Goal: Task Accomplishment & Management: Manage account settings

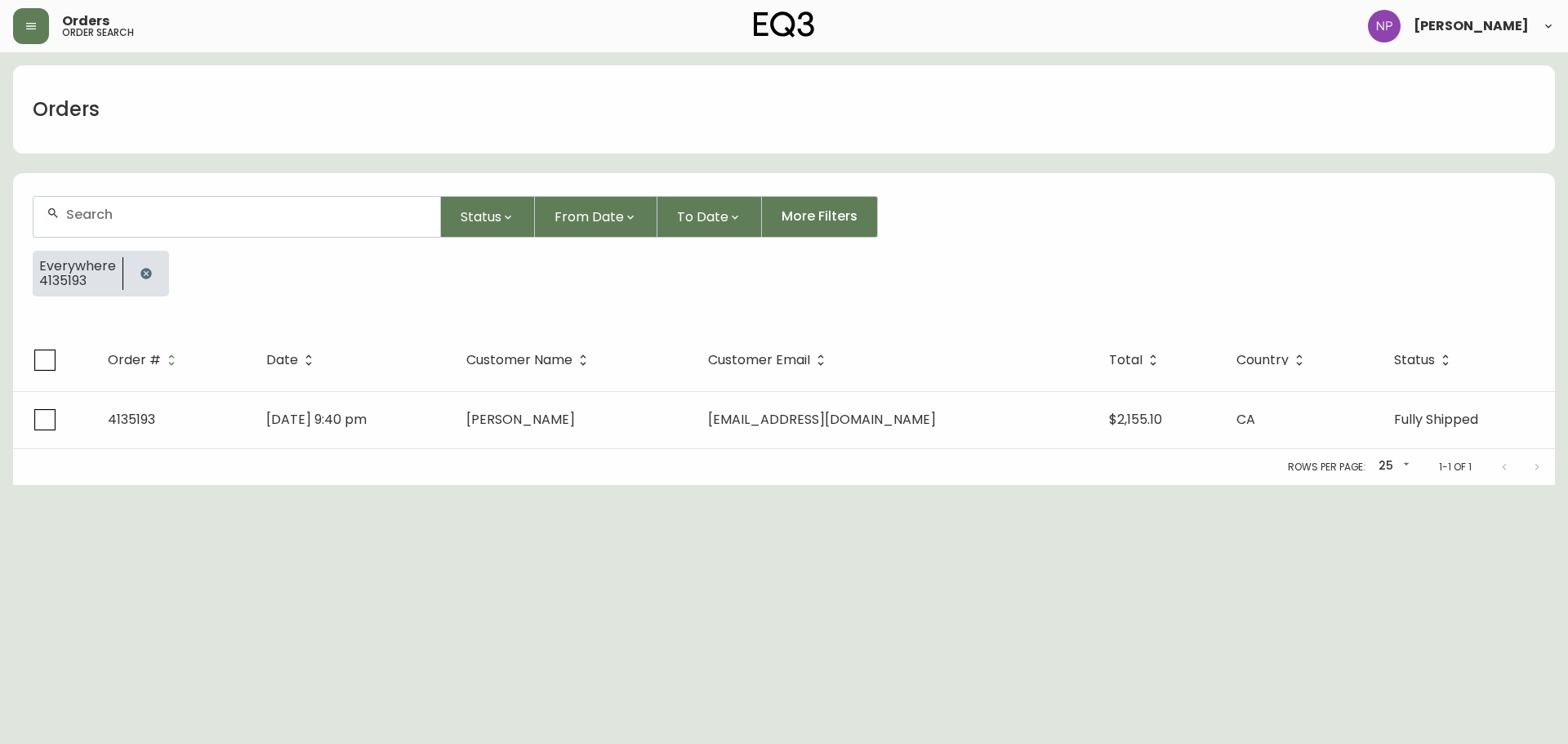
click at [166, 225] on div at bounding box center [237, 217] width 407 height 40
type input "4134822"
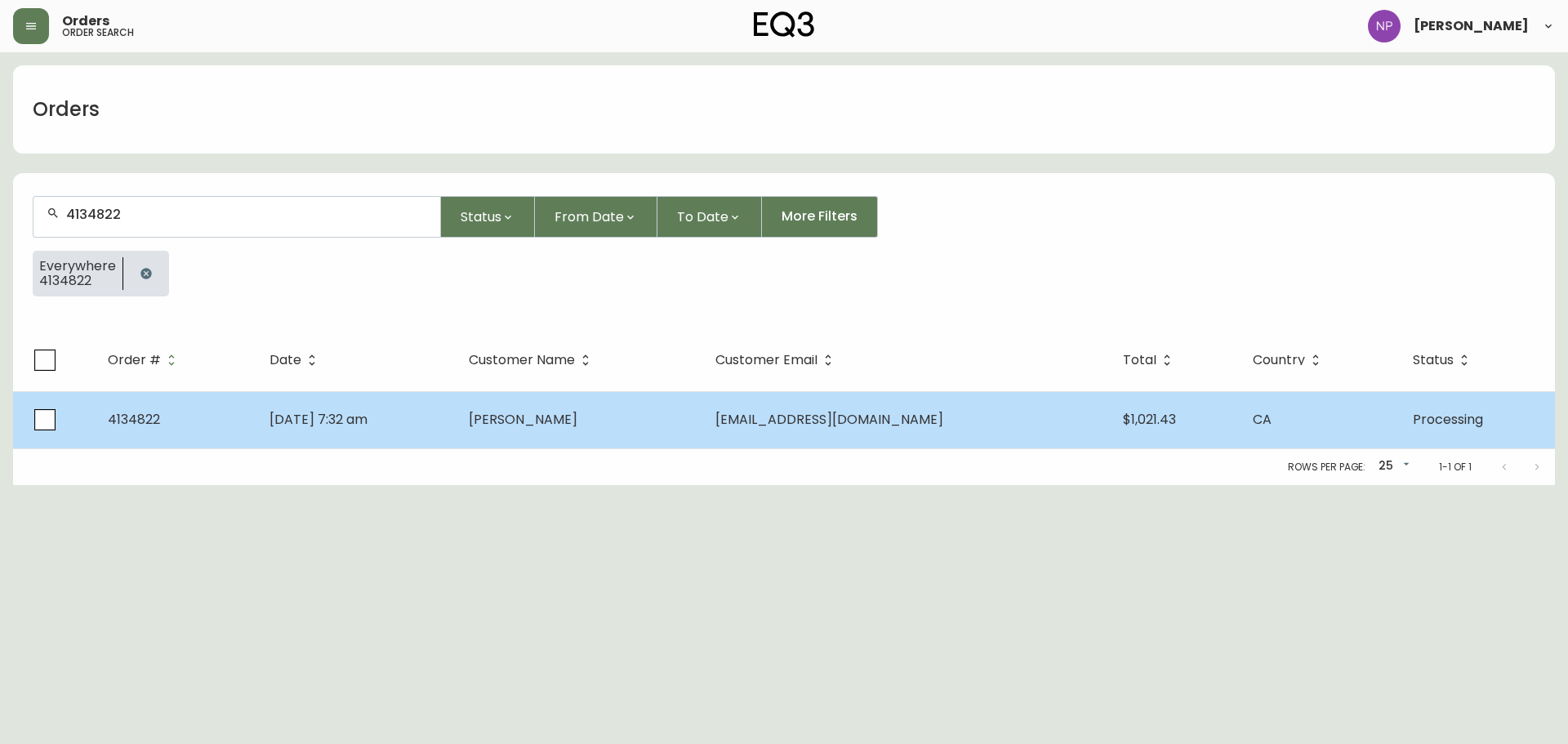
click at [375, 430] on td "[DATE] 7:32 am" at bounding box center [356, 420] width 199 height 57
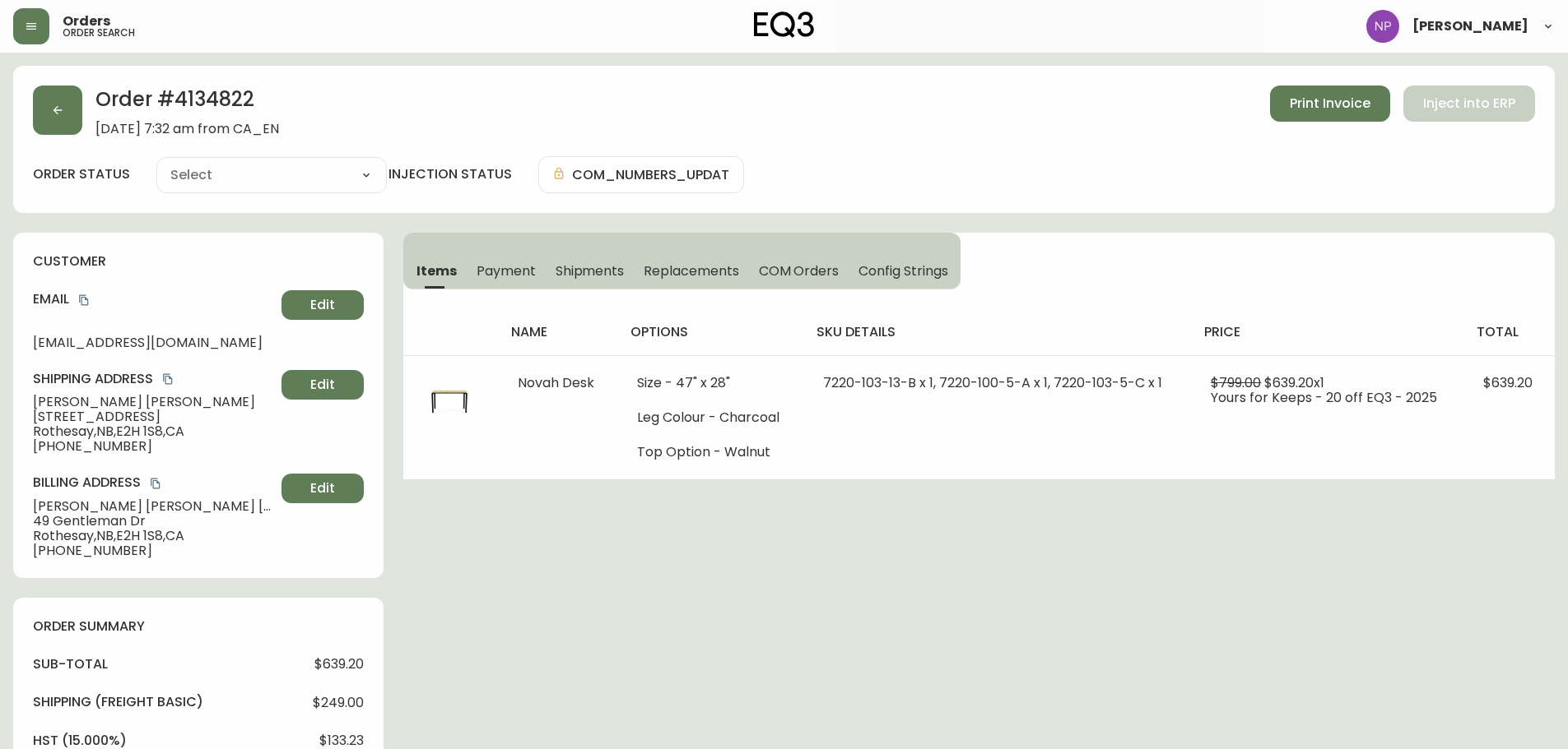
type input "Processing"
select select "PROCESSING"
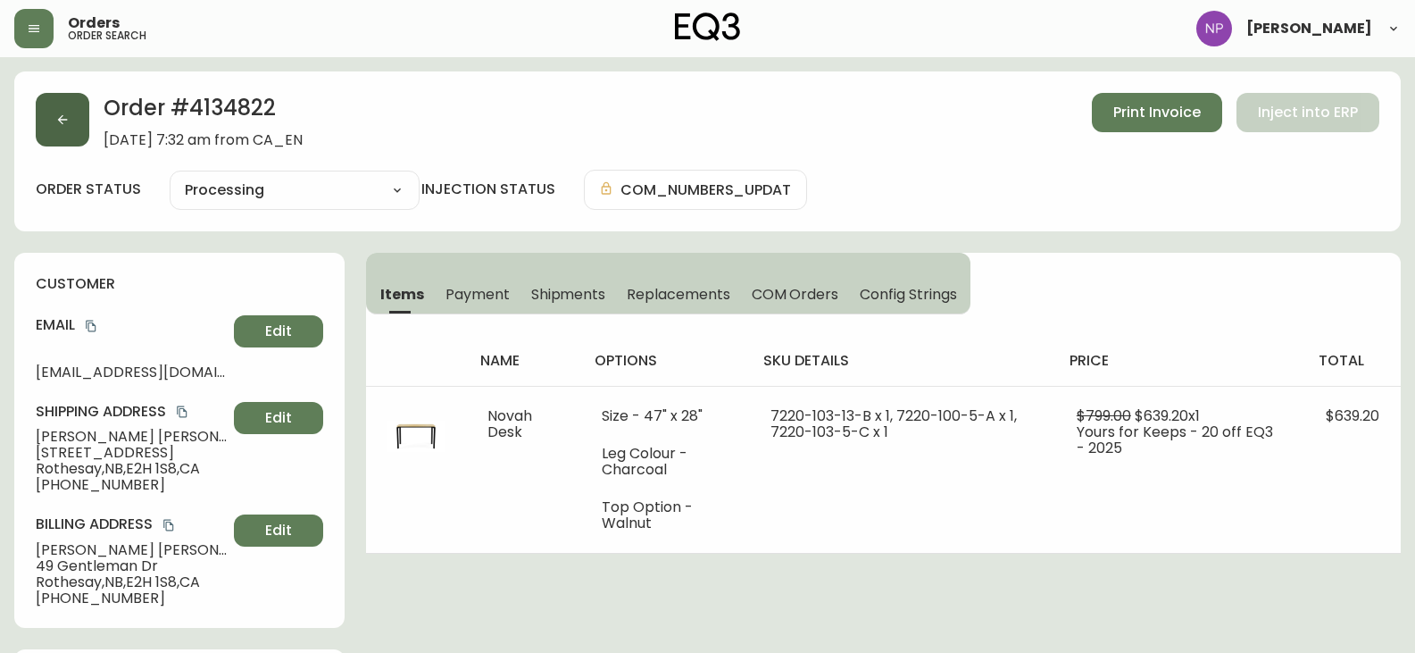
click at [62, 140] on button "button" at bounding box center [63, 120] width 54 height 54
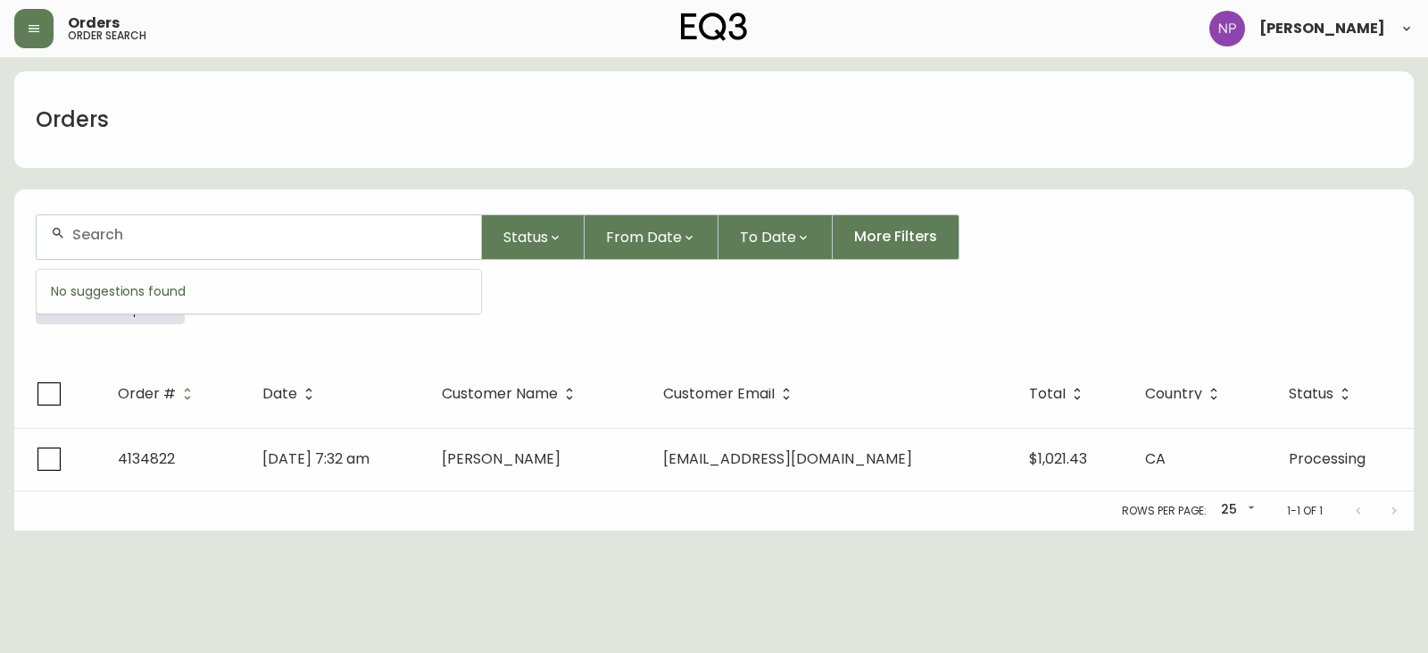
click at [139, 238] on input "text" at bounding box center [269, 234] width 395 height 17
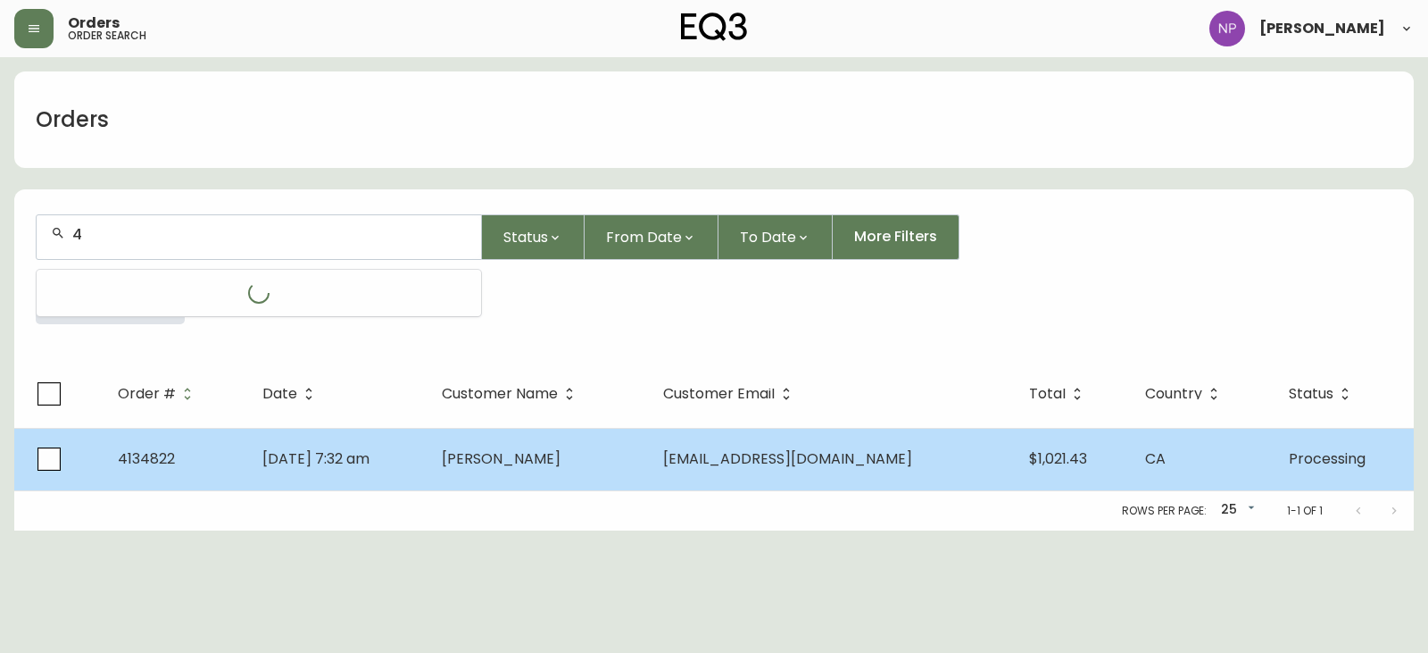
type input "4"
click at [561, 462] on span "[PERSON_NAME]" at bounding box center [501, 458] width 119 height 21
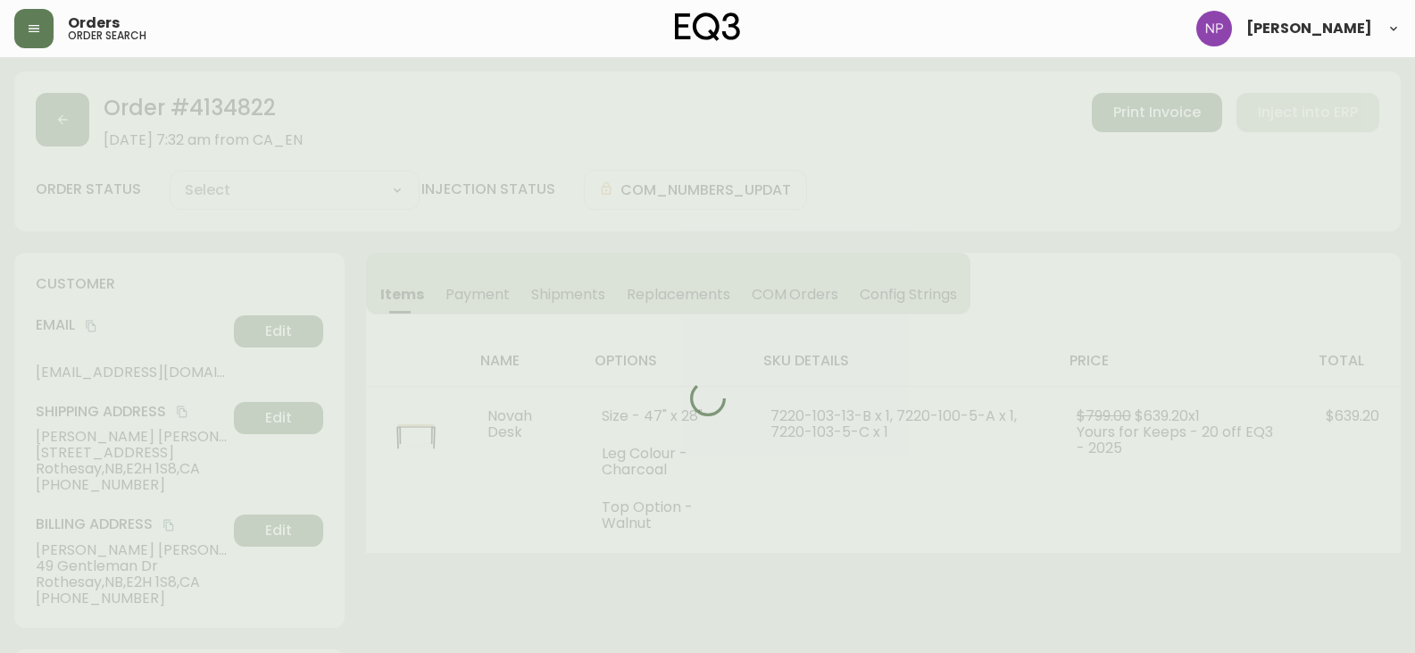
type input "Processing"
select select "PROCESSING"
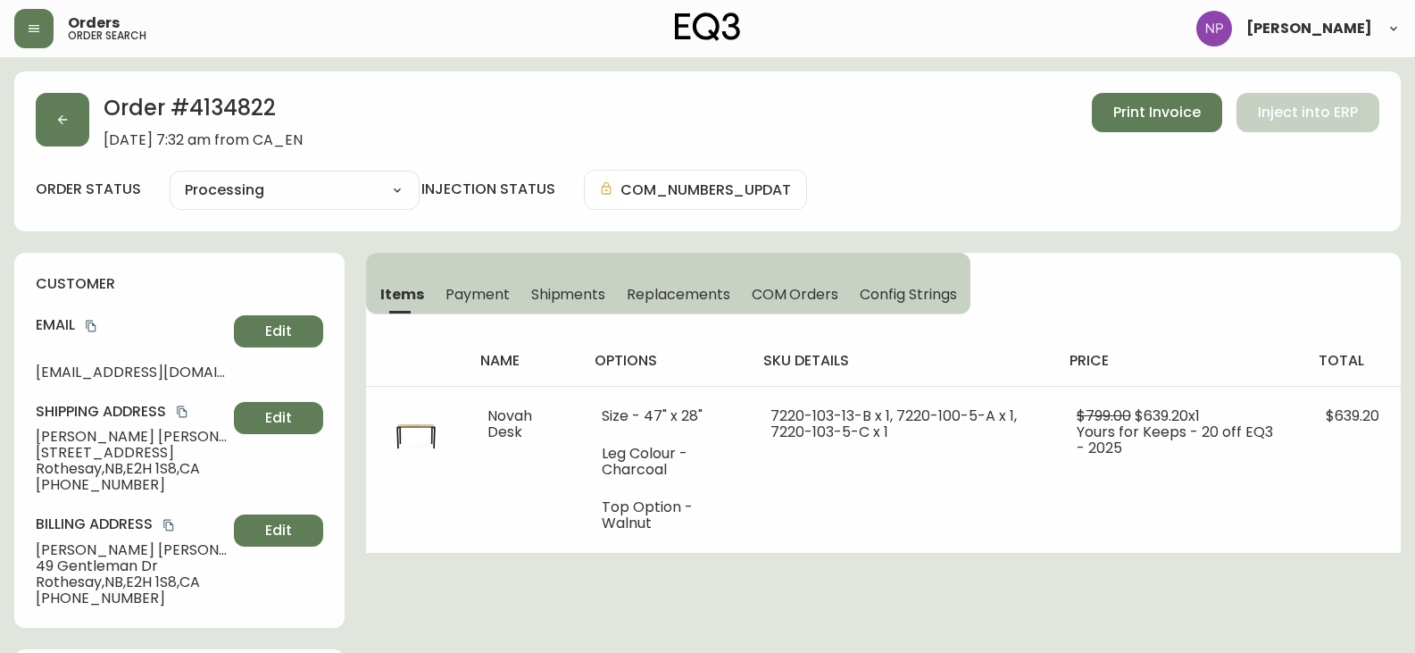
click at [604, 299] on span "Shipments" at bounding box center [568, 294] width 75 height 19
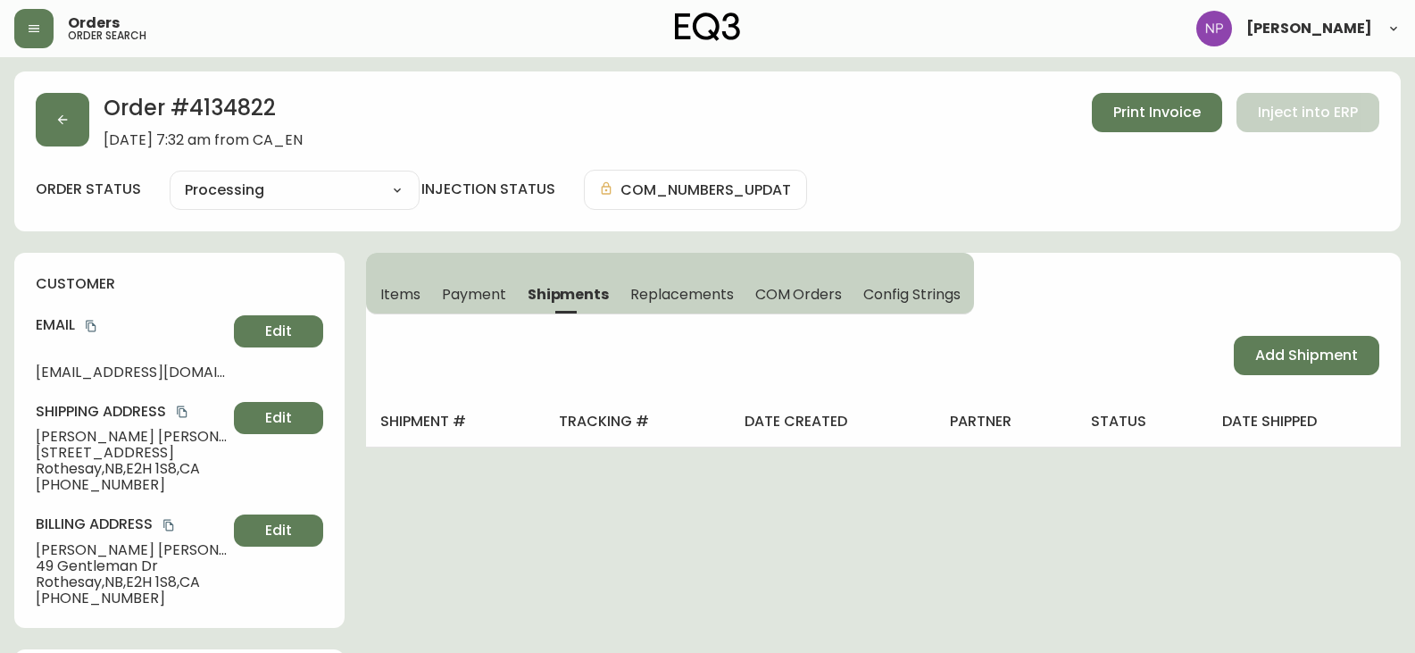
drag, startPoint x: 1360, startPoint y: 366, endPoint x: 1151, endPoint y: 350, distance: 209.5
click at [1359, 366] on button "Add Shipment" at bounding box center [1307, 355] width 146 height 39
select select "PENDING"
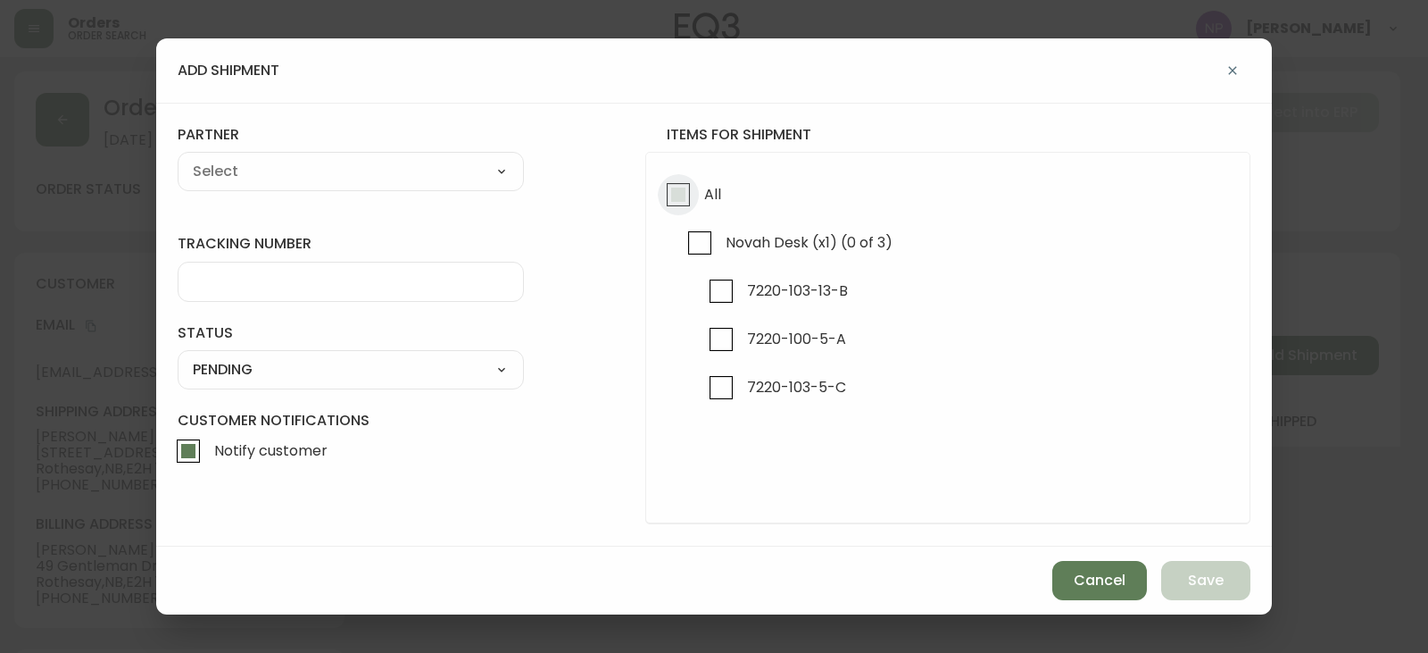
click at [673, 193] on input "All" at bounding box center [678, 194] width 41 height 41
checkbox input "true"
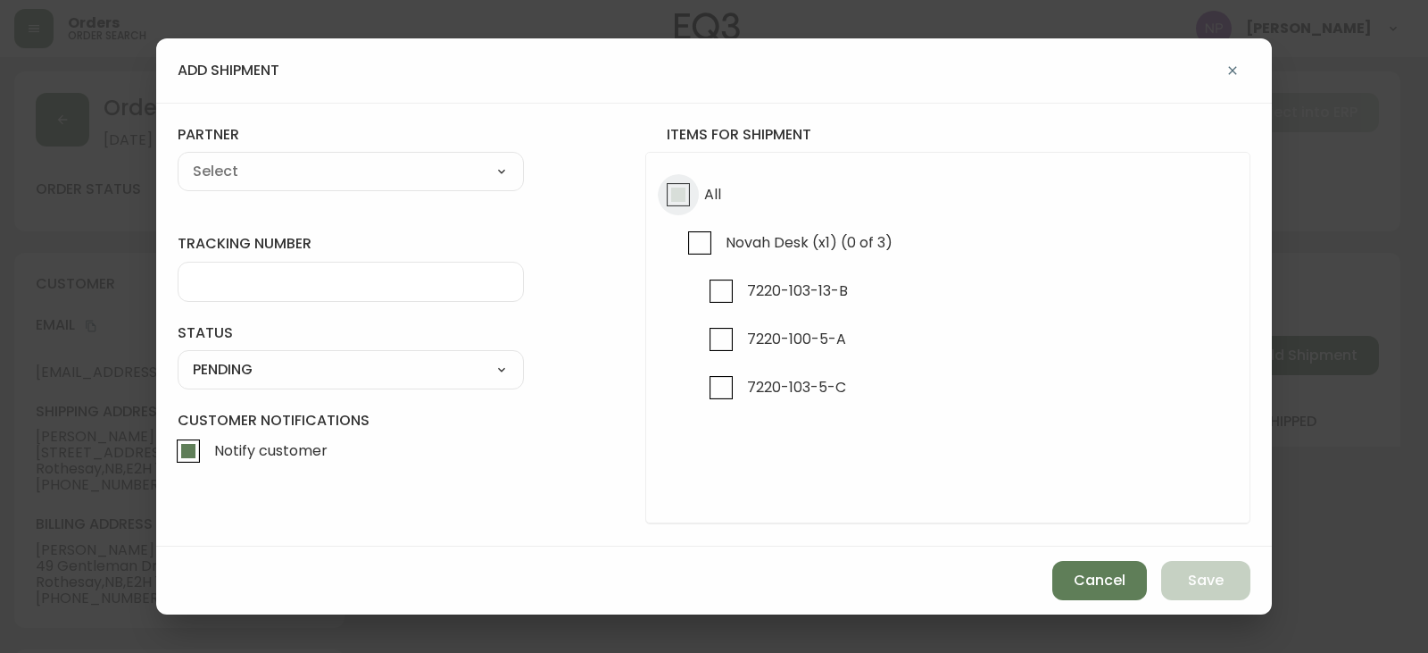
checkbox input "true"
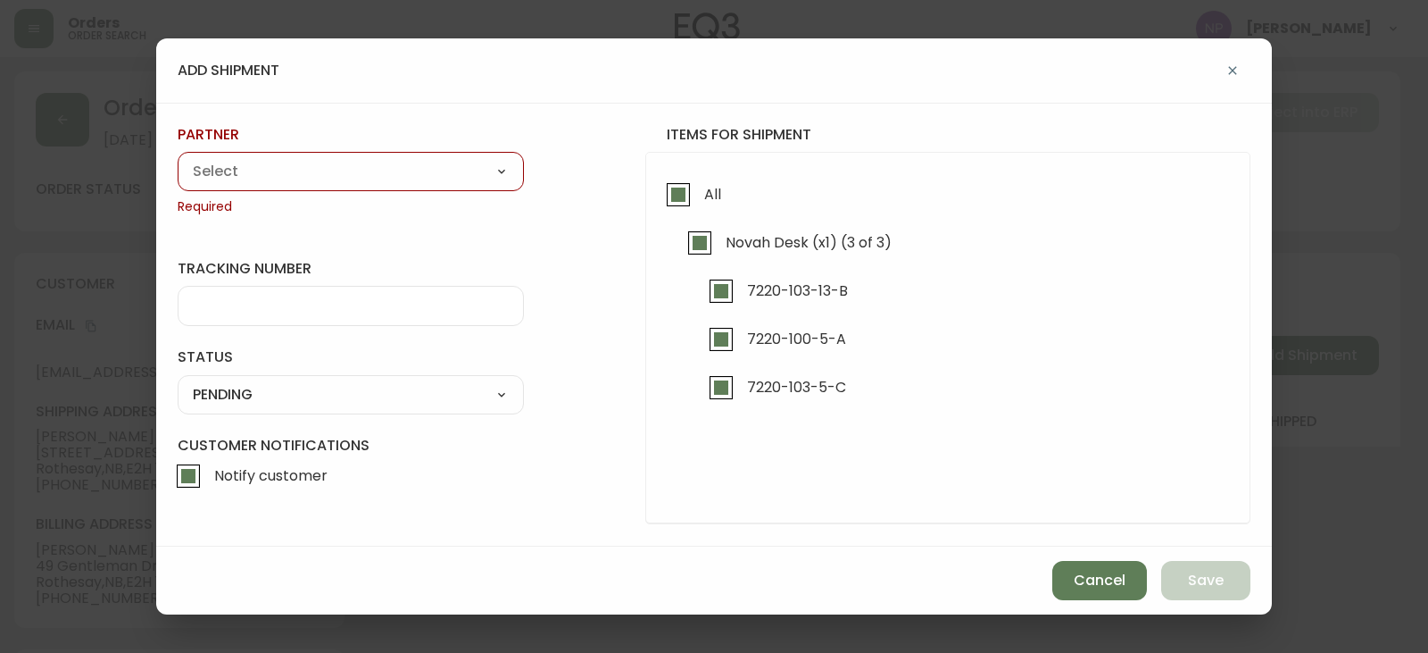
click at [329, 158] on select "A Move to Remember LLC ABF Freight Alero [PERSON_NAME] Canada Post Canpar Expre…" at bounding box center [351, 171] width 346 height 27
select select "cm36aljh91kyh01104d2qpq4w"
click at [178, 158] on select "A Move to Remember LLC ABF Freight Alero [PERSON_NAME] Canada Post Canpar Expre…" at bounding box center [351, 171] width 346 height 27
type input "Transource Freightways"
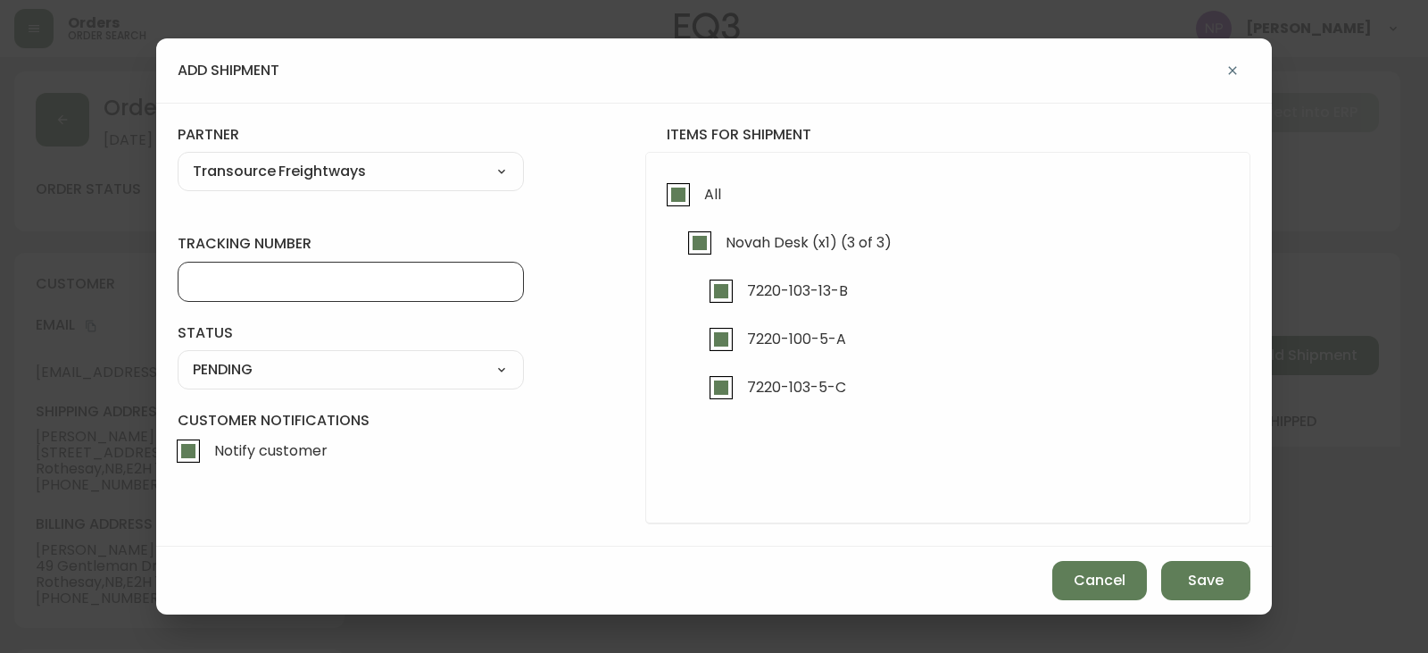
click at [285, 281] on input "tracking number" at bounding box center [351, 281] width 316 height 17
type input "8018975"
click at [285, 383] on div "SHIPPED PENDING CANCELLED" at bounding box center [351, 369] width 346 height 39
click at [269, 377] on select "SHIPPED PENDING CANCELLED" at bounding box center [351, 369] width 346 height 27
click at [178, 356] on select "SHIPPED PENDING CANCELLED" at bounding box center [351, 369] width 346 height 27
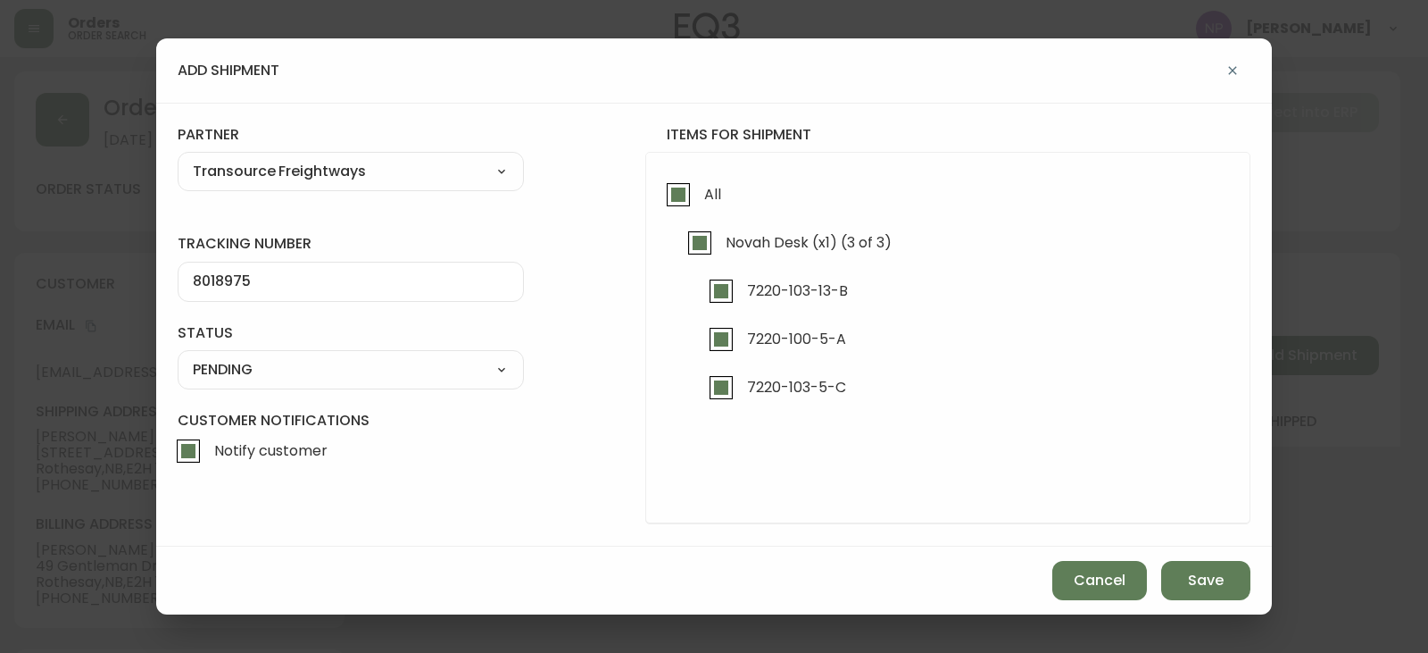
select select "PENDING"
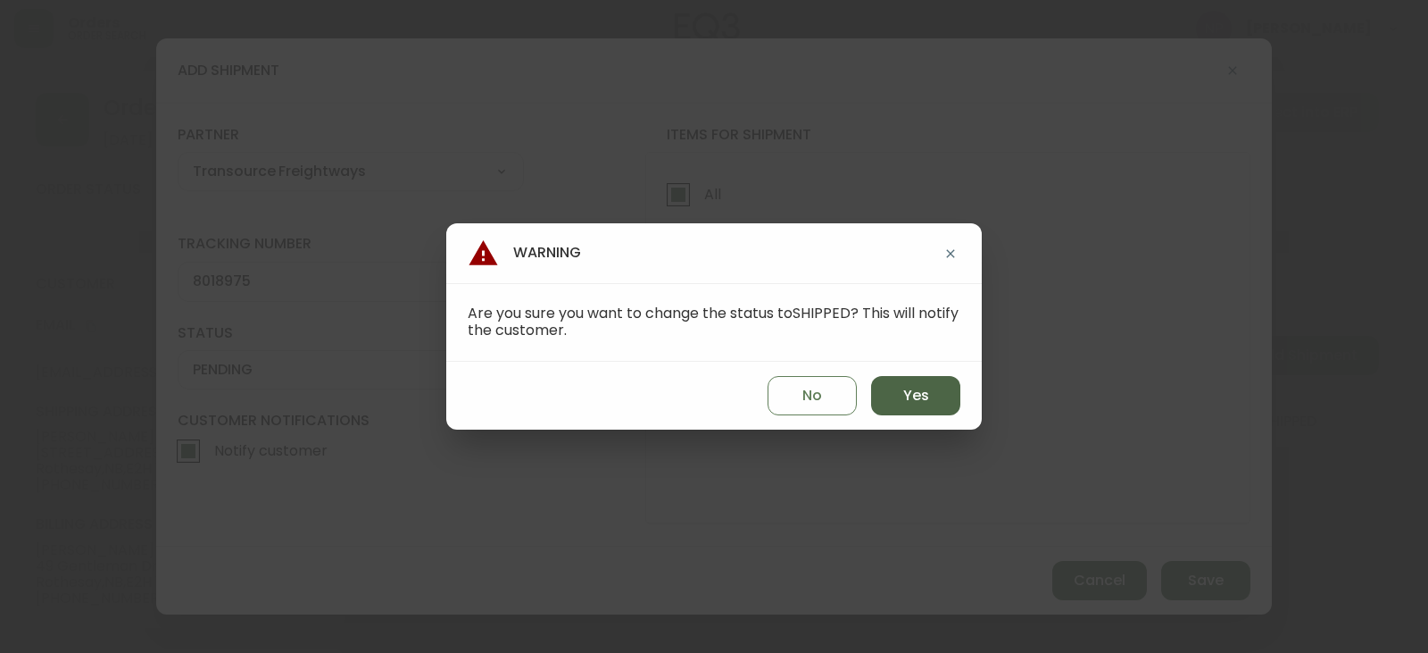
click at [926, 399] on span "Yes" at bounding box center [916, 396] width 26 height 20
type input "SHIPPED"
select select "SHIPPED"
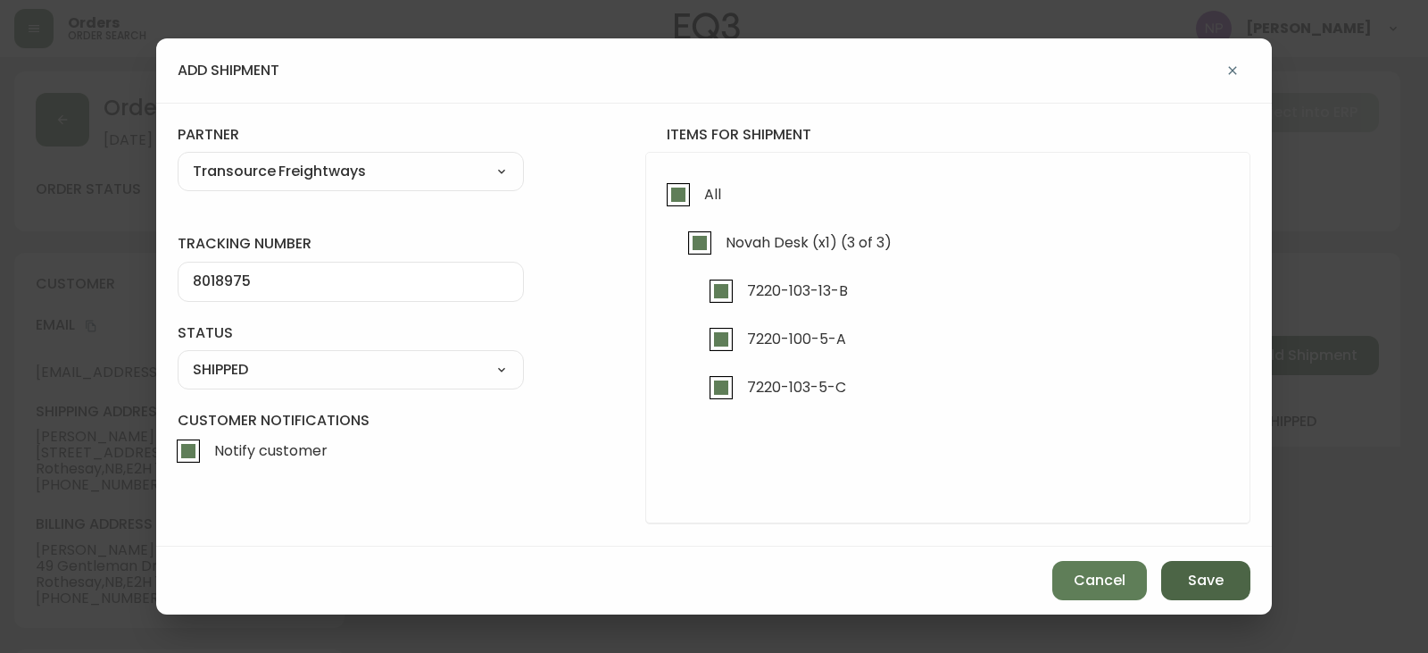
click at [1235, 574] on button "Save" at bounding box center [1206, 580] width 89 height 39
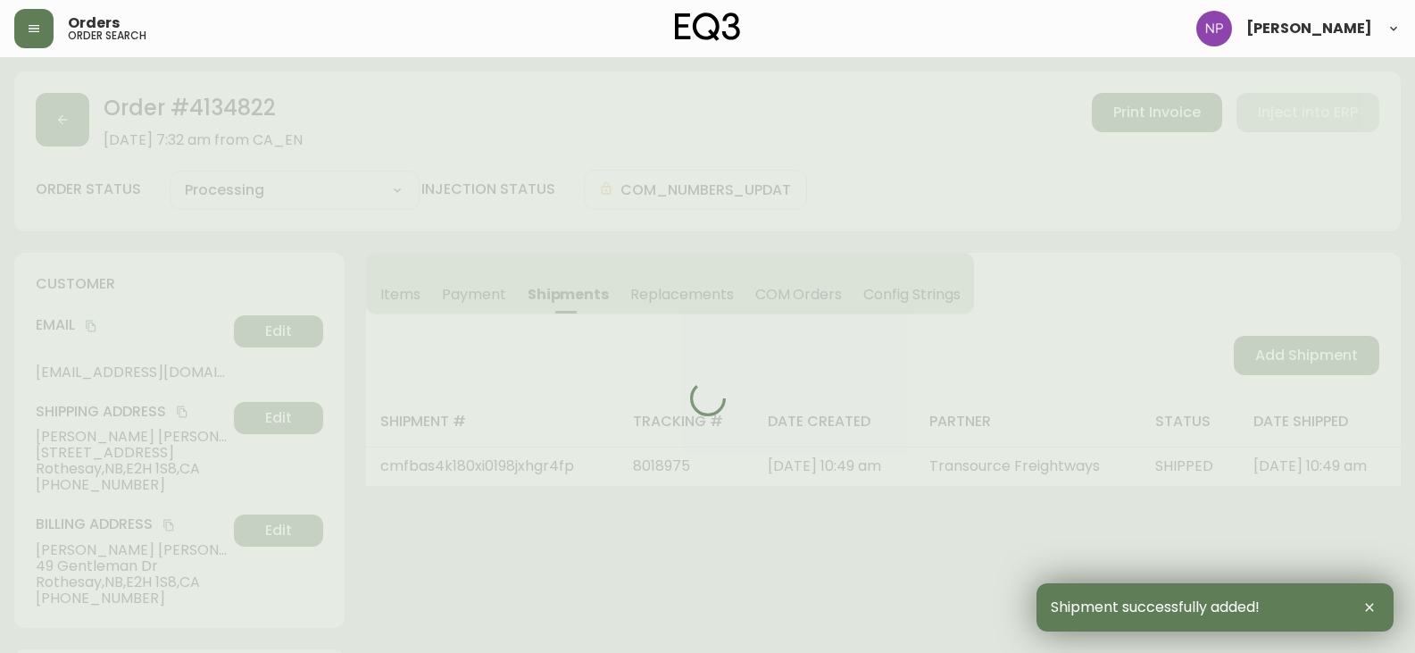
type input "Fully Shipped"
select select "FULLY_SHIPPED"
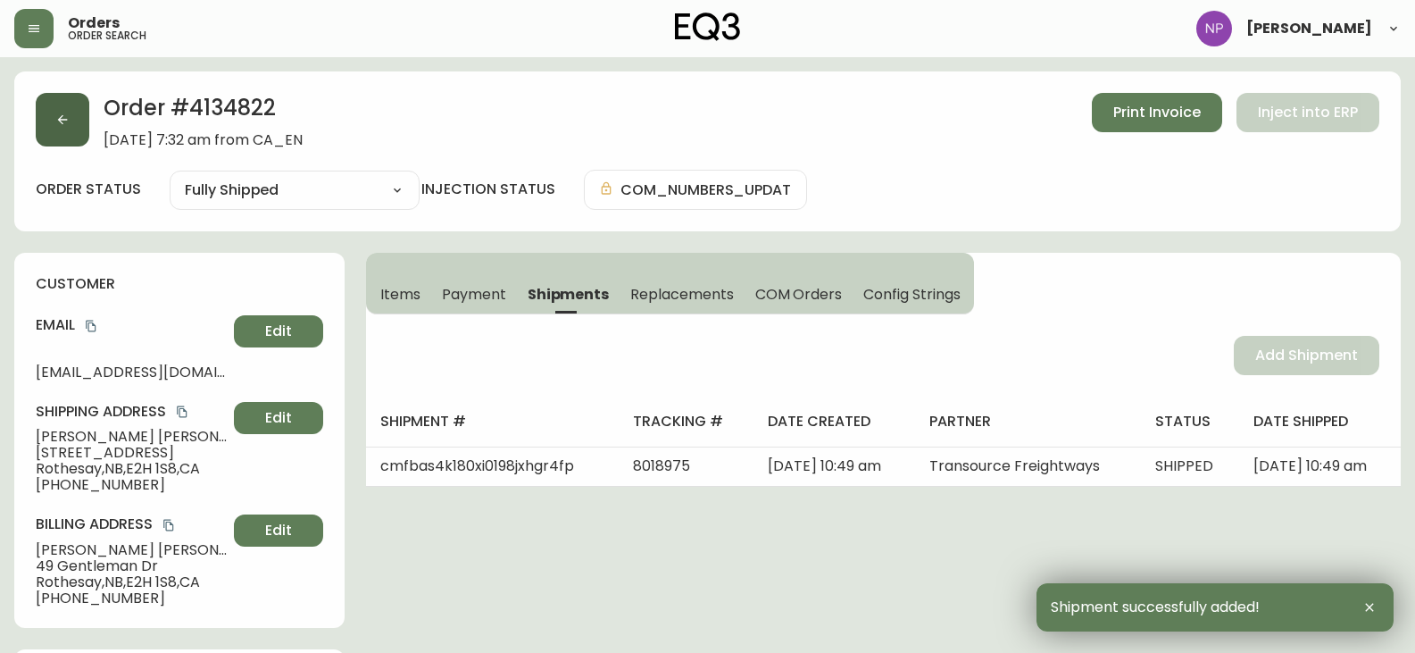
click at [65, 133] on button "button" at bounding box center [63, 120] width 54 height 54
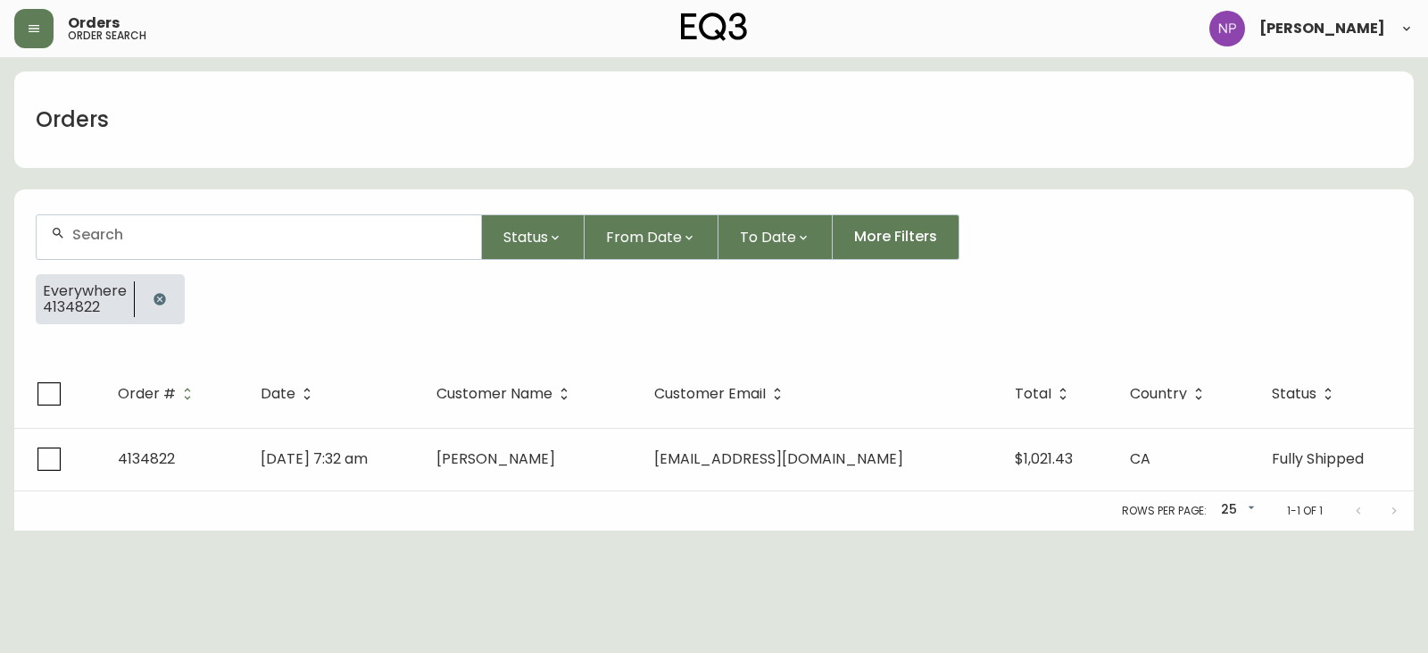
click at [229, 231] on input "text" at bounding box center [269, 234] width 395 height 17
type input "4134857"
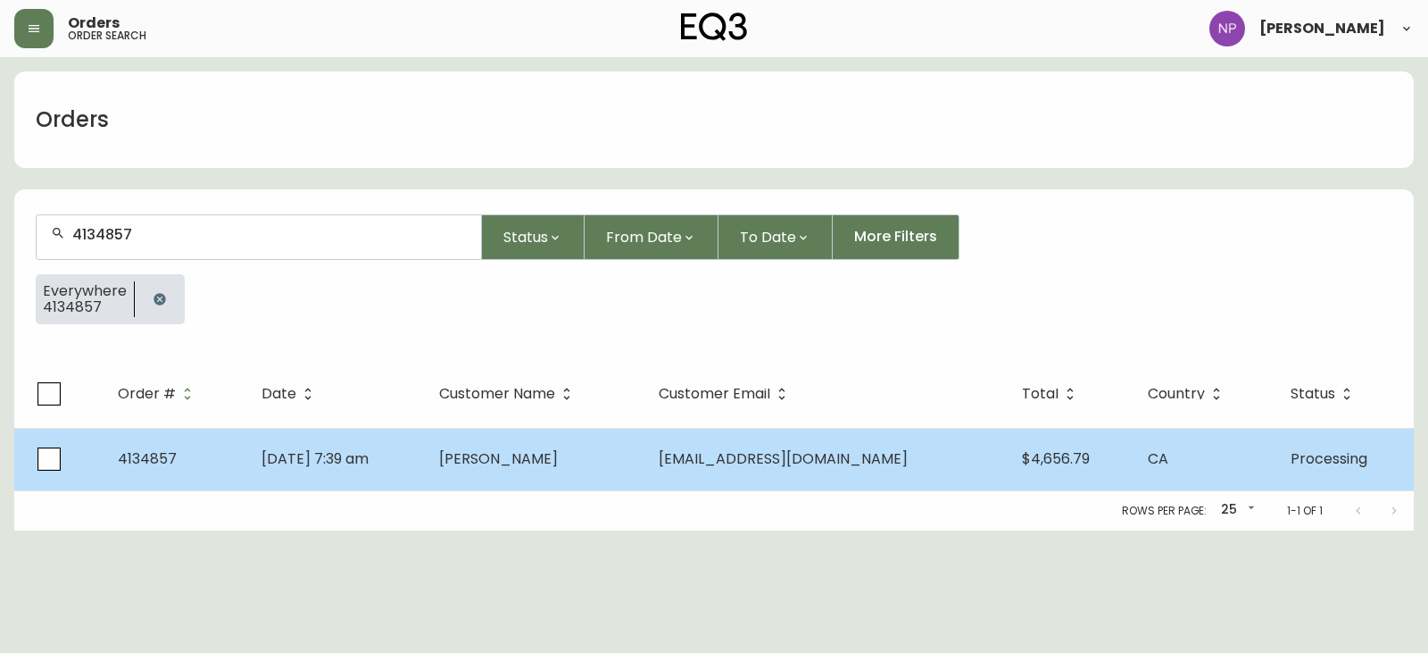
click at [587, 479] on td "[PERSON_NAME]" at bounding box center [535, 459] width 220 height 62
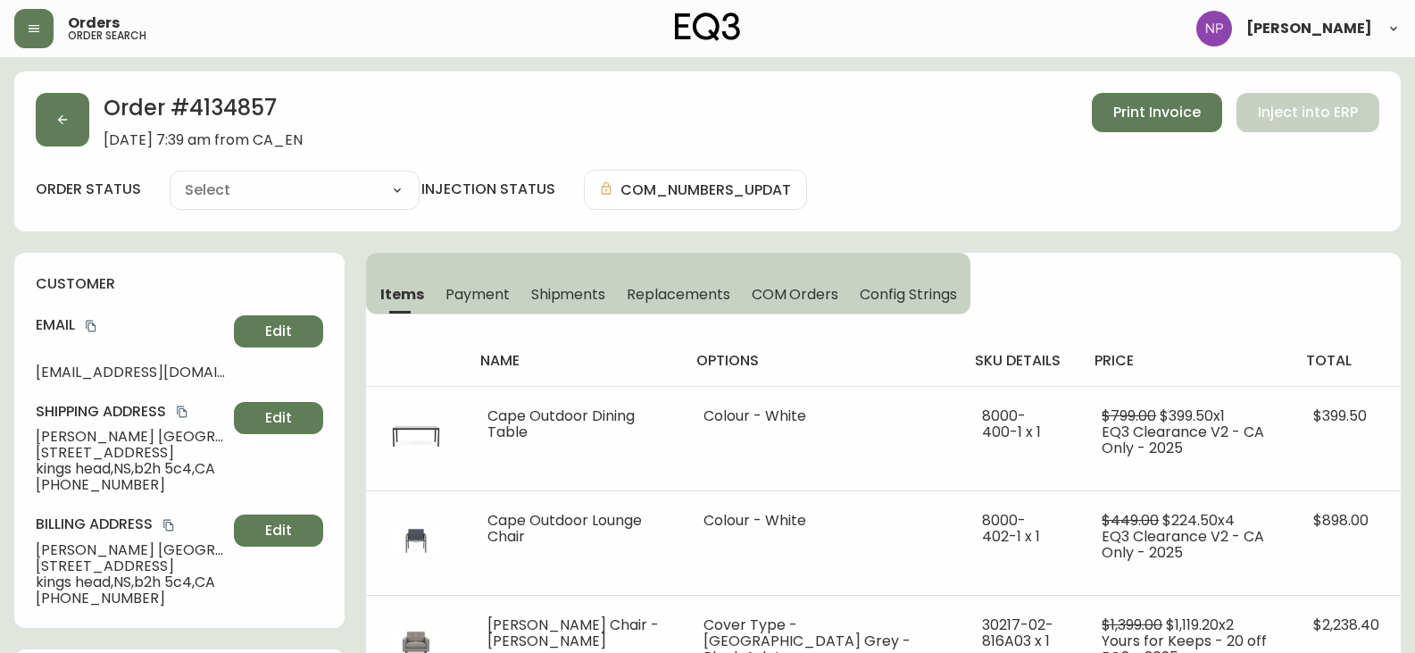
type input "Processing"
select select "PROCESSING"
click at [610, 298] on button "Shipments" at bounding box center [568, 293] width 96 height 39
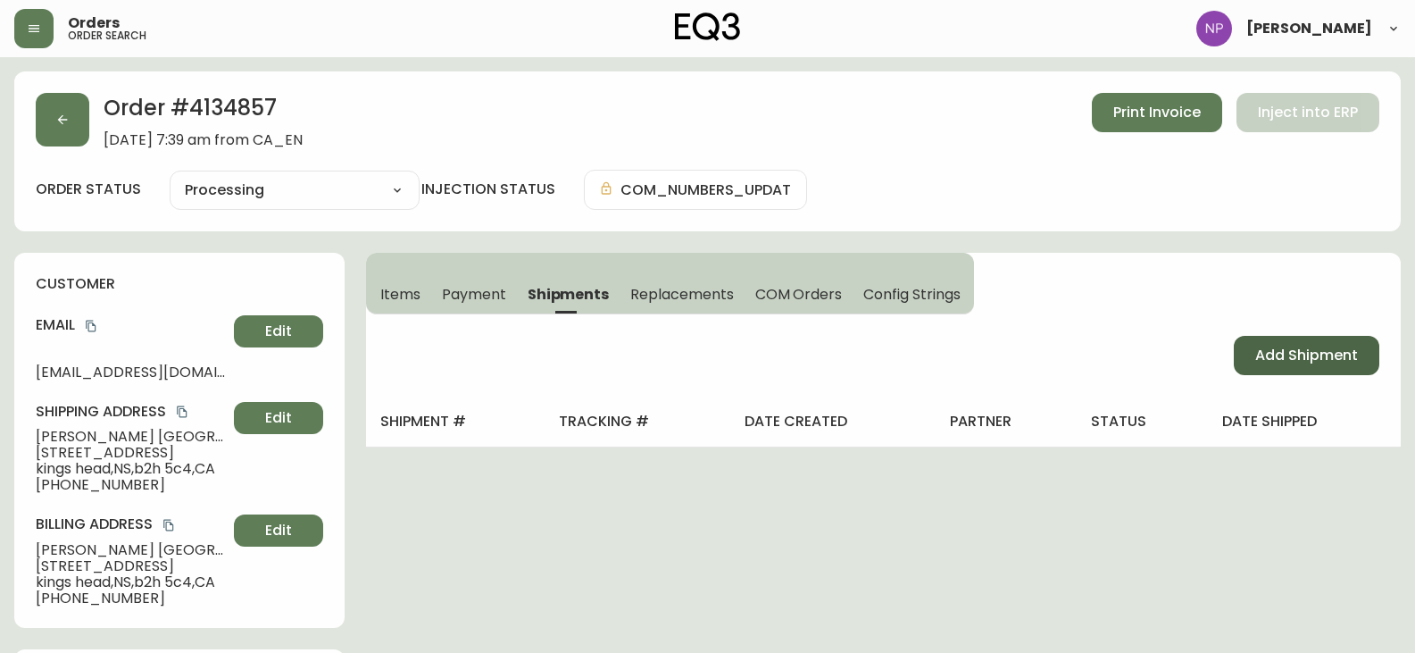
click at [1305, 350] on span "Add Shipment" at bounding box center [1306, 356] width 103 height 20
select select "PENDING"
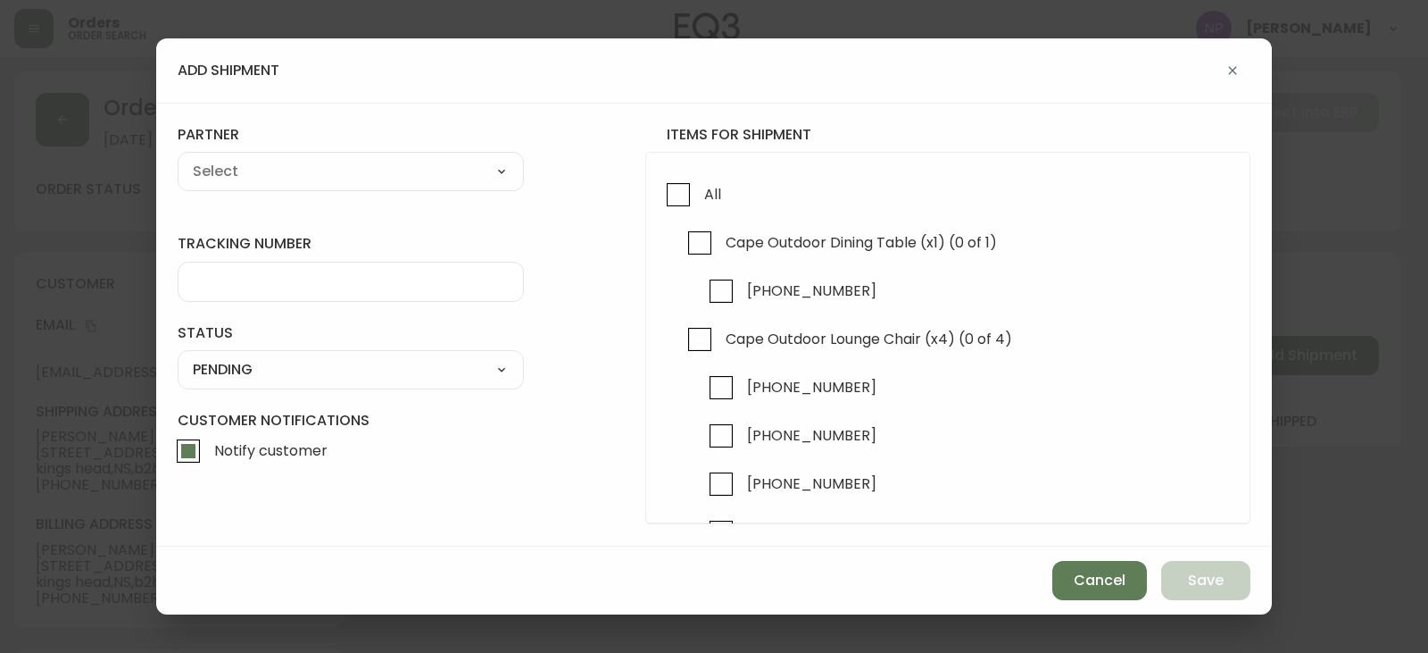
click at [278, 171] on select "A Move to Remember LLC ABF Freight Alero [PERSON_NAME] Canada Post Canpar Expre…" at bounding box center [351, 171] width 346 height 27
select select "cm36aljh91kyh01104d2qpq4w"
click at [178, 158] on select "A Move to Remember LLC ABF Freight Alero [PERSON_NAME] Canada Post Canpar Expre…" at bounding box center [351, 171] width 346 height 27
type input "Transource Freightways"
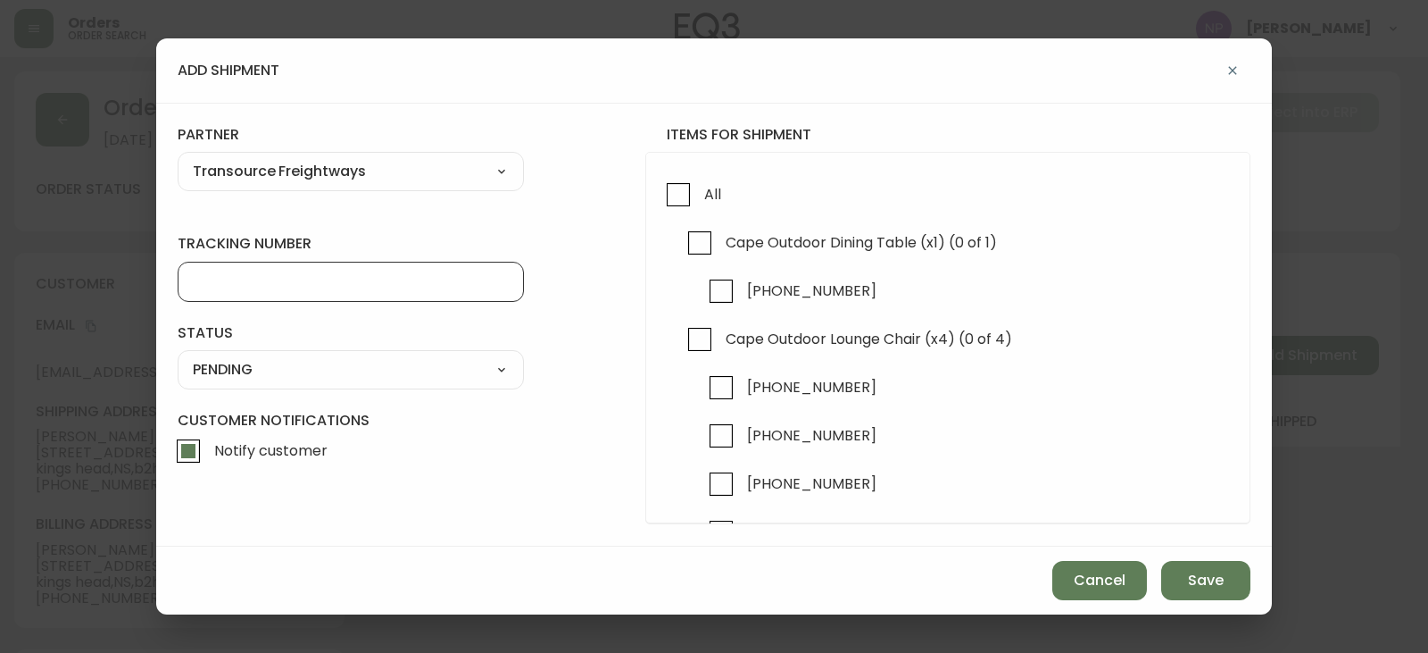
click at [246, 283] on input "tracking number" at bounding box center [351, 281] width 316 height 17
type input "8021586"
click at [256, 356] on select "SHIPPED PENDING CANCELLED" at bounding box center [351, 369] width 346 height 27
click at [178, 356] on select "SHIPPED PENDING CANCELLED" at bounding box center [351, 369] width 346 height 27
select select "PENDING"
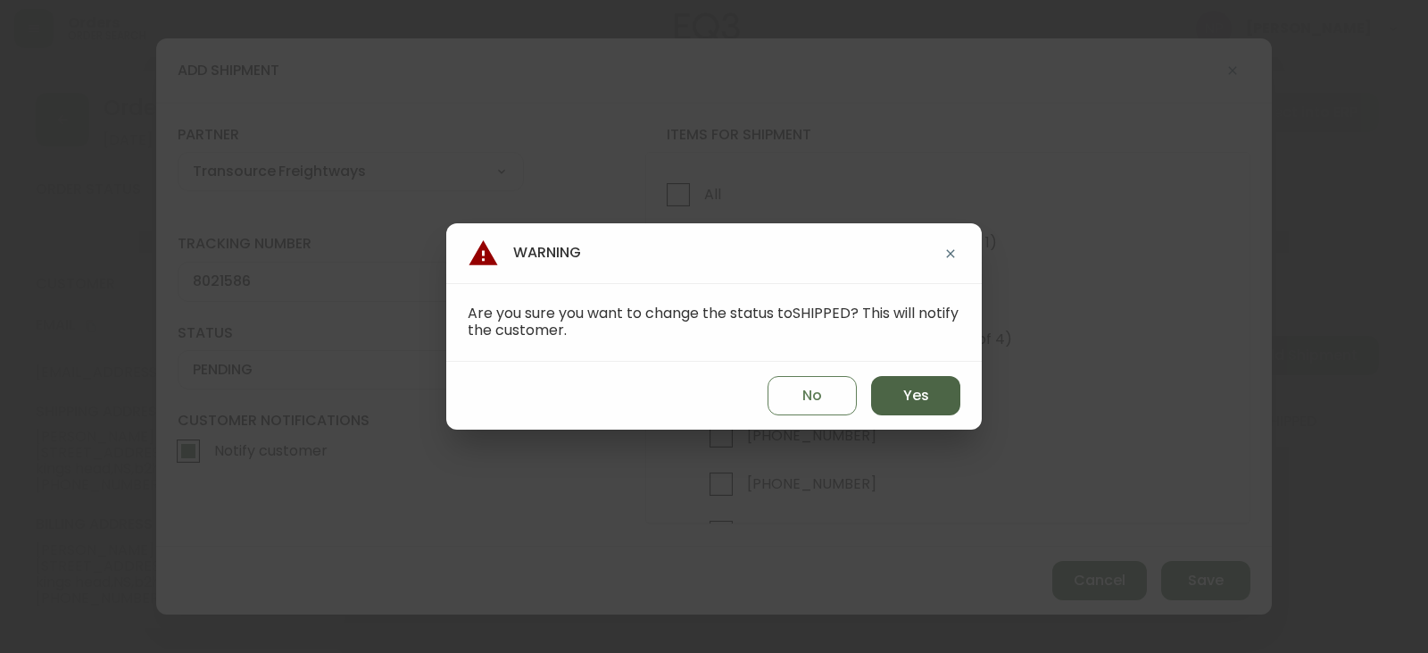
click at [920, 393] on span "Yes" at bounding box center [916, 396] width 26 height 20
type input "SHIPPED"
select select "SHIPPED"
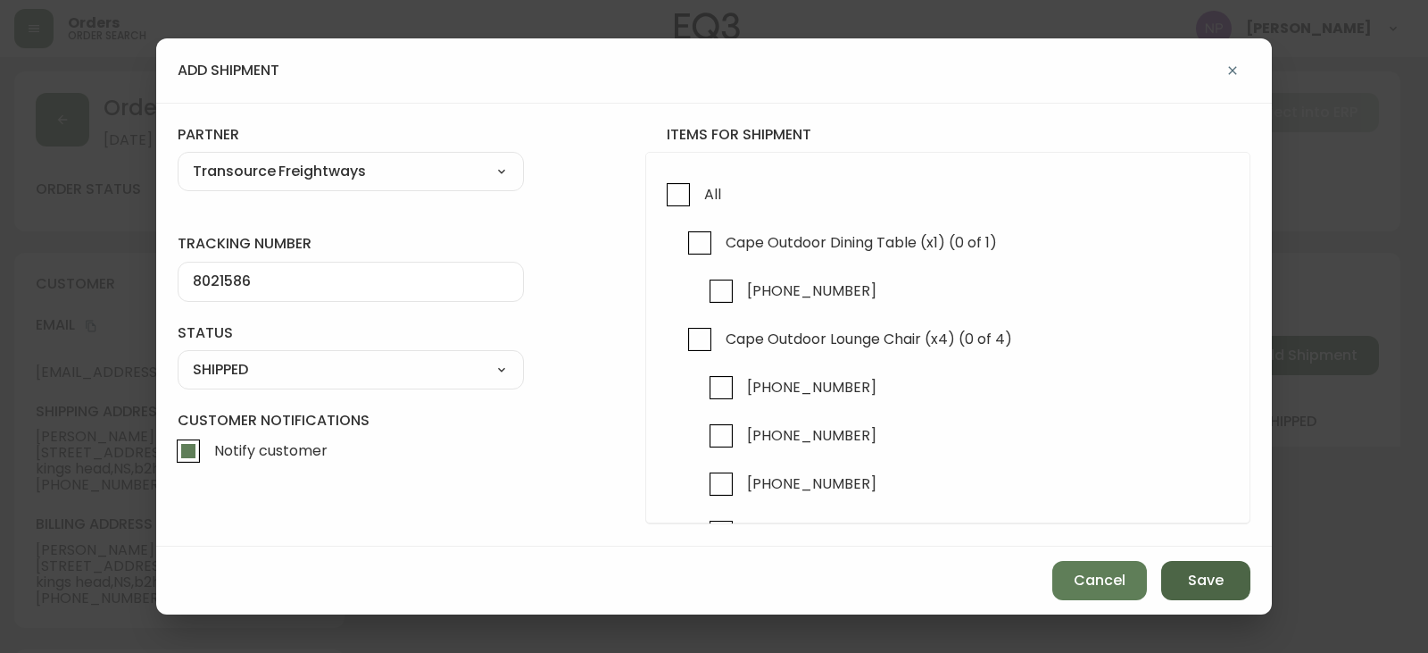
click at [1214, 578] on span "Save" at bounding box center [1206, 580] width 36 height 20
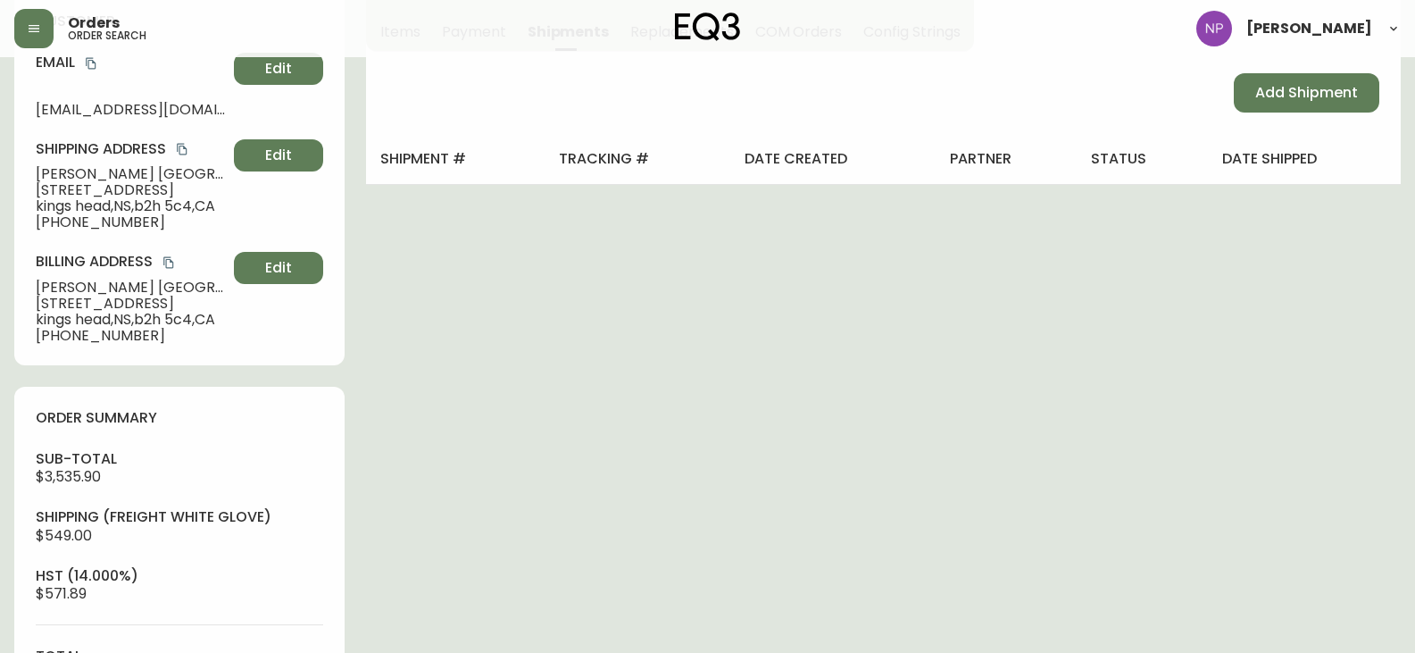
scroll to position [89, 0]
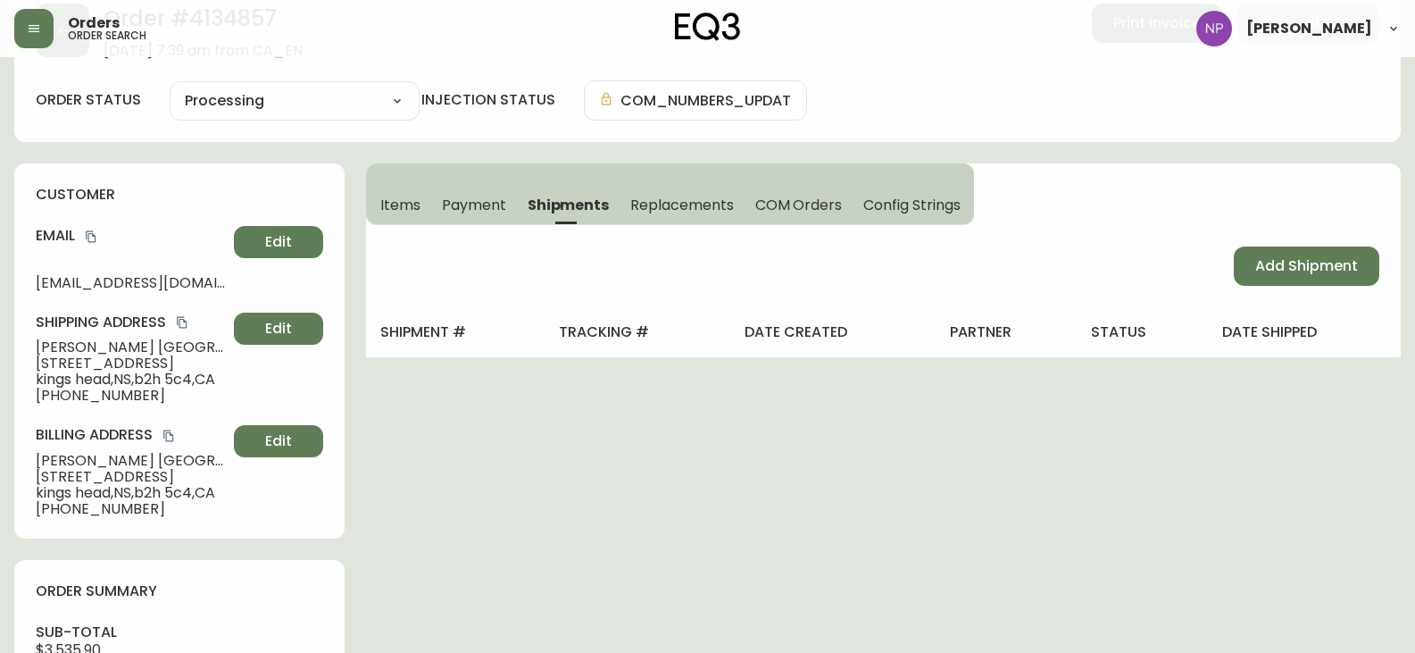
click at [1228, 232] on div "Add Shipment" at bounding box center [883, 266] width 1035 height 82
click at [1261, 260] on span "Add Shipment" at bounding box center [1306, 266] width 103 height 20
select select "PENDING"
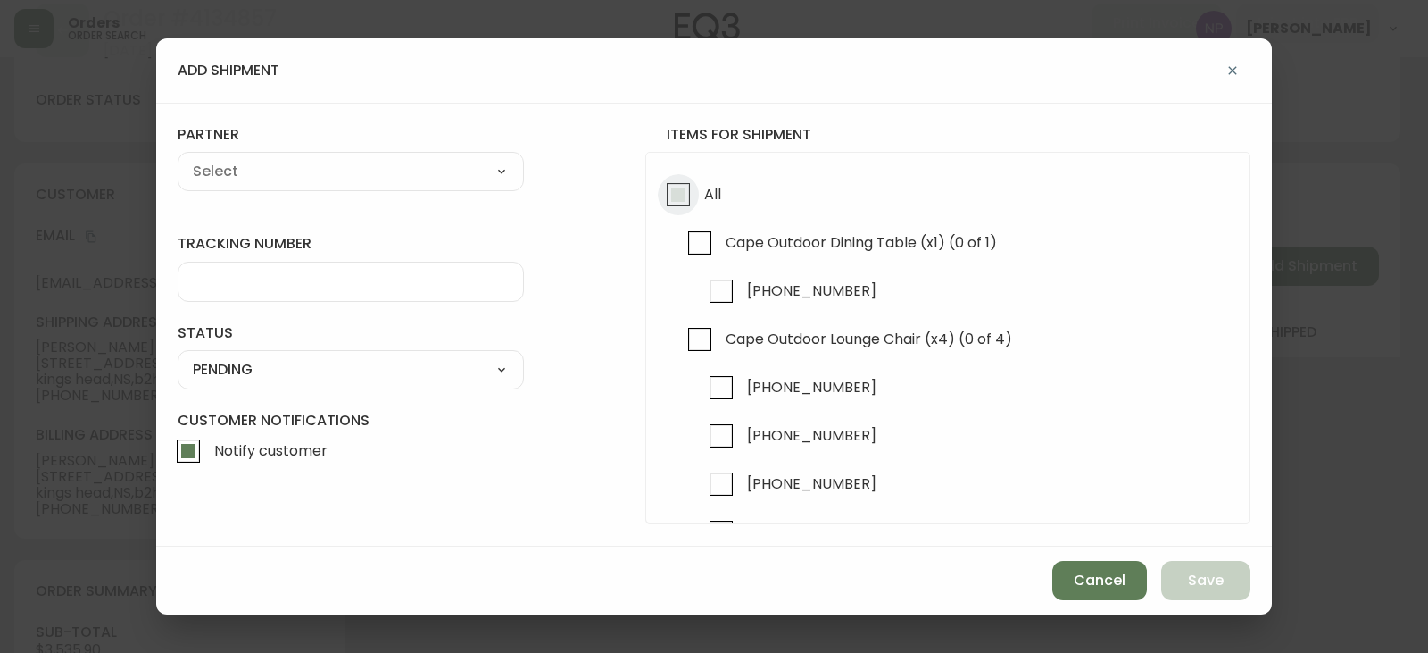
drag, startPoint x: 677, startPoint y: 196, endPoint x: 452, endPoint y: 150, distance: 229.7
click at [676, 196] on input "All" at bounding box center [678, 194] width 41 height 41
checkbox input "true"
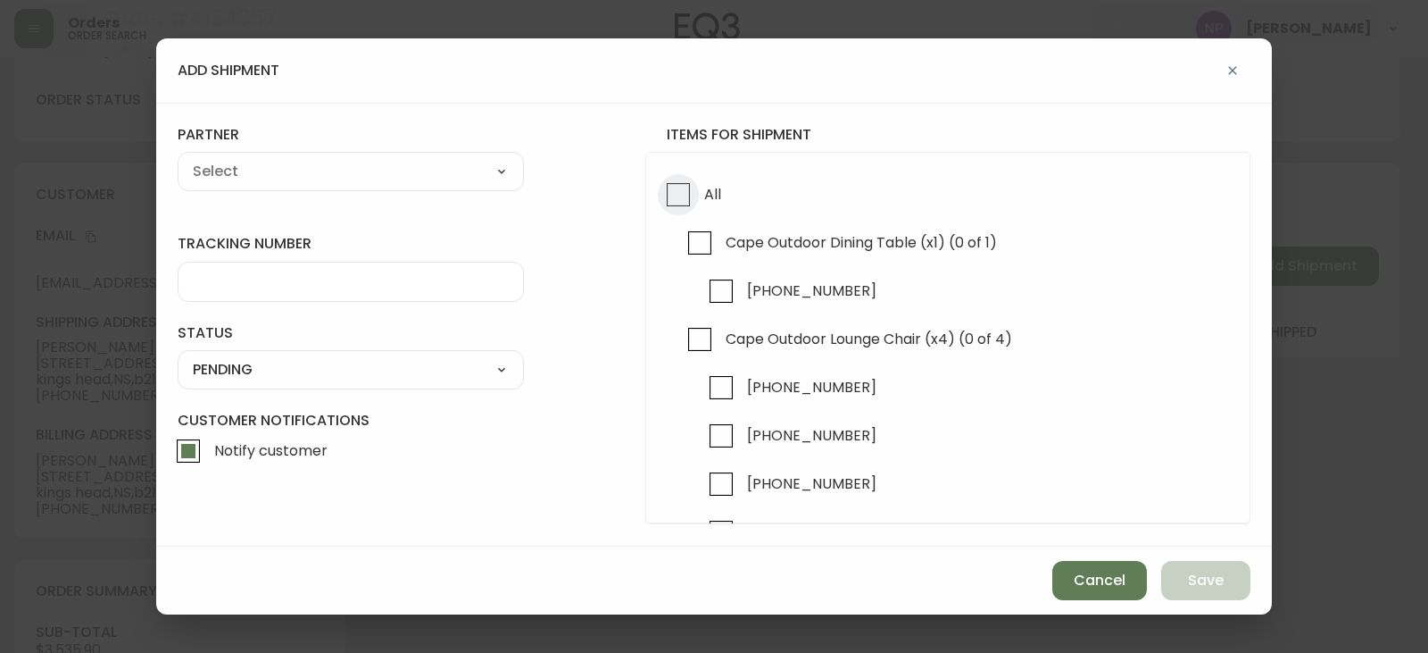
checkbox input "true"
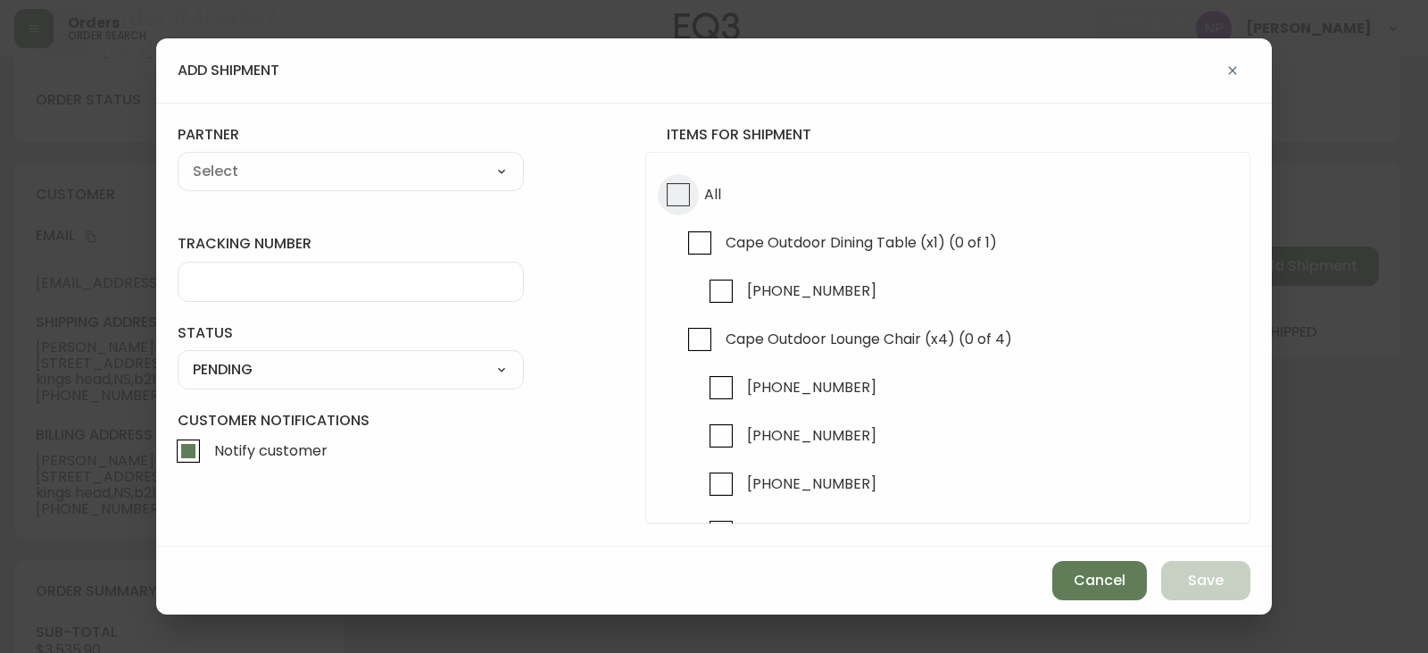
checkbox input "true"
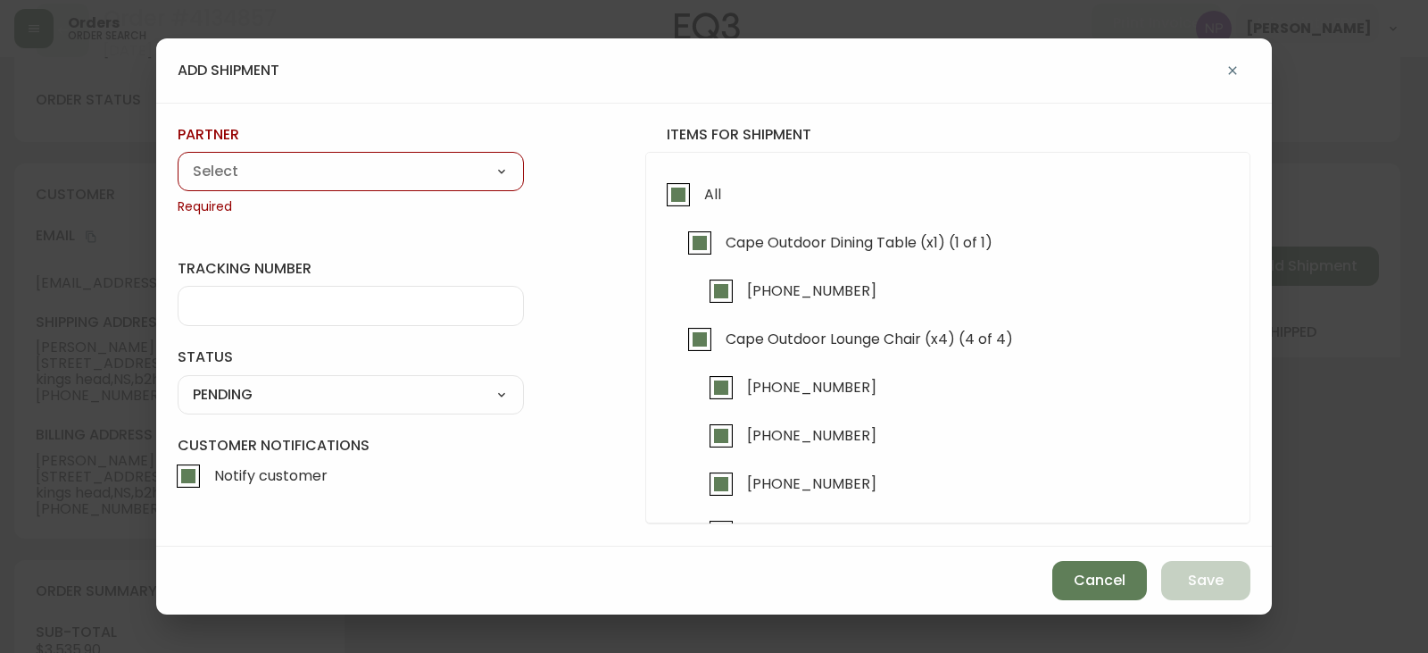
click at [450, 149] on div "partner A Move to Remember LLC ABF Freight Alero [PERSON_NAME] Canada Post Canp…" at bounding box center [351, 170] width 346 height 91
click at [446, 164] on select "A Move to Remember LLC ABF Freight Alero [PERSON_NAME] Canada Post Canpar Expre…" at bounding box center [351, 171] width 346 height 27
select select "cm36aljh91kyh01104d2qpq4w"
click at [178, 158] on select "A Move to Remember LLC ABF Freight Alero [PERSON_NAME] Canada Post Canpar Expre…" at bounding box center [351, 171] width 346 height 27
type input "Transource Freightways"
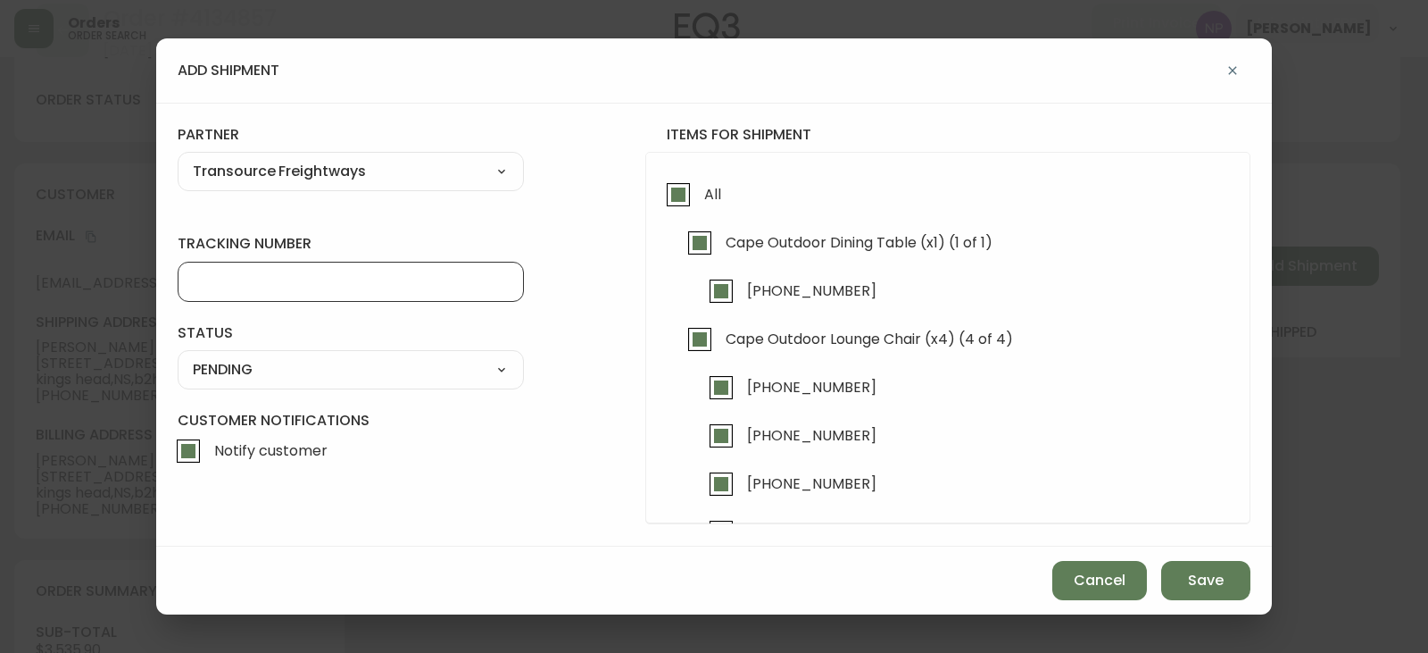
click at [277, 287] on input "tracking number" at bounding box center [351, 281] width 316 height 17
type input "8021586"
click at [261, 360] on select "SHIPPED PENDING CANCELLED" at bounding box center [351, 369] width 346 height 27
click at [178, 356] on select "SHIPPED PENDING CANCELLED" at bounding box center [351, 369] width 346 height 27
select select "PENDING"
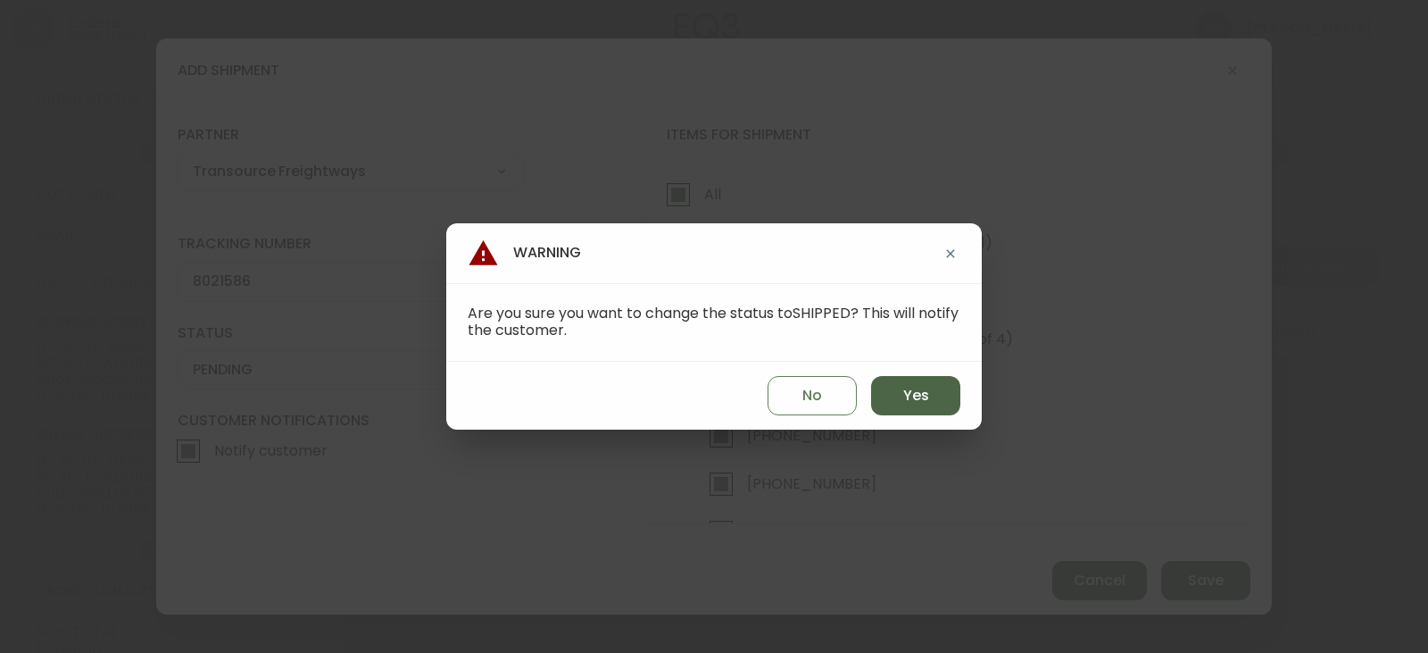
click at [927, 395] on span "Yes" at bounding box center [916, 396] width 26 height 20
type input "SHIPPED"
select select "SHIPPED"
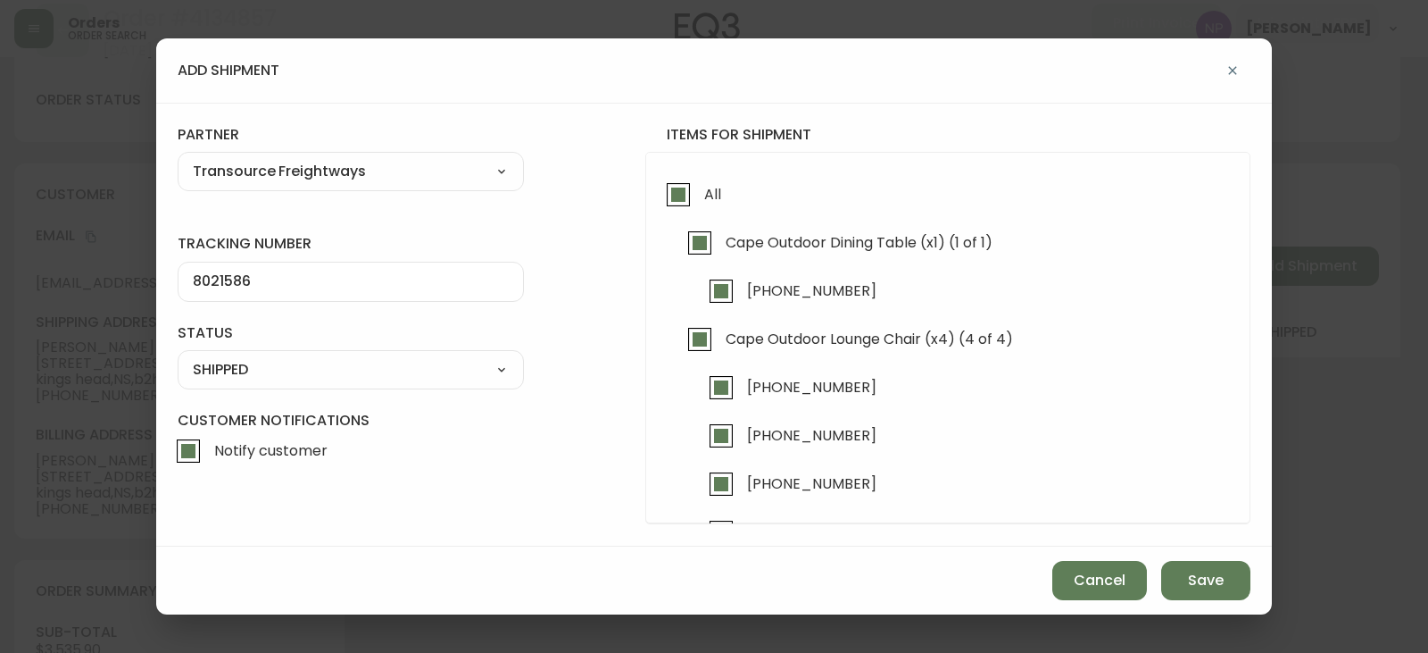
drag, startPoint x: 1195, startPoint y: 577, endPoint x: 1128, endPoint y: 537, distance: 78.1
click at [1192, 577] on span "Save" at bounding box center [1206, 580] width 36 height 20
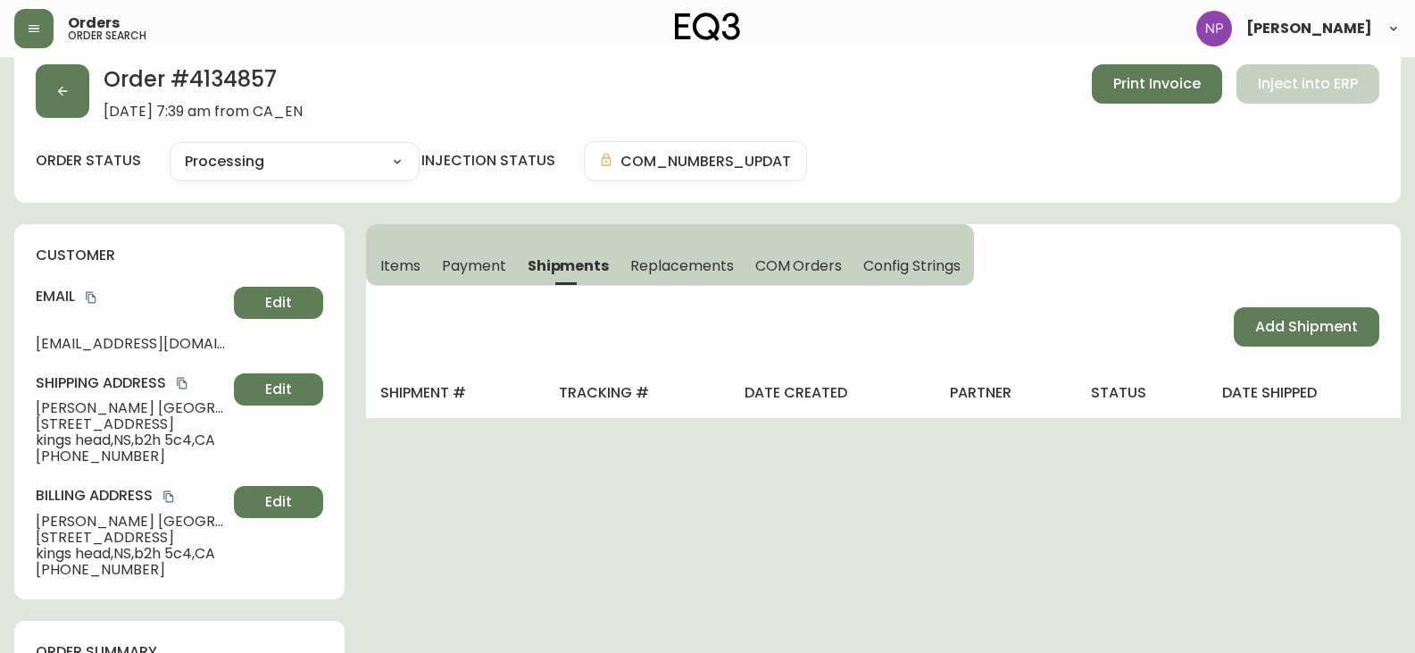
scroll to position [0, 0]
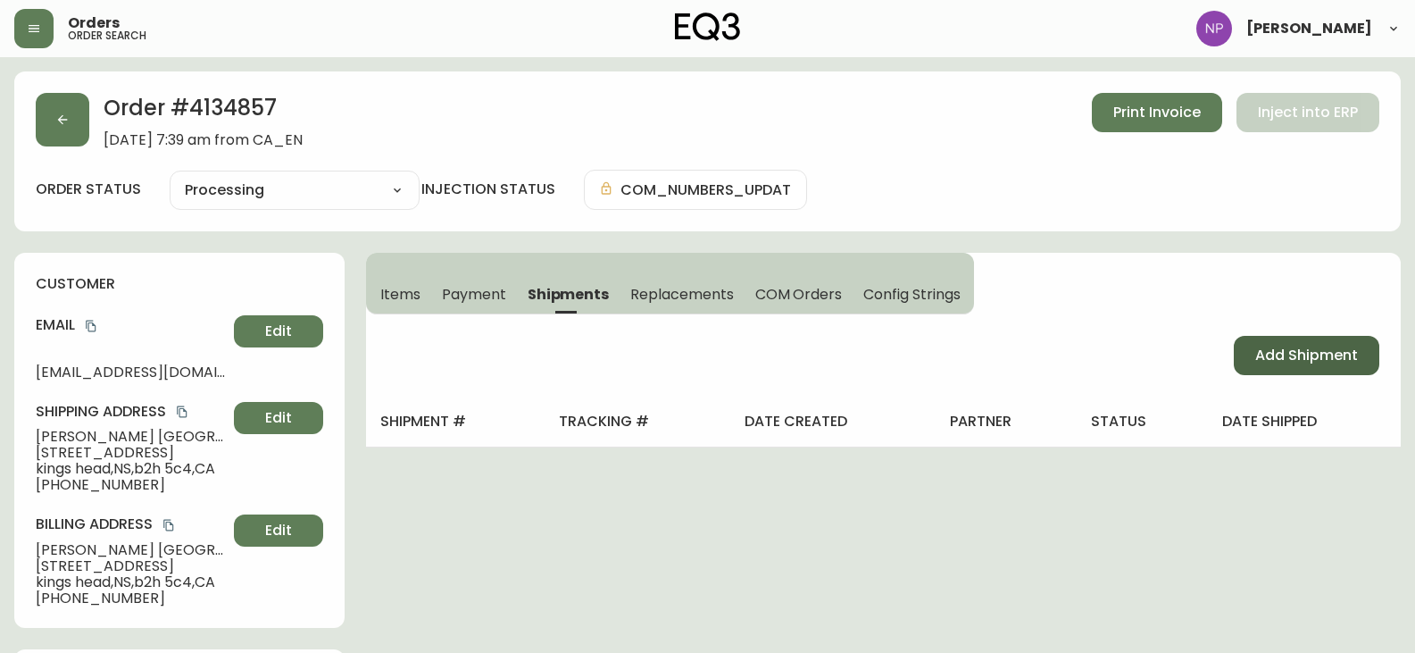
click at [1251, 350] on button "Add Shipment" at bounding box center [1307, 355] width 146 height 39
select select "PENDING"
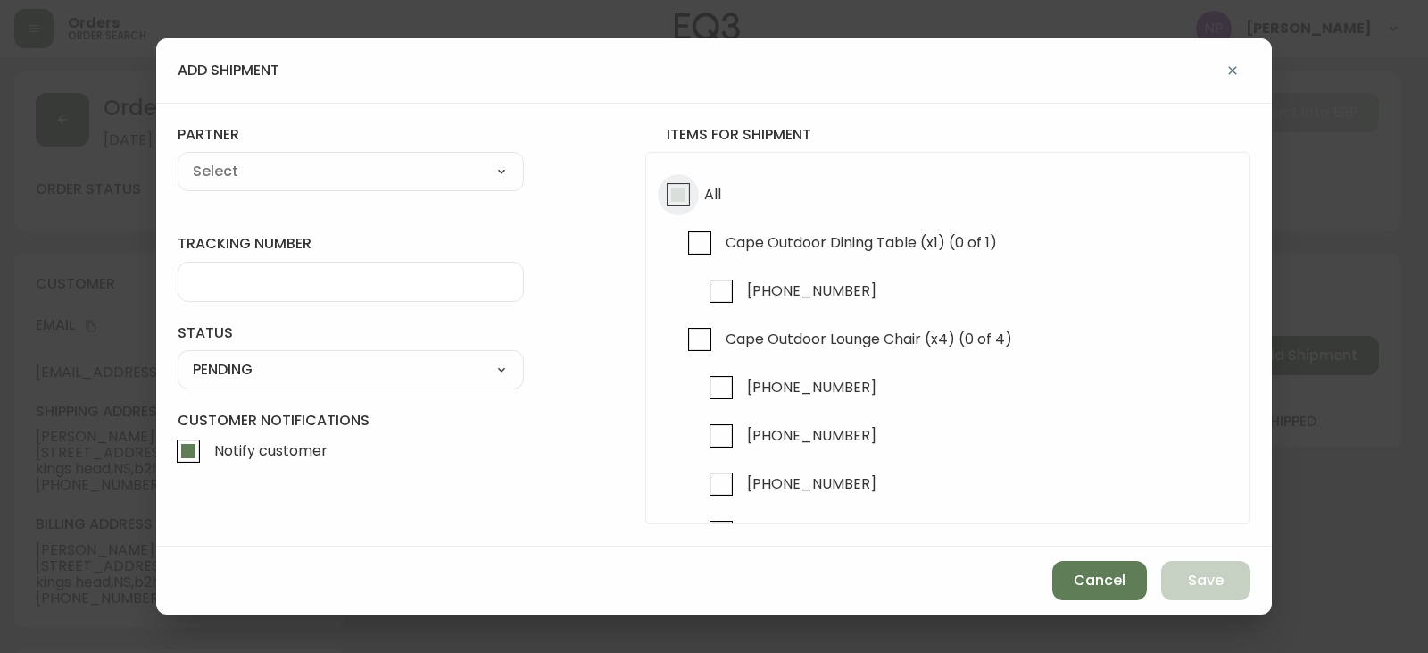
click at [665, 210] on input "All" at bounding box center [678, 194] width 41 height 41
checkbox input "true"
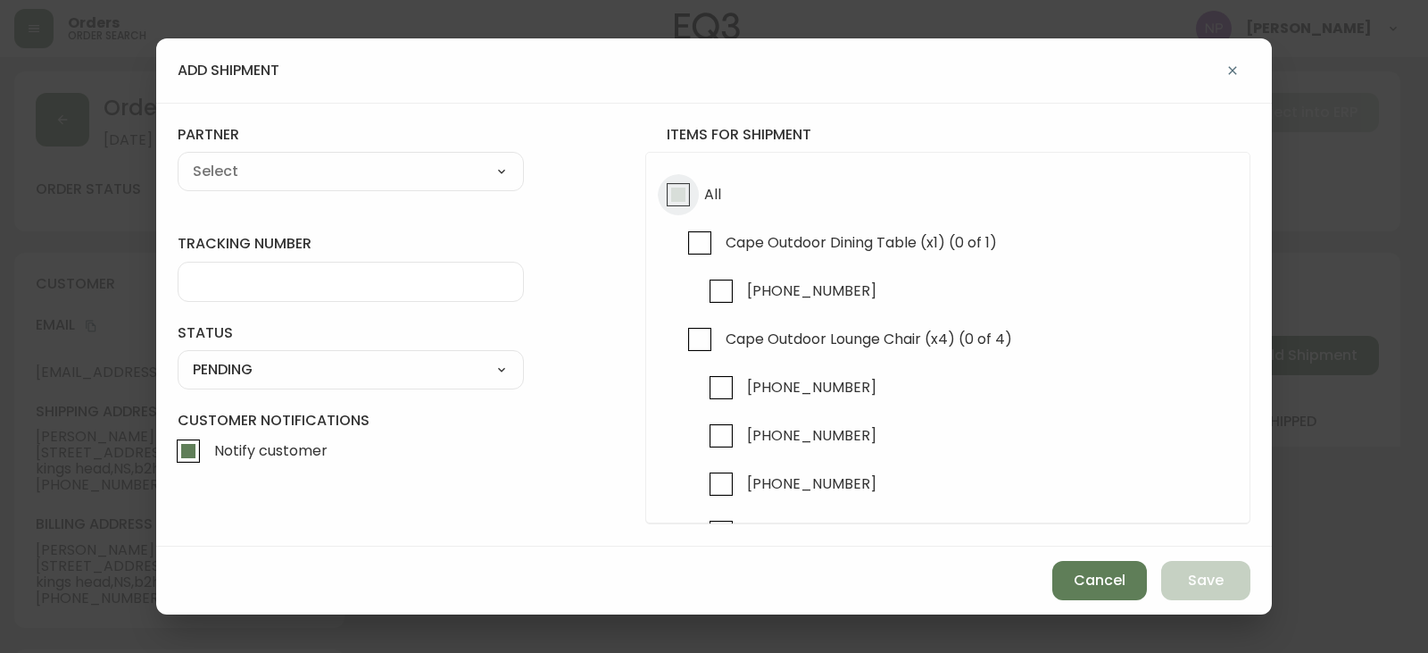
checkbox input "true"
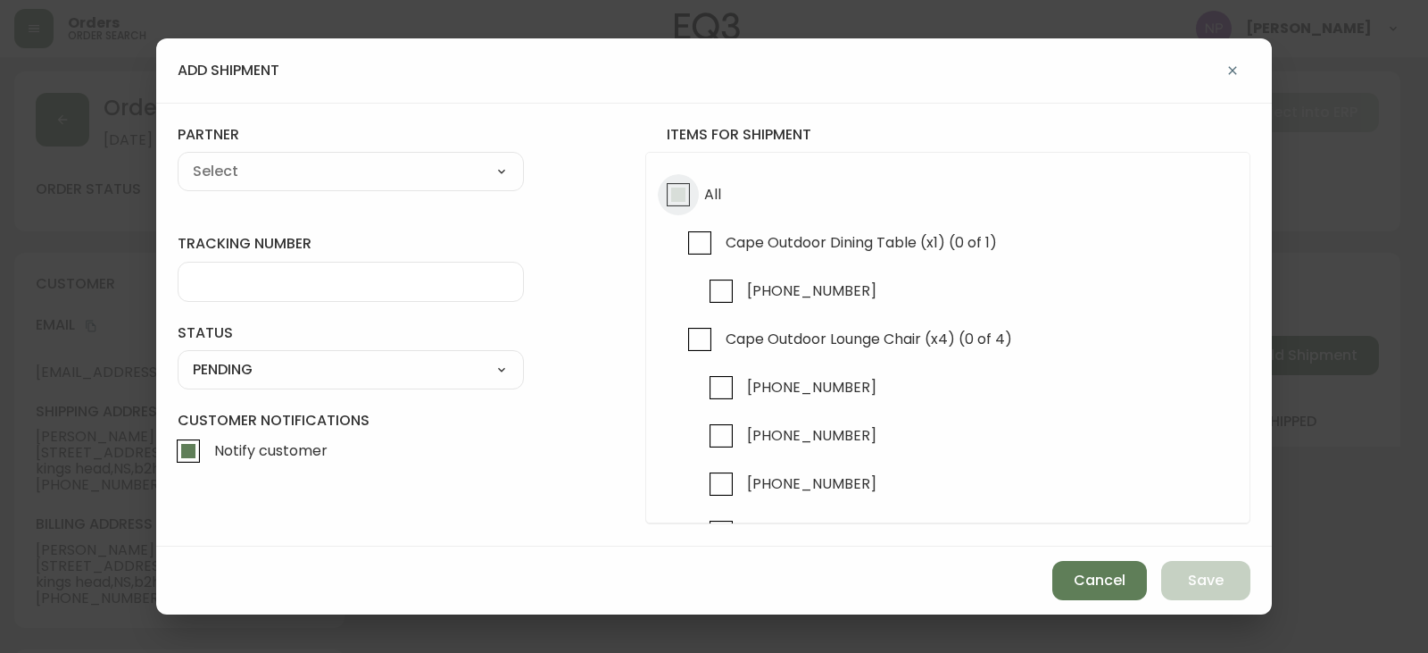
checkbox input "true"
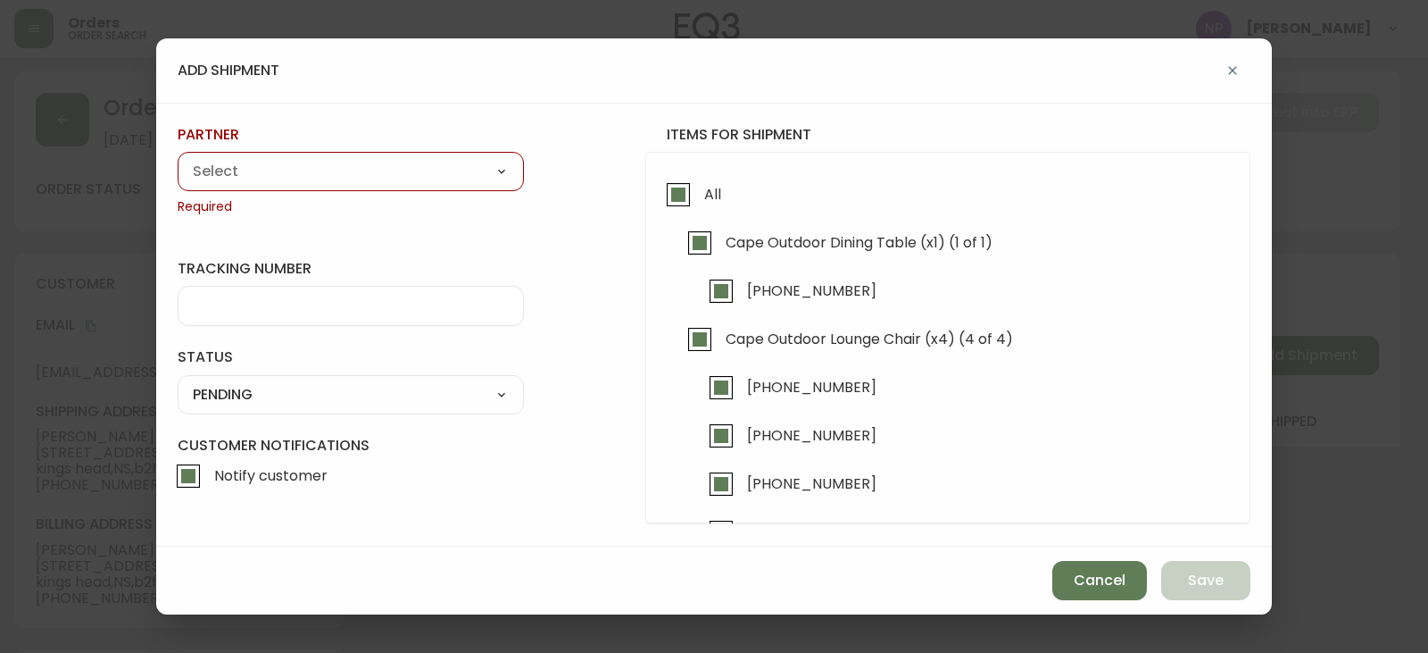
click at [419, 181] on select "A Move to Remember LLC ABF Freight Alero [PERSON_NAME] Canada Post Canpar Expre…" at bounding box center [351, 171] width 346 height 27
select select "cm36aljh91kyh01104d2qpq4w"
click at [178, 158] on select "A Move to Remember LLC ABF Freight Alero [PERSON_NAME] Canada Post Canpar Expre…" at bounding box center [351, 171] width 346 height 27
type input "Transource Freightways"
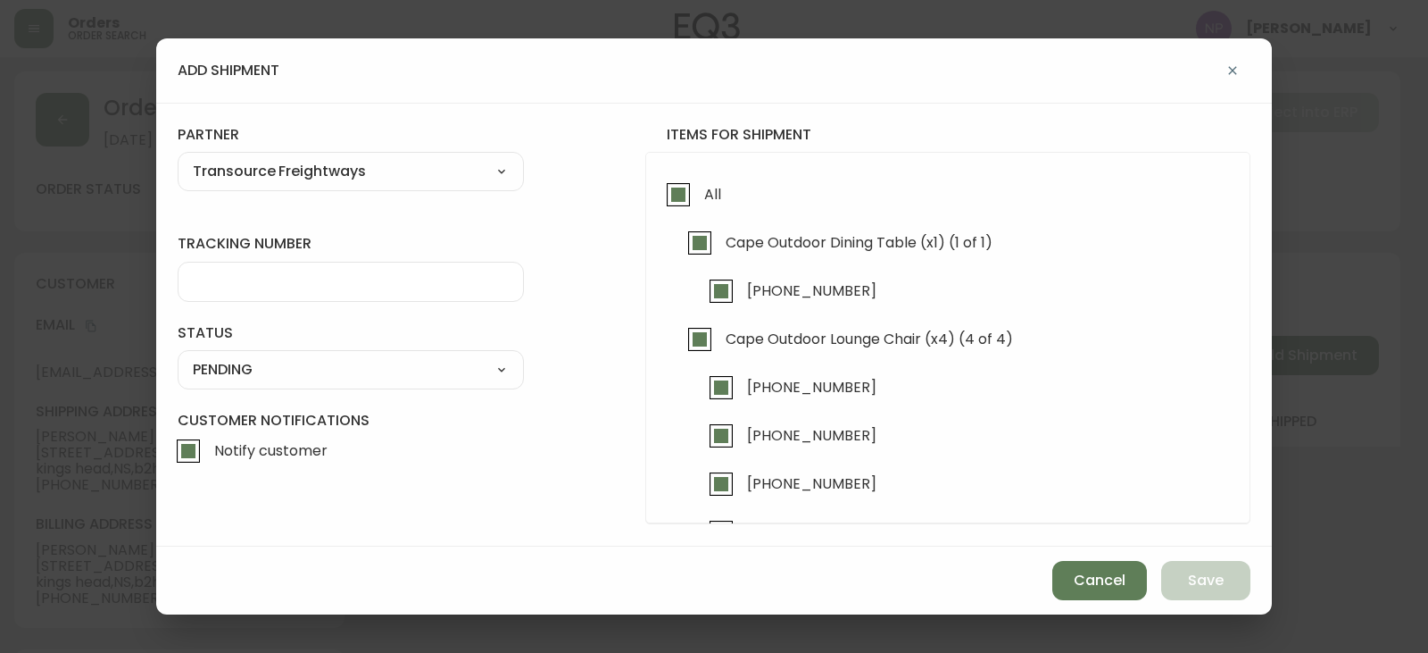
click at [232, 260] on div "tracking number" at bounding box center [351, 267] width 346 height 67
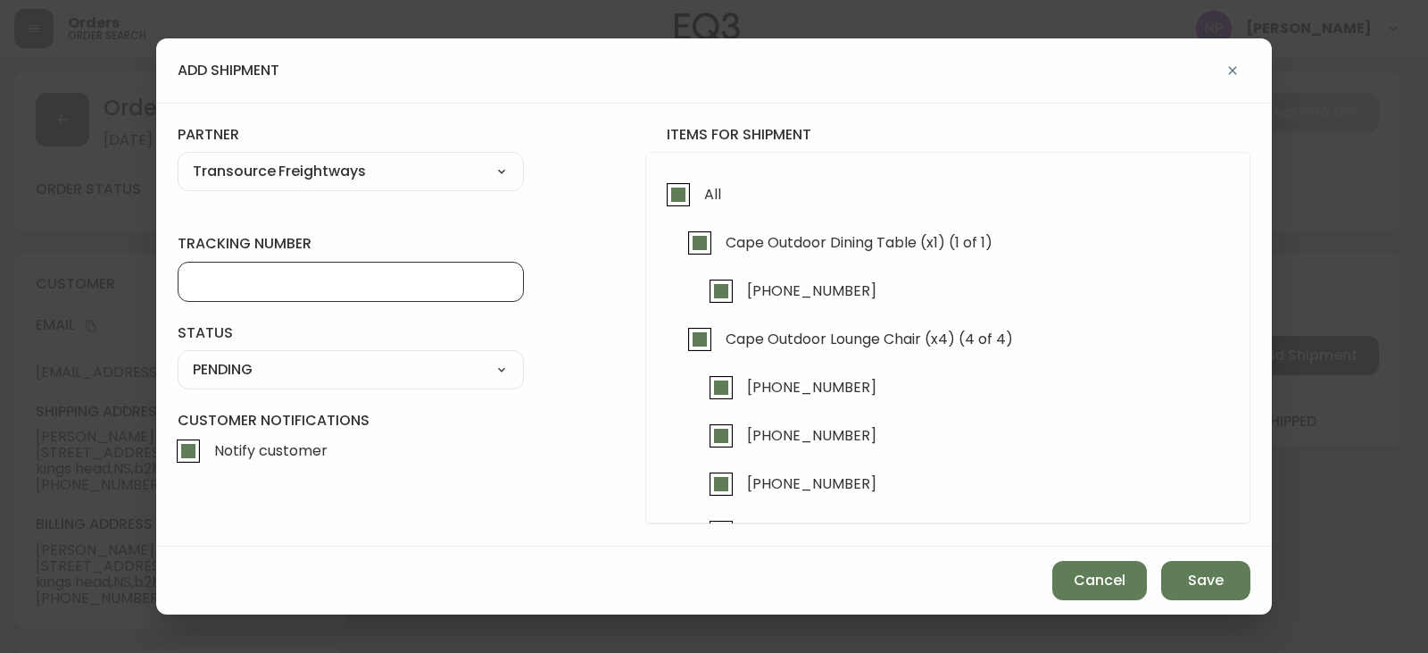
click at [232, 277] on input "tracking number" at bounding box center [351, 281] width 316 height 17
type input "8021586"
drag, startPoint x: 266, startPoint y: 360, endPoint x: 251, endPoint y: 377, distance: 22.8
click at [266, 360] on select "SHIPPED PENDING CANCELLED" at bounding box center [351, 369] width 346 height 27
click at [178, 356] on select "SHIPPED PENDING CANCELLED" at bounding box center [351, 369] width 346 height 27
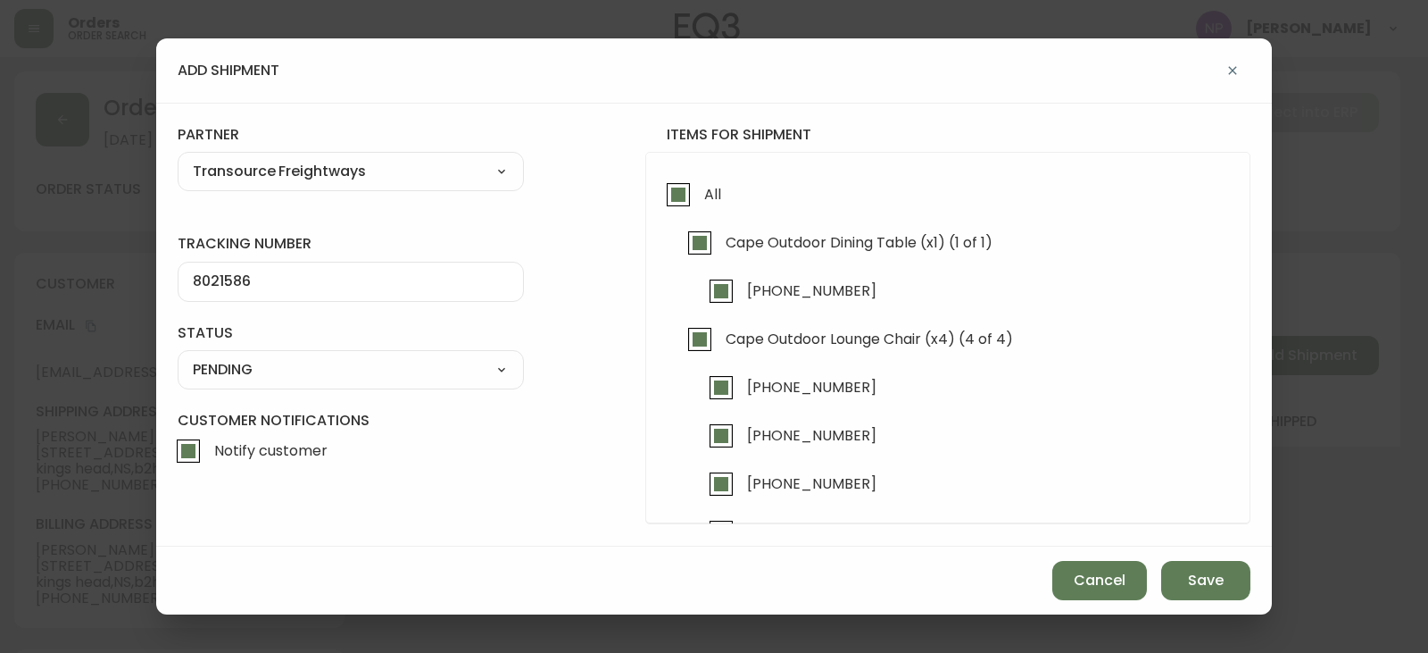
select select "PENDING"
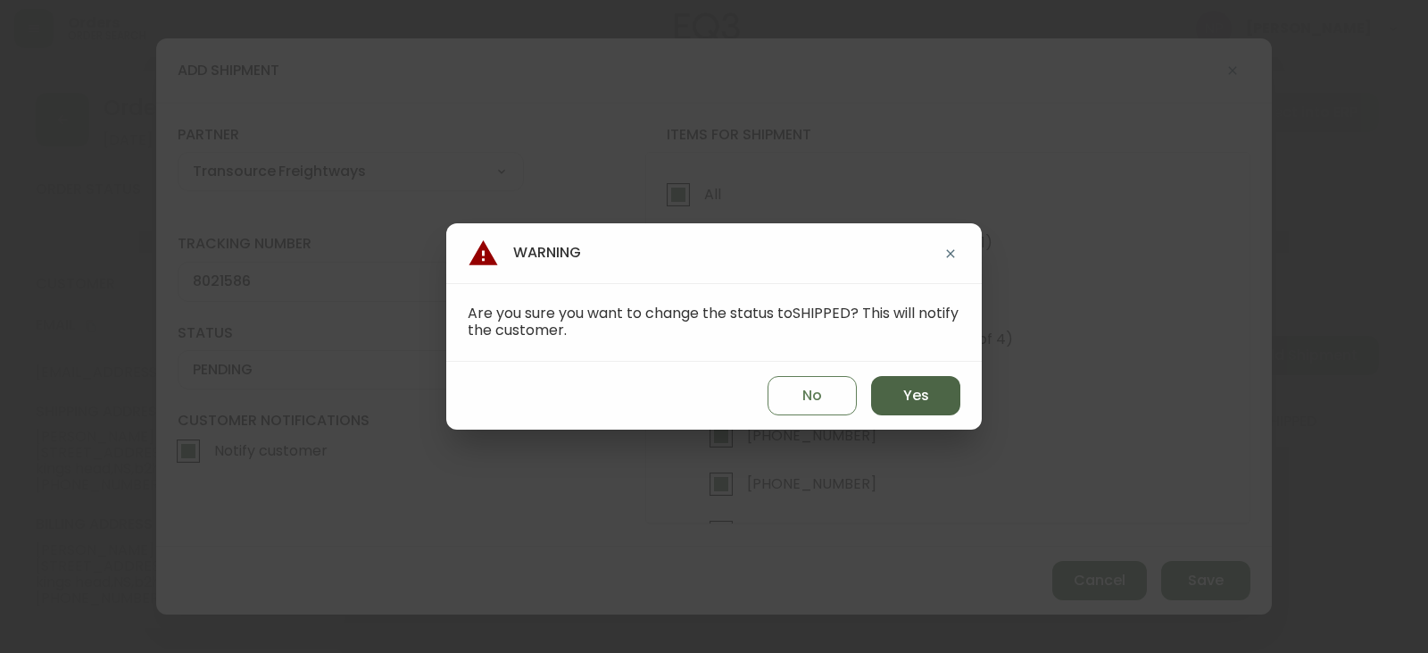
click at [906, 404] on button "Yes" at bounding box center [915, 395] width 89 height 39
type input "SHIPPED"
select select "SHIPPED"
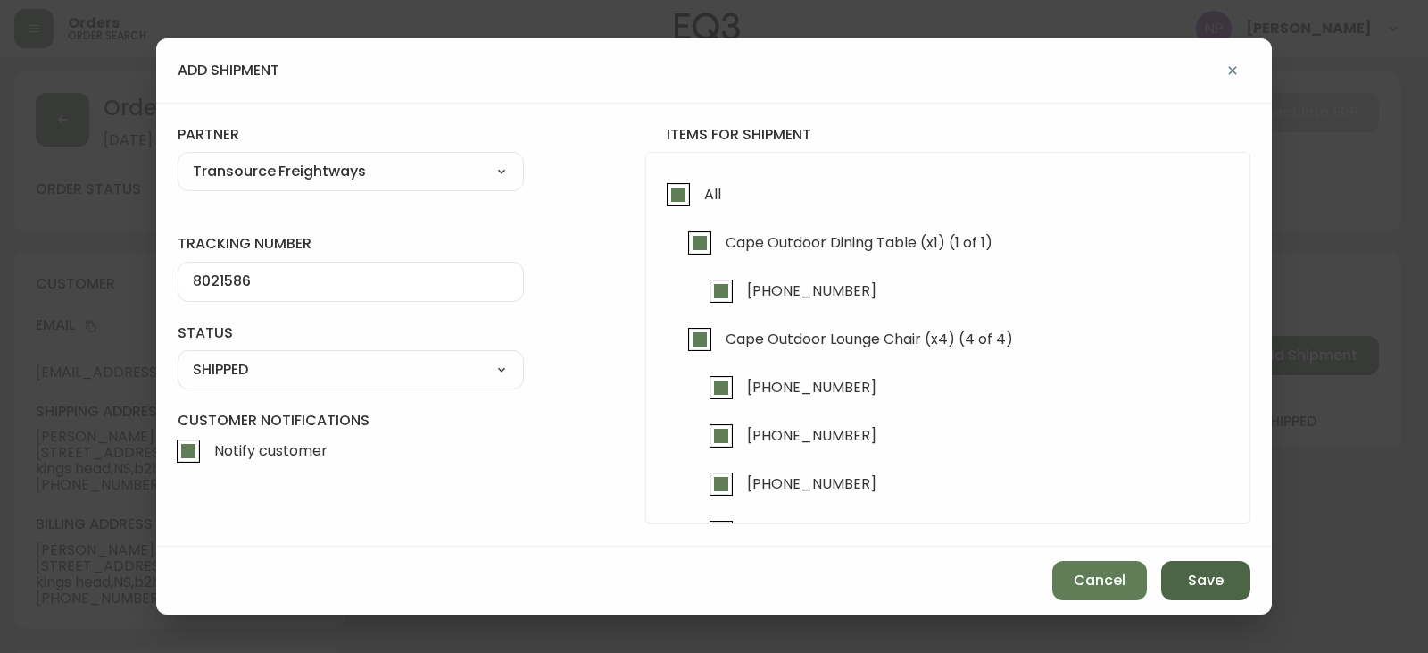
click at [1221, 582] on span "Save" at bounding box center [1206, 580] width 36 height 20
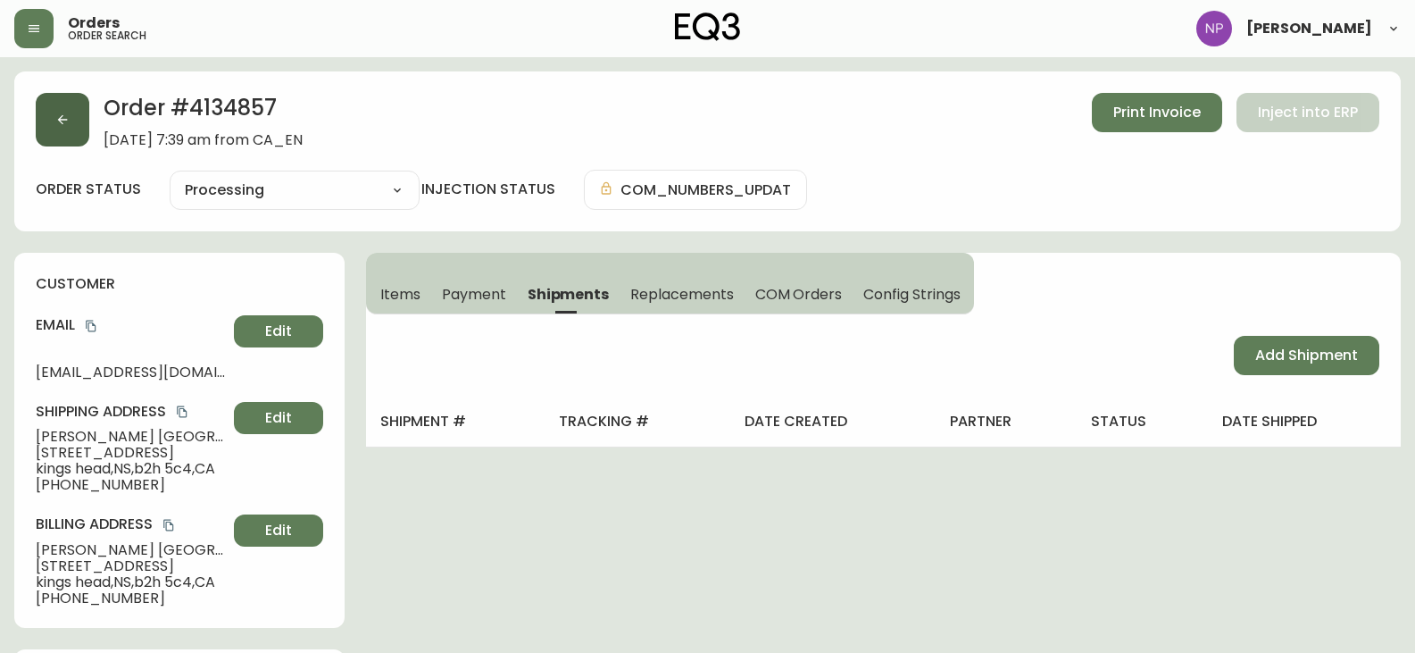
click at [79, 126] on button "button" at bounding box center [63, 120] width 54 height 54
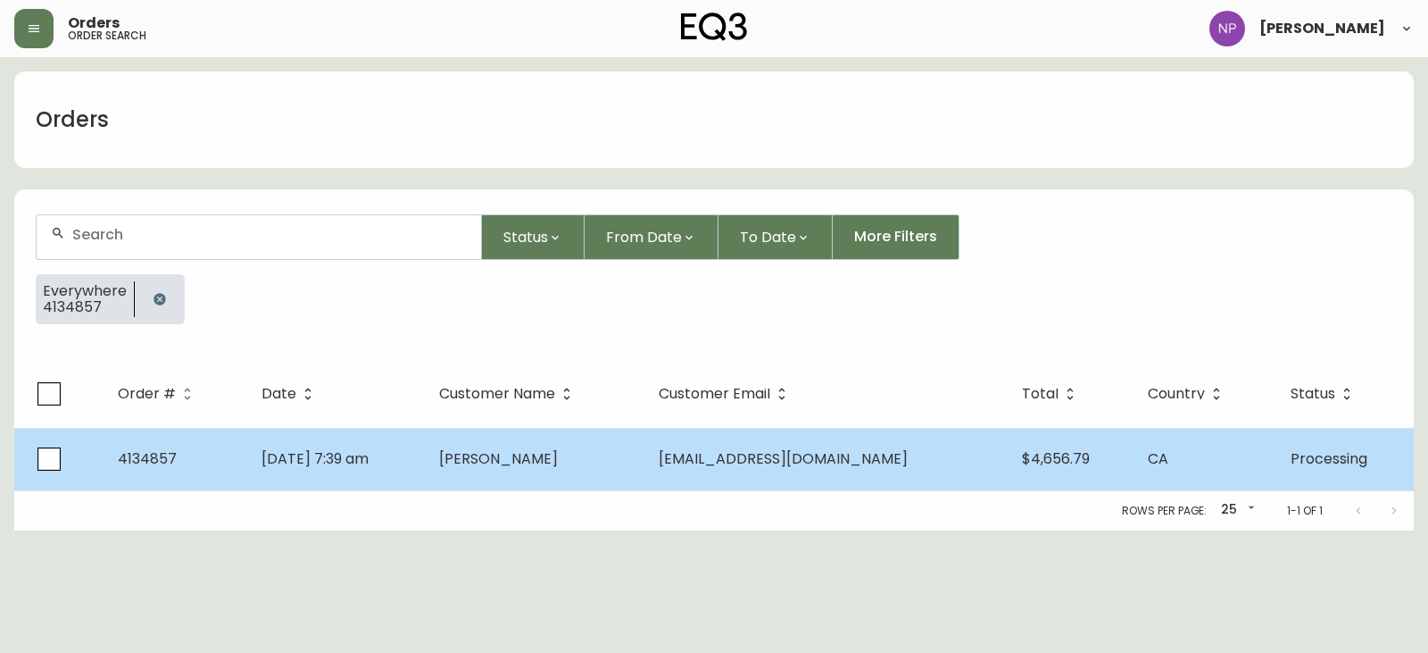
click at [607, 470] on td "[PERSON_NAME]" at bounding box center [535, 459] width 220 height 62
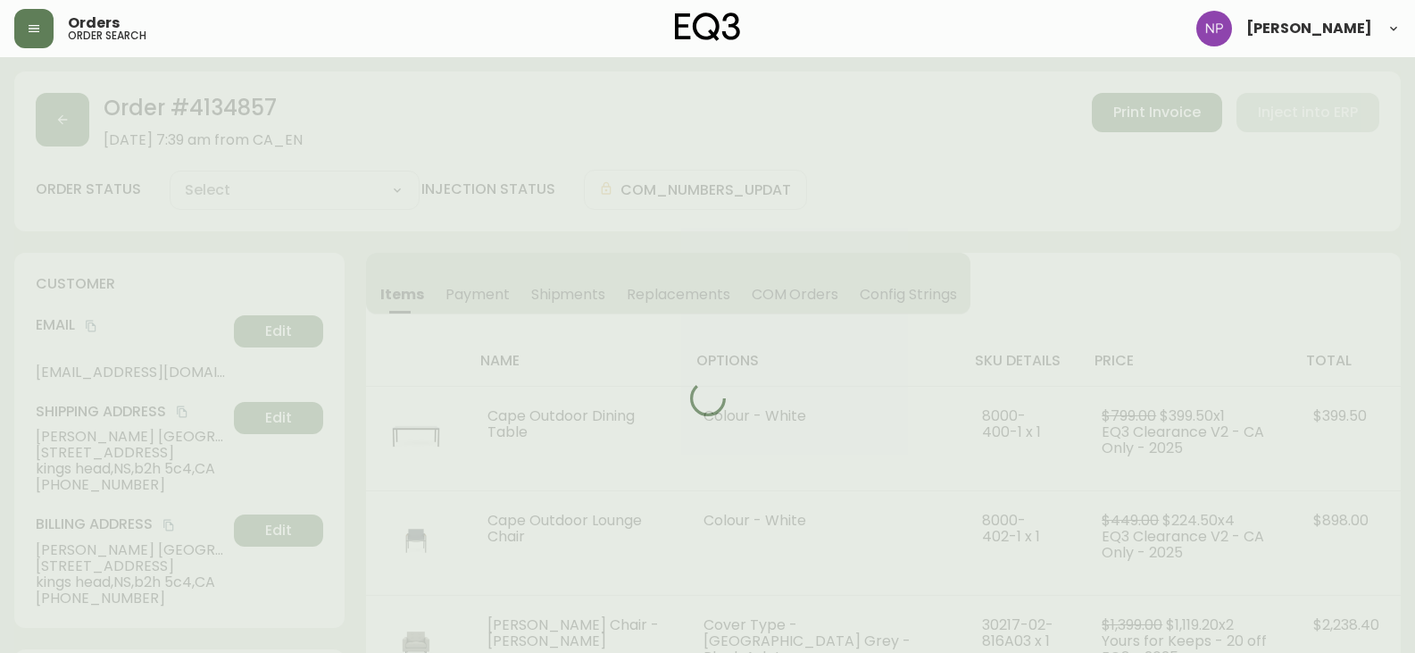
type input "Processing"
select select "PROCESSING"
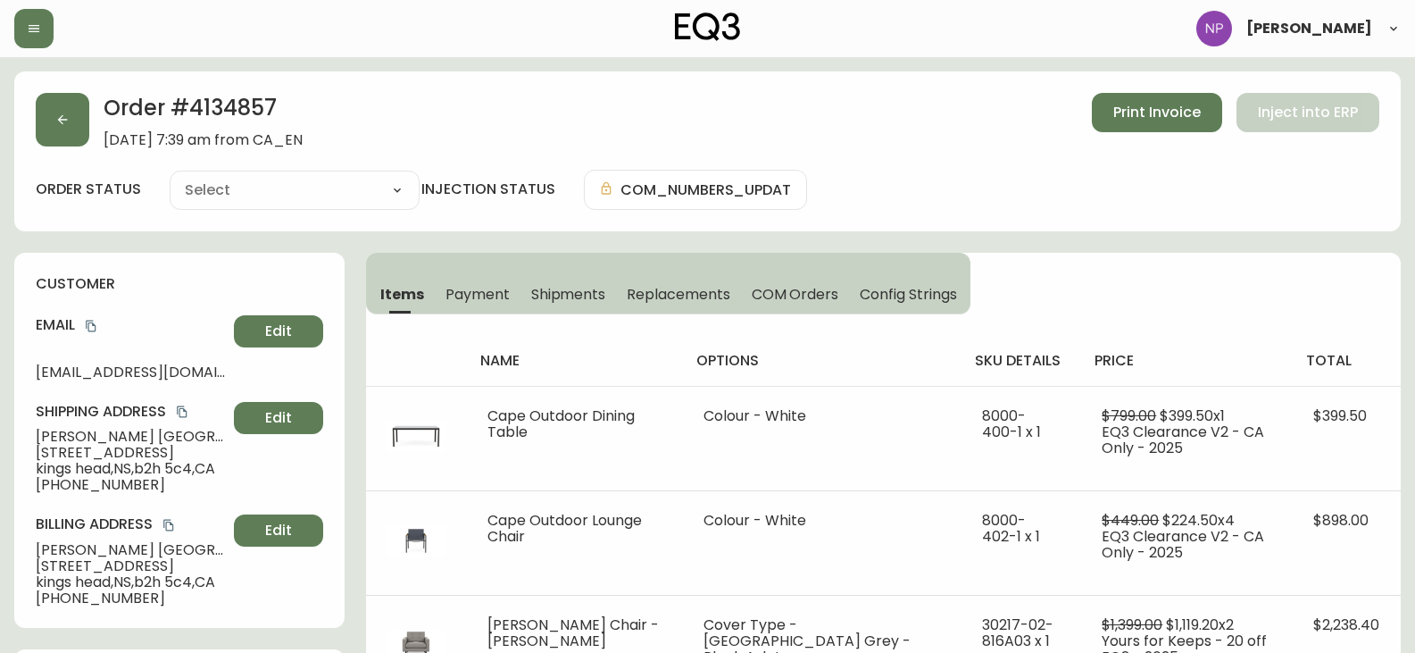
type input "Processing"
select select "PROCESSING"
click at [52, 122] on button "button" at bounding box center [63, 120] width 54 height 54
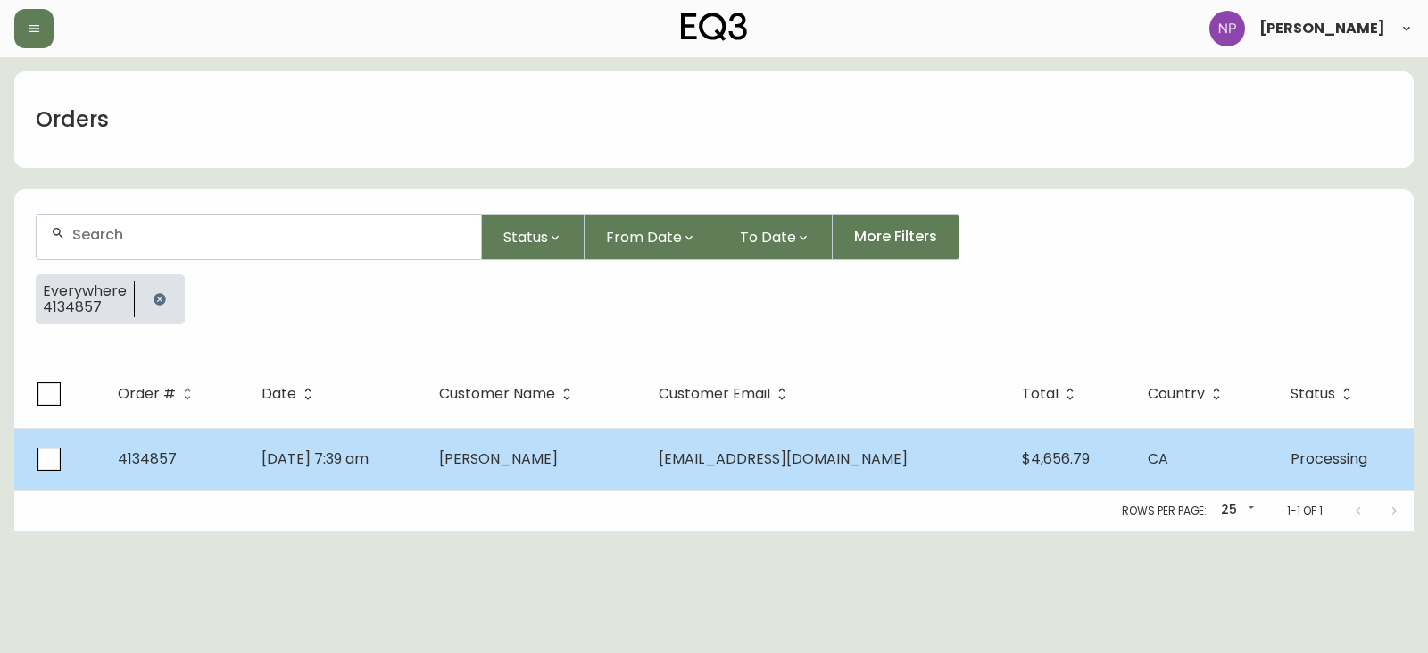
click at [337, 469] on td "[DATE] 7:39 am" at bounding box center [336, 459] width 178 height 62
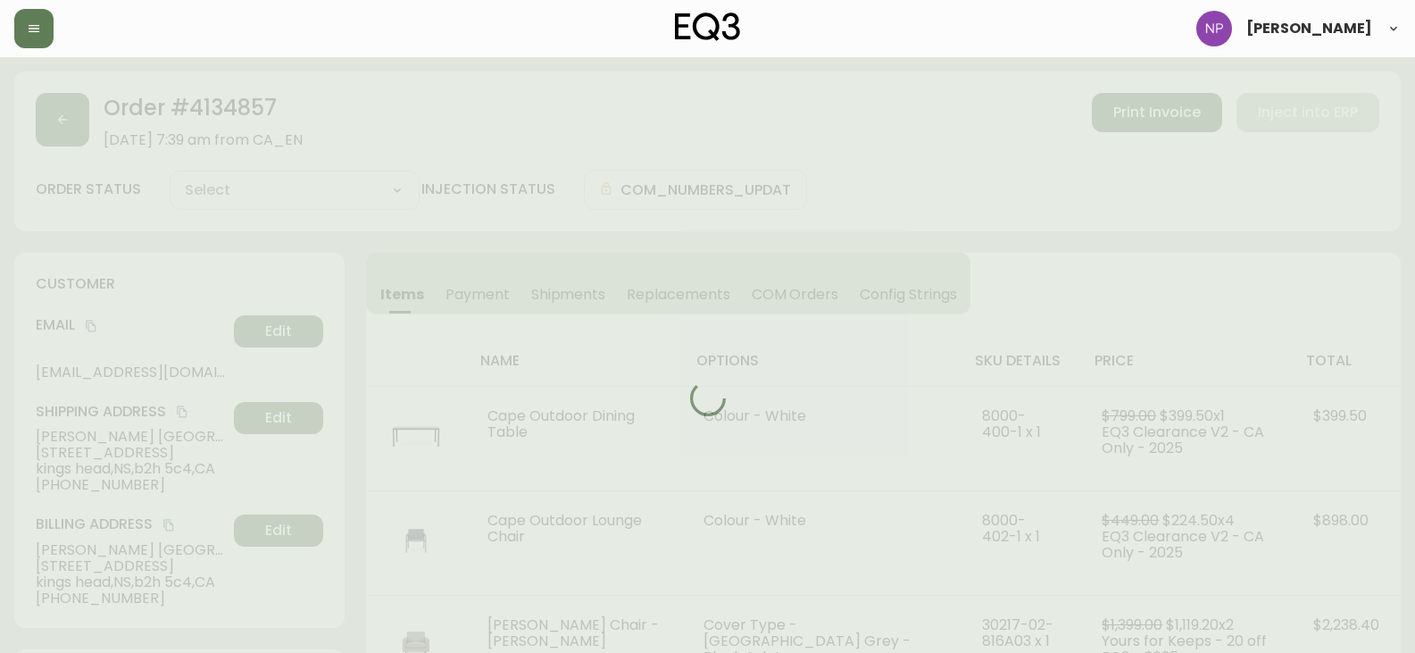
type input "Processing"
select select "PROCESSING"
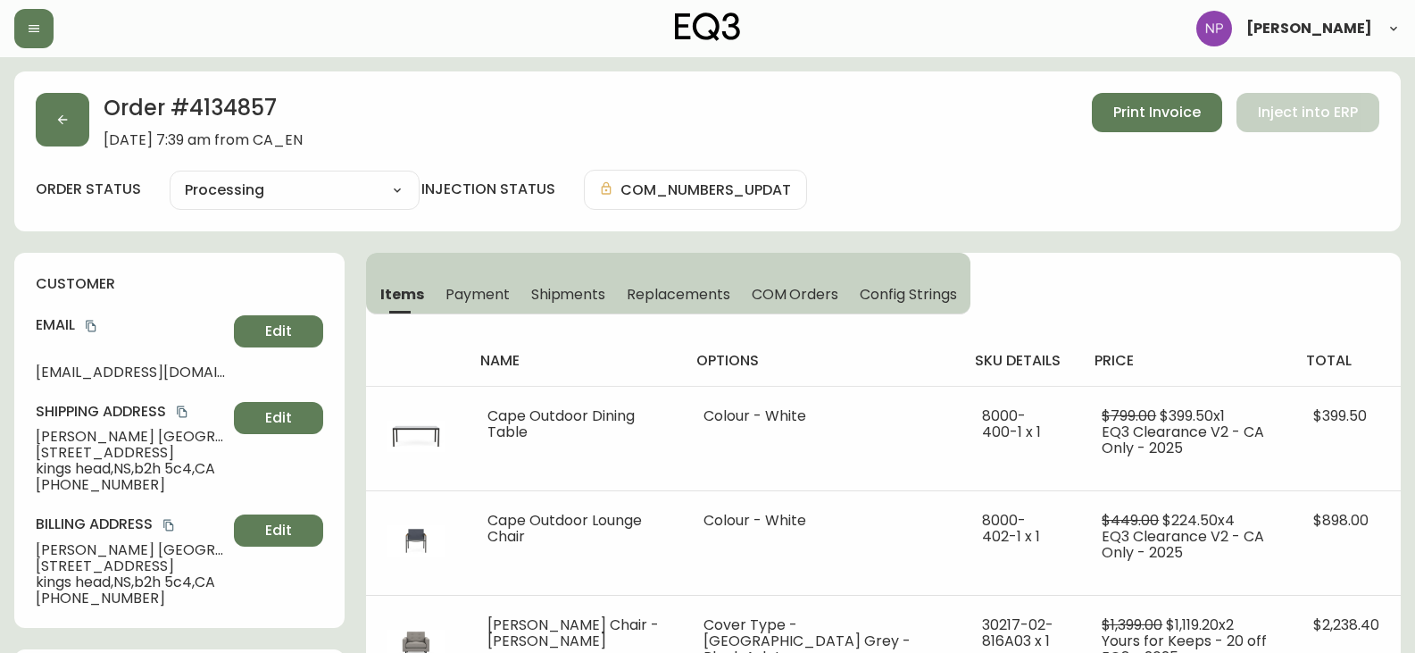
click at [577, 306] on button "Shipments" at bounding box center [568, 293] width 96 height 39
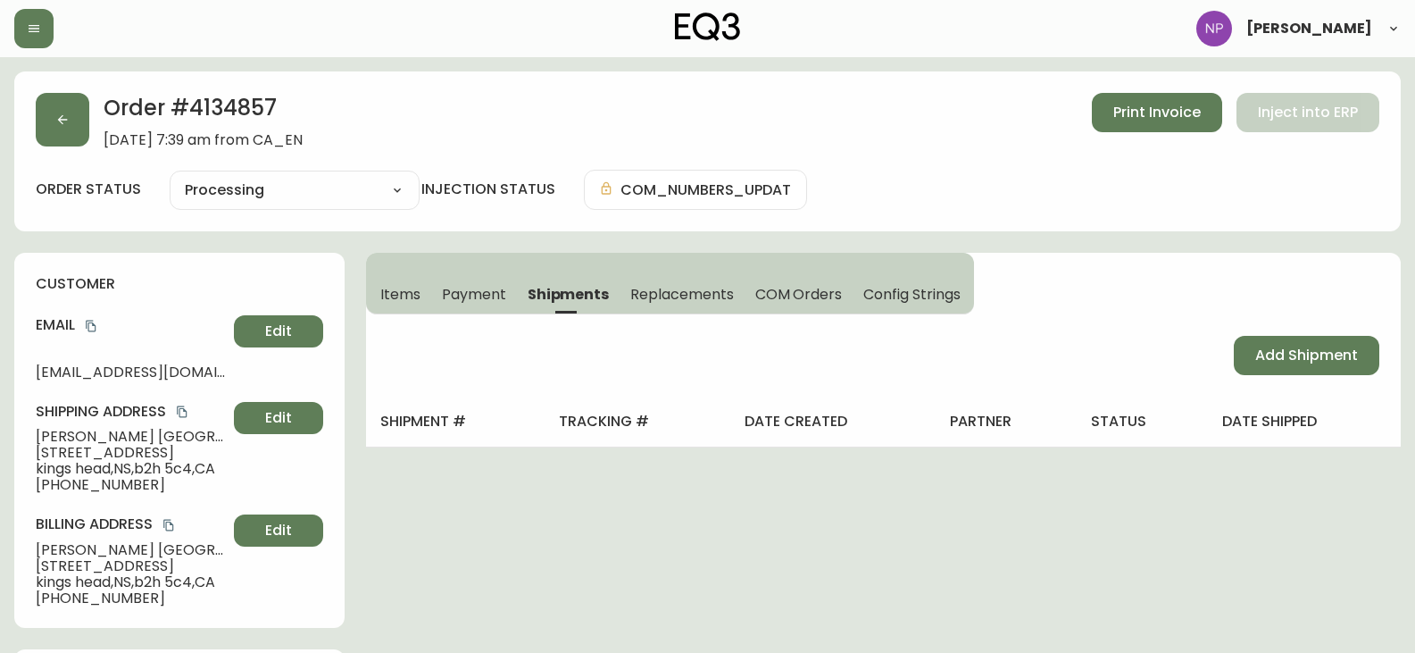
drag, startPoint x: 1252, startPoint y: 357, endPoint x: 1214, endPoint y: 367, distance: 38.8
click at [1253, 361] on button "Add Shipment" at bounding box center [1307, 355] width 146 height 39
select select "PENDING"
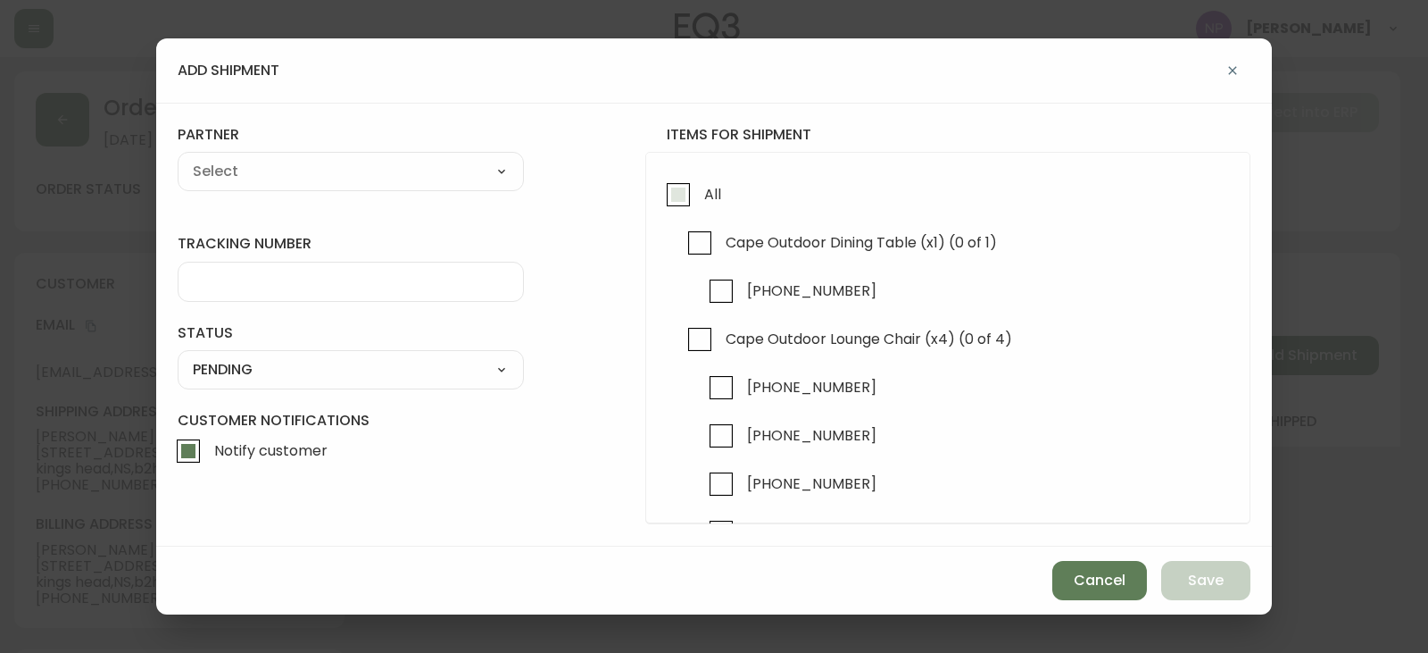
click at [674, 192] on input "All" at bounding box center [678, 194] width 41 height 41
checkbox input "true"
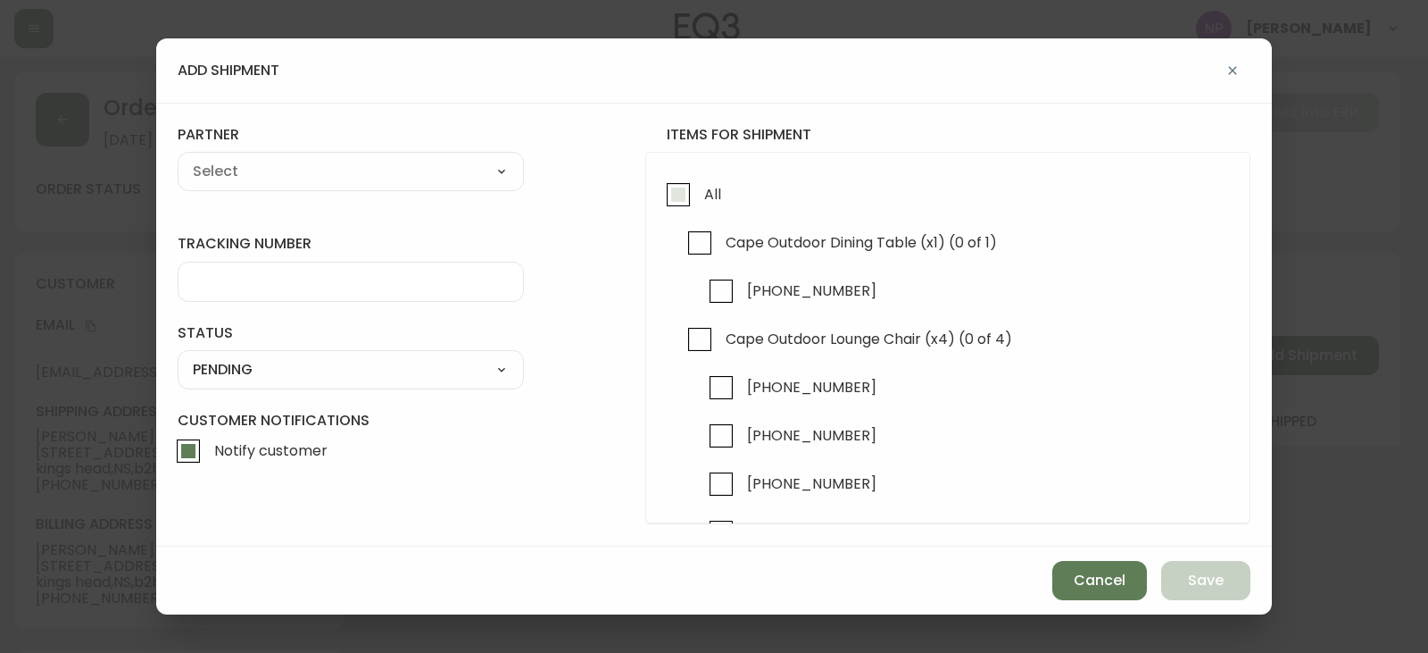
checkbox input "true"
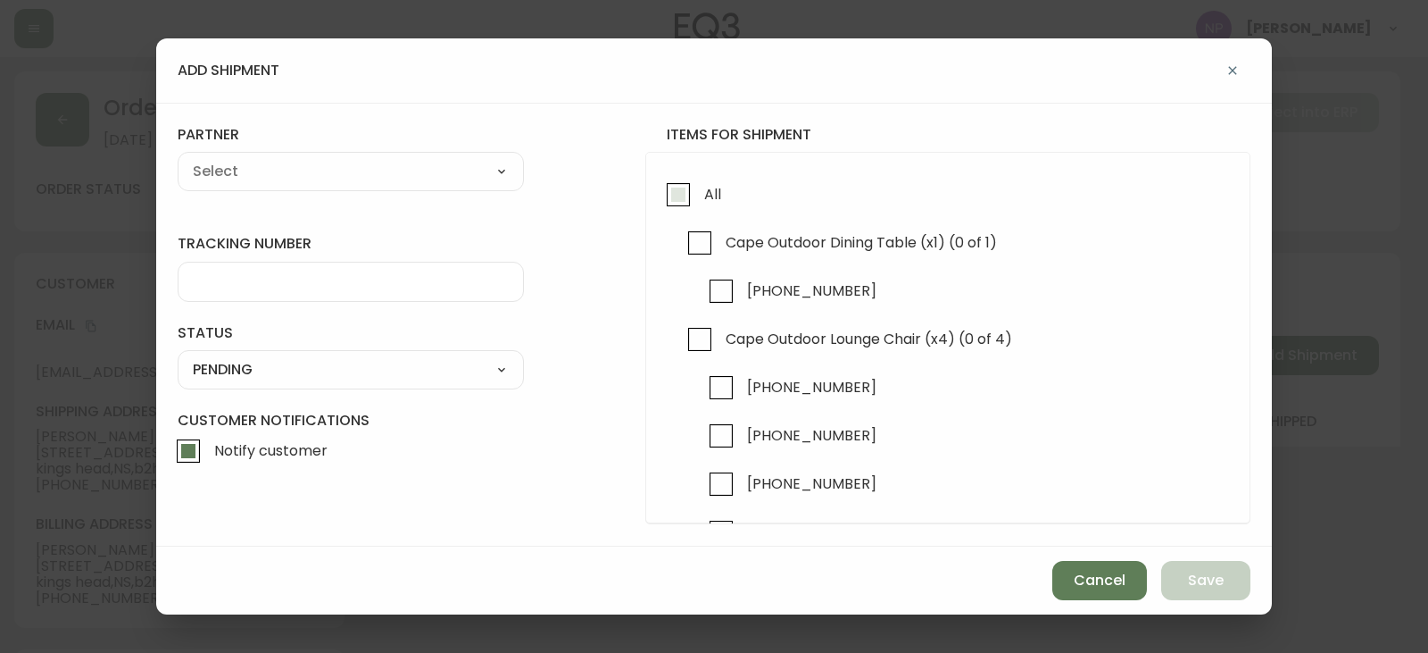
checkbox input "true"
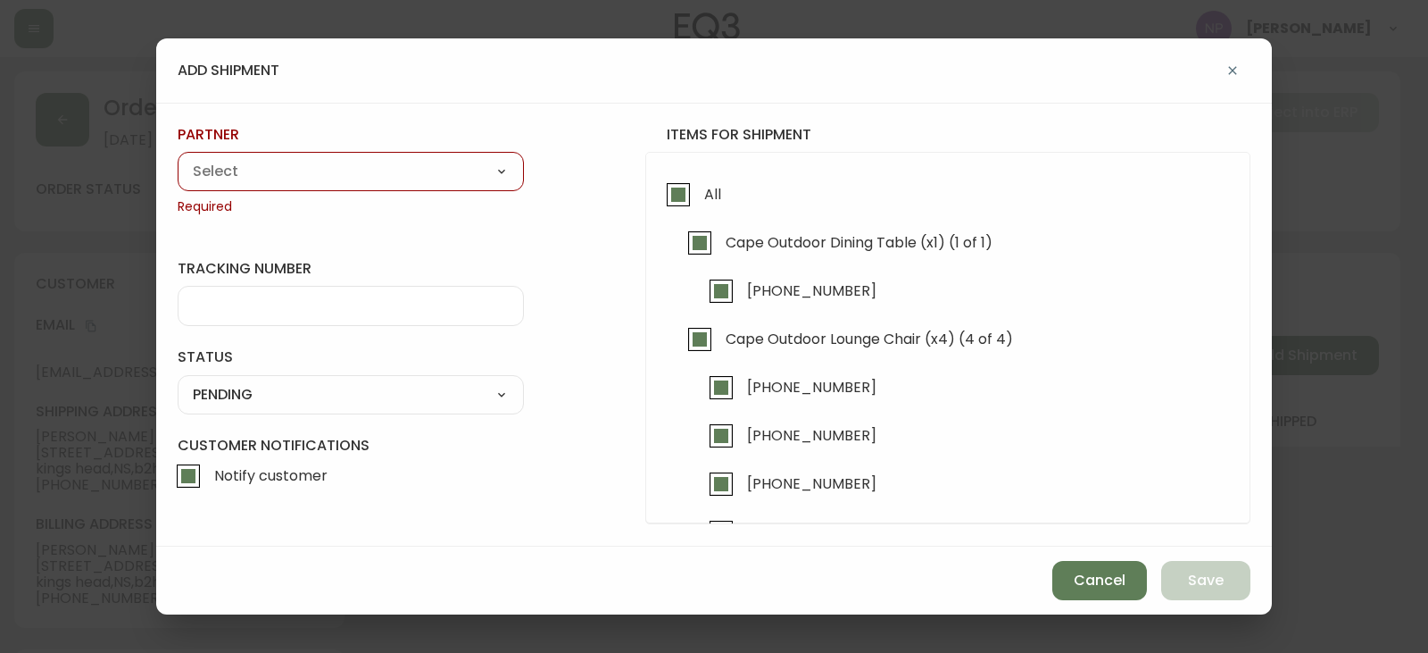
click at [517, 175] on select "A Move to Remember LLC ABF Freight Alero [PERSON_NAME] Canada Post Canpar Expre…" at bounding box center [351, 171] width 346 height 27
select select "cm36aljh91kyh01104d2qpq4w"
click at [178, 158] on select "A Move to Remember LLC ABF Freight Alero [PERSON_NAME] Canada Post Canpar Expre…" at bounding box center [351, 171] width 346 height 27
type input "Transource Freightways"
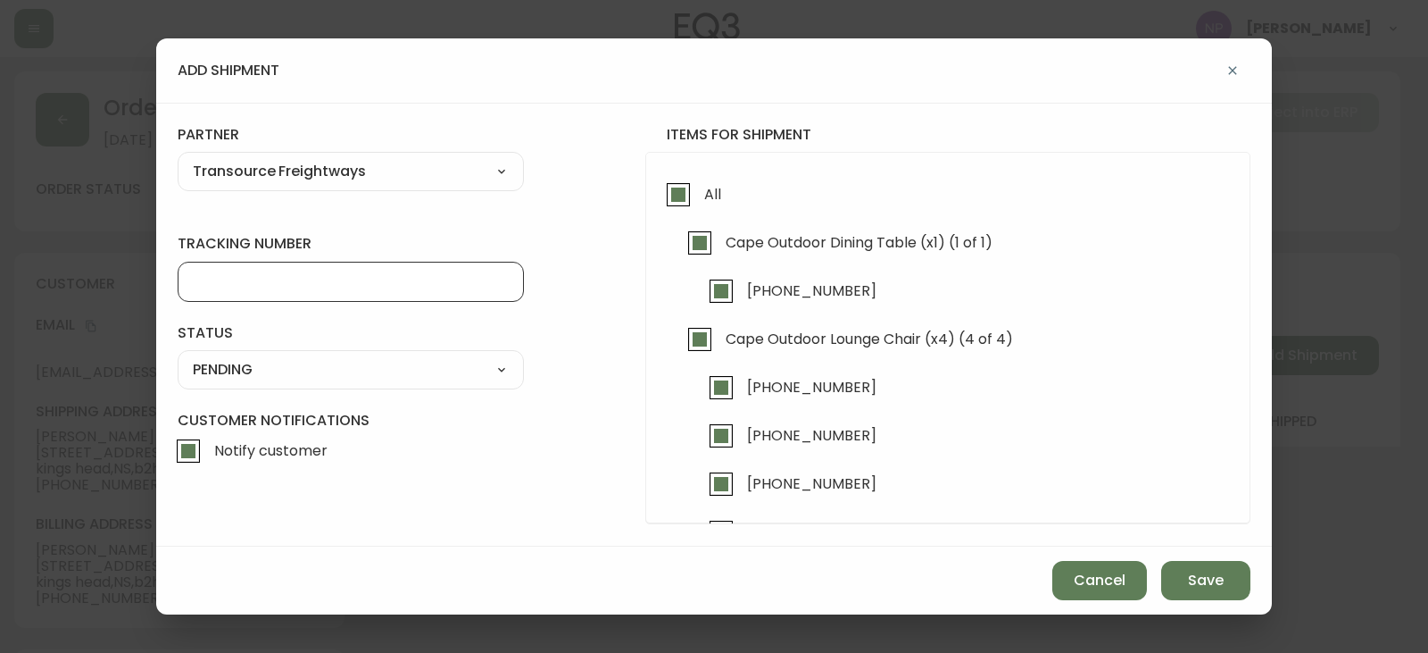
click at [334, 273] on input "tracking number" at bounding box center [351, 281] width 316 height 17
type input "8"
type input "111111"
click at [307, 367] on select "SHIPPED PENDING CANCELLED" at bounding box center [351, 369] width 346 height 27
click at [178, 356] on select "SHIPPED PENDING CANCELLED" at bounding box center [351, 369] width 346 height 27
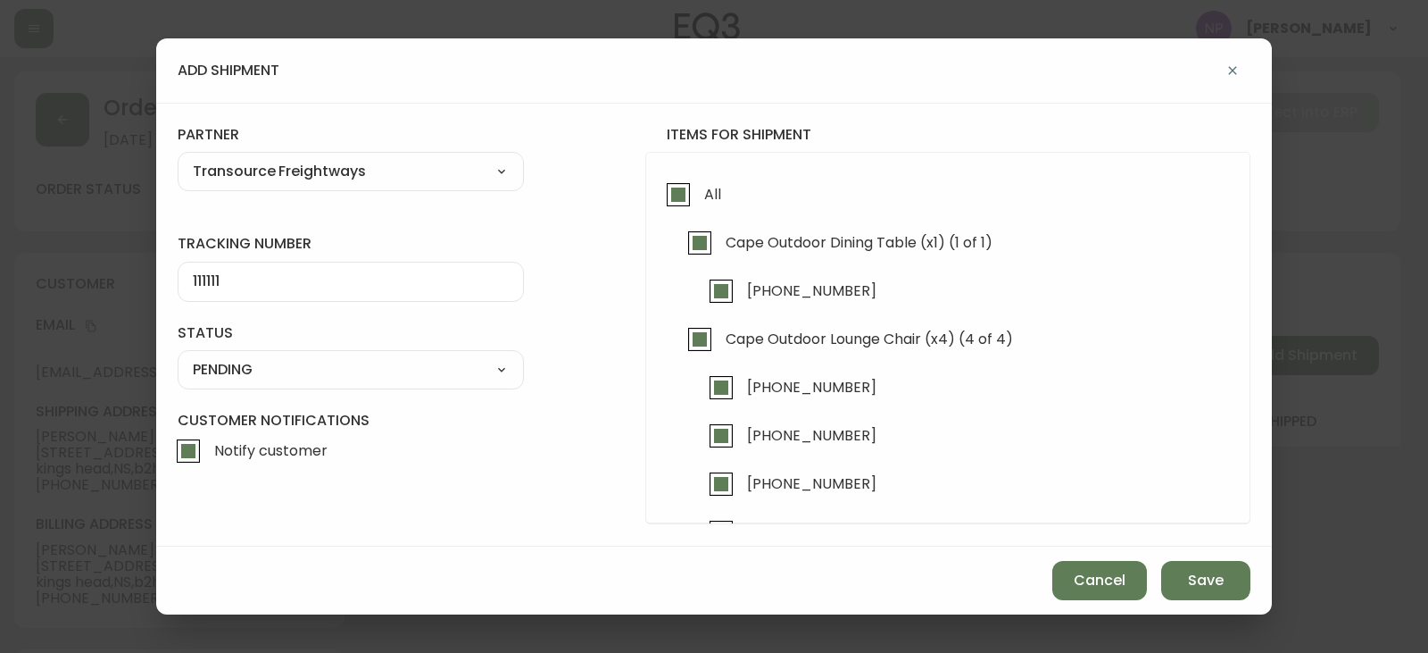
select select "PENDING"
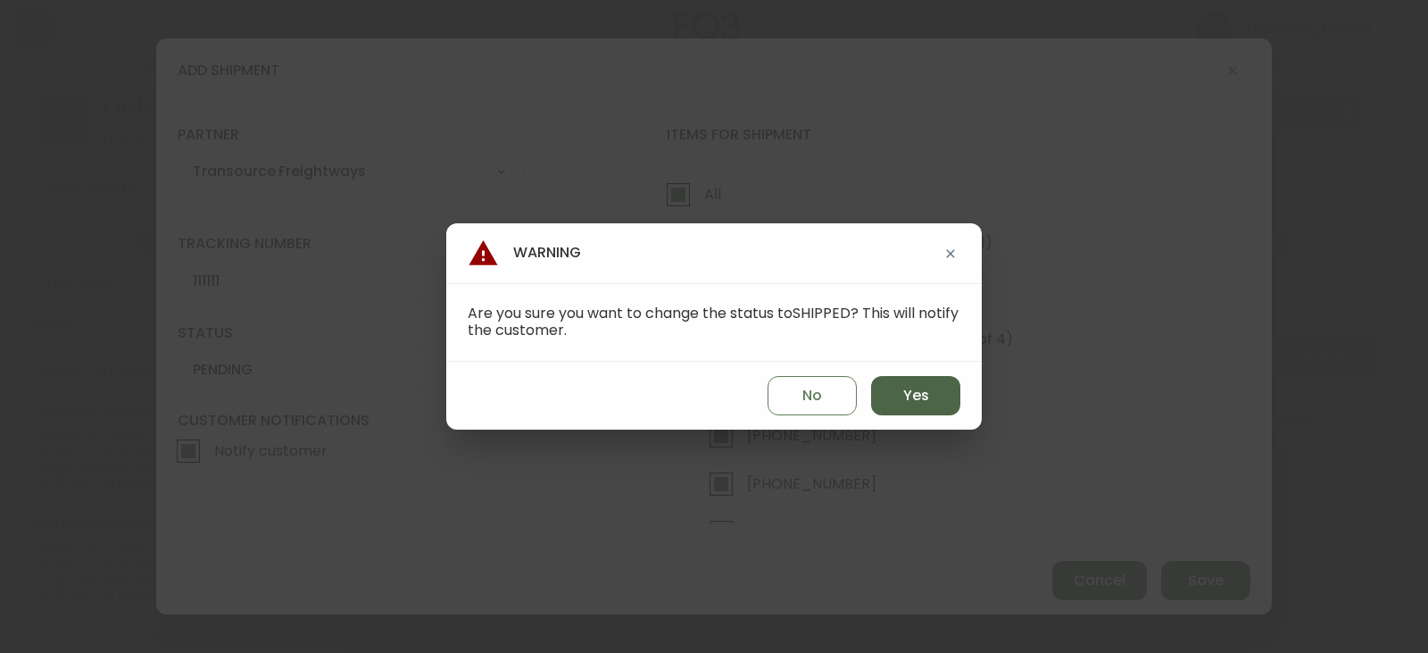
click at [897, 379] on button "Yes" at bounding box center [915, 395] width 89 height 39
type input "SHIPPED"
select select "SHIPPED"
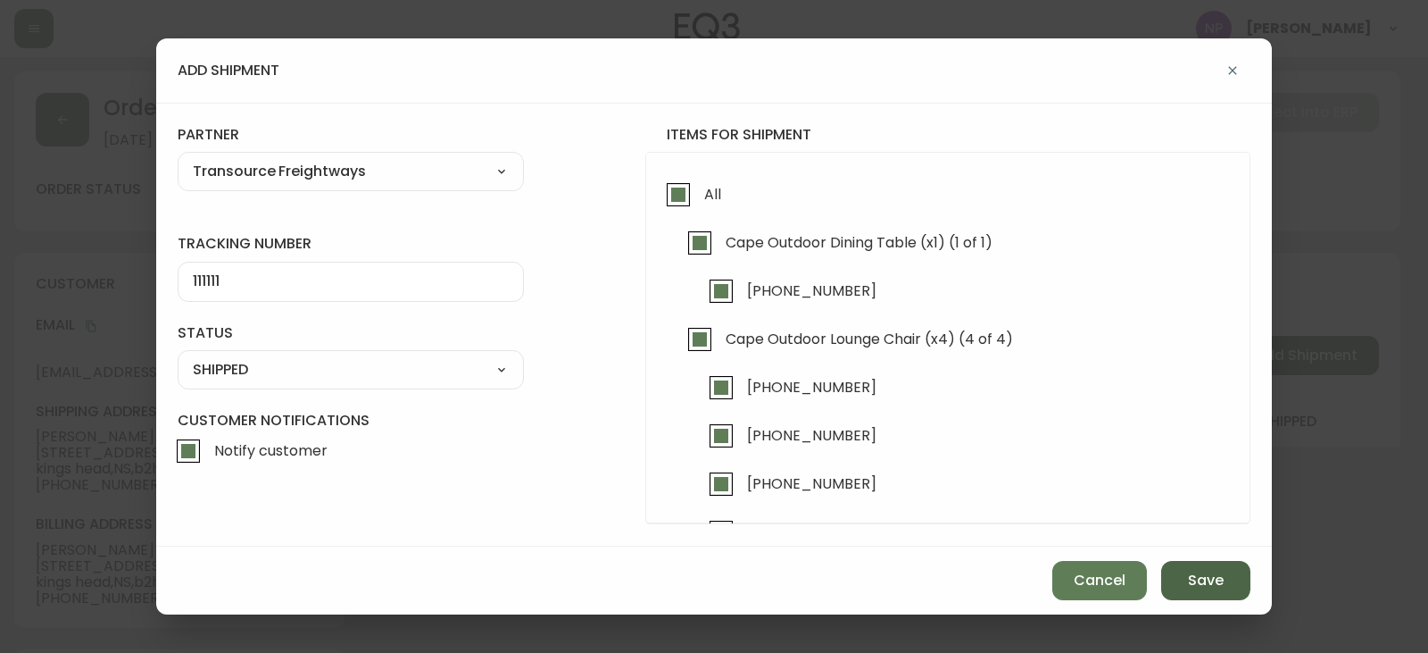
click at [1195, 579] on span "Save" at bounding box center [1206, 580] width 36 height 20
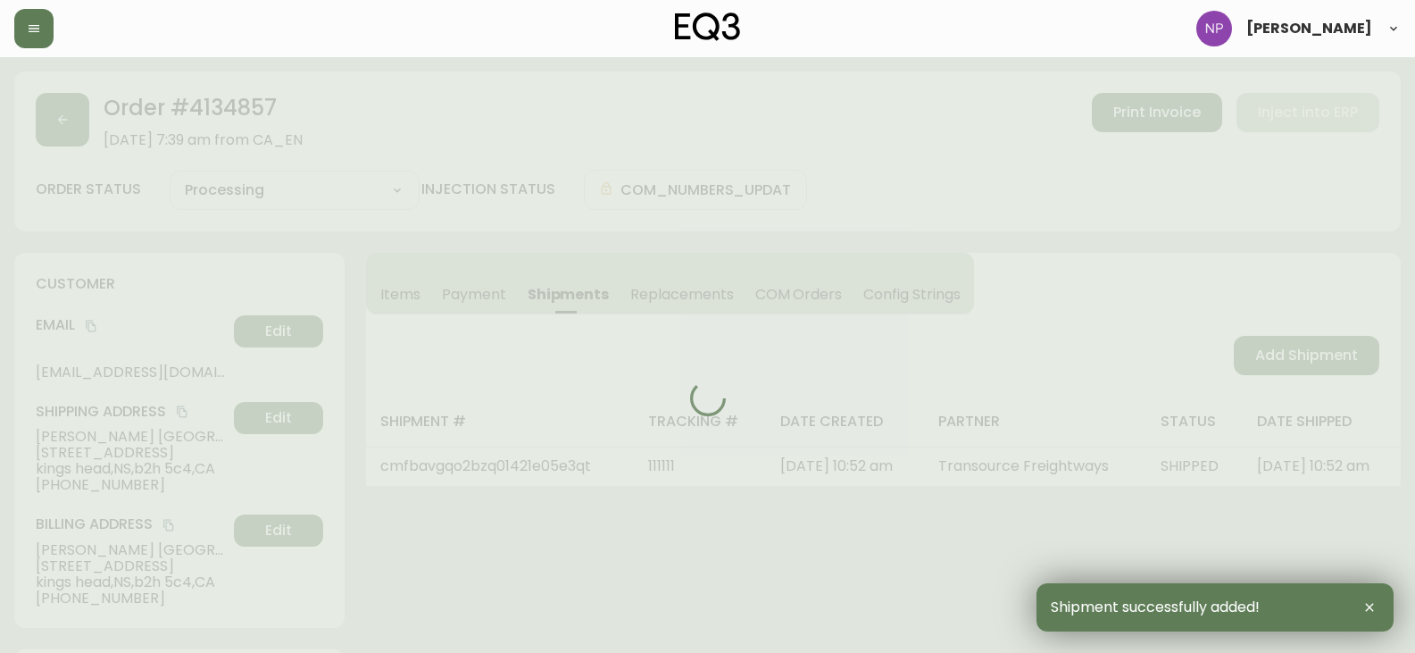
type input "Fully Shipped"
select select "FULLY_SHIPPED"
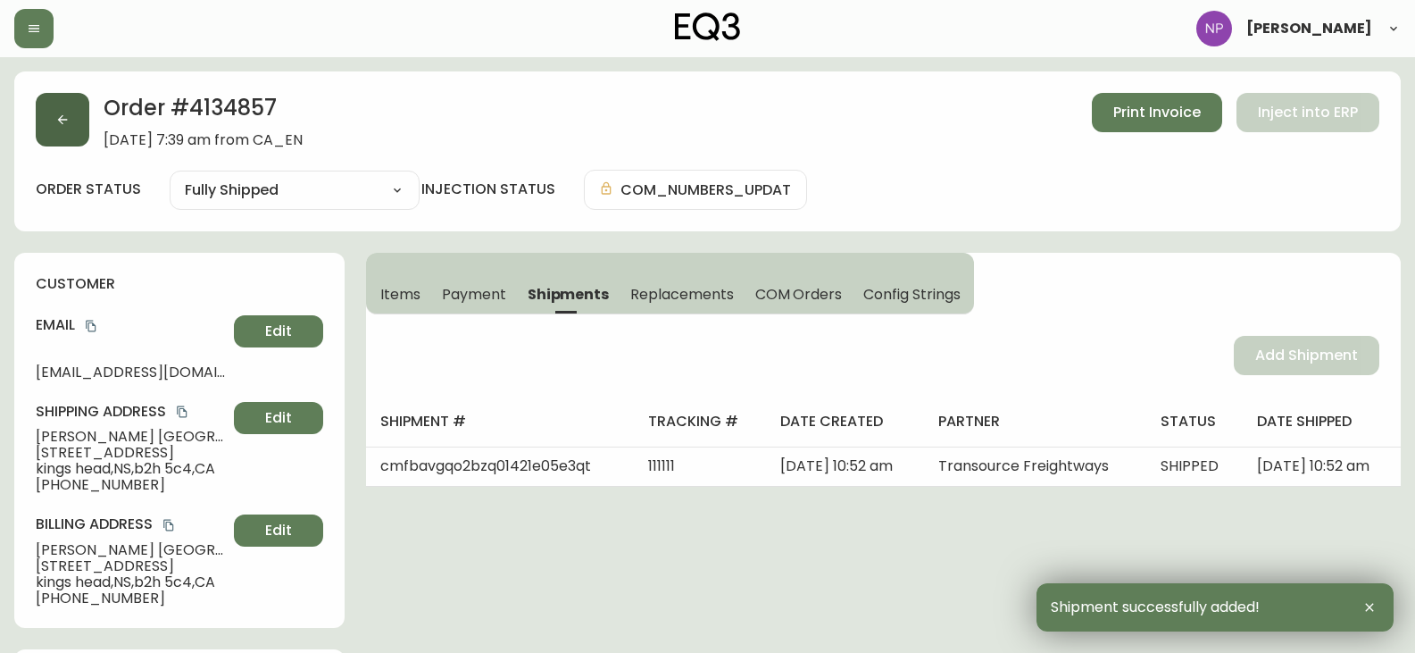
click at [67, 121] on icon "button" at bounding box center [62, 119] width 14 height 14
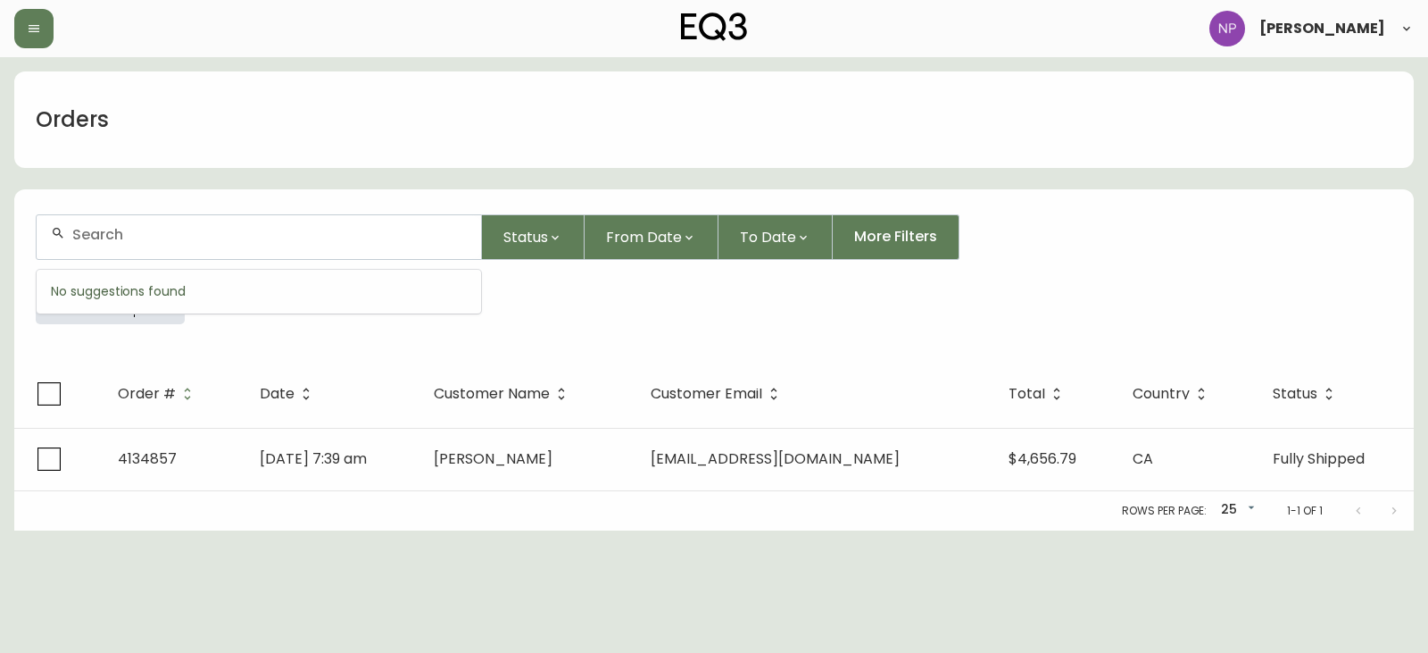
click at [329, 233] on input "text" at bounding box center [269, 234] width 395 height 17
type input "4134863"
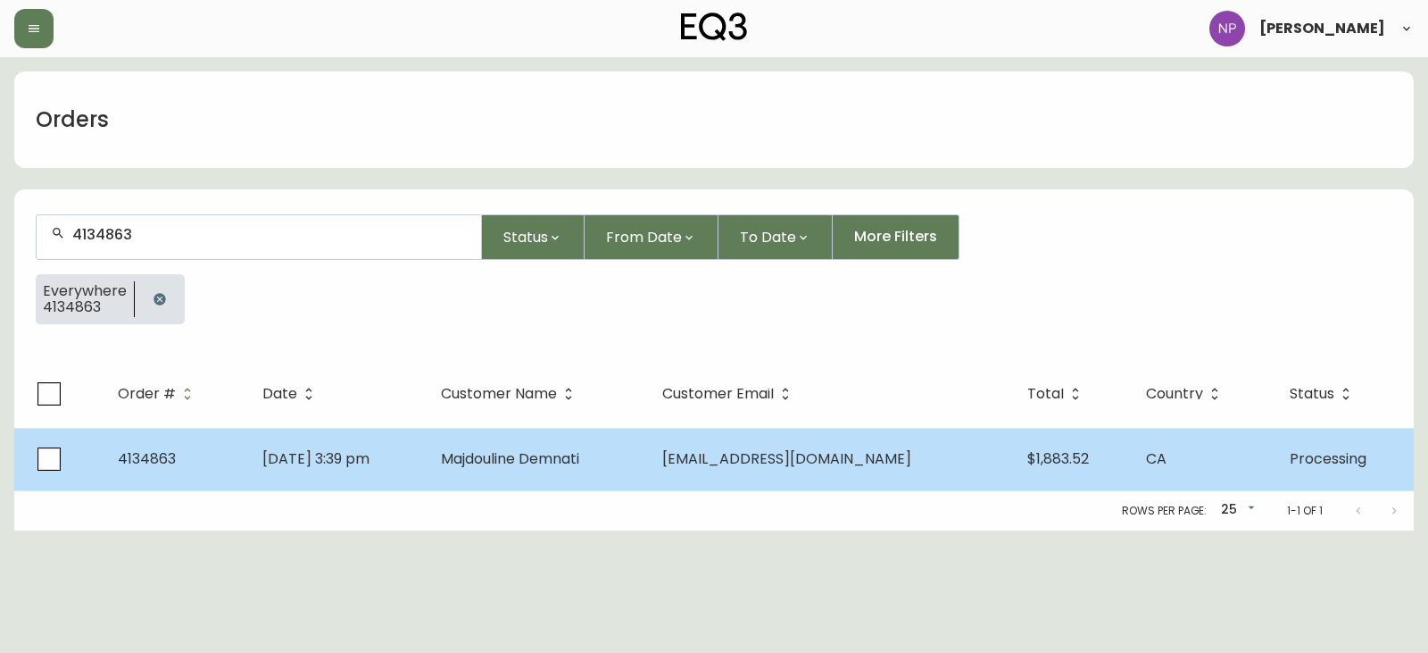
click at [305, 464] on span "Aug 26 2025, 3:39 pm" at bounding box center [315, 458] width 107 height 21
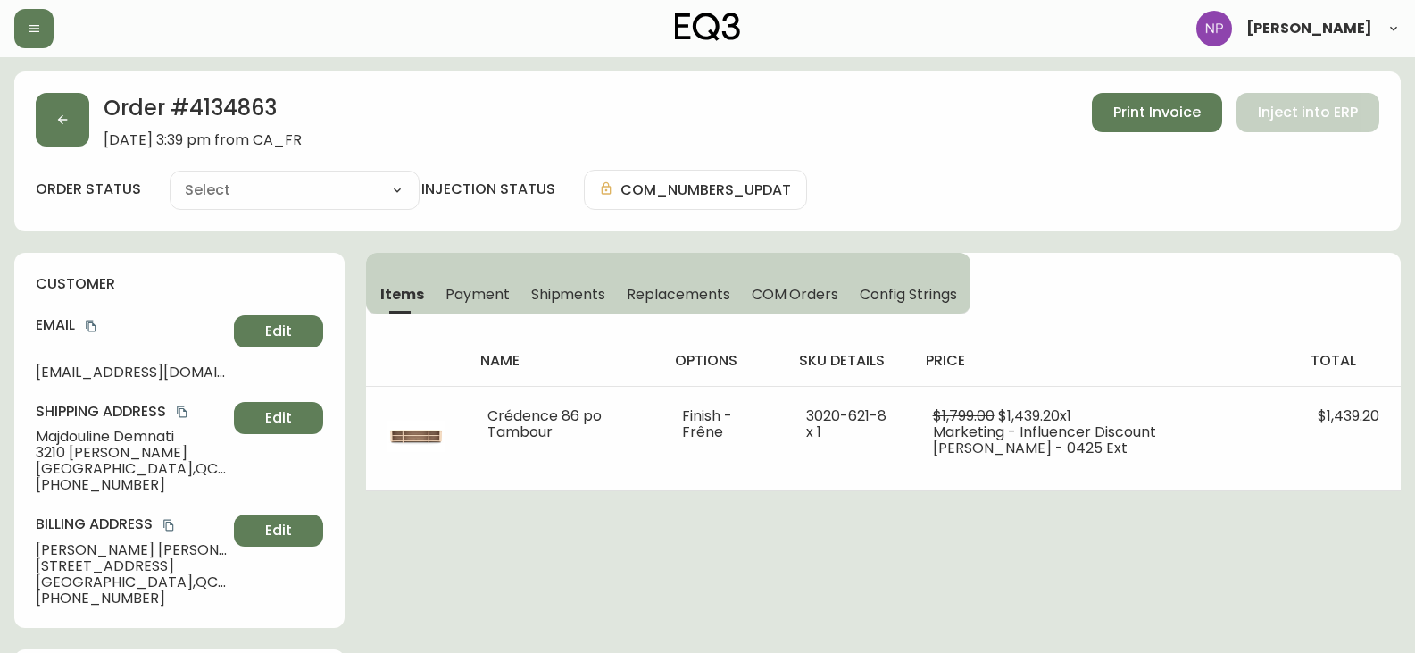
type input "Processing"
select select "PROCESSING"
drag, startPoint x: 553, startPoint y: 305, endPoint x: 564, endPoint y: 305, distance: 11.6
click at [554, 305] on button "Shipments" at bounding box center [568, 293] width 96 height 39
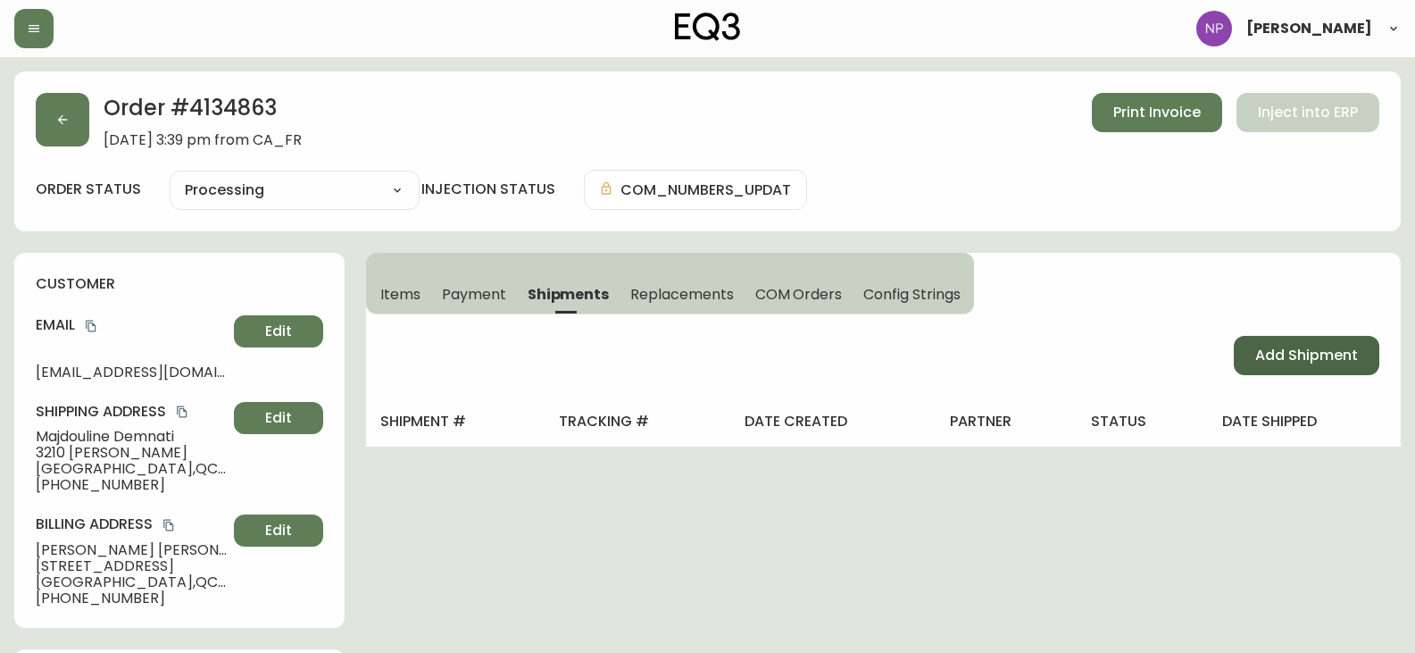
click at [1327, 364] on span "Add Shipment" at bounding box center [1306, 356] width 103 height 20
select select "PENDING"
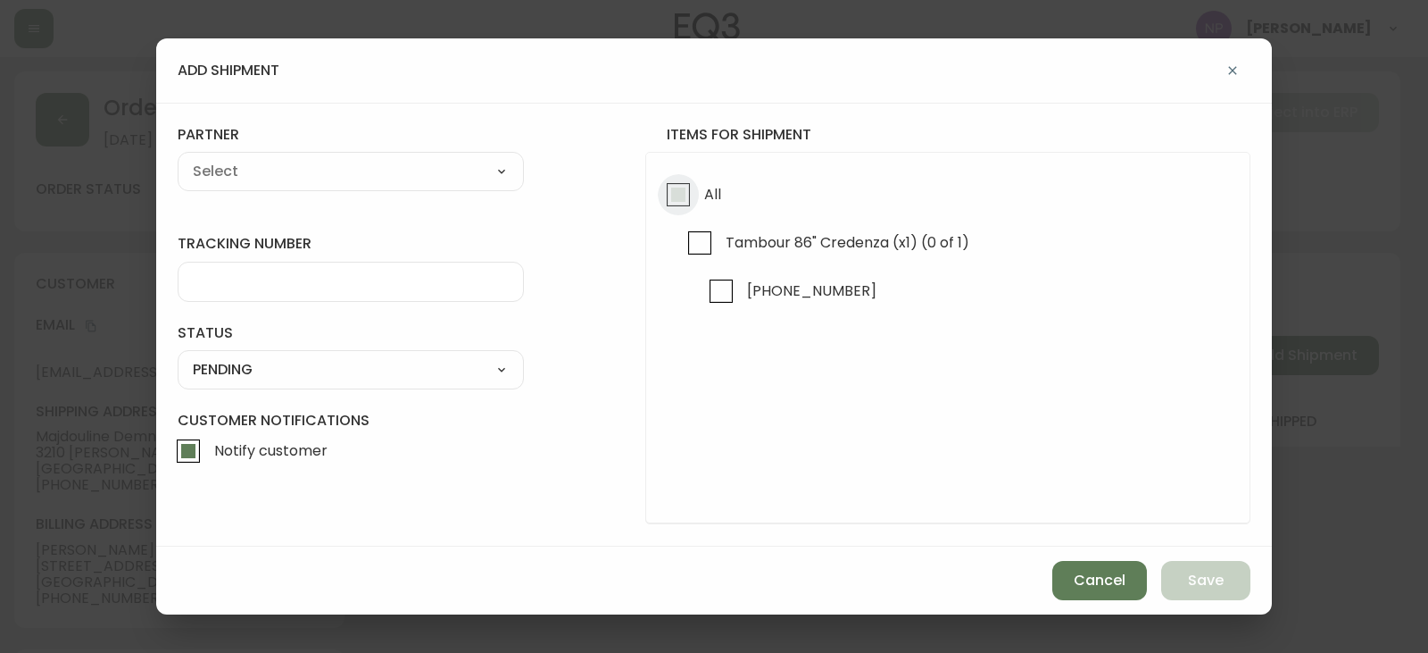
click at [671, 185] on input "All" at bounding box center [678, 194] width 41 height 41
checkbox input "true"
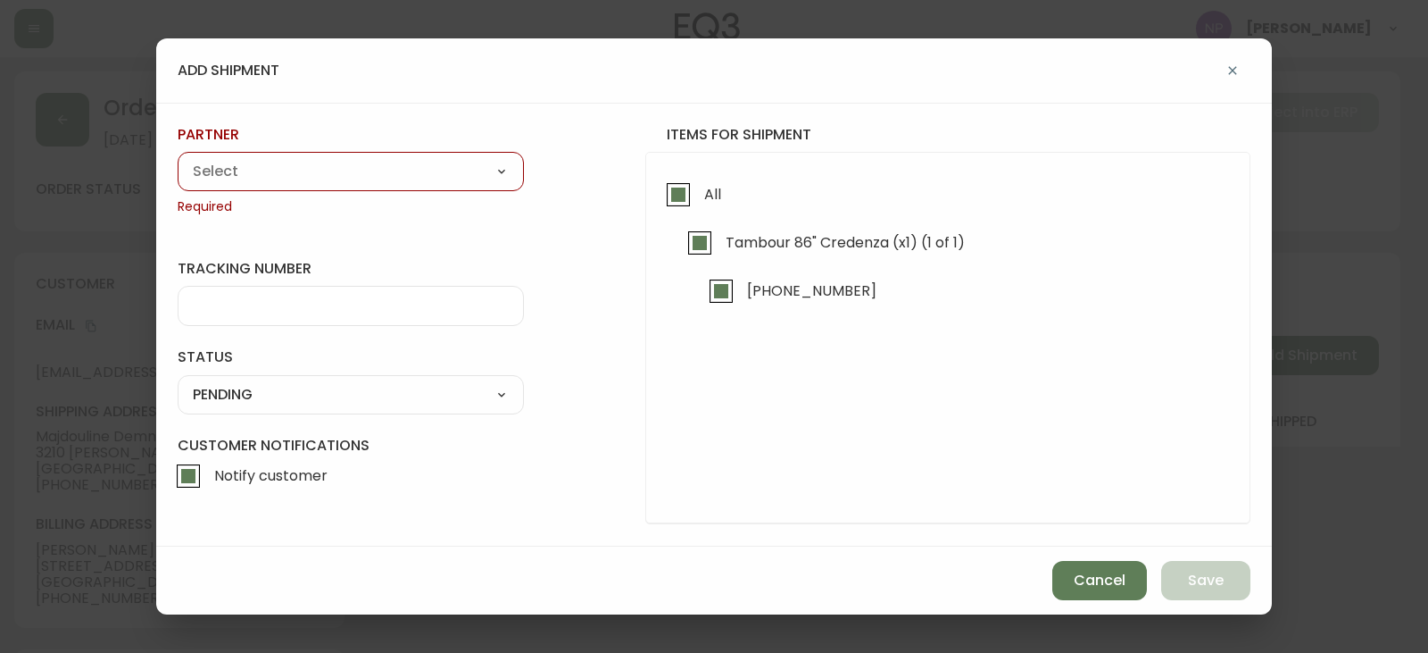
drag, startPoint x: 246, startPoint y: 169, endPoint x: 211, endPoint y: 174, distance: 35.2
click at [246, 171] on select "A Move to Remember LLC ABF Freight Alero [PERSON_NAME] Canada Post Canpar Expre…" at bounding box center [351, 171] width 346 height 27
select select "cke4cr6aifkm00134atgpxasx"
click at [178, 158] on select "A Move to Remember LLC ABF Freight Alero [PERSON_NAME] Canada Post Canpar Expre…" at bounding box center [351, 171] width 346 height 27
type input "EXPRESS INSTALLATION SERVICES"
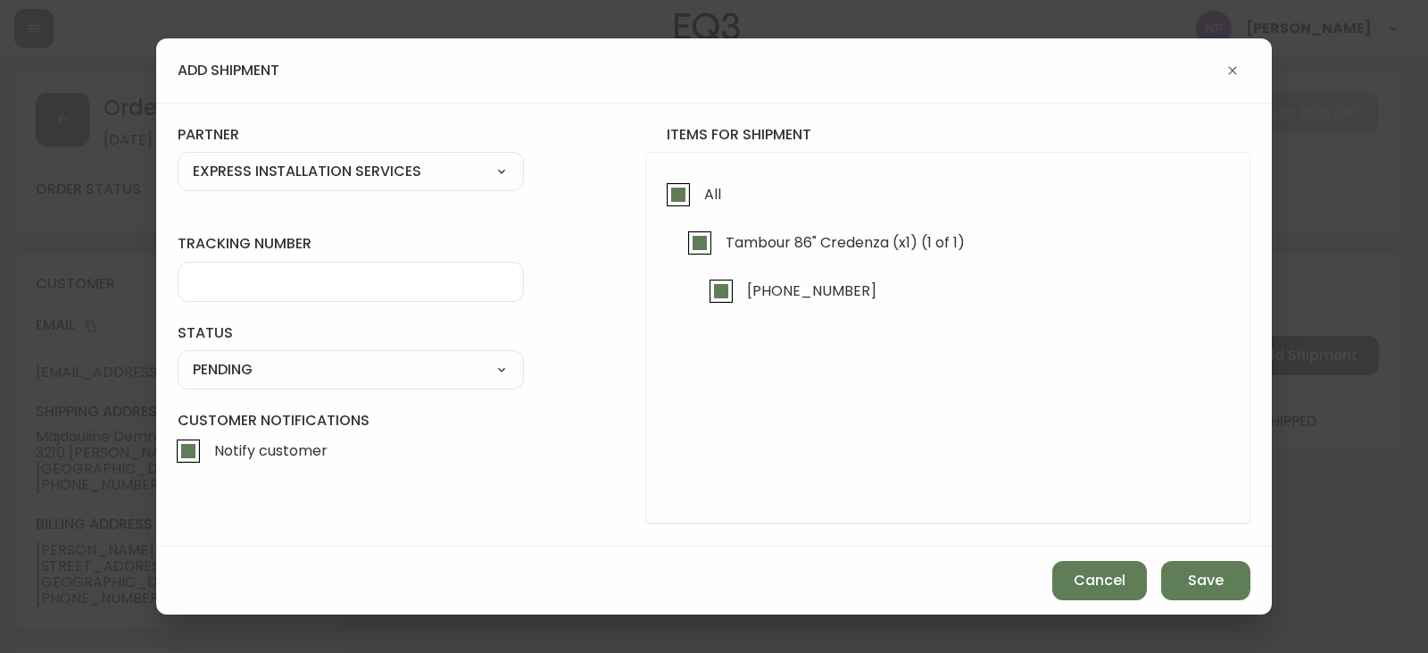
click at [233, 169] on select "A Move to Remember LLC ABF Freight Alero [PERSON_NAME] Canada Post Canpar Expre…" at bounding box center [351, 171] width 346 height 27
select select "cjy0aaf3c01x30166dpi6h6qg"
click at [178, 158] on select "A Move to Remember LLC ABF Freight Alero [PERSON_NAME] Canada Post Canpar Expre…" at bounding box center [351, 171] width 346 height 27
type input "EQ3"
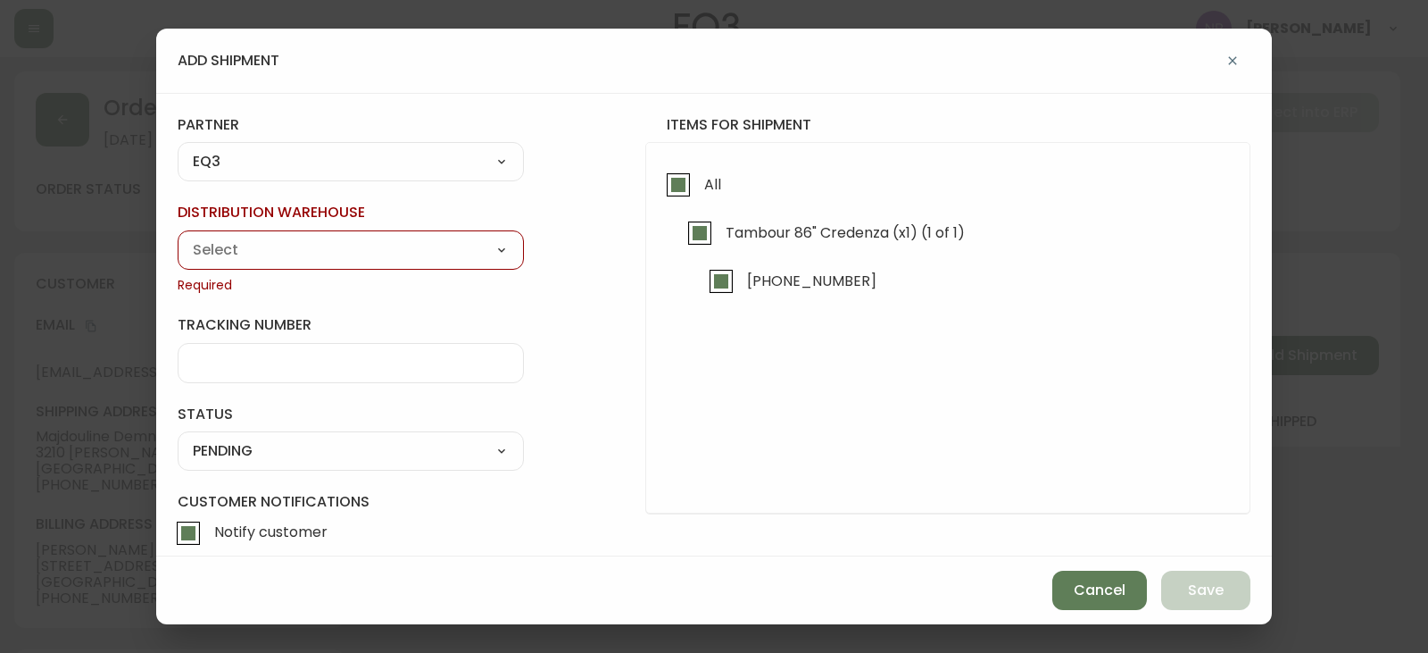
click at [239, 261] on select "Calgary Warehouse GTA Distribution Center Mont-Royal Distribution Center Ottawa…" at bounding box center [351, 250] width 346 height 27
select select "ck98uz8ne00053kl9137z04zu"
click at [178, 237] on select "Calgary Warehouse GTA Distribution Center Mont-Royal Distribution Center Ottawa…" at bounding box center [351, 250] width 346 height 27
type input "Mont-Royal Distribution Center"
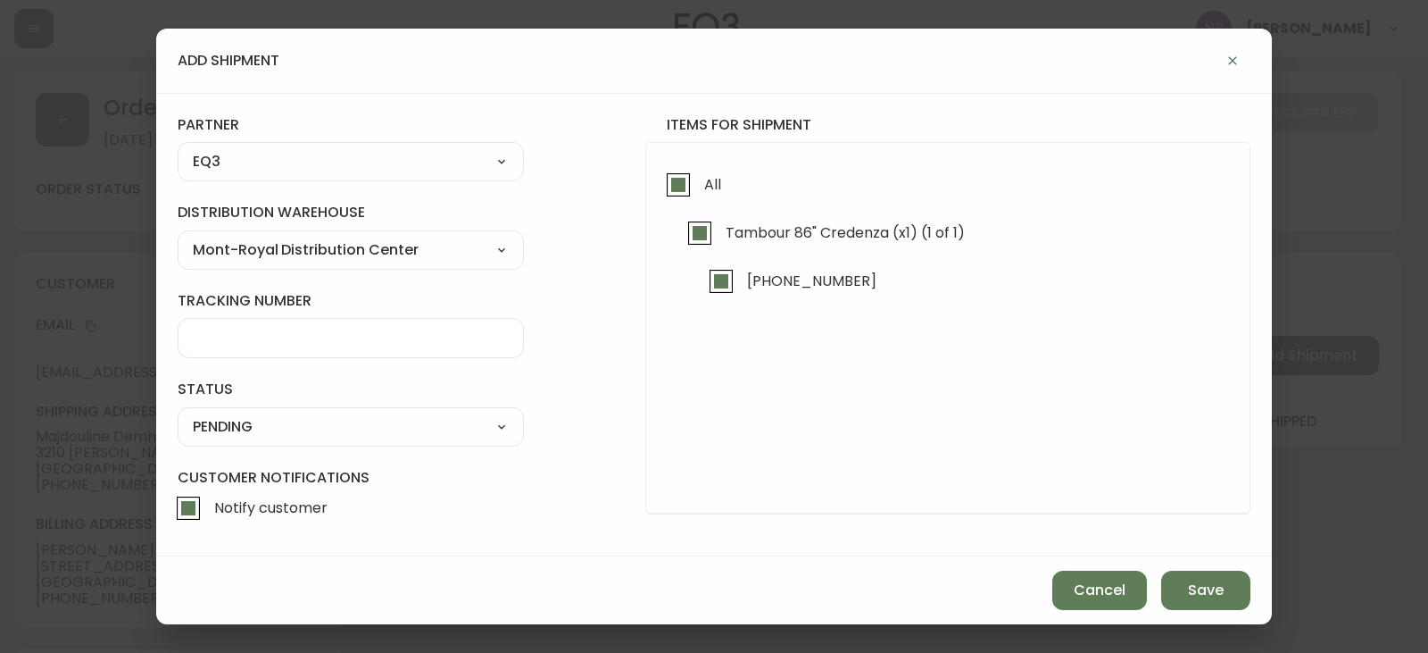
click at [293, 424] on select "SHIPPED PENDING CANCELLED" at bounding box center [351, 426] width 346 height 27
click at [178, 413] on select "SHIPPED PENDING CANCELLED" at bounding box center [351, 426] width 346 height 27
select select "PENDING"
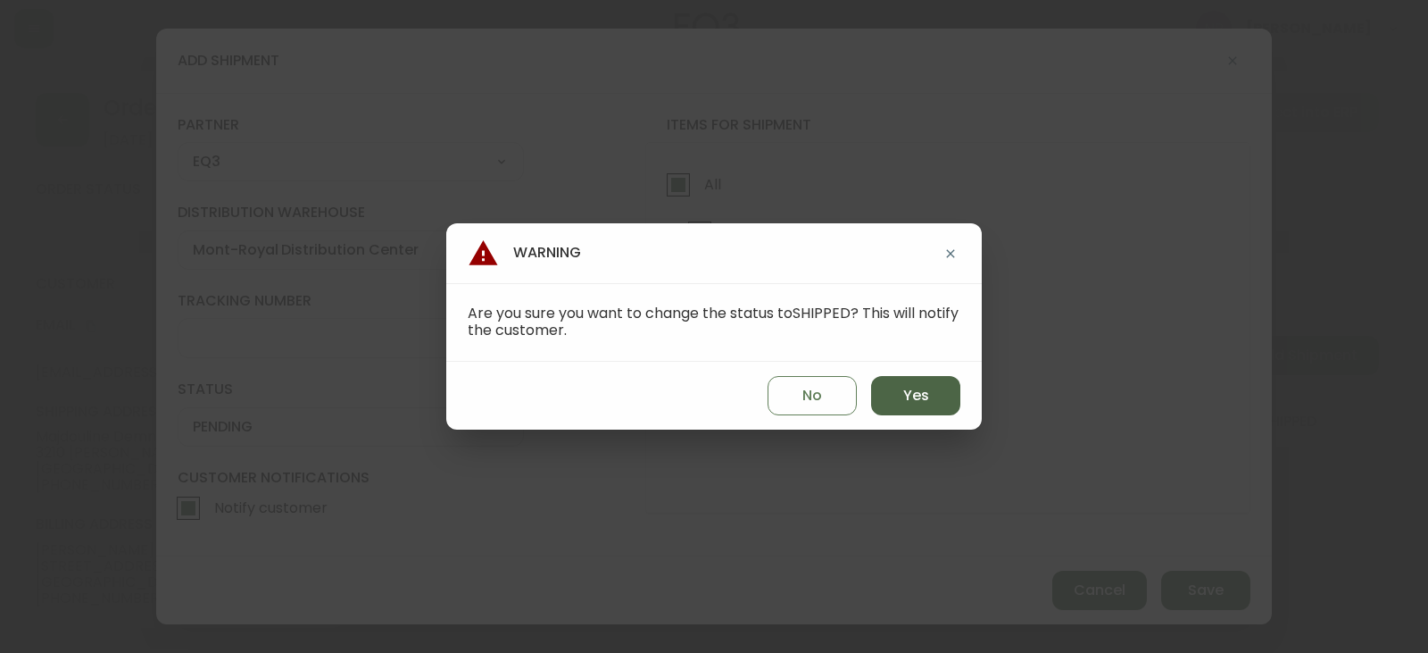
click at [896, 402] on button "Yes" at bounding box center [915, 395] width 89 height 39
type input "SHIPPED"
select select "SHIPPED"
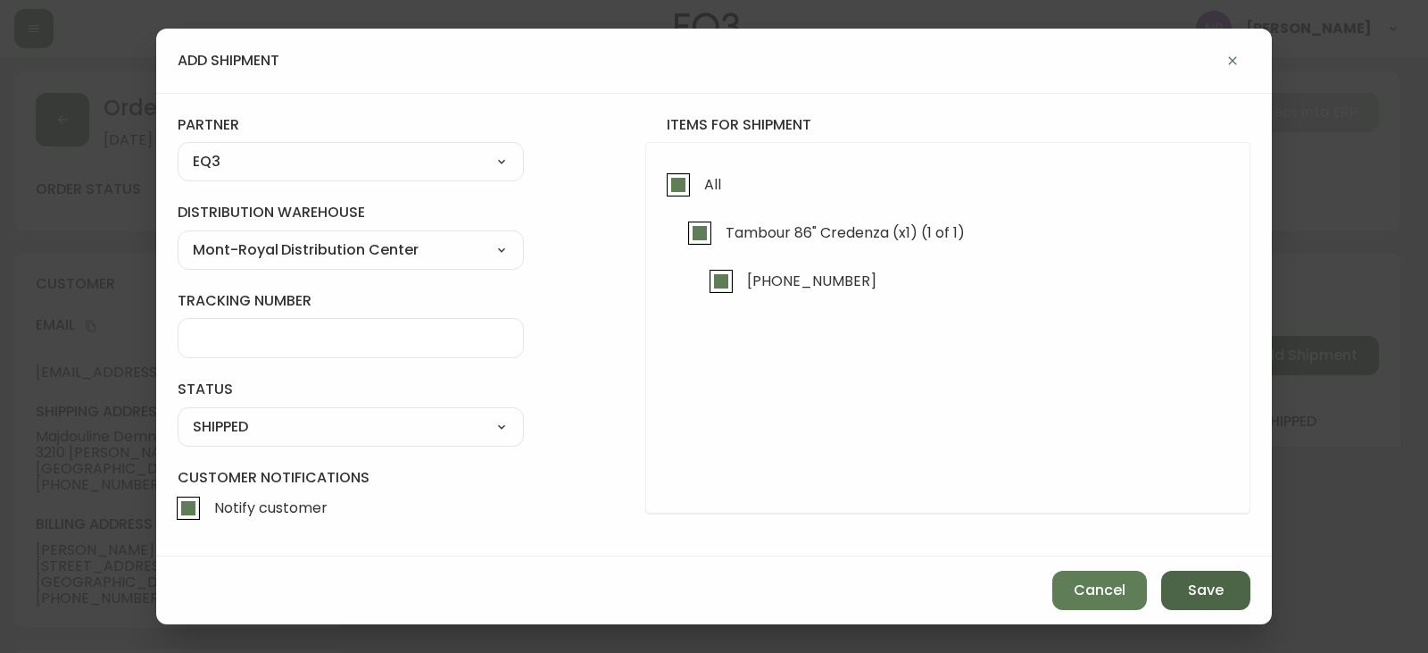
click at [1235, 587] on button "Save" at bounding box center [1206, 589] width 89 height 39
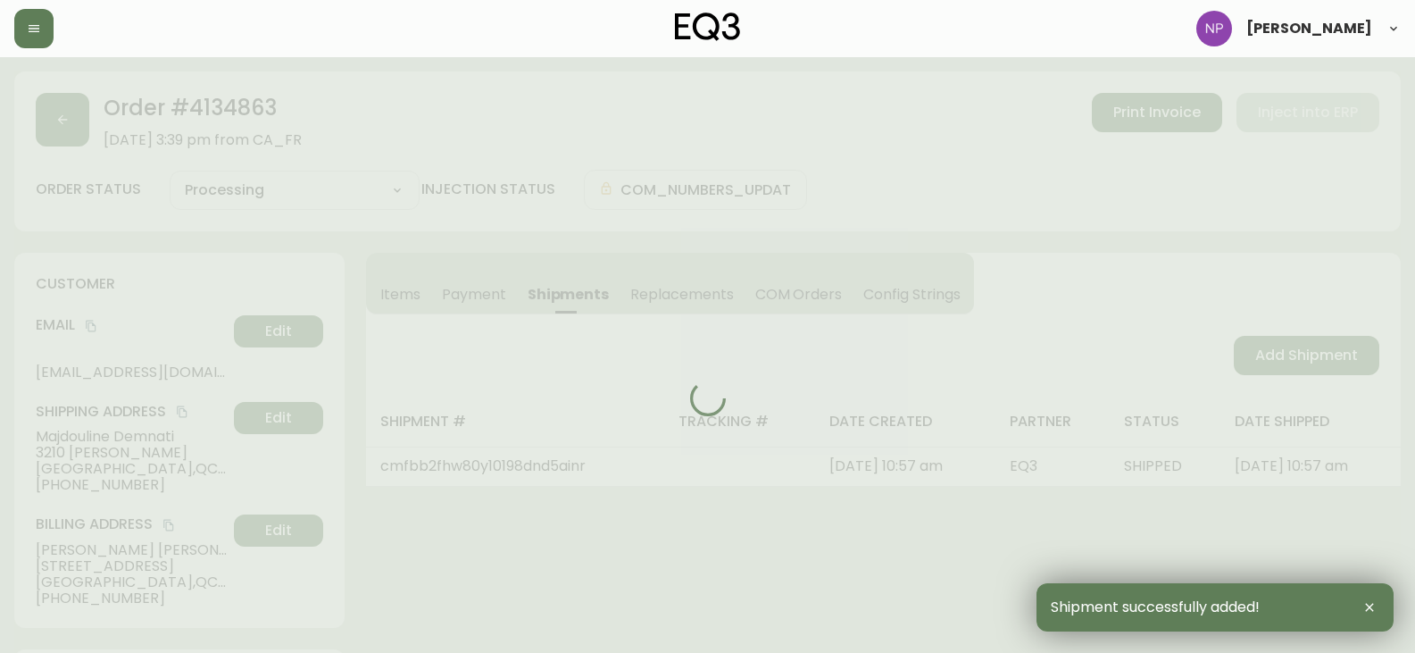
type input "Fully Shipped"
select select "FULLY_SHIPPED"
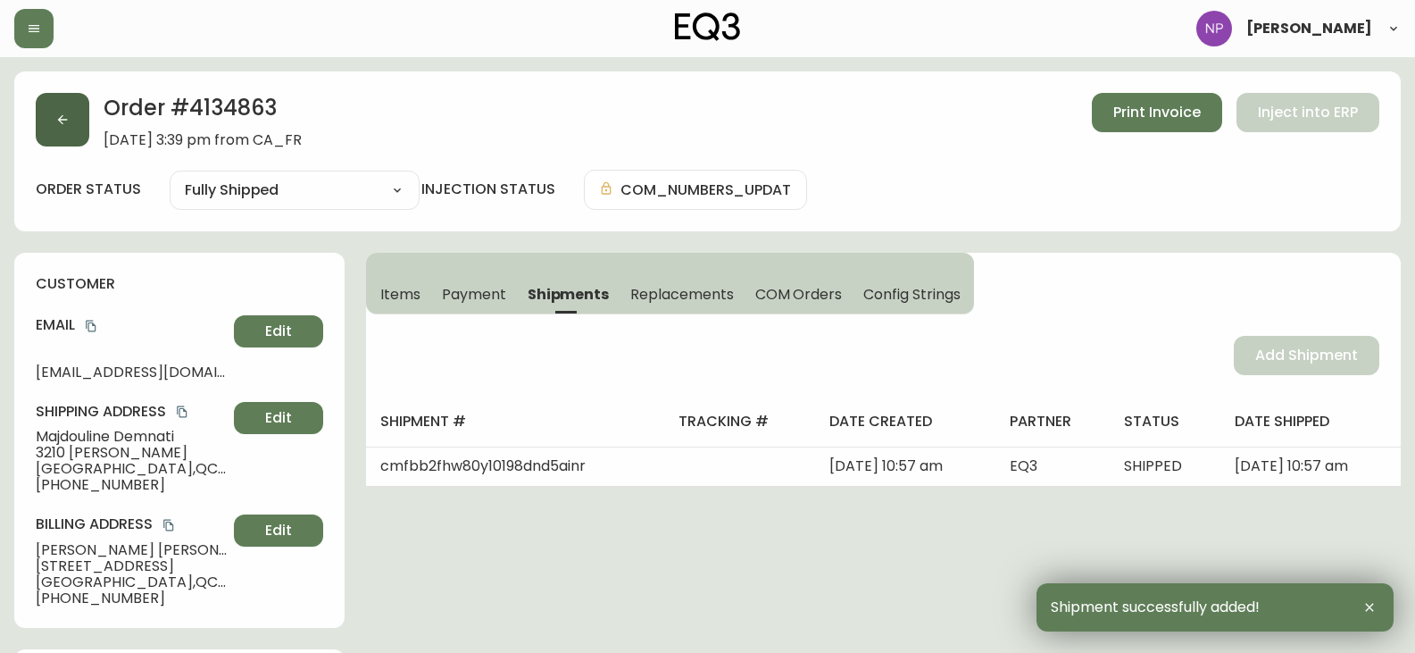
click at [54, 129] on button "button" at bounding box center [63, 120] width 54 height 54
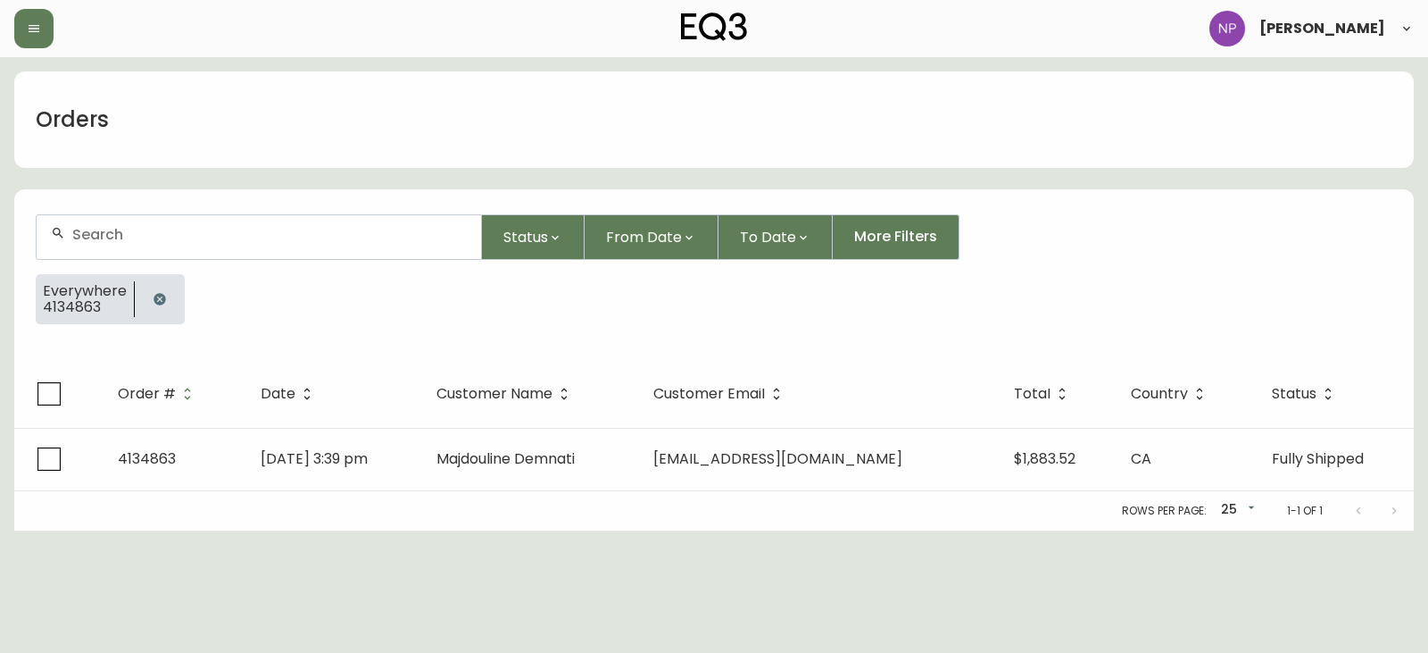
click at [146, 244] on div at bounding box center [259, 237] width 445 height 44
type input "4134902"
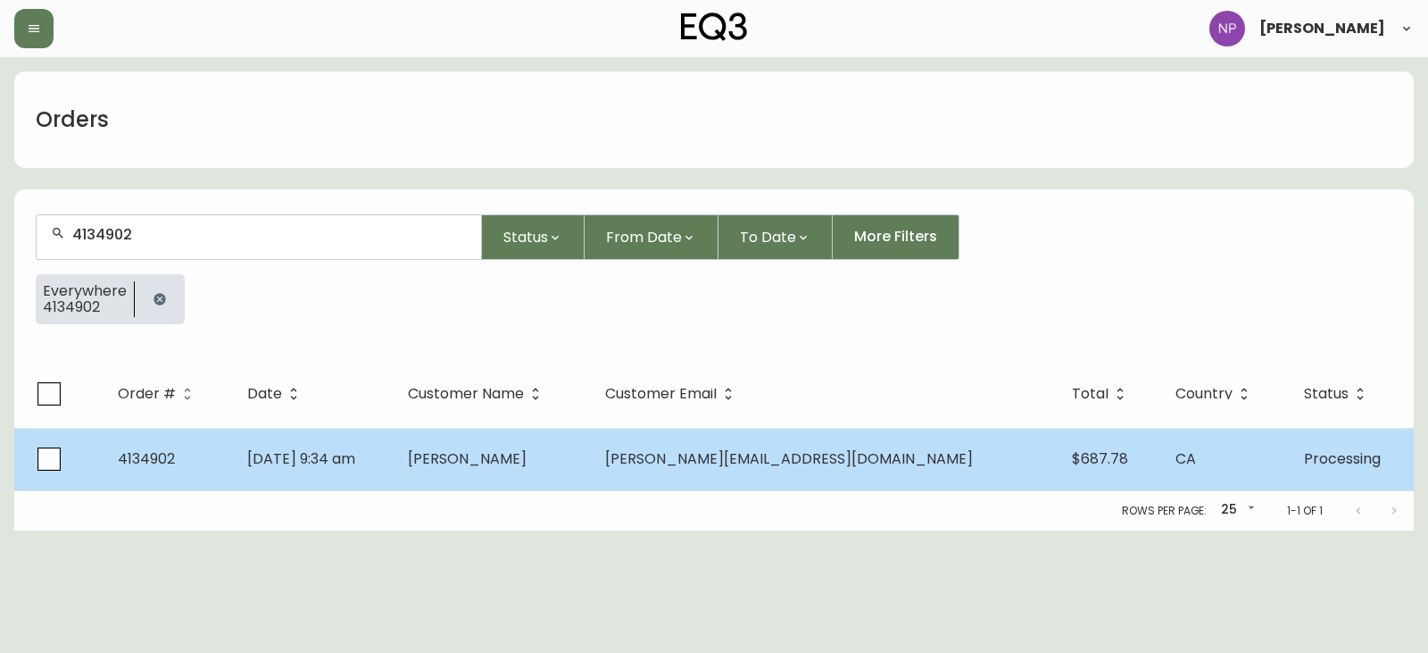
click at [324, 450] on span "Aug 28 2025, 9:34 am" at bounding box center [301, 458] width 108 height 21
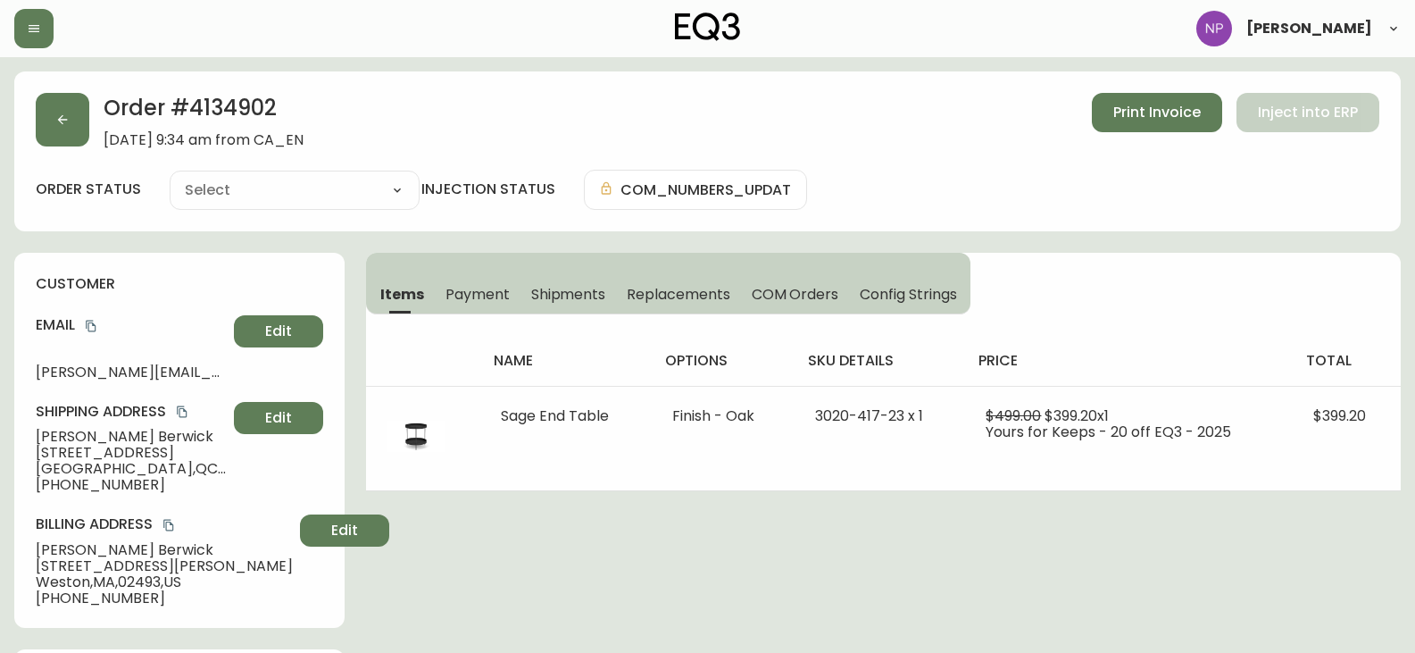
type input "Processing"
select select "PROCESSING"
click at [562, 315] on div "name options sku details price total Sage End Table Finish - Oak 3020-417-23 x …" at bounding box center [883, 402] width 1035 height 177
click at [562, 304] on button "Shipments" at bounding box center [568, 293] width 96 height 39
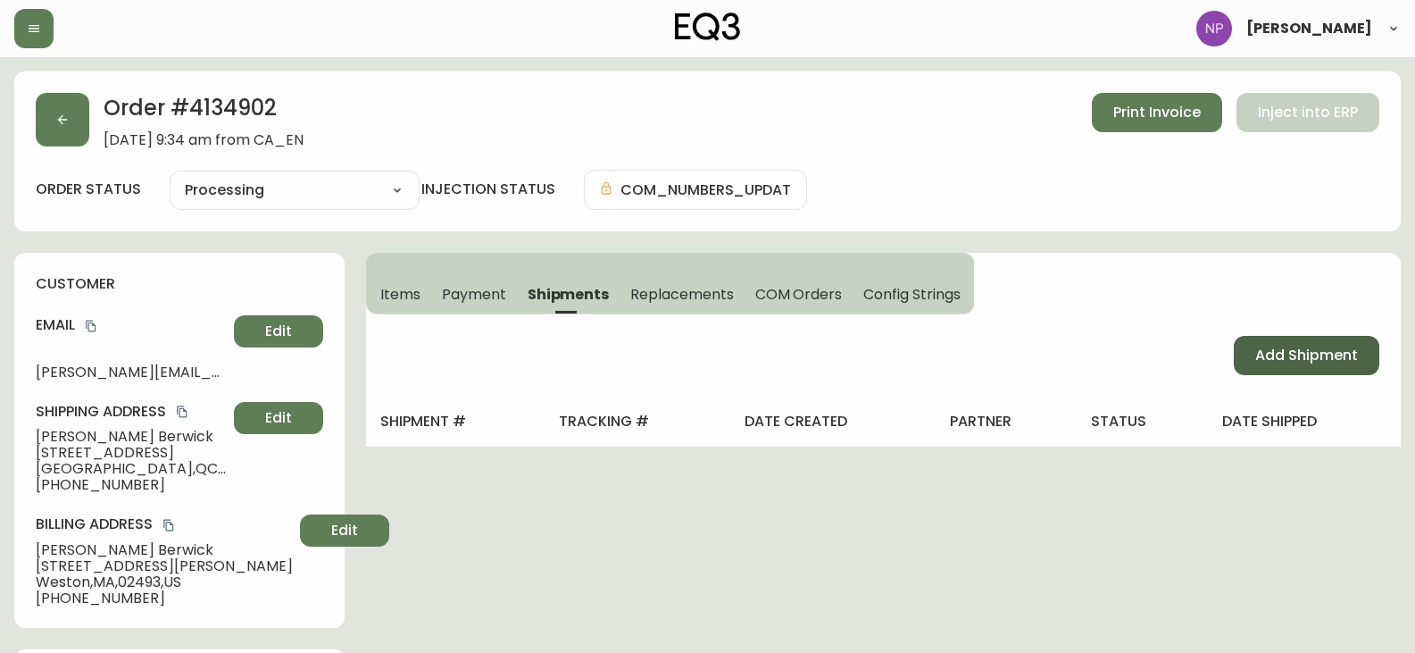
click at [1283, 340] on button "Add Shipment" at bounding box center [1307, 355] width 146 height 39
select select "PENDING"
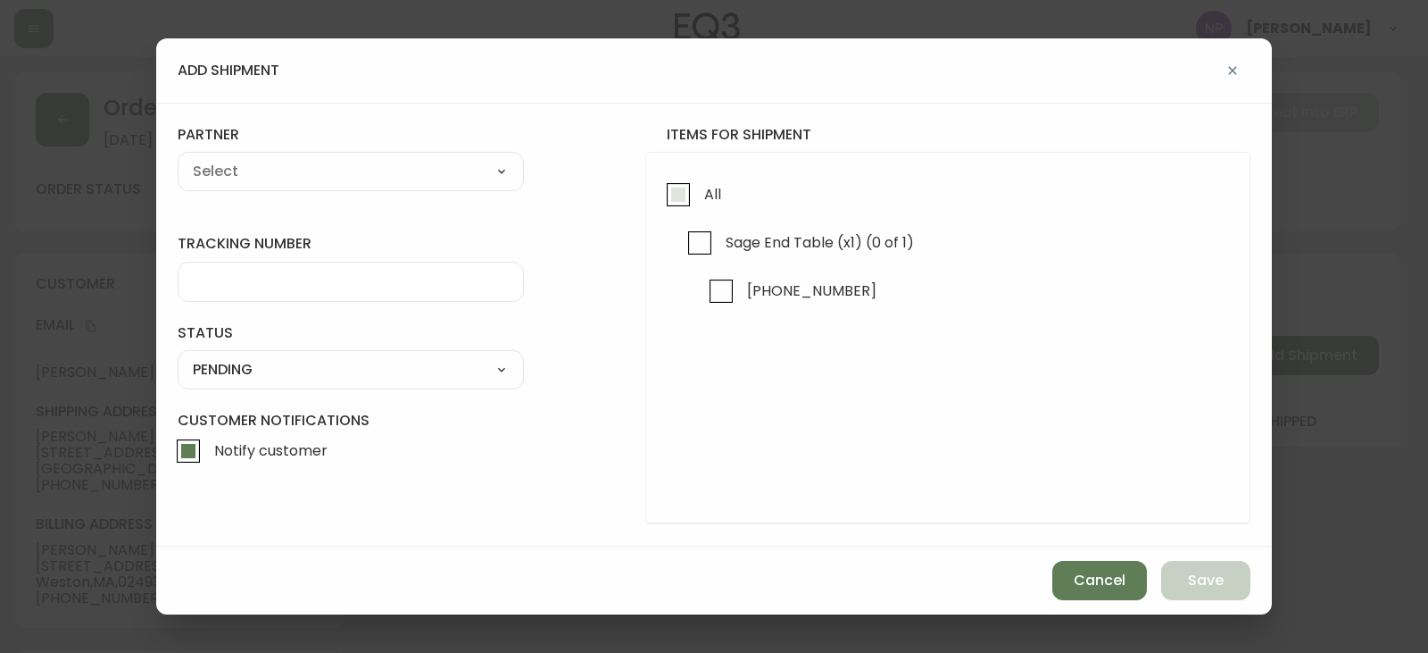
click at [718, 203] on span "All" at bounding box center [712, 194] width 17 height 19
click at [699, 203] on input "All" at bounding box center [678, 194] width 41 height 41
checkbox input "true"
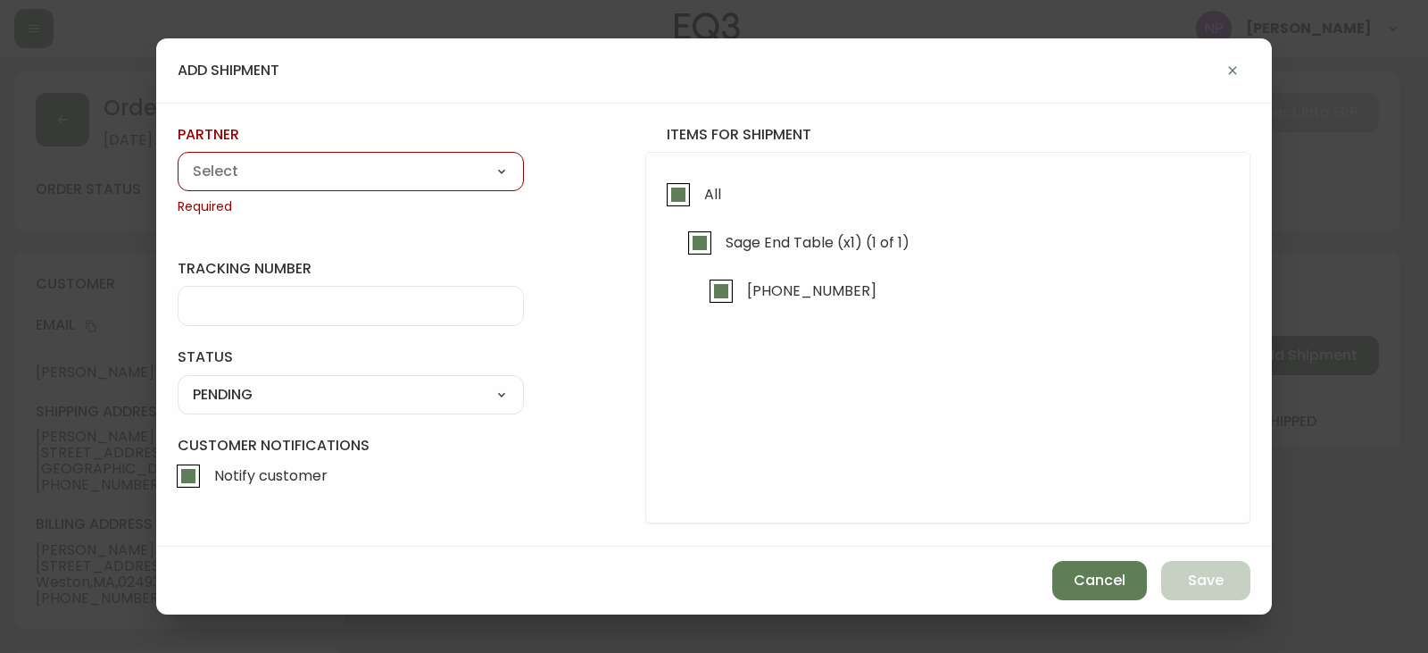
click at [404, 163] on select "A Move to Remember LLC ABF Freight Alero [PERSON_NAME] Canada Post Canpar Expre…" at bounding box center [351, 171] width 346 height 27
select select "cjy0aaf3c01x30166dpi6h6qg"
click at [178, 158] on select "A Move to Remember LLC ABF Freight Alero [PERSON_NAME] Canada Post Canpar Expre…" at bounding box center [351, 171] width 346 height 27
type input "EQ3"
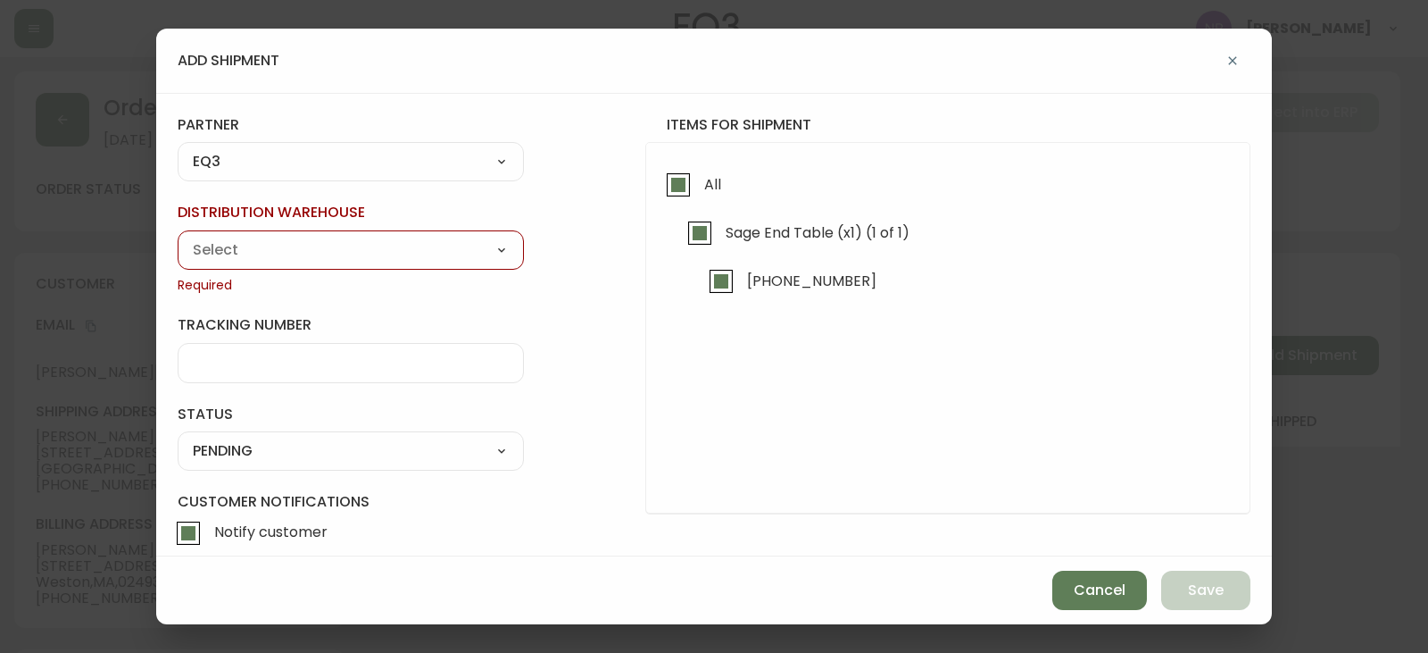
click at [240, 244] on select "Calgary Warehouse GTA Distribution Center Mont-Royal Distribution Center Ottawa…" at bounding box center [351, 250] width 346 height 27
select select "ck98uz8ne00053kl9137z04zu"
click at [178, 237] on select "Calgary Warehouse GTA Distribution Center Mont-Royal Distribution Center Ottawa…" at bounding box center [351, 250] width 346 height 27
type input "Mont-Royal Distribution Center"
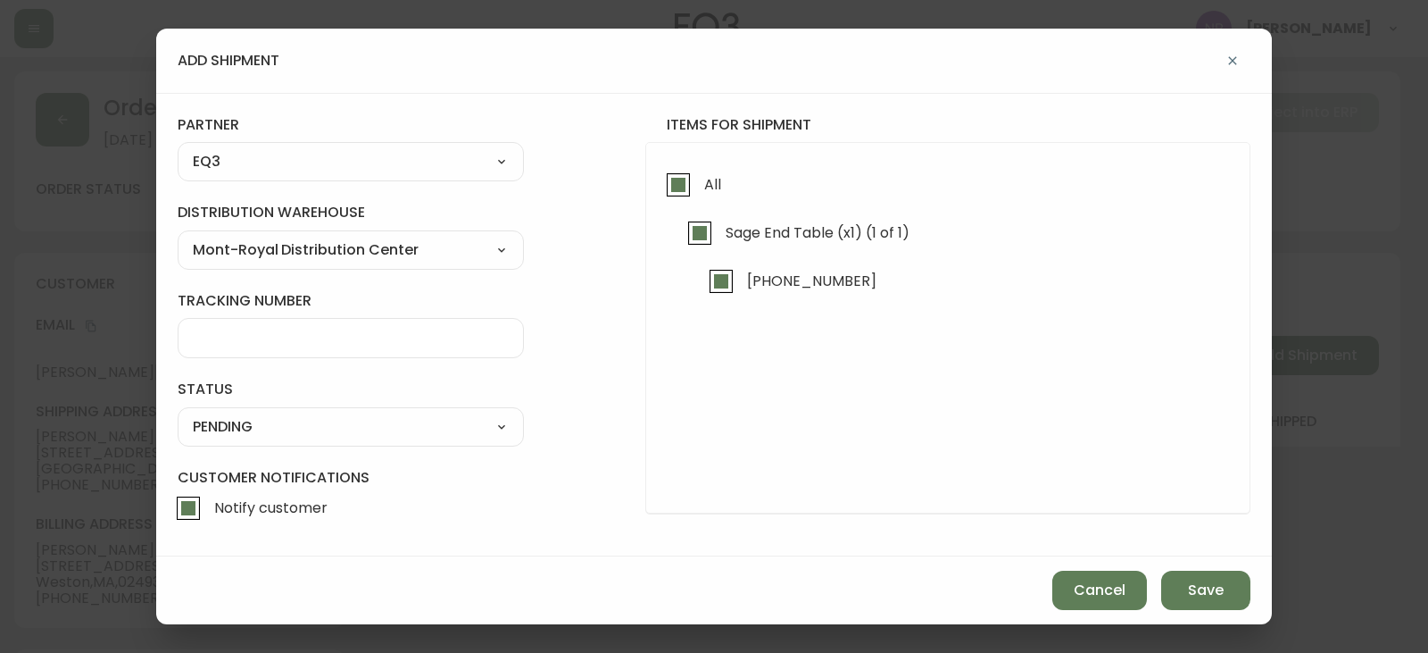
click at [288, 437] on select "SHIPPED PENDING CANCELLED" at bounding box center [351, 426] width 346 height 27
click at [178, 413] on select "SHIPPED PENDING CANCELLED" at bounding box center [351, 426] width 346 height 27
select select "PENDING"
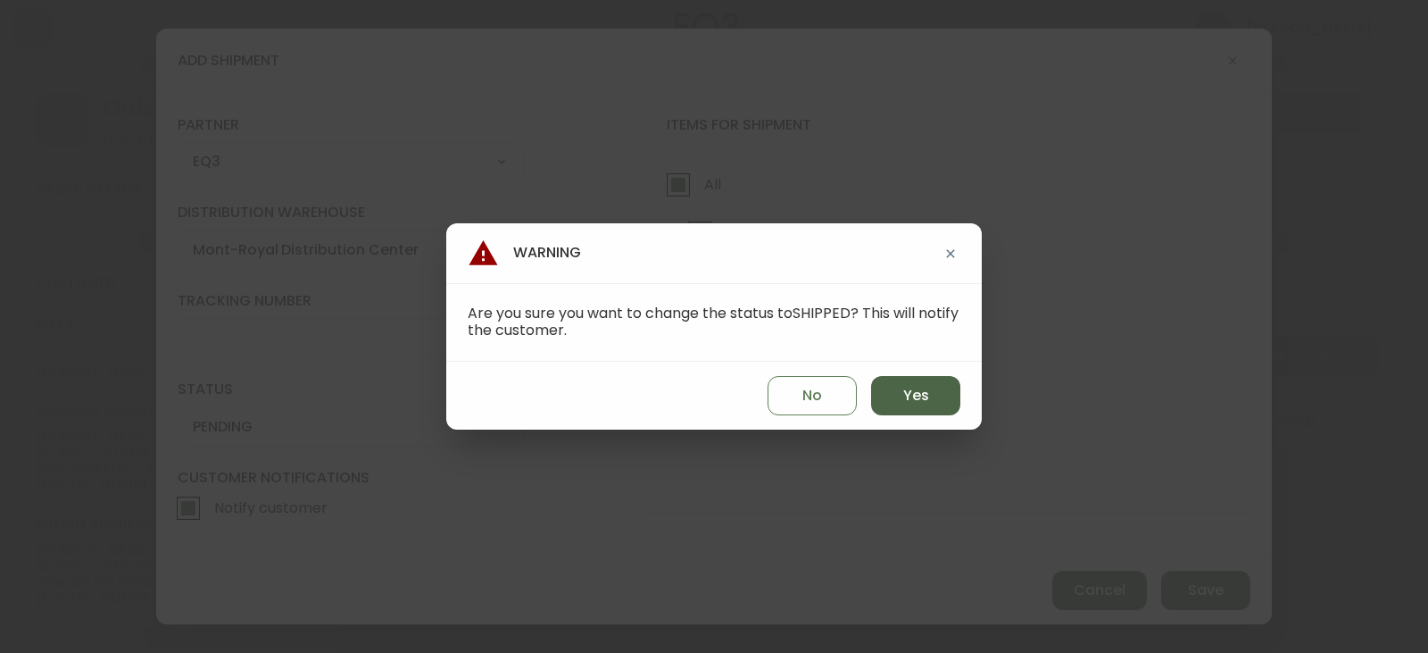
click at [912, 393] on span "Yes" at bounding box center [916, 396] width 26 height 20
type input "SHIPPED"
select select "SHIPPED"
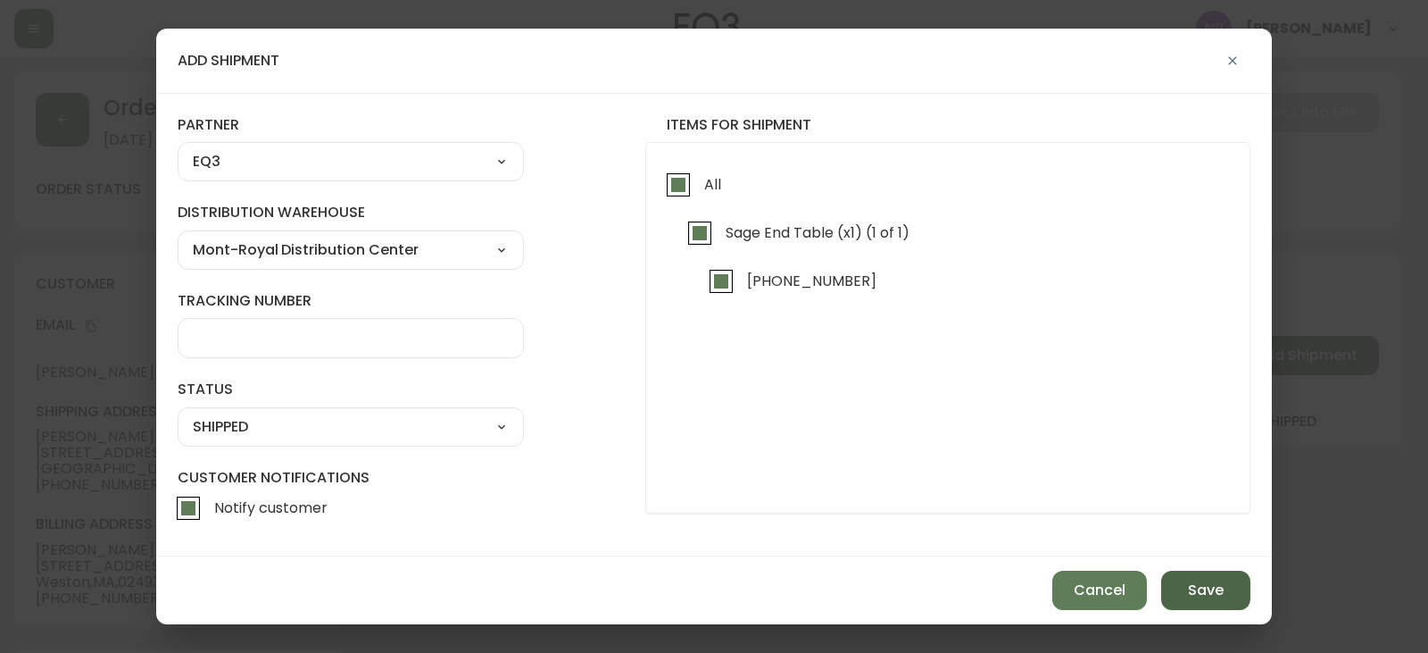
click at [1175, 587] on button "Save" at bounding box center [1206, 589] width 89 height 39
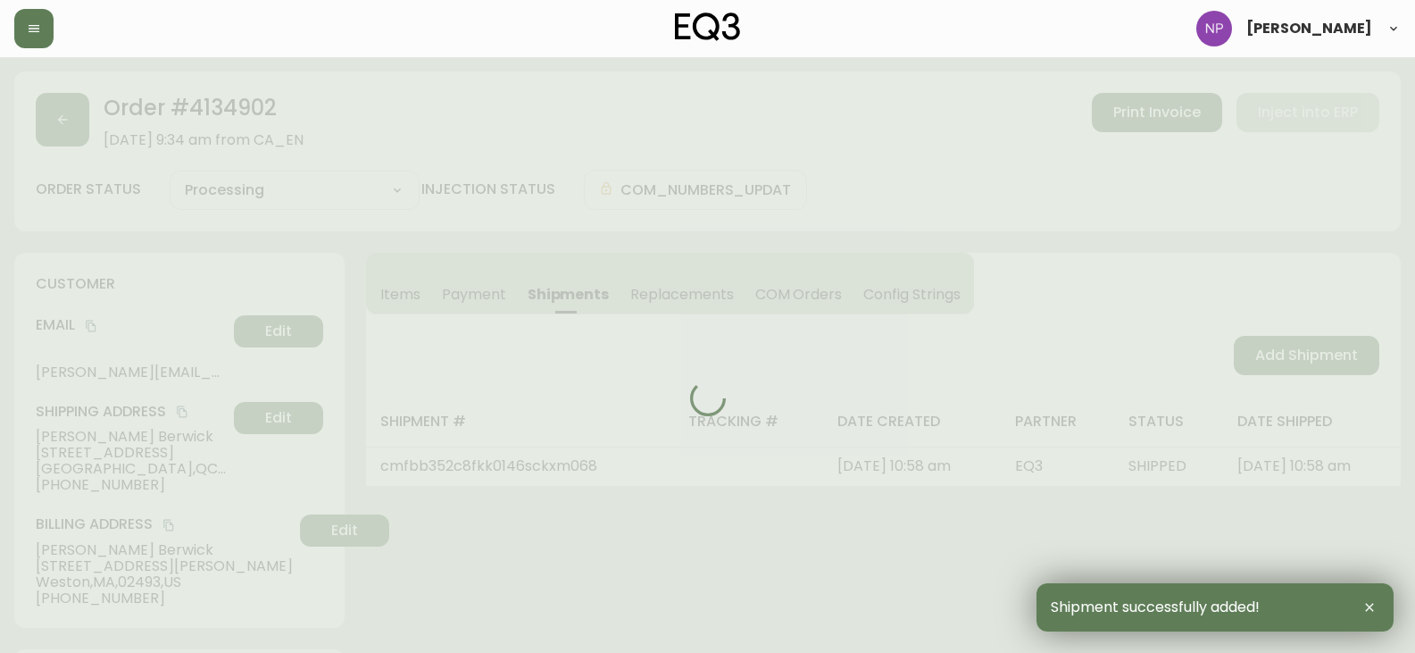
type input "Fully Shipped"
select select "FULLY_SHIPPED"
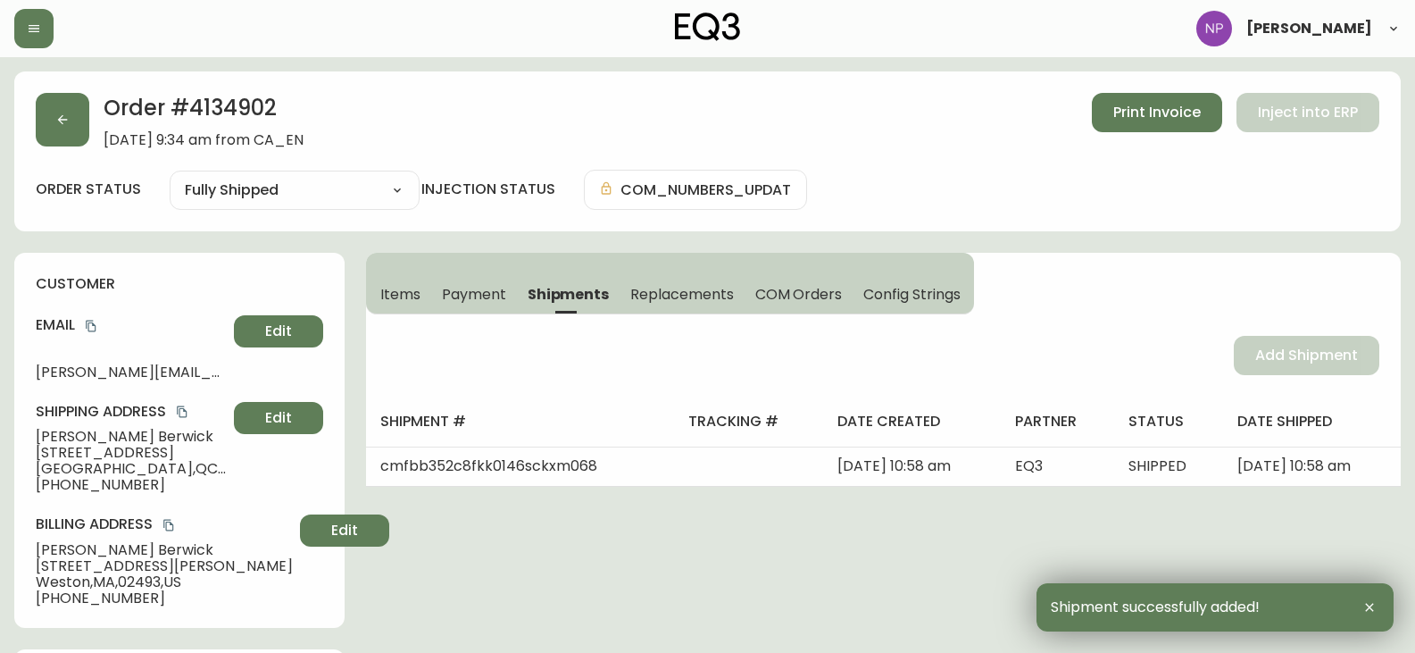
click at [92, 136] on div "Order # 4134902 August 28, 2025 at 9:34 am from CA_EN Print Invoice Inject into…" at bounding box center [708, 120] width 1344 height 55
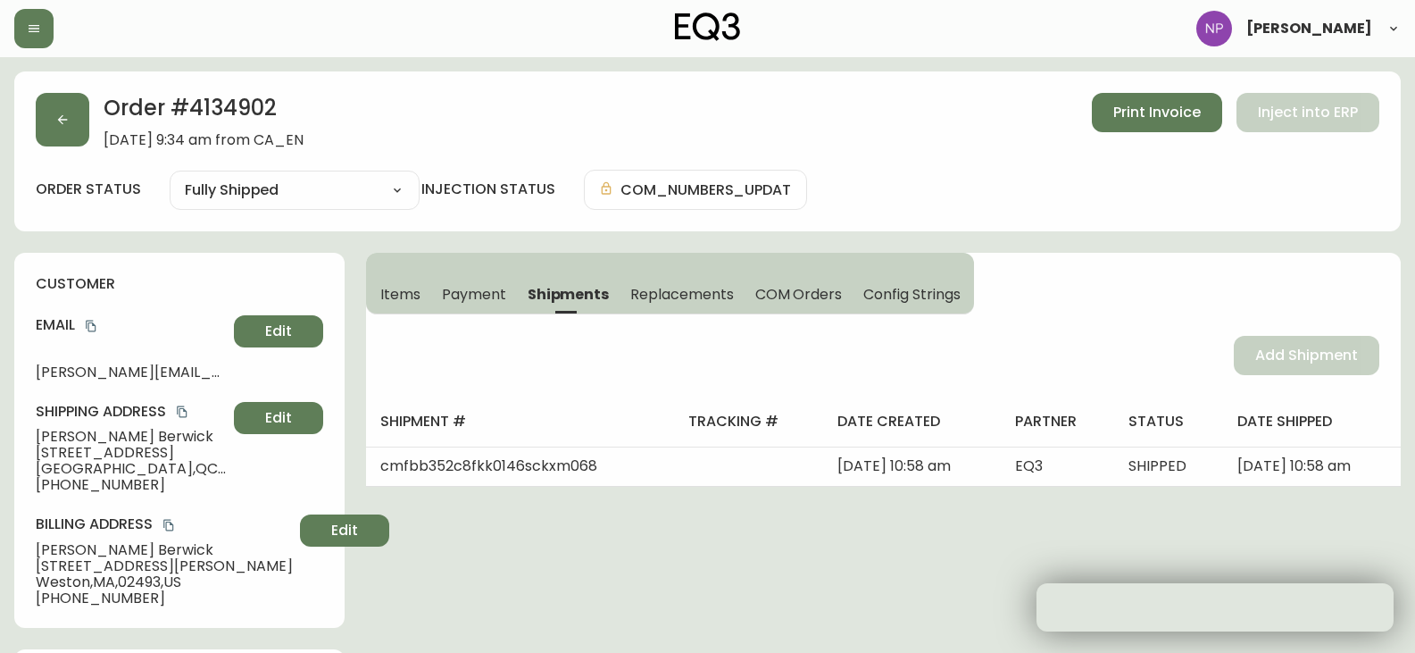
click at [66, 153] on div "Order # 4134902 August 28, 2025 at 9:34 am from CA_EN Print Invoice Inject into…" at bounding box center [707, 151] width 1386 height 160
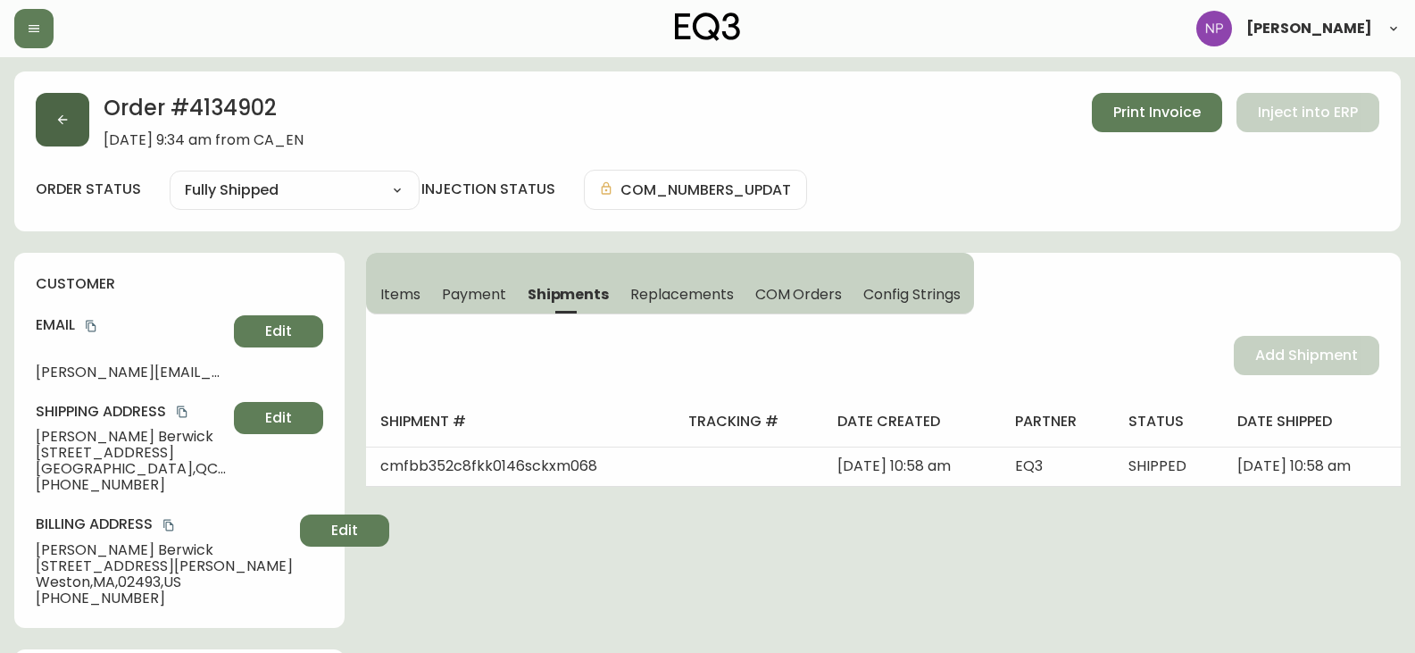
click at [63, 129] on button "button" at bounding box center [63, 120] width 54 height 54
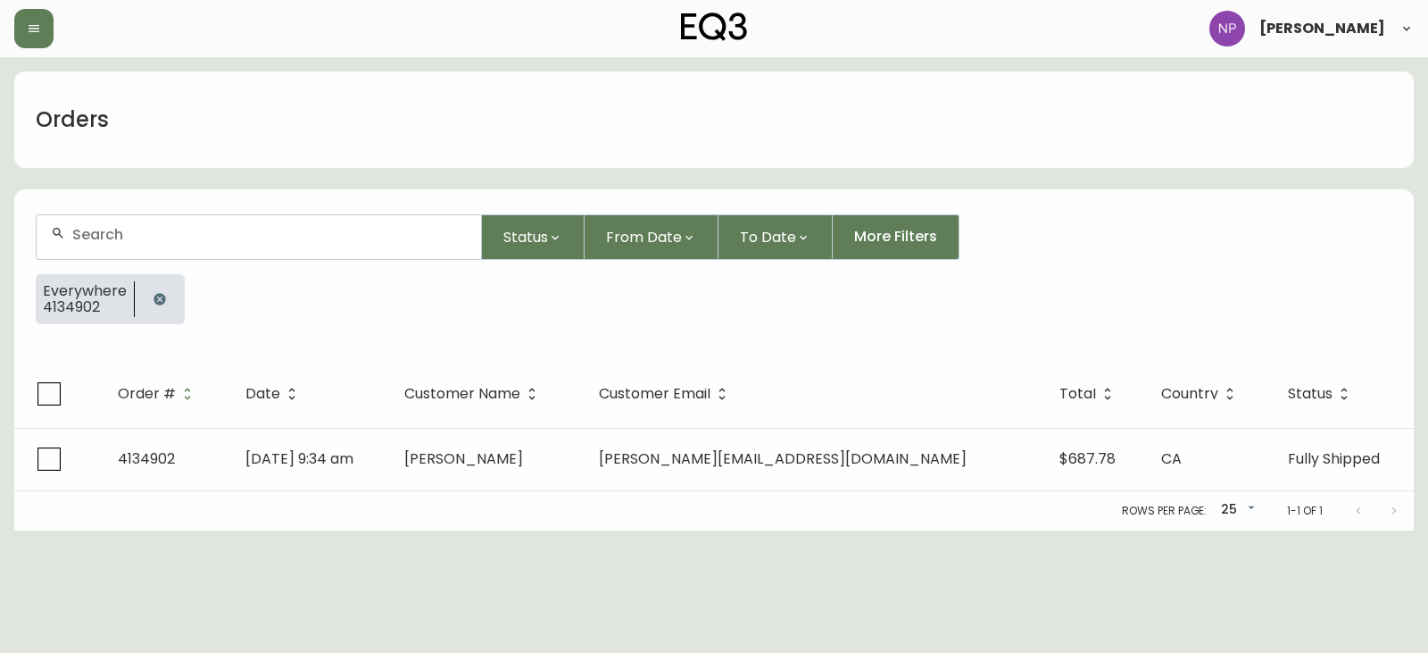
click at [151, 232] on input "text" at bounding box center [269, 234] width 395 height 17
type input "4134860"
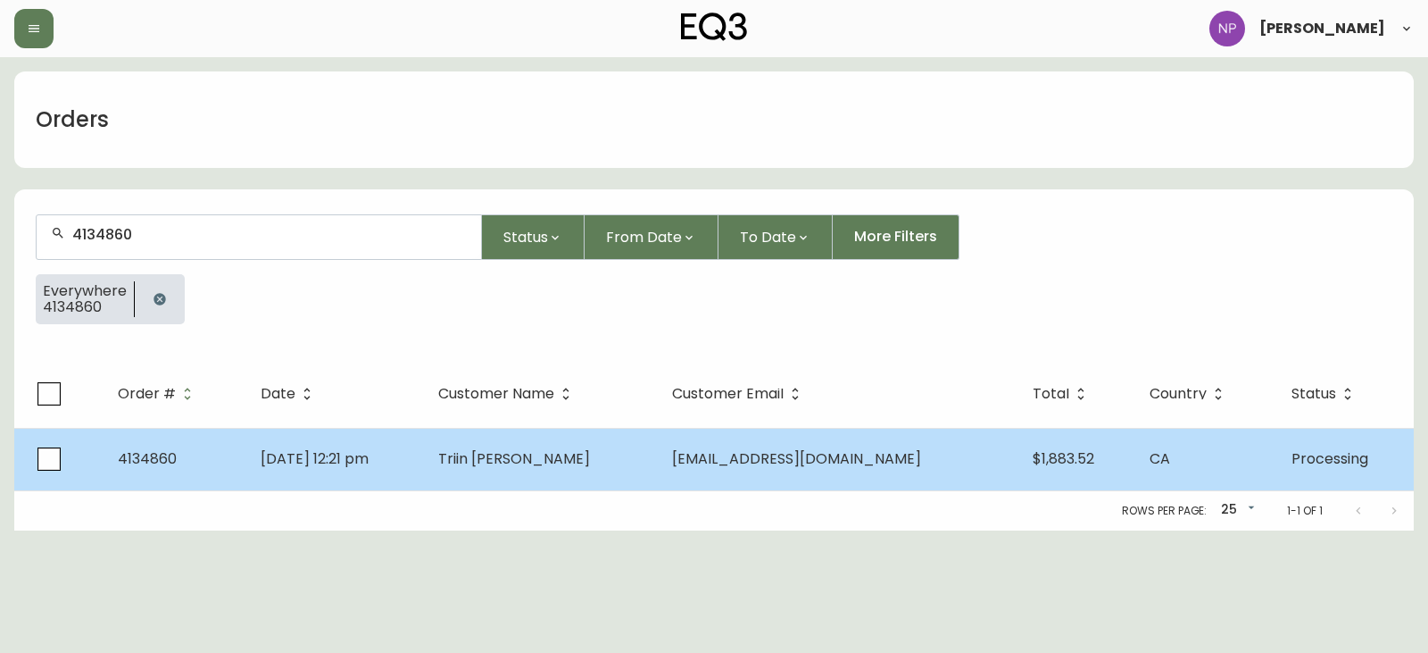
click at [604, 459] on td "Triin Sohal" at bounding box center [541, 459] width 234 height 62
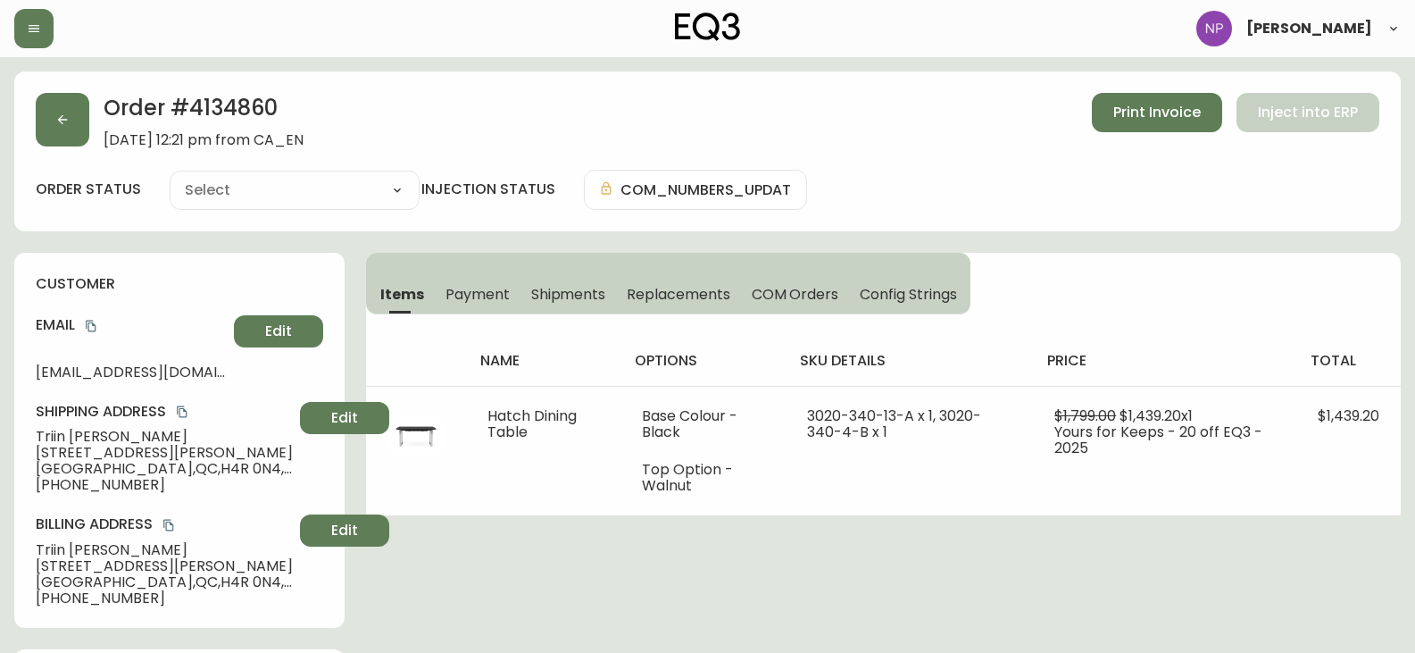
type input "Processing"
select select "PROCESSING"
click at [581, 312] on button "Shipments" at bounding box center [568, 293] width 96 height 39
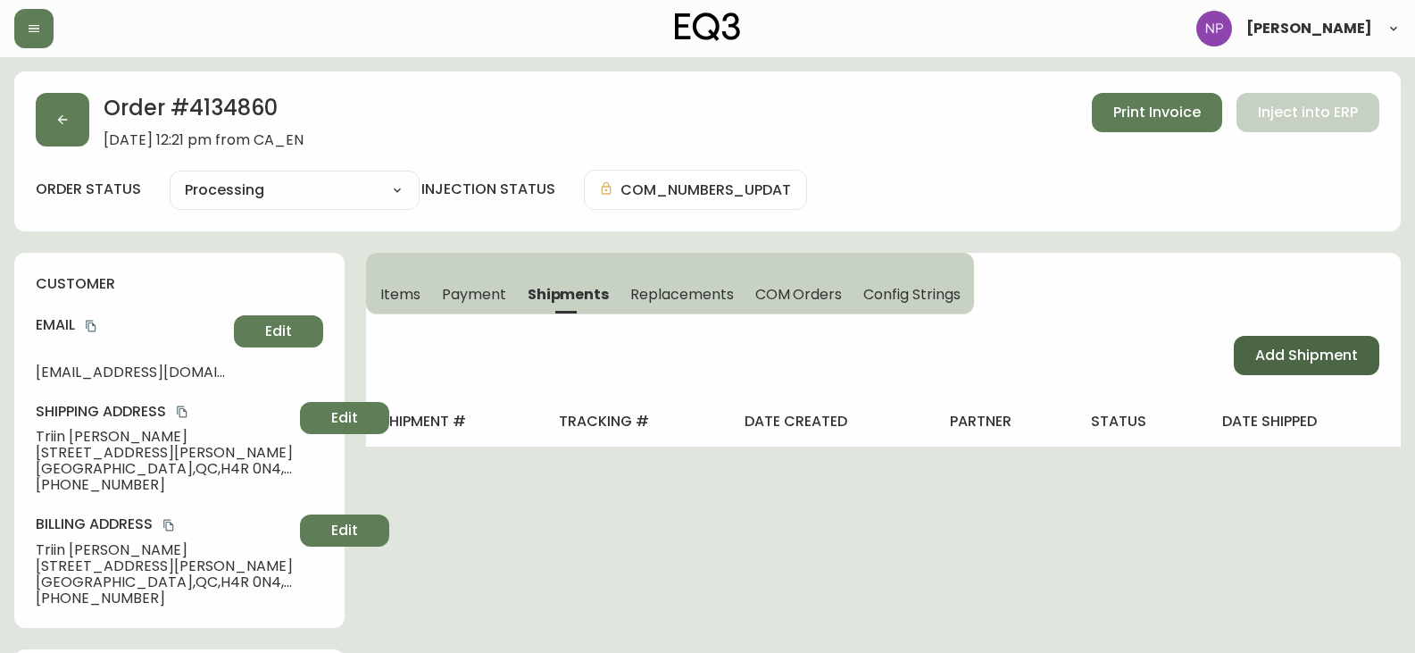
click at [1278, 362] on span "Add Shipment" at bounding box center [1306, 356] width 103 height 20
select select "PENDING"
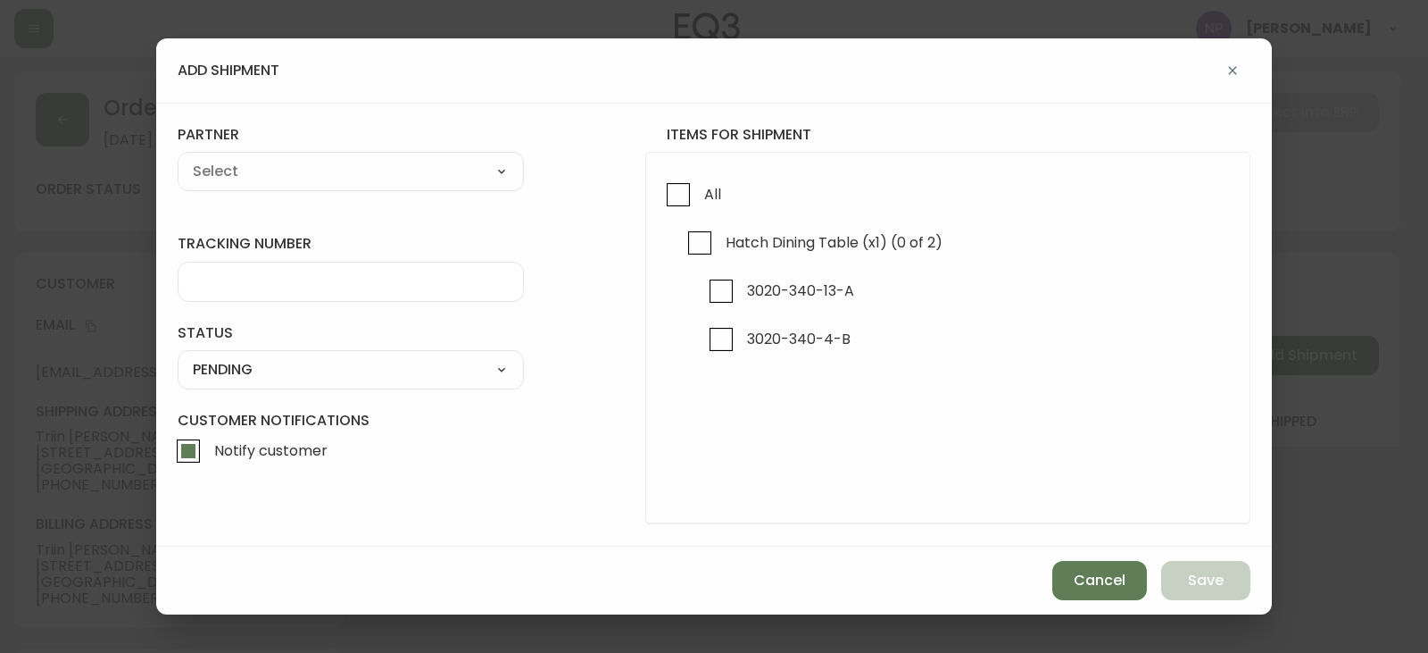
drag, startPoint x: 670, startPoint y: 192, endPoint x: 625, endPoint y: 196, distance: 45.7
click at [665, 199] on input "All" at bounding box center [678, 194] width 41 height 41
checkbox input "true"
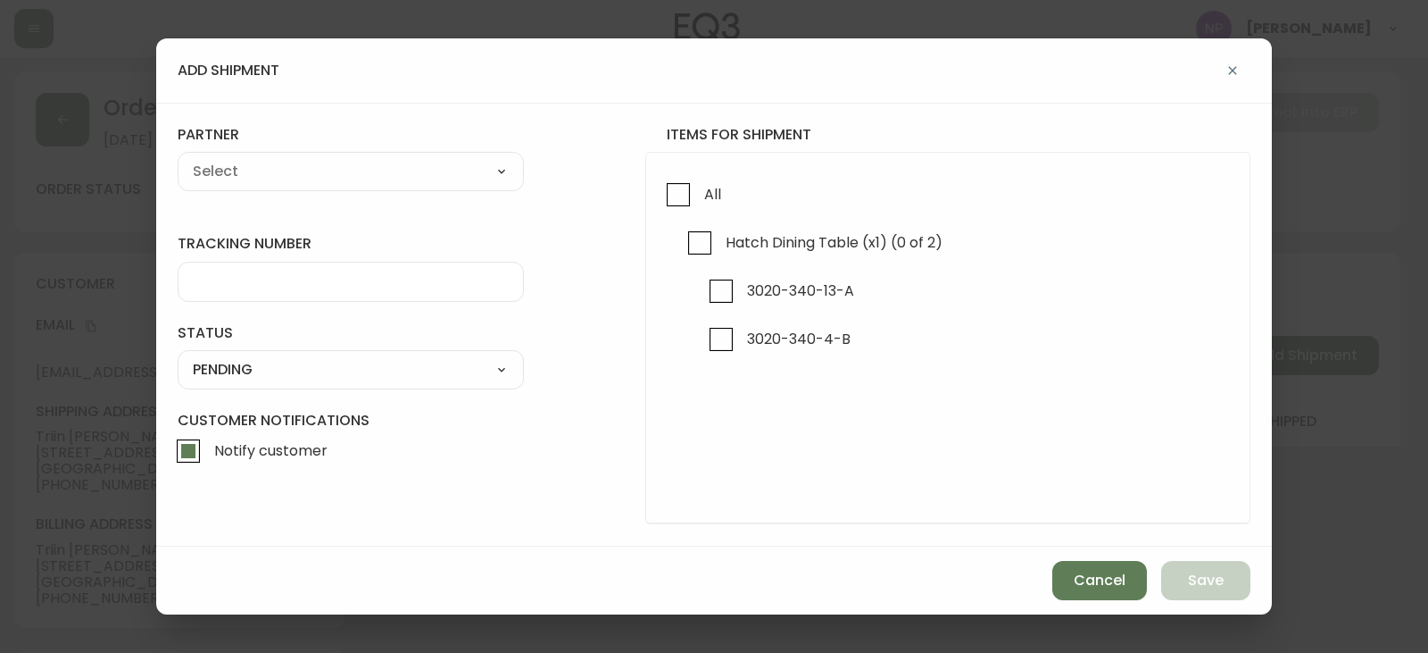
checkbox input "true"
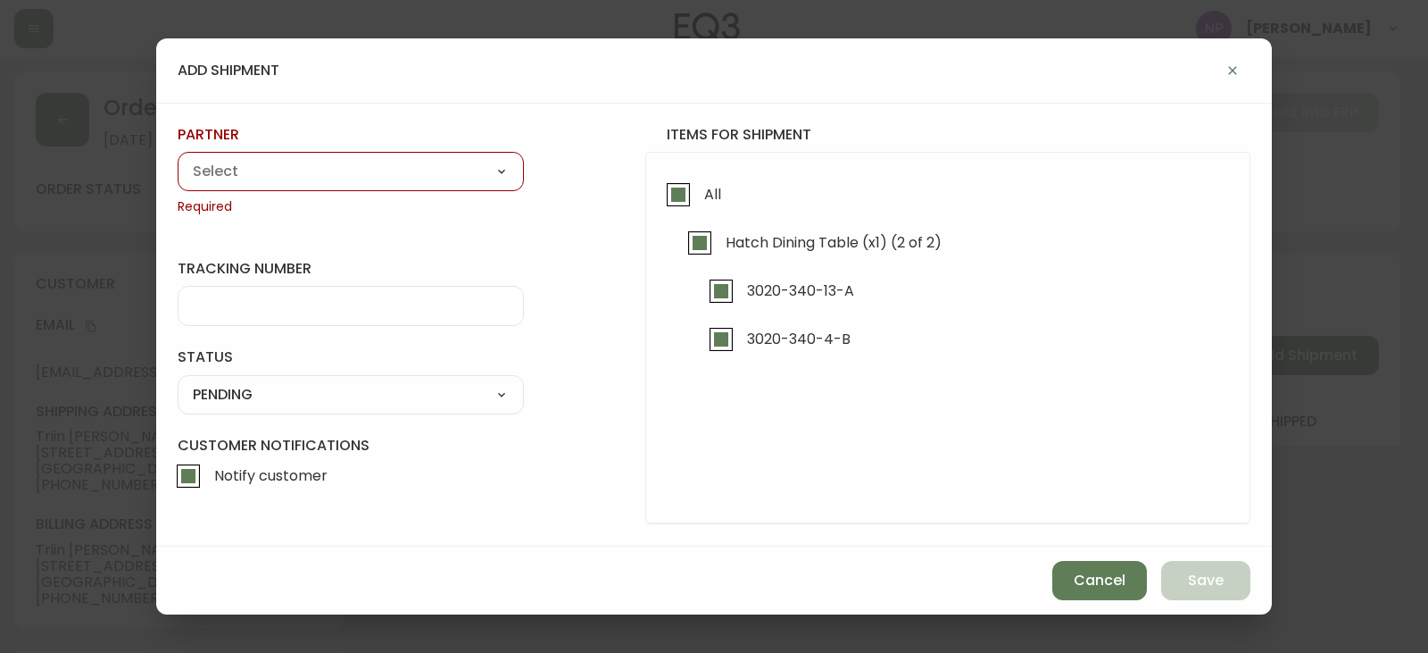
click at [233, 161] on select "A Move to Remember LLC ABF Freight Alero [PERSON_NAME] Canada Post Canpar Expre…" at bounding box center [351, 171] width 346 height 27
select select "cjy0aaf3c01x30166dpi6h6qg"
click at [178, 158] on select "A Move to Remember LLC ABF Freight Alero [PERSON_NAME] Canada Post Canpar Expre…" at bounding box center [351, 171] width 346 height 27
type input "EQ3"
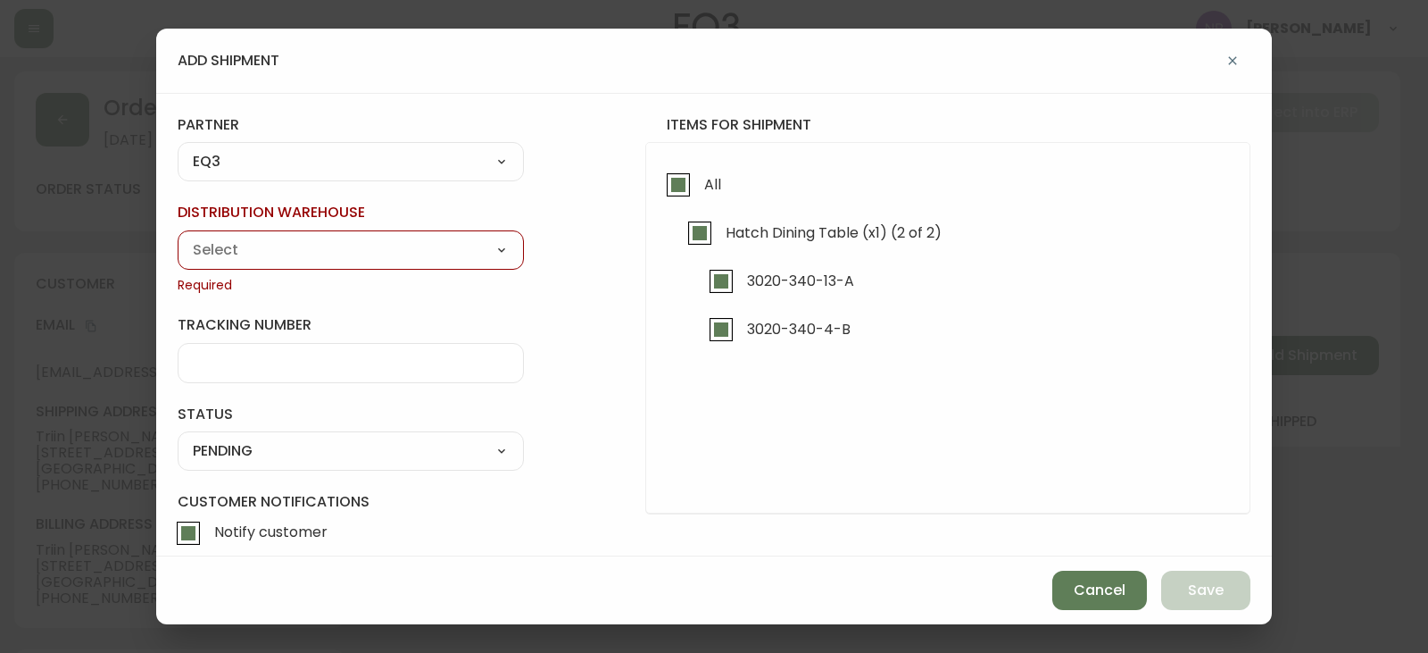
drag, startPoint x: 286, startPoint y: 246, endPoint x: 281, endPoint y: 255, distance: 10.0
click at [286, 246] on select "Calgary Warehouse GTA Distribution Center Mont-Royal Distribution Center Ottawa…" at bounding box center [351, 250] width 346 height 27
select select "ck98uz8ne00053kl9137z04zu"
click at [178, 237] on select "Calgary Warehouse GTA Distribution Center Mont-Royal Distribution Center Ottawa…" at bounding box center [351, 250] width 346 height 27
type input "Mont-Royal Distribution Center"
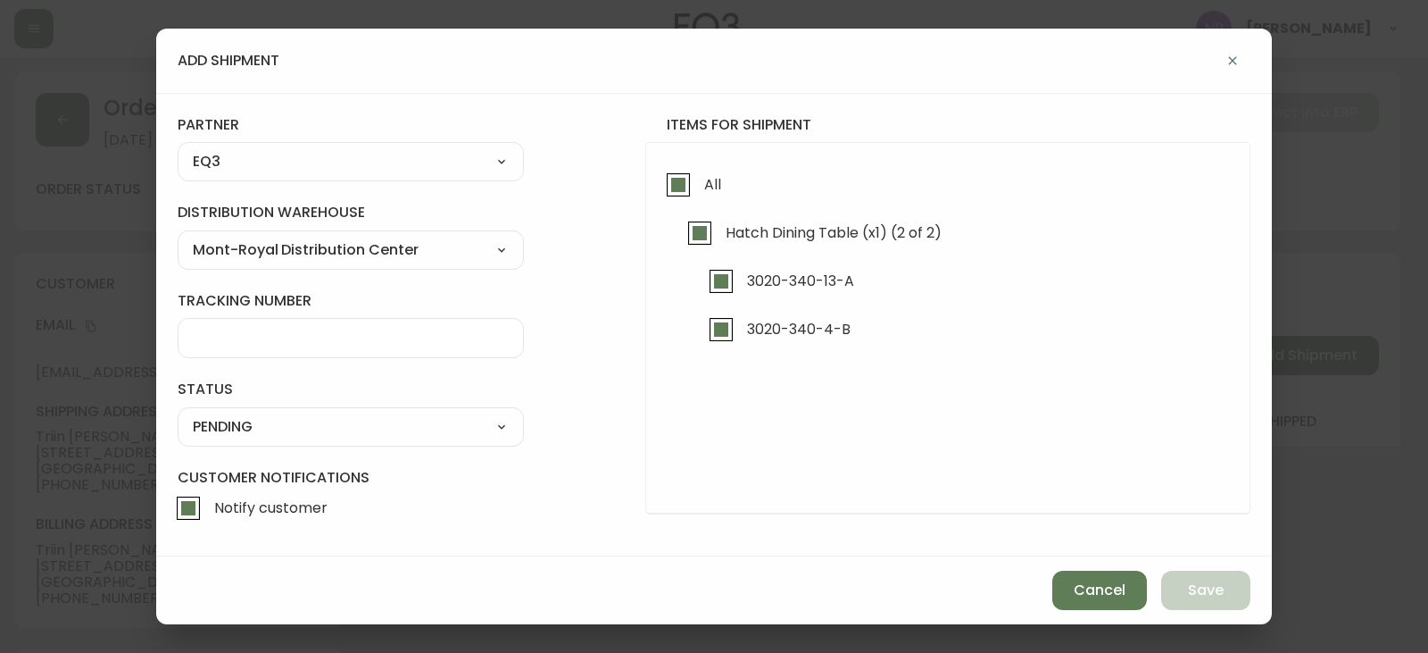
drag, startPoint x: 267, startPoint y: 417, endPoint x: 259, endPoint y: 424, distance: 10.8
click at [267, 417] on select "SHIPPED PENDING CANCELLED" at bounding box center [351, 426] width 346 height 27
click at [178, 413] on select "SHIPPED PENDING CANCELLED" at bounding box center [351, 426] width 346 height 27
select select "PENDING"
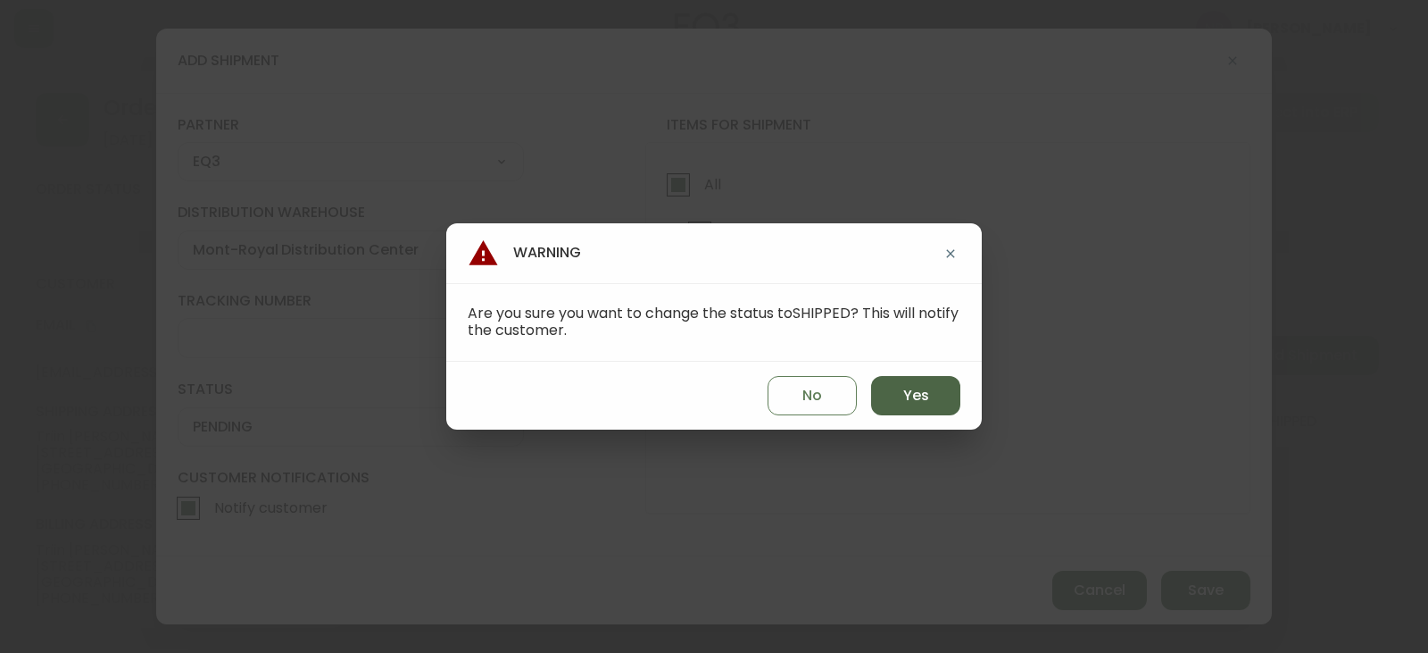
click at [947, 400] on button "Yes" at bounding box center [915, 395] width 89 height 39
type input "SHIPPED"
select select "SHIPPED"
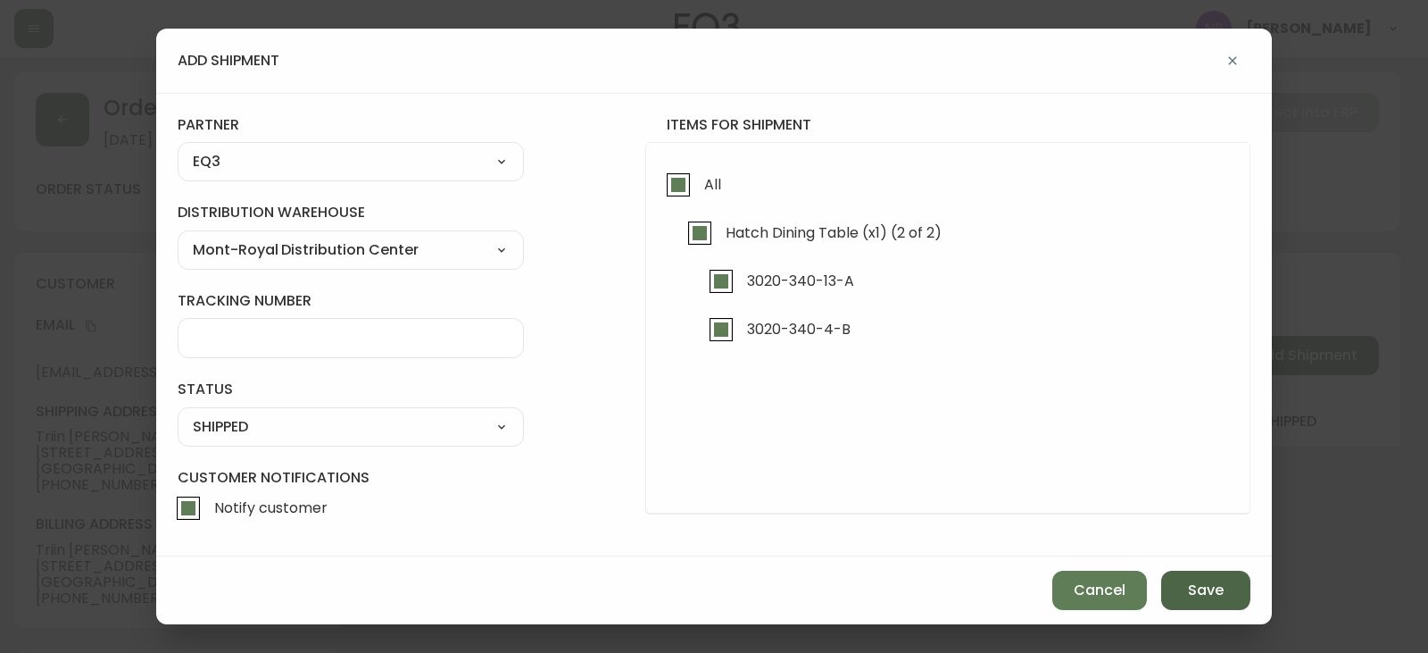
click at [1199, 577] on button "Save" at bounding box center [1206, 589] width 89 height 39
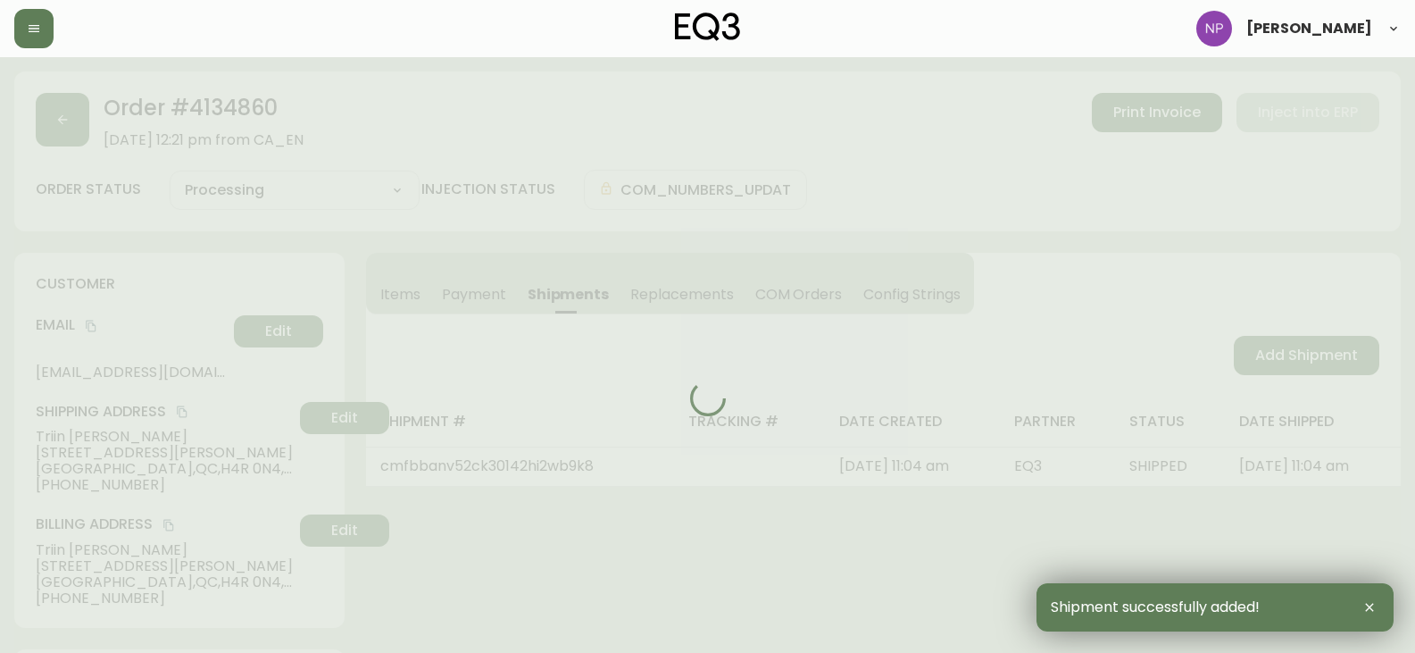
type input "Fully Shipped"
select select "FULLY_SHIPPED"
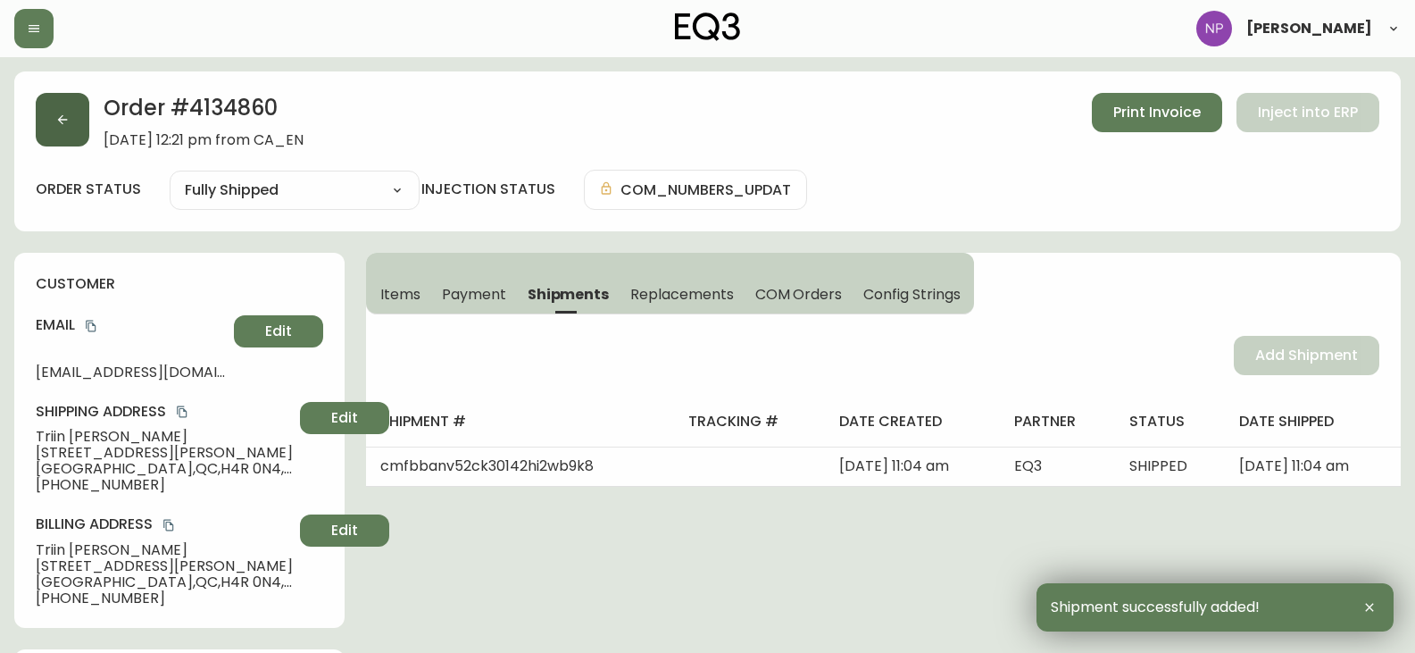
click at [70, 112] on button "button" at bounding box center [63, 120] width 54 height 54
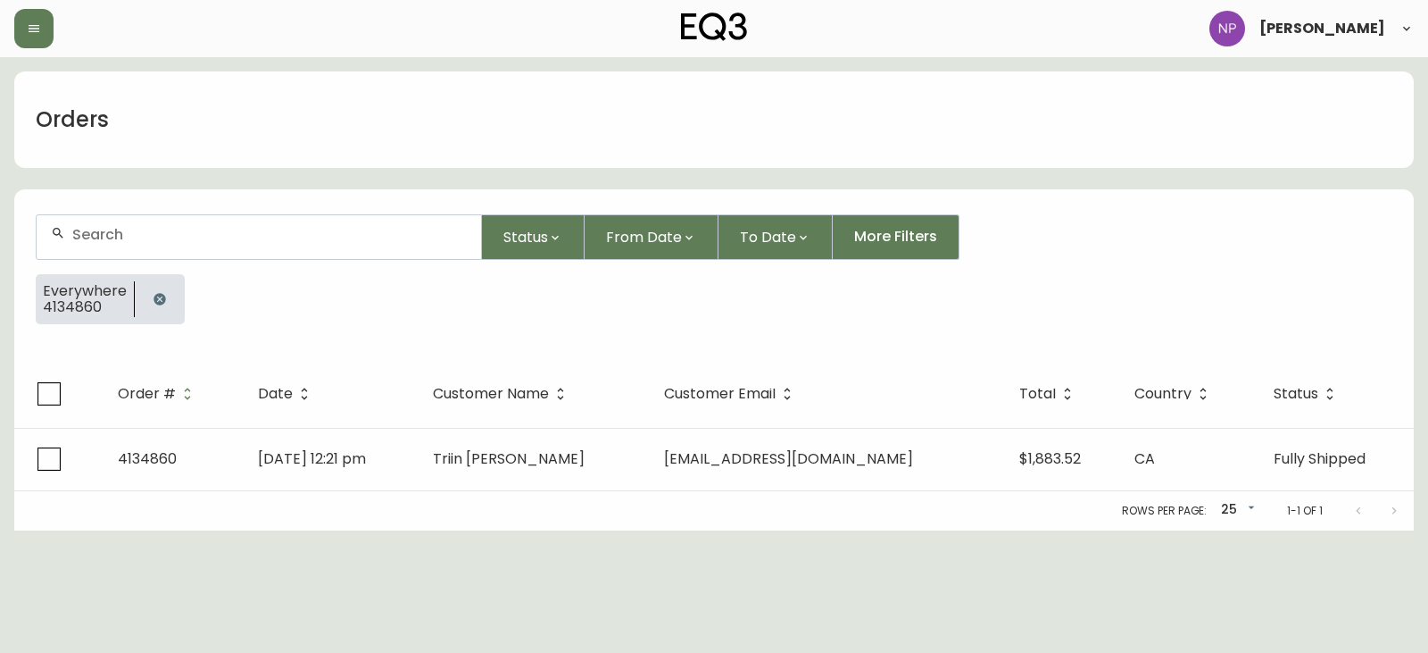
click at [91, 212] on form "Status From Date To Date More Filters Everywhere 4134860" at bounding box center [714, 276] width 1400 height 167
click at [93, 234] on input "text" at bounding box center [269, 234] width 395 height 17
type input "4134883"
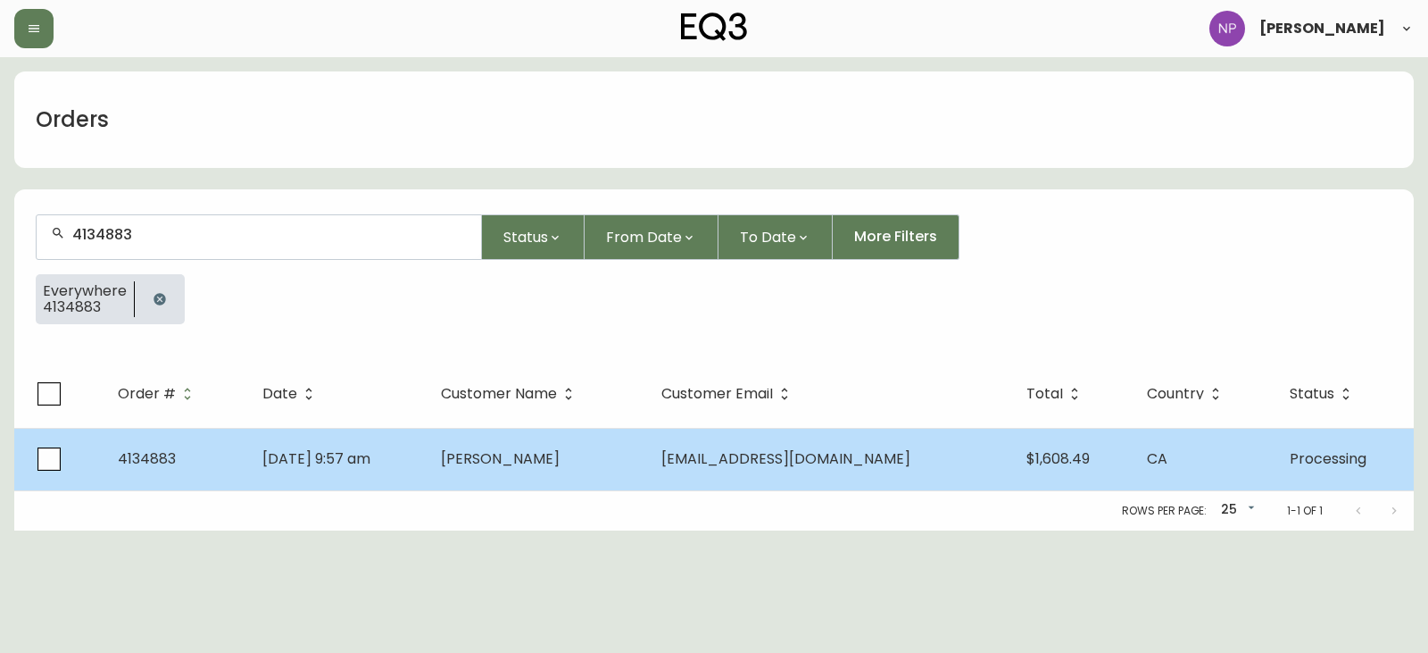
click at [711, 470] on td "blondinjeanfrancis@videotron.ca" at bounding box center [829, 459] width 364 height 62
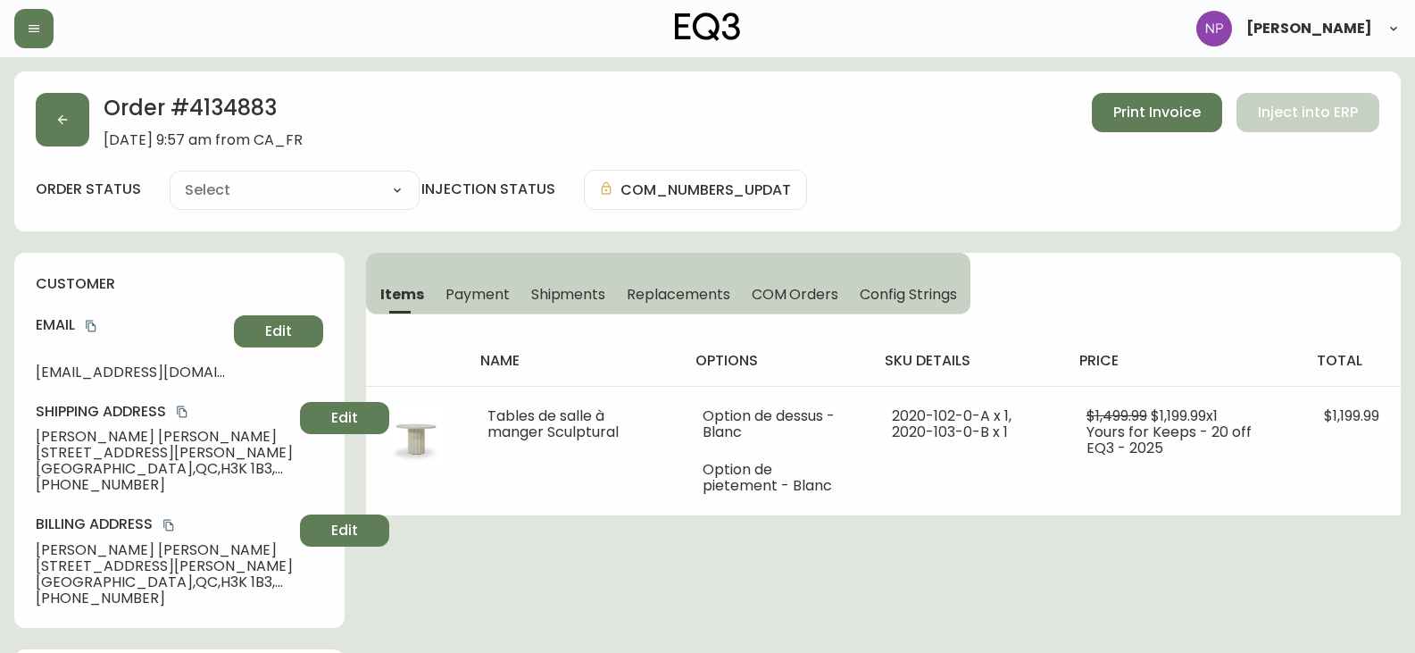
type input "Processing"
select select "PROCESSING"
click at [572, 283] on button "Shipments" at bounding box center [568, 293] width 96 height 39
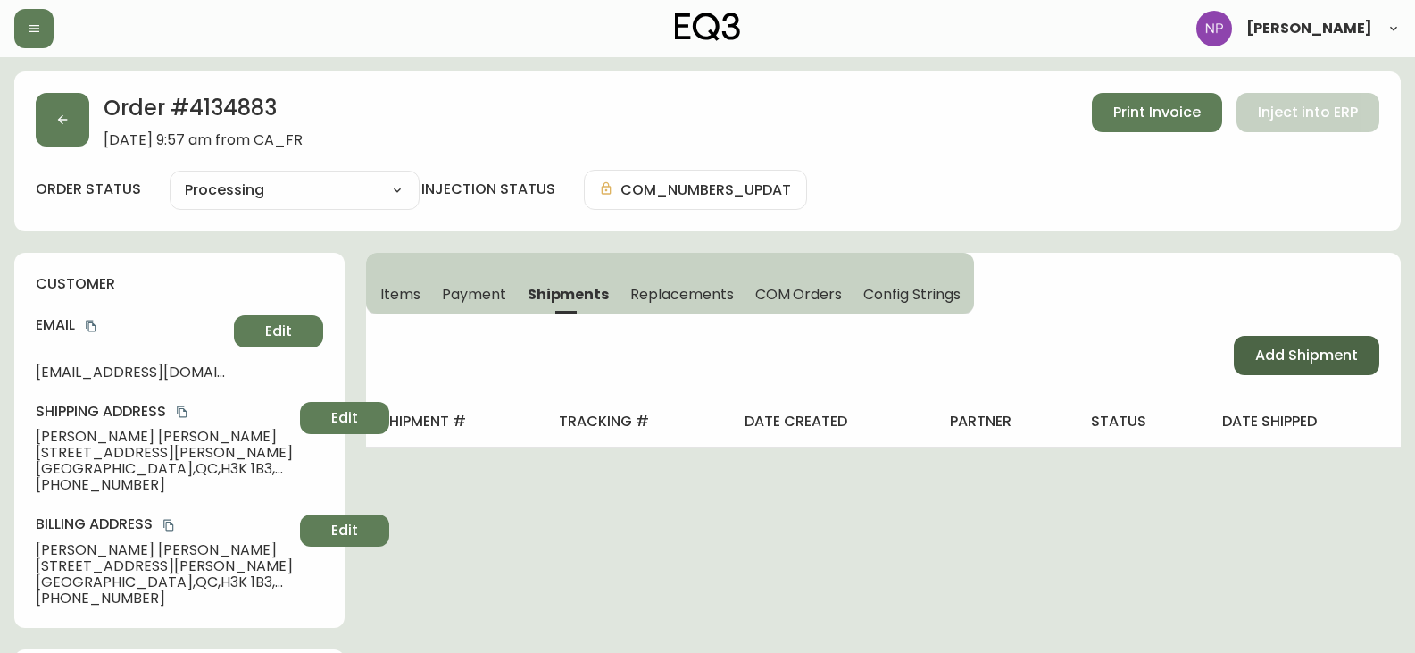
click at [1343, 357] on span "Add Shipment" at bounding box center [1306, 356] width 103 height 20
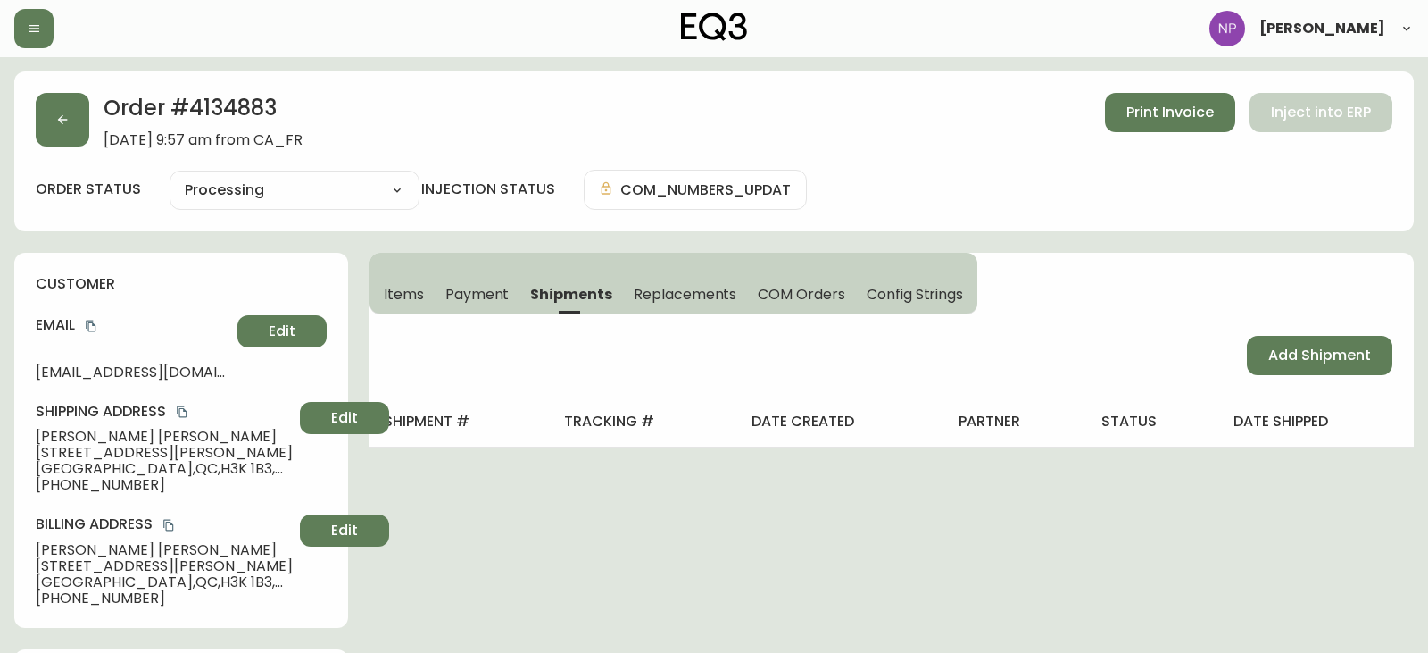
select select "PENDING"
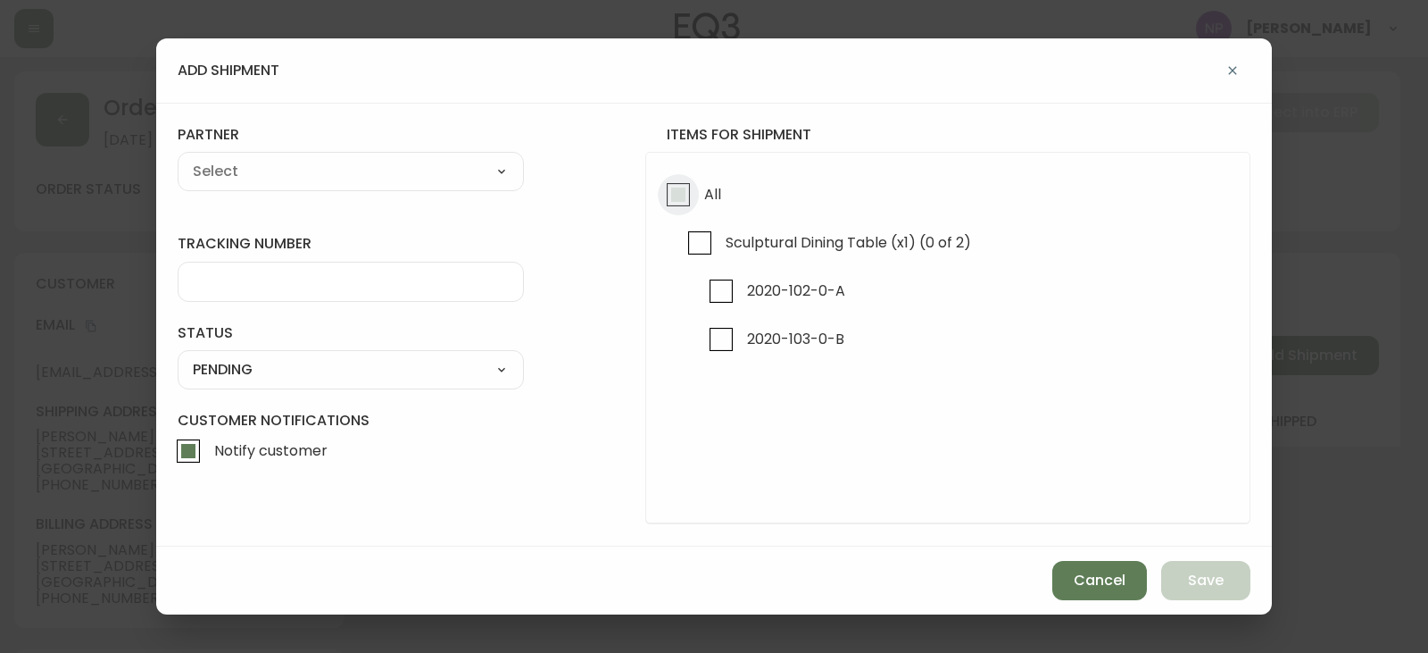
click at [662, 182] on input "All" at bounding box center [678, 194] width 41 height 41
checkbox input "true"
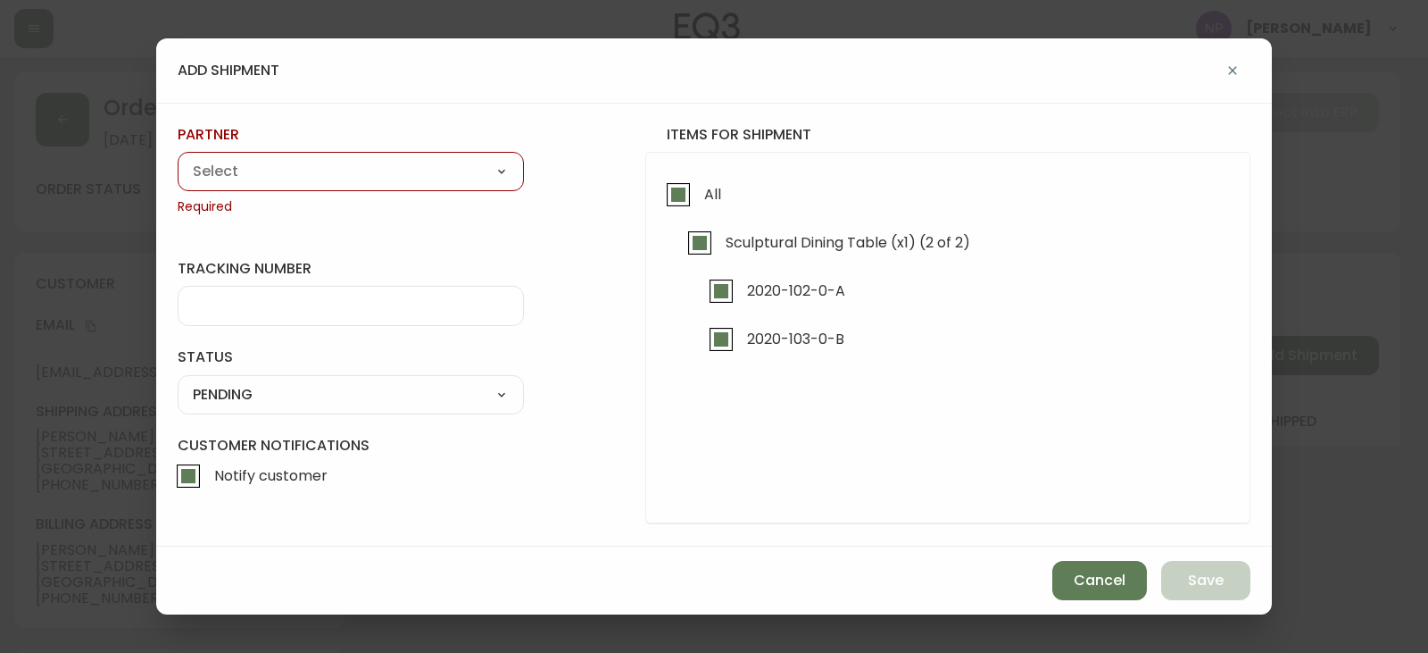
click at [413, 204] on span "Required" at bounding box center [351, 207] width 346 height 18
click at [399, 176] on select "A Move to Remember LLC ABF Freight Alero [PERSON_NAME] Canada Post Canpar Expre…" at bounding box center [351, 171] width 346 height 27
select select "cjy0aaf3c01x30166dpi6h6qg"
click at [178, 158] on select "A Move to Remember LLC ABF Freight Alero [PERSON_NAME] Canada Post Canpar Expre…" at bounding box center [351, 171] width 346 height 27
type input "EQ3"
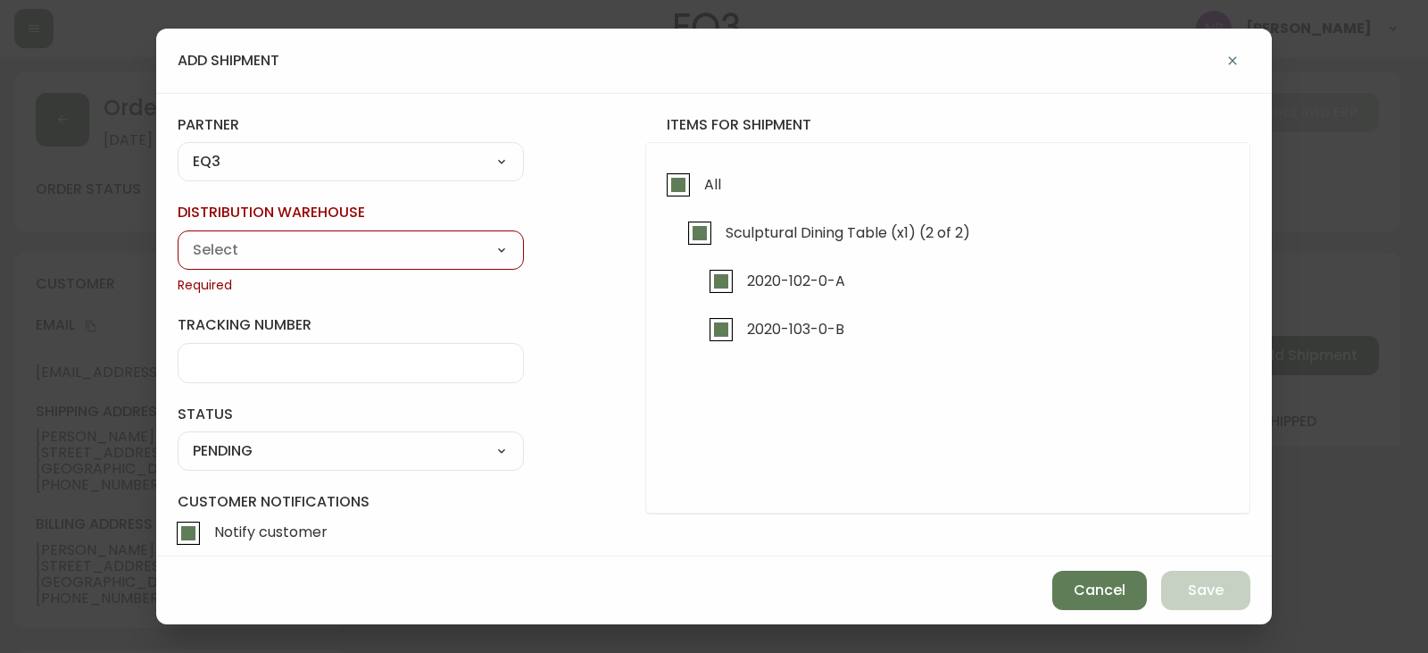
click at [254, 262] on select "Calgary Warehouse GTA Distribution Center Mont-Royal Distribution Center Ottawa…" at bounding box center [351, 250] width 346 height 27
select select "ck98uz8ne00053kl9137z04zu"
click at [178, 237] on select "Calgary Warehouse GTA Distribution Center Mont-Royal Distribution Center Ottawa…" at bounding box center [351, 250] width 346 height 27
type input "Mont-Royal Distribution Center"
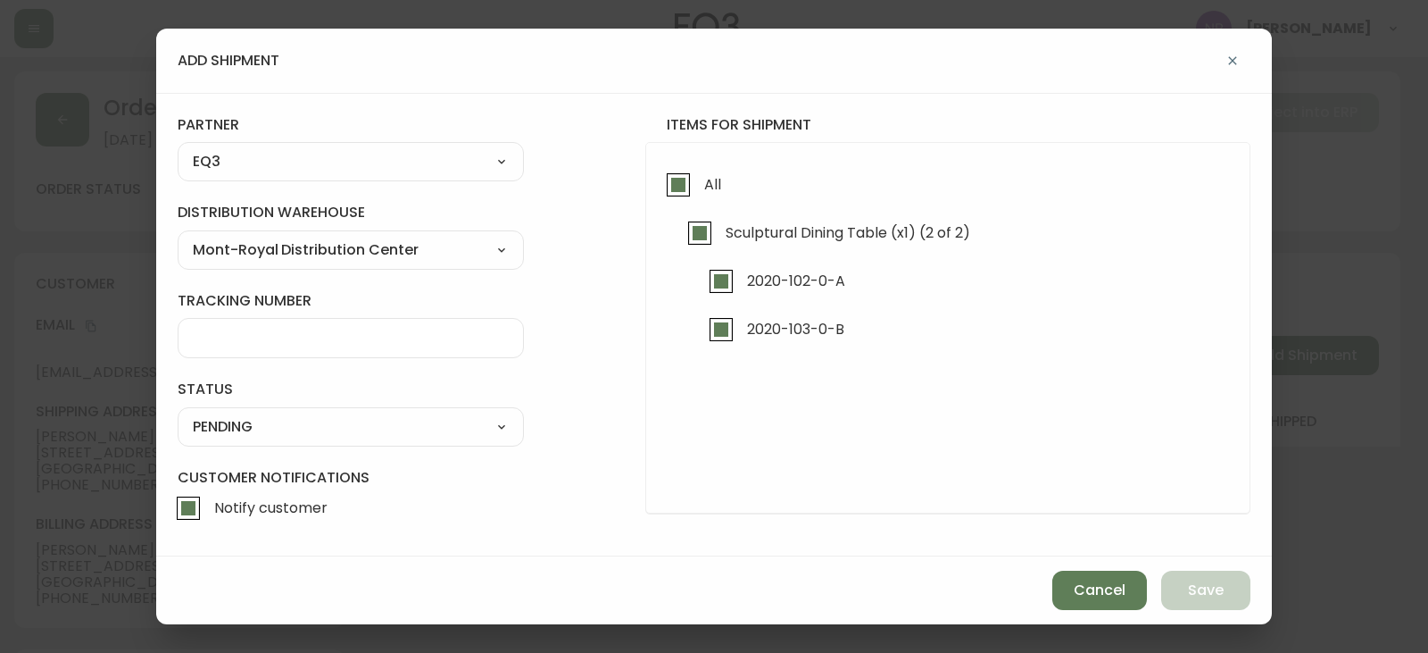
click at [280, 421] on select "SHIPPED PENDING CANCELLED" at bounding box center [351, 426] width 346 height 27
click at [178, 413] on select "SHIPPED PENDING CANCELLED" at bounding box center [351, 426] width 346 height 27
select select "PENDING"
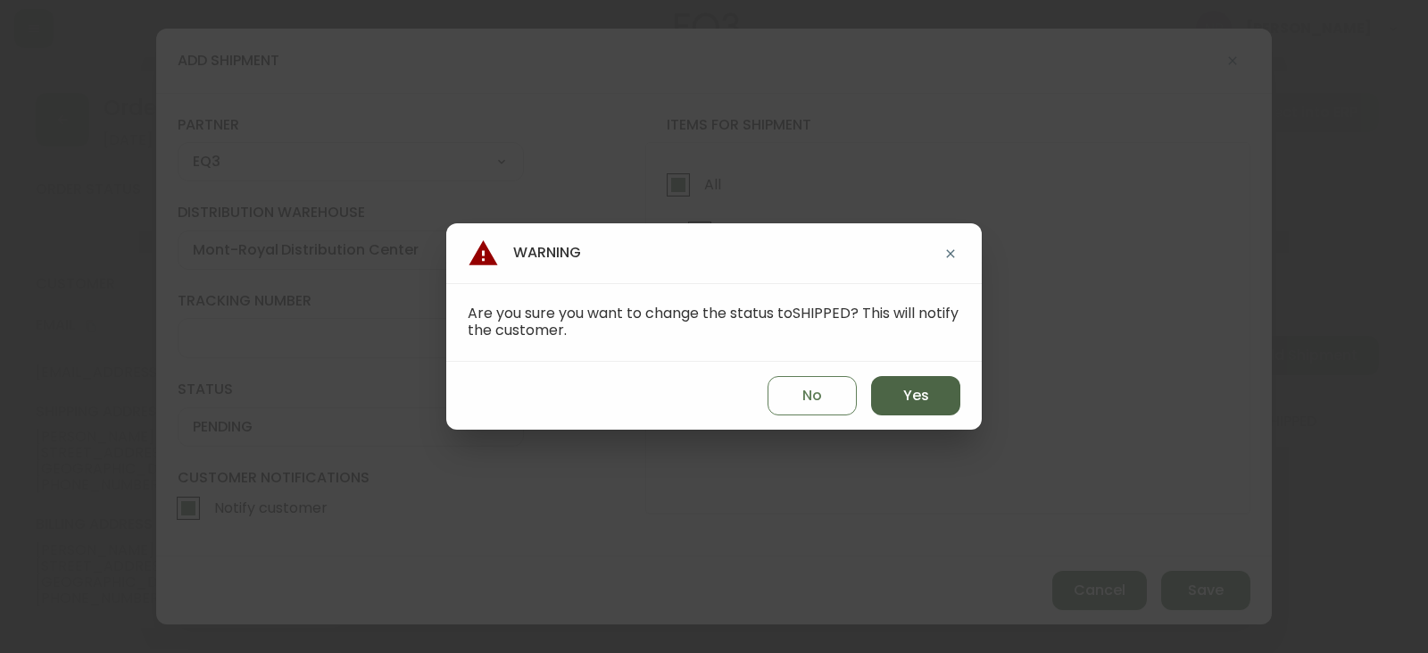
click at [923, 395] on span "Yes" at bounding box center [916, 396] width 26 height 20
type input "SHIPPED"
select select "SHIPPED"
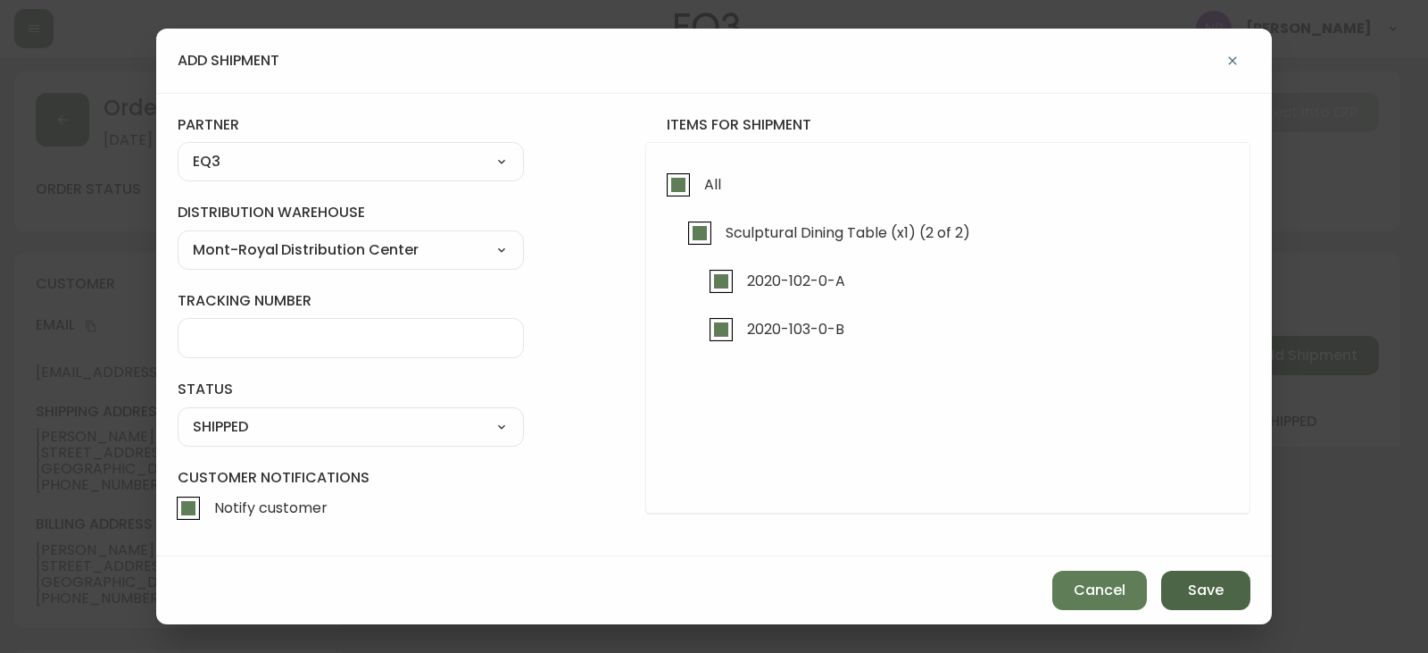
click at [1241, 605] on button "Save" at bounding box center [1206, 589] width 89 height 39
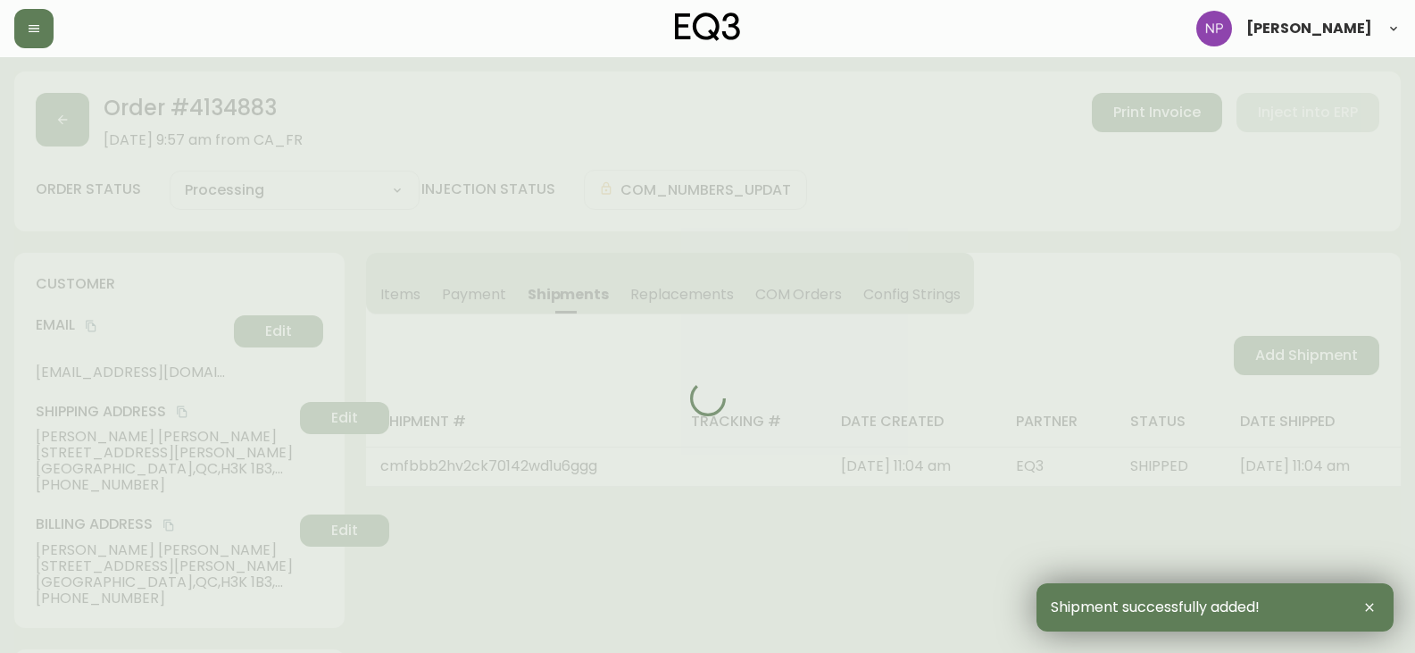
type input "Fully Shipped"
select select "FULLY_SHIPPED"
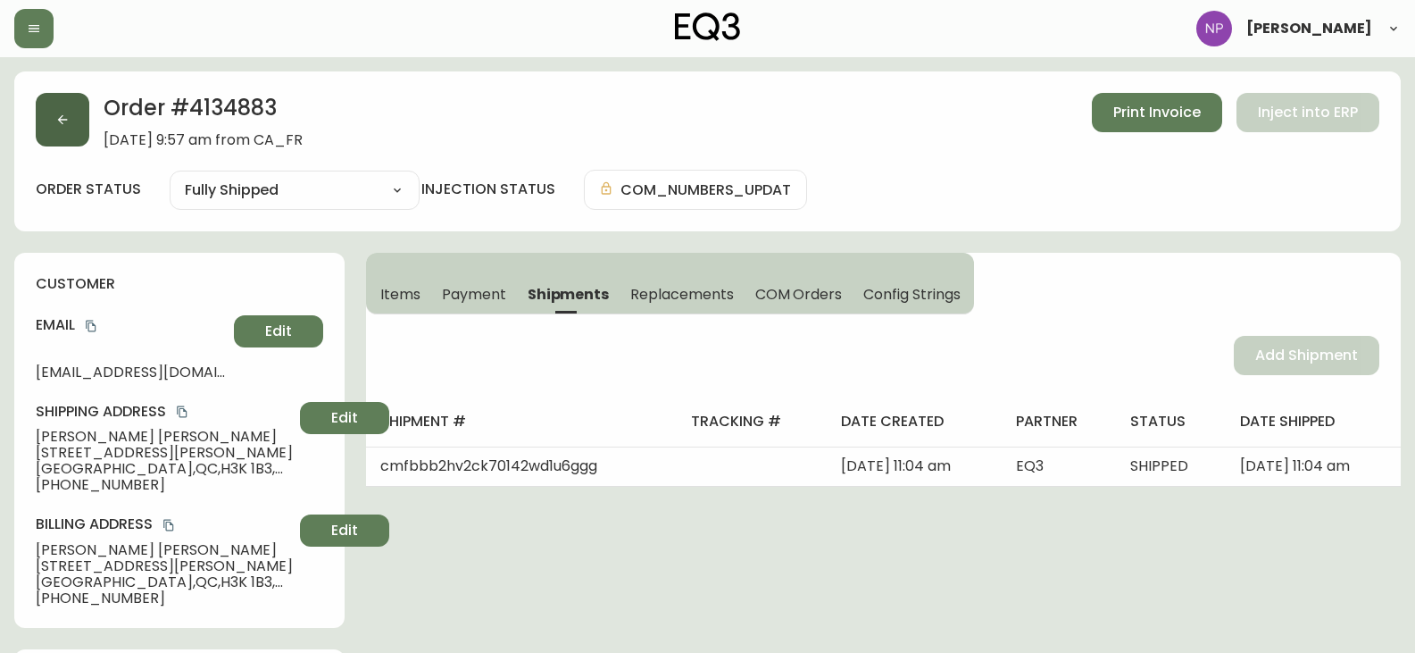
click at [47, 130] on button "button" at bounding box center [63, 120] width 54 height 54
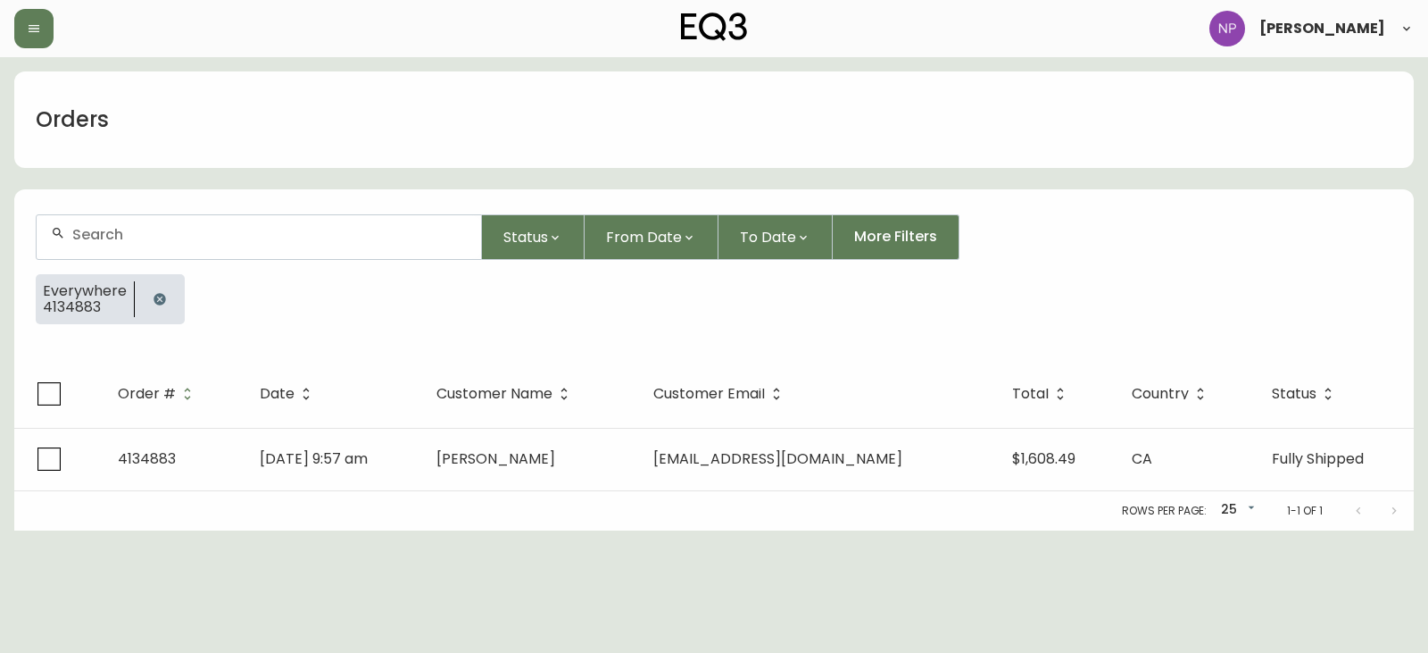
click at [122, 246] on div at bounding box center [259, 237] width 445 height 44
type input "4135011"
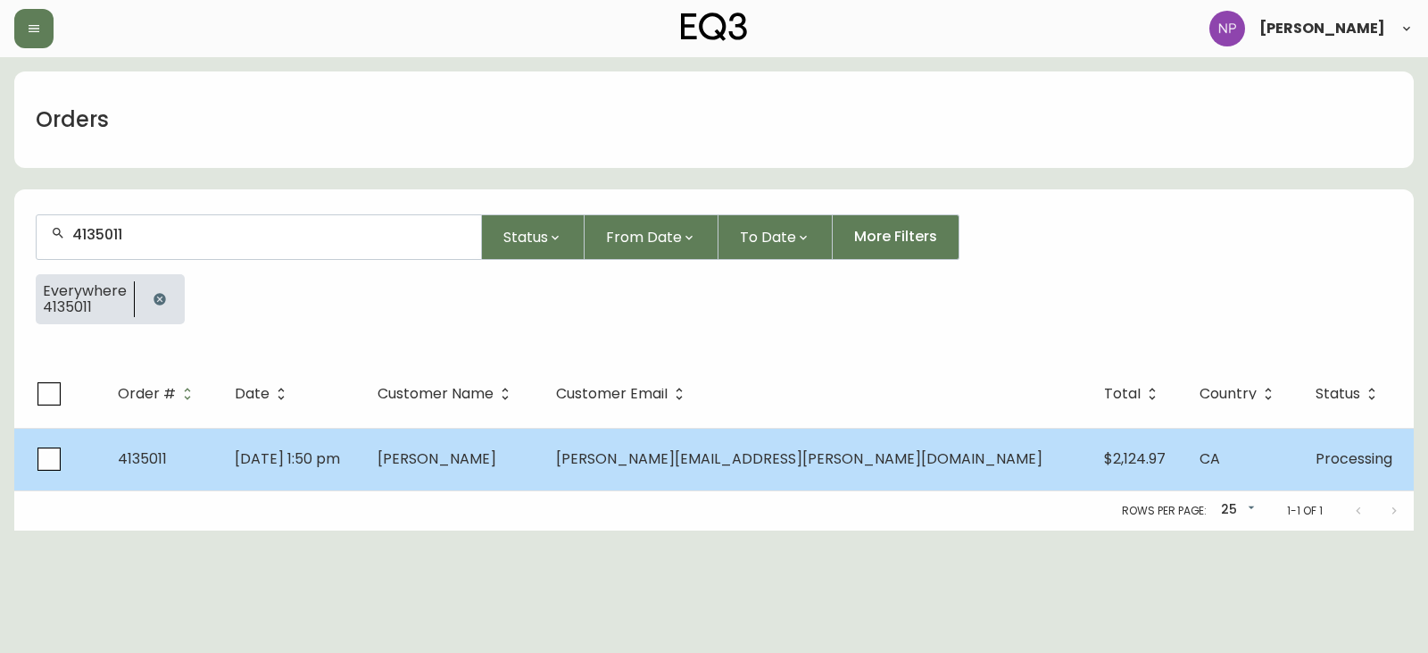
click at [738, 482] on td "demers.bourassa@gmail.com" at bounding box center [816, 459] width 548 height 62
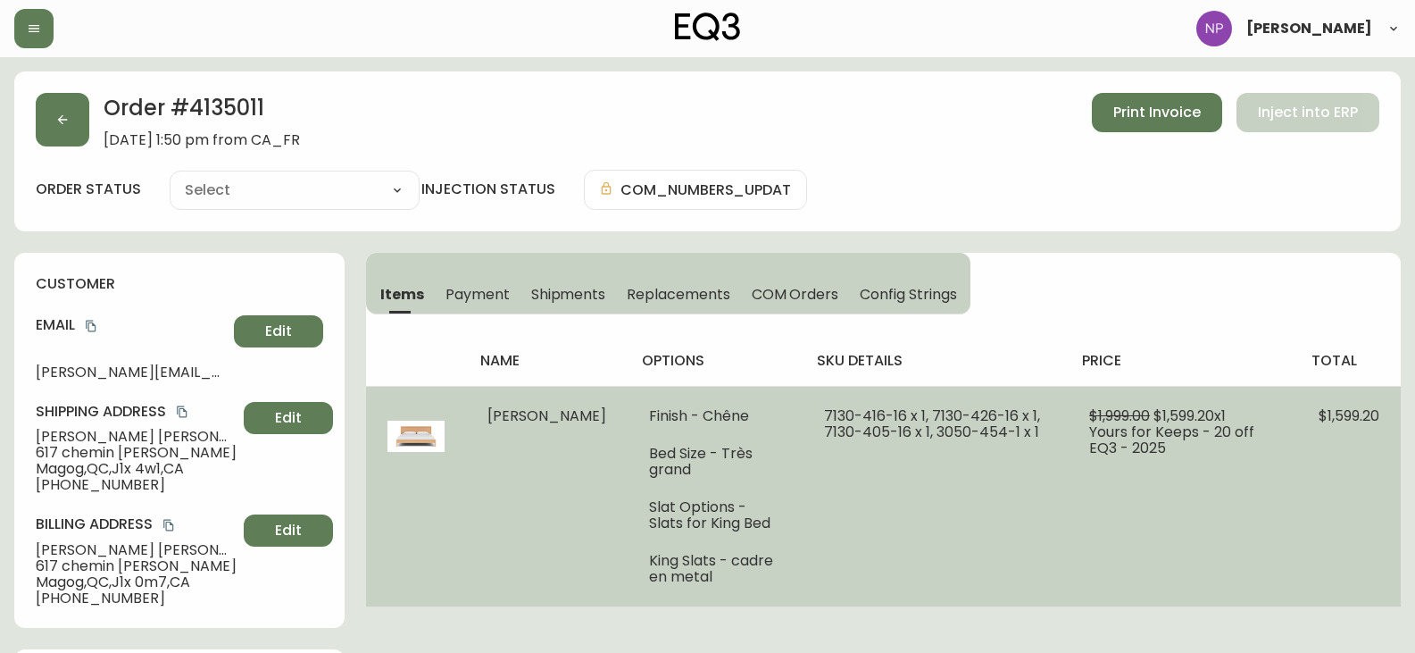
type input "Processing"
select select "PROCESSING"
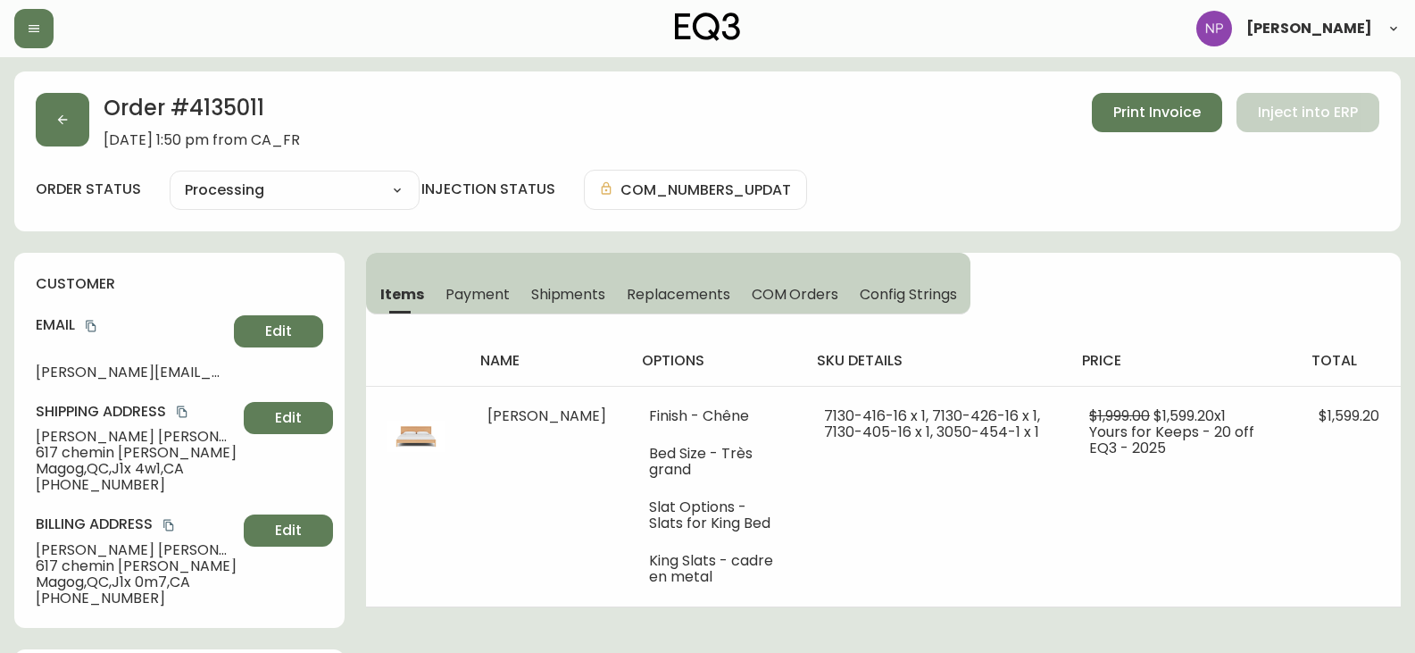
click at [533, 295] on span "Shipments" at bounding box center [568, 294] width 75 height 19
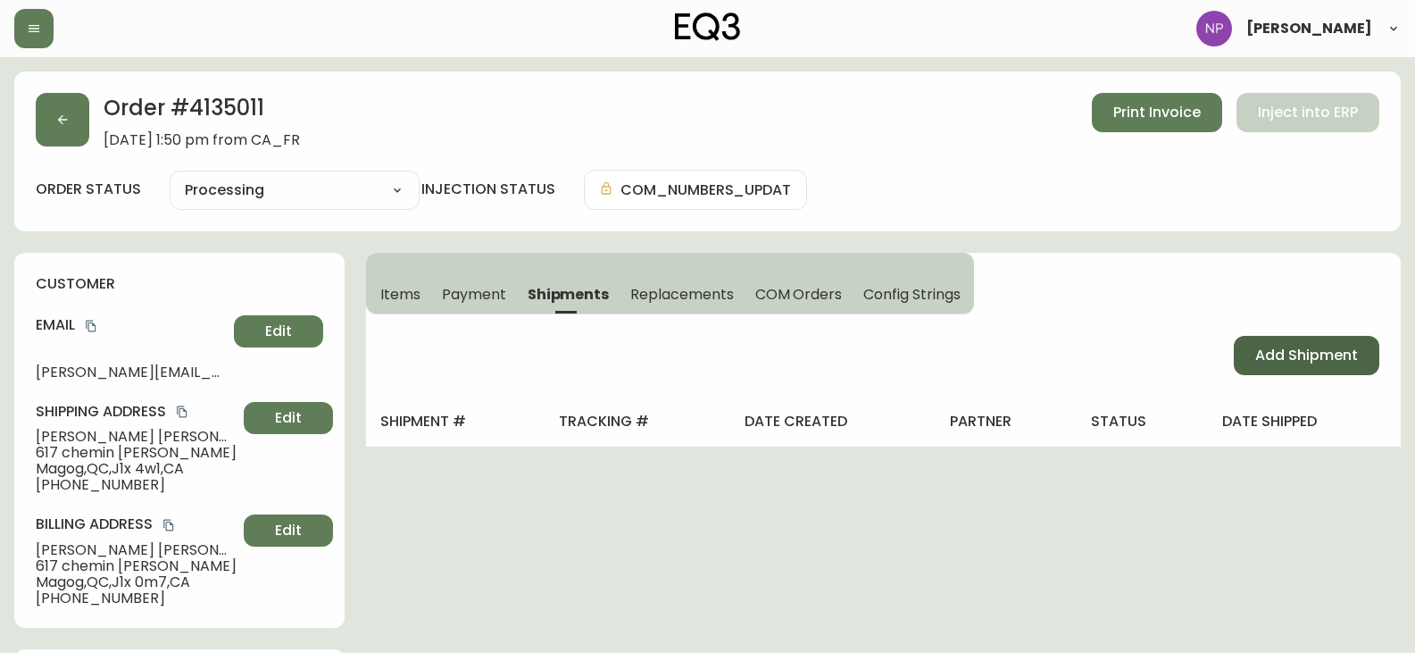
click at [1295, 349] on span "Add Shipment" at bounding box center [1306, 356] width 103 height 20
select select "PENDING"
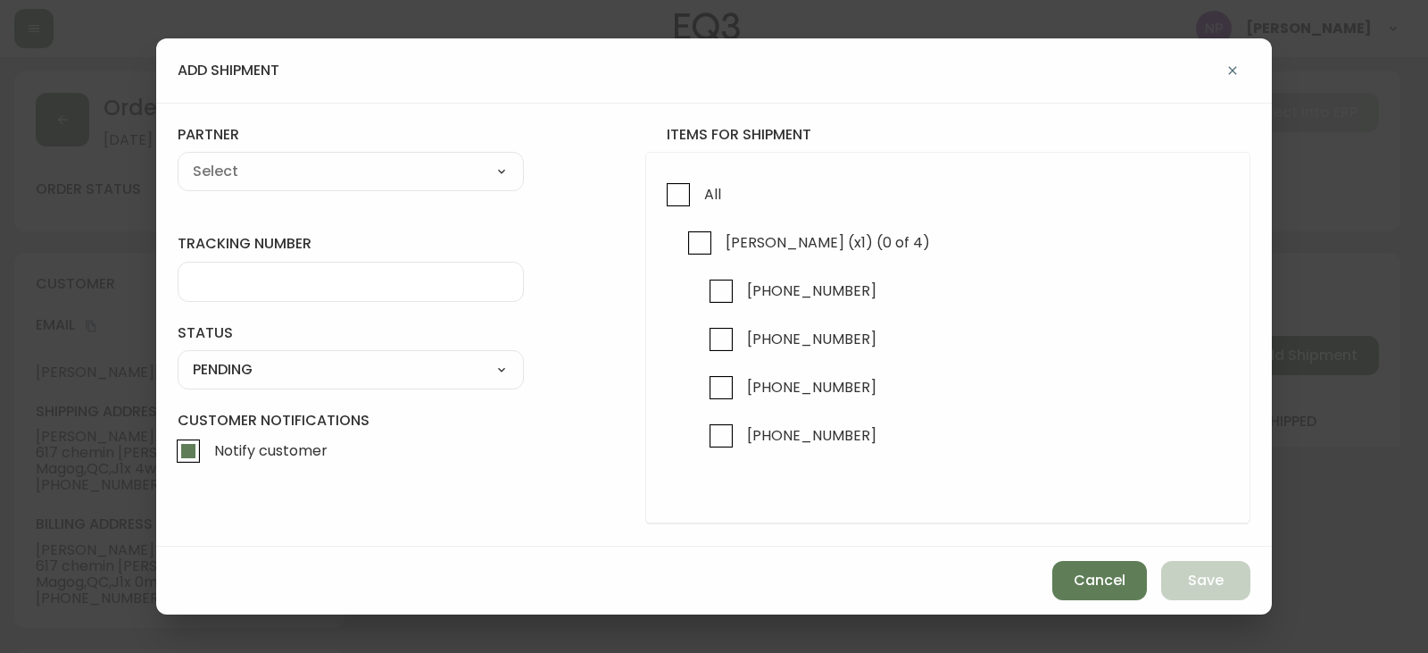
click at [657, 181] on div "All Marcel Bed (x1) (0 of 4) 7130-416-16 7130-426-16 7130-405-16 3050-454-1" at bounding box center [947, 338] width 605 height 372
click at [679, 181] on input "All" at bounding box center [678, 194] width 41 height 41
checkbox input "true"
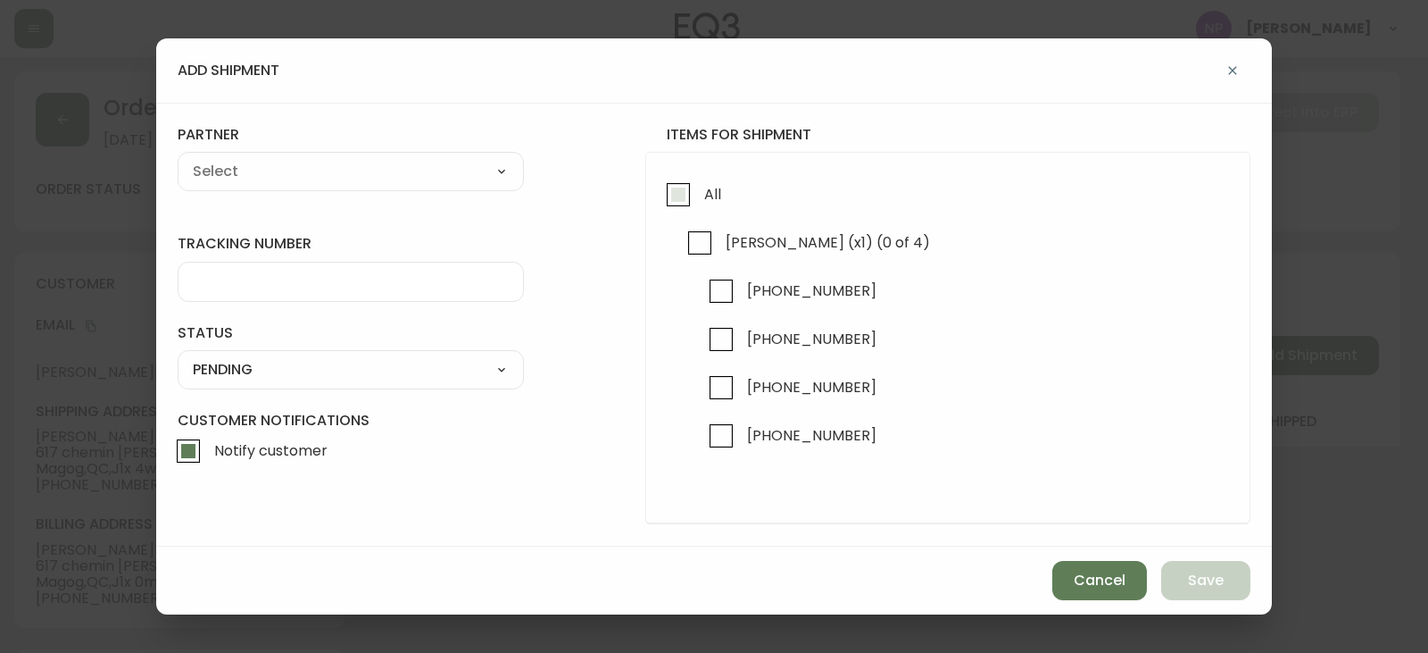
checkbox input "true"
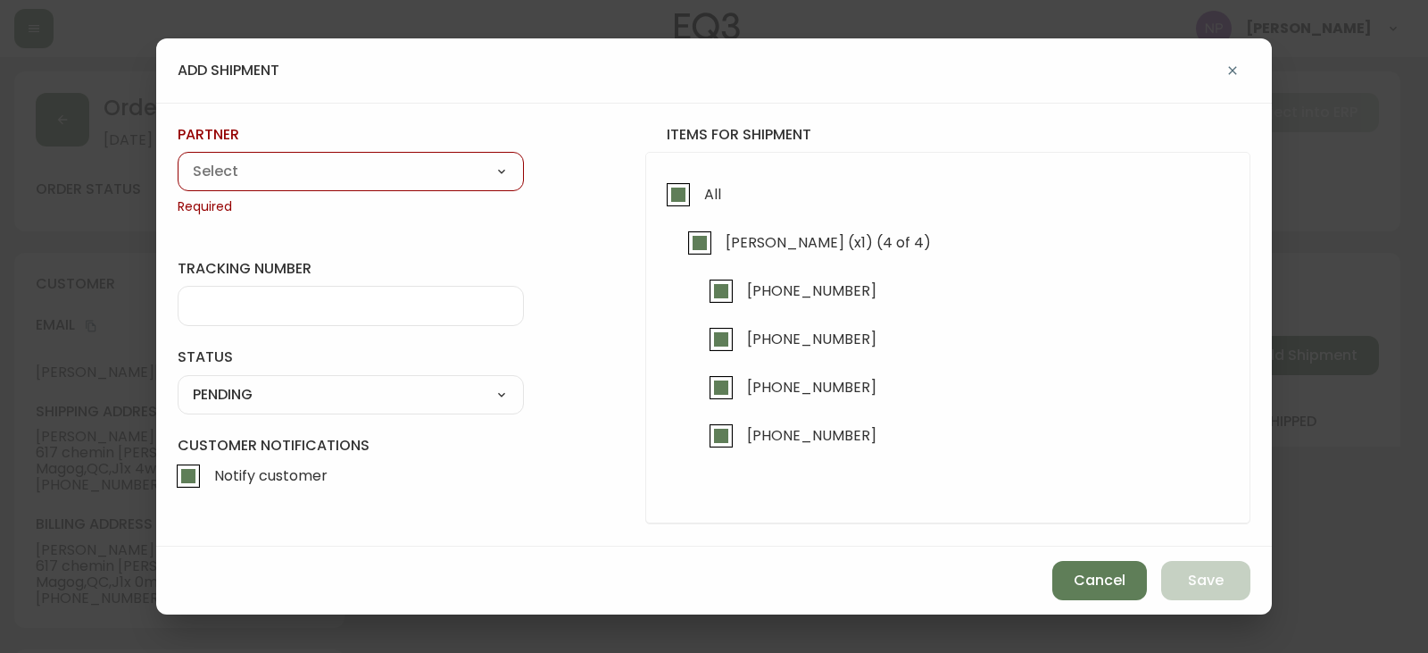
click at [484, 180] on select "A Move to Remember LLC ABF Freight Alero [PERSON_NAME] Canada Post Canpar Expre…" at bounding box center [351, 171] width 346 height 27
select select "cjy0aaf3c01x30166dpi6h6qg"
click at [178, 158] on select "A Move to Remember LLC ABF Freight Alero [PERSON_NAME] Canada Post Canpar Expre…" at bounding box center [351, 171] width 346 height 27
type input "EQ3"
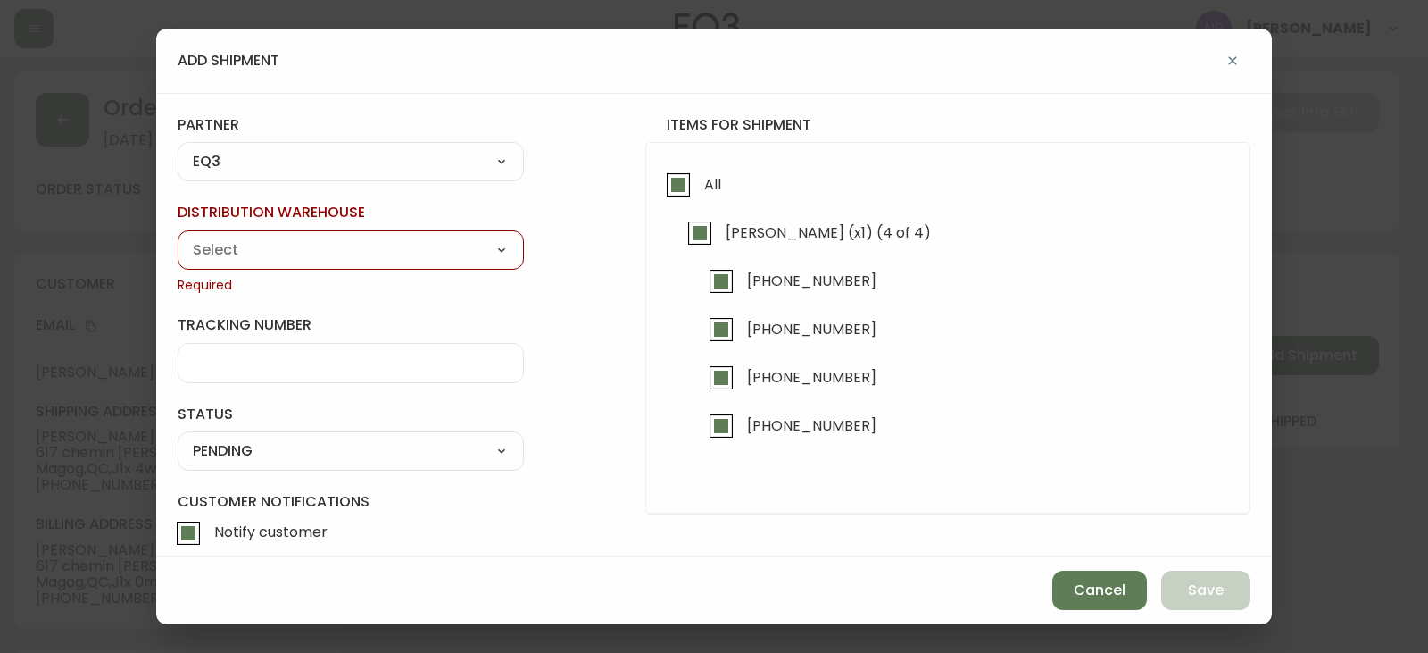
click at [337, 246] on select "Calgary Warehouse GTA Distribution Center Mont-Royal Distribution Center Ottawa…" at bounding box center [351, 250] width 346 height 27
select select "ck98uz8ne00053kl9137z04zu"
click at [178, 237] on select "Calgary Warehouse GTA Distribution Center Mont-Royal Distribution Center Ottawa…" at bounding box center [351, 250] width 346 height 27
type input "Mont-Royal Distribution Center"
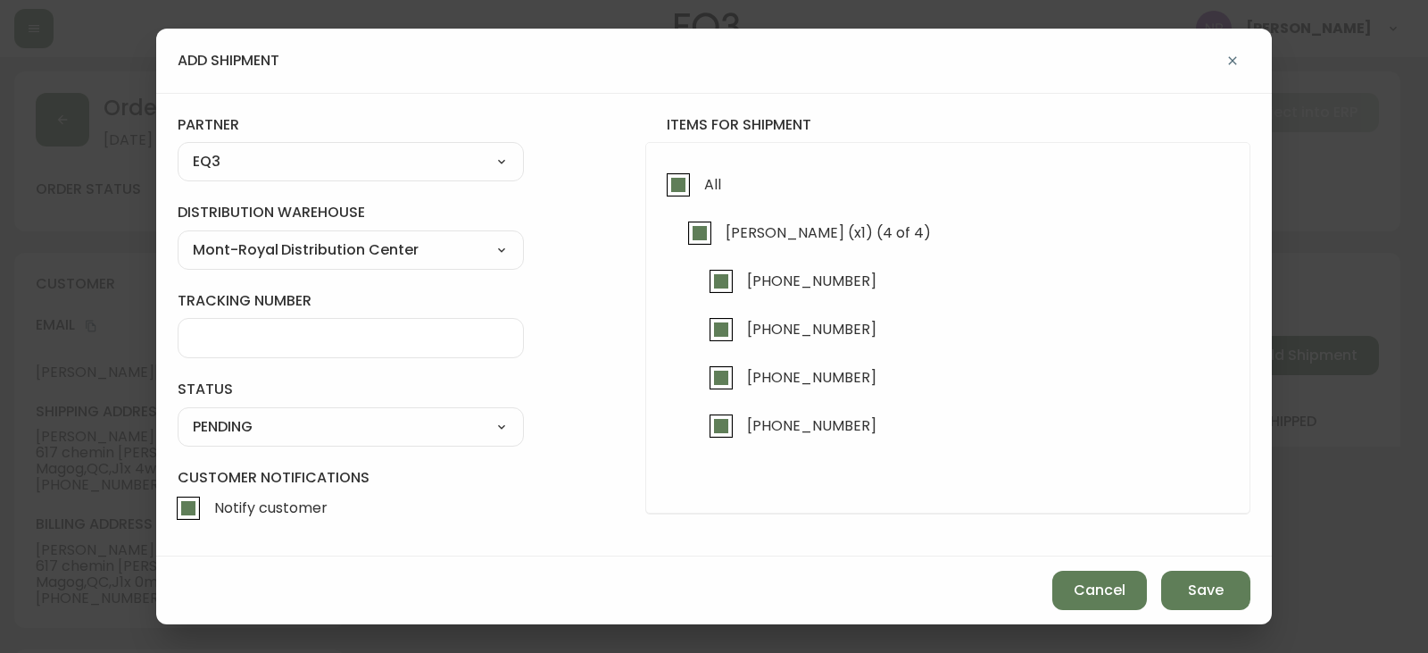
click at [297, 439] on select "SHIPPED PENDING CANCELLED" at bounding box center [351, 426] width 346 height 27
click at [178, 413] on select "SHIPPED PENDING CANCELLED" at bounding box center [351, 426] width 346 height 27
select select "PENDING"
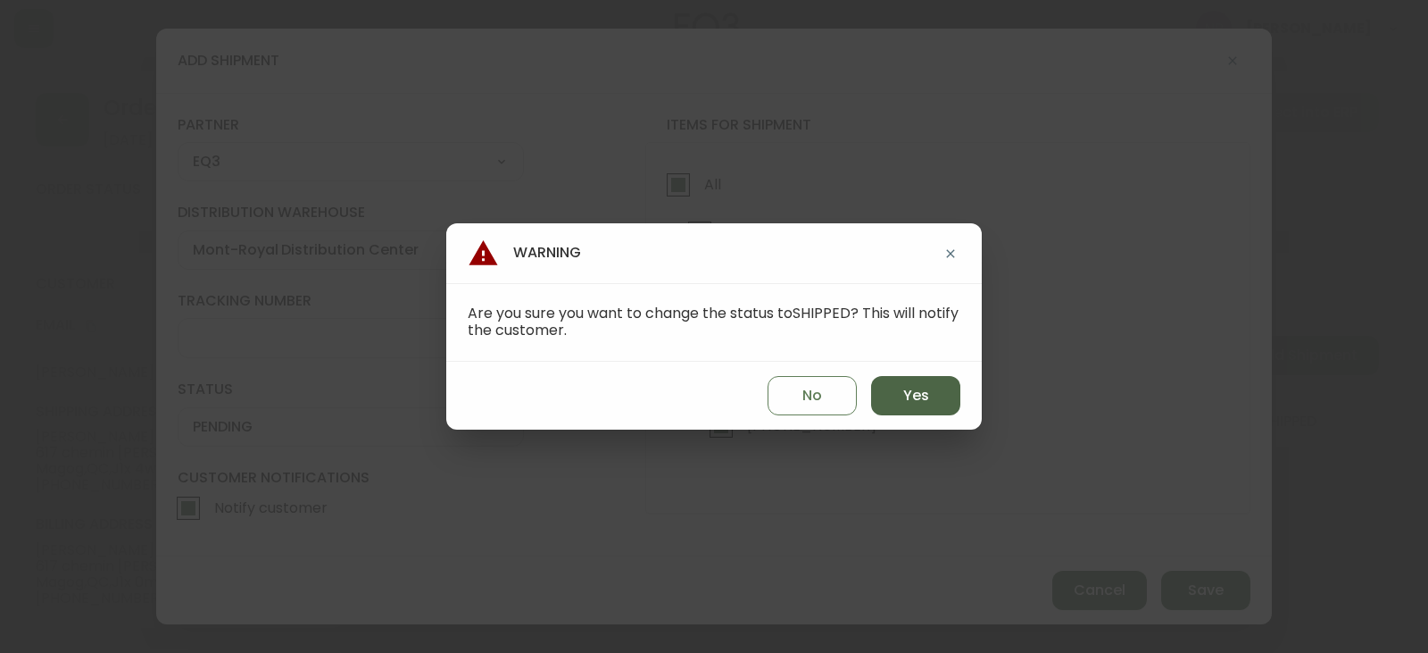
click at [897, 409] on button "Yes" at bounding box center [915, 395] width 89 height 39
type input "SHIPPED"
select select "SHIPPED"
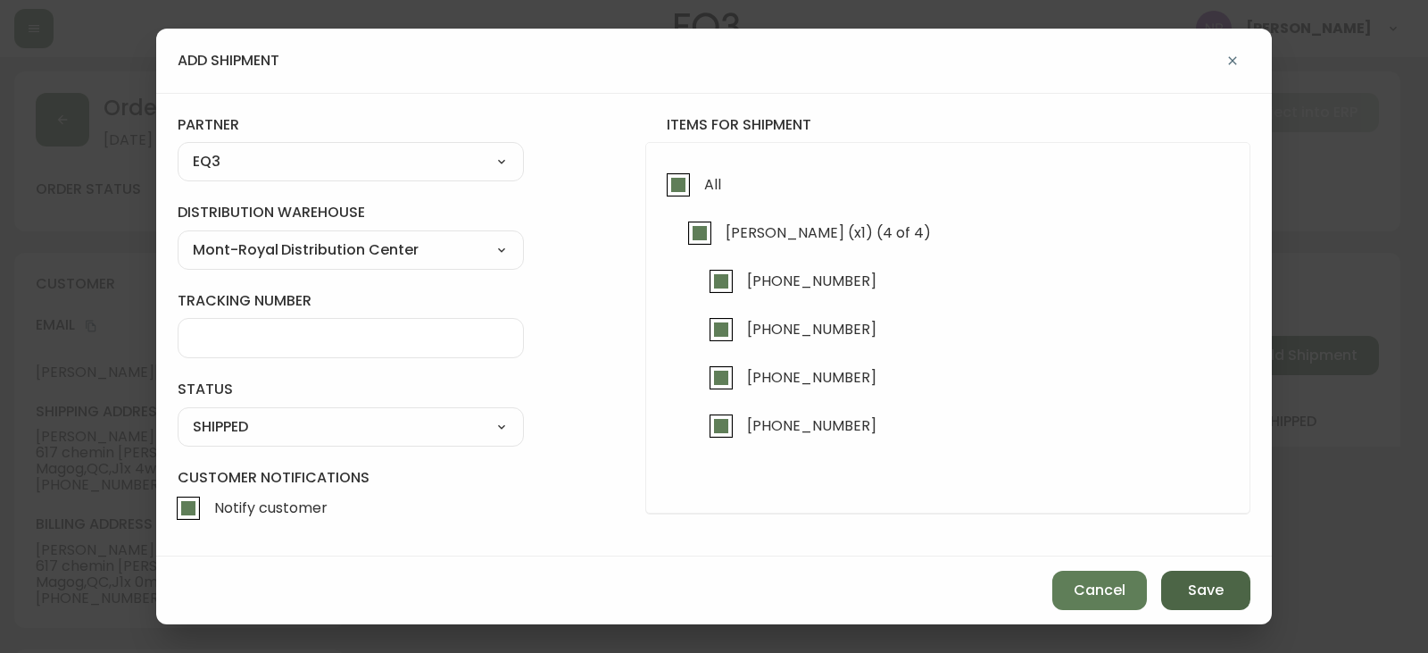
click at [1191, 587] on span "Save" at bounding box center [1206, 590] width 36 height 20
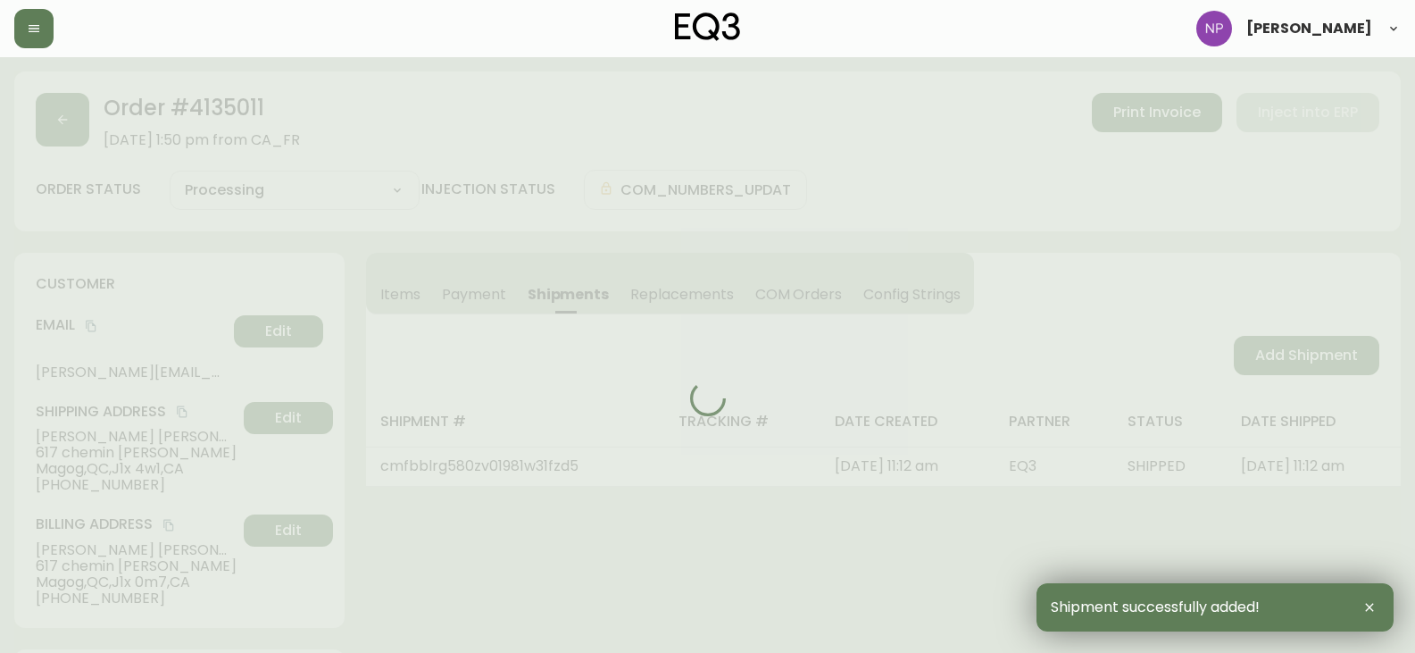
type input "Fully Shipped"
select select "FULLY_SHIPPED"
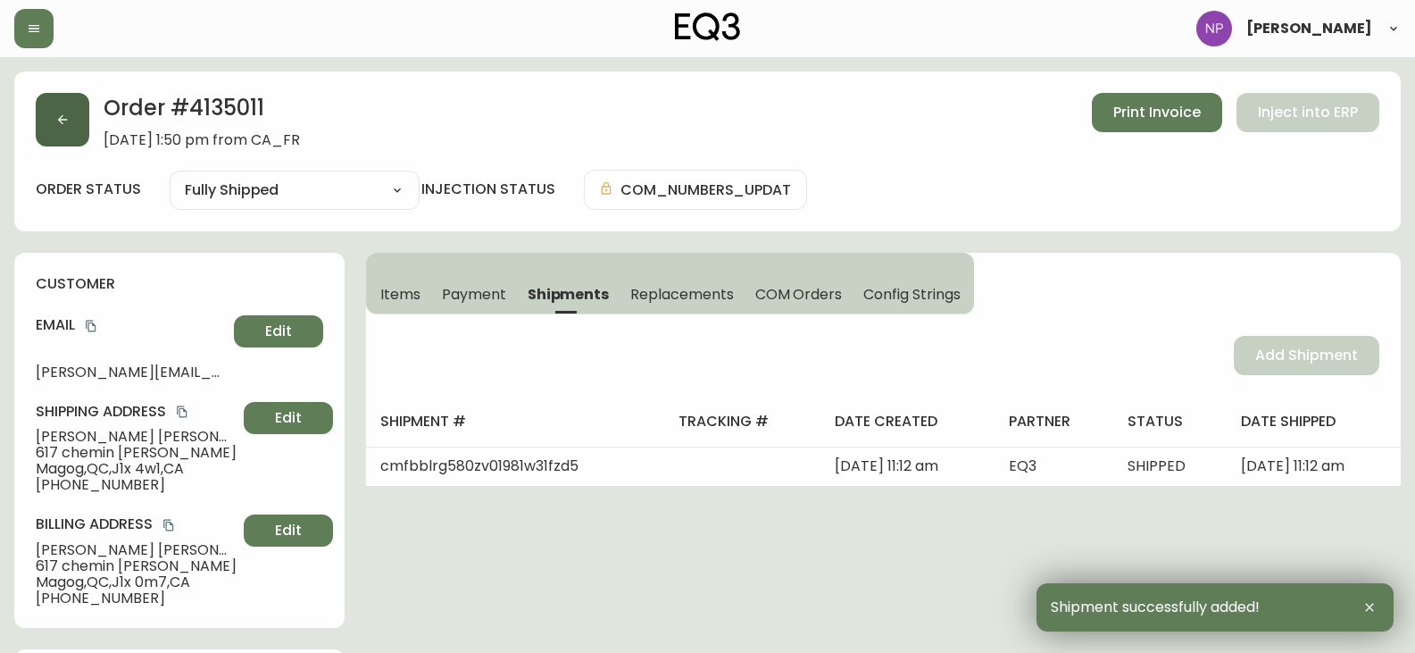
click at [63, 109] on button "button" at bounding box center [63, 120] width 54 height 54
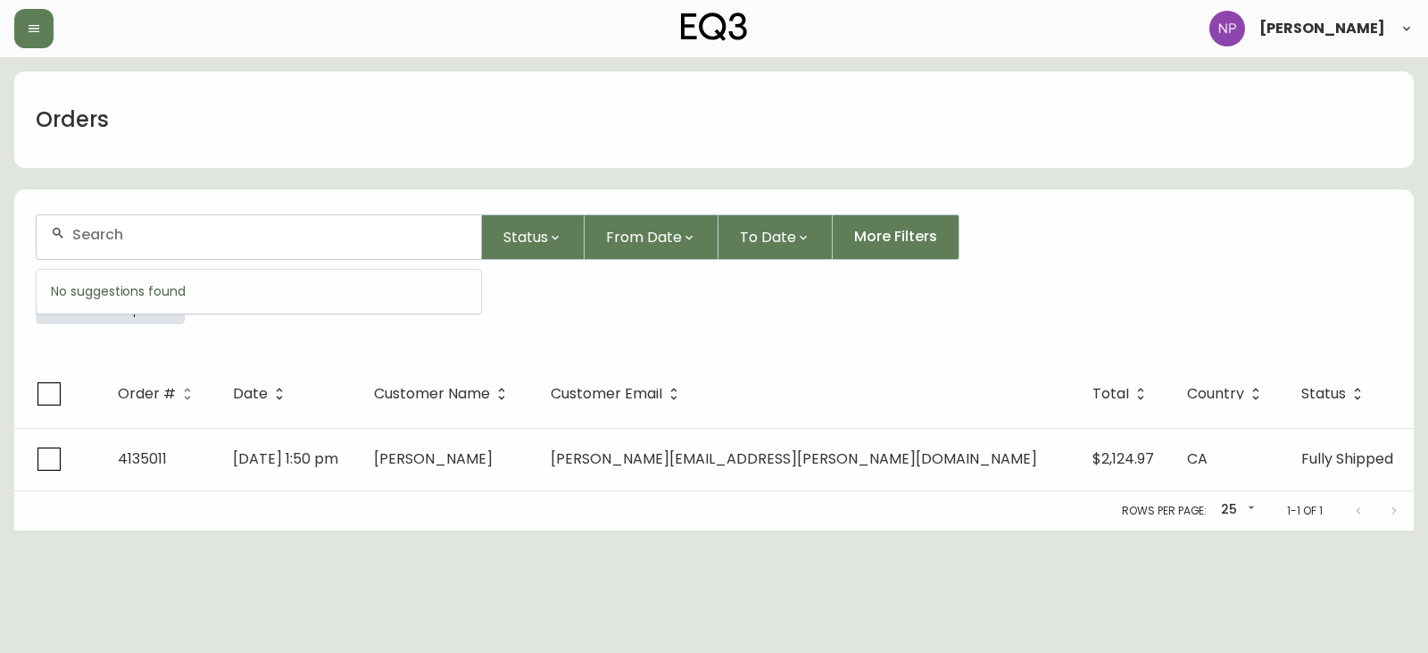
click at [146, 234] on input "text" at bounding box center [269, 234] width 395 height 17
type input "4134996"
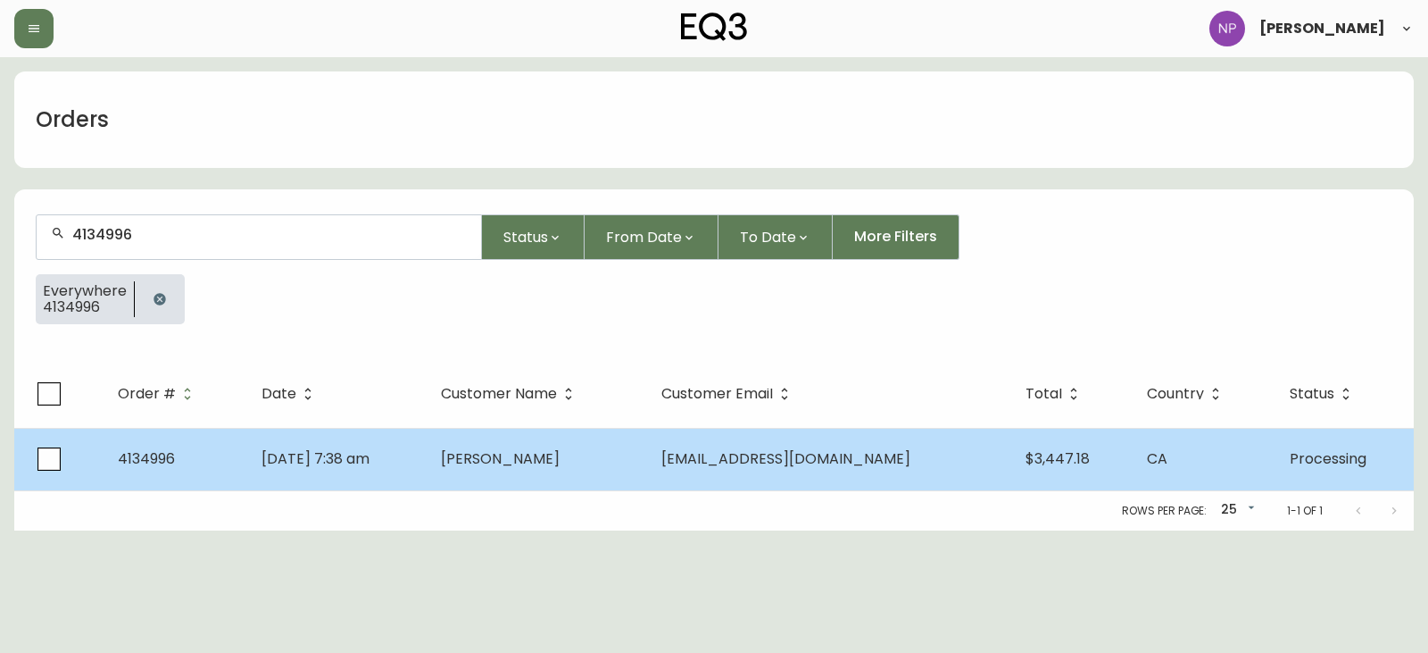
click at [169, 457] on span "4134996" at bounding box center [146, 458] width 57 height 21
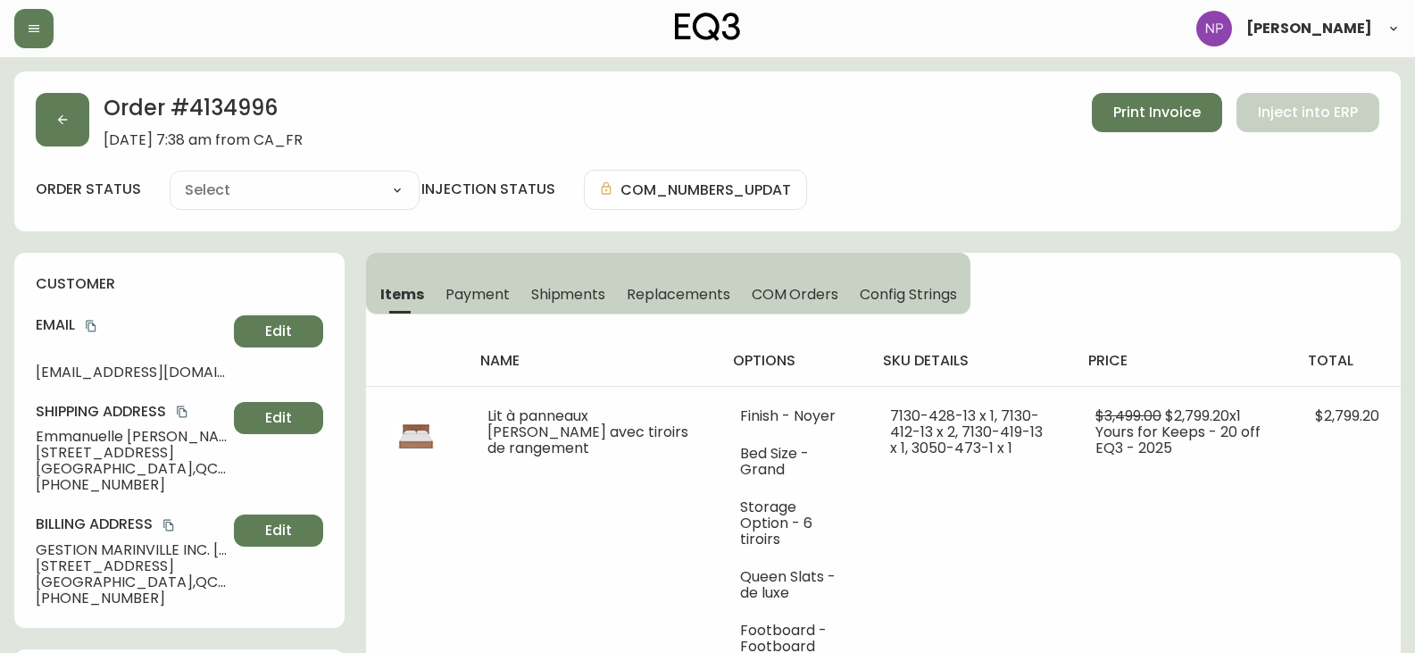
type input "Processing"
select select "PROCESSING"
click at [562, 311] on button "Shipments" at bounding box center [568, 293] width 96 height 39
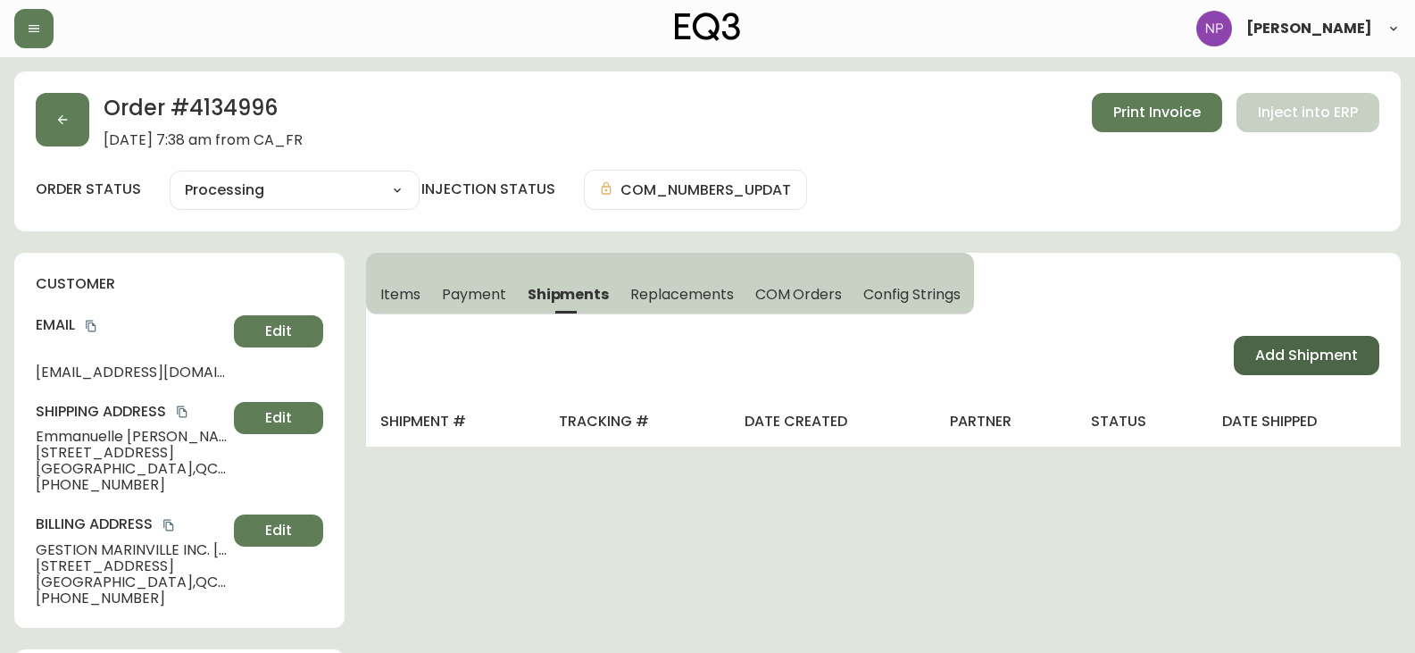
click at [1326, 353] on span "Add Shipment" at bounding box center [1306, 356] width 103 height 20
select select "PENDING"
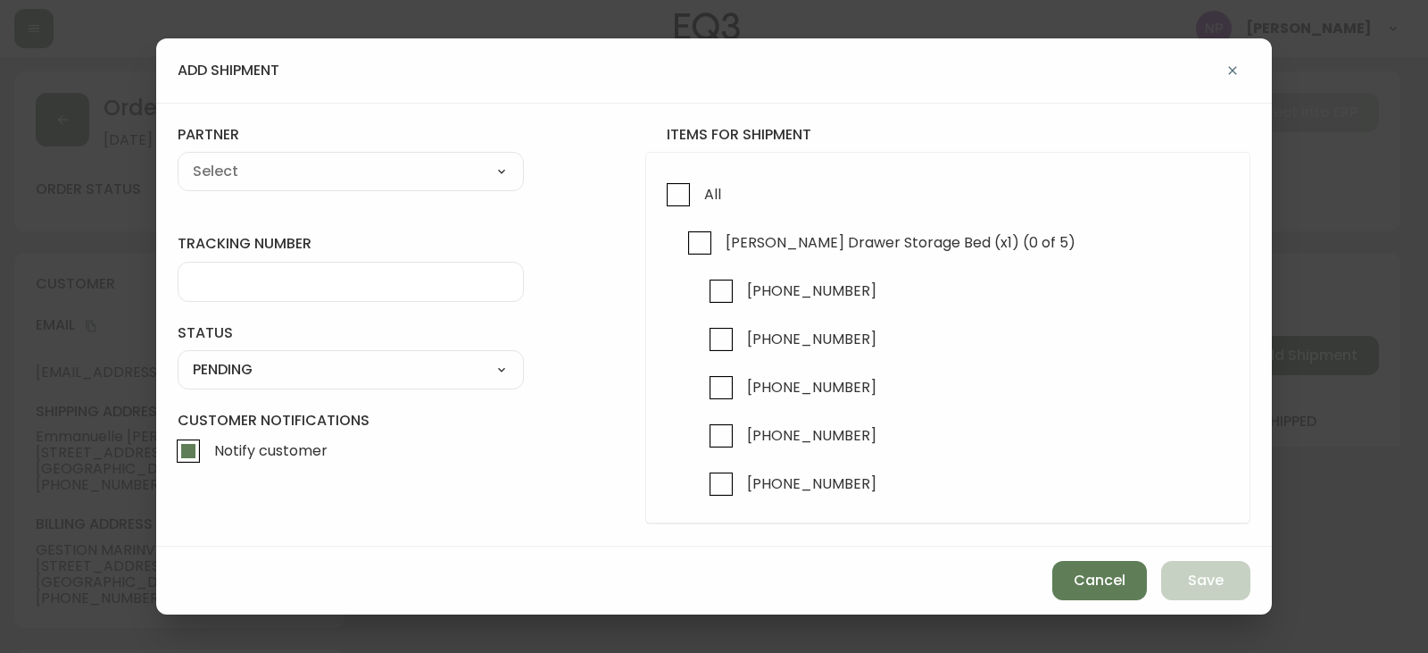
click at [688, 171] on div "All Marcel Drawer Storage Bed (x1) (0 of 5) 7130-428-13 7130-412-13 7130-412-13…" at bounding box center [947, 338] width 605 height 372
click at [706, 176] on span "All" at bounding box center [710, 193] width 22 height 39
click at [699, 176] on input "All" at bounding box center [678, 194] width 41 height 41
checkbox input "true"
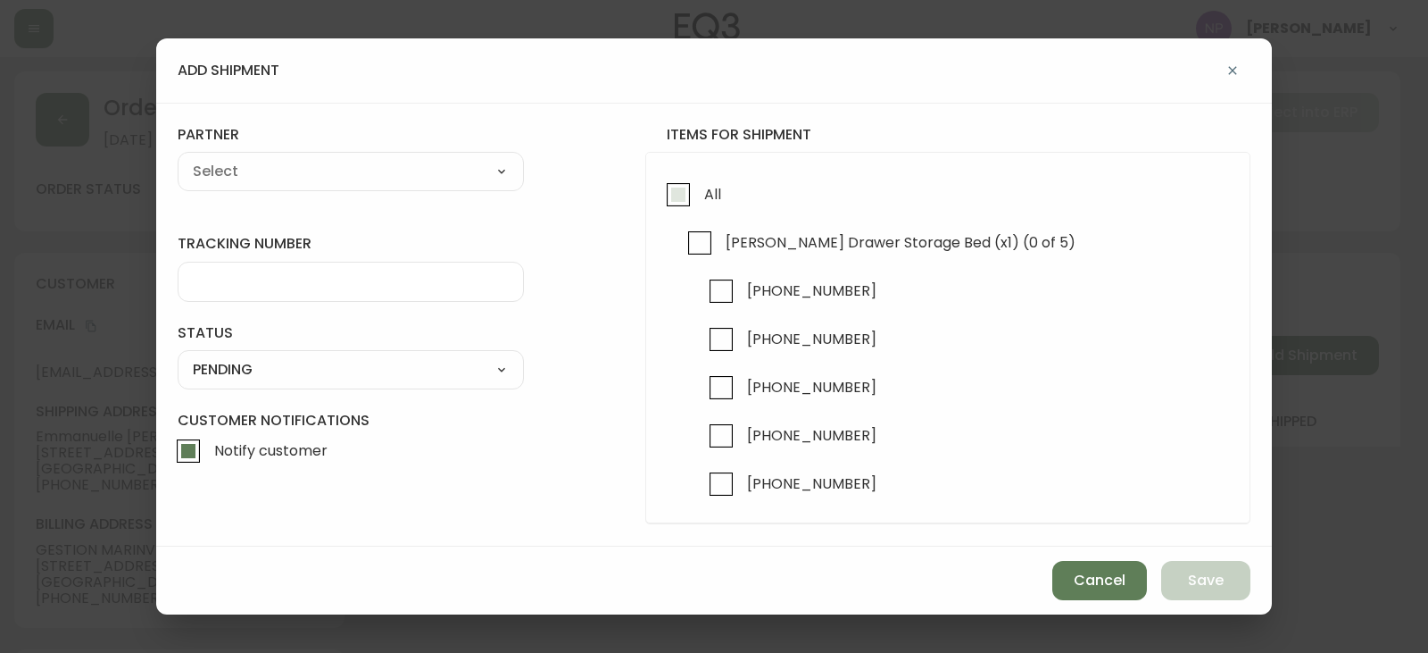
checkbox input "true"
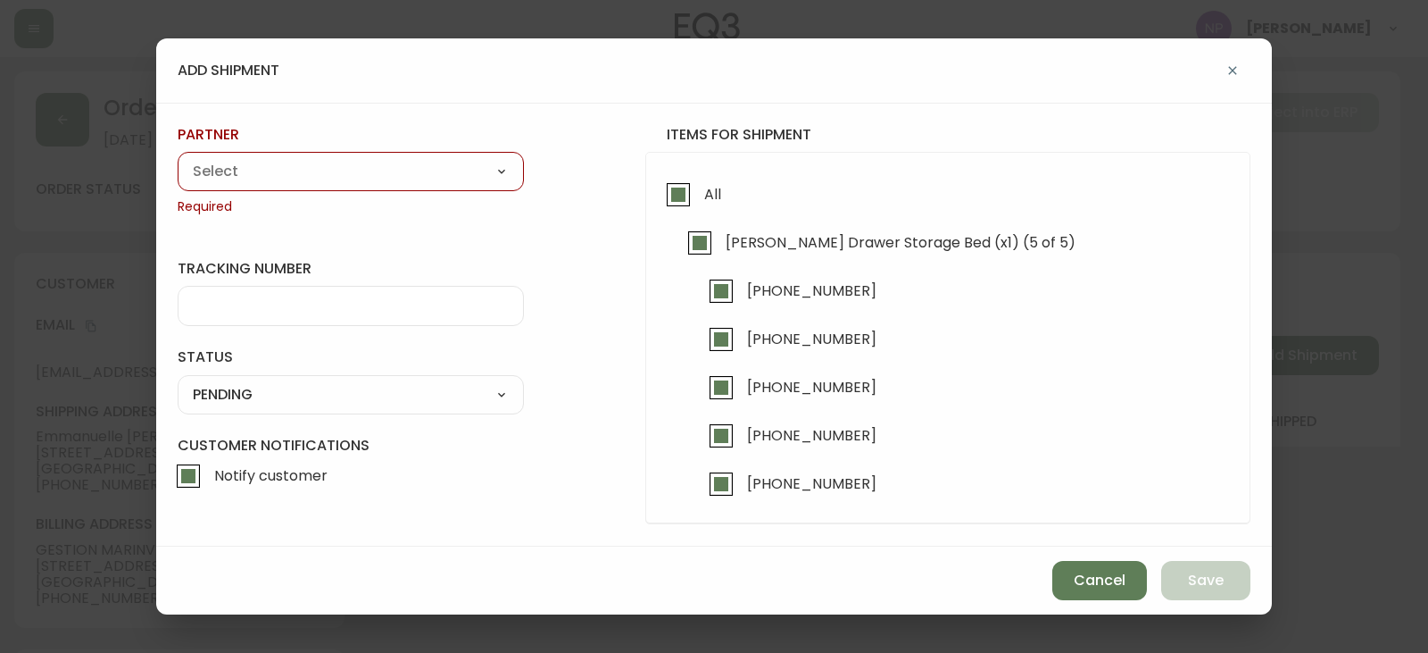
click at [513, 191] on div "A Move to Remember LLC ABF Freight Alero [PERSON_NAME] Canada Post Canpar Expre…" at bounding box center [351, 171] width 346 height 39
drag, startPoint x: 500, startPoint y: 179, endPoint x: 516, endPoint y: 177, distance: 16.3
click at [500, 179] on select "A Move to Remember LLC ABF Freight Alero [PERSON_NAME] Canada Post Canpar Expre…" at bounding box center [351, 171] width 346 height 27
select select "cjy0aaf3c01x30166dpi6h6qg"
click at [178, 158] on select "A Move to Remember LLC ABF Freight Alero [PERSON_NAME] Canada Post Canpar Expre…" at bounding box center [351, 171] width 346 height 27
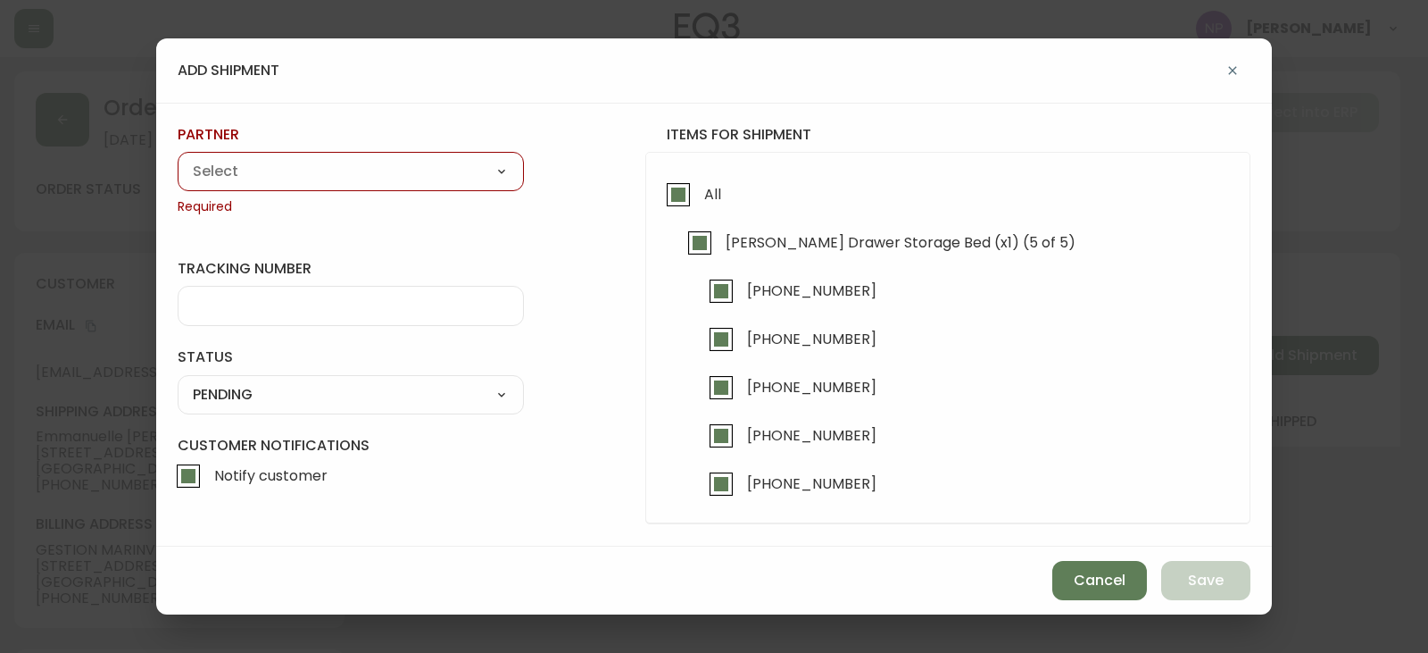
type input "EQ3"
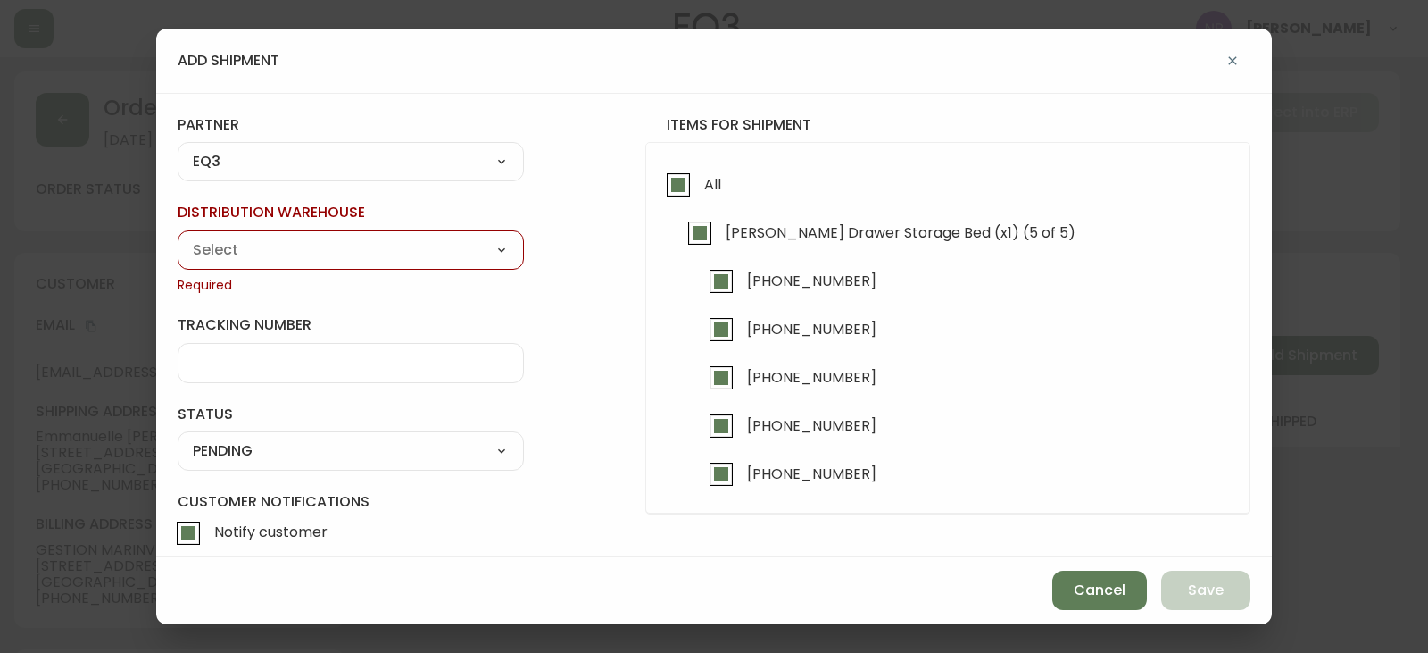
click at [257, 262] on select "Calgary Warehouse GTA Distribution Center Mont-Royal Distribution Center Ottawa…" at bounding box center [351, 250] width 346 height 27
select select "ck98uz8ne00053kl9137z04zu"
click at [178, 237] on select "Calgary Warehouse GTA Distribution Center Mont-Royal Distribution Center Ottawa…" at bounding box center [351, 250] width 346 height 27
type input "Mont-Royal Distribution Center"
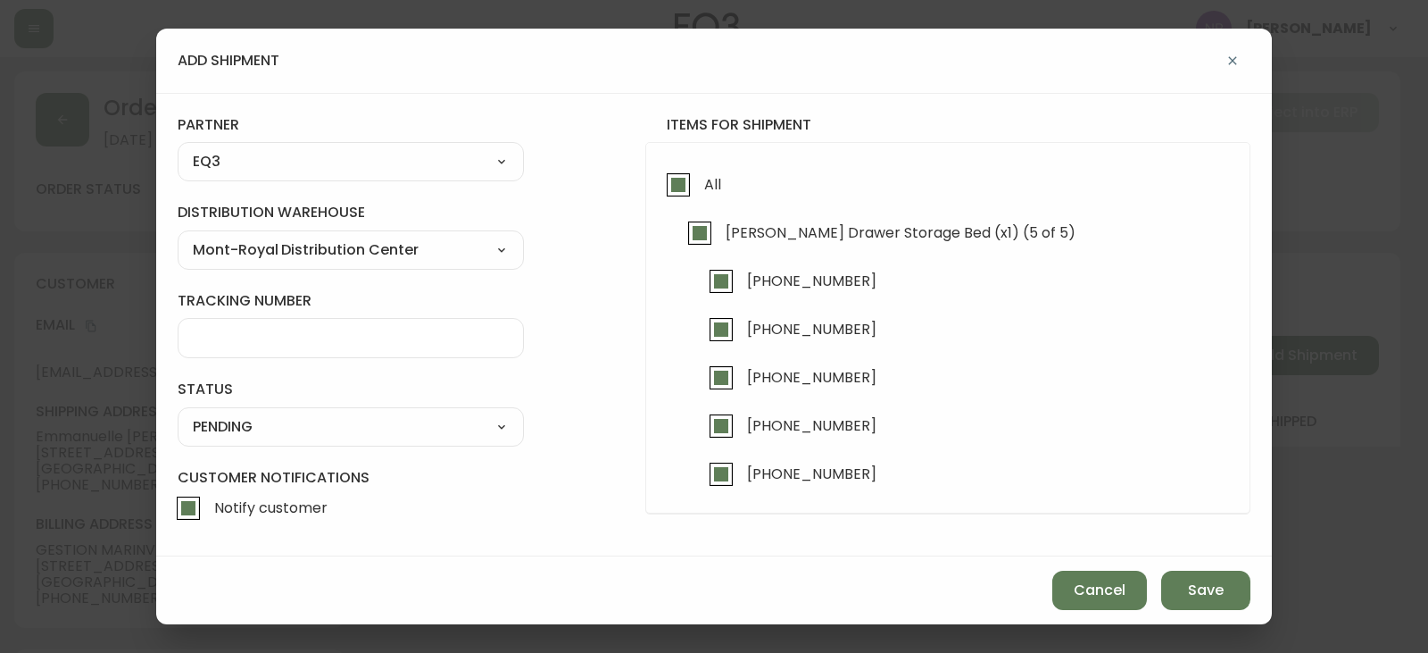
click at [238, 432] on select "SHIPPED PENDING CANCELLED" at bounding box center [351, 426] width 346 height 27
click at [178, 413] on select "SHIPPED PENDING CANCELLED" at bounding box center [351, 426] width 346 height 27
select select "PENDING"
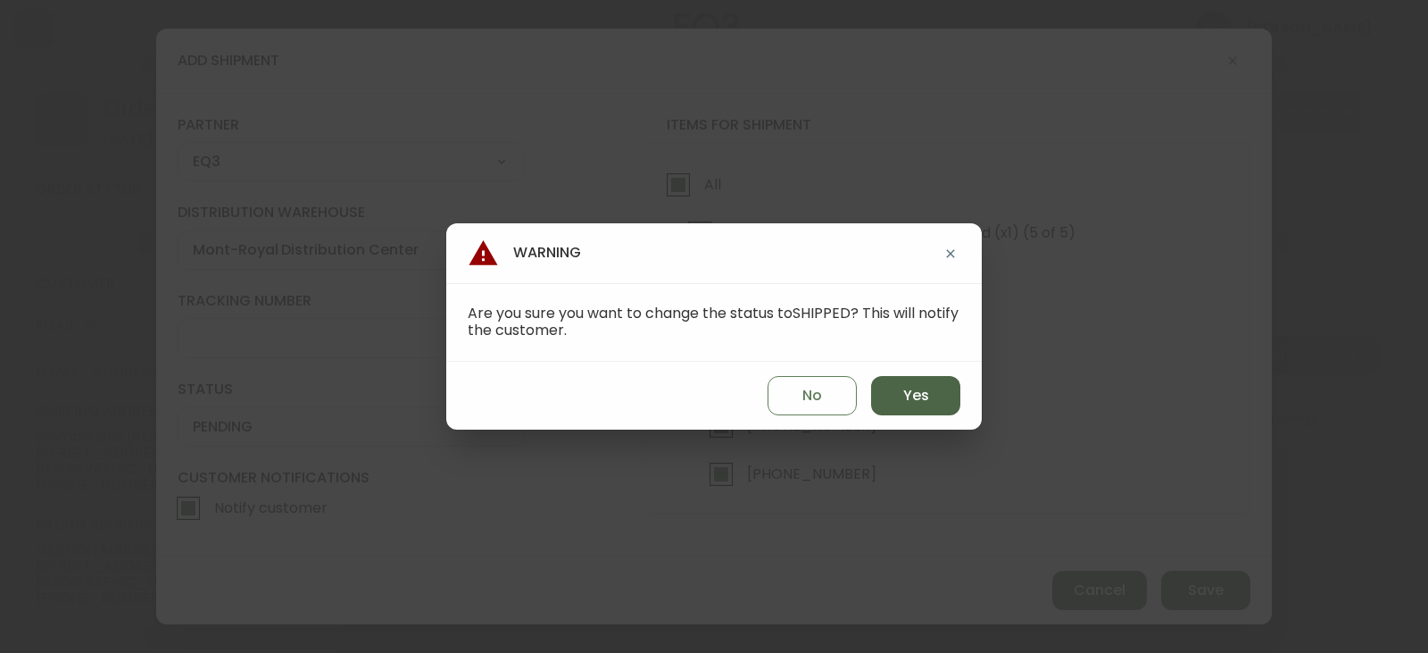
click at [885, 407] on button "Yes" at bounding box center [915, 395] width 89 height 39
type input "SHIPPED"
select select "SHIPPED"
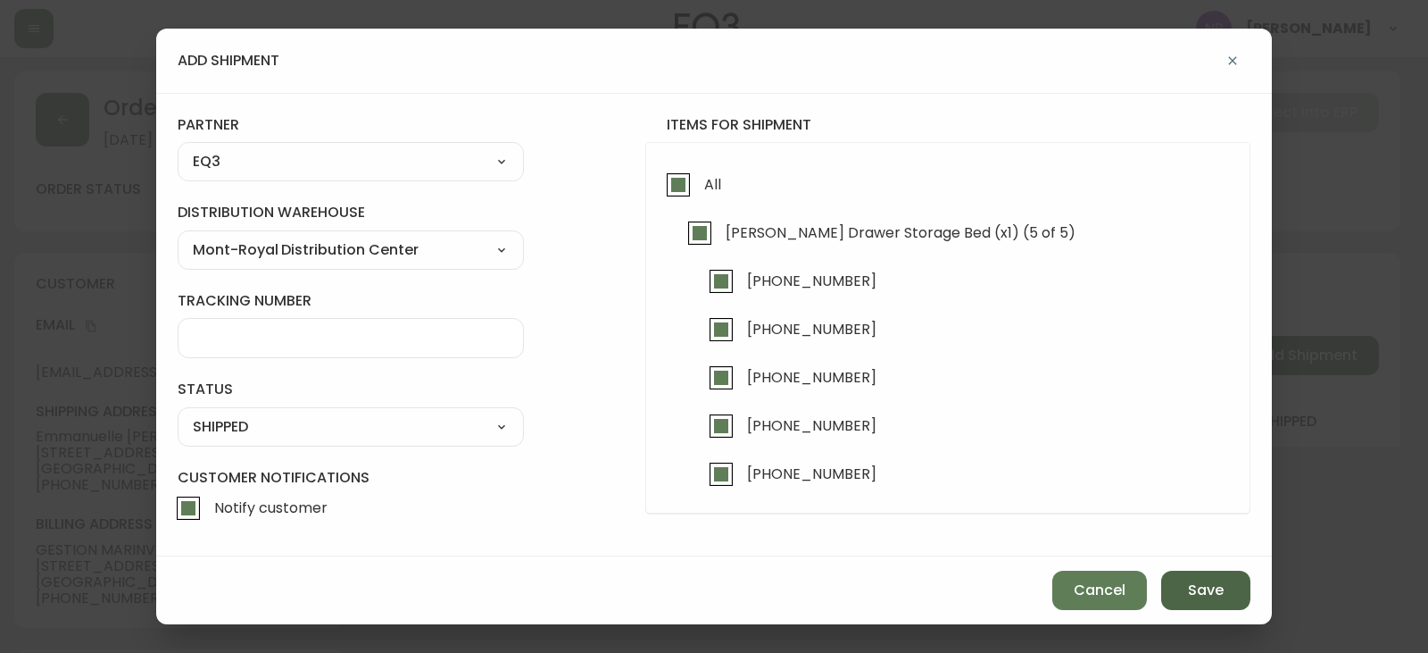
click at [1218, 586] on span "Save" at bounding box center [1206, 590] width 36 height 20
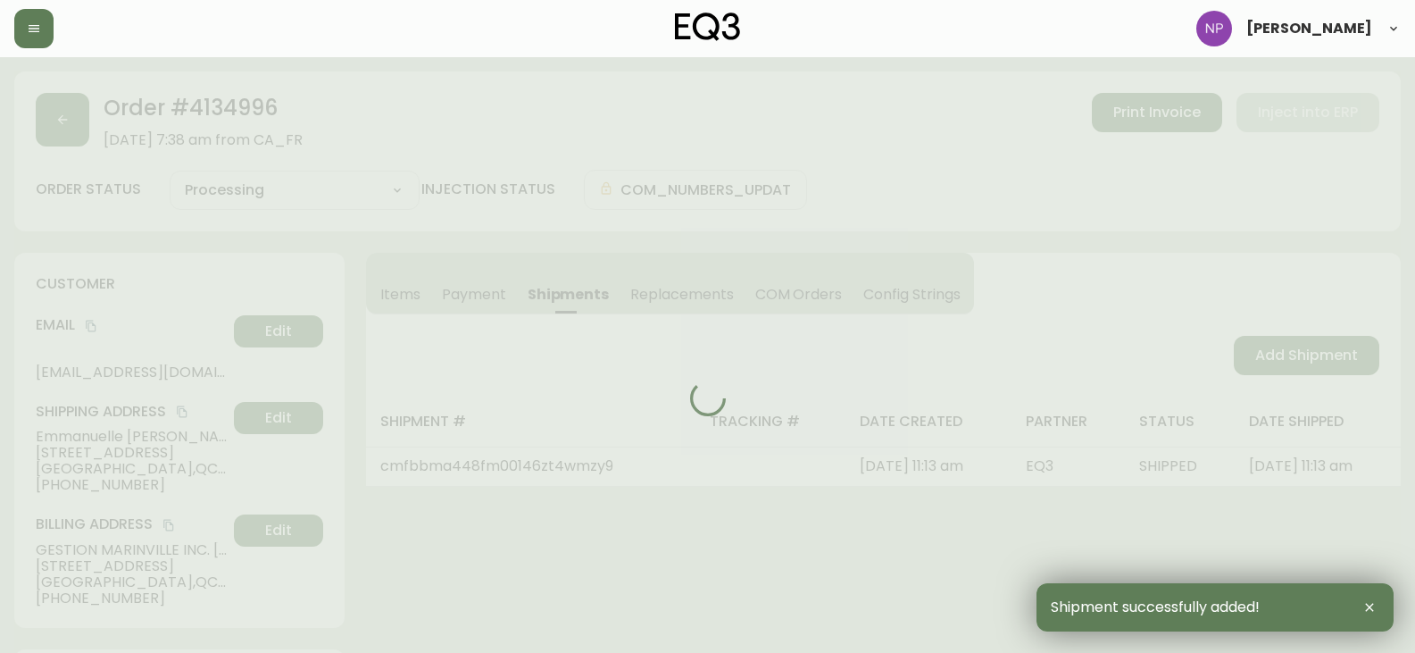
type input "Fully Shipped"
select select "FULLY_SHIPPED"
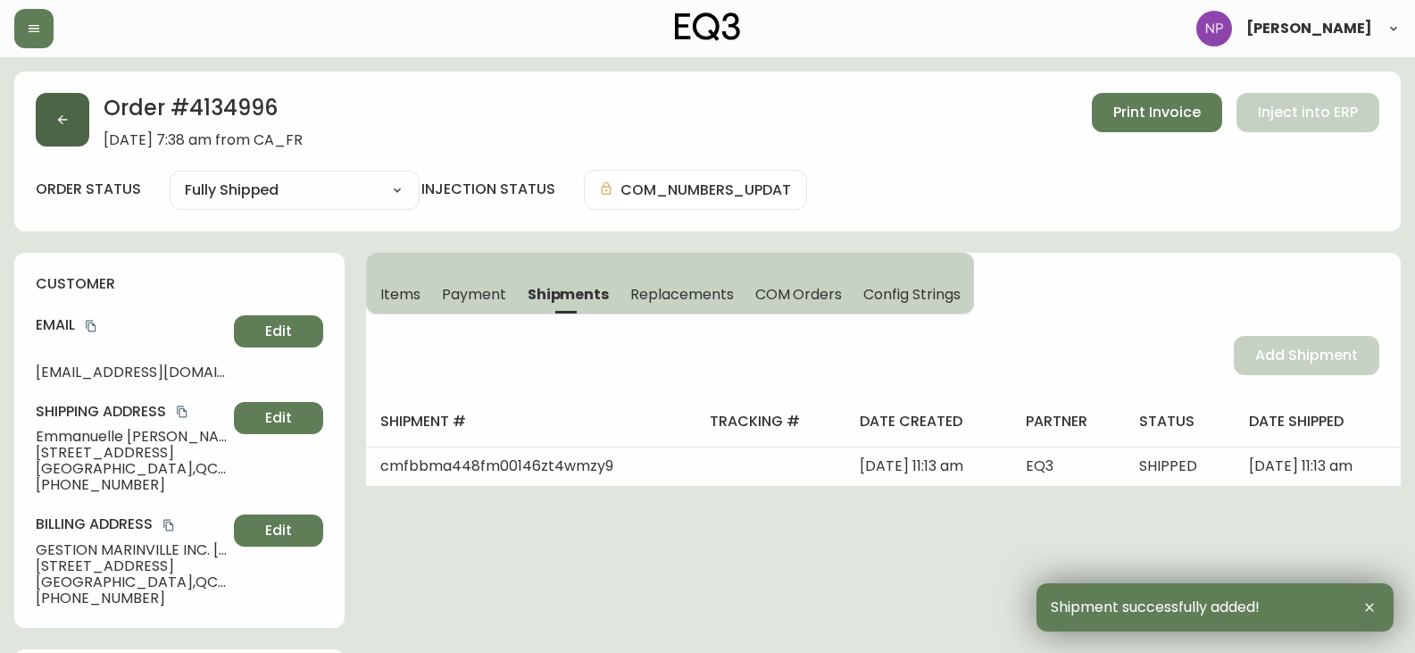
click at [63, 122] on icon "button" at bounding box center [62, 119] width 14 height 14
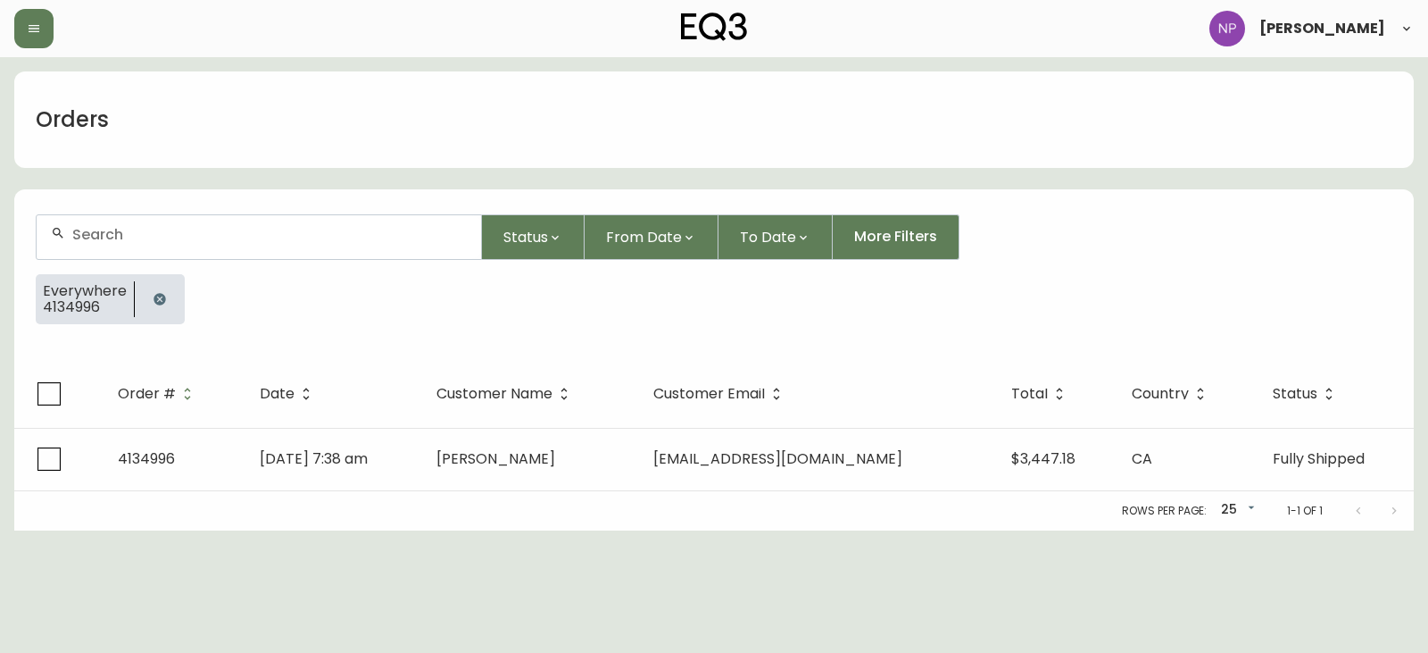
click at [79, 238] on input "text" at bounding box center [269, 234] width 395 height 17
type input "4134897"
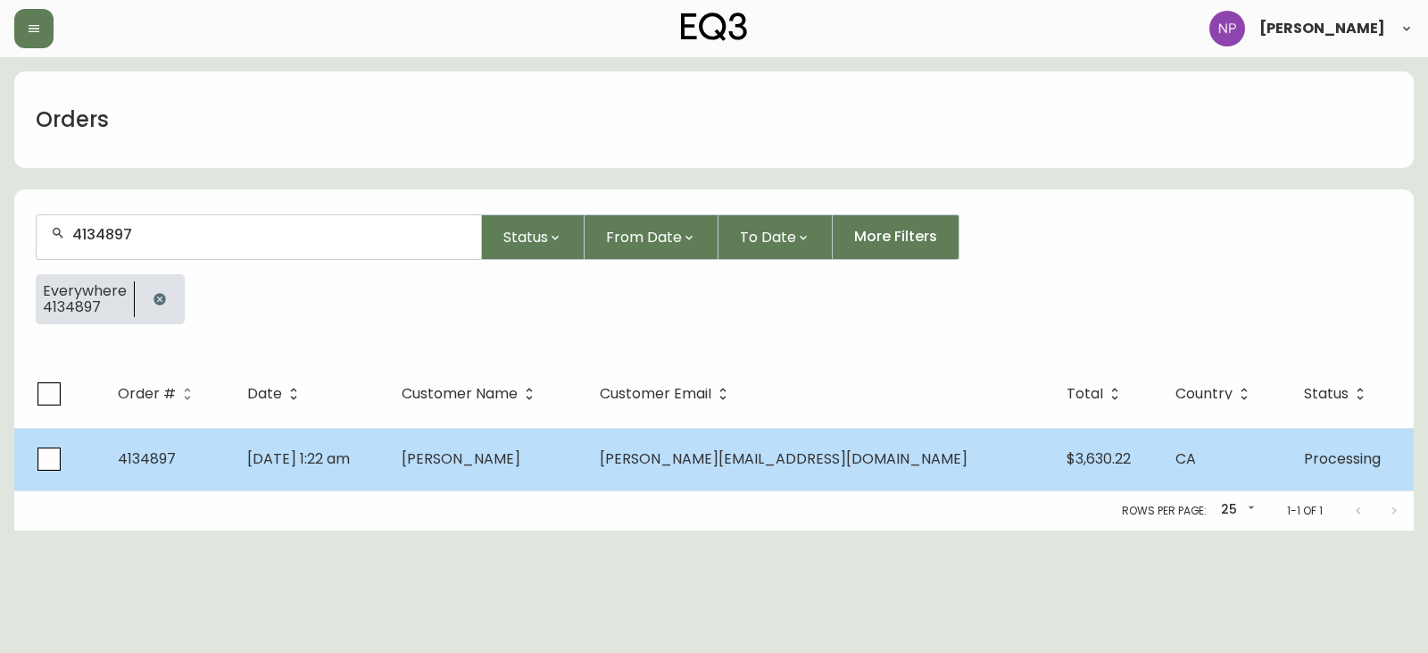
click at [387, 463] on td "Aug 28 2025, 1:22 am" at bounding box center [310, 459] width 154 height 62
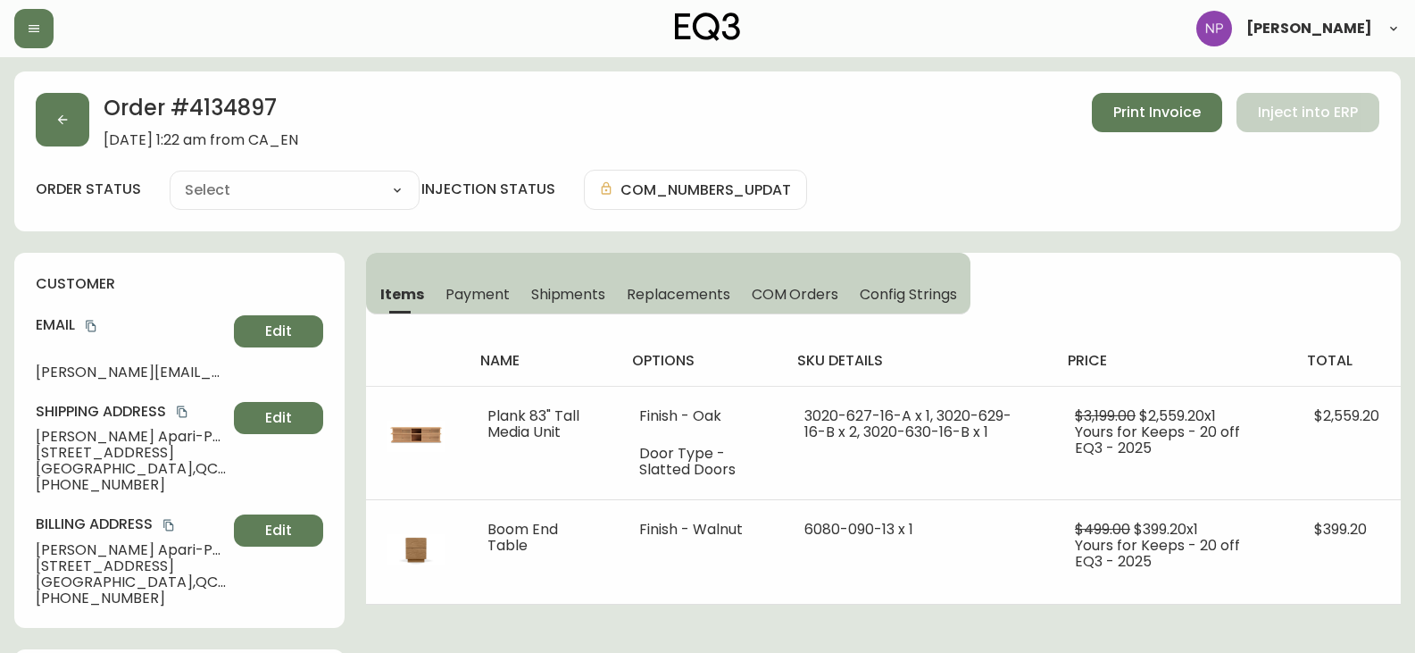
type input "Processing"
select select "PROCESSING"
click at [583, 289] on span "Shipments" at bounding box center [568, 294] width 75 height 19
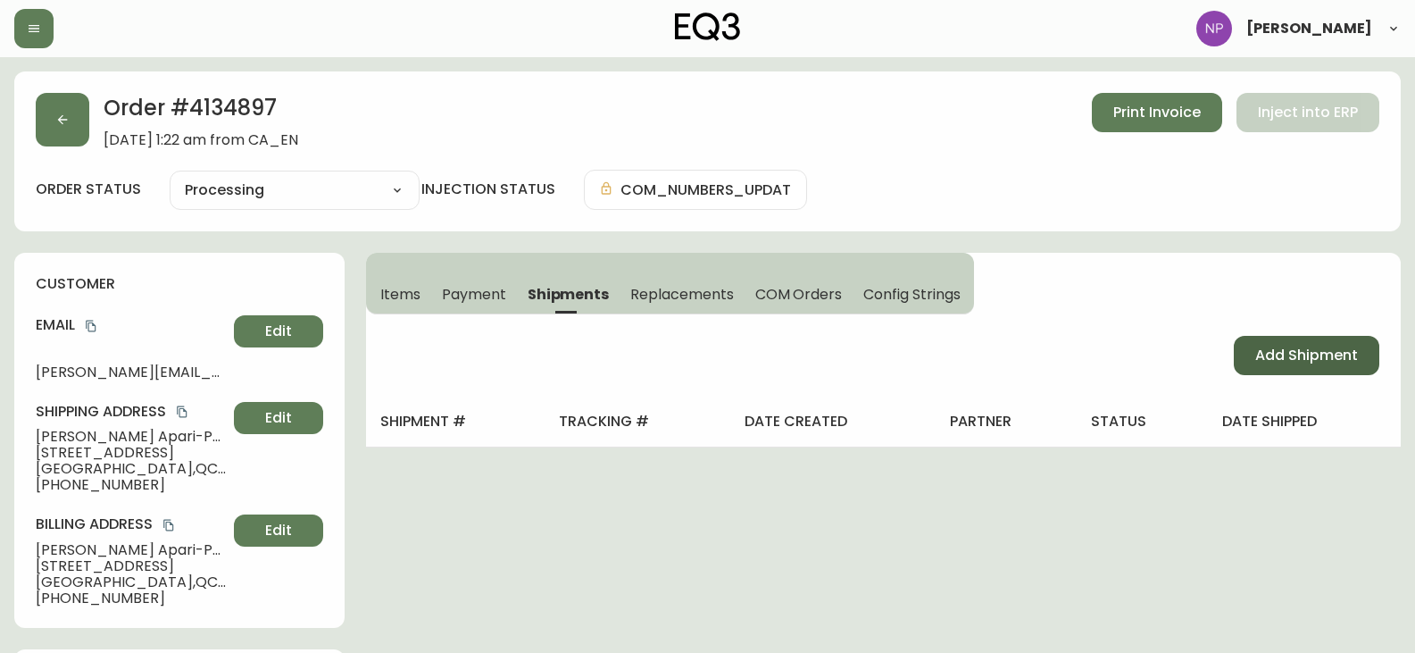
click at [1273, 340] on button "Add Shipment" at bounding box center [1307, 355] width 146 height 39
select select "PENDING"
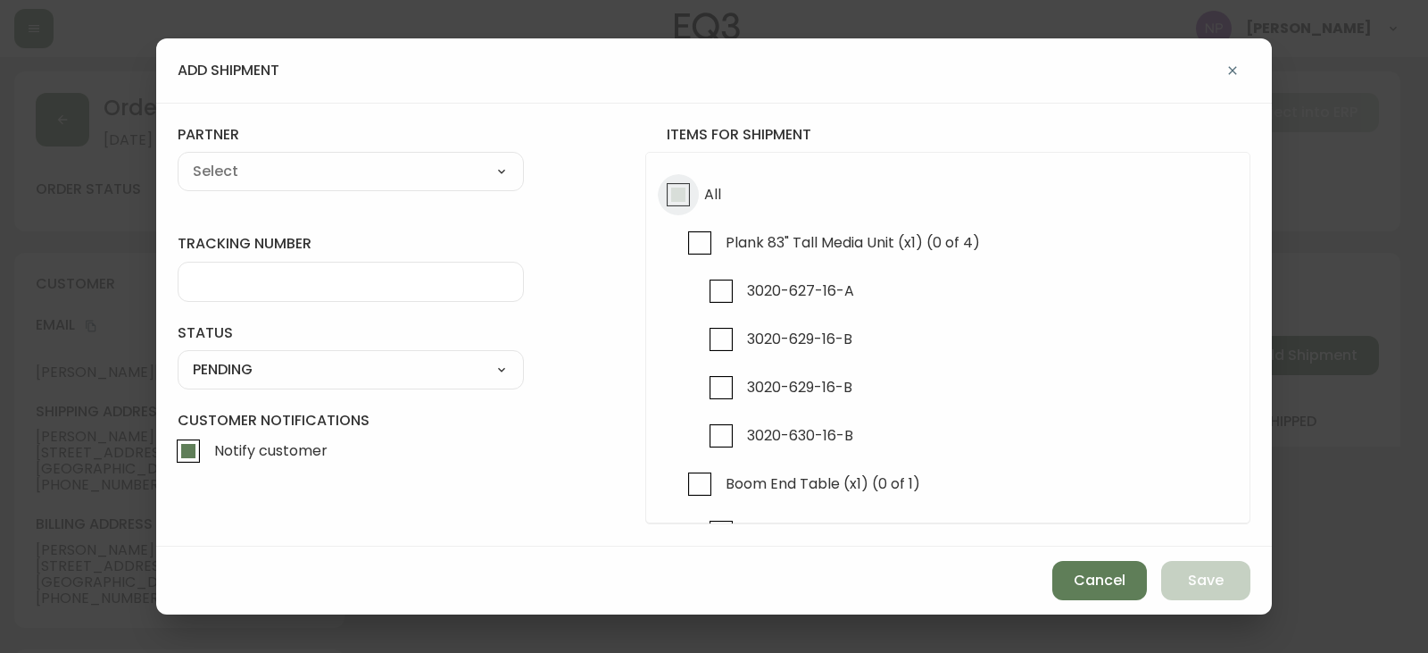
click at [680, 198] on input "All" at bounding box center [678, 194] width 41 height 41
checkbox input "true"
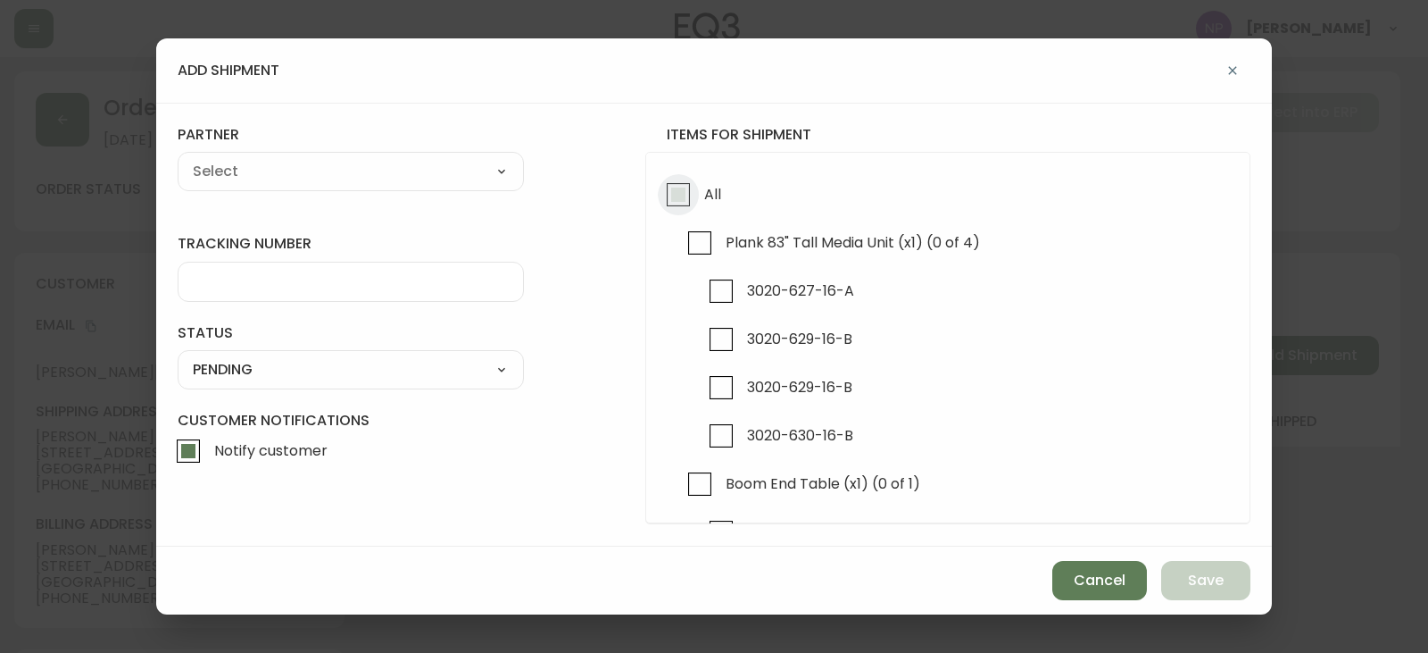
checkbox input "true"
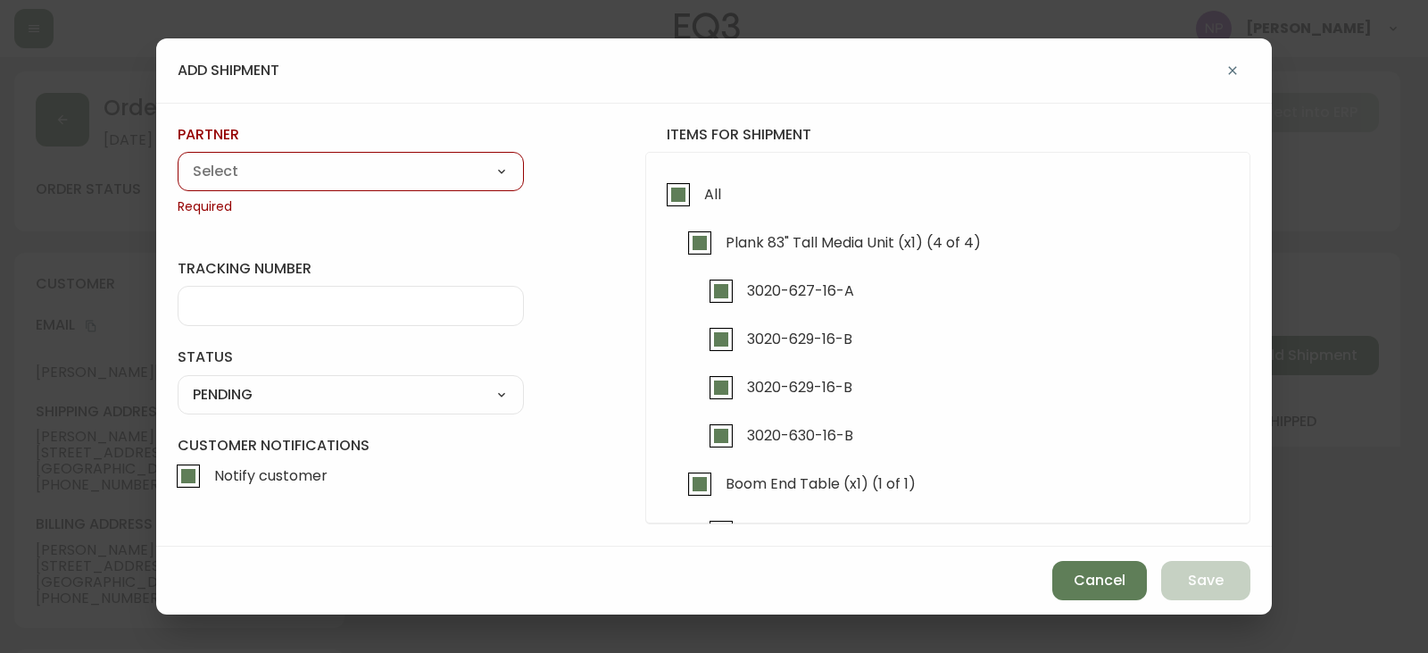
click at [473, 184] on select "A Move to Remember LLC ABF Freight Alero [PERSON_NAME] Canada Post Canpar Expre…" at bounding box center [351, 171] width 346 height 27
select select "cjy0aaf3c01x30166dpi6h6qg"
click at [178, 158] on select "A Move to Remember LLC ABF Freight Alero [PERSON_NAME] Canada Post Canpar Expre…" at bounding box center [351, 171] width 346 height 27
type input "EQ3"
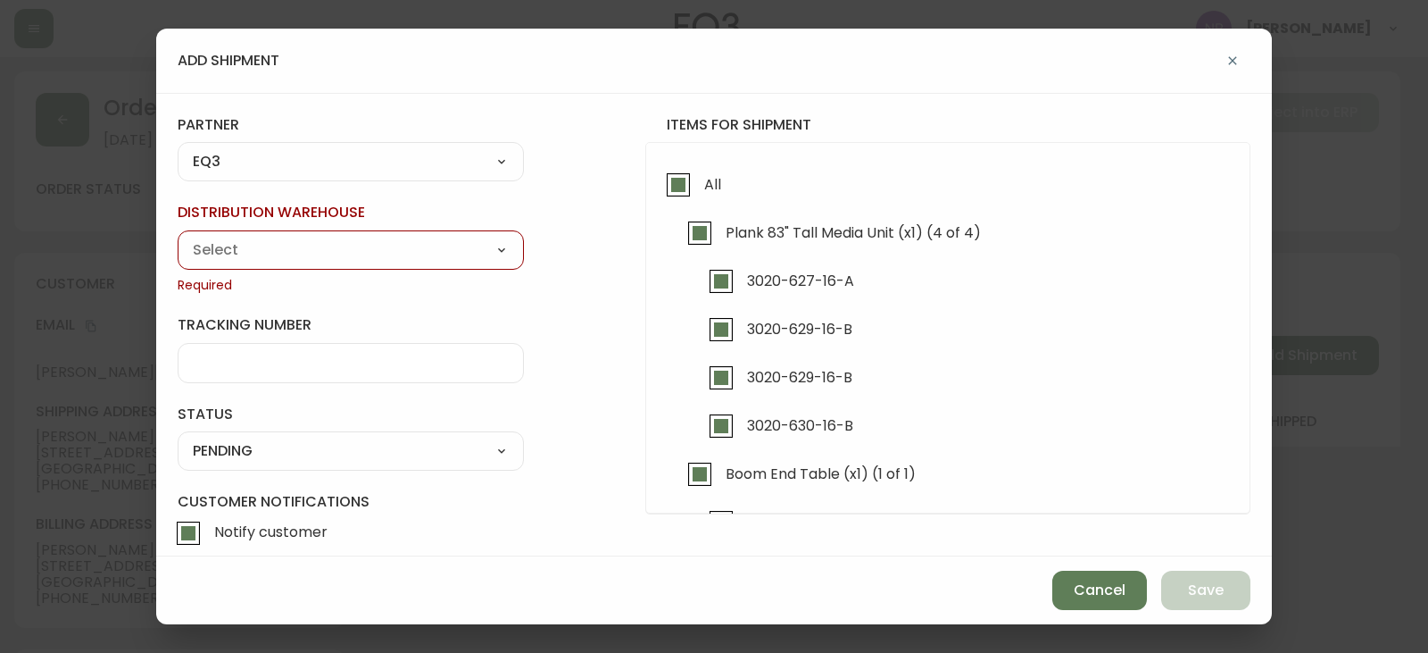
click at [340, 258] on select "Calgary Warehouse GTA Distribution Center Mont-Royal Distribution Center Ottawa…" at bounding box center [351, 250] width 346 height 27
select select "ck98uz8ne00053kl9137z04zu"
click at [178, 237] on select "Calgary Warehouse GTA Distribution Center Mont-Royal Distribution Center Ottawa…" at bounding box center [351, 250] width 346 height 27
type input "Mont-Royal Distribution Center"
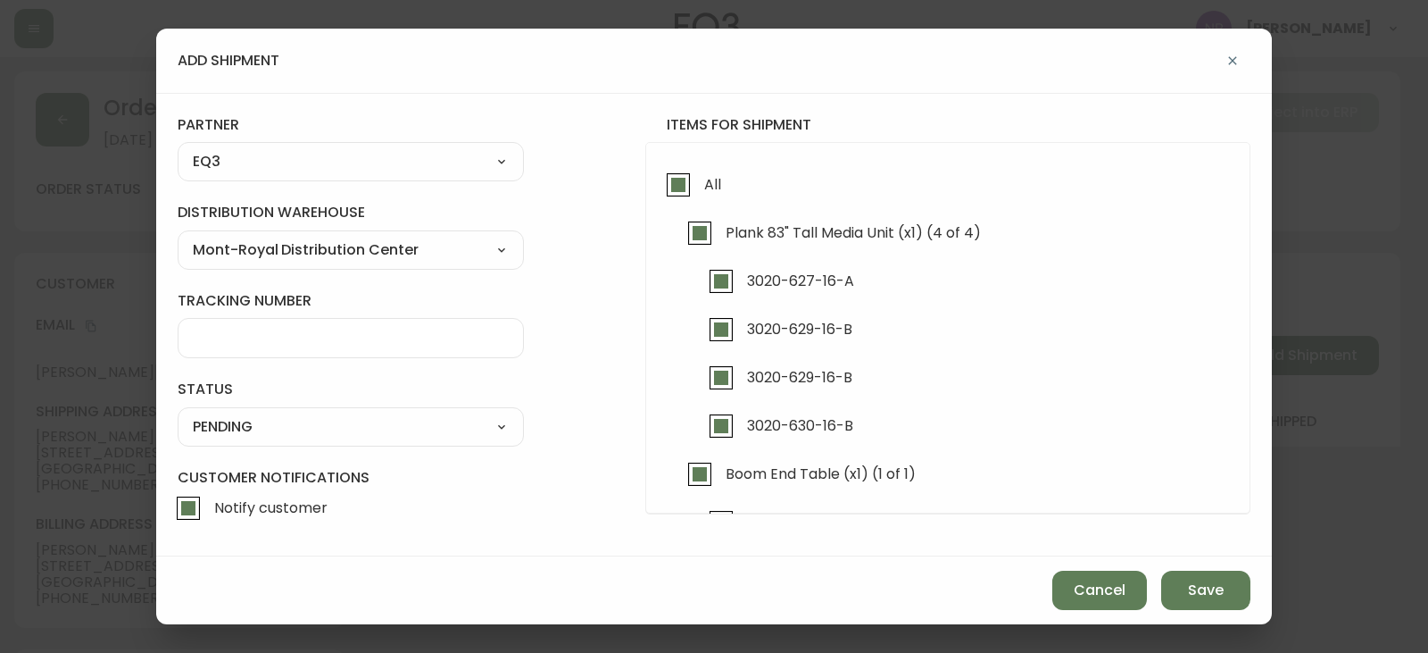
click at [324, 423] on select "SHIPPED PENDING CANCELLED" at bounding box center [351, 426] width 346 height 27
click at [178, 413] on select "SHIPPED PENDING CANCELLED" at bounding box center [351, 426] width 346 height 27
select select "PENDING"
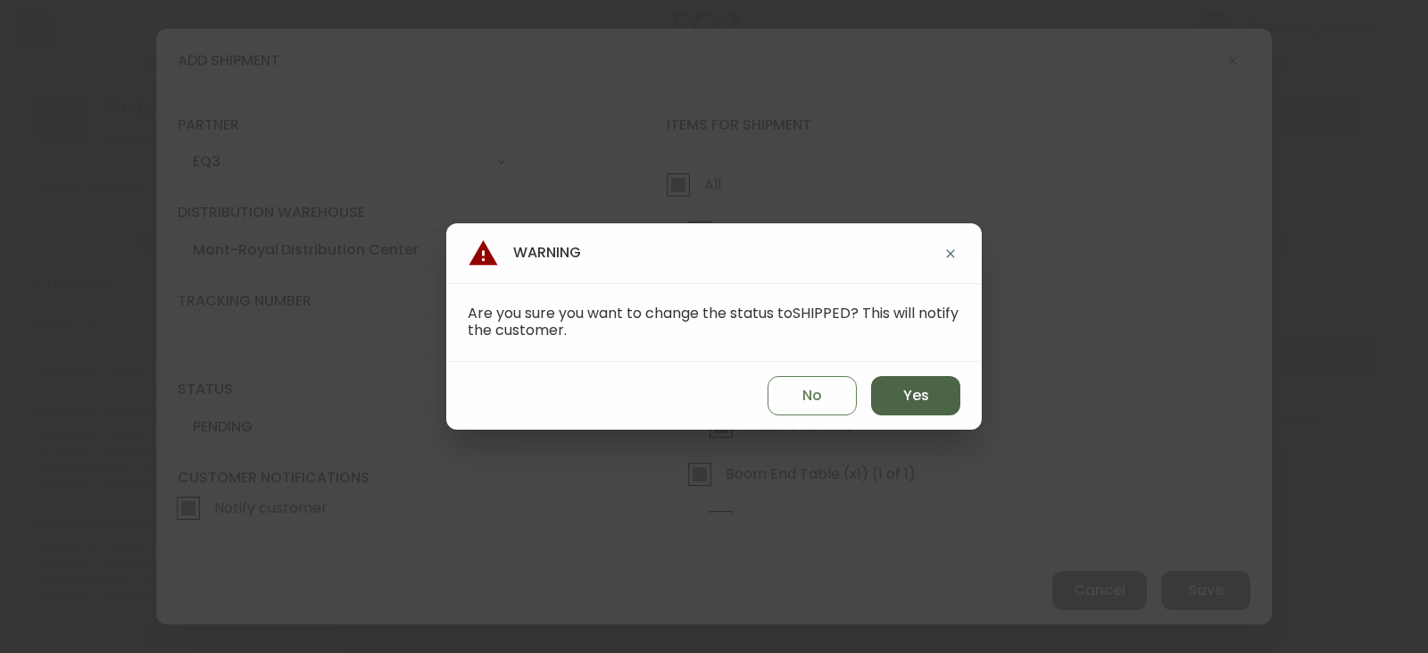
click at [887, 389] on button "Yes" at bounding box center [915, 395] width 89 height 39
type input "SHIPPED"
select select "SHIPPED"
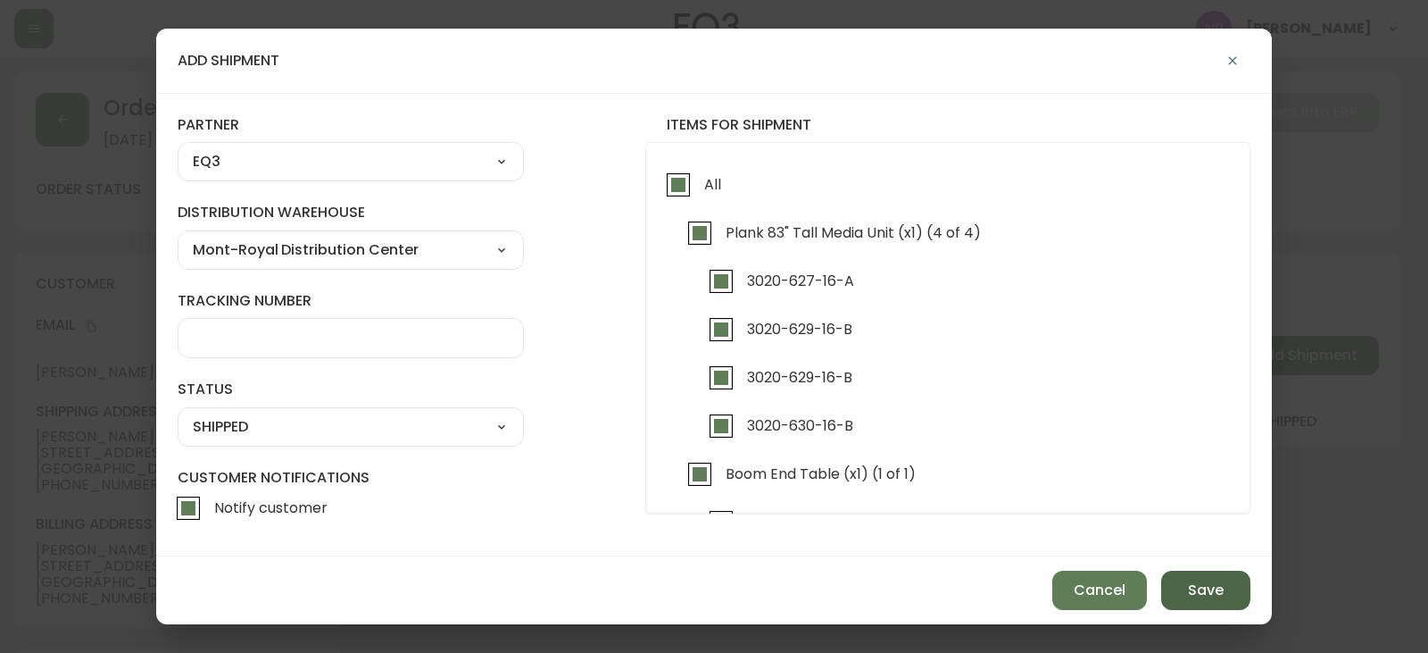
click at [1188, 585] on span "Save" at bounding box center [1206, 590] width 36 height 20
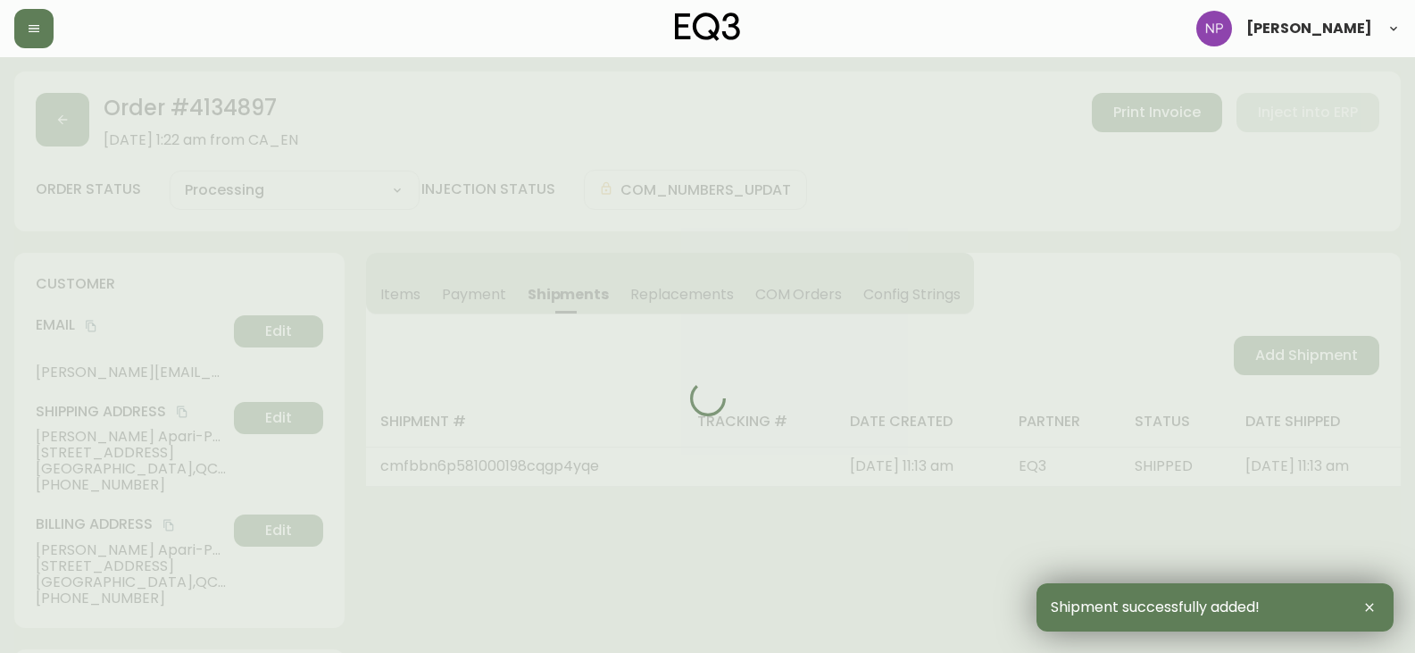
type input "Fully Shipped"
select select "FULLY_SHIPPED"
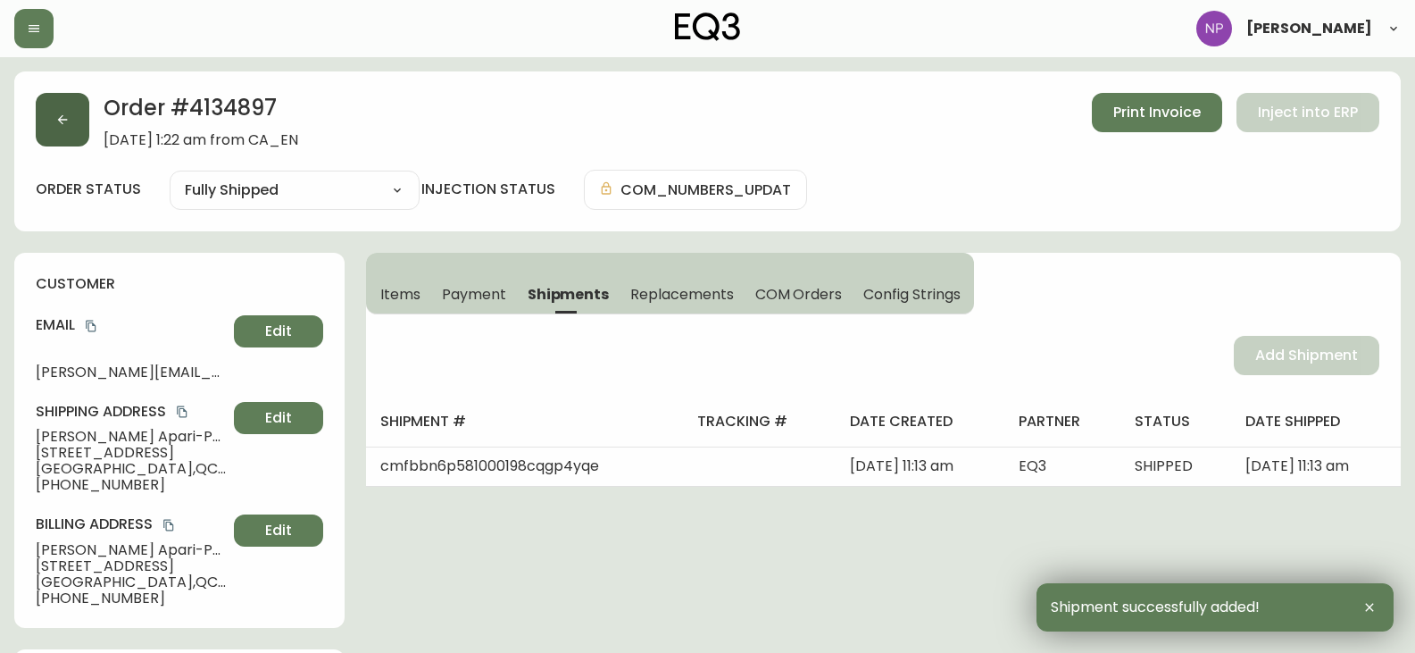
click at [72, 125] on button "button" at bounding box center [63, 120] width 54 height 54
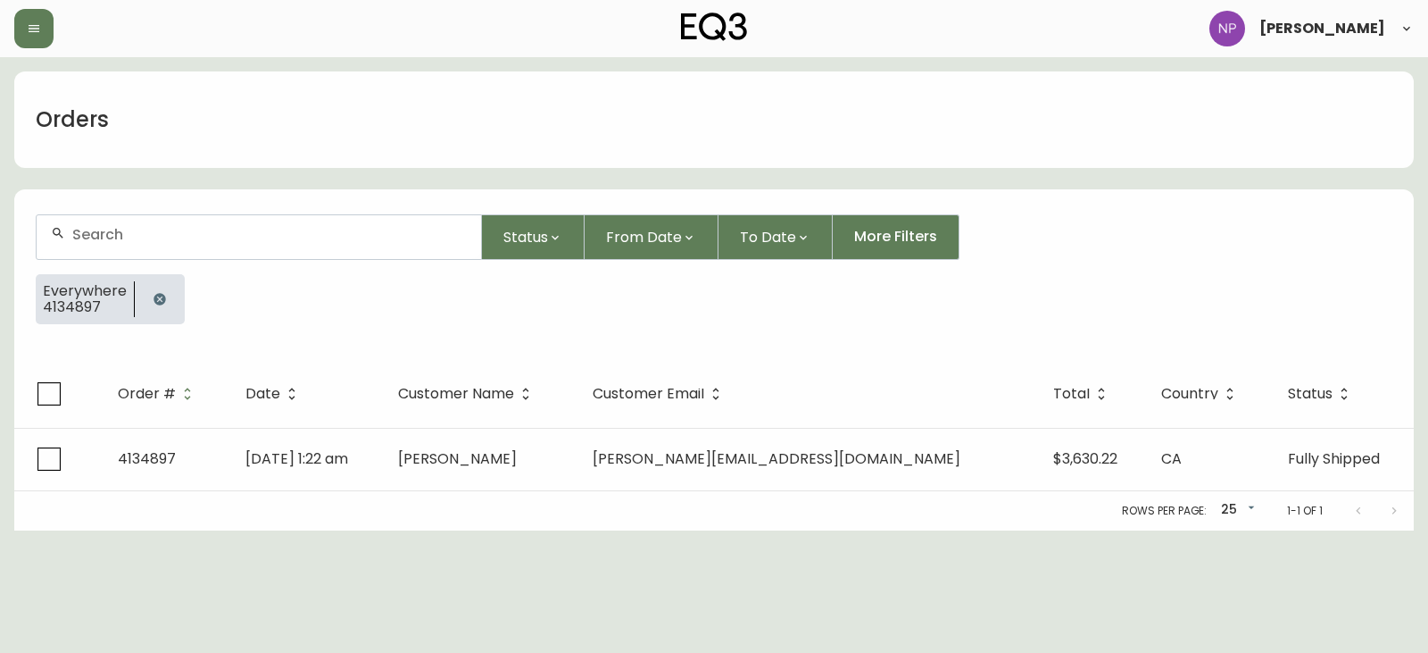
click at [103, 237] on input "text" at bounding box center [269, 234] width 395 height 17
type input "4134949"
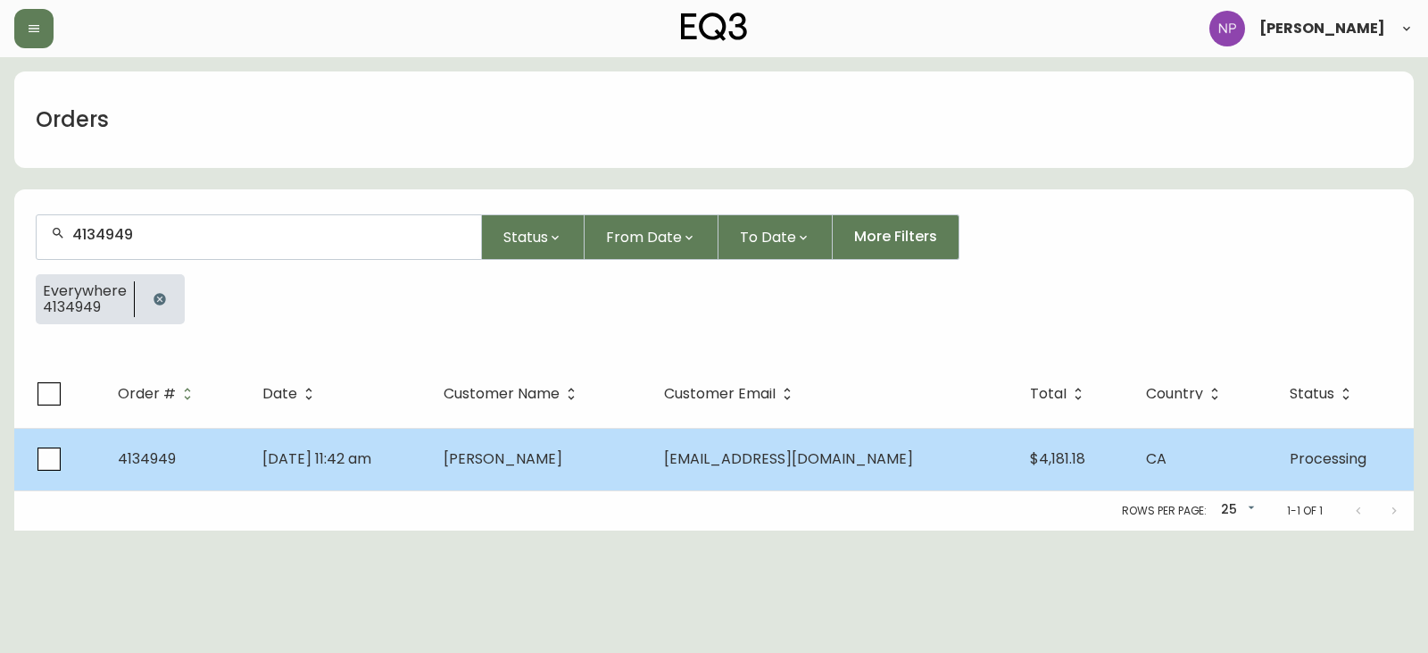
click at [262, 453] on span "Aug 30 2025, 11:42 am" at bounding box center [316, 458] width 109 height 21
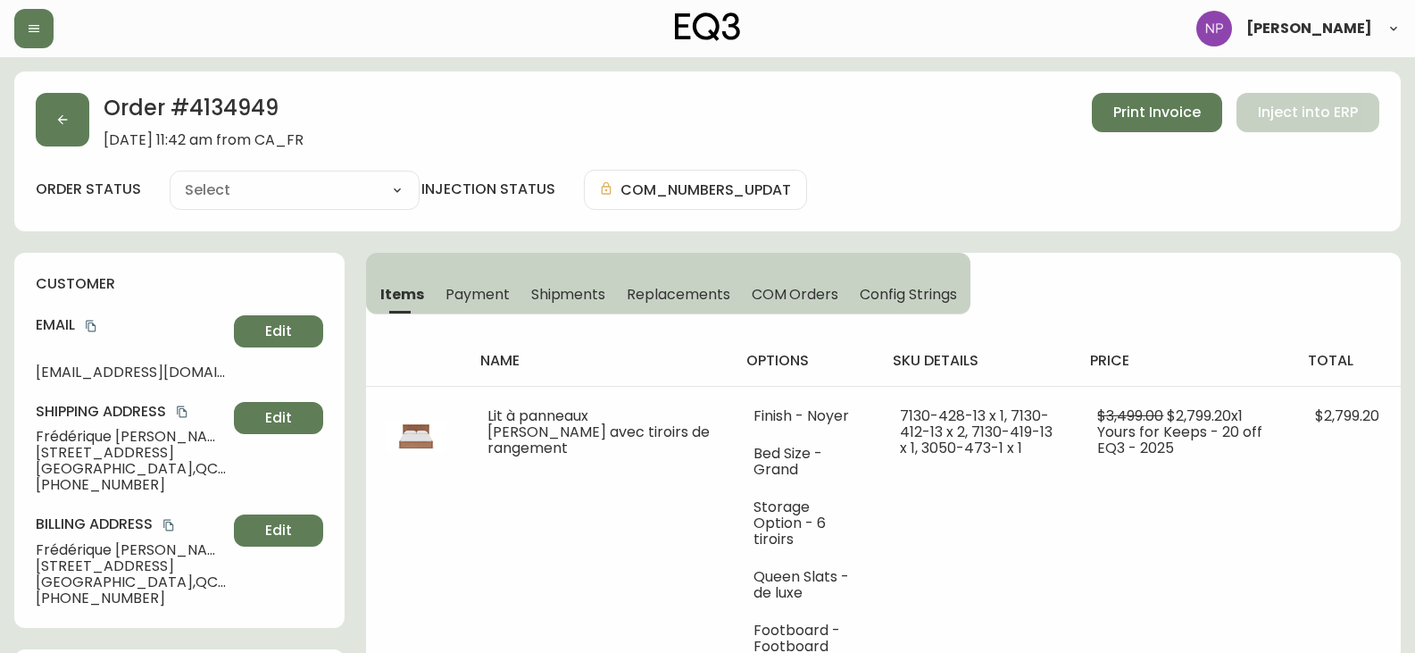
type input "Processing"
select select "PROCESSING"
click at [561, 285] on span "Shipments" at bounding box center [568, 294] width 75 height 19
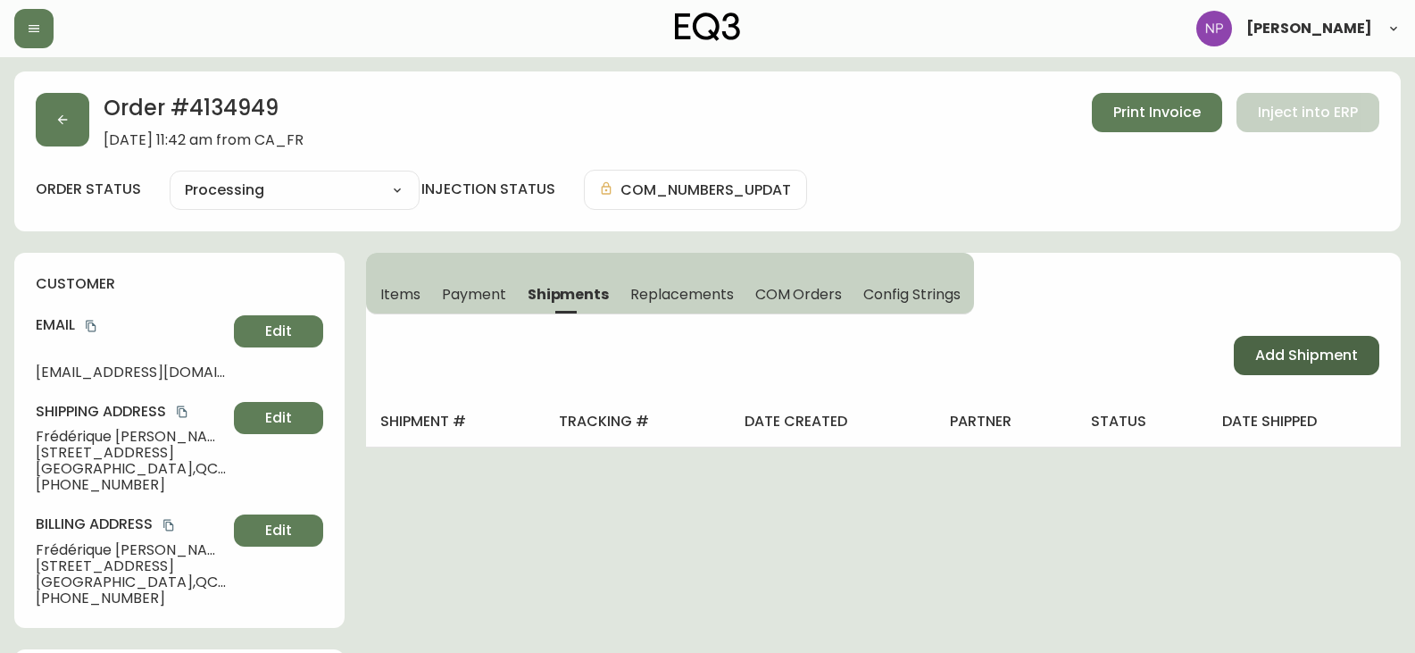
click at [1259, 356] on button "Add Shipment" at bounding box center [1307, 355] width 146 height 39
select select "PENDING"
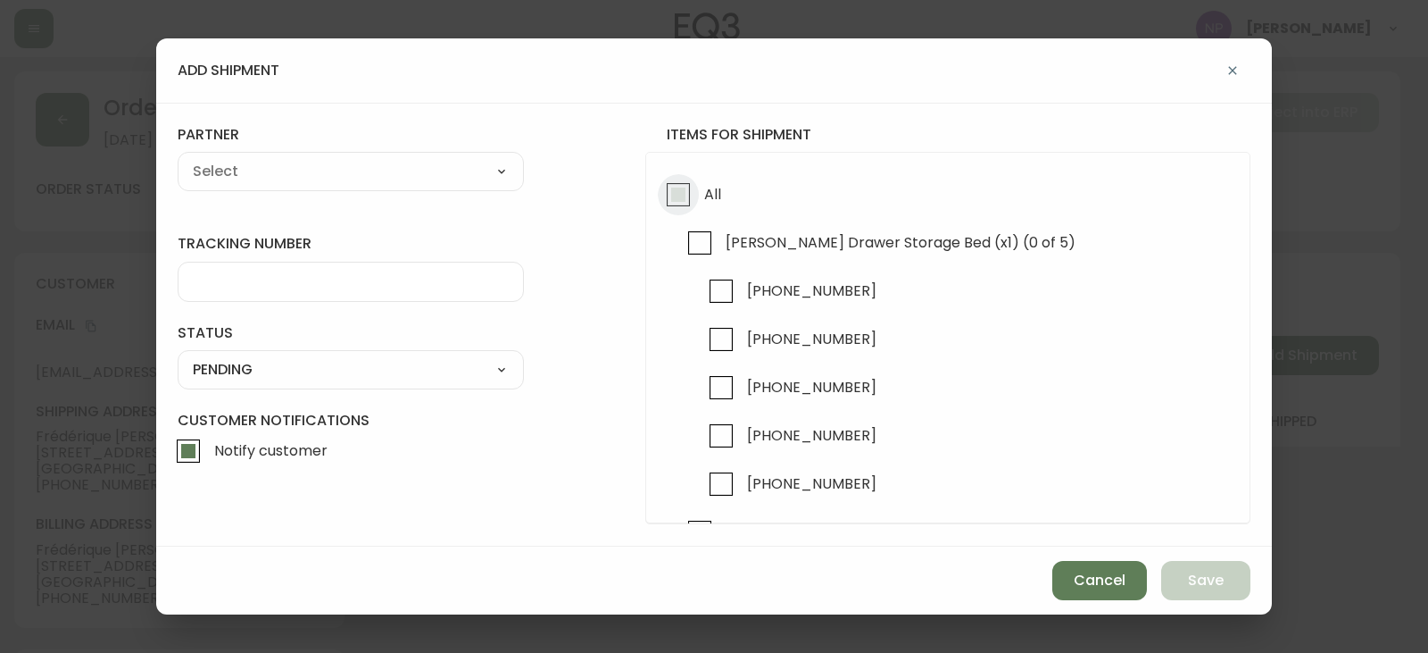
click at [688, 200] on input "All" at bounding box center [678, 194] width 41 height 41
checkbox input "true"
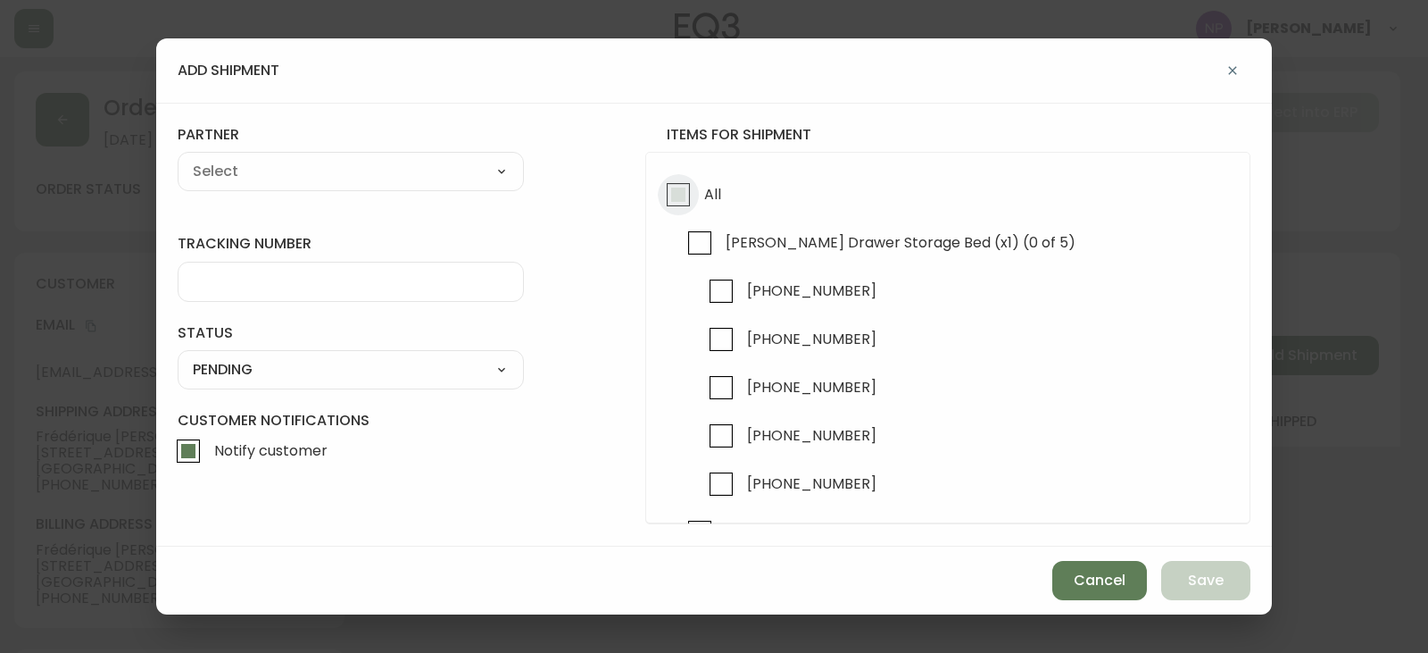
checkbox input "true"
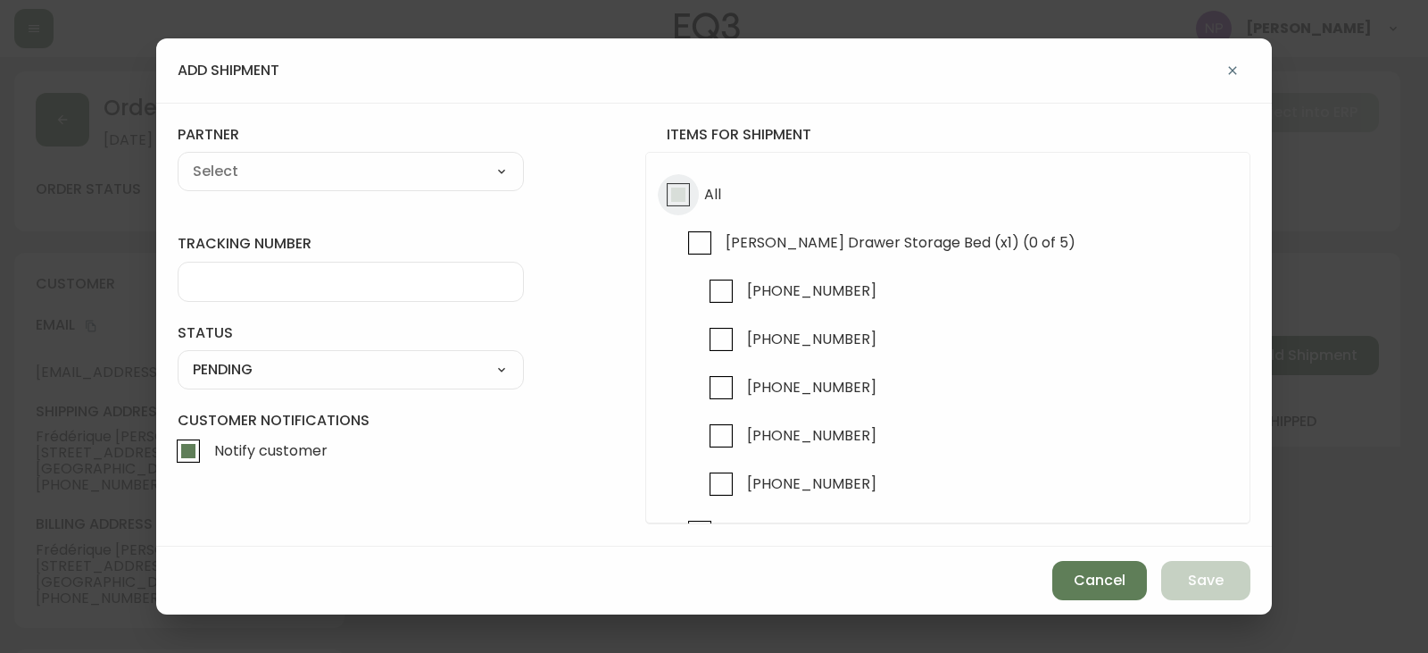
checkbox input "true"
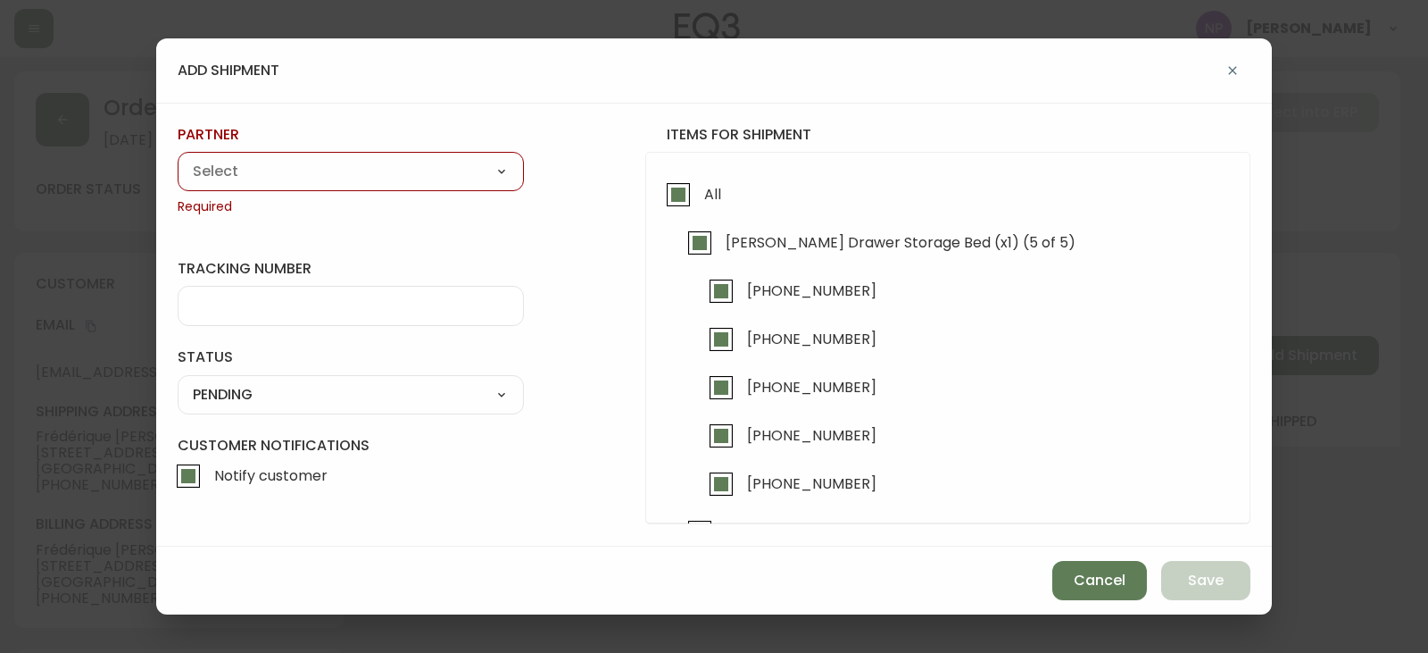
click at [483, 173] on select "A Move to Remember LLC ABF Freight Alero [PERSON_NAME] Canada Post Canpar Expre…" at bounding box center [351, 171] width 346 height 27
select select "cjy0aaf3c01x30166dpi6h6qg"
click at [178, 158] on select "A Move to Remember LLC ABF Freight Alero [PERSON_NAME] Canada Post Canpar Expre…" at bounding box center [351, 171] width 346 height 27
type input "EQ3"
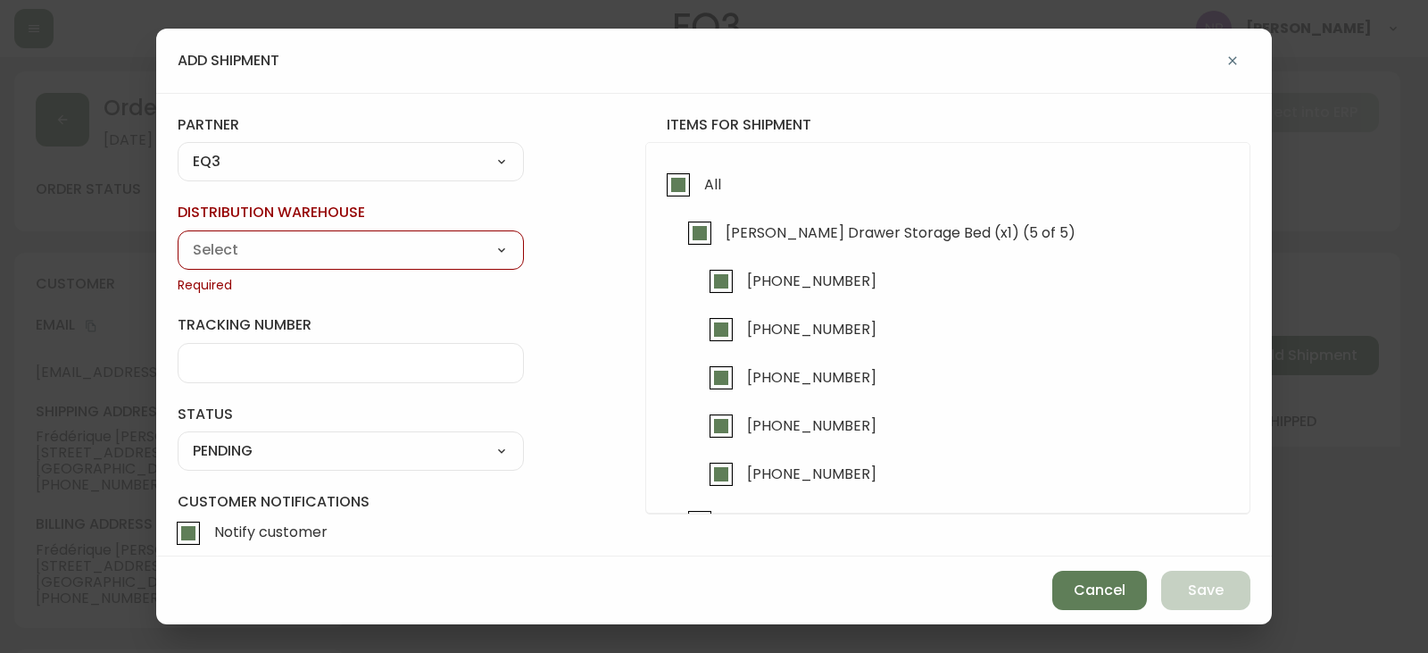
click at [329, 248] on select "Calgary Warehouse GTA Distribution Center Mont-Royal Distribution Center Ottawa…" at bounding box center [351, 250] width 346 height 27
select select "ck98uz8ne00053kl9137z04zu"
click at [178, 237] on select "Calgary Warehouse GTA Distribution Center Mont-Royal Distribution Center Ottawa…" at bounding box center [351, 250] width 346 height 27
type input "Mont-Royal Distribution Center"
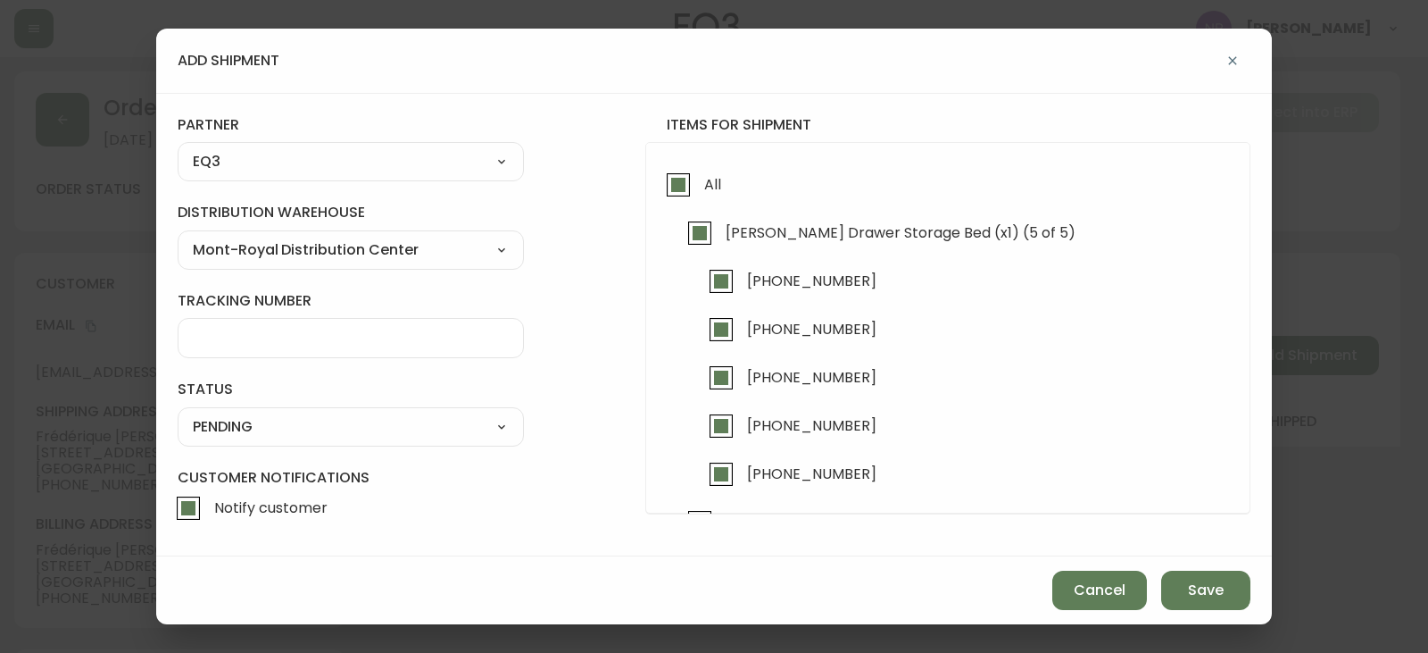
click at [301, 409] on div "SHIPPED PENDING CANCELLED" at bounding box center [351, 426] width 346 height 39
click at [301, 413] on select "SHIPPED PENDING CANCELLED" at bounding box center [351, 426] width 346 height 27
click at [178, 413] on select "SHIPPED PENDING CANCELLED" at bounding box center [351, 426] width 346 height 27
select select "PENDING"
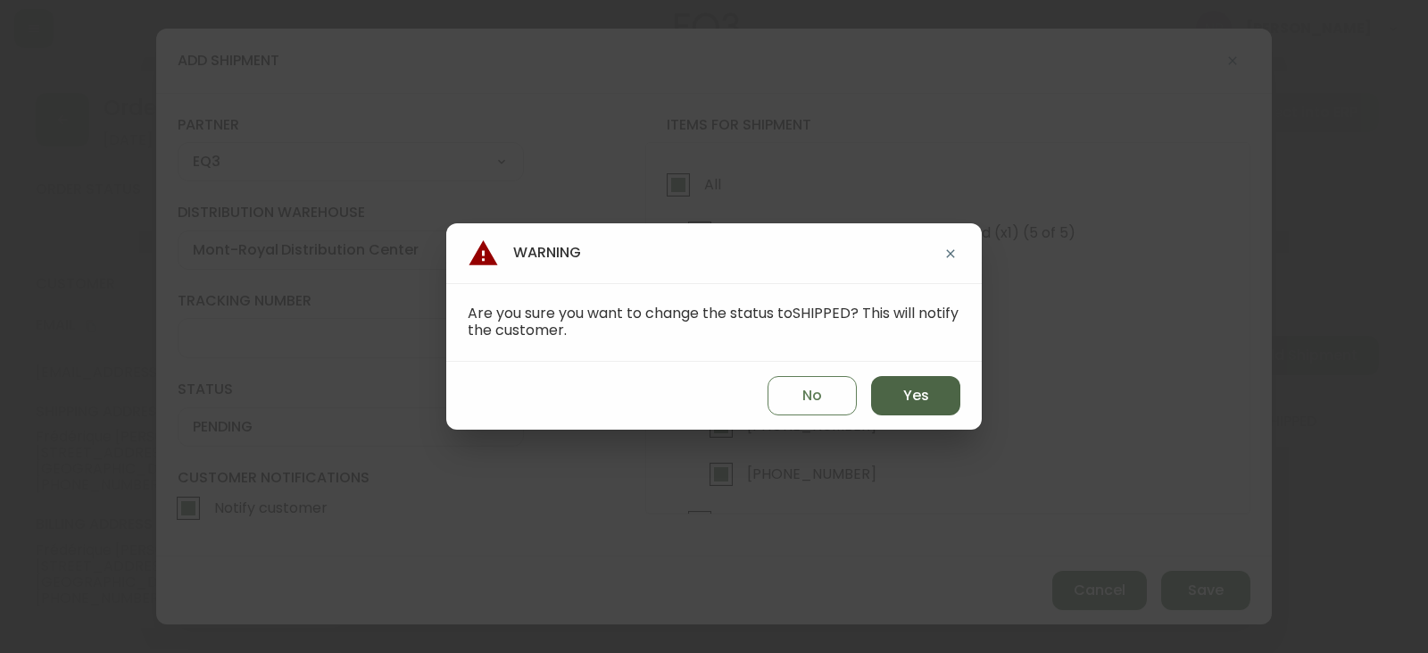
click at [924, 404] on span "Yes" at bounding box center [916, 396] width 26 height 20
type input "SHIPPED"
select select "SHIPPED"
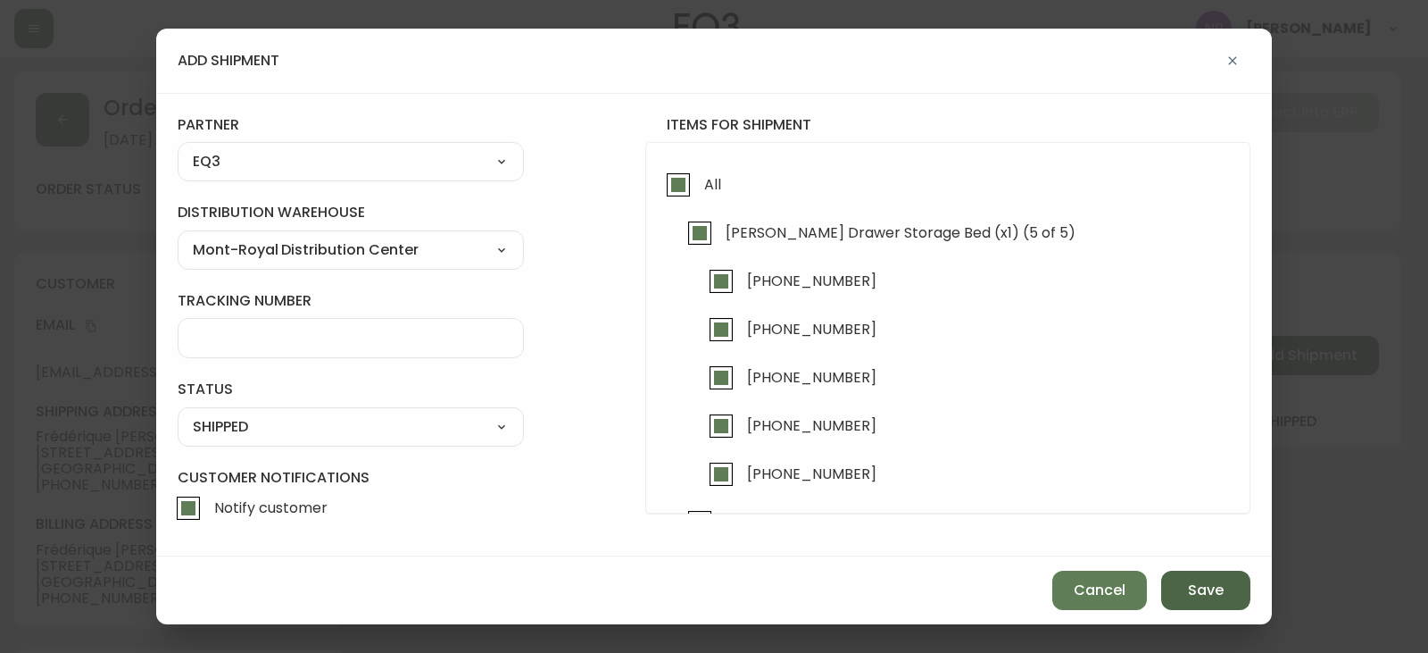
click at [1205, 588] on span "Save" at bounding box center [1206, 590] width 36 height 20
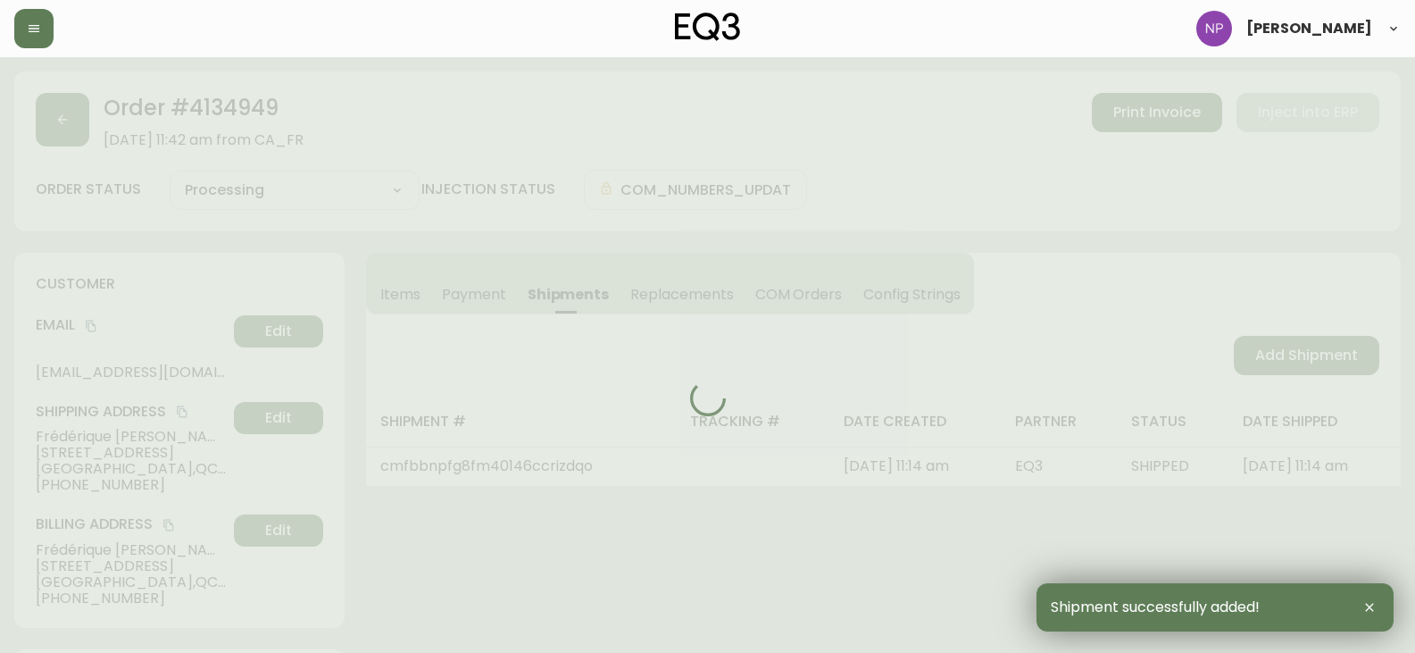
type input "Fully Shipped"
select select "FULLY_SHIPPED"
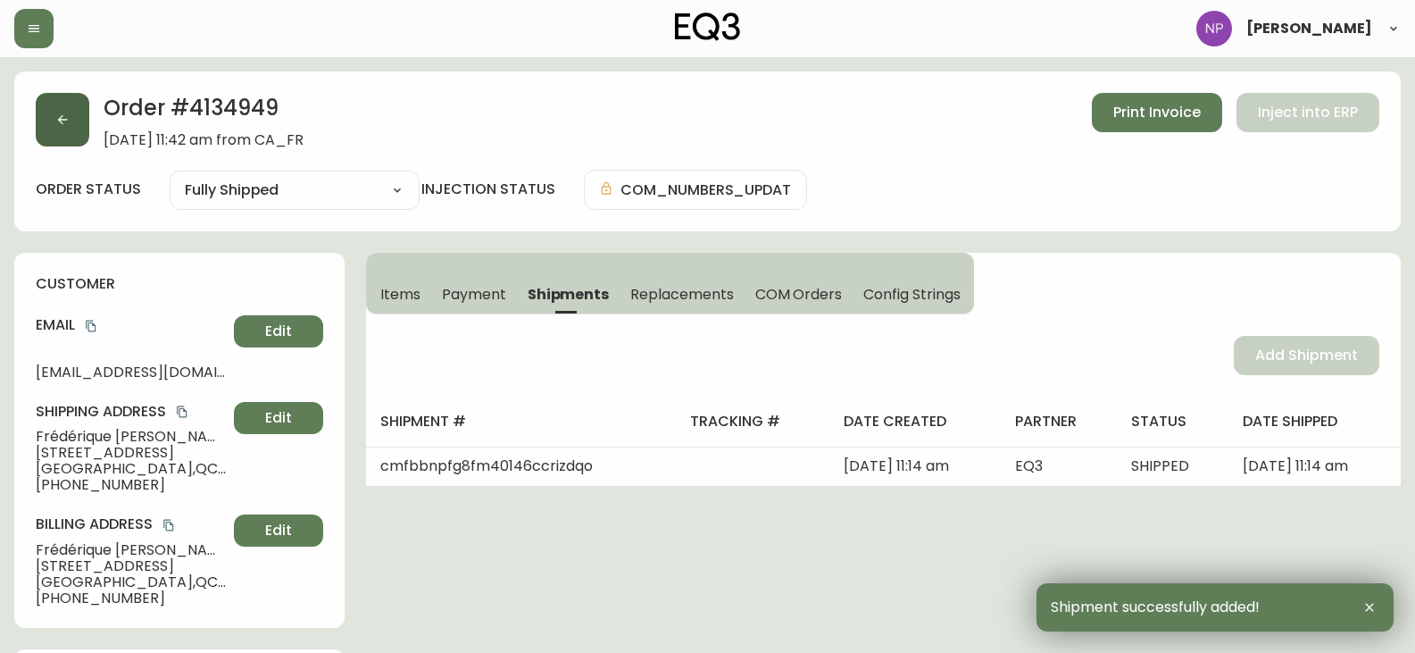
click at [53, 104] on button "button" at bounding box center [63, 120] width 54 height 54
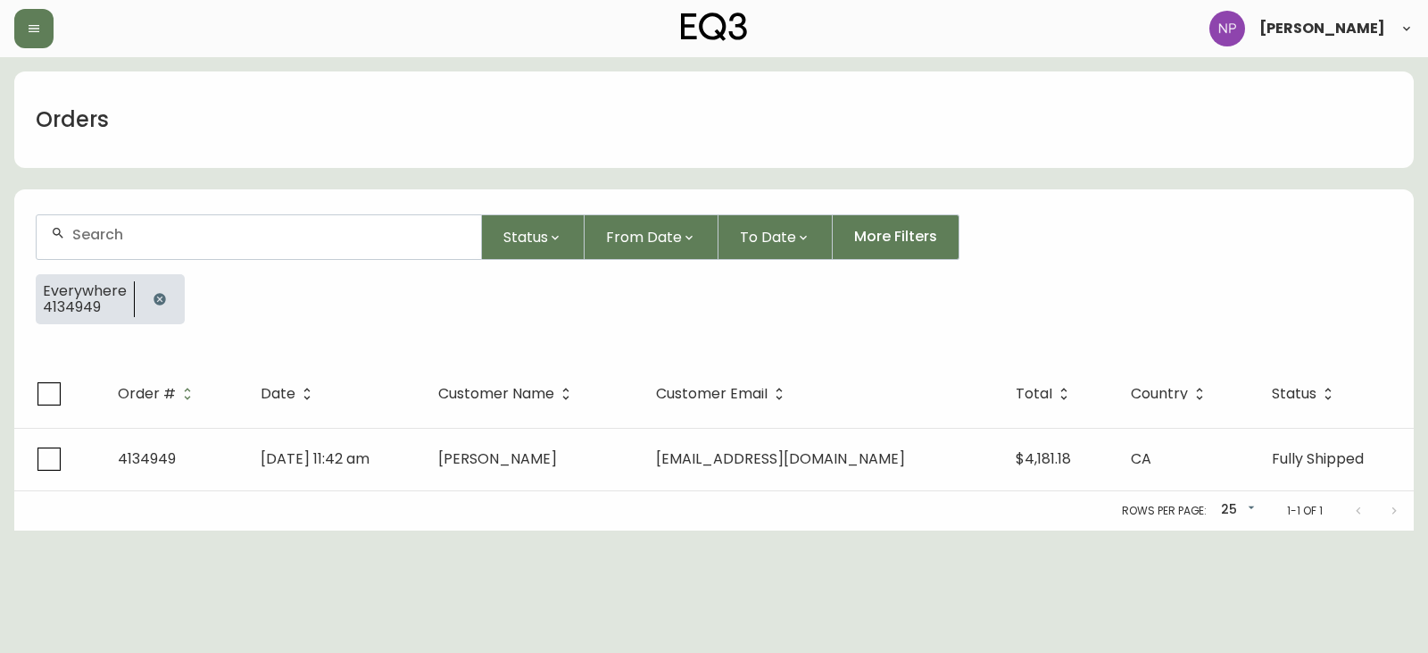
click at [116, 245] on div at bounding box center [259, 237] width 445 height 44
type input "4134875"
drag, startPoint x: 629, startPoint y: 485, endPoint x: 620, endPoint y: 492, distance: 10.8
click at [620, 492] on div "Order # Date Customer Name Customer Email Total Country Status 4134875 Aug 26 2…" at bounding box center [714, 445] width 1400 height 171
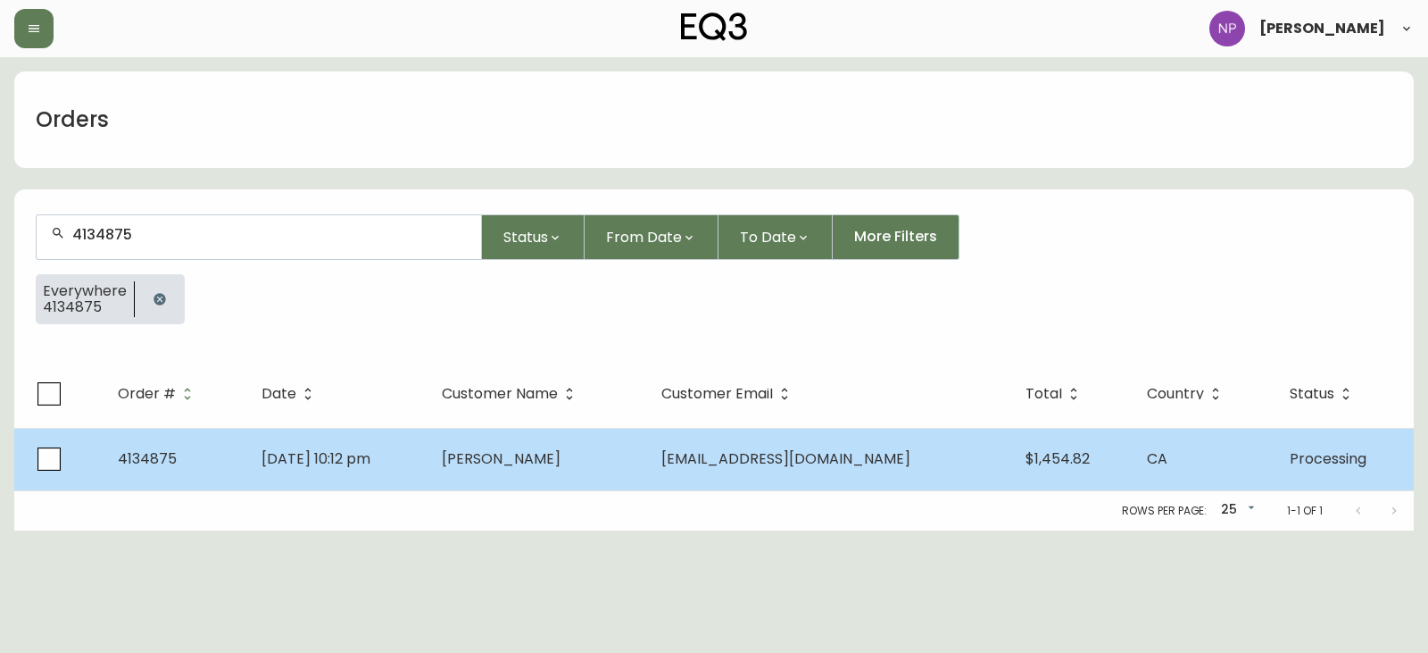
click at [561, 460] on span "Takeshi Yamazaki" at bounding box center [501, 458] width 119 height 21
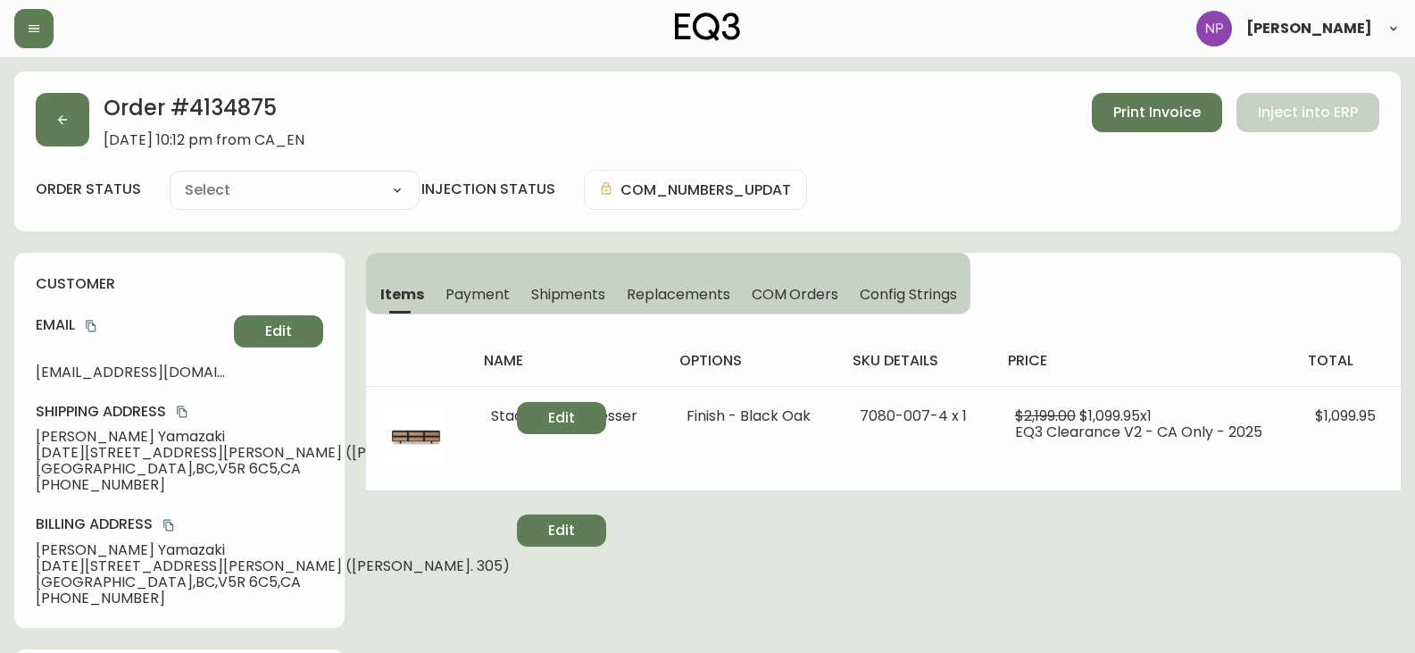
type input "Processing"
select select "PROCESSING"
click at [600, 289] on span "Shipments" at bounding box center [568, 294] width 75 height 19
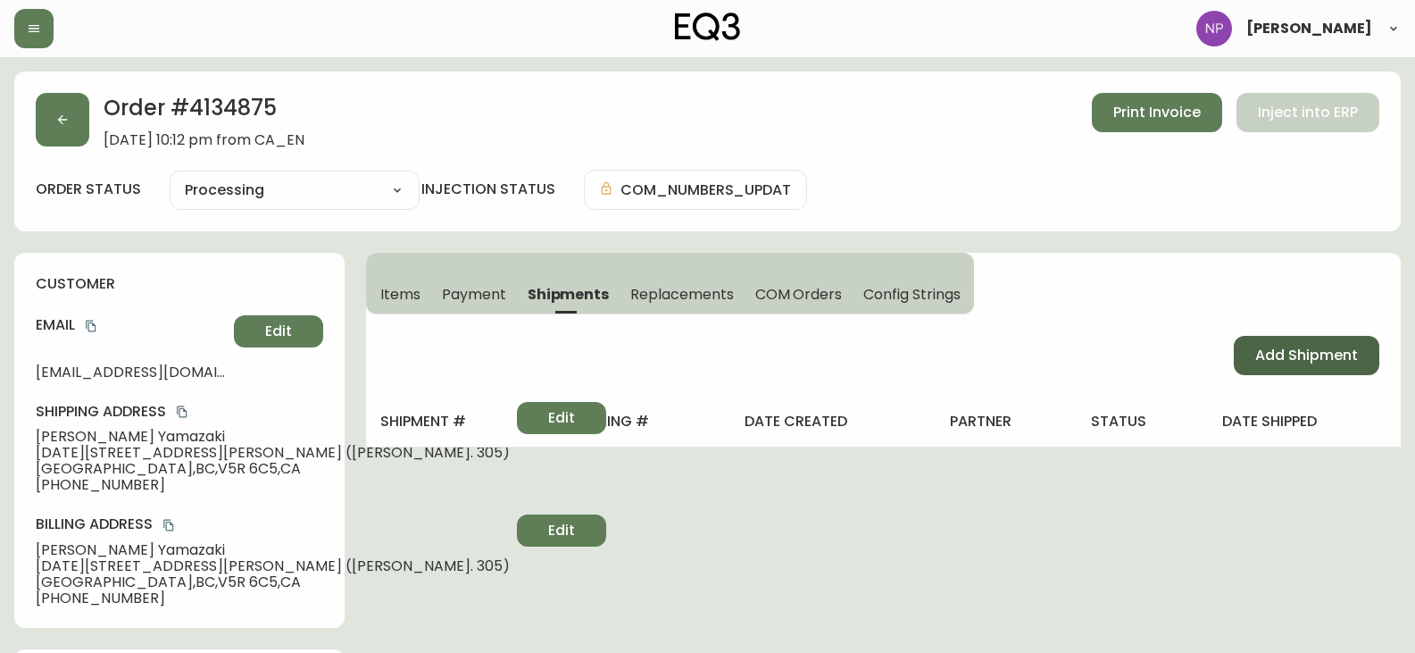
click at [1313, 339] on button "Add Shipment" at bounding box center [1307, 355] width 146 height 39
select select "PENDING"
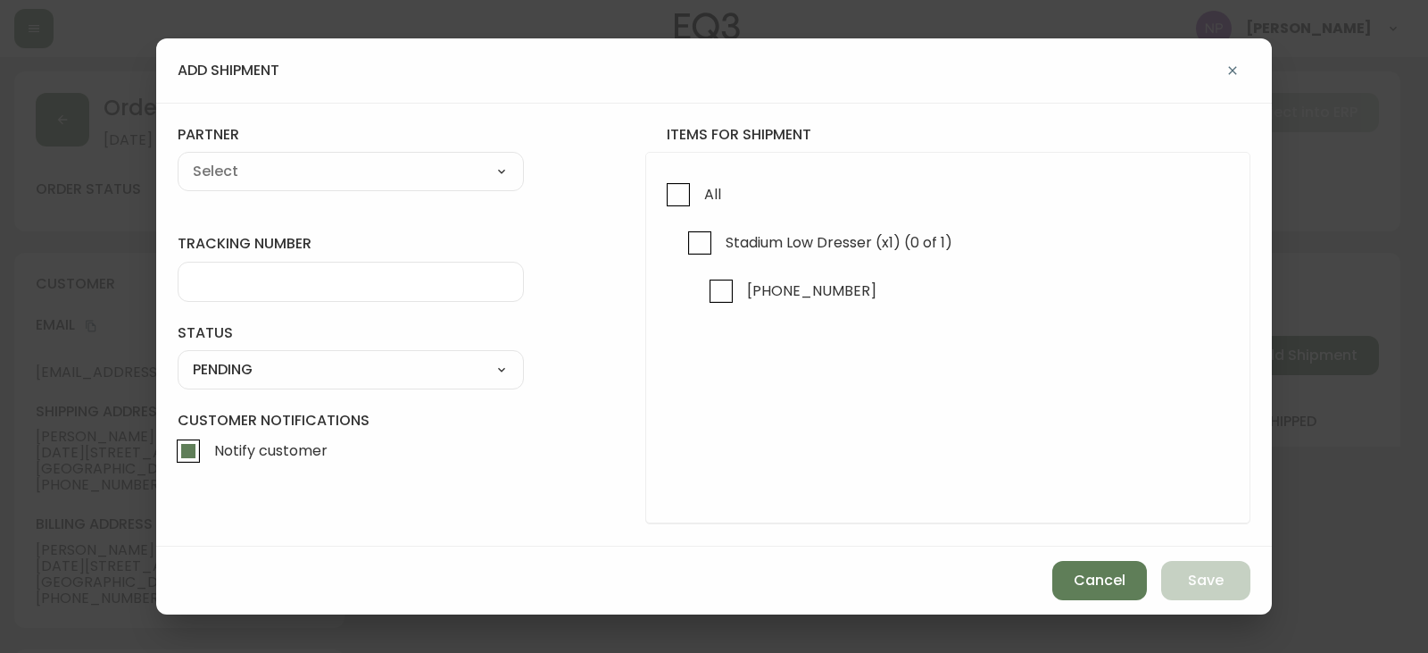
drag, startPoint x: 672, startPoint y: 191, endPoint x: 399, endPoint y: 190, distance: 273.2
click at [670, 191] on input "All" at bounding box center [678, 194] width 41 height 41
checkbox input "true"
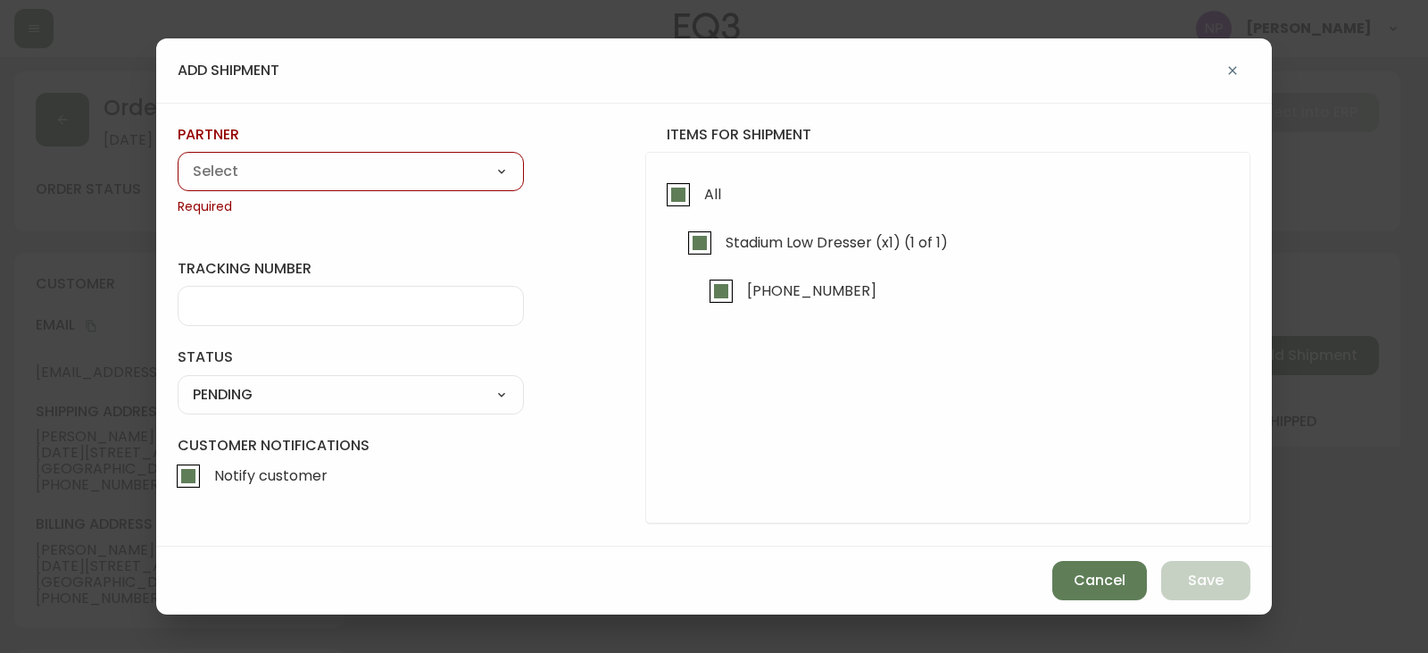
click at [372, 181] on select "A Move to Remember LLC ABF Freight Alero [PERSON_NAME] Canada Post Canpar Expre…" at bounding box center [351, 171] width 346 height 27
select select "ck6ml9xrz18r00186iyro3grt"
click at [178, 158] on select "A Move to Remember LLC ABF Freight Alero [PERSON_NAME] Canada Post Canpar Expre…" at bounding box center [351, 171] width 346 height 27
type input "Encompass Logistics"
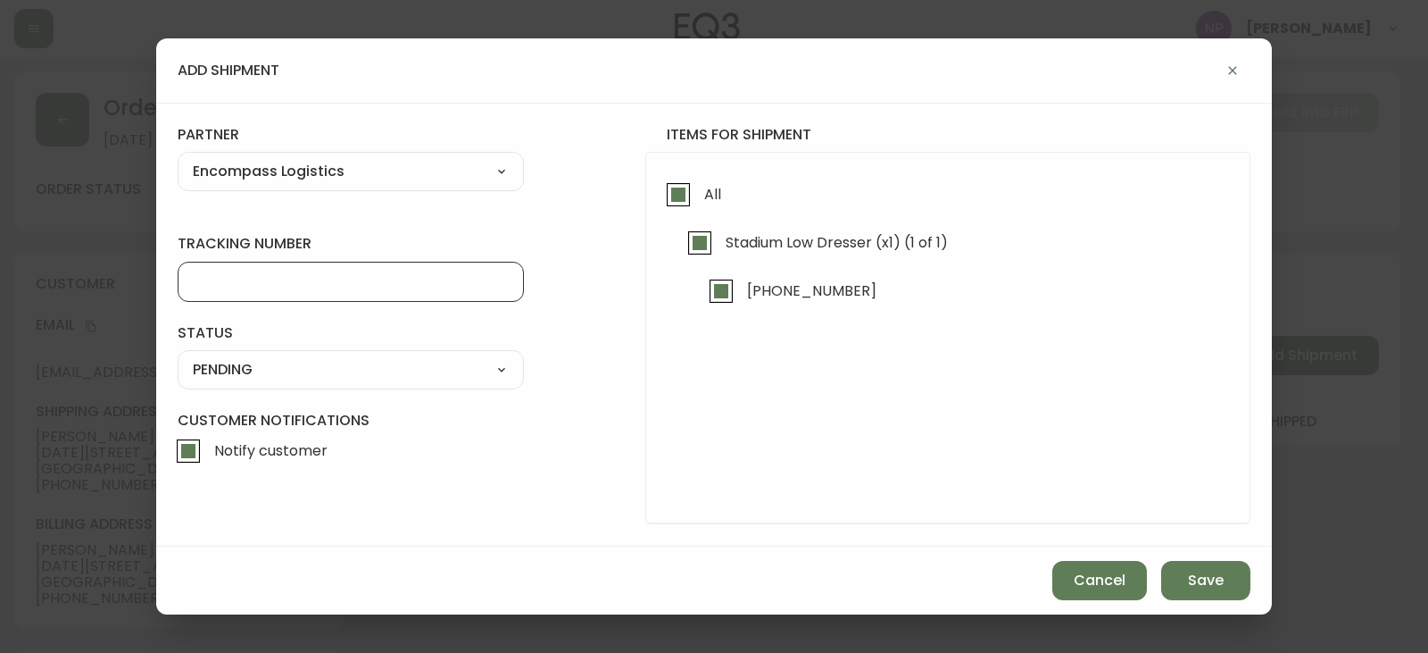
click at [271, 276] on input "tracking number" at bounding box center [351, 281] width 316 height 17
type input "ENCOMPASS LOGISTICS"
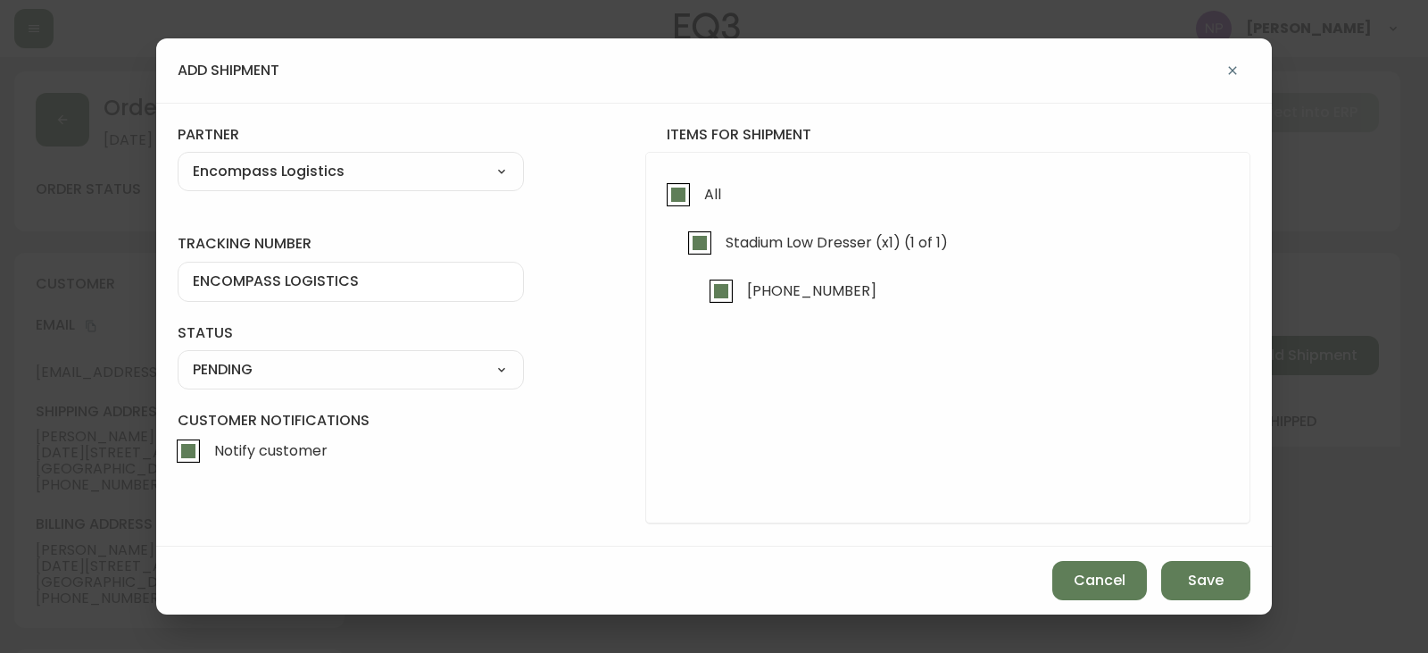
click at [318, 374] on select "SHIPPED PENDING CANCELLED" at bounding box center [351, 369] width 346 height 27
click at [178, 356] on select "SHIPPED PENDING CANCELLED" at bounding box center [351, 369] width 346 height 27
select select "PENDING"
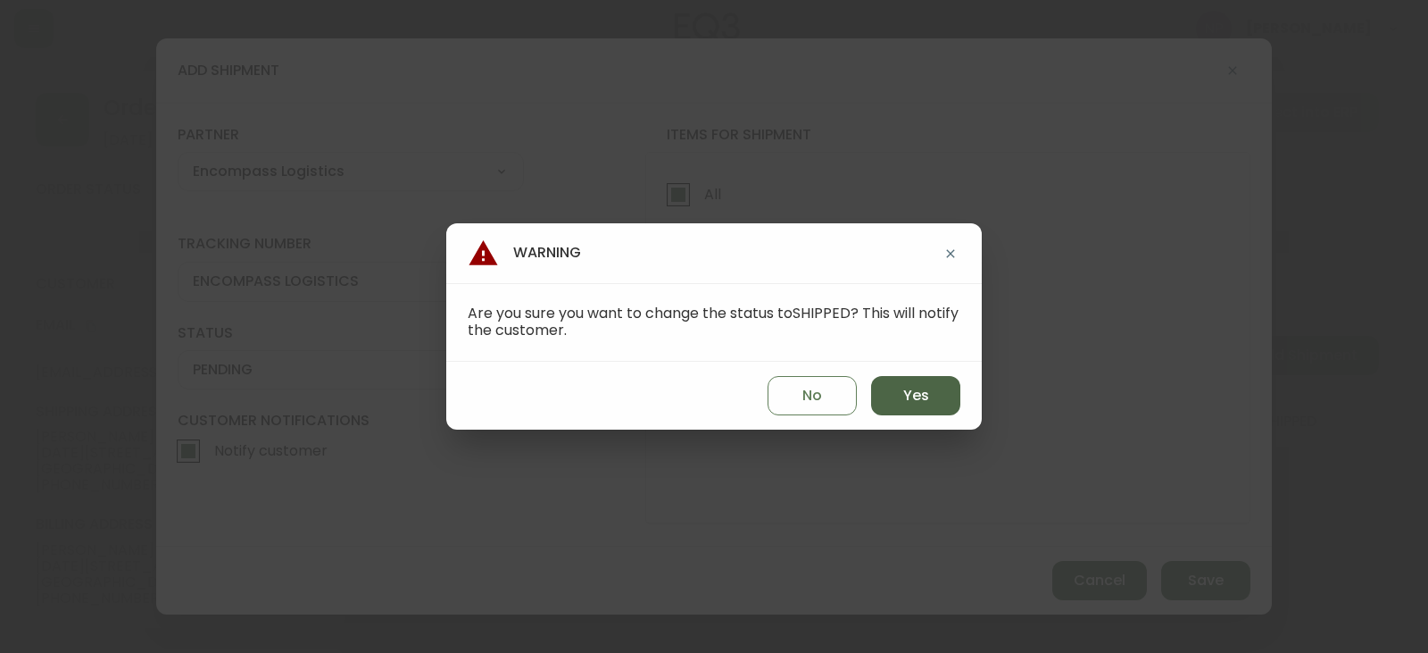
click at [903, 394] on span "Yes" at bounding box center [916, 396] width 26 height 20
type input "SHIPPED"
select select "SHIPPED"
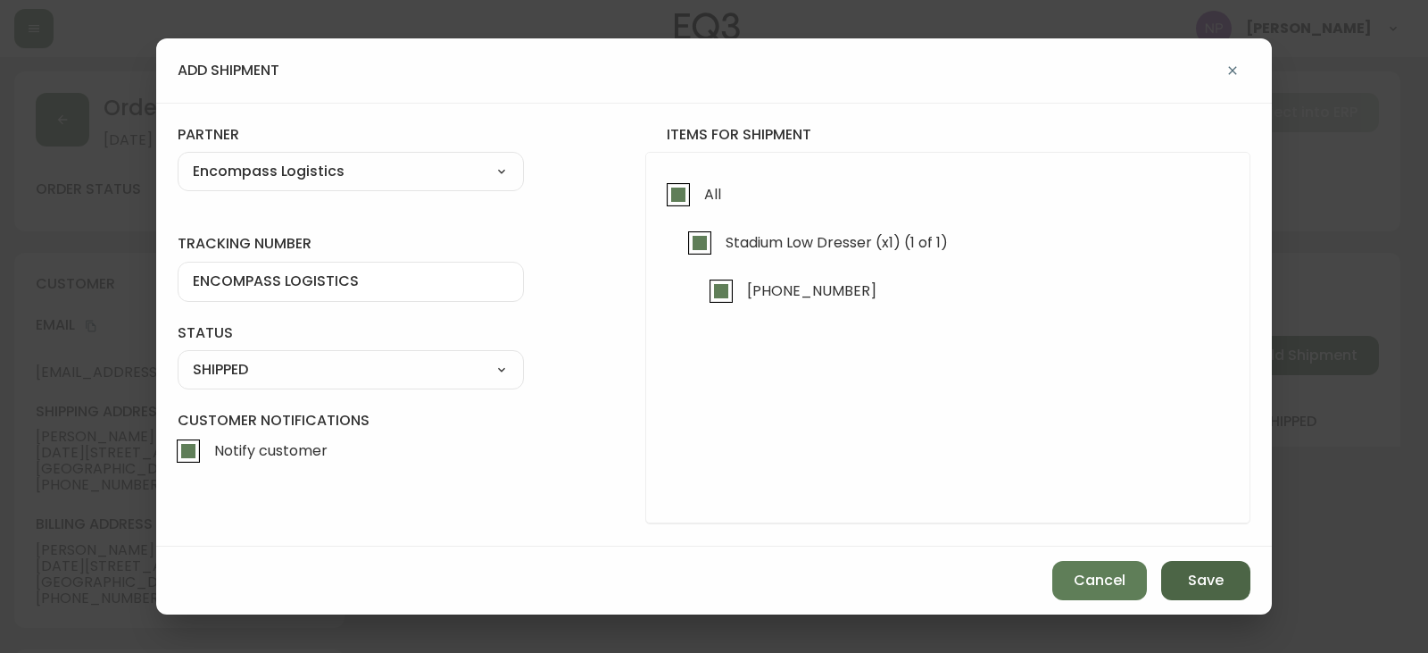
click at [1175, 584] on button "Save" at bounding box center [1206, 580] width 89 height 39
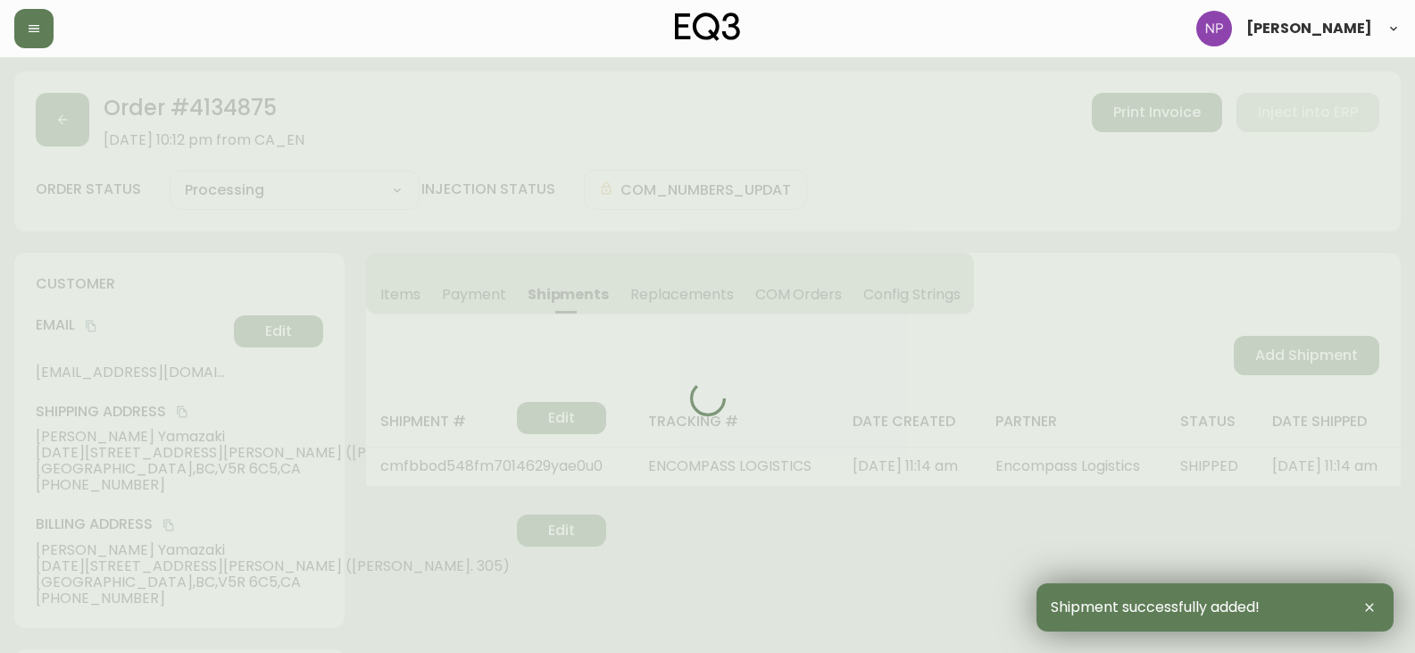
type input "Fully Shipped"
select select "FULLY_SHIPPED"
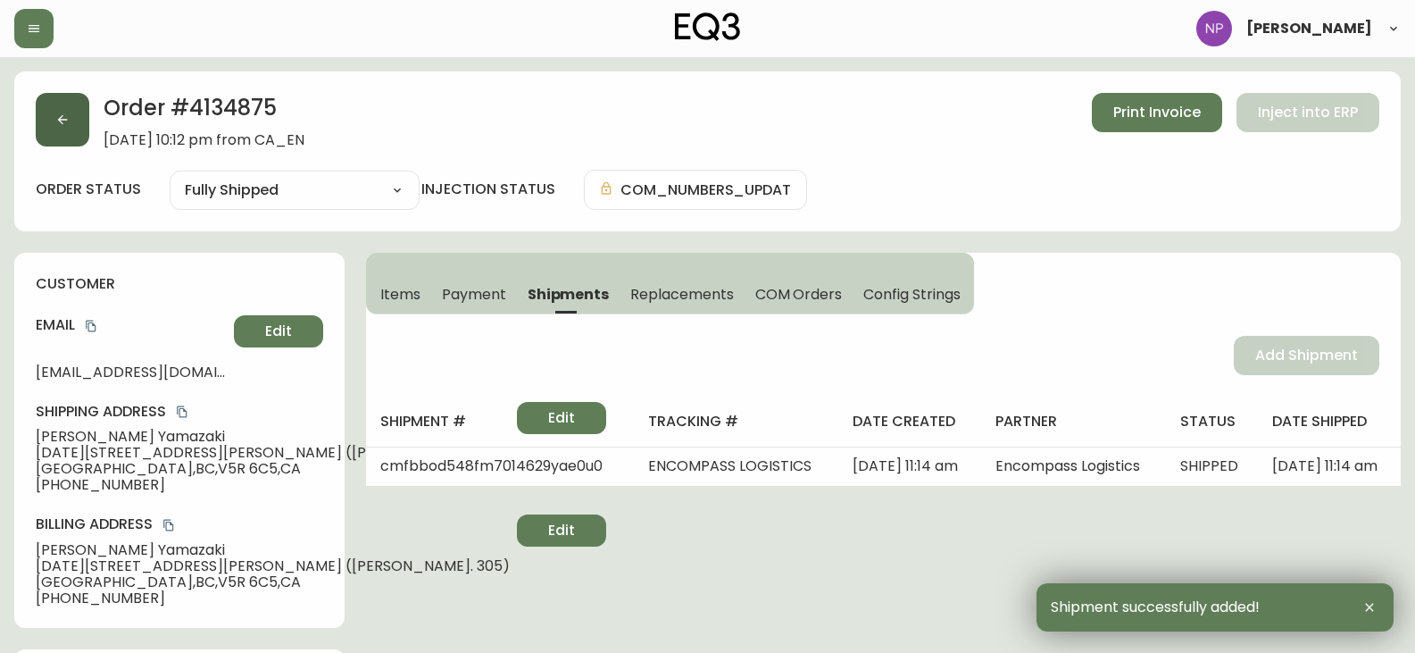
click at [68, 120] on icon "button" at bounding box center [62, 119] width 14 height 14
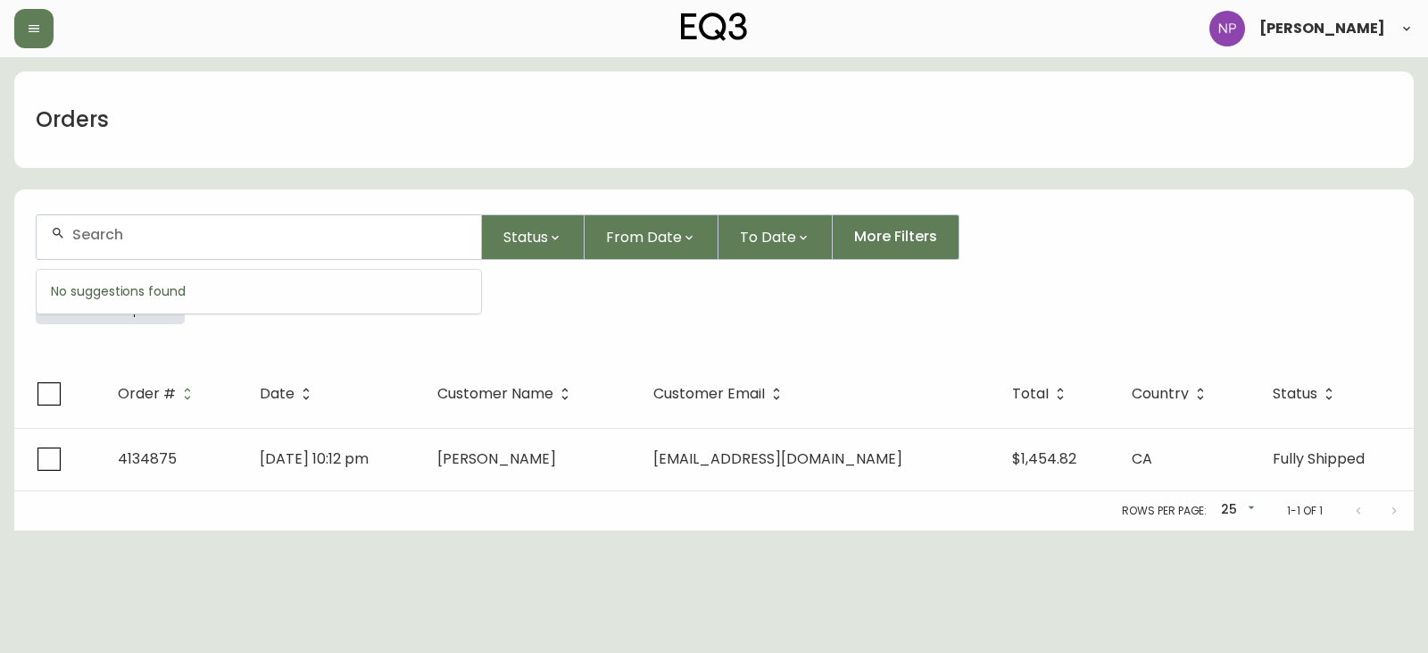
click at [135, 235] on input "text" at bounding box center [269, 234] width 395 height 17
type input "4134965"
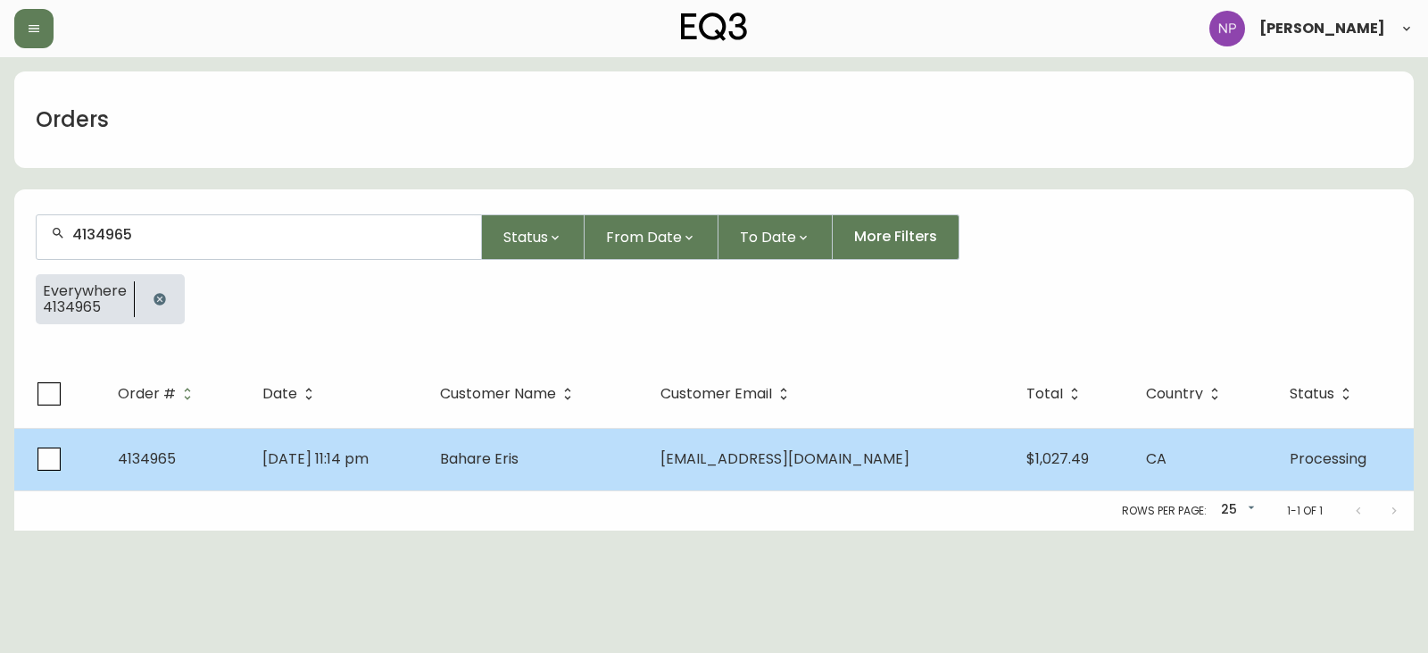
click at [369, 451] on span "Aug 30 2025, 11:14 pm" at bounding box center [315, 458] width 106 height 21
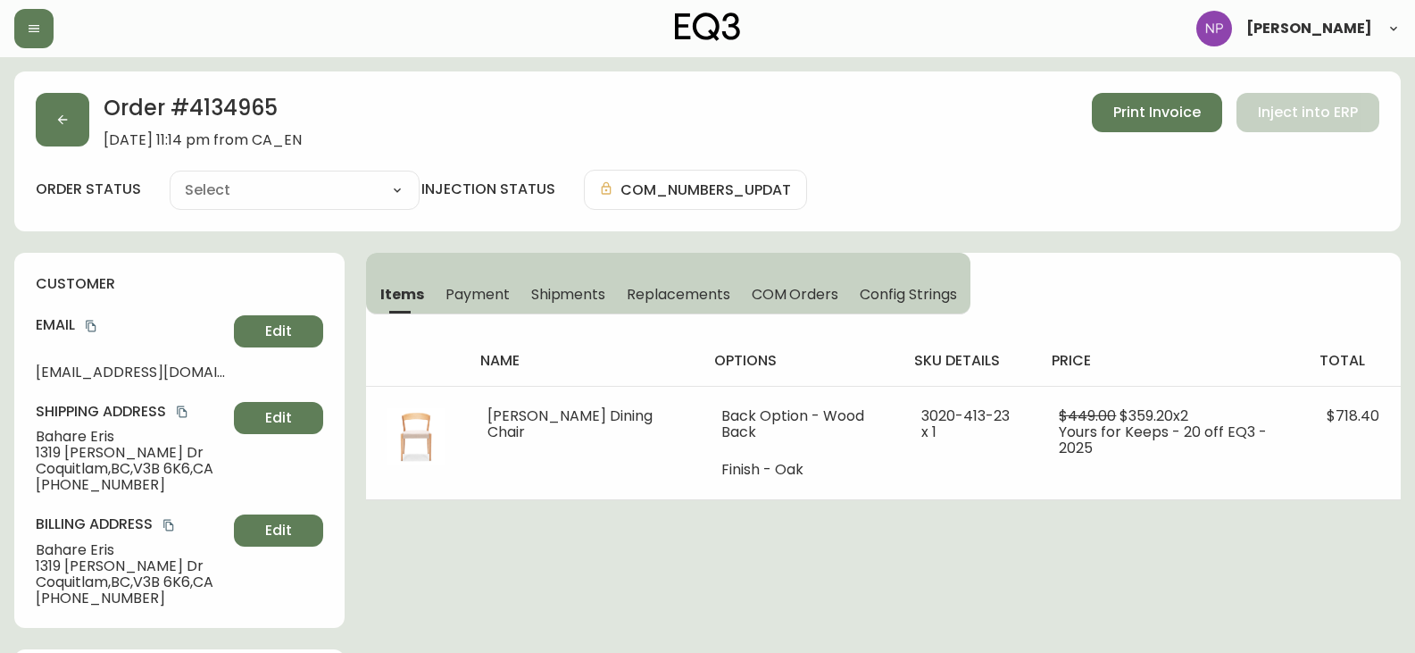
type input "Processing"
select select "PROCESSING"
click at [557, 292] on span "Shipments" at bounding box center [568, 294] width 75 height 19
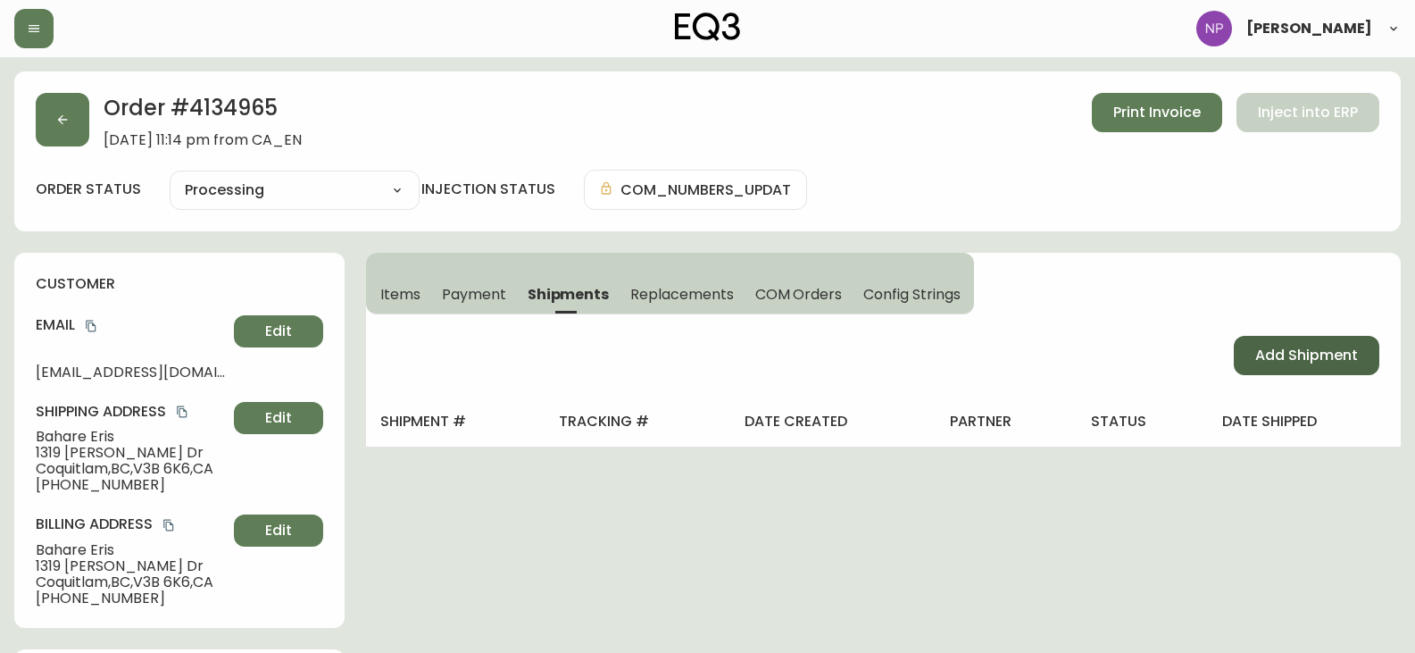
click at [1279, 370] on button "Add Shipment" at bounding box center [1307, 355] width 146 height 39
select select "PENDING"
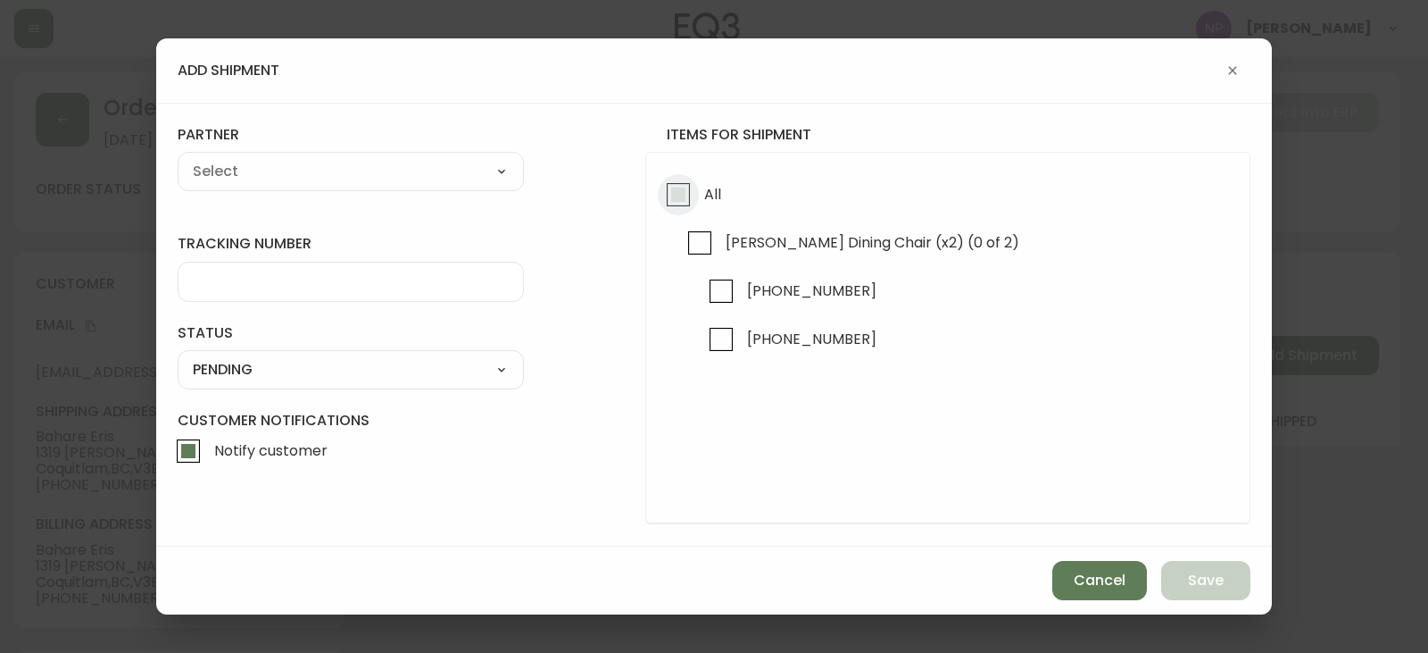
click at [679, 212] on input "All" at bounding box center [678, 194] width 41 height 41
checkbox input "true"
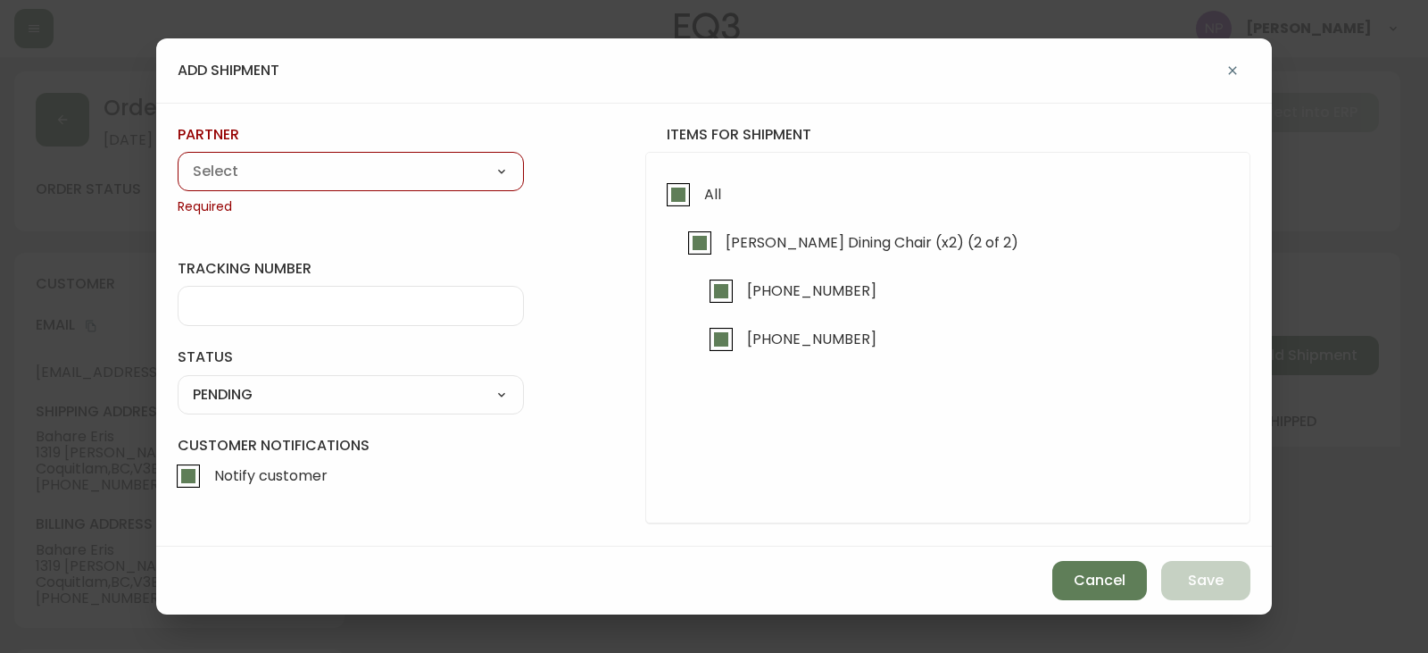
click at [385, 166] on select "A Move to Remember LLC ABF Freight Alero [PERSON_NAME] Canada Post Canpar Expre…" at bounding box center [351, 171] width 346 height 27
select select "ck6ml9xrz18r00186iyro3grt"
click at [178, 158] on select "A Move to Remember LLC ABF Freight Alero [PERSON_NAME] Canada Post Canpar Expre…" at bounding box center [351, 171] width 346 height 27
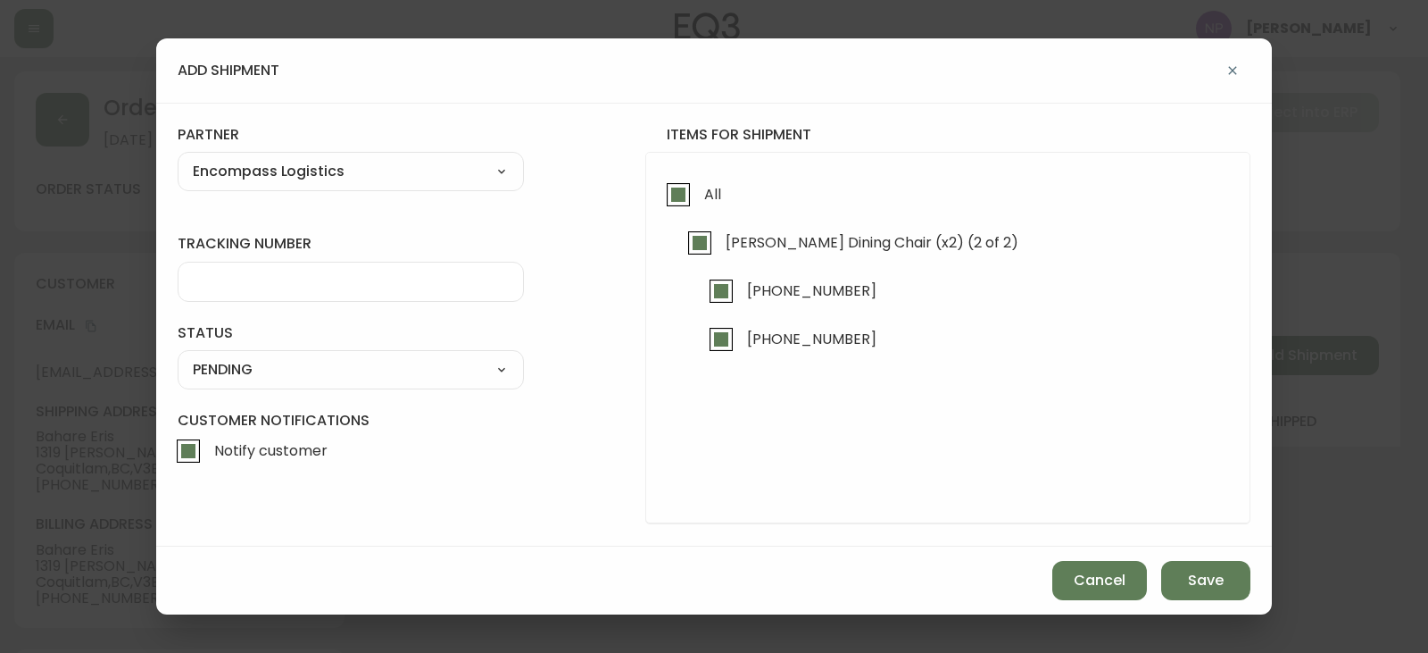
click at [326, 288] on input "tracking number" at bounding box center [351, 281] width 316 height 17
click at [318, 372] on select "SHIPPED PENDING CANCELLED" at bounding box center [351, 369] width 346 height 27
click at [178, 356] on select "SHIPPED PENDING CANCELLED" at bounding box center [351, 369] width 346 height 27
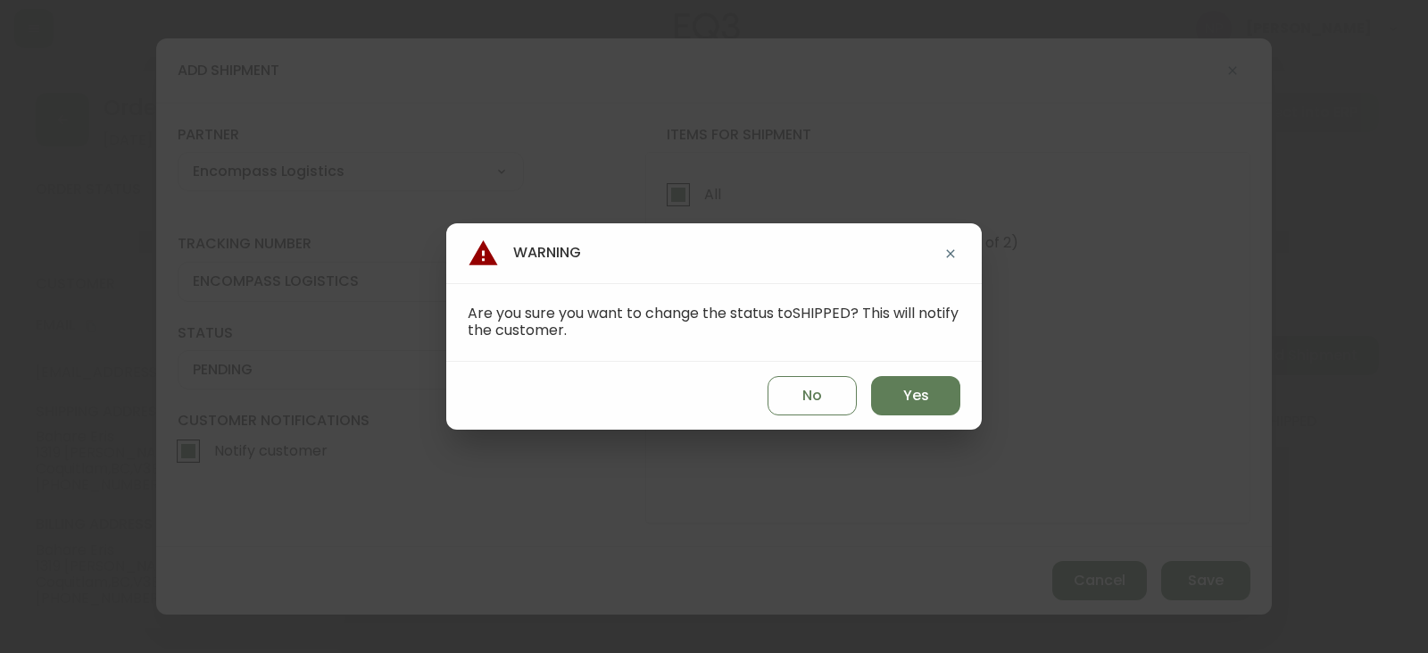
click at [954, 418] on div "No Yes" at bounding box center [714, 396] width 536 height 68
click at [918, 394] on span "Yes" at bounding box center [916, 396] width 26 height 20
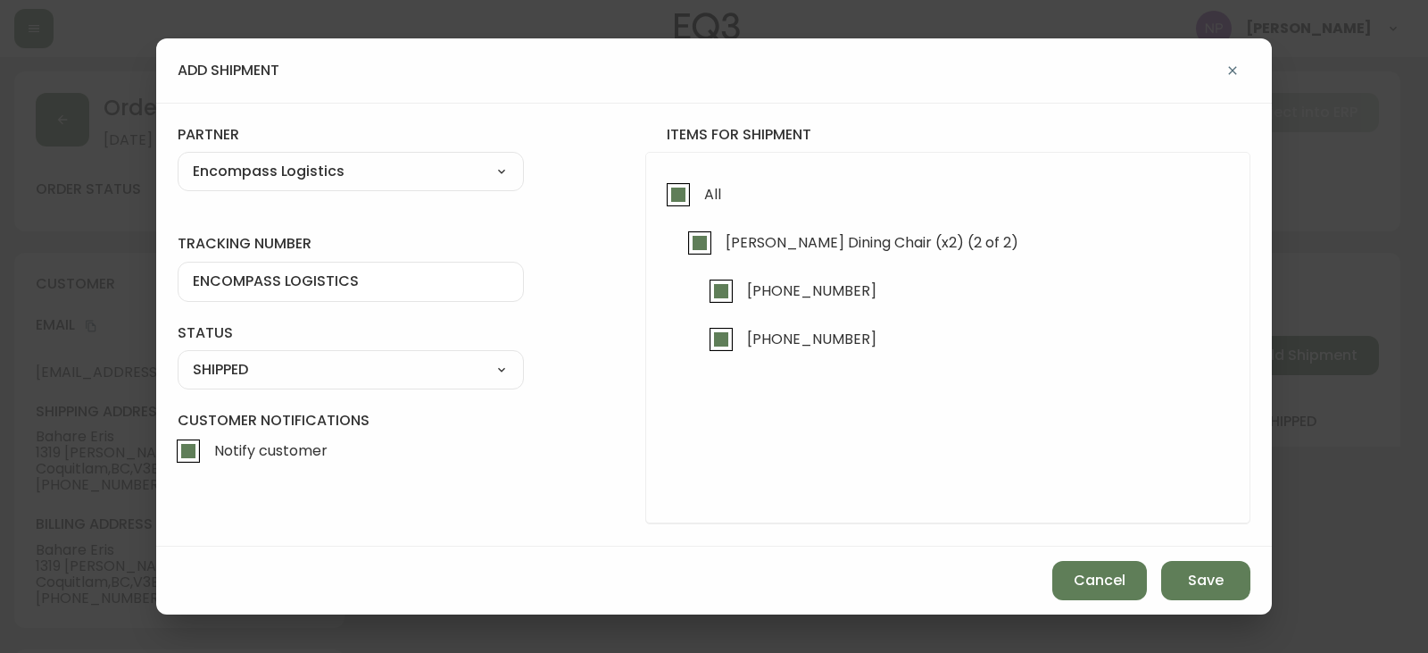
drag, startPoint x: 1192, startPoint y: 576, endPoint x: 1145, endPoint y: 557, distance: 50.9
click at [1192, 574] on span "Save" at bounding box center [1206, 580] width 36 height 20
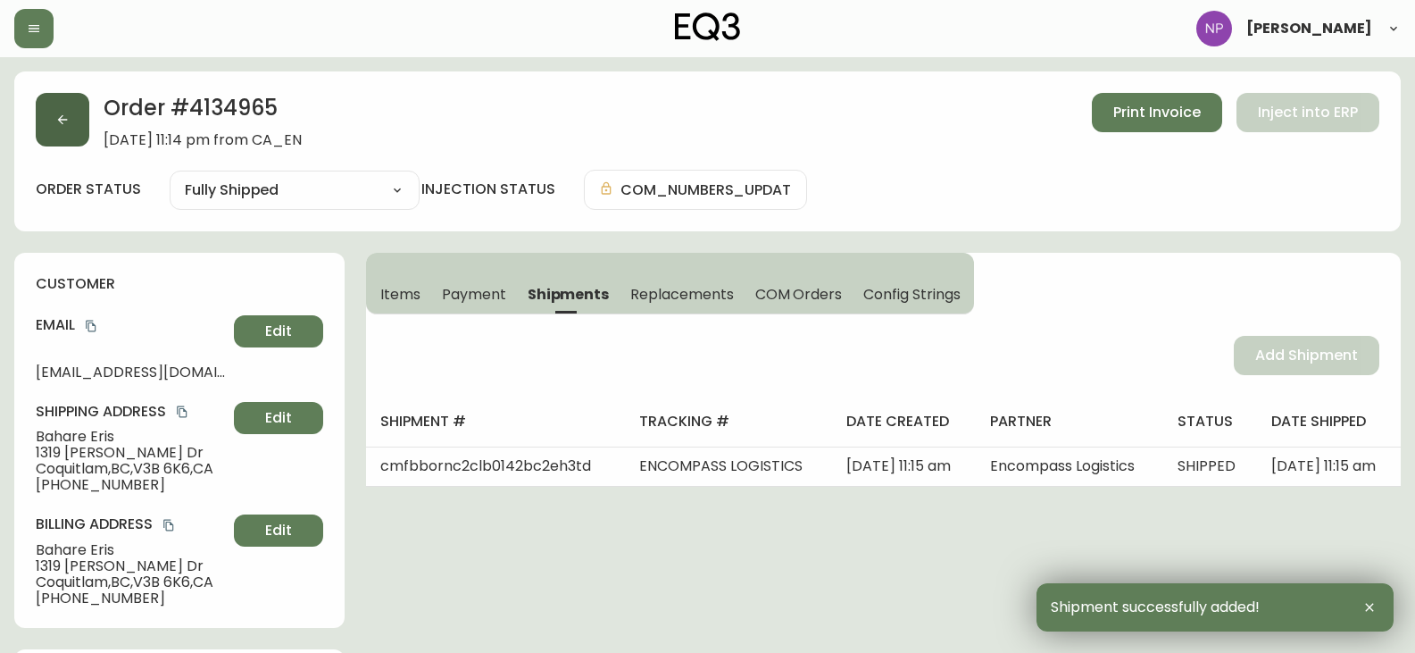
click at [71, 126] on button "button" at bounding box center [63, 120] width 54 height 54
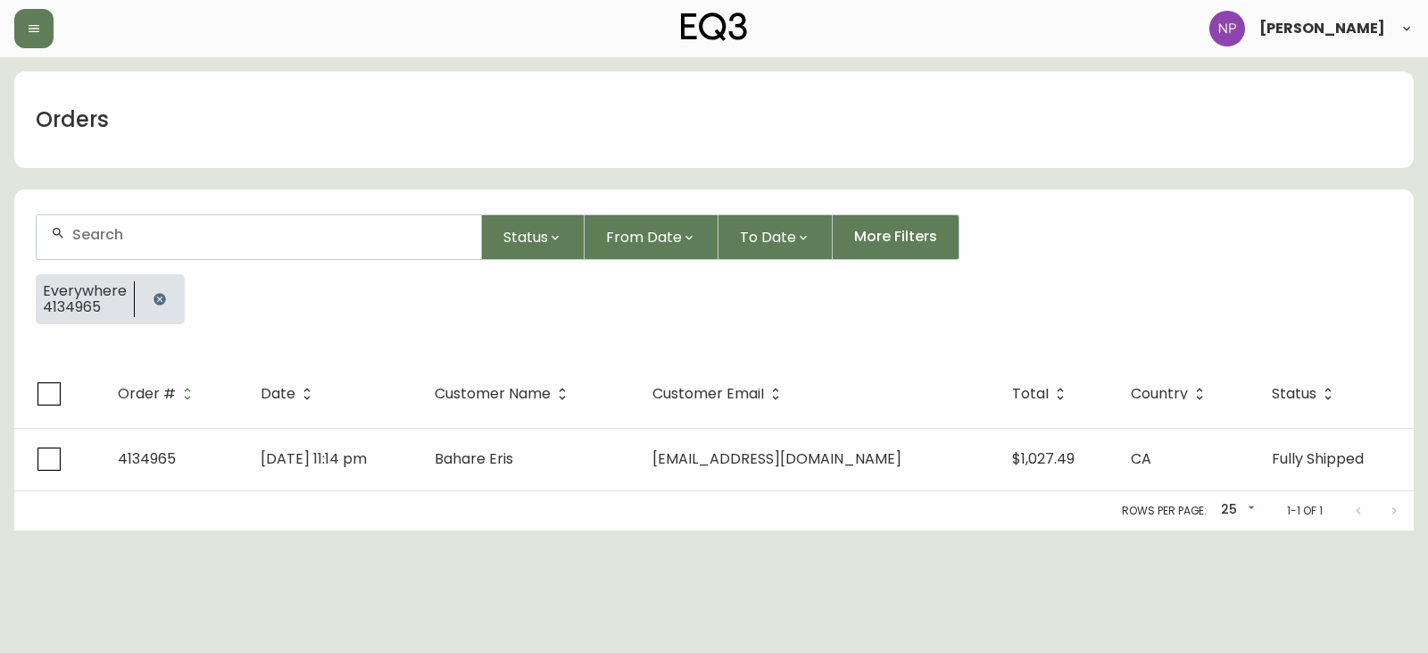
click at [153, 233] on input "text" at bounding box center [269, 234] width 395 height 17
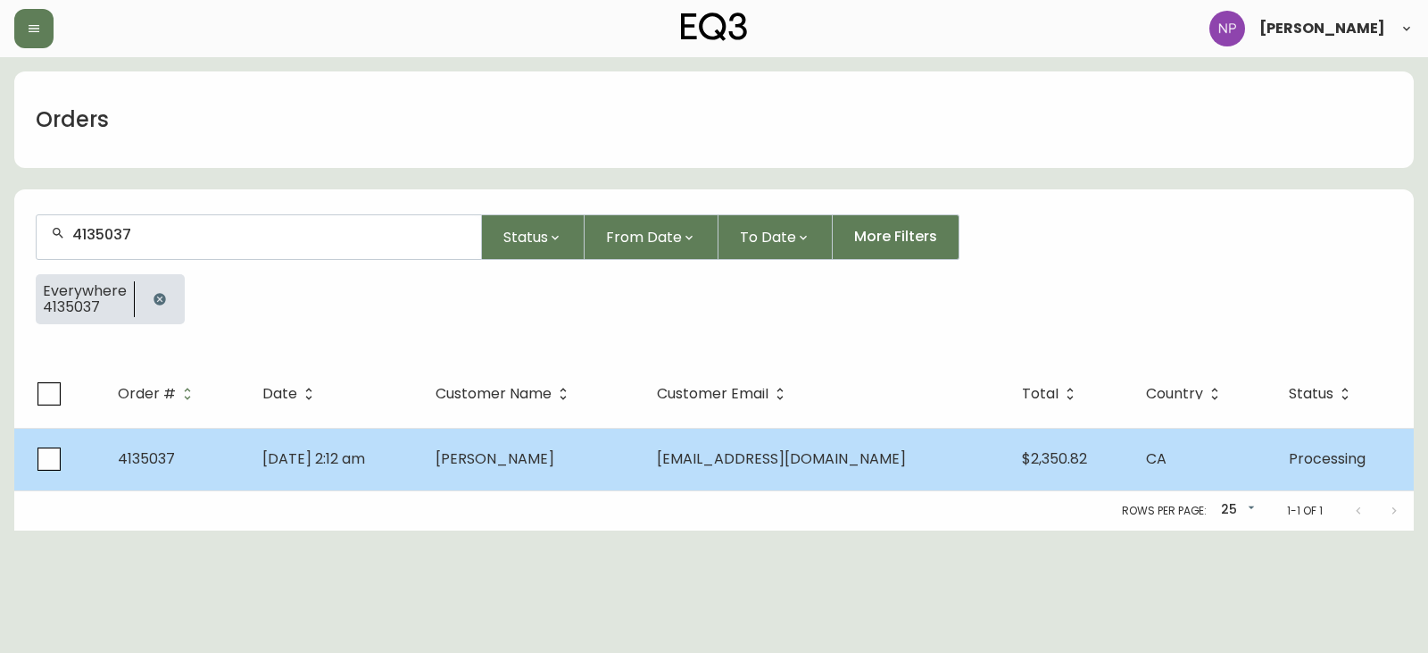
click at [643, 470] on td "Richard Chang" at bounding box center [531, 459] width 221 height 62
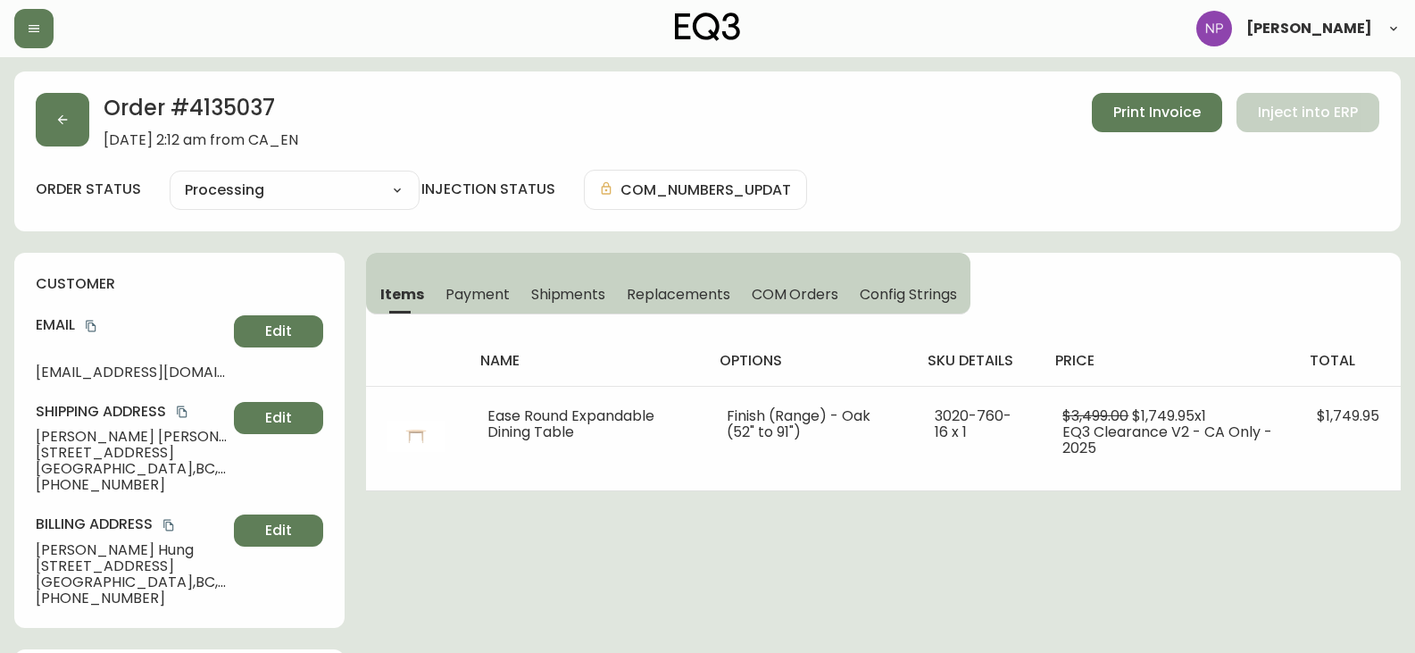
click at [562, 313] on div "Items Payment Shipments Replacements COM Orders Config Strings" at bounding box center [668, 284] width 604 height 62
click at [601, 310] on button "Shipments" at bounding box center [568, 293] width 96 height 39
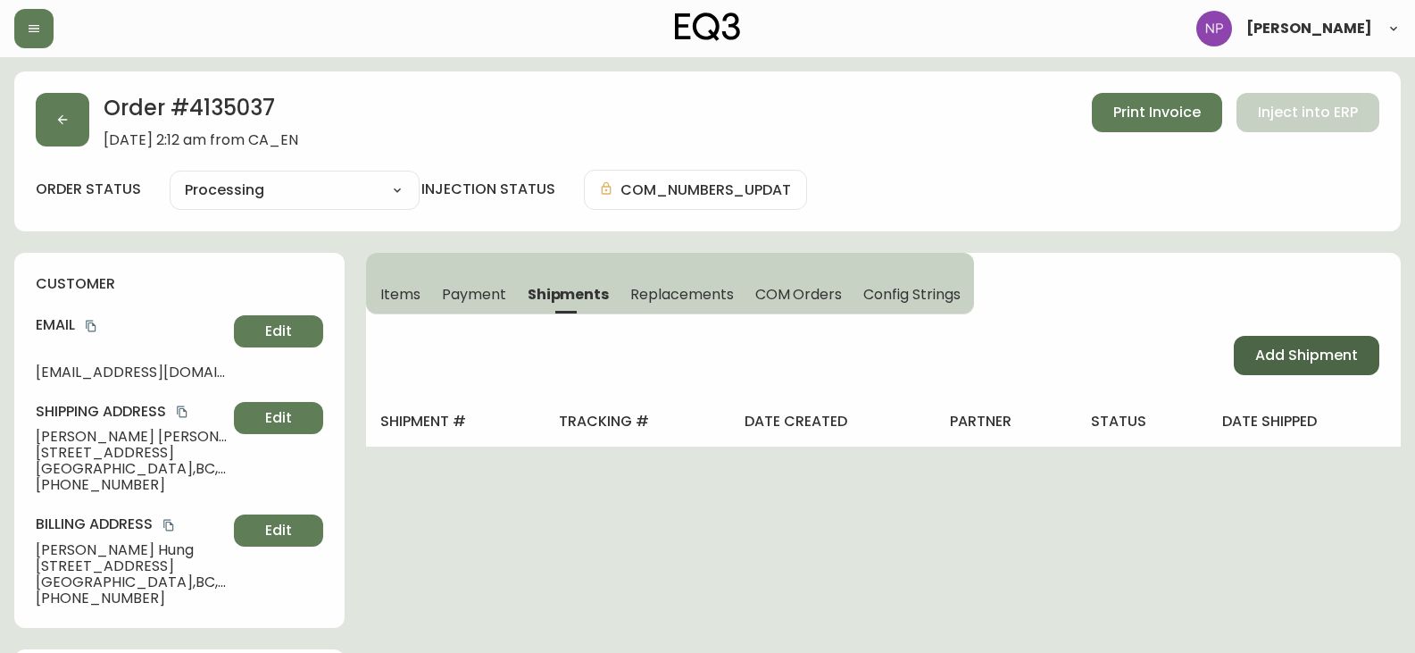
click at [1282, 364] on span "Add Shipment" at bounding box center [1306, 356] width 103 height 20
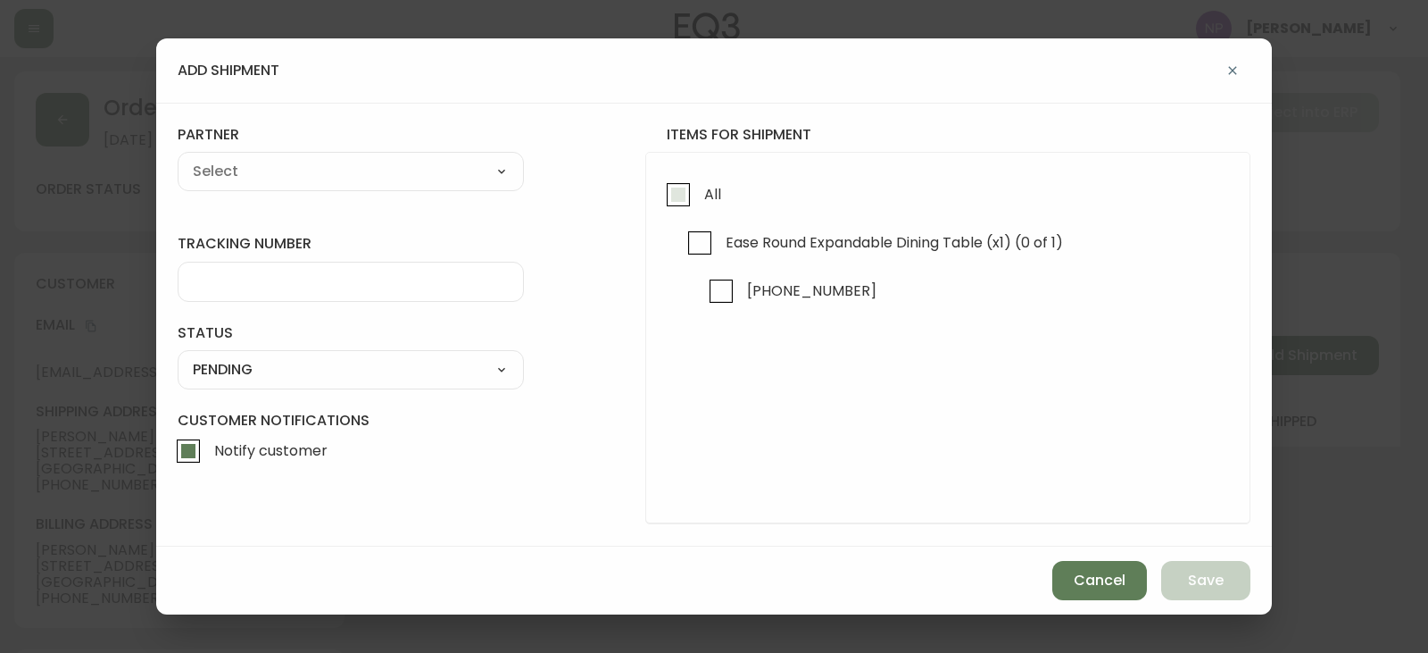
click at [715, 202] on span "All" at bounding box center [712, 194] width 17 height 19
click at [699, 202] on input "All" at bounding box center [678, 194] width 41 height 41
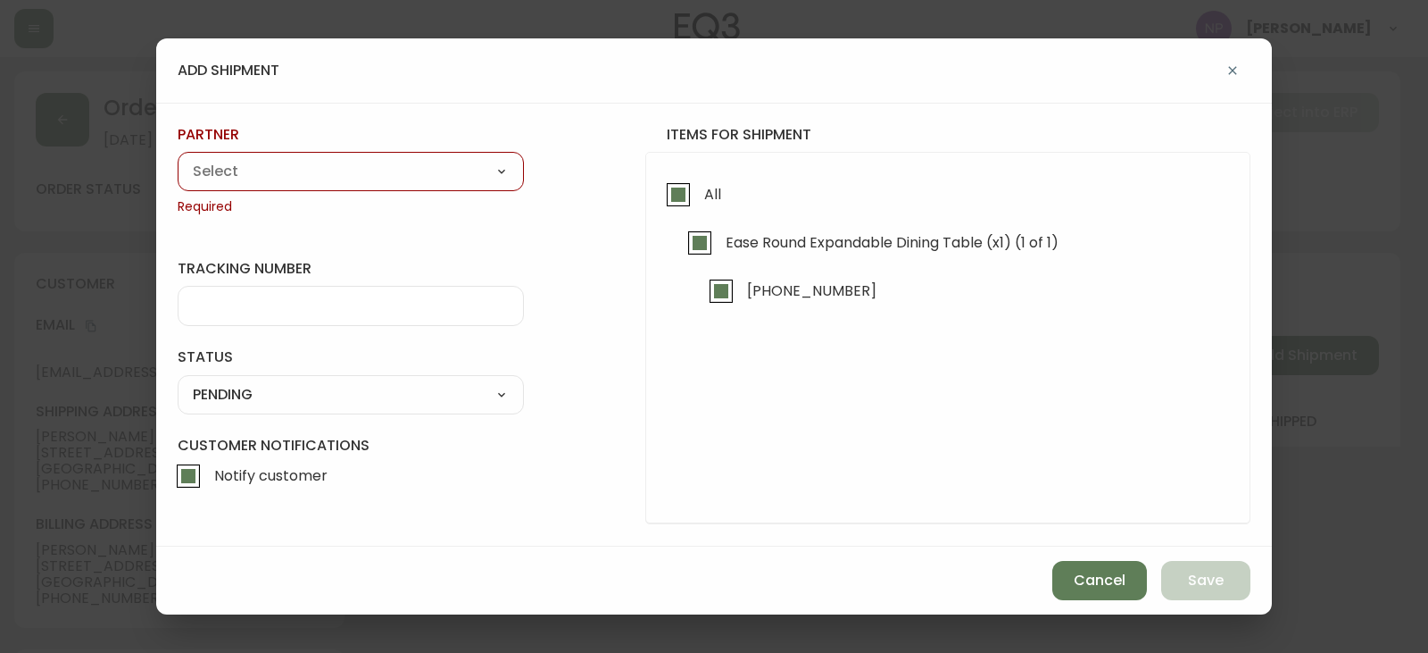
click at [421, 171] on select "A Move to Remember LLC ABF Freight Alero [PERSON_NAME] Canada Post Canpar Expre…" at bounding box center [351, 171] width 346 height 27
click at [178, 158] on select "A Move to Remember LLC ABF Freight Alero [PERSON_NAME] Canada Post Canpar Expre…" at bounding box center [351, 171] width 346 height 27
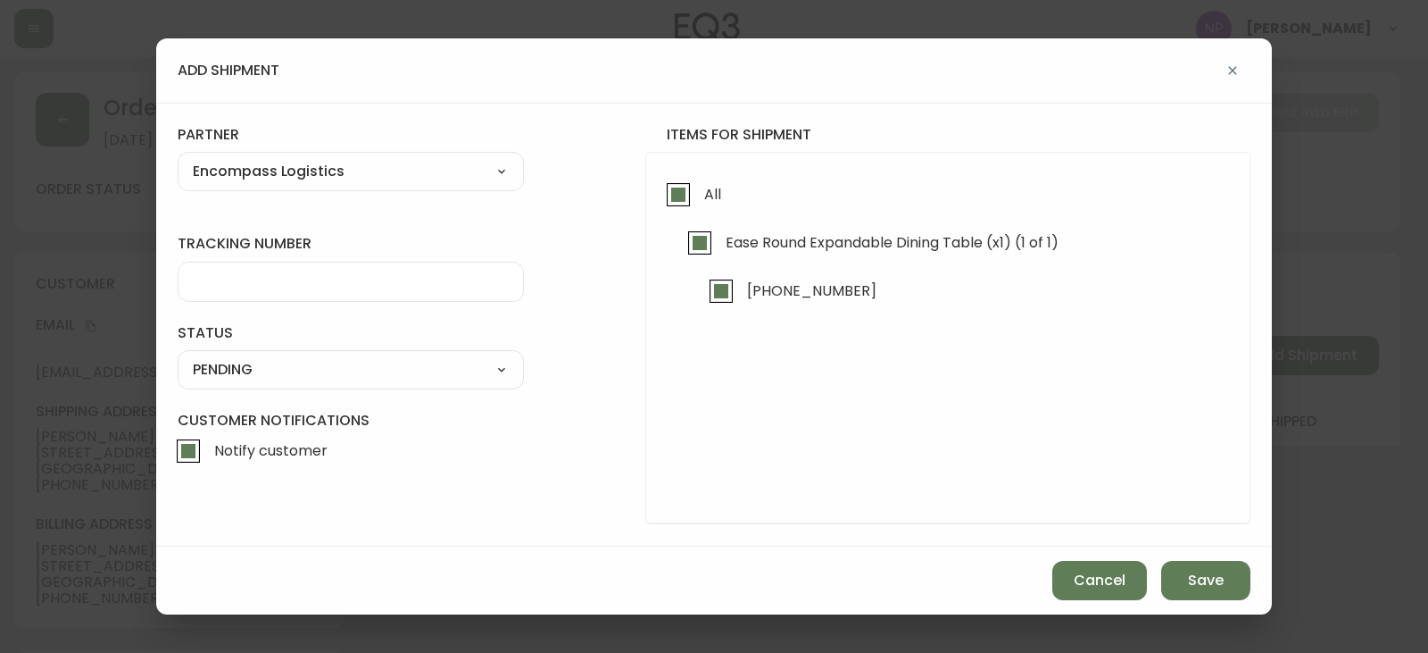
click at [276, 275] on input "tracking number" at bounding box center [351, 281] width 316 height 17
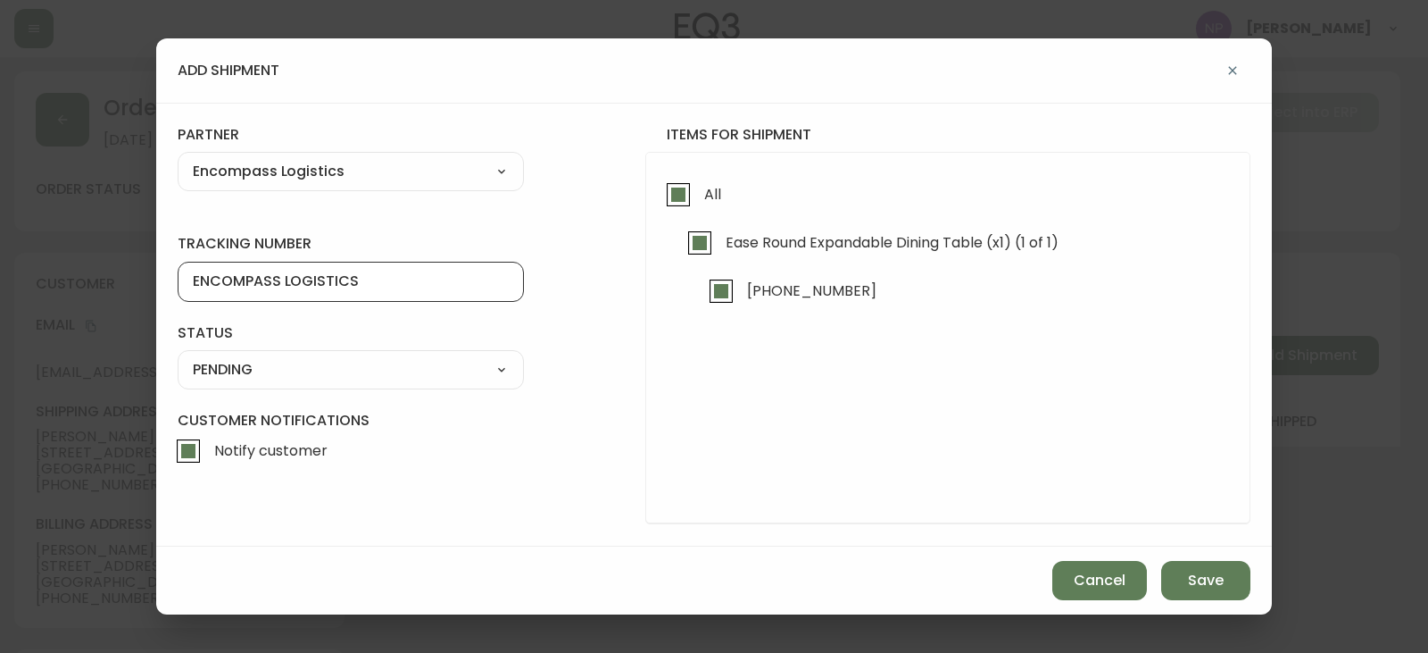
click at [360, 354] on div "SHIPPED PENDING CANCELLED" at bounding box center [351, 369] width 346 height 39
click at [359, 371] on select "SHIPPED PENDING CANCELLED" at bounding box center [351, 369] width 346 height 27
click at [178, 356] on select "SHIPPED PENDING CANCELLED" at bounding box center [351, 369] width 346 height 27
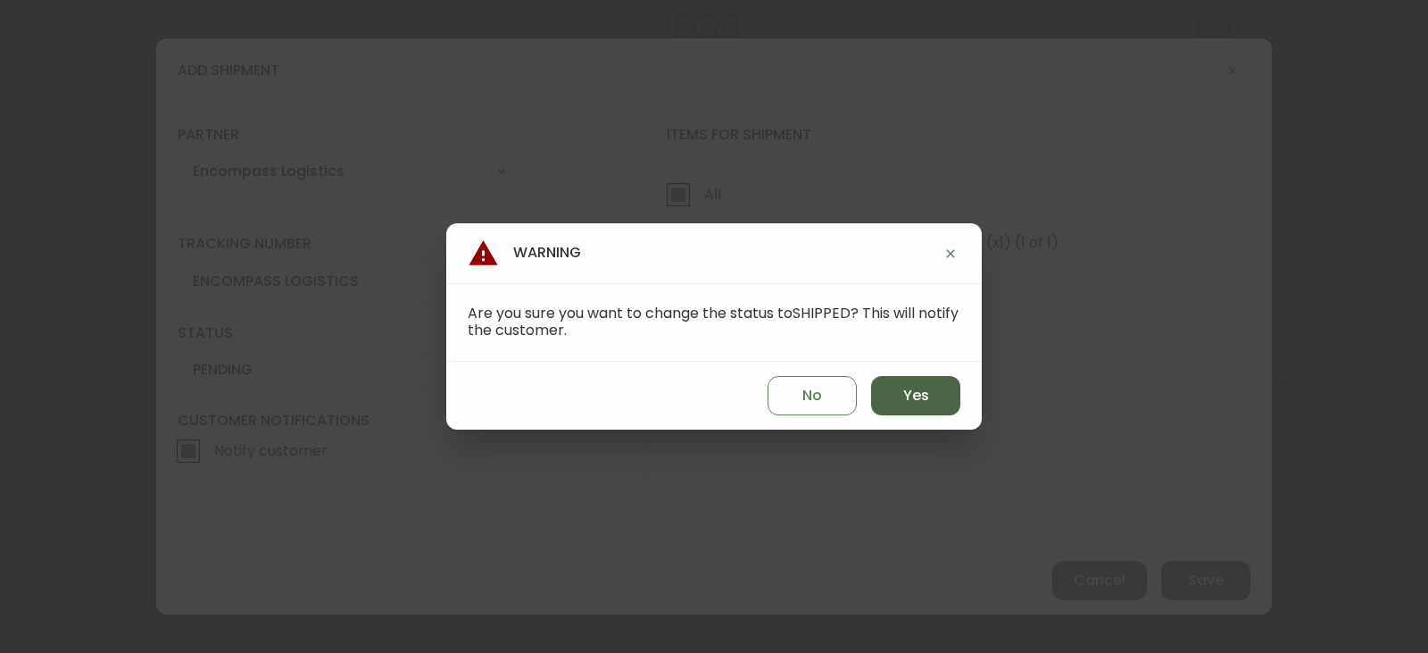
click at [908, 386] on span "Yes" at bounding box center [916, 396] width 26 height 20
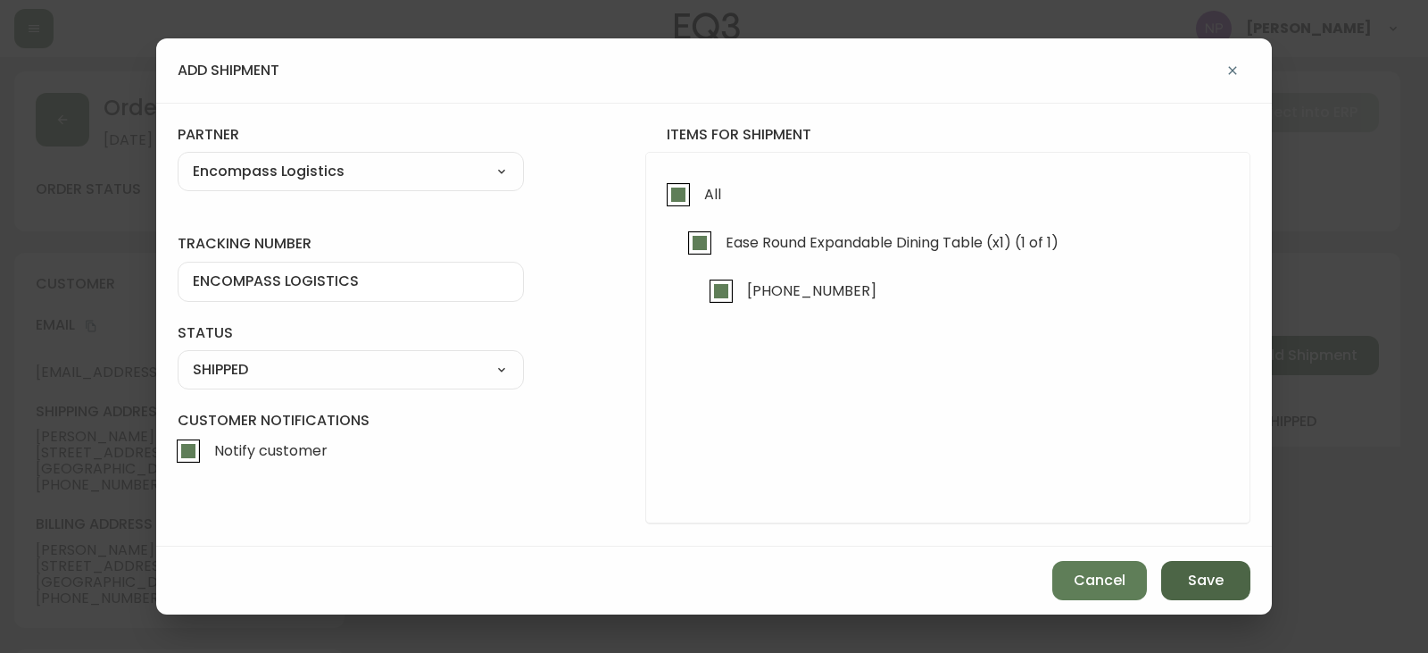
click at [1200, 581] on span "Save" at bounding box center [1206, 580] width 36 height 20
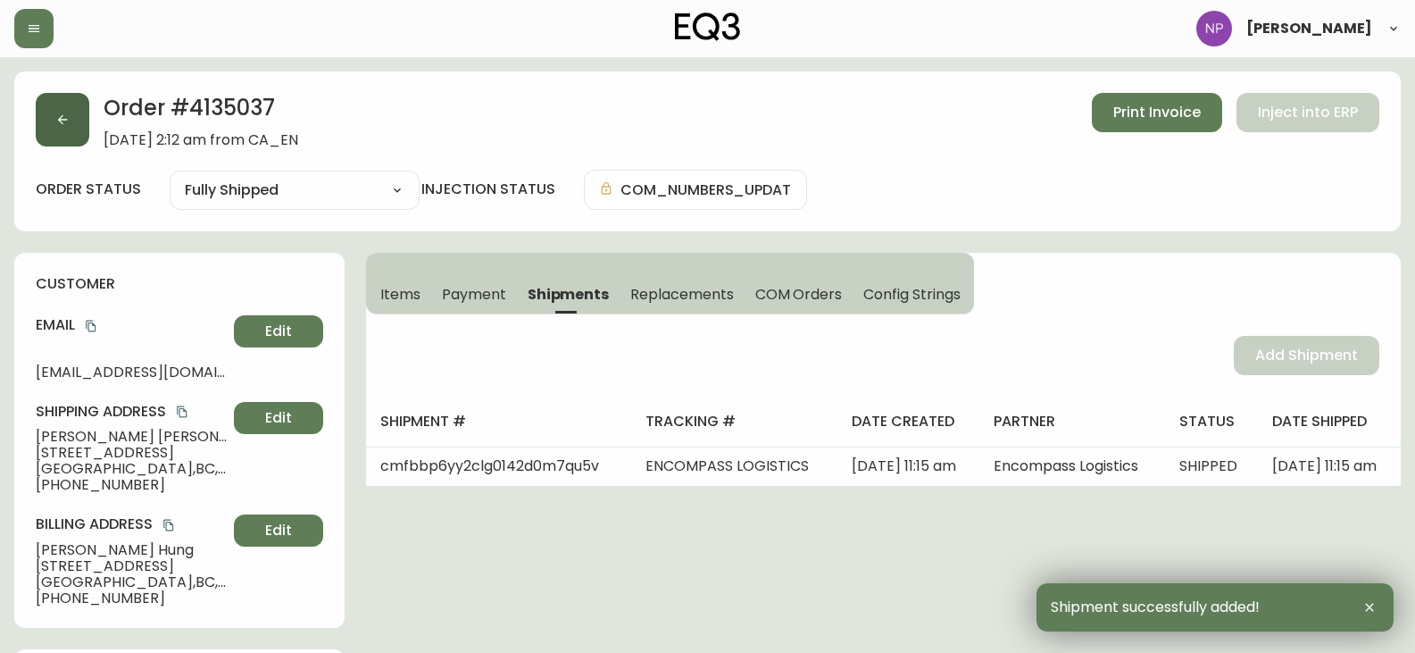
click at [63, 119] on icon "button" at bounding box center [62, 119] width 14 height 14
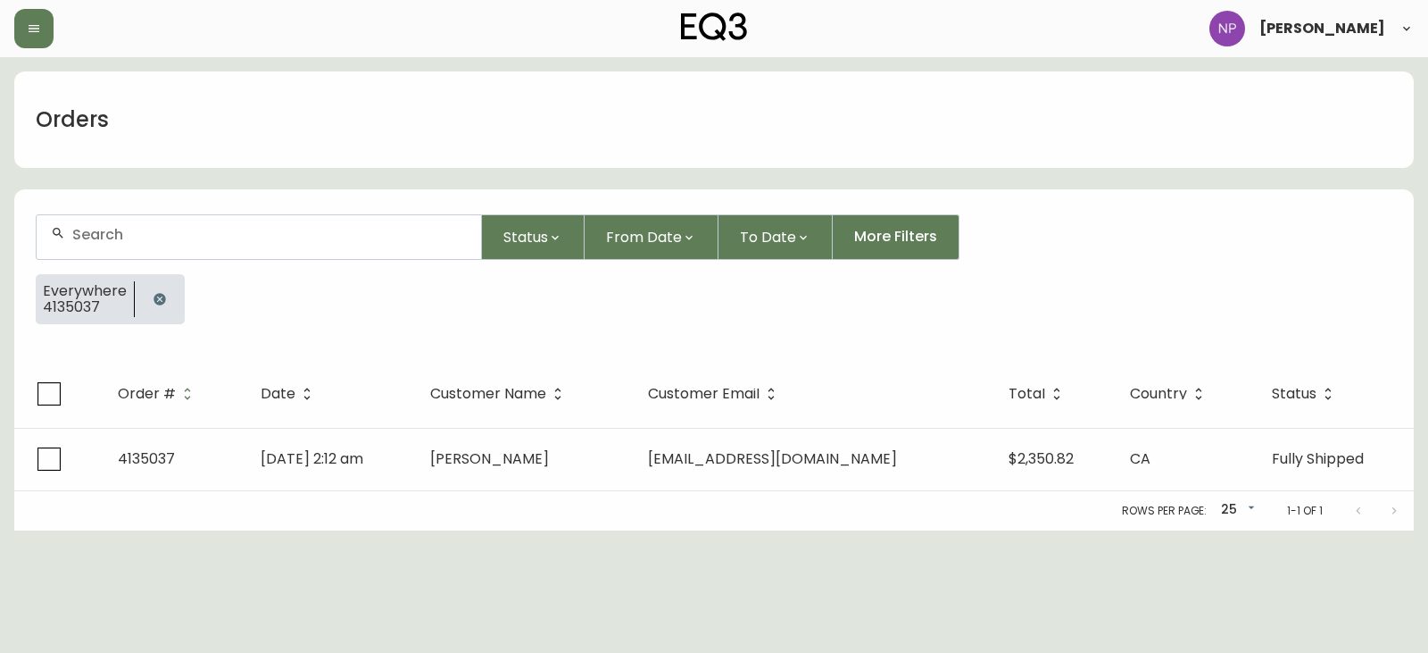
click at [87, 232] on input "text" at bounding box center [269, 234] width 395 height 17
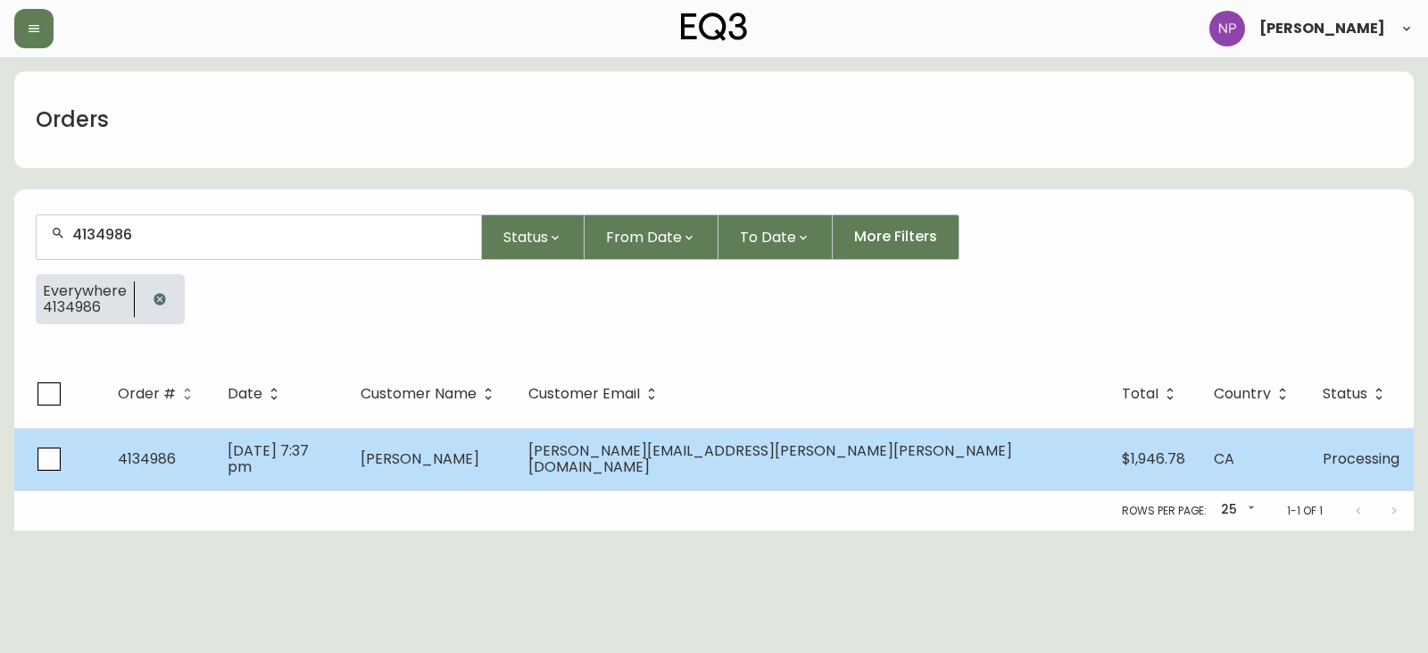
click at [129, 460] on span "4134986" at bounding box center [147, 458] width 58 height 21
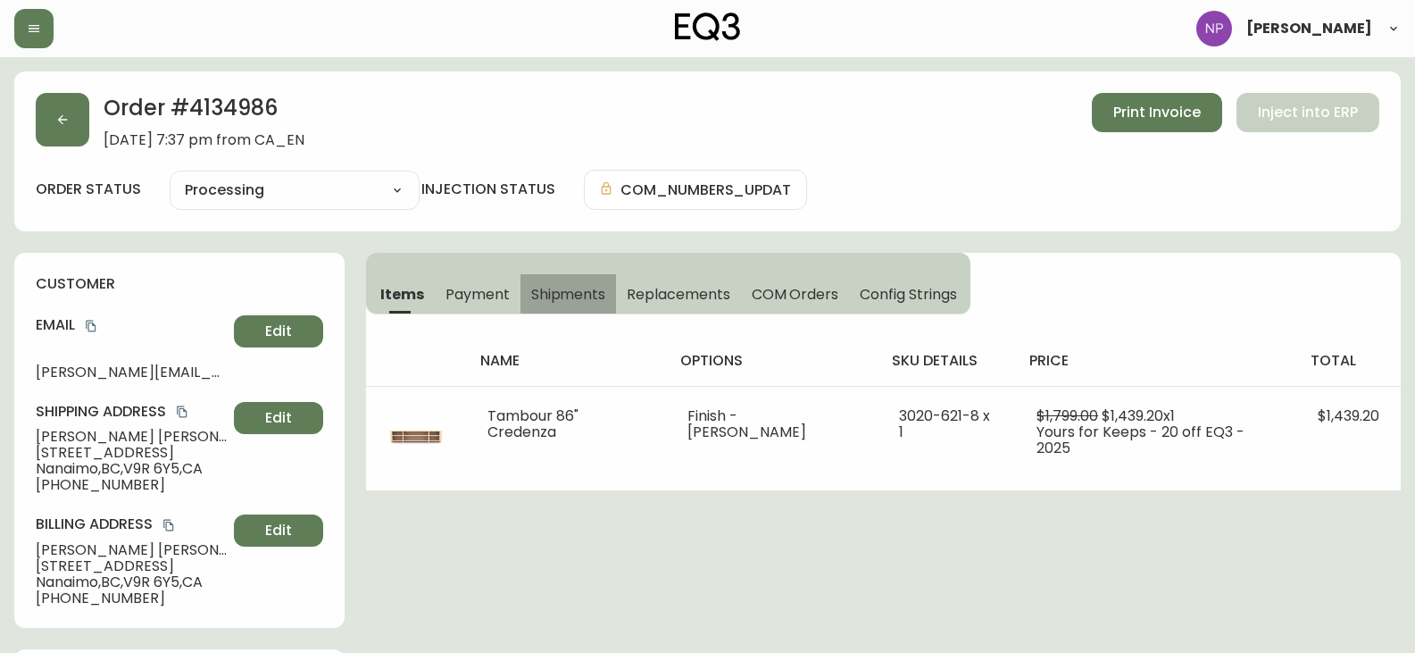
click at [575, 289] on span "Shipments" at bounding box center [568, 294] width 75 height 19
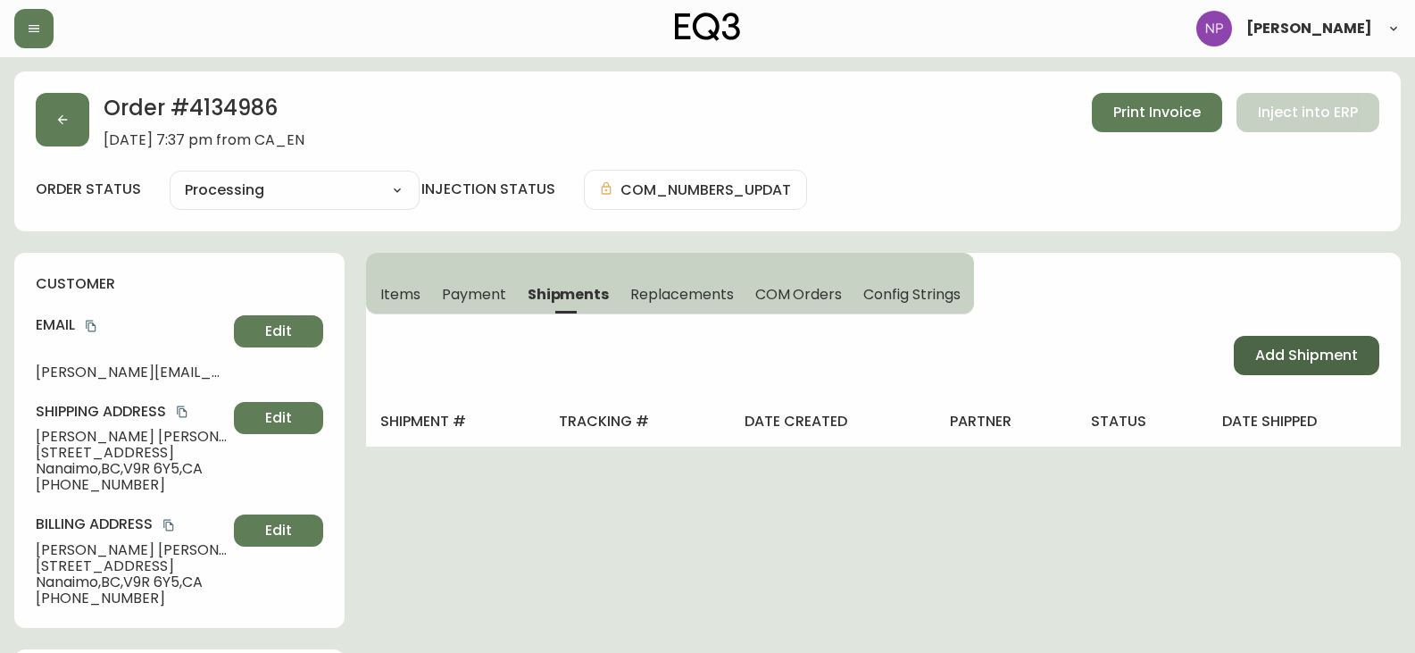
click at [1328, 365] on span "Add Shipment" at bounding box center [1306, 356] width 103 height 20
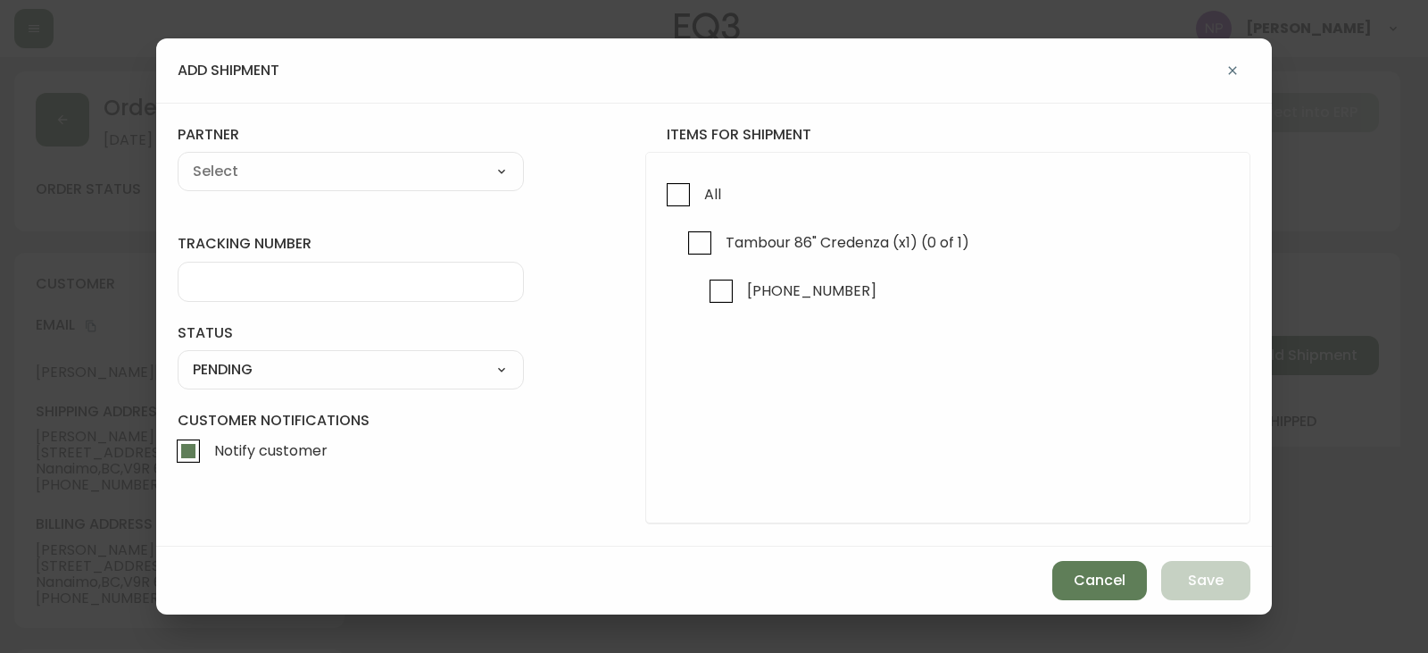
drag, startPoint x: 651, startPoint y: 169, endPoint x: 654, endPoint y: 180, distance: 12.1
click at [652, 177] on div "All Tambour 86" Credenza (x1) (0 of 1) 3020-621-8" at bounding box center [947, 338] width 605 height 372
click at [667, 184] on input "All" at bounding box center [678, 194] width 41 height 41
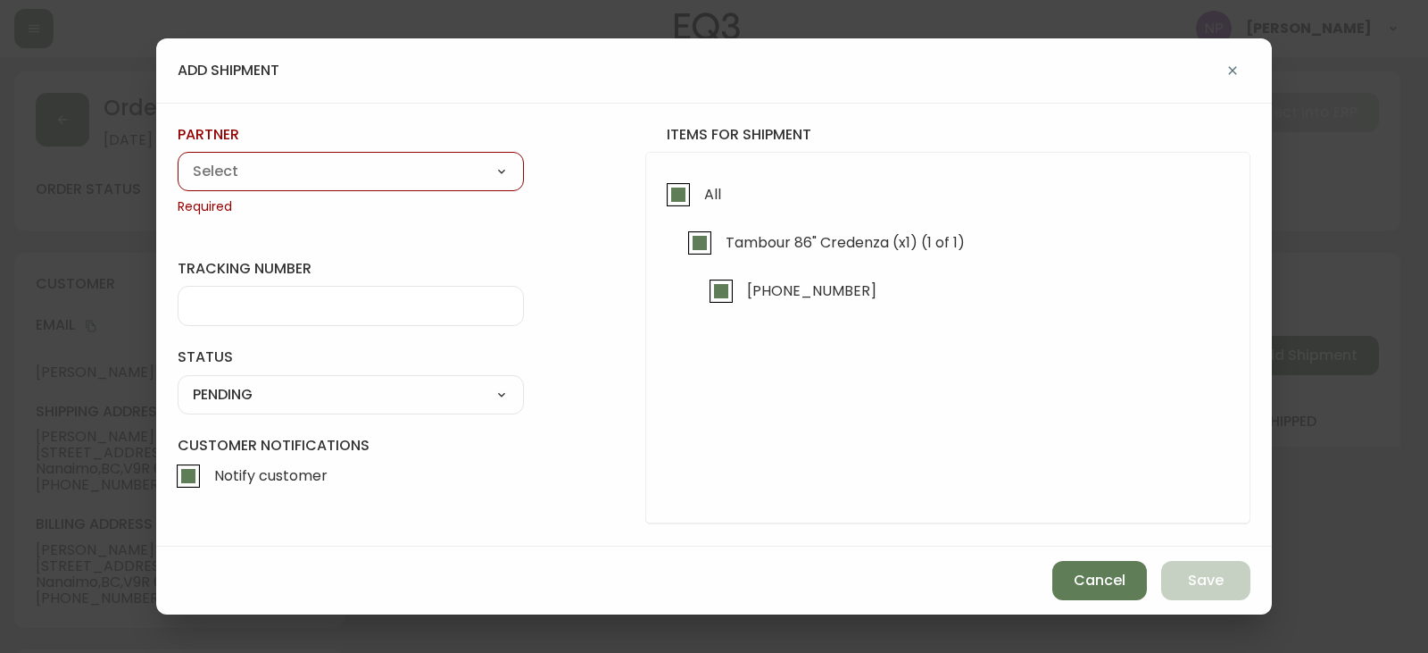
click at [497, 180] on select "A Move to Remember LLC ABF Freight Alero [PERSON_NAME] Canada Post Canpar Expre…" at bounding box center [351, 171] width 346 height 27
click at [178, 158] on select "A Move to Remember LLC ABF Freight Alero [PERSON_NAME] Canada Post Canpar Expre…" at bounding box center [351, 171] width 346 height 27
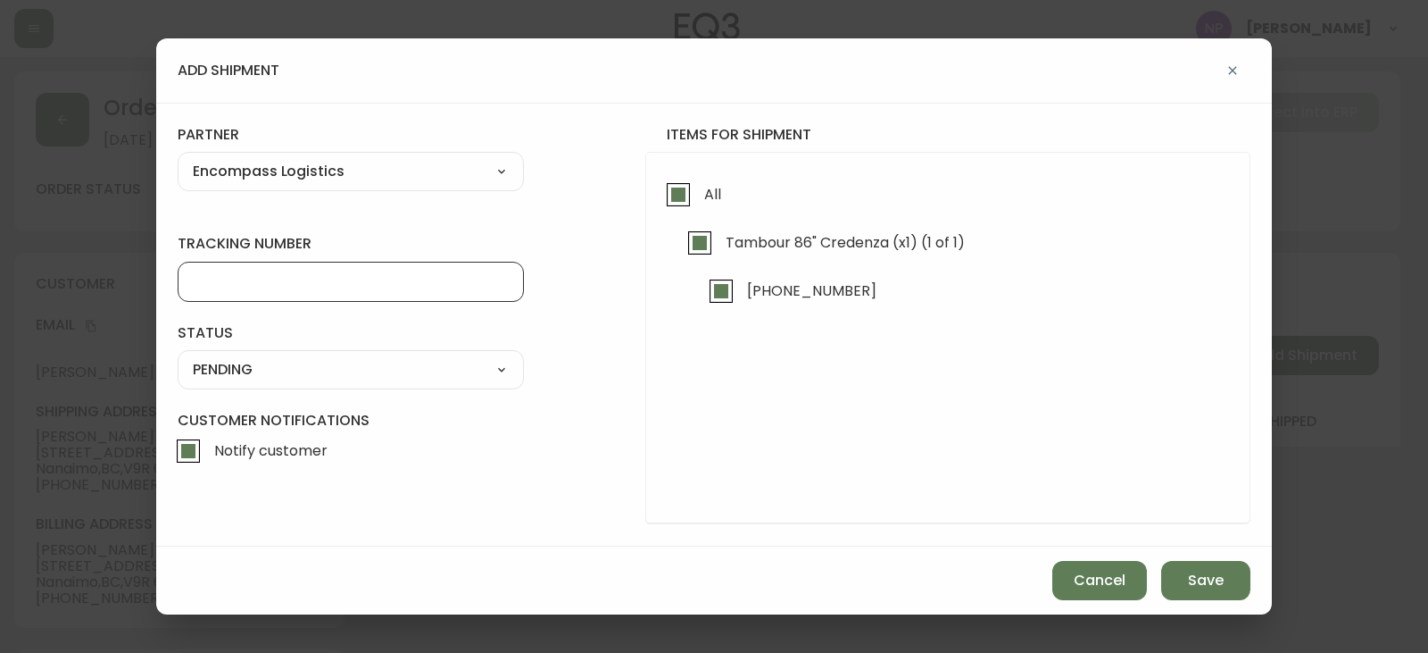
click at [278, 281] on input "tracking number" at bounding box center [351, 281] width 316 height 17
click at [366, 369] on select "SHIPPED PENDING CANCELLED" at bounding box center [351, 369] width 346 height 27
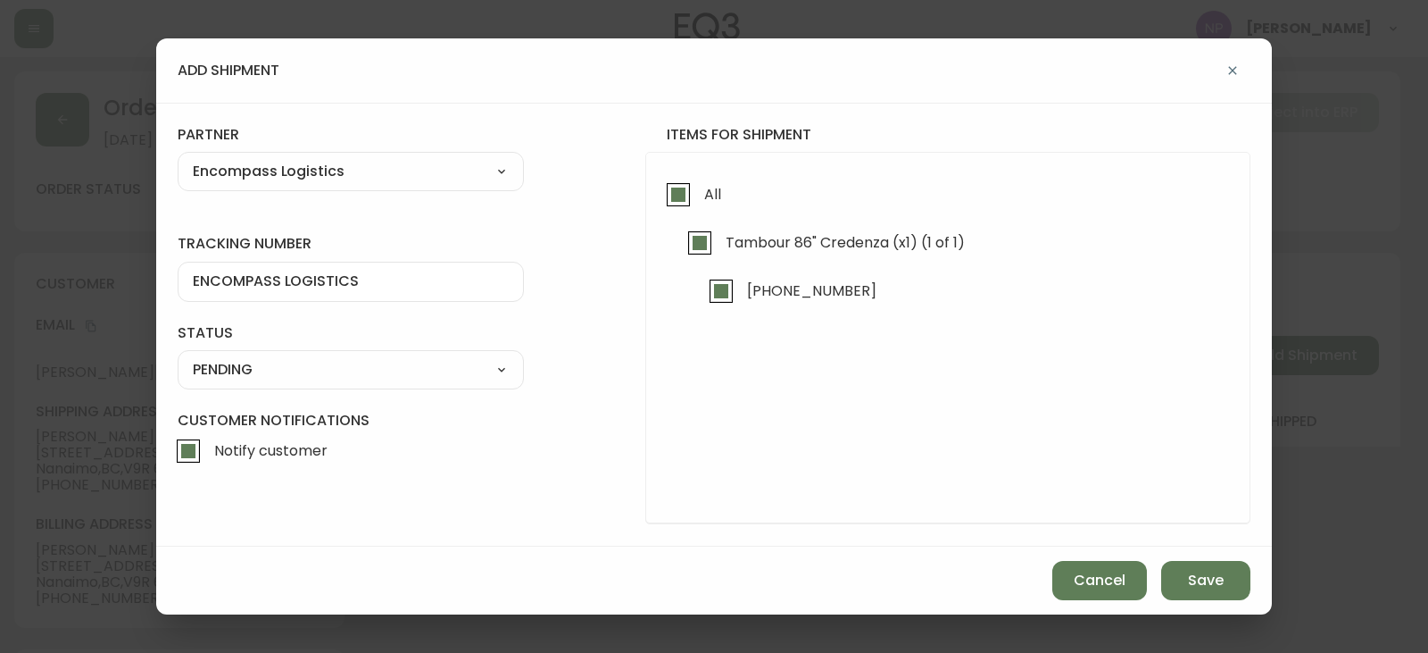
click at [178, 356] on select "SHIPPED PENDING CANCELLED" at bounding box center [351, 369] width 346 height 27
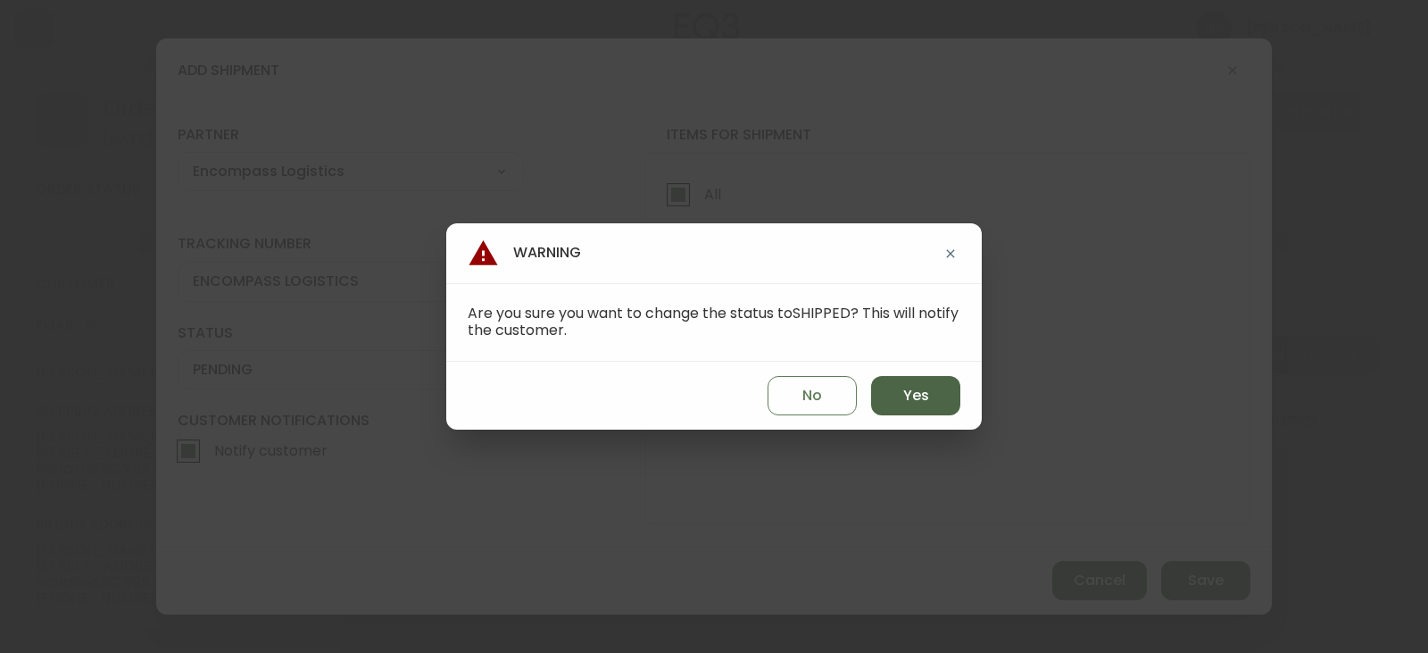
click at [897, 398] on button "Yes" at bounding box center [915, 395] width 89 height 39
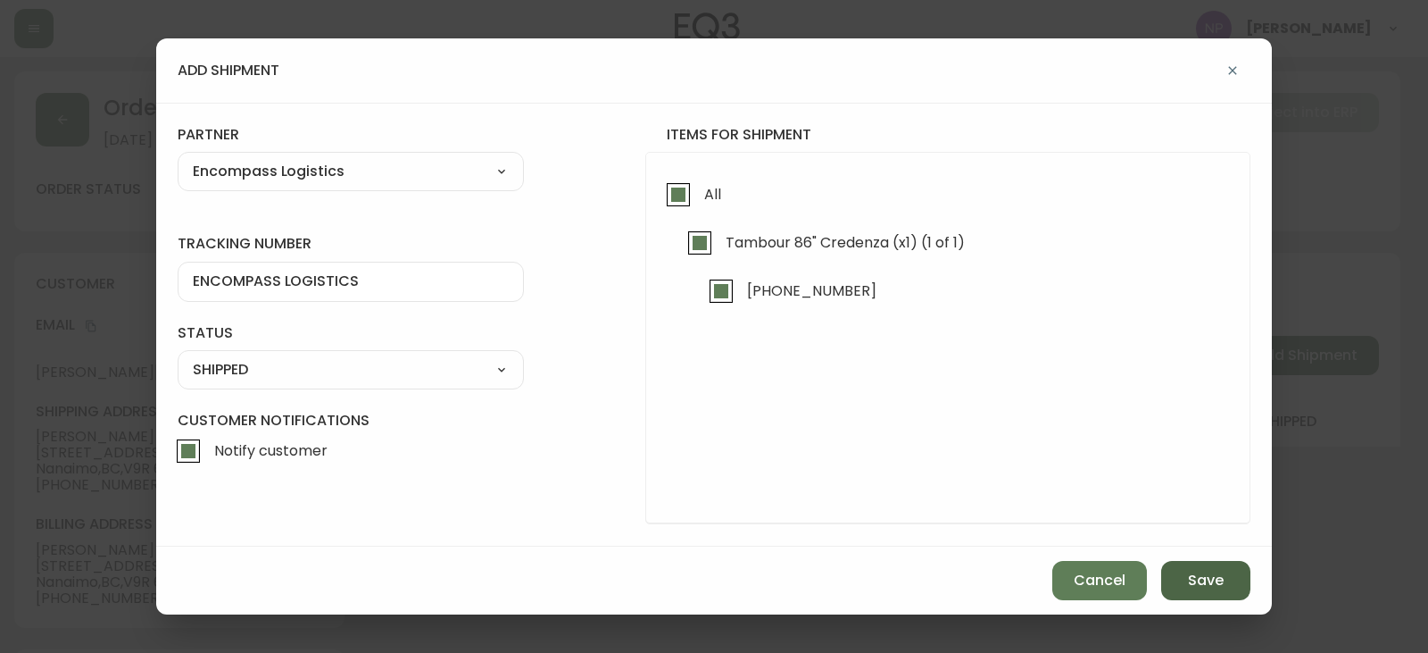
click at [1201, 571] on span "Save" at bounding box center [1206, 580] width 36 height 20
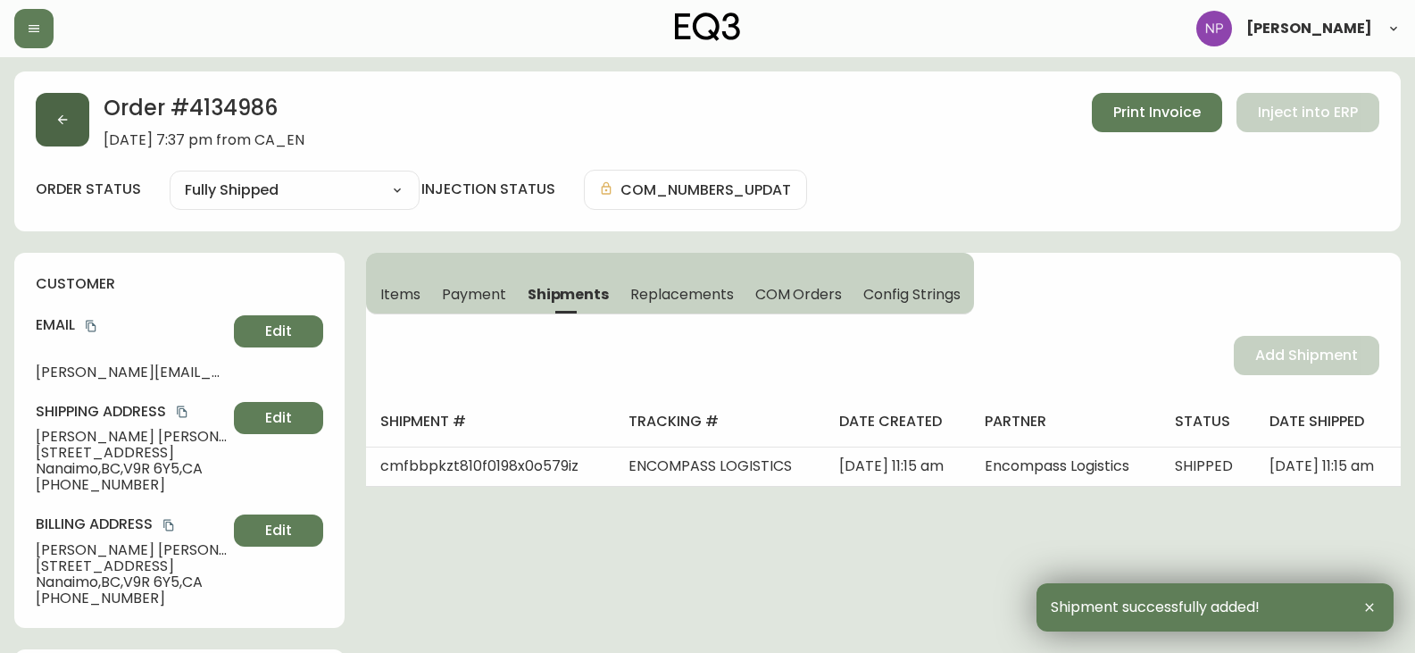
click at [43, 135] on button "button" at bounding box center [63, 120] width 54 height 54
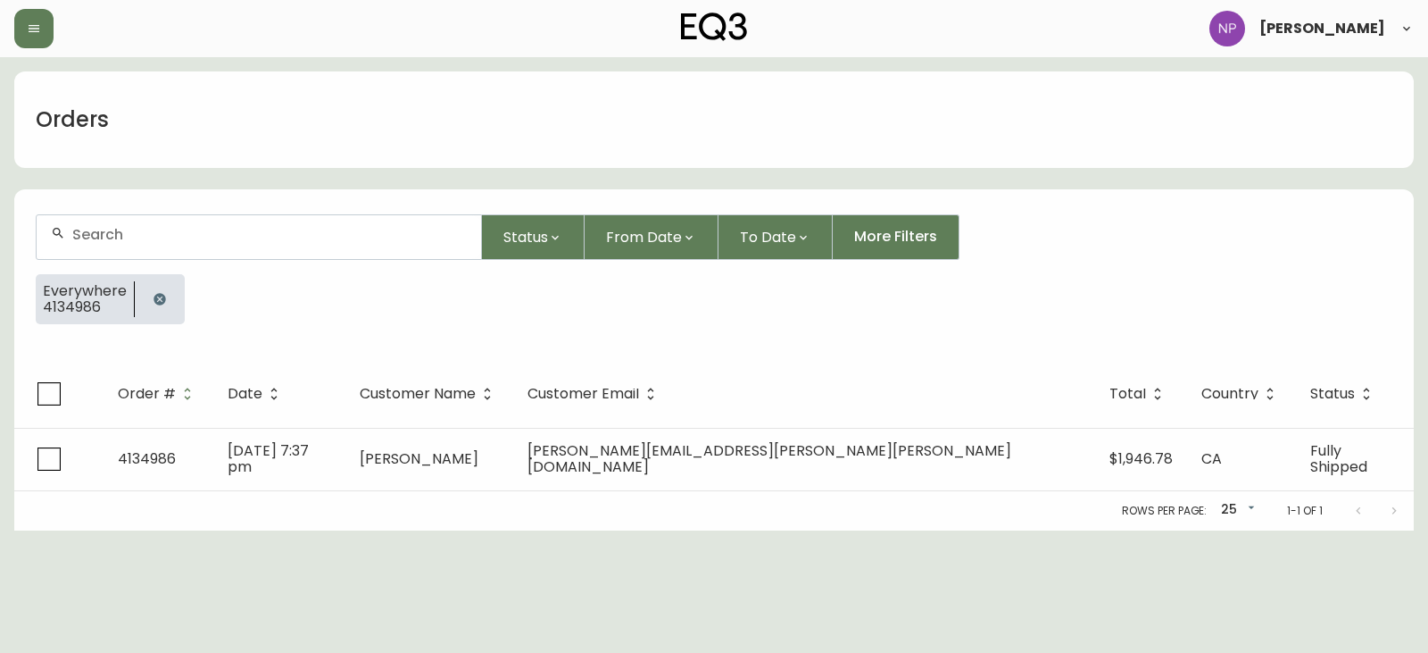
click at [177, 246] on div at bounding box center [259, 237] width 445 height 44
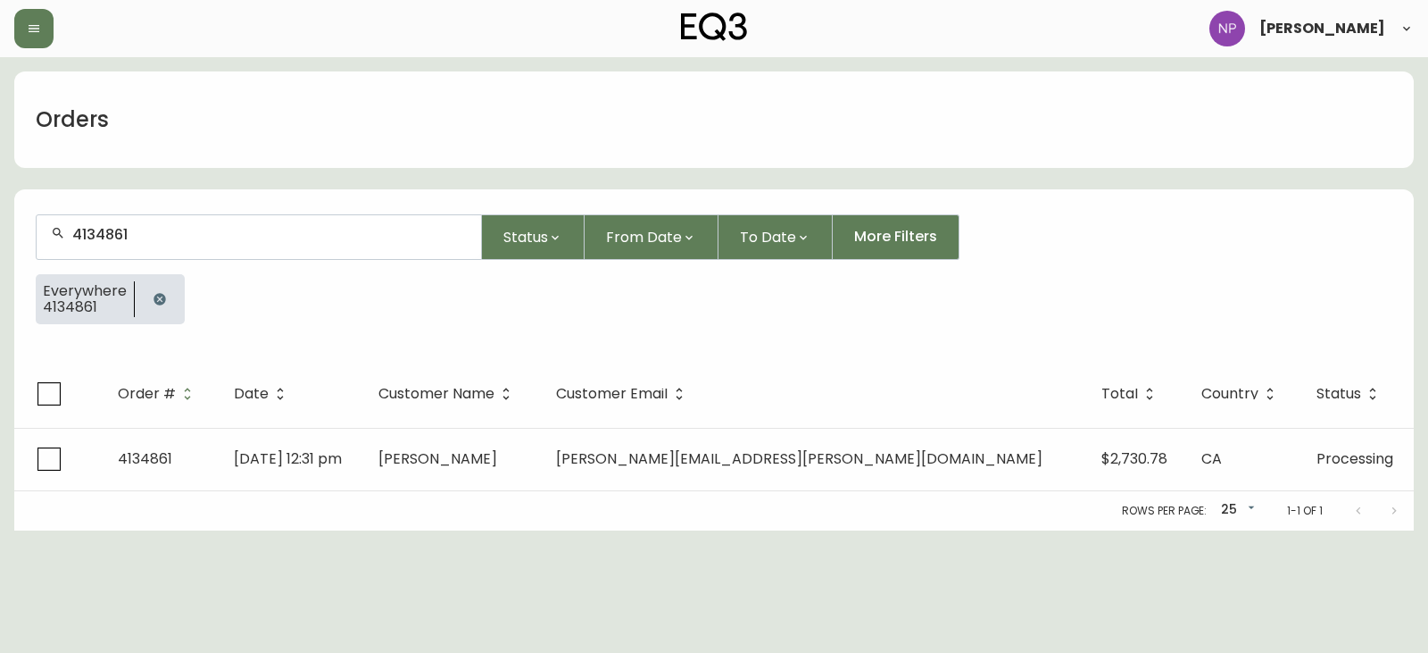
click at [497, 491] on div "Order # Date Customer Name Customer Email Total Country Status 4134861 Aug 26 2…" at bounding box center [714, 445] width 1400 height 171
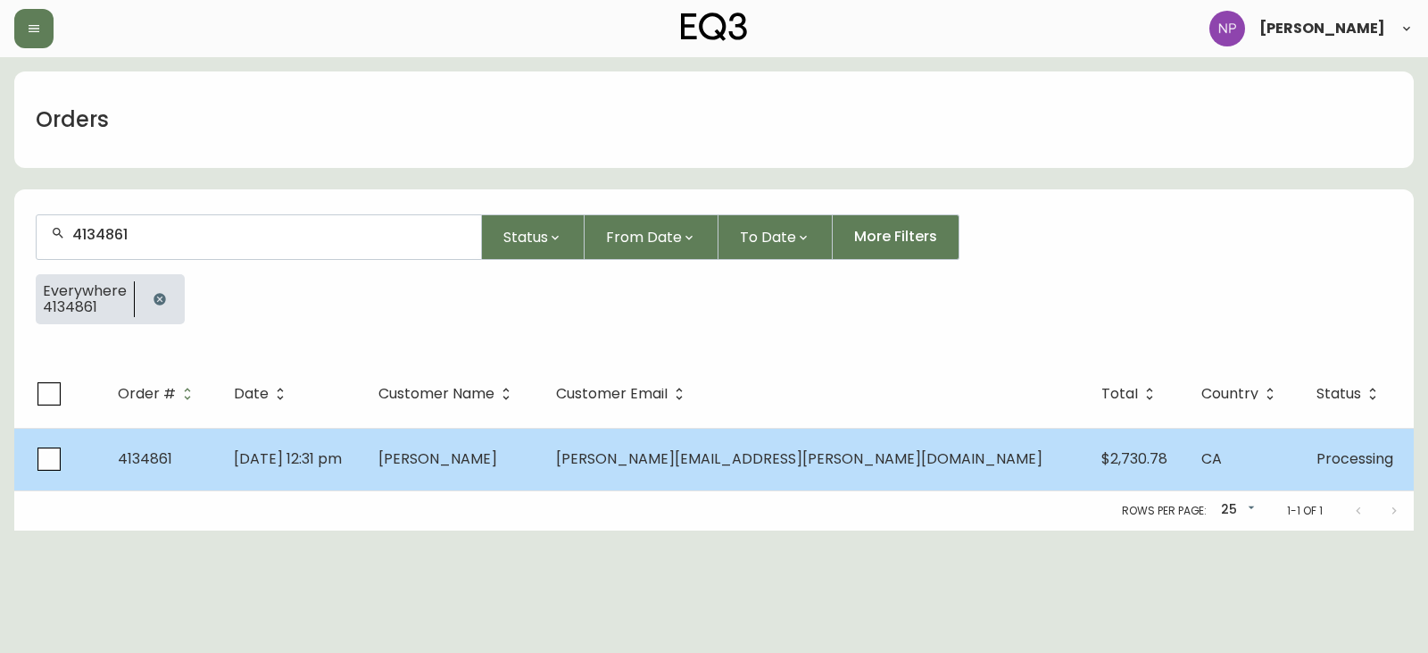
click at [364, 482] on td "Aug 26 2025, 12:31 pm" at bounding box center [292, 459] width 145 height 62
click at [364, 465] on td "Aug 26 2025, 12:31 pm" at bounding box center [292, 459] width 145 height 62
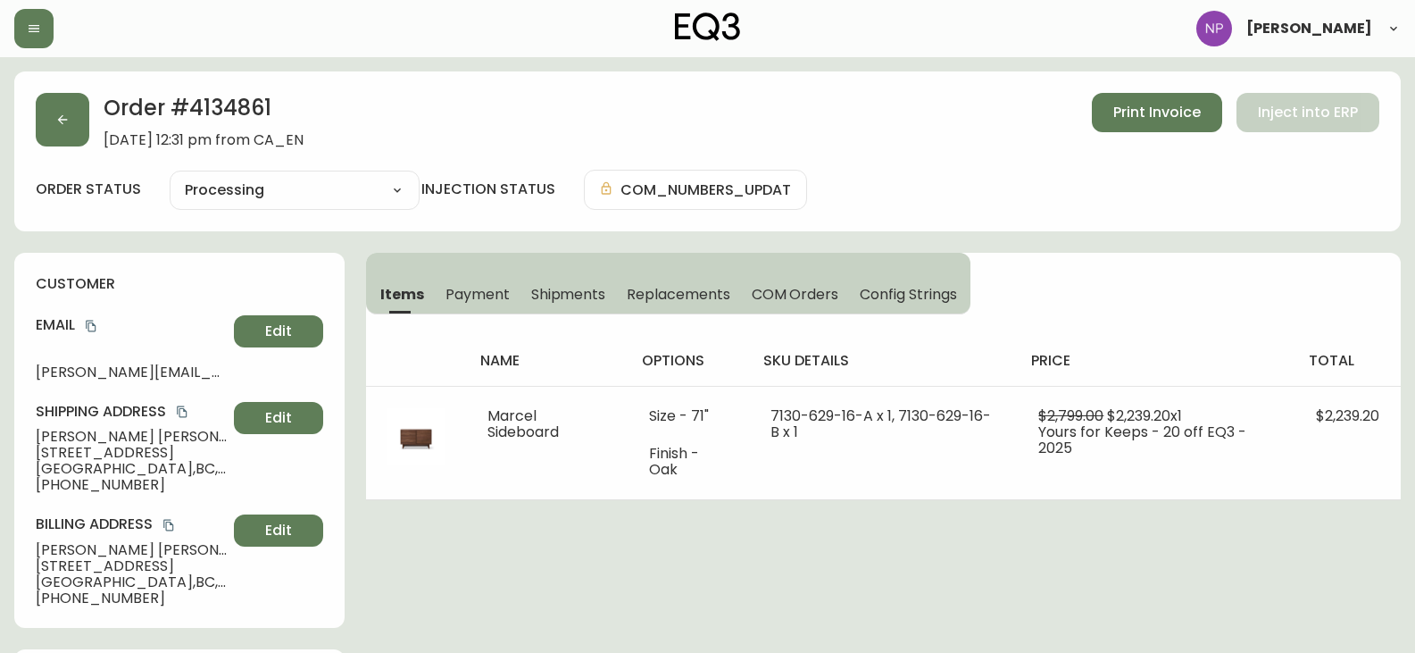
click at [557, 304] on span "Shipments" at bounding box center [568, 294] width 75 height 19
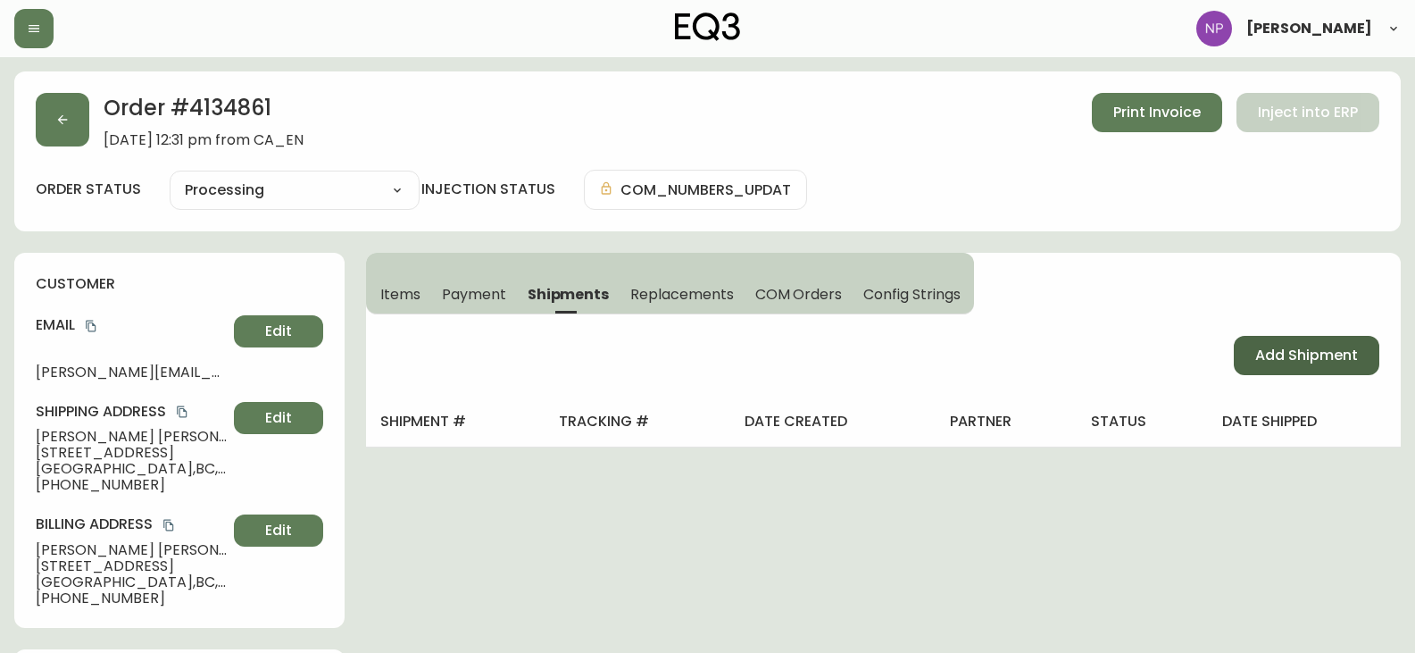
click at [1323, 351] on span "Add Shipment" at bounding box center [1306, 356] width 103 height 20
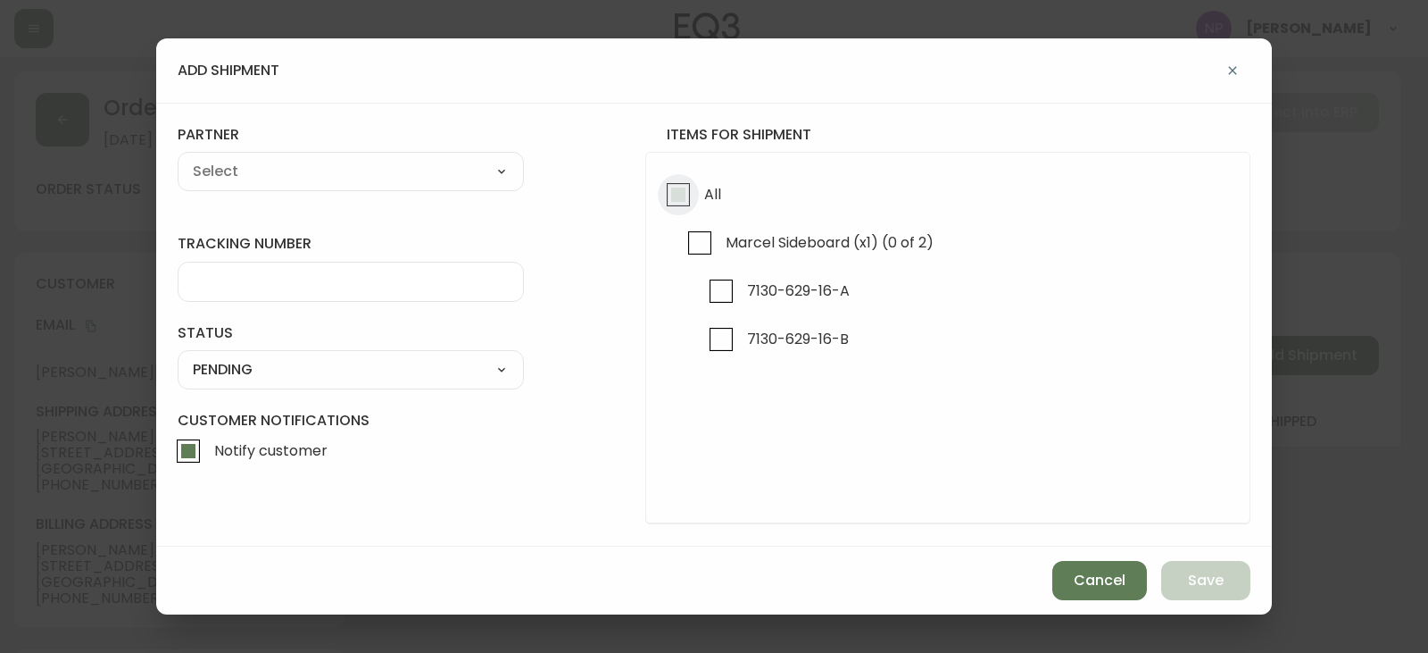
click at [663, 194] on input "All" at bounding box center [678, 194] width 41 height 41
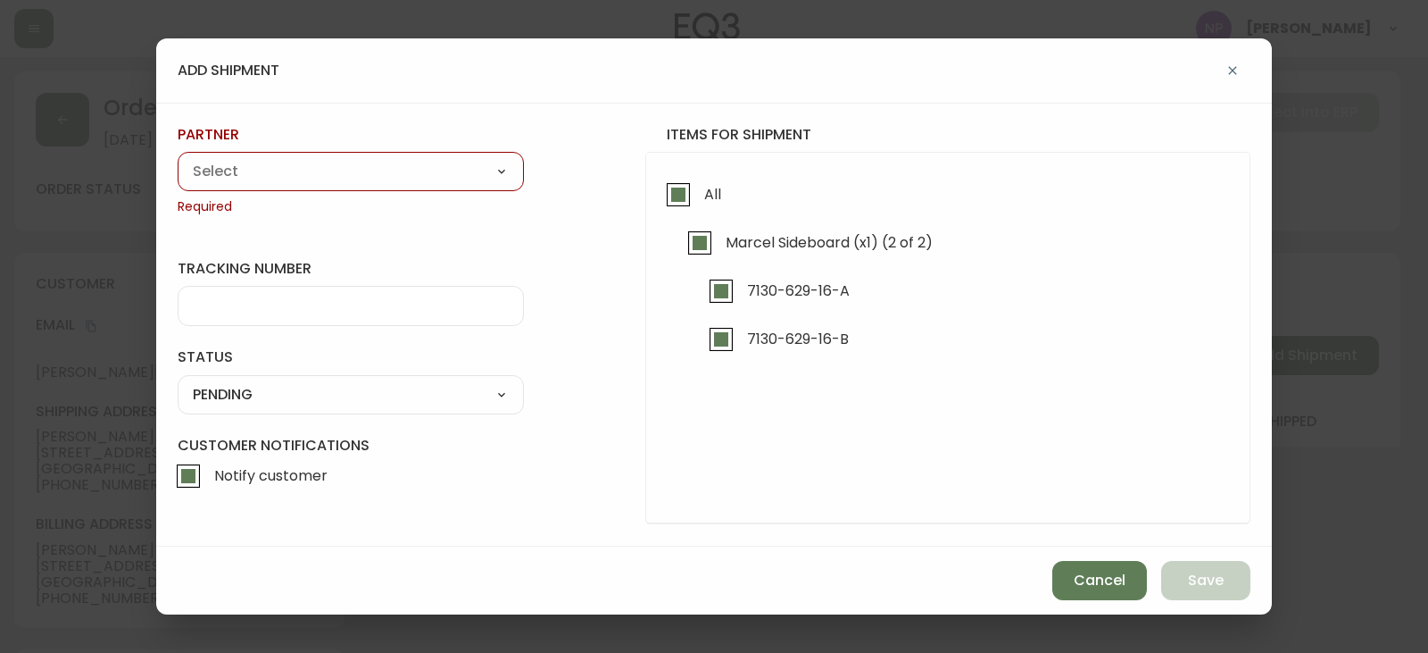
click at [400, 179] on select "A Move to Remember LLC ABF Freight Alero [PERSON_NAME] Canada Post Canpar Expre…" at bounding box center [351, 171] width 346 height 27
click at [178, 158] on select "A Move to Remember LLC ABF Freight Alero [PERSON_NAME] Canada Post Canpar Expre…" at bounding box center [351, 171] width 346 height 27
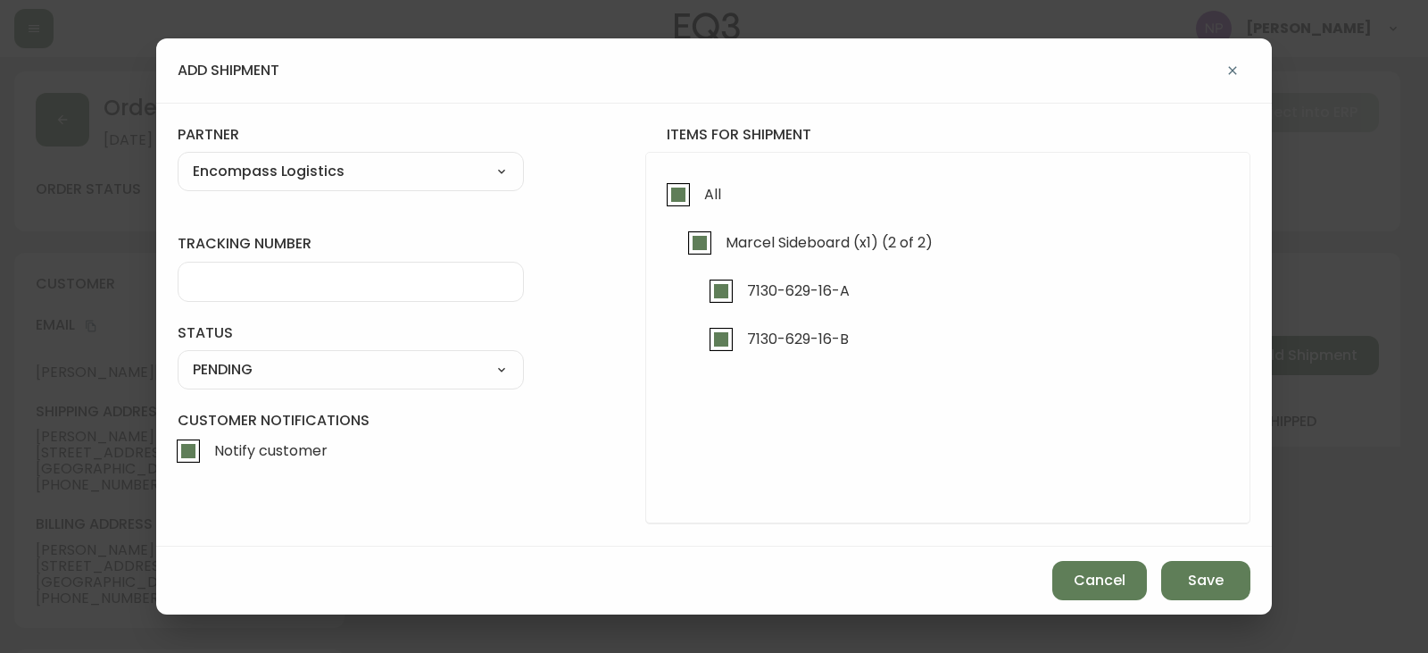
click at [314, 264] on div at bounding box center [351, 282] width 346 height 40
click at [317, 271] on div at bounding box center [351, 282] width 346 height 40
click at [339, 284] on input "tracking number" at bounding box center [351, 281] width 316 height 17
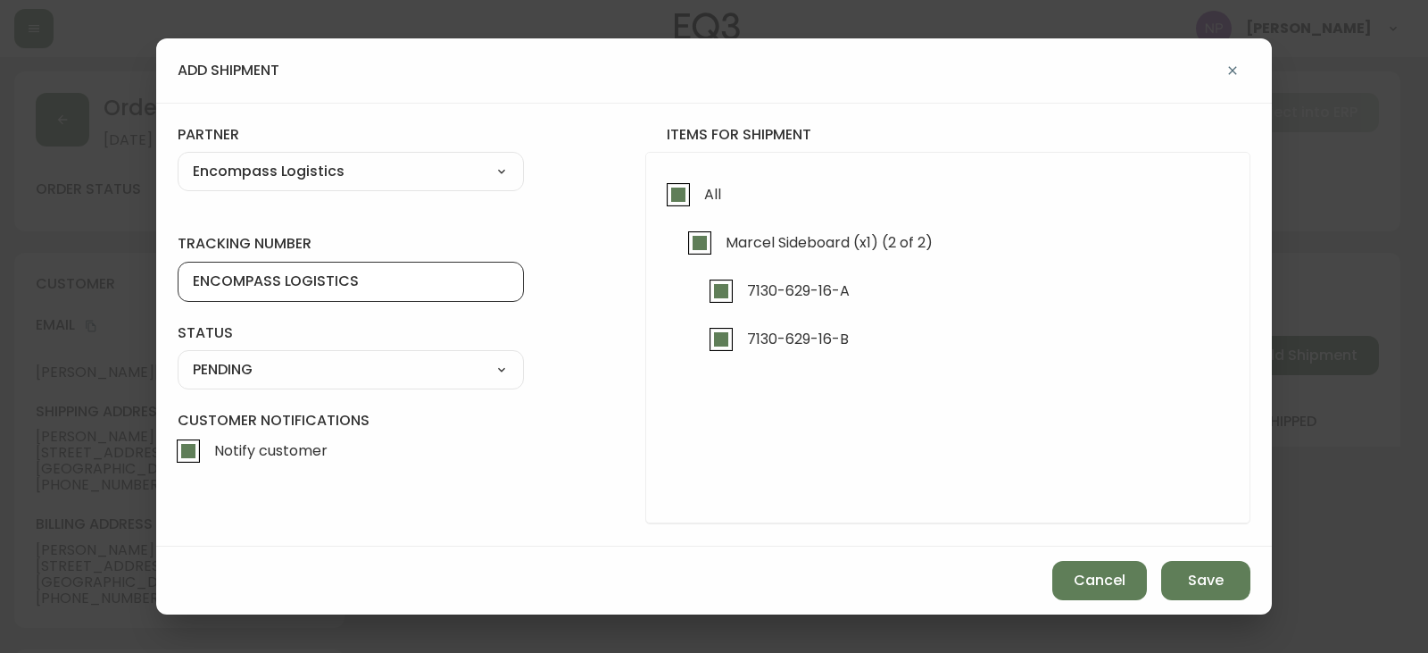
click at [305, 371] on select "SHIPPED PENDING CANCELLED" at bounding box center [351, 369] width 346 height 27
click at [178, 356] on select "SHIPPED PENDING CANCELLED" at bounding box center [351, 369] width 346 height 27
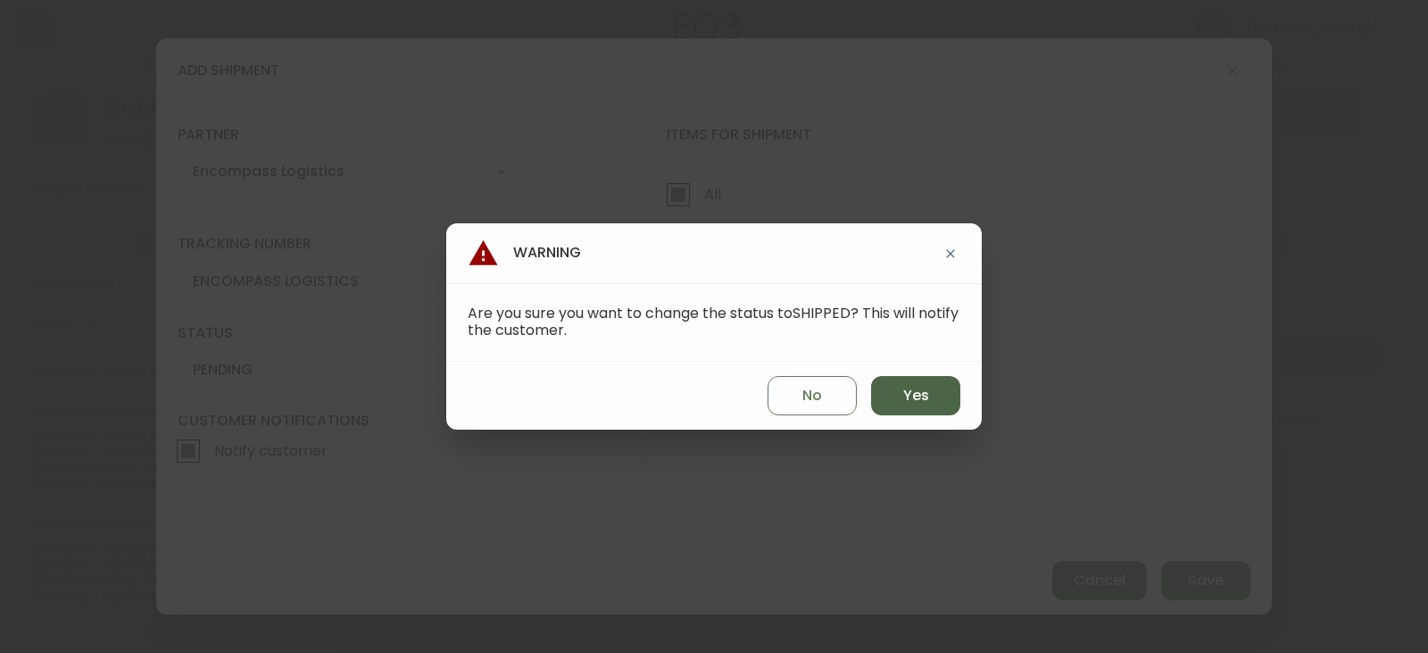
click at [881, 383] on div "No Yes" at bounding box center [714, 396] width 536 height 68
click at [885, 383] on button "Yes" at bounding box center [915, 395] width 89 height 39
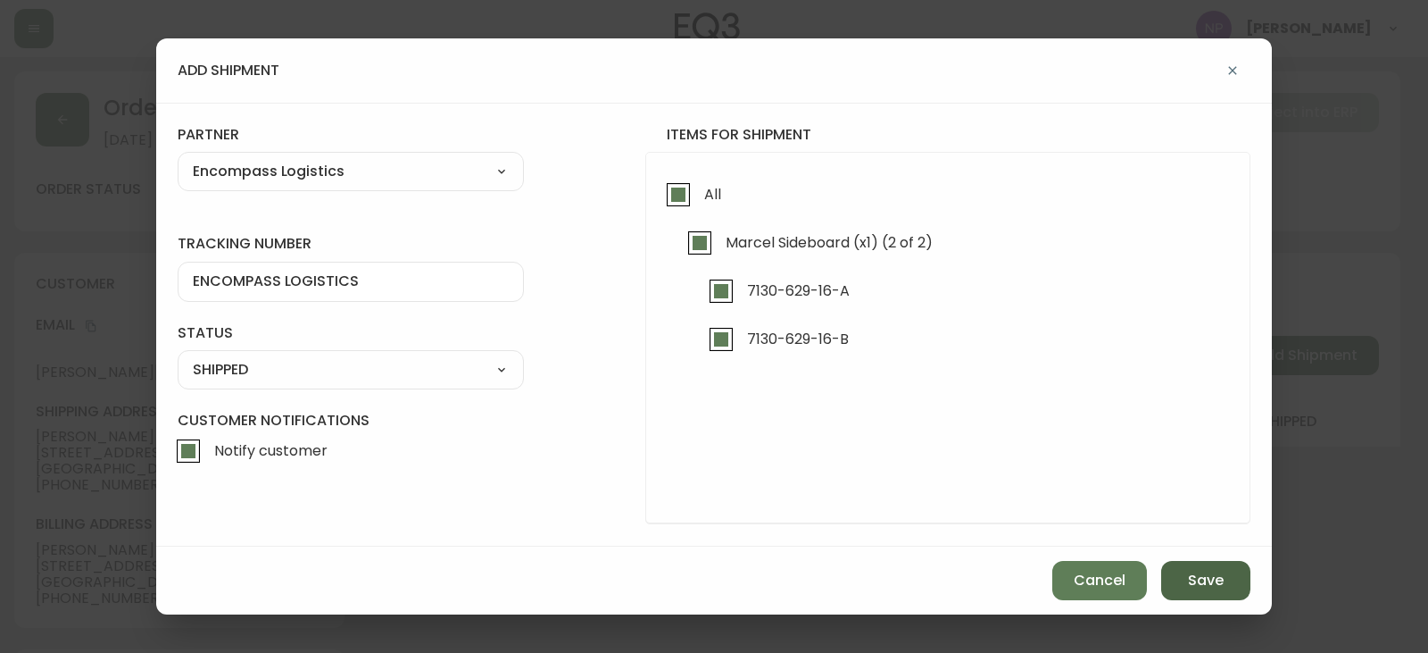
click at [1205, 575] on span "Save" at bounding box center [1206, 580] width 36 height 20
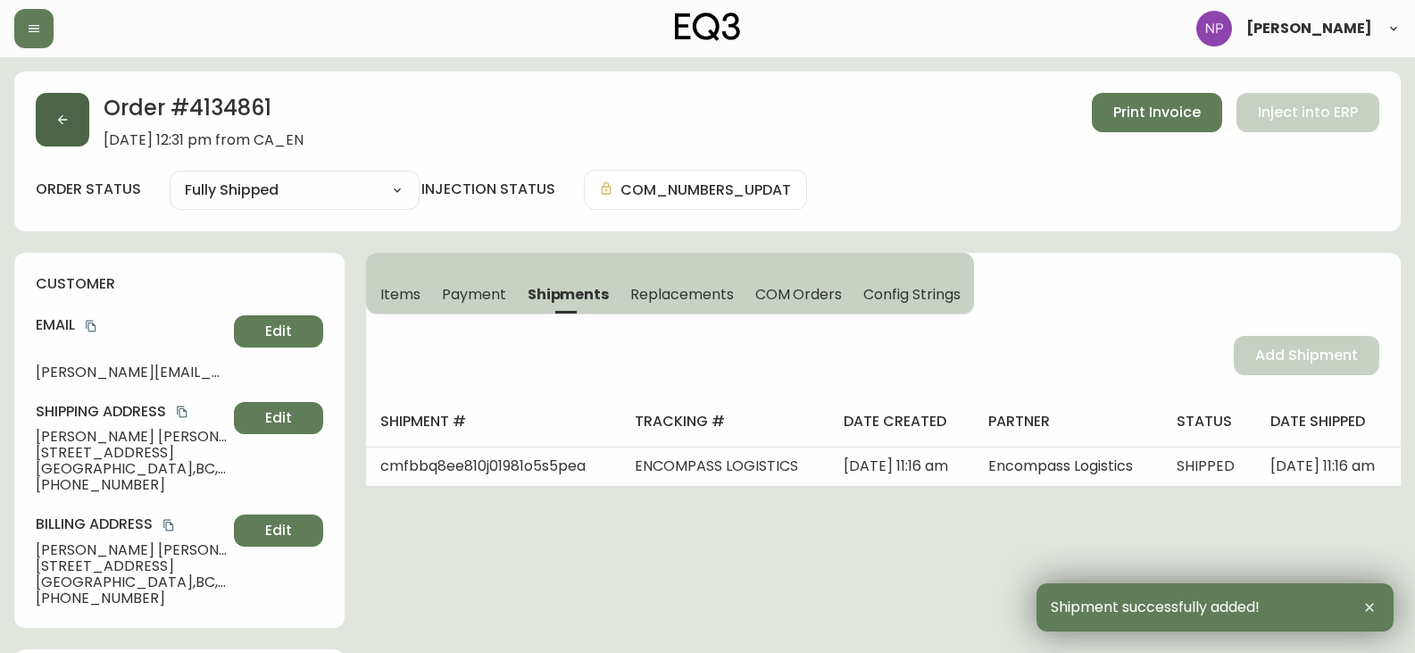
click at [65, 101] on button "button" at bounding box center [63, 120] width 54 height 54
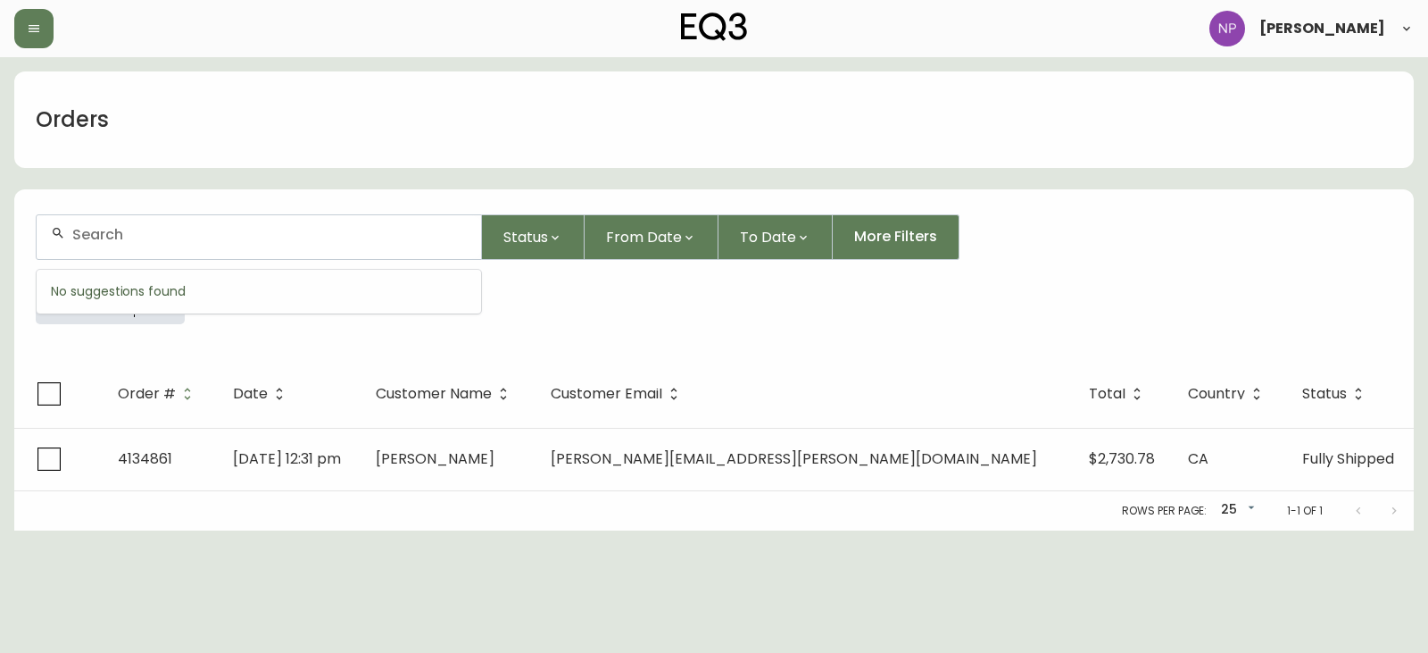
click at [105, 233] on input "text" at bounding box center [269, 234] width 395 height 17
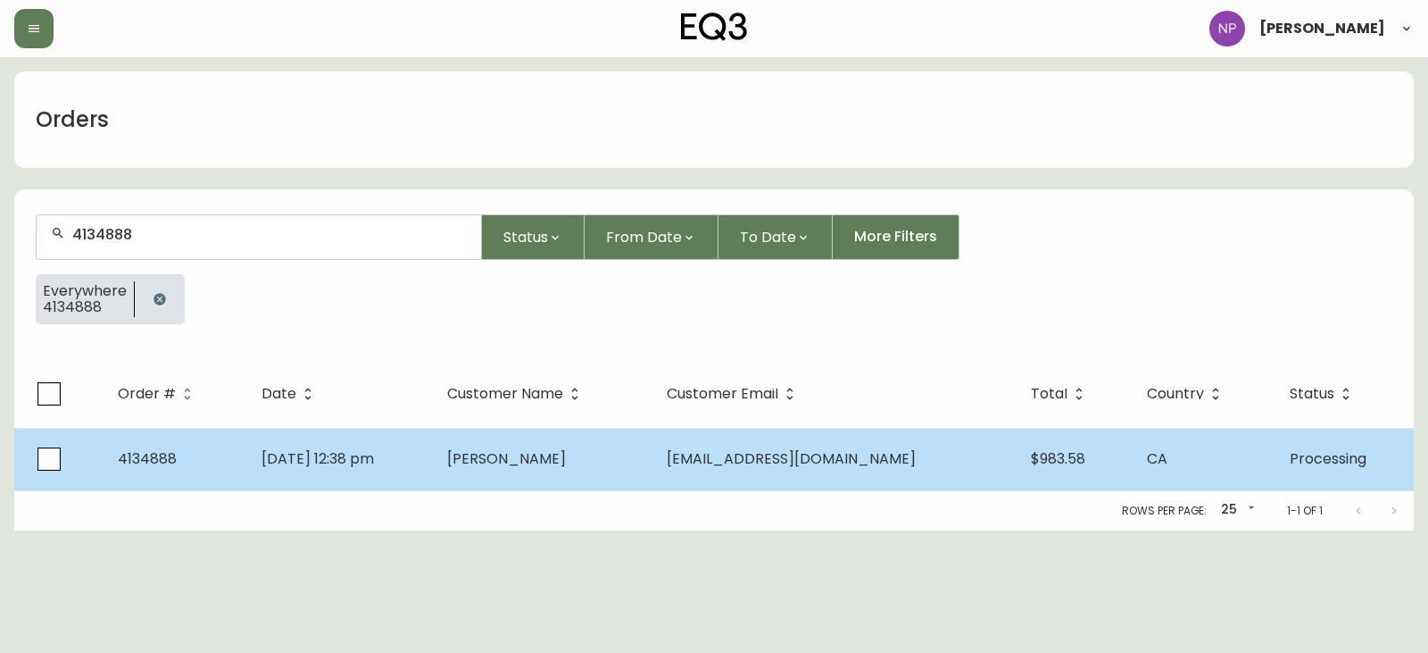
click at [329, 457] on span "Aug 27 2025, 12:38 pm" at bounding box center [318, 458] width 112 height 21
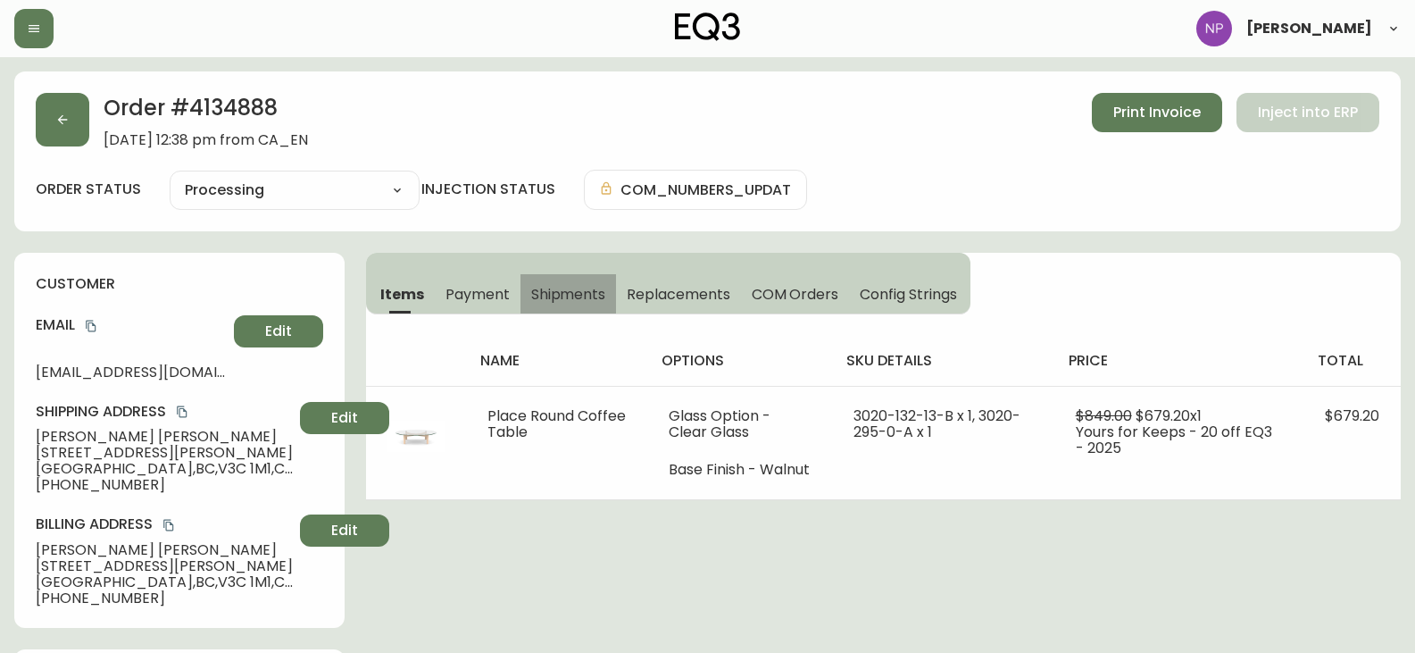
click at [527, 306] on button "Shipments" at bounding box center [568, 293] width 96 height 39
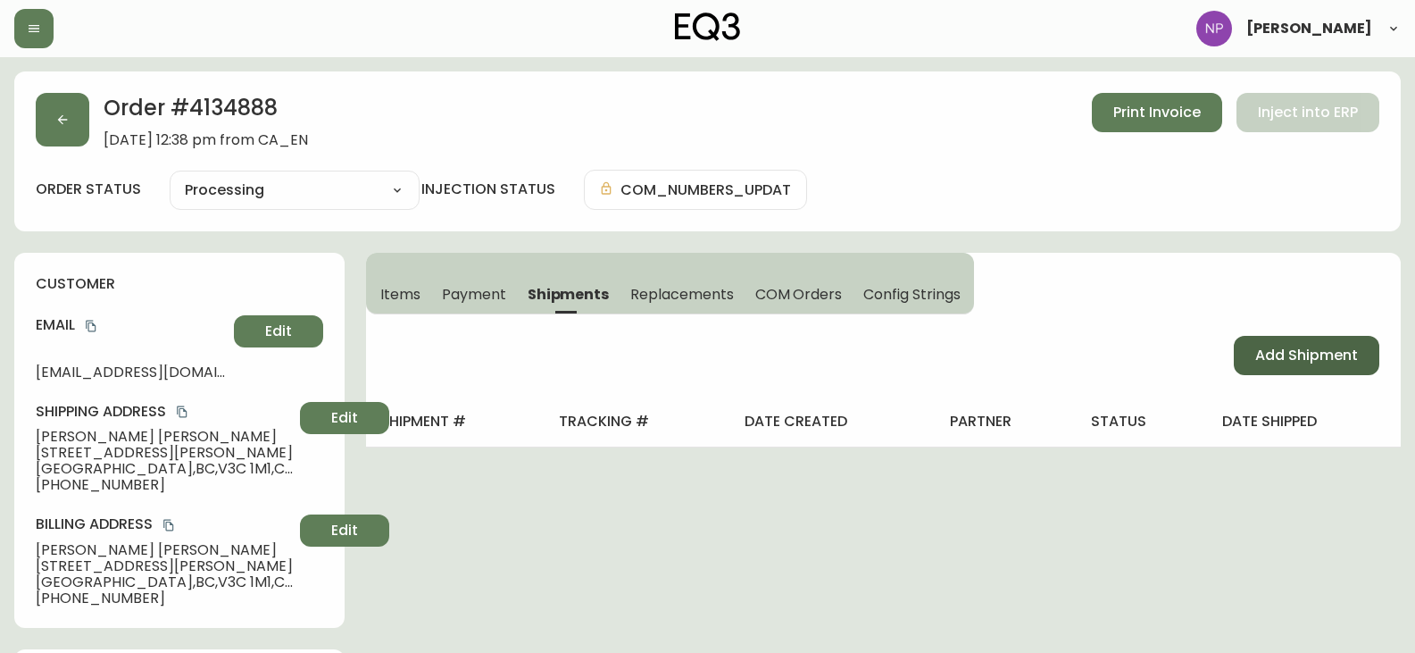
click at [1277, 357] on span "Add Shipment" at bounding box center [1306, 356] width 103 height 20
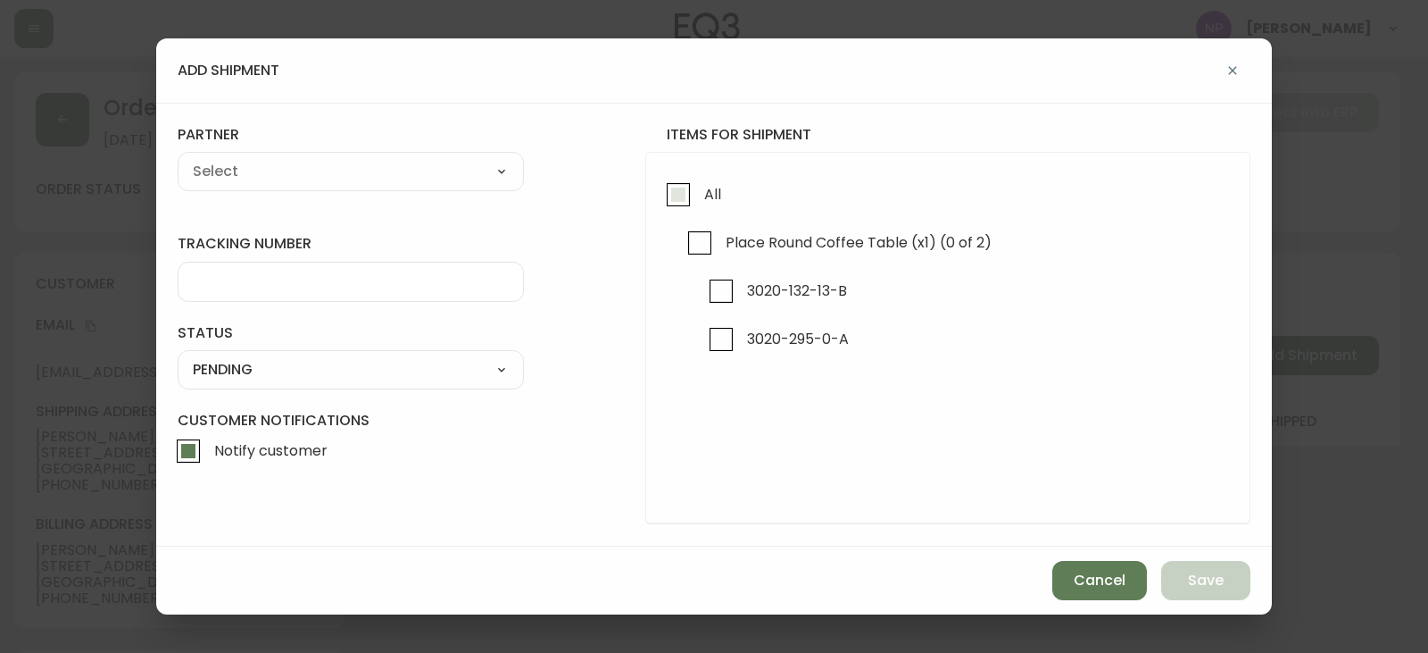
click at [702, 213] on span "All" at bounding box center [710, 193] width 22 height 39
click at [699, 213] on input "All" at bounding box center [678, 194] width 41 height 41
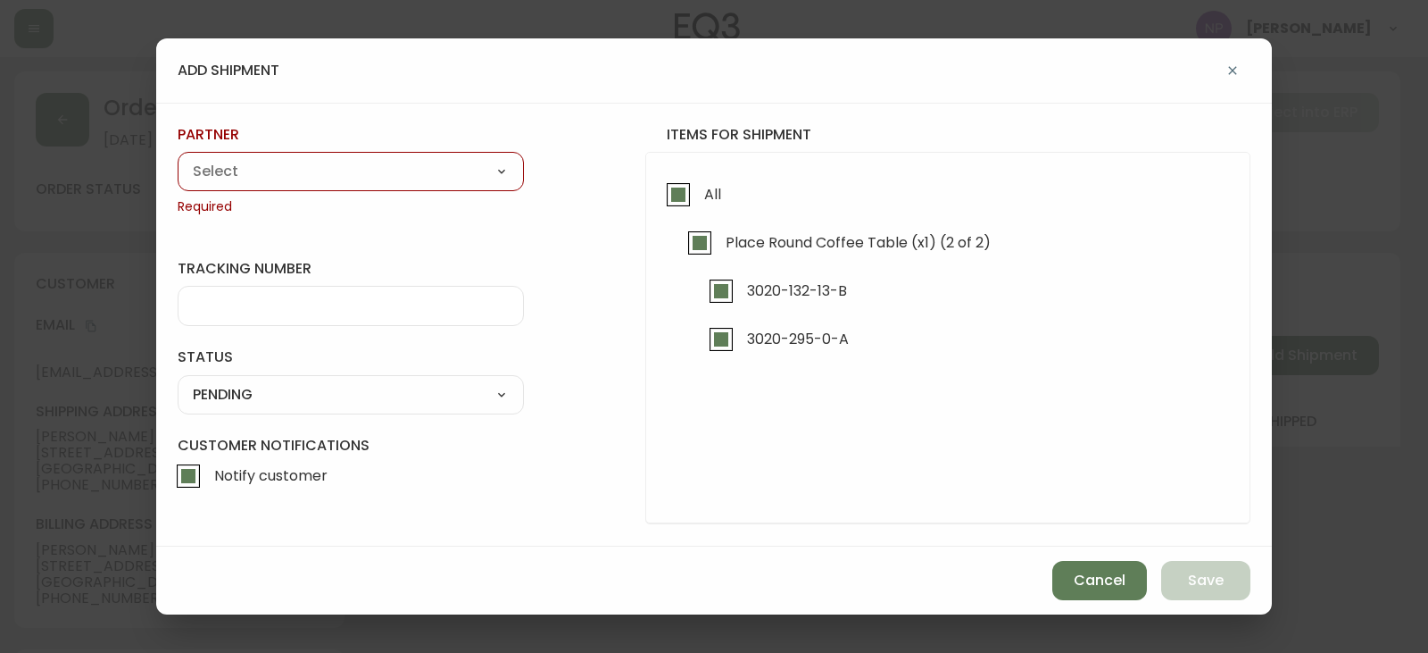
click at [461, 170] on select "A Move to Remember LLC ABF Freight Alero [PERSON_NAME] Canada Post Canpar Expre…" at bounding box center [351, 171] width 346 height 27
click at [178, 158] on select "A Move to Remember LLC ABF Freight Alero [PERSON_NAME] Canada Post Canpar Expre…" at bounding box center [351, 171] width 346 height 27
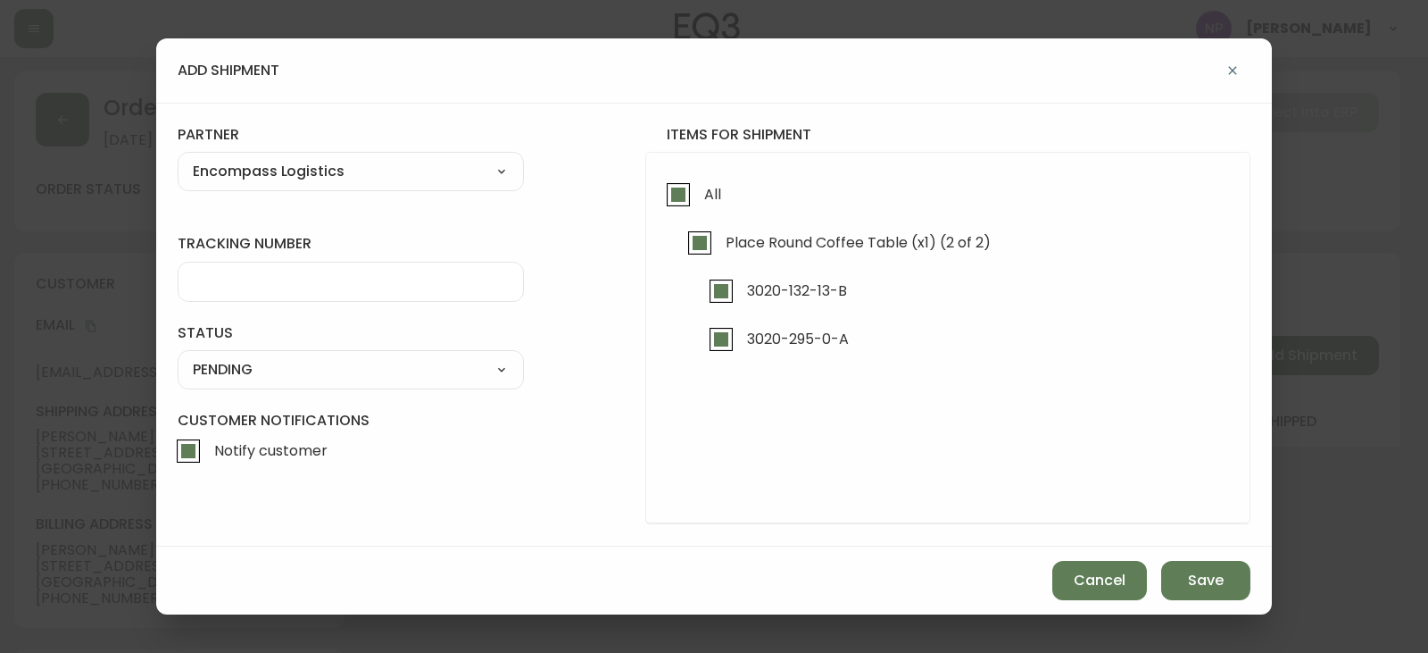
click at [305, 282] on input "tracking number" at bounding box center [351, 281] width 316 height 17
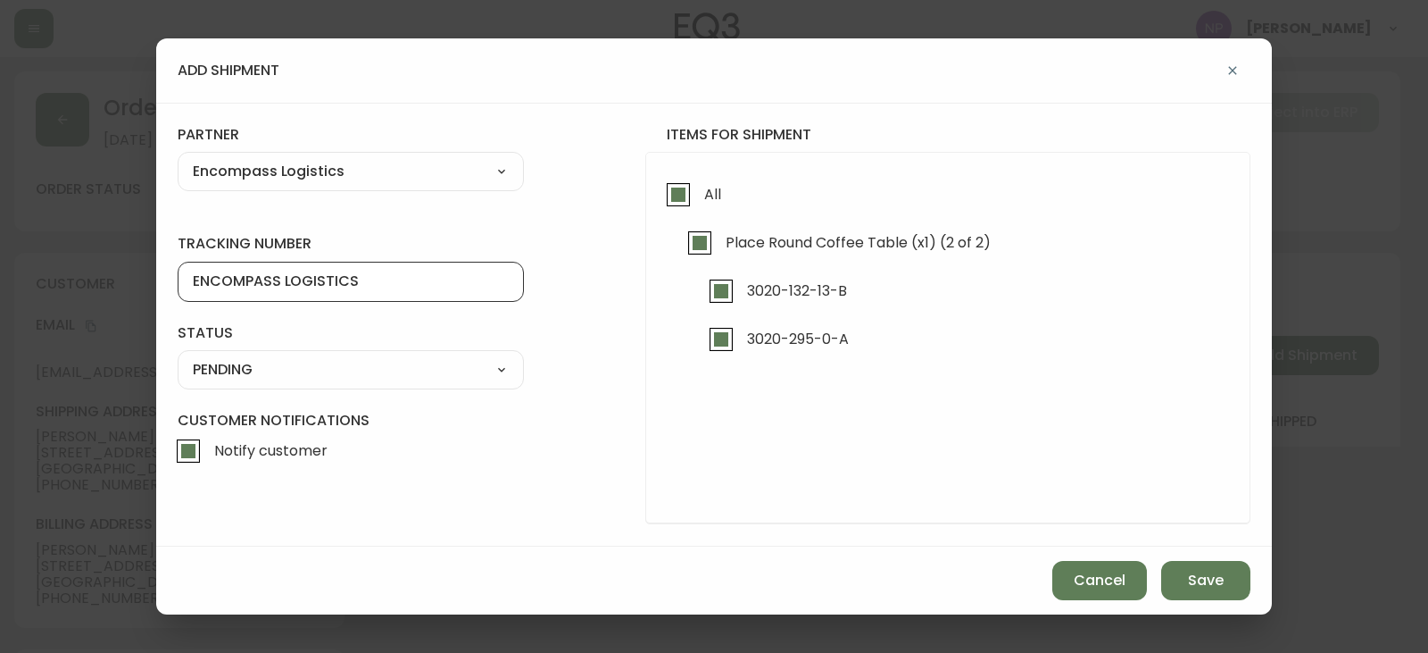
click at [328, 371] on select "SHIPPED PENDING CANCELLED" at bounding box center [351, 369] width 346 height 27
click at [178, 356] on select "SHIPPED PENDING CANCELLED" at bounding box center [351, 369] width 346 height 27
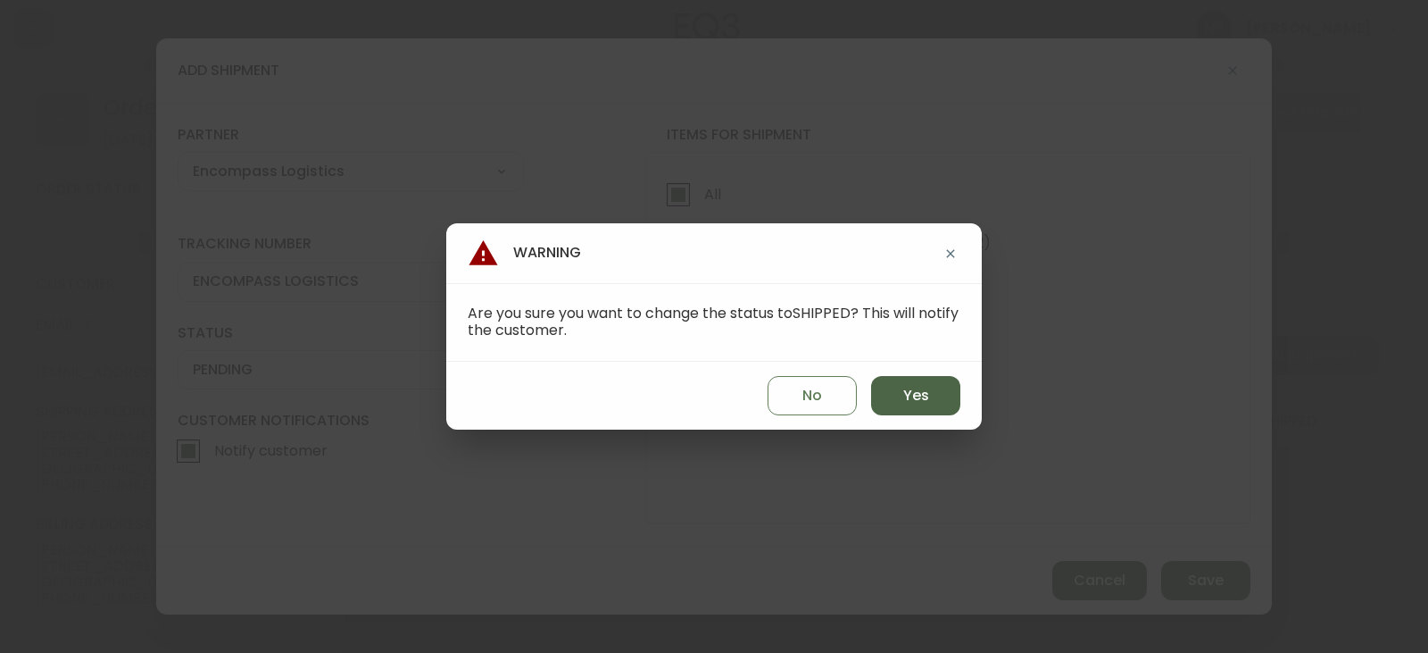
click at [903, 394] on span "Yes" at bounding box center [916, 396] width 26 height 20
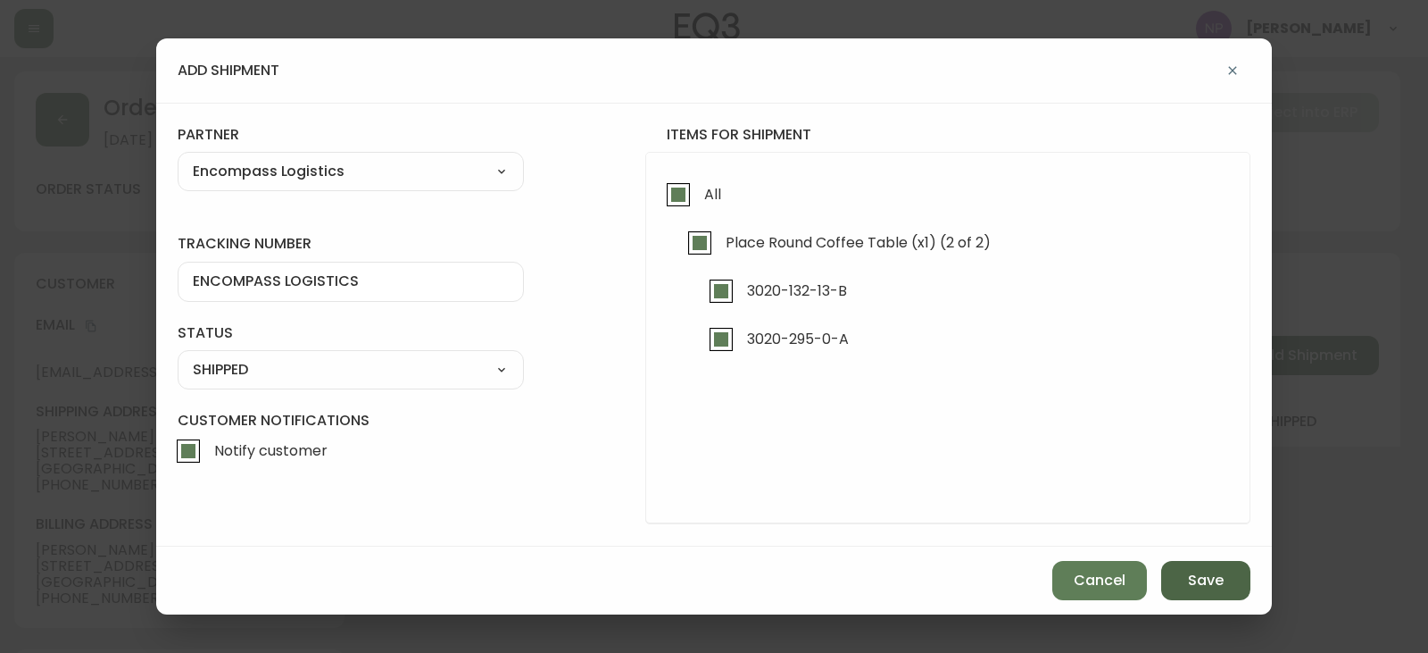
click at [1241, 576] on button "Save" at bounding box center [1206, 580] width 89 height 39
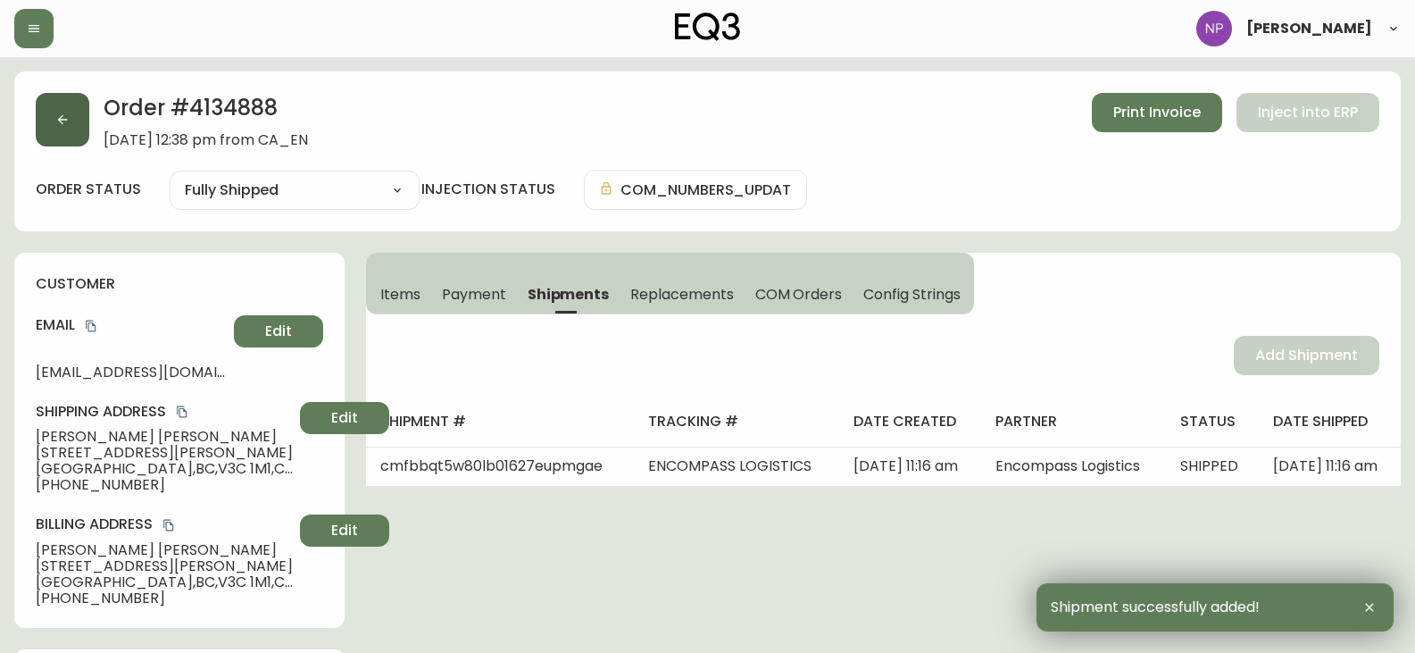
click at [75, 129] on button "button" at bounding box center [63, 120] width 54 height 54
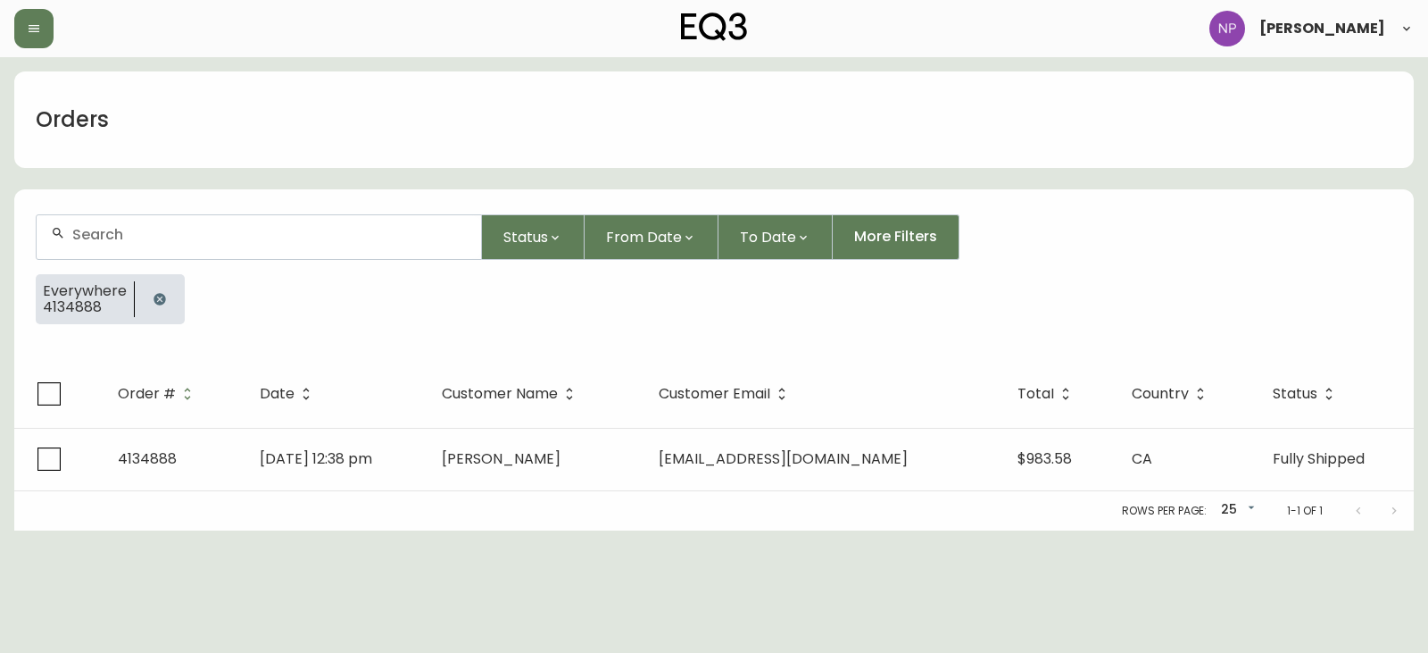
click at [119, 219] on div at bounding box center [259, 237] width 445 height 44
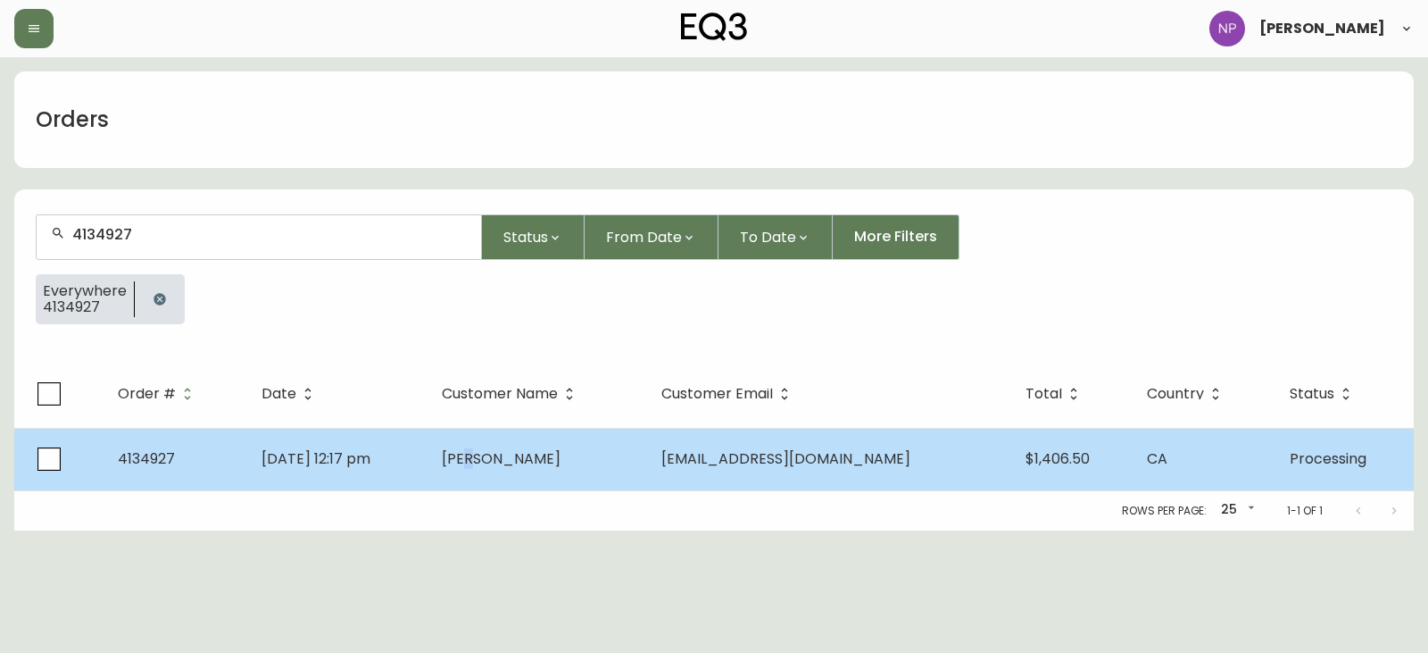
click at [529, 446] on td "Keri Brothers" at bounding box center [538, 459] width 220 height 62
click at [528, 461] on span "Keri Brothers" at bounding box center [501, 458] width 119 height 21
click at [527, 461] on span "Keri Brothers" at bounding box center [501, 458] width 119 height 21
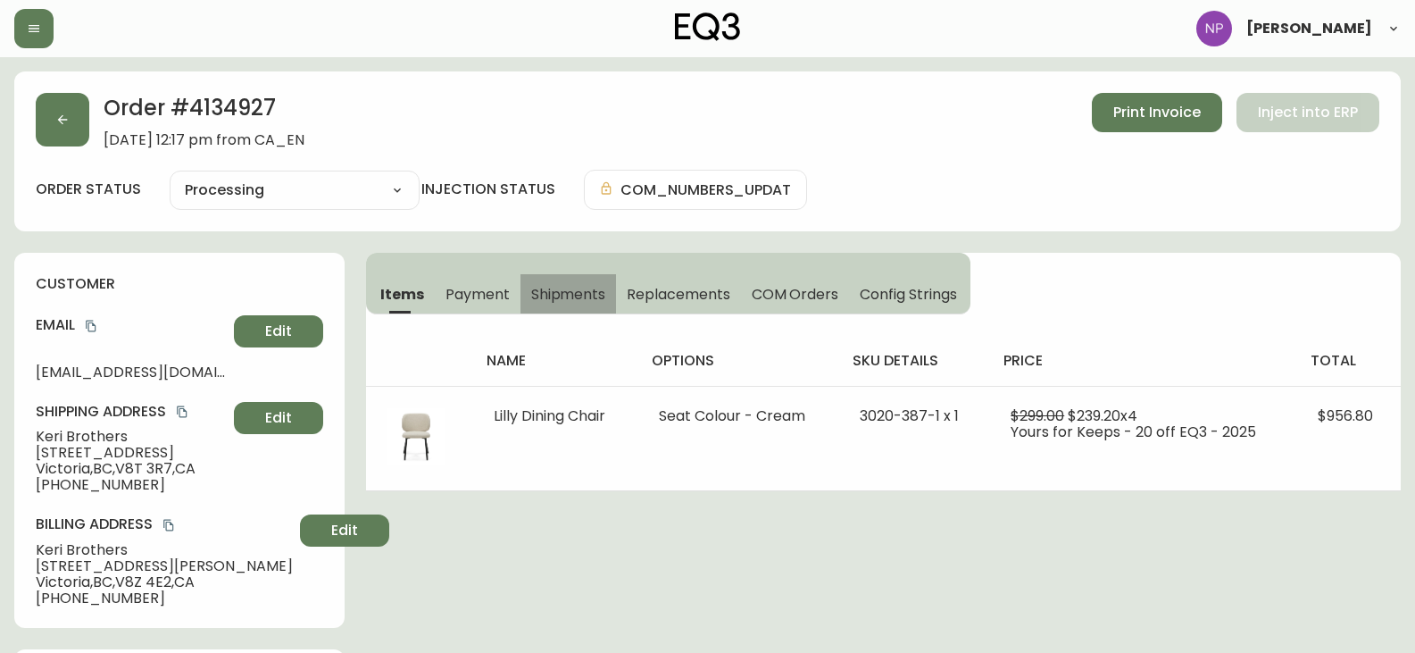
click at [593, 296] on span "Shipments" at bounding box center [568, 294] width 75 height 19
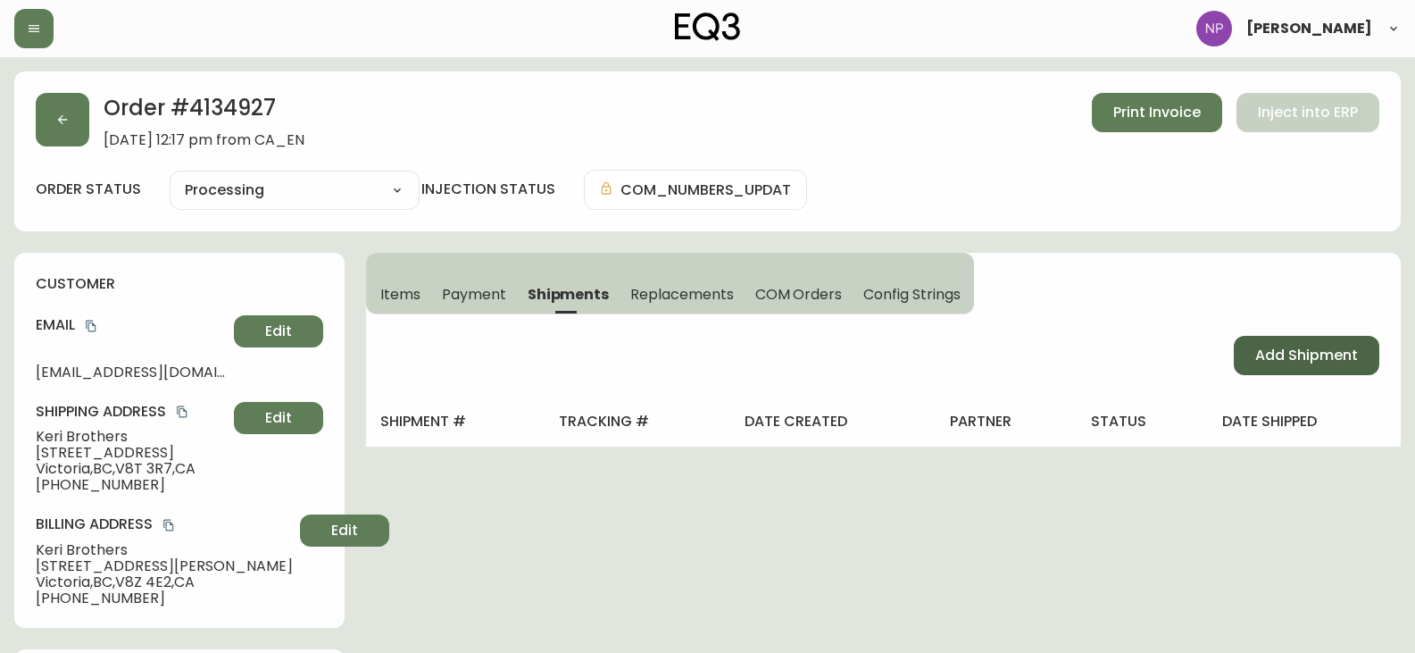
click at [1367, 360] on button "Add Shipment" at bounding box center [1307, 355] width 146 height 39
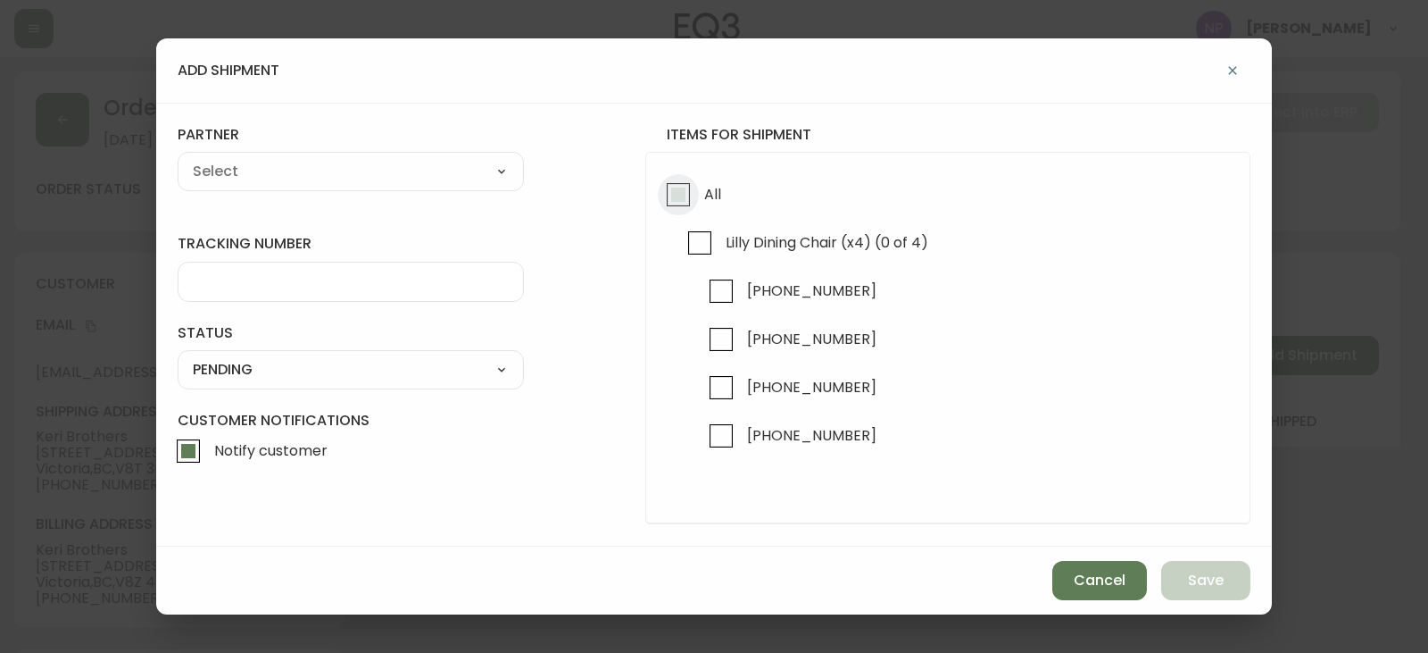
click at [694, 185] on input "All" at bounding box center [678, 194] width 41 height 41
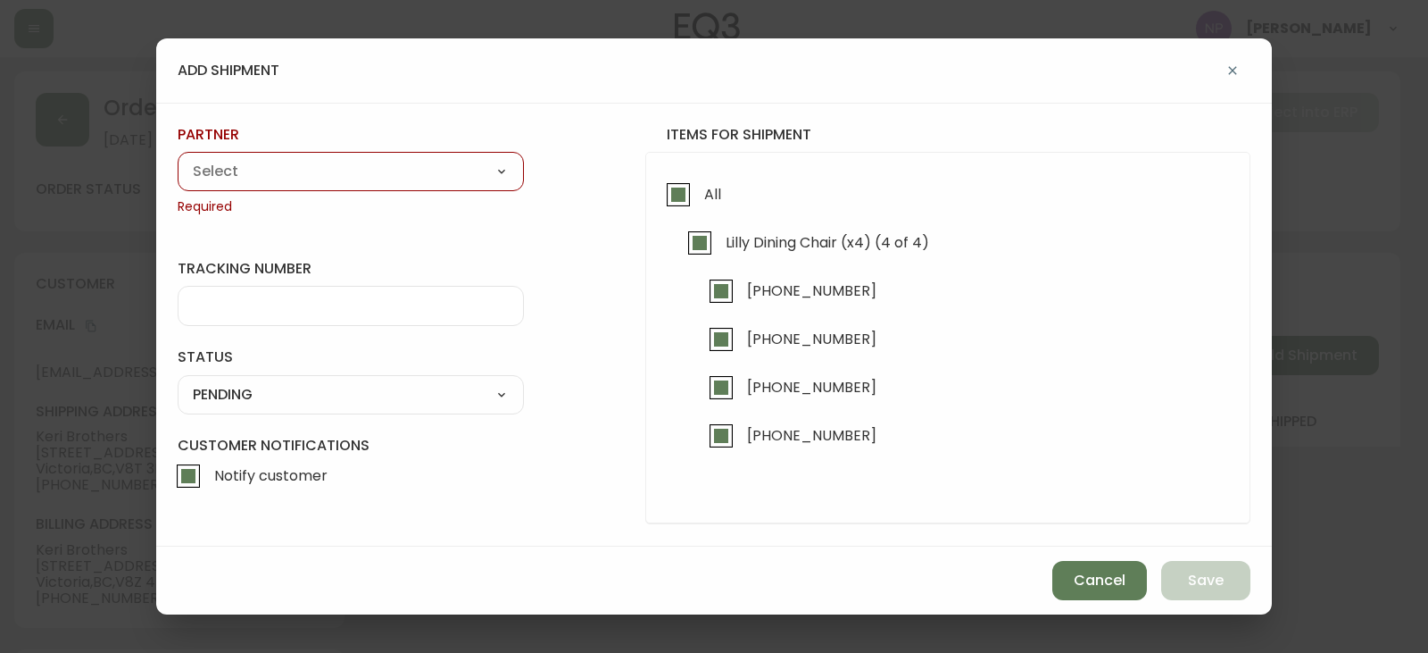
click at [456, 171] on select "A Move to Remember LLC ABF Freight Alero [PERSON_NAME] Canada Post Canpar Expre…" at bounding box center [351, 171] width 346 height 27
click at [178, 158] on select "A Move to Remember LLC ABF Freight Alero [PERSON_NAME] Canada Post Canpar Expre…" at bounding box center [351, 171] width 346 height 27
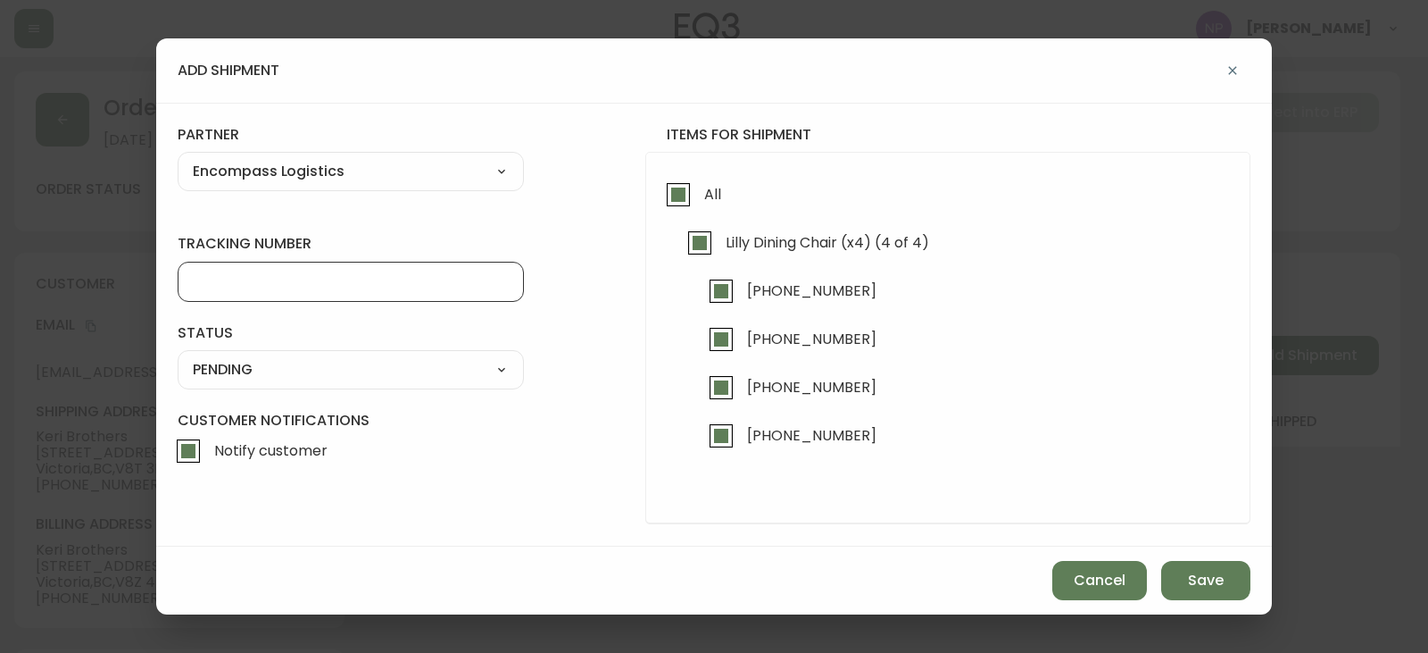
click at [271, 285] on input "tracking number" at bounding box center [351, 281] width 316 height 17
click at [296, 381] on select "SHIPPED PENDING CANCELLED" at bounding box center [351, 369] width 346 height 27
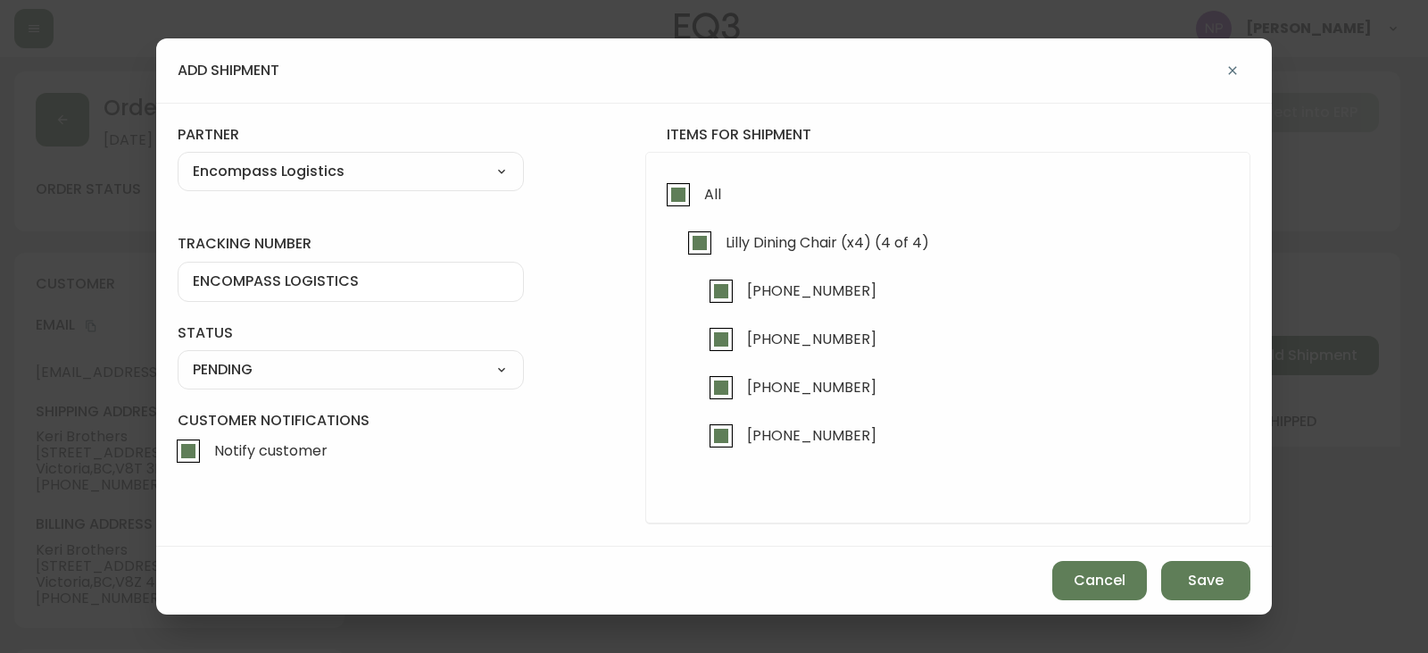
click at [178, 356] on select "SHIPPED PENDING CANCELLED" at bounding box center [351, 369] width 346 height 27
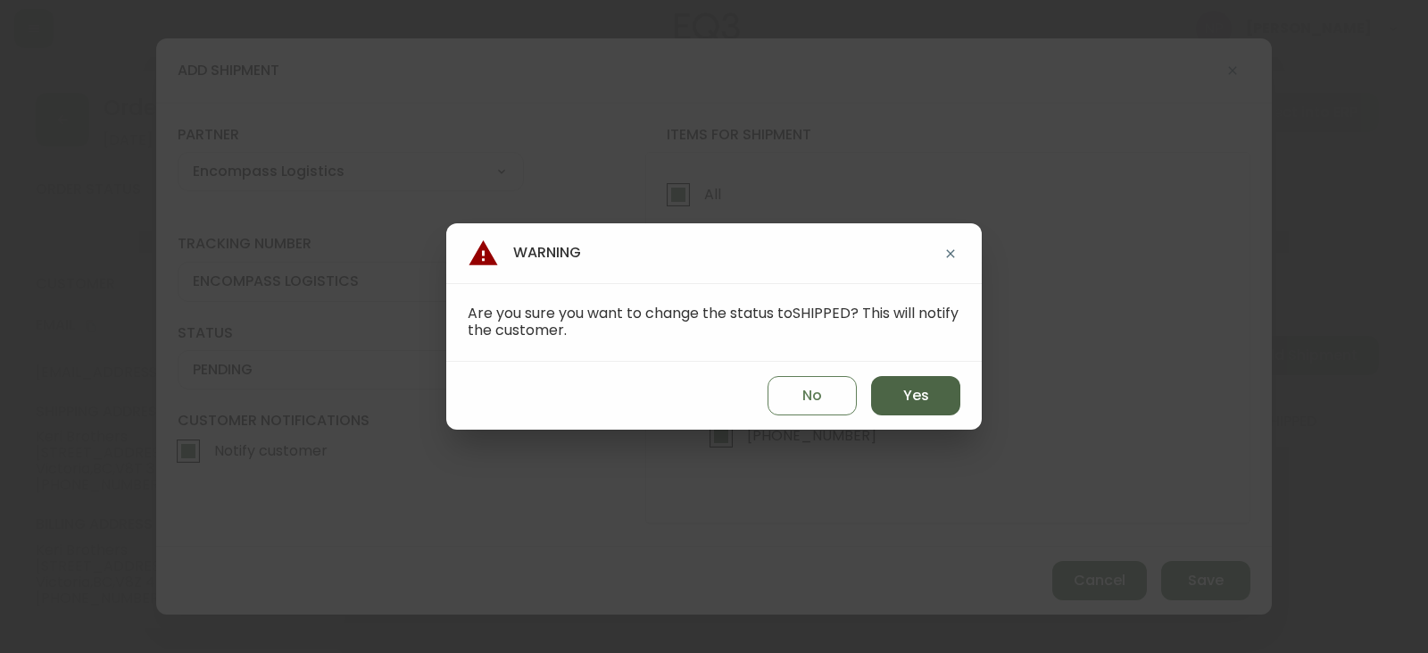
click at [933, 402] on button "Yes" at bounding box center [915, 395] width 89 height 39
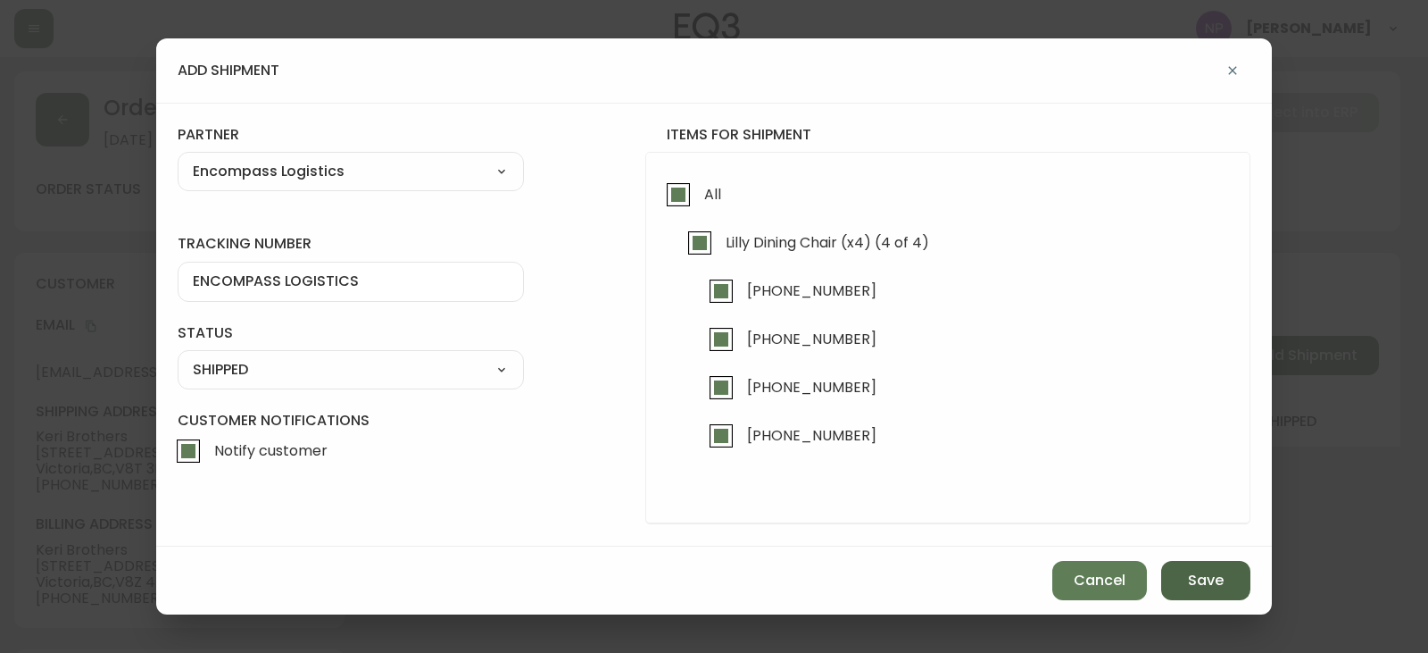
click at [1184, 576] on button "Save" at bounding box center [1206, 580] width 89 height 39
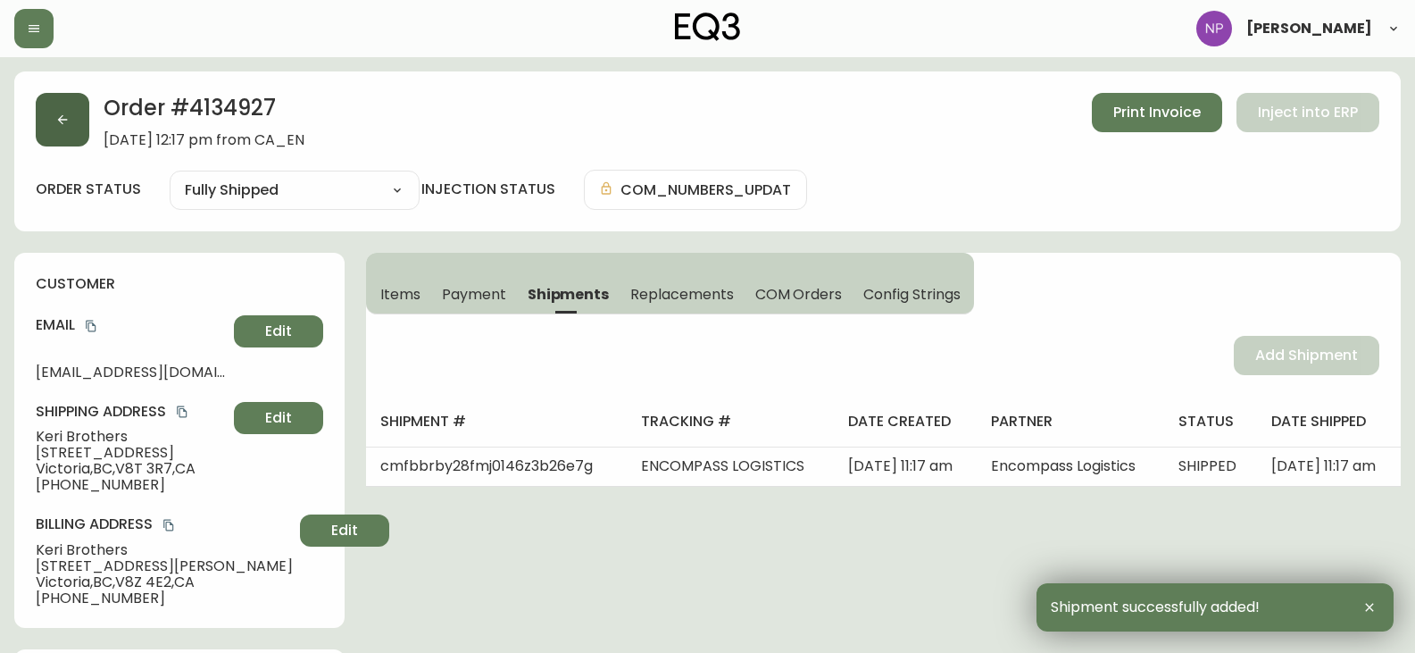
click at [41, 120] on button "button" at bounding box center [63, 120] width 54 height 54
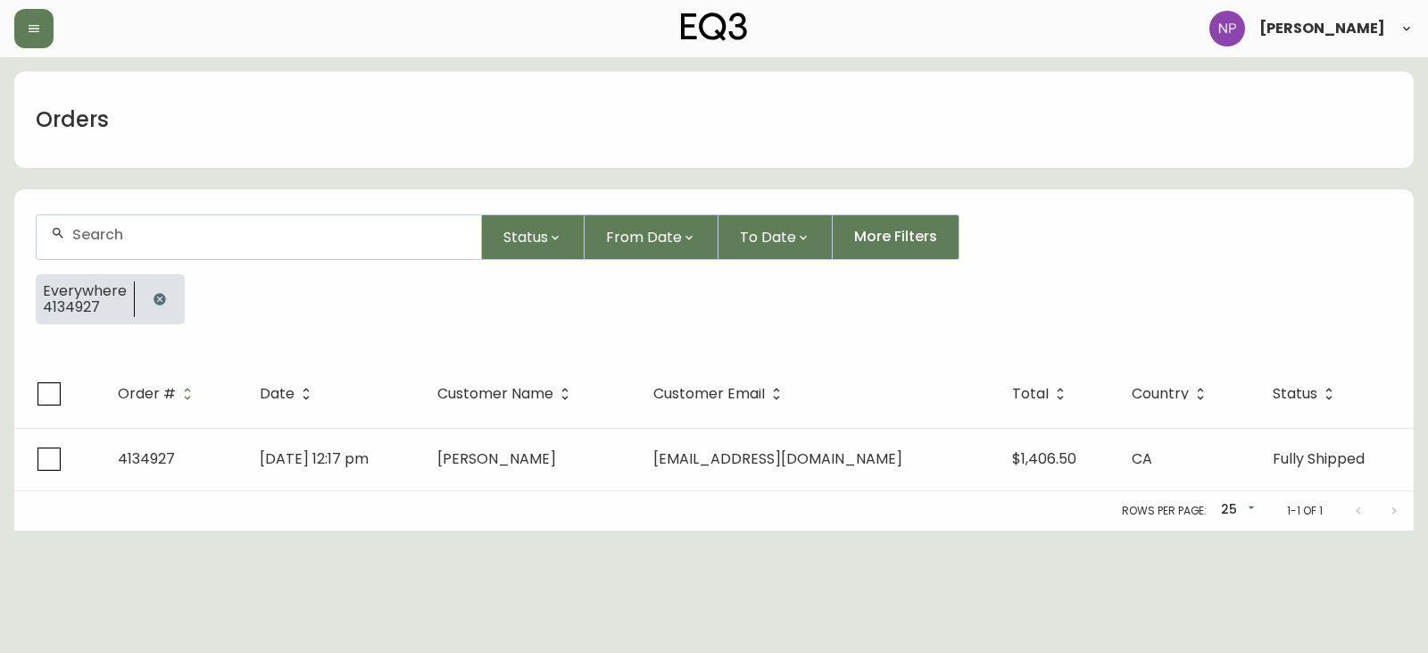
click at [134, 255] on div at bounding box center [259, 237] width 445 height 44
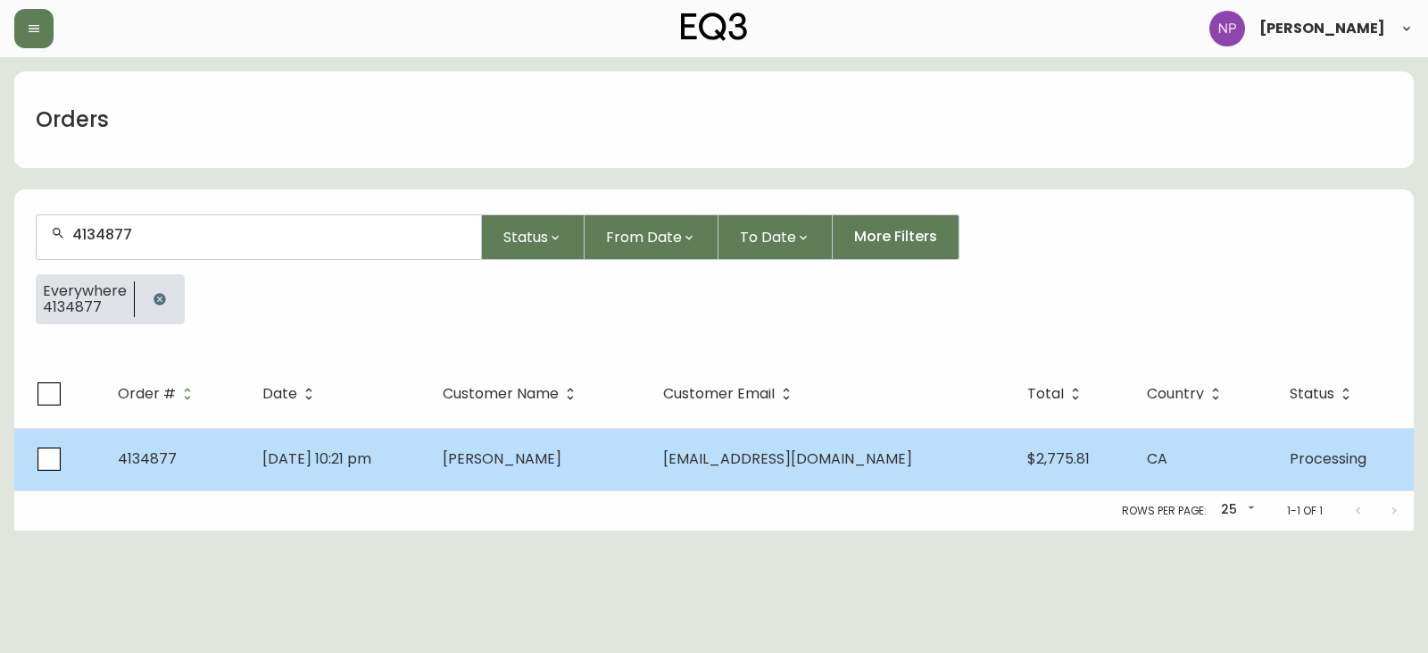
click at [645, 468] on td "Michael Yapp" at bounding box center [539, 459] width 221 height 62
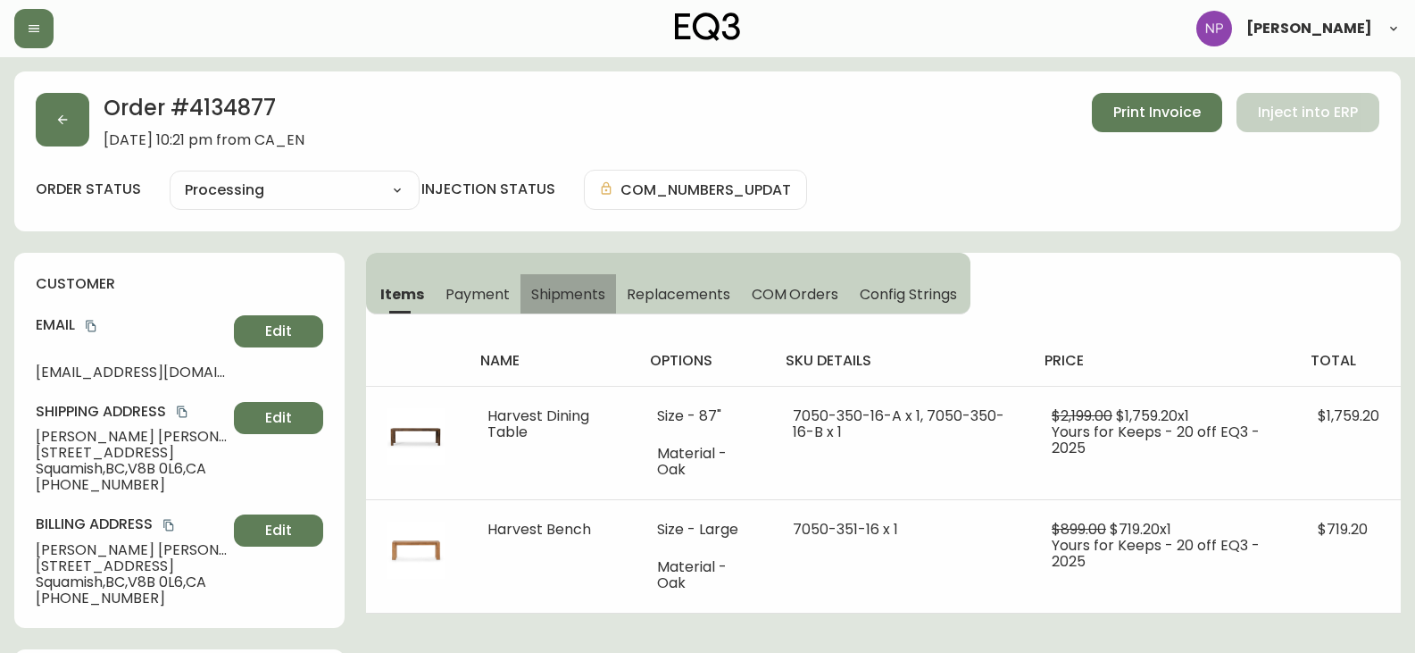
click at [576, 306] on button "Shipments" at bounding box center [568, 293] width 96 height 39
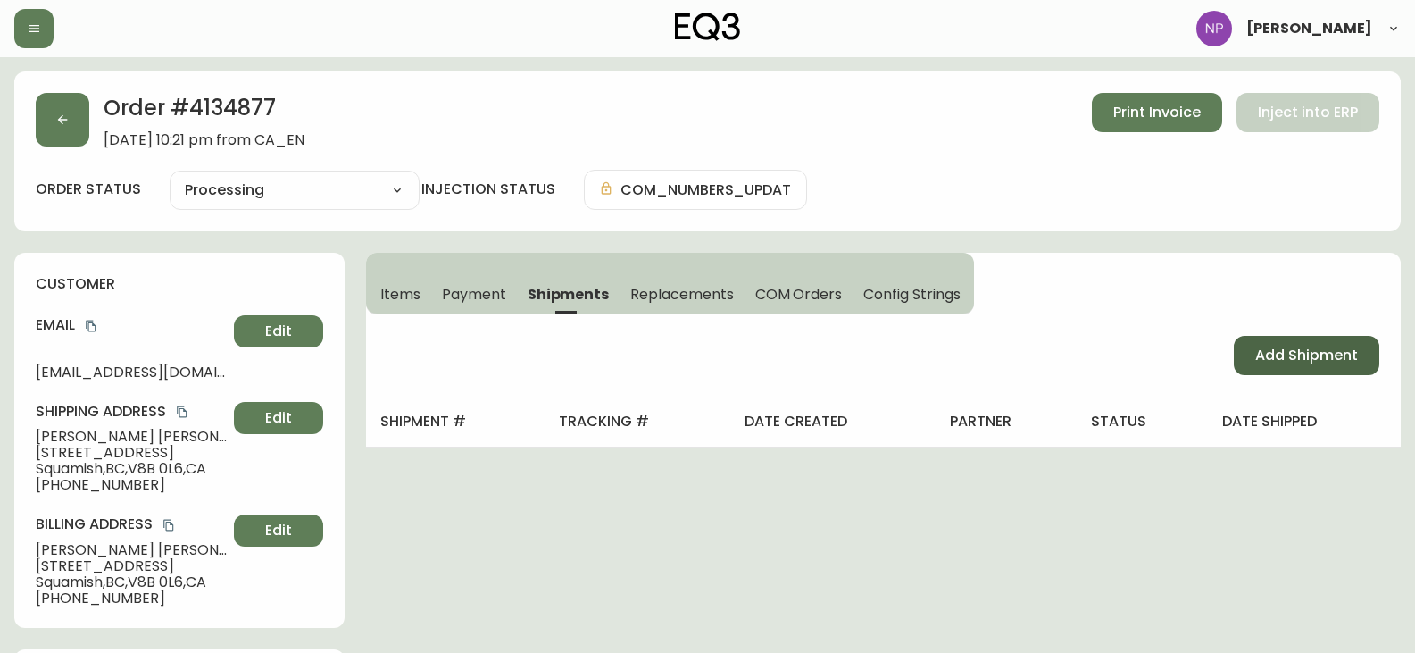
click at [1236, 344] on button "Add Shipment" at bounding box center [1307, 355] width 146 height 39
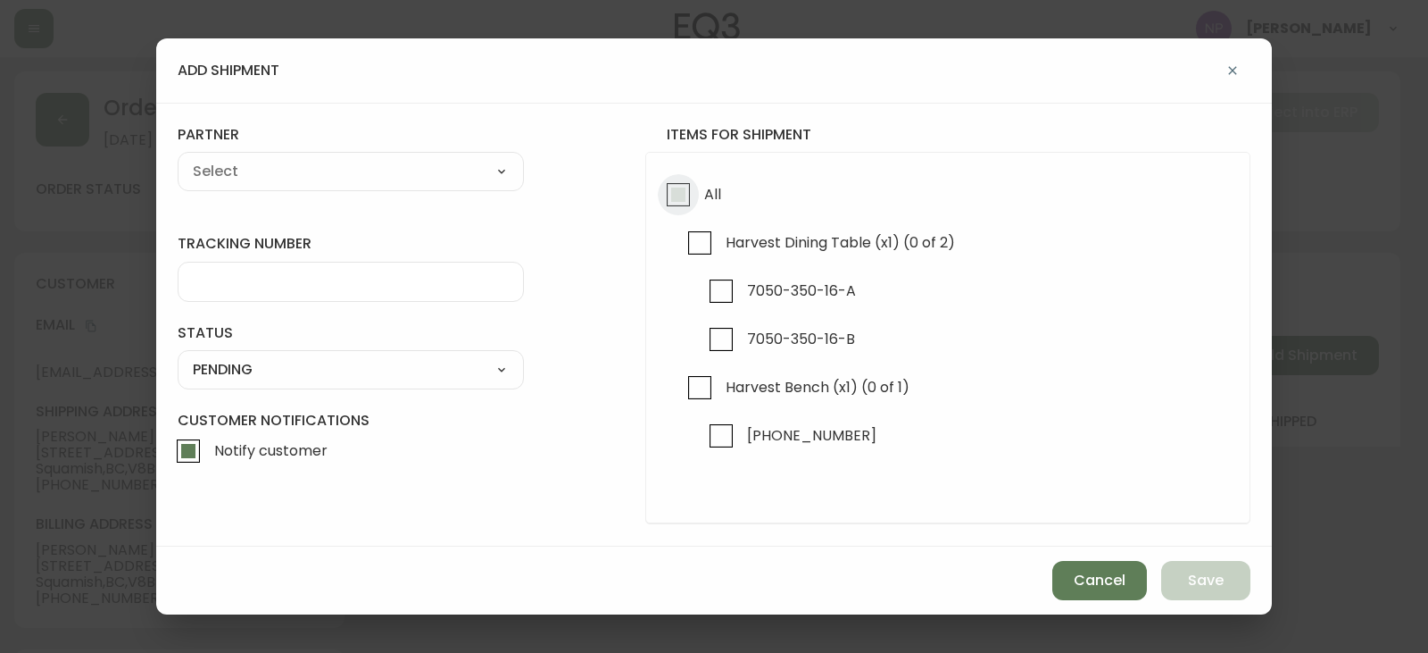
click at [679, 190] on input "All" at bounding box center [678, 194] width 41 height 41
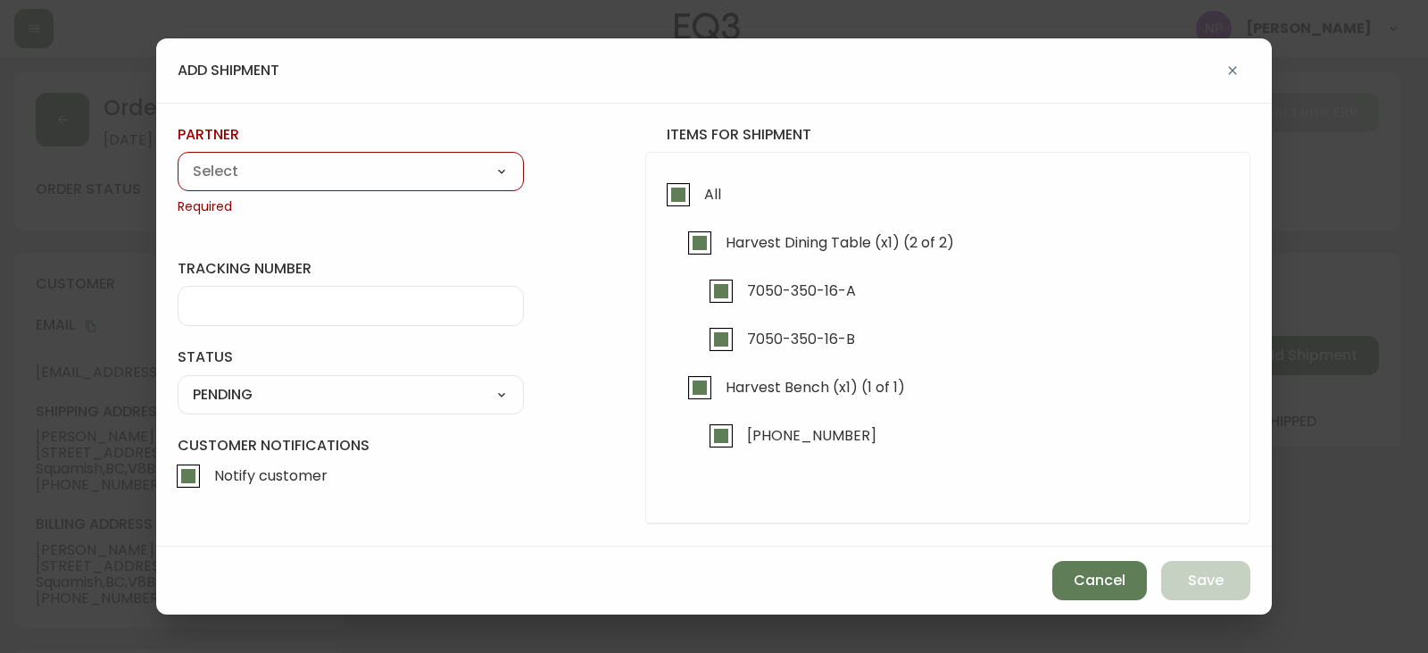
click at [428, 164] on select "A Move to Remember LLC ABF Freight Alero [PERSON_NAME] Canada Post Canpar Expre…" at bounding box center [351, 171] width 346 height 27
click at [178, 158] on select "A Move to Remember LLC ABF Freight Alero [PERSON_NAME] Canada Post Canpar Expre…" at bounding box center [351, 171] width 346 height 27
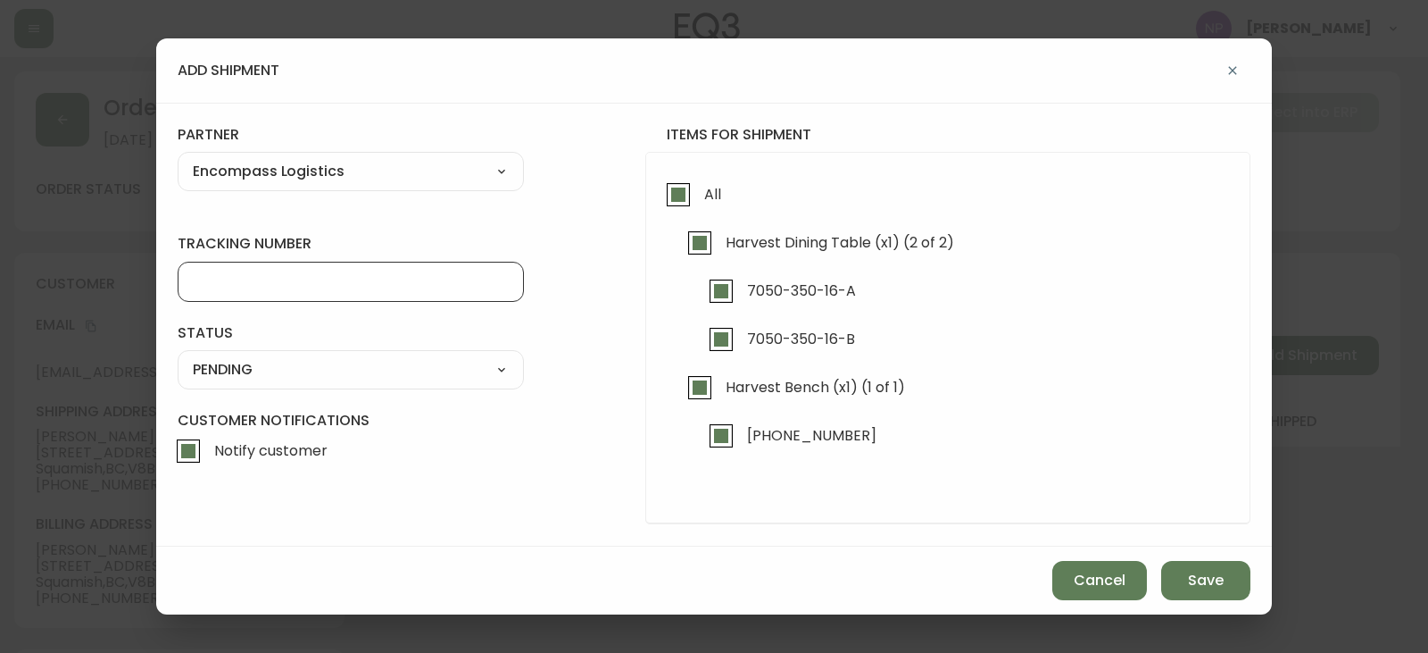
click at [253, 284] on input "tracking number" at bounding box center [351, 281] width 316 height 17
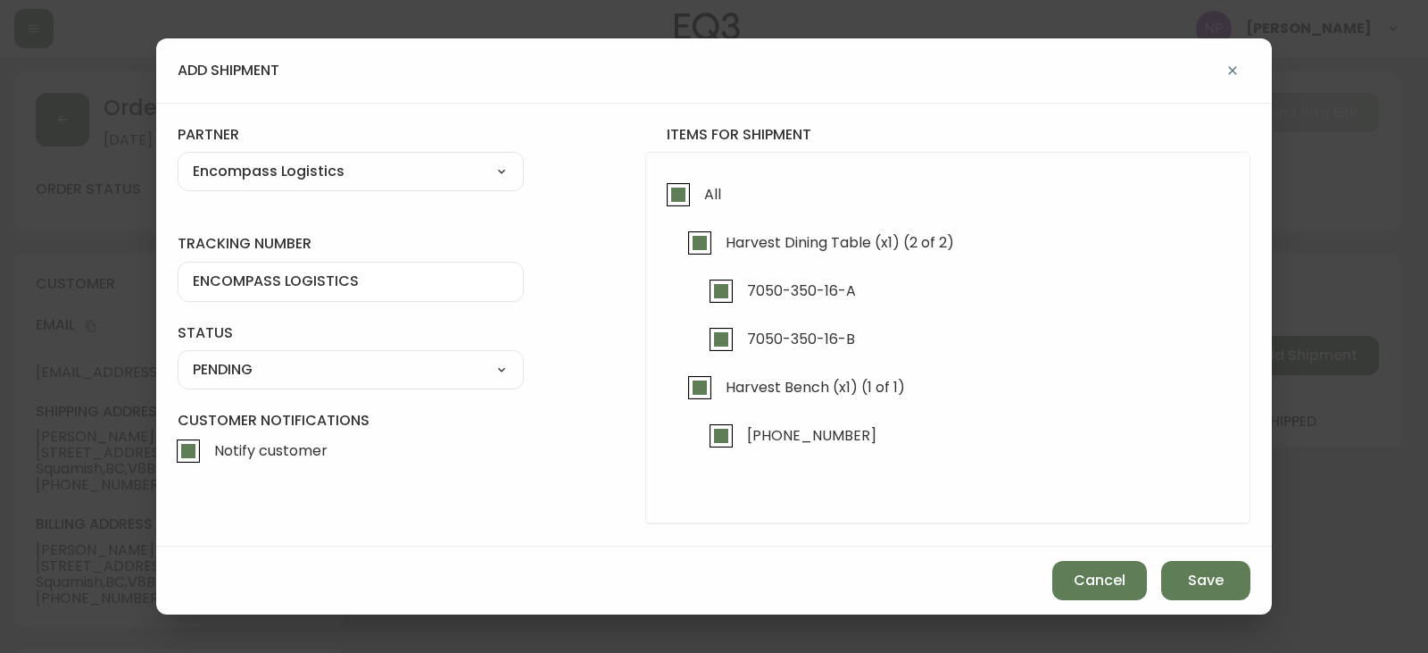
click at [299, 371] on select "SHIPPED PENDING CANCELLED" at bounding box center [351, 369] width 346 height 27
click at [178, 356] on select "SHIPPED PENDING CANCELLED" at bounding box center [351, 369] width 346 height 27
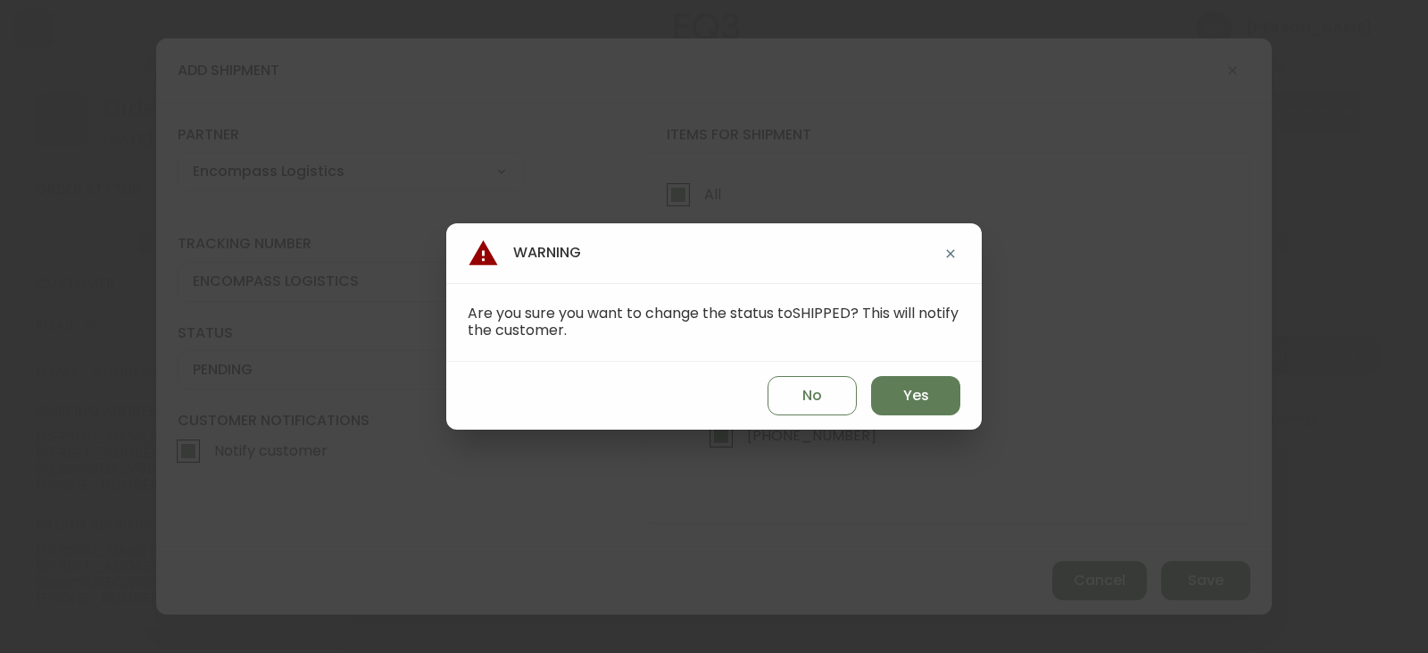
click at [869, 389] on div "No Yes" at bounding box center [714, 396] width 536 height 68
click at [883, 388] on button "Yes" at bounding box center [915, 395] width 89 height 39
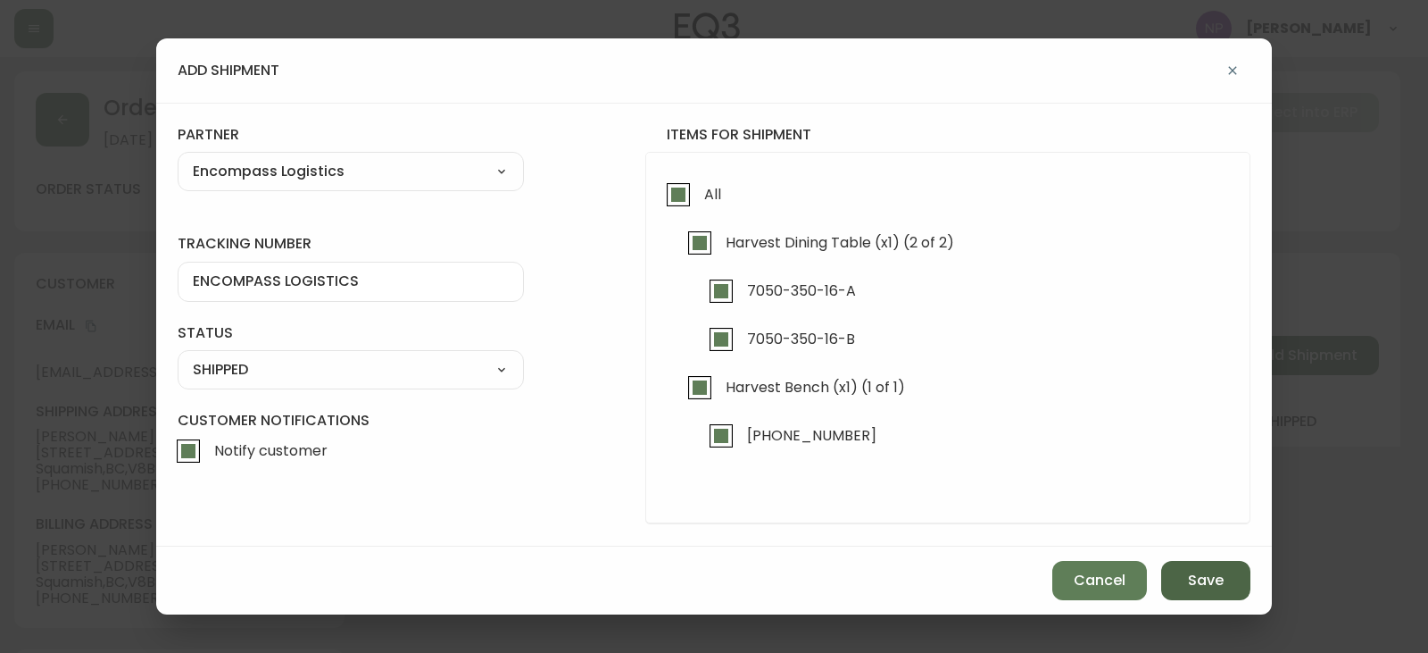
click at [1221, 572] on span "Save" at bounding box center [1206, 580] width 36 height 20
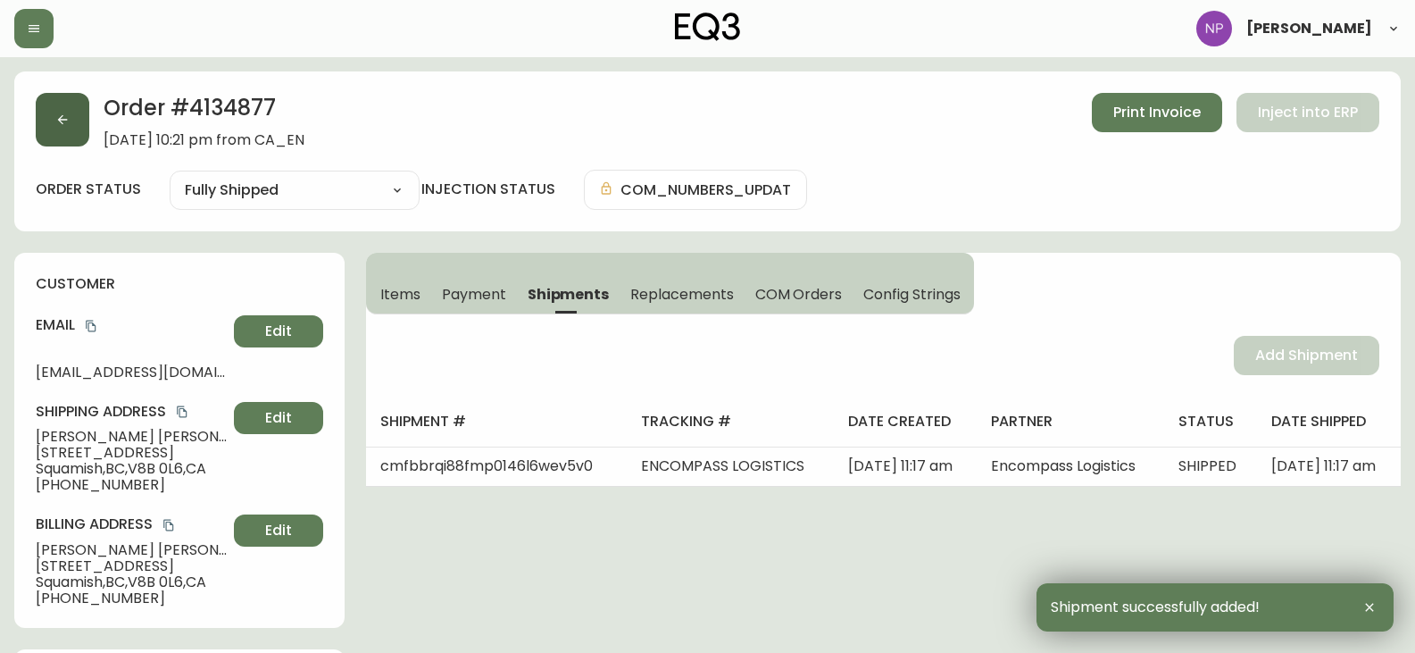
click at [74, 124] on button "button" at bounding box center [63, 120] width 54 height 54
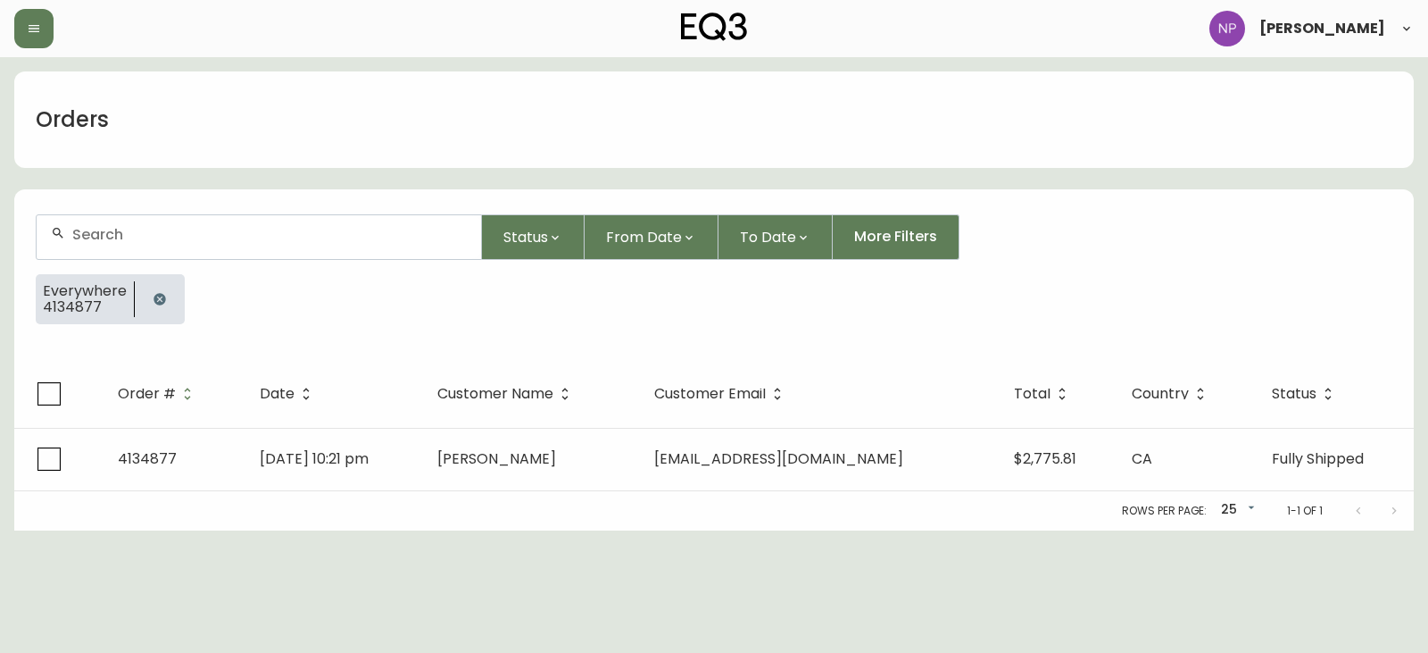
click at [133, 244] on div at bounding box center [259, 237] width 445 height 44
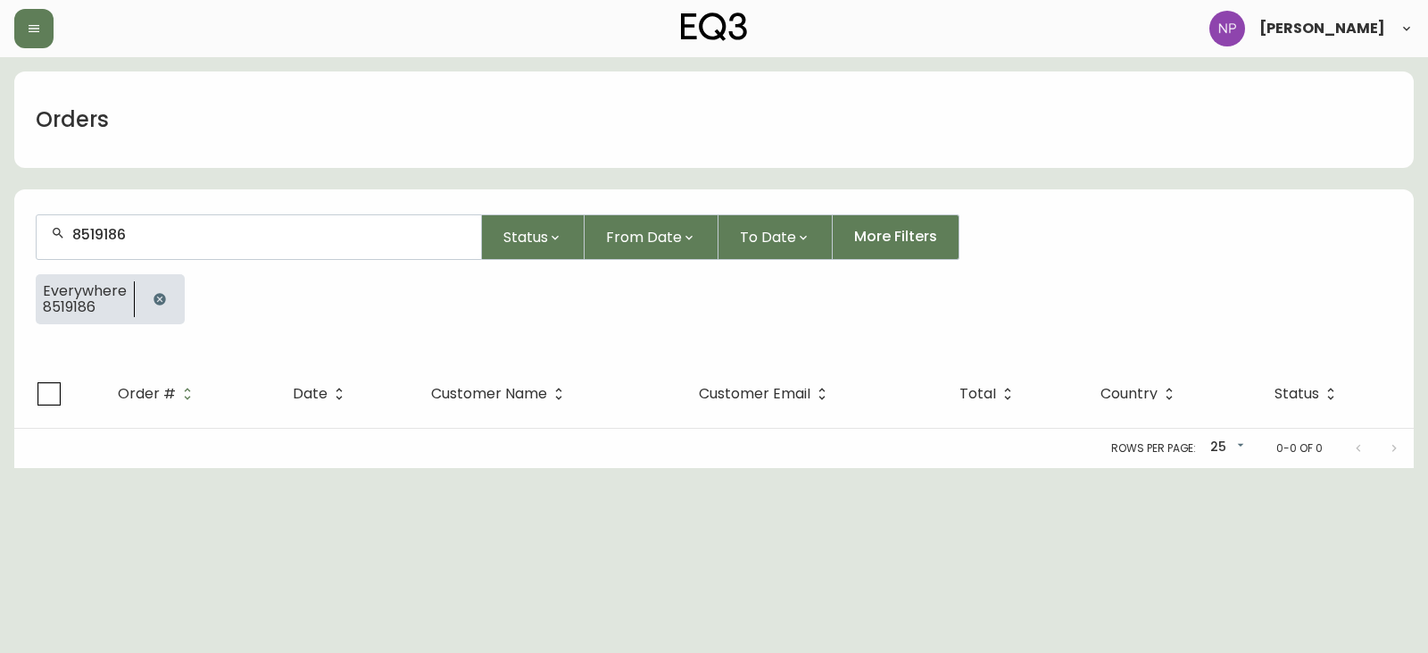
drag, startPoint x: 854, startPoint y: 567, endPoint x: 762, endPoint y: 569, distance: 91.1
click at [853, 468] on html "Natalie Pereira Orders 8519186 Status From Date To Date More Filters Everywhere…" at bounding box center [714, 234] width 1428 height 468
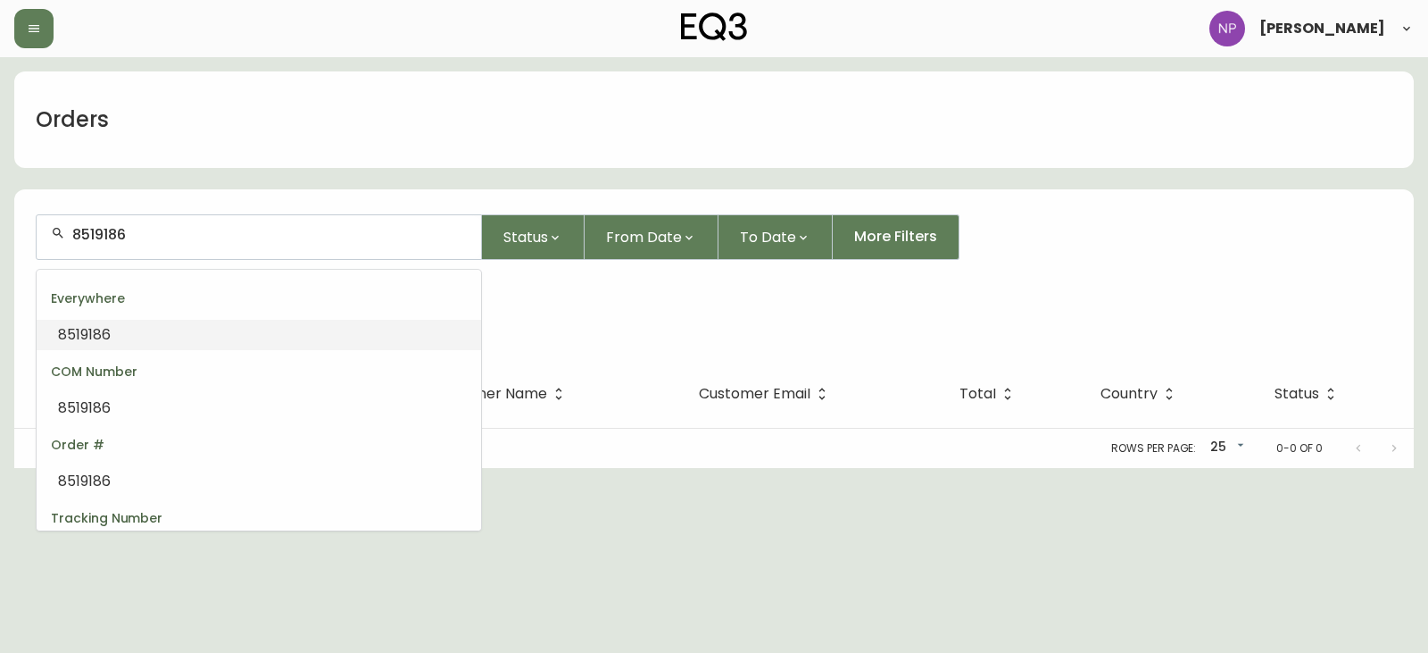
drag, startPoint x: 157, startPoint y: 233, endPoint x: -434, endPoint y: 212, distance: 591.4
click at [0, 212] on html "Natalie Pereira Orders 8519186 Status From Date To Date More Filters Everywhere…" at bounding box center [714, 234] width 1428 height 468
paste input "5"
drag, startPoint x: 223, startPoint y: 237, endPoint x: -98, endPoint y: 222, distance: 321.7
click at [0, 222] on html "Natalie Pereira Orders 8519185 Status From Date To Date More Filters Everywhere…" at bounding box center [714, 234] width 1428 height 468
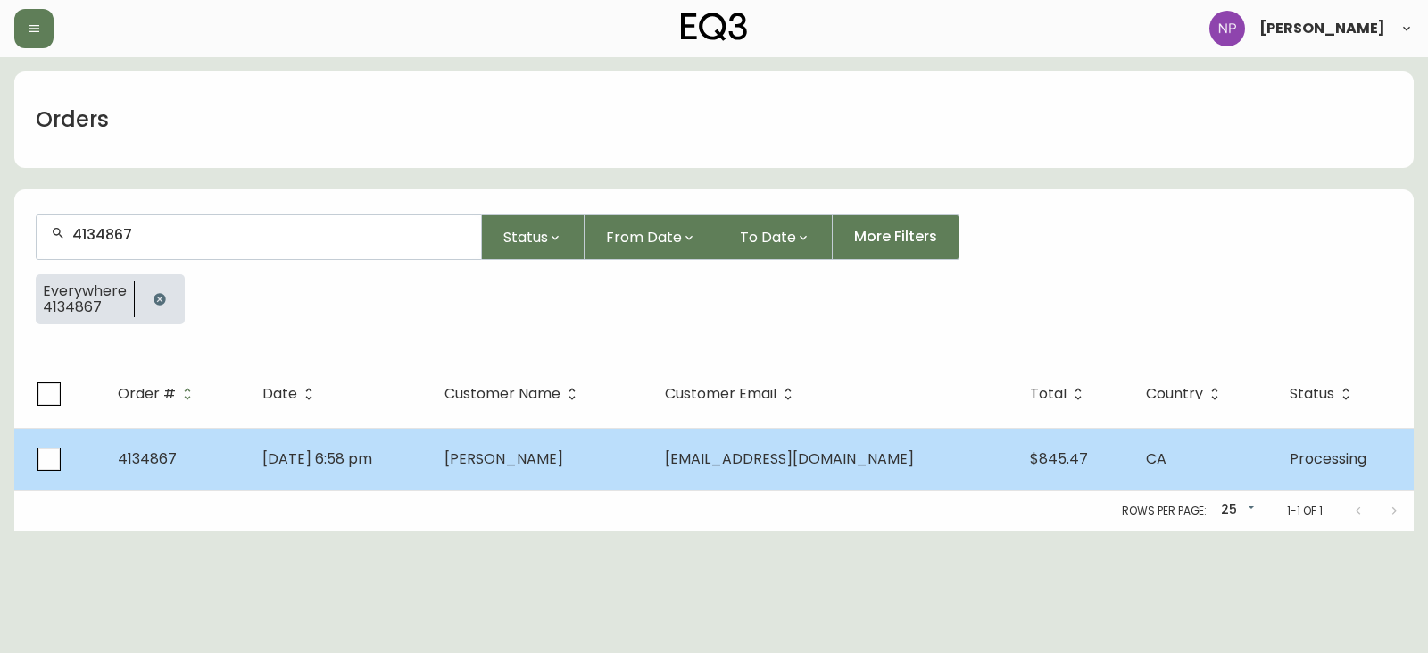
click at [615, 470] on td "Kaido-Yves Varep" at bounding box center [540, 459] width 221 height 62
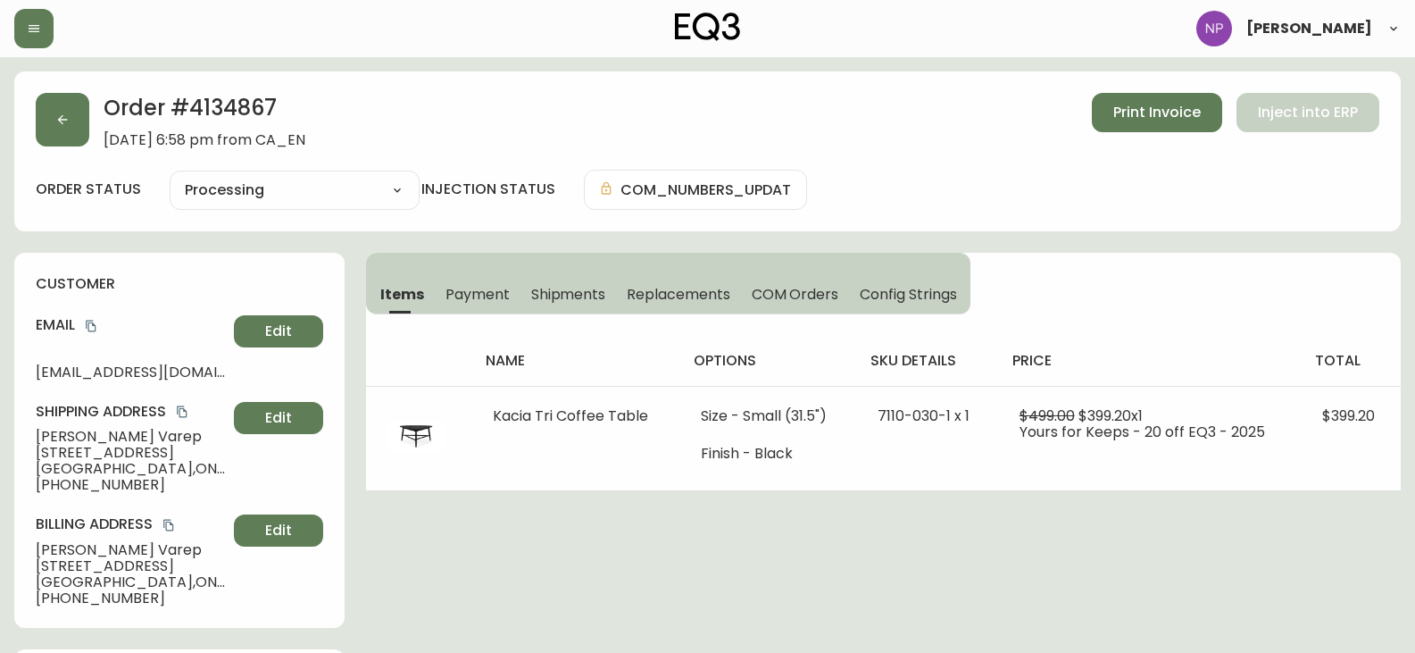
click at [591, 288] on span "Shipments" at bounding box center [568, 294] width 75 height 19
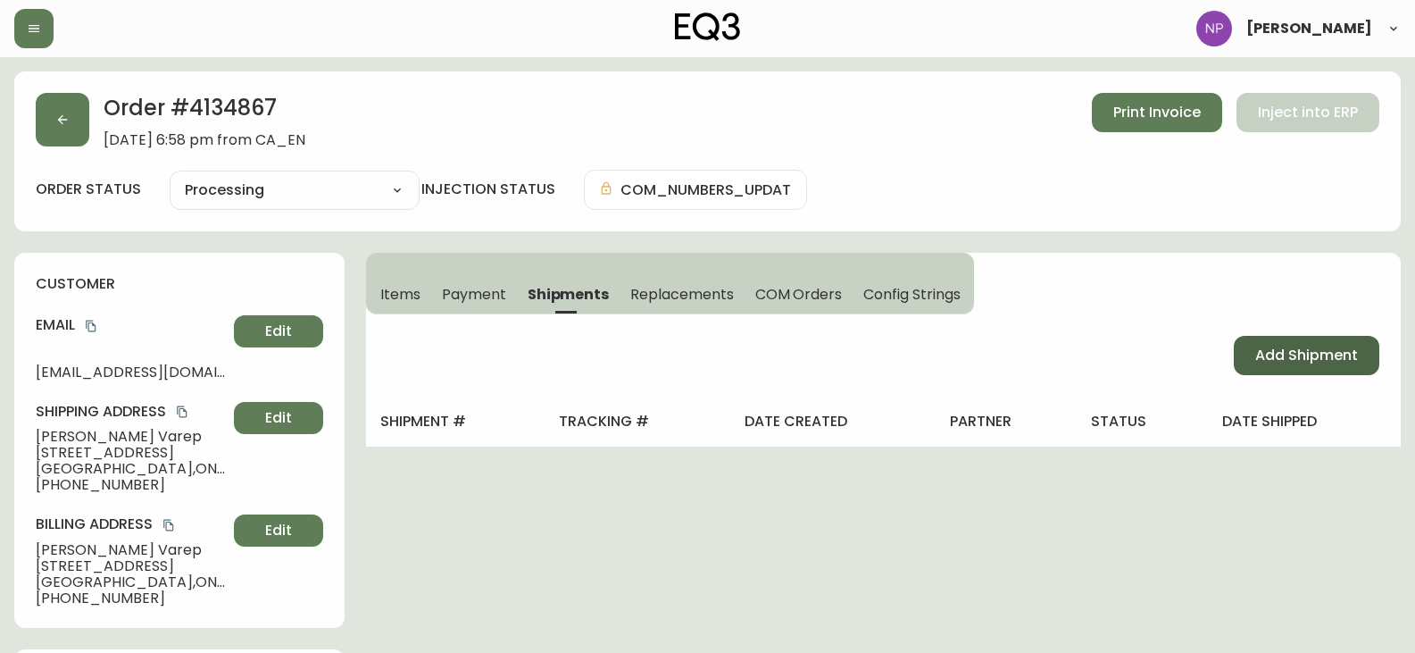
click at [1283, 369] on button "Add Shipment" at bounding box center [1307, 355] width 146 height 39
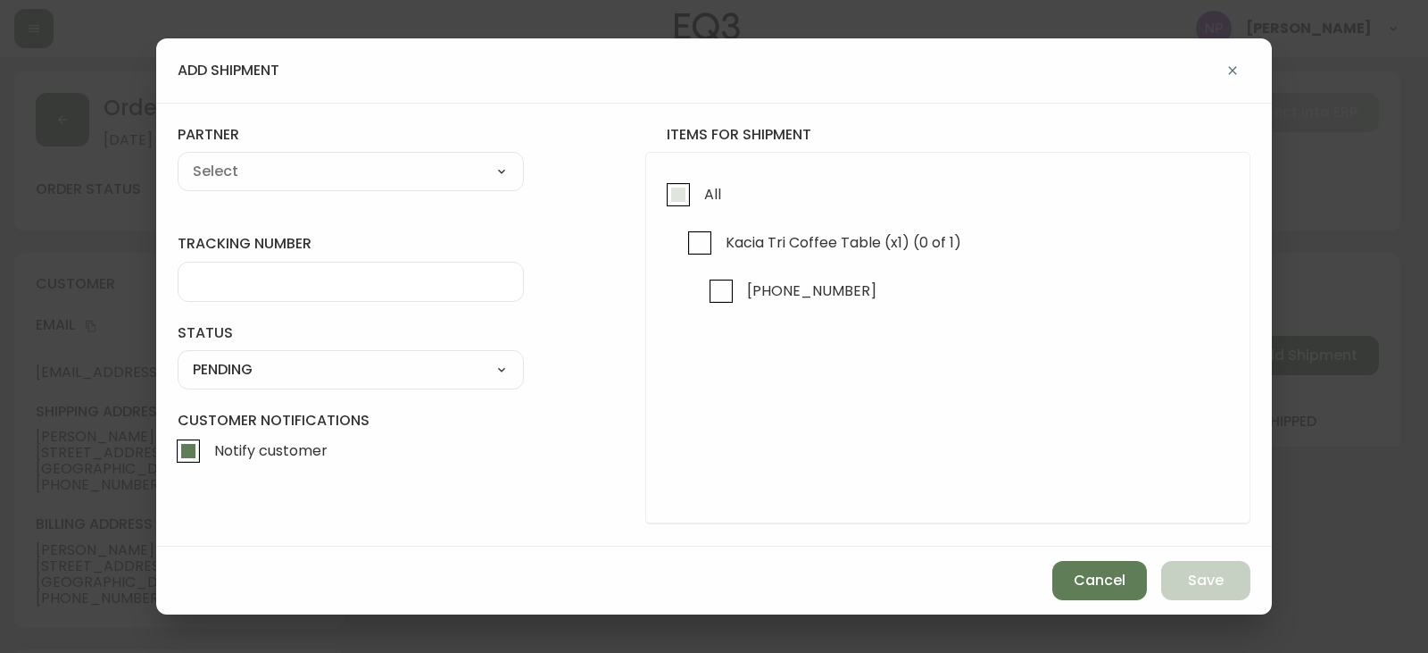
click at [703, 211] on span "All" at bounding box center [710, 193] width 22 height 39
click at [699, 211] on input "All" at bounding box center [678, 194] width 41 height 41
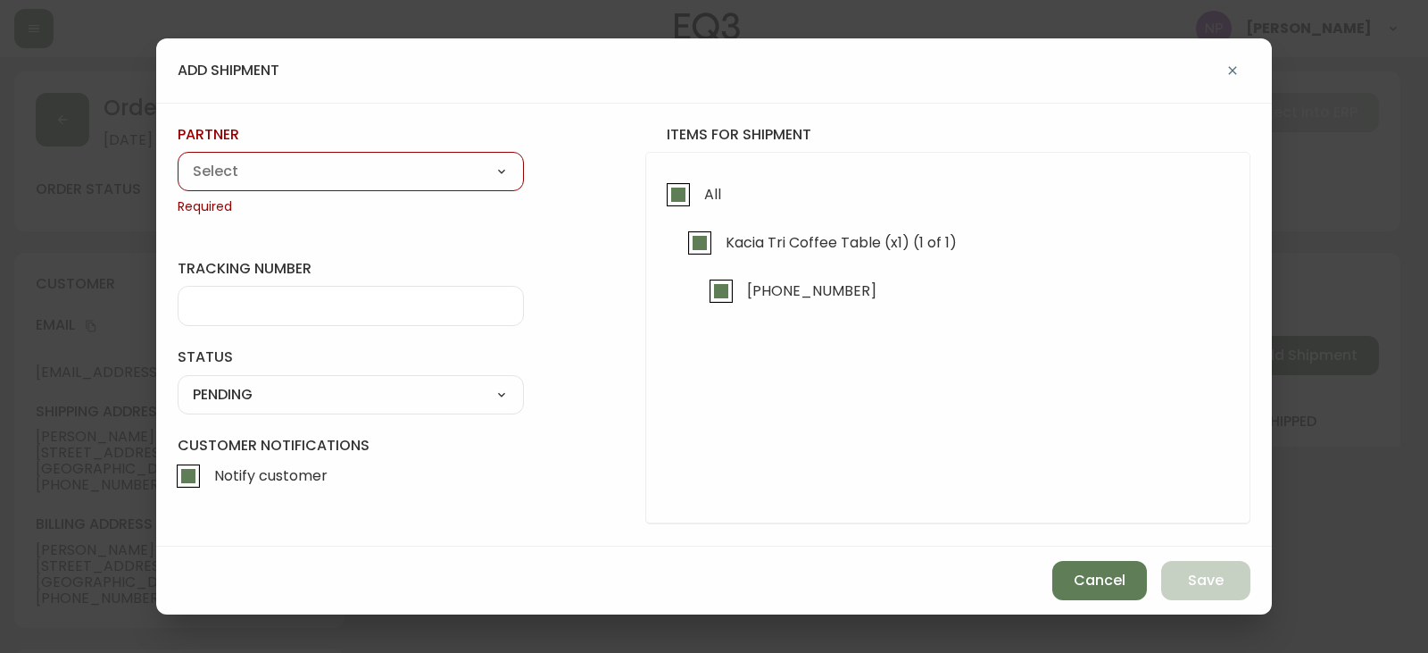
click at [481, 179] on select "A Move to Remember LLC ABF Freight Alero [PERSON_NAME] Canada Post Canpar Expre…" at bounding box center [351, 171] width 346 height 27
click at [178, 158] on select "A Move to Remember LLC ABF Freight Alero [PERSON_NAME] Canada Post Canpar Expre…" at bounding box center [351, 171] width 346 height 27
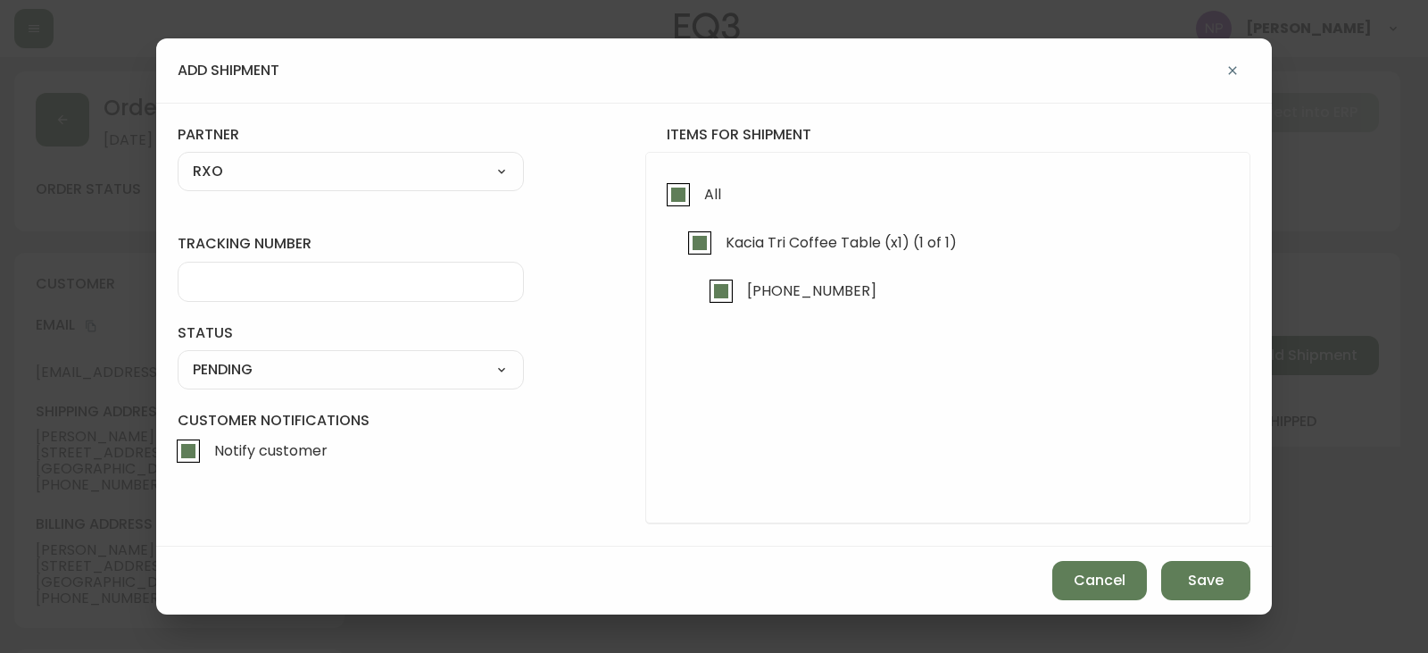
click at [255, 279] on input "tracking number" at bounding box center [351, 281] width 316 height 17
click at [286, 376] on select "SHIPPED PENDING CANCELLED" at bounding box center [351, 369] width 346 height 27
click at [178, 356] on select "SHIPPED PENDING CANCELLED" at bounding box center [351, 369] width 346 height 27
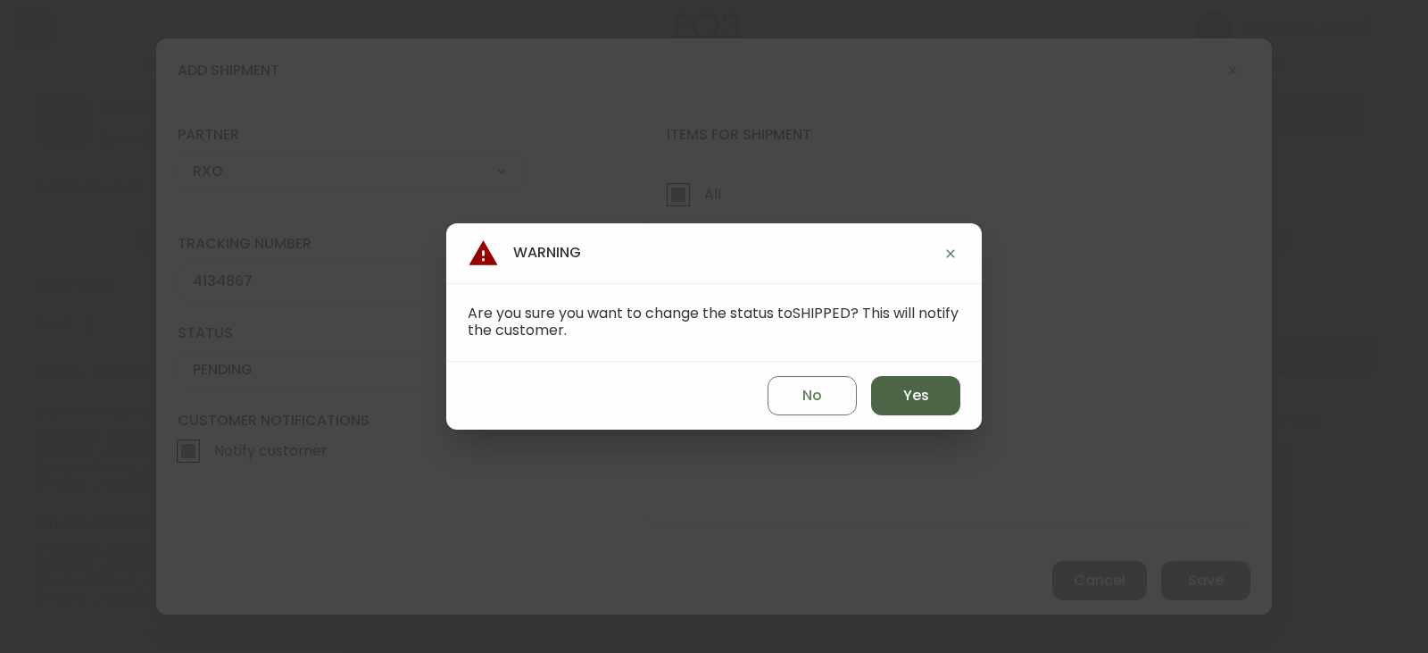
click at [942, 404] on button "Yes" at bounding box center [915, 395] width 89 height 39
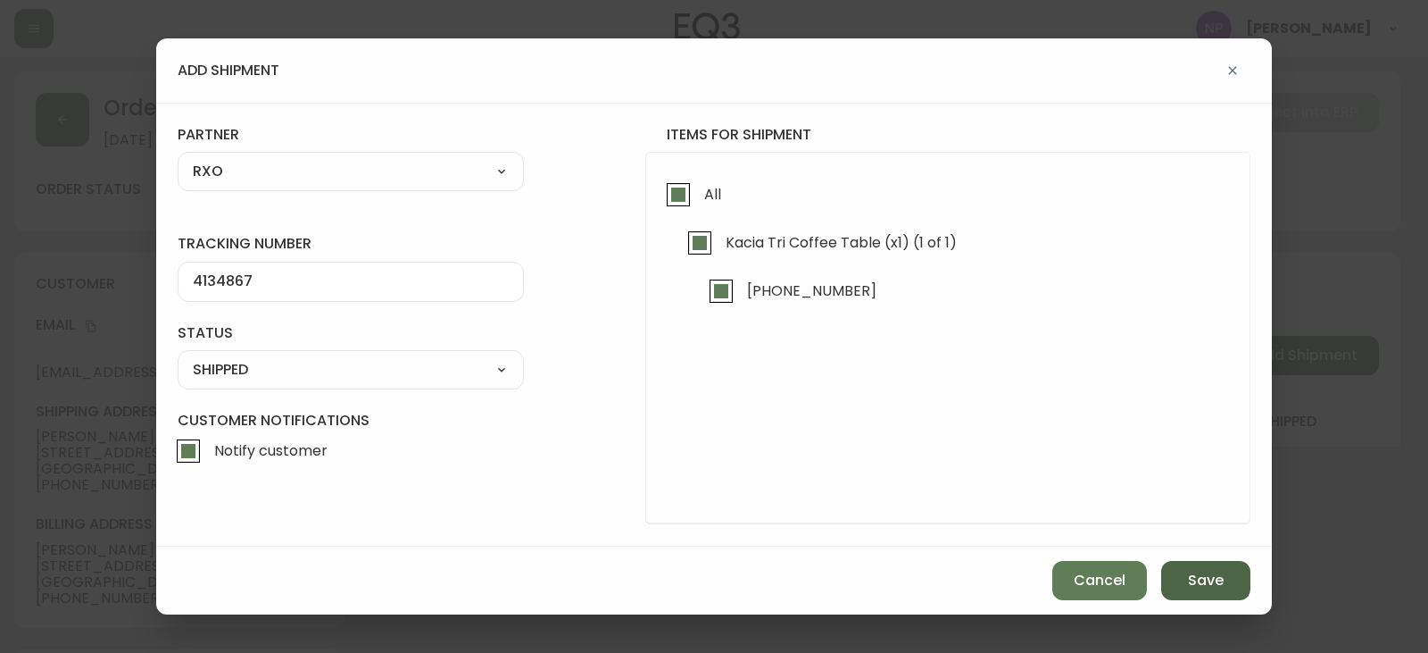
click at [1189, 574] on span "Save" at bounding box center [1206, 580] width 36 height 20
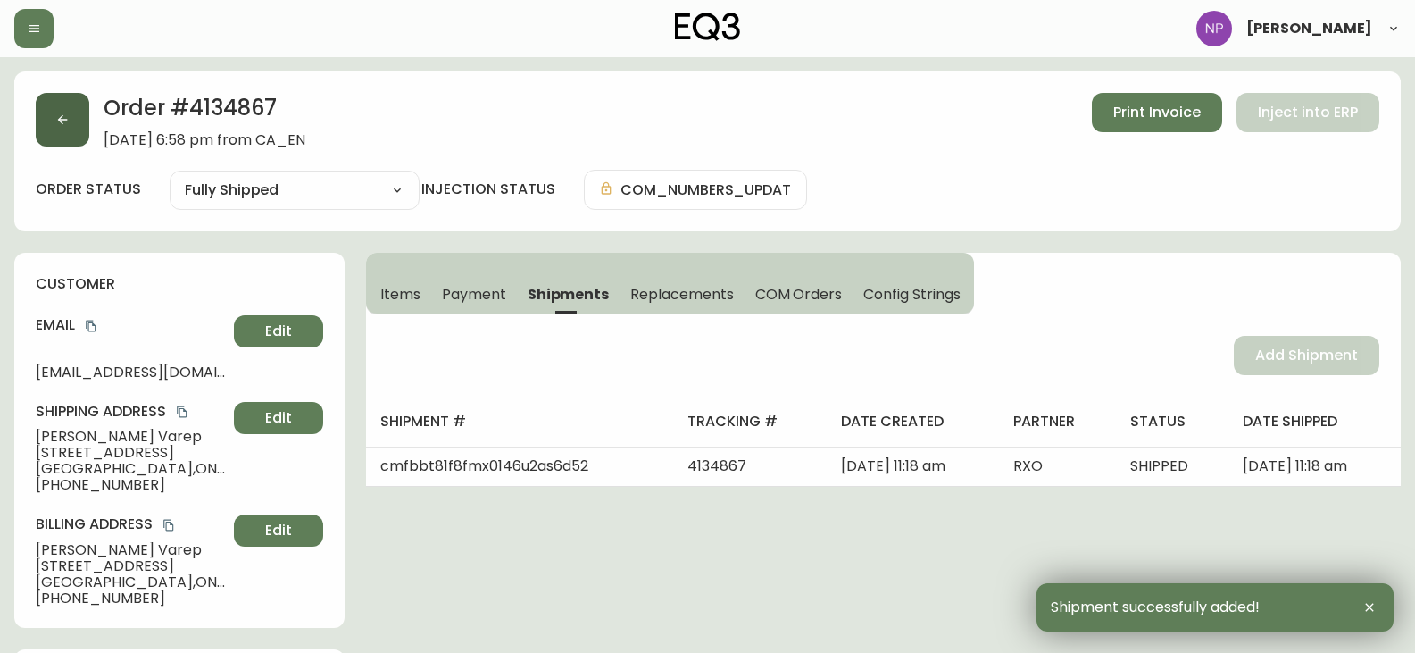
click at [54, 131] on button "button" at bounding box center [63, 120] width 54 height 54
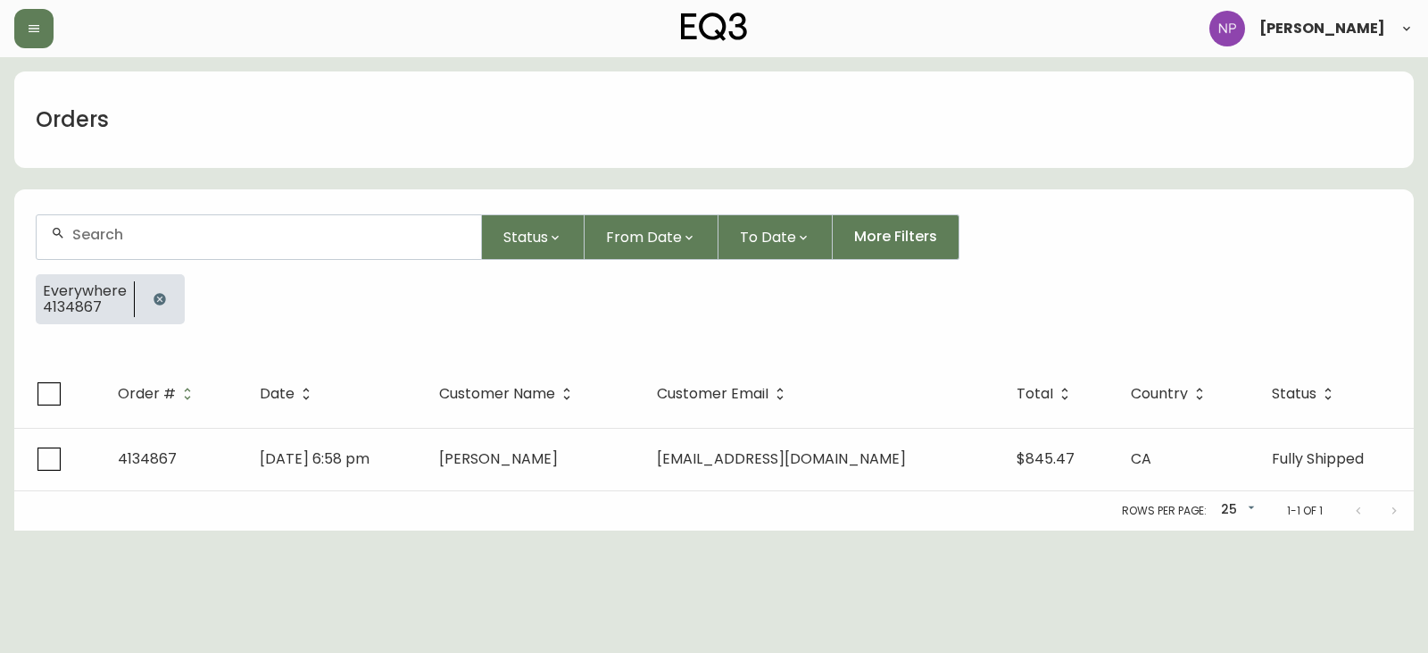
click at [121, 235] on input "text" at bounding box center [269, 234] width 395 height 17
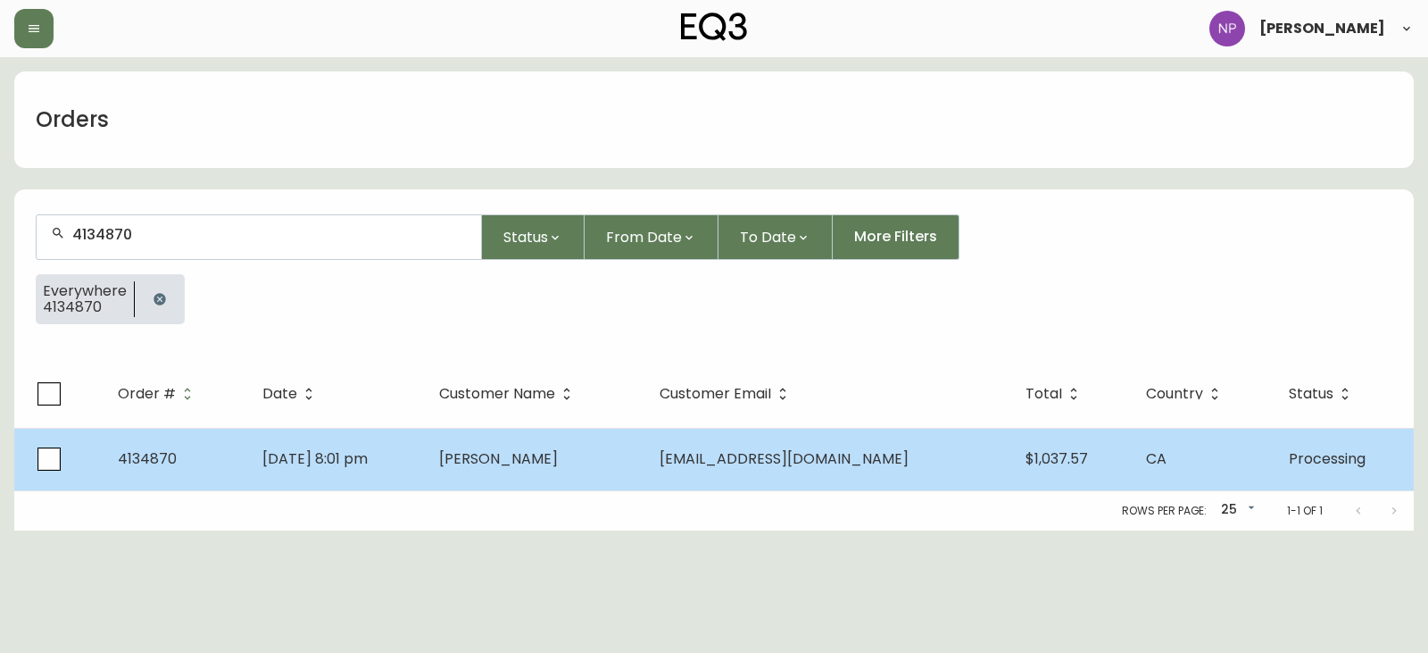
click at [283, 471] on td "Aug 26 2025, 8:01 pm" at bounding box center [336, 459] width 177 height 62
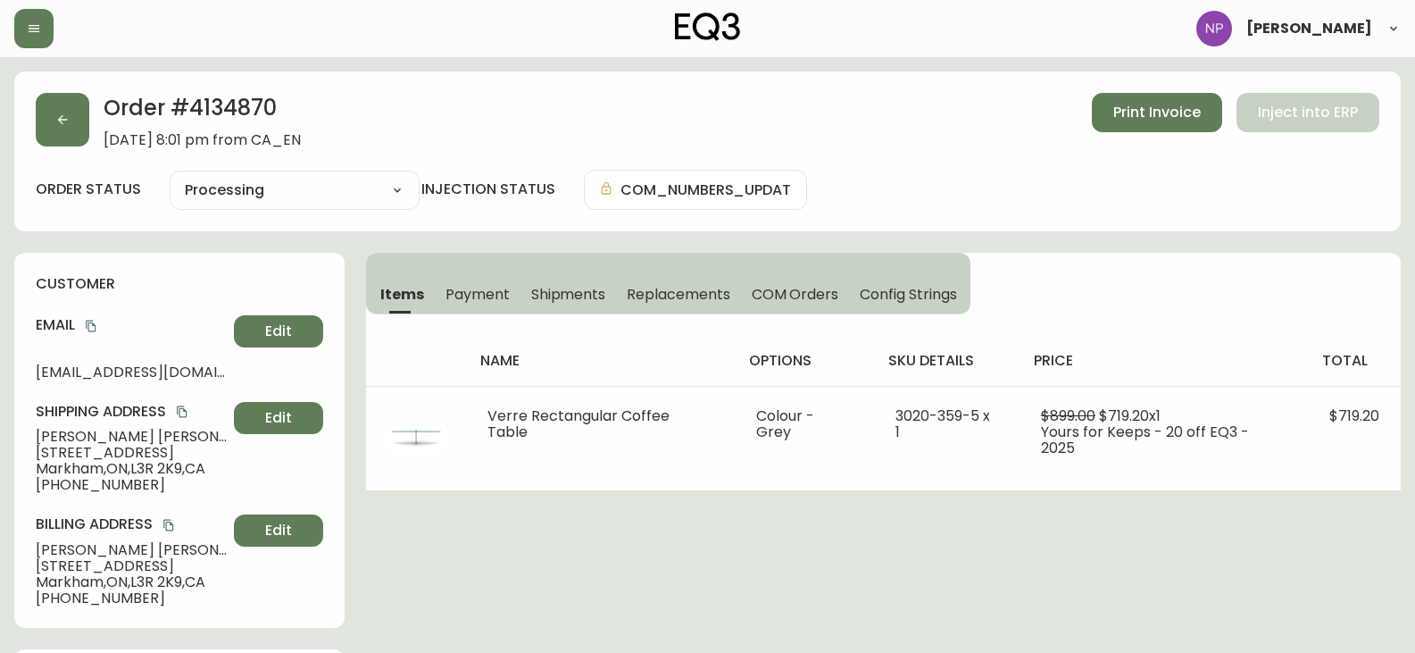
click at [548, 285] on span "Shipments" at bounding box center [568, 294] width 75 height 19
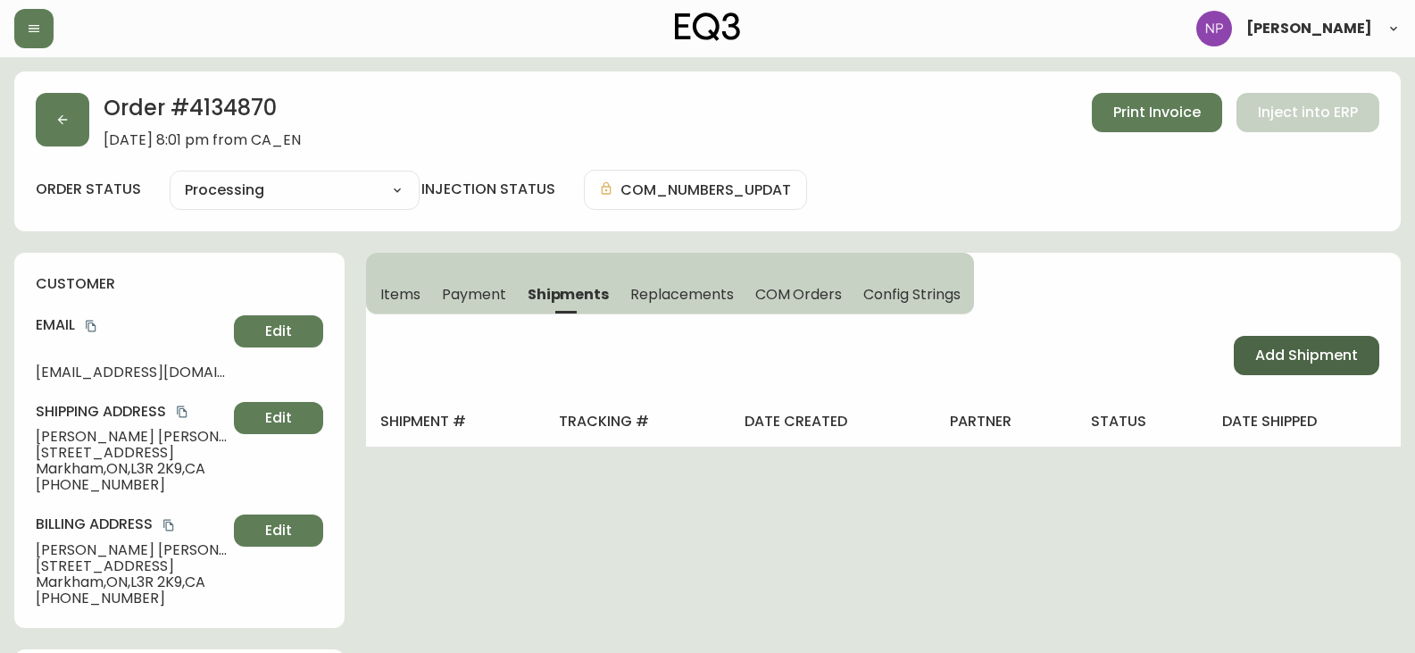
click at [1321, 357] on span "Add Shipment" at bounding box center [1306, 356] width 103 height 20
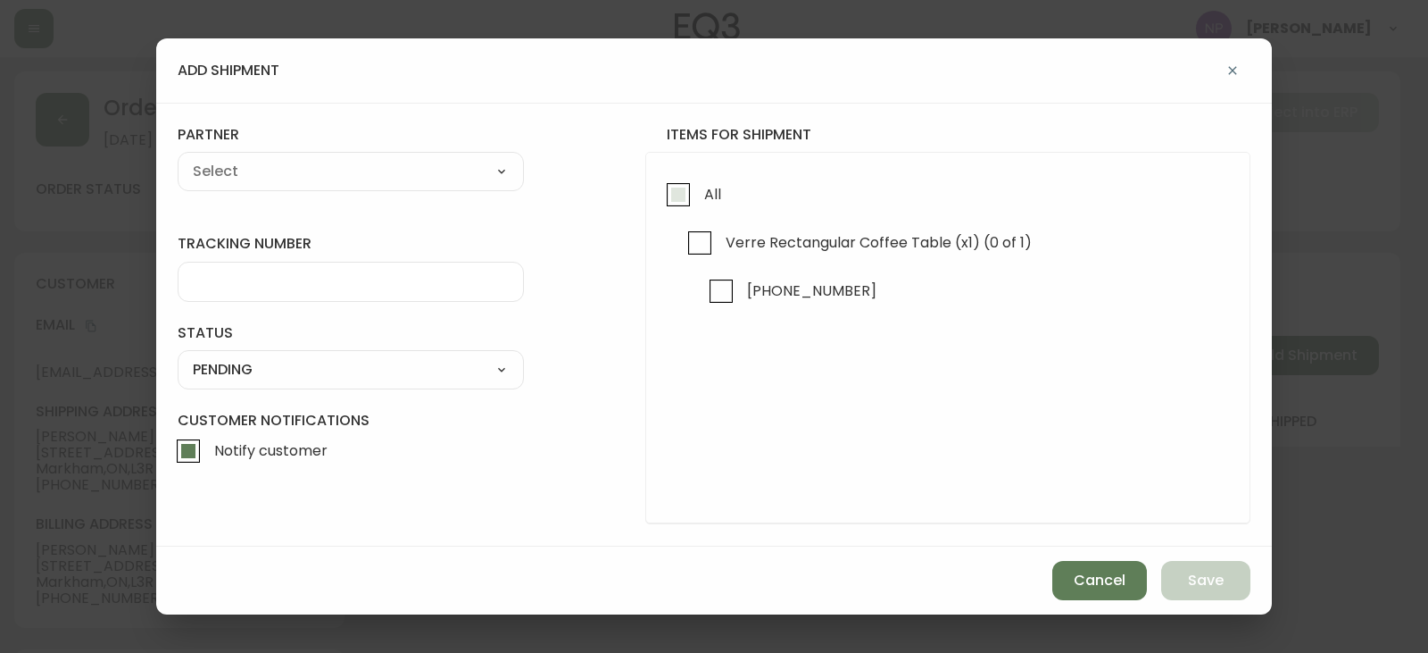
click at [716, 201] on span "All" at bounding box center [712, 194] width 17 height 19
click at [699, 201] on input "All" at bounding box center [678, 194] width 41 height 41
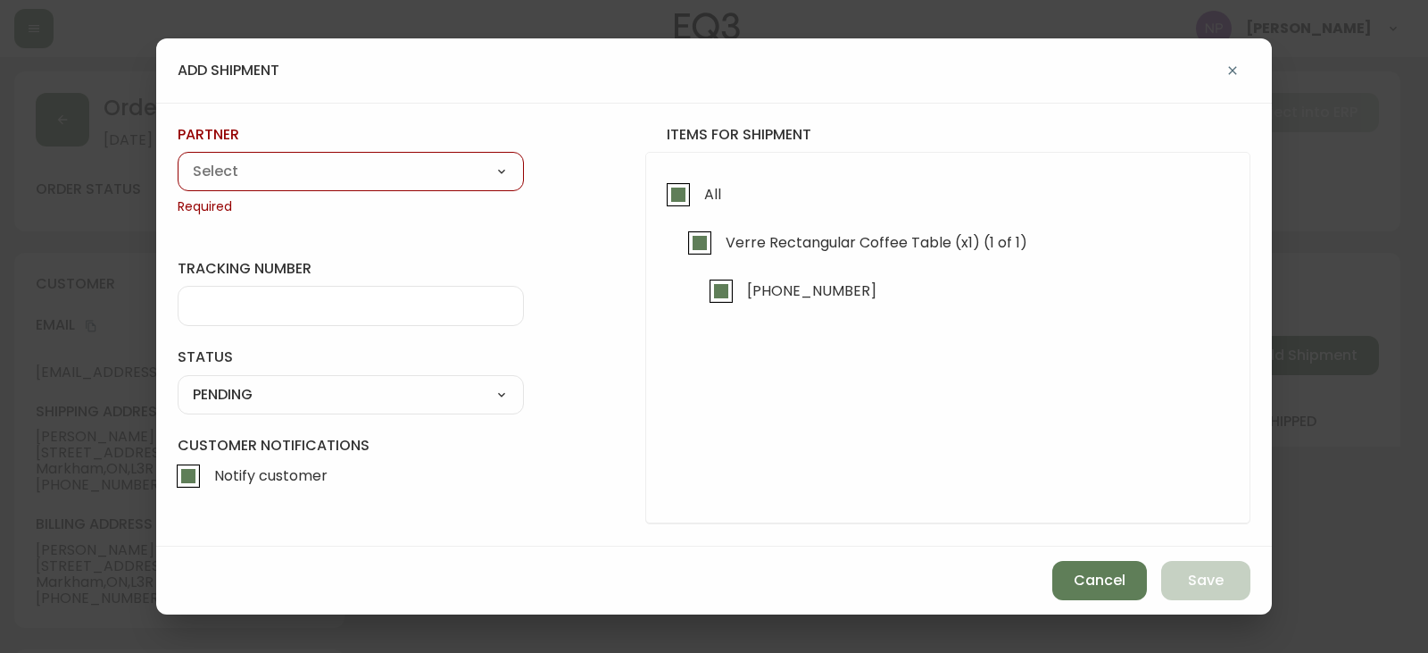
click at [476, 196] on div "partner A Move to Remember LLC ABF Freight Alero [PERSON_NAME] Canada Post Canp…" at bounding box center [351, 170] width 346 height 91
click at [465, 176] on select "A Move to Remember LLC ABF Freight Alero [PERSON_NAME] Canada Post Canpar Expre…" at bounding box center [351, 171] width 346 height 27
click at [178, 158] on select "A Move to Remember LLC ABF Freight Alero [PERSON_NAME] Canada Post Canpar Expre…" at bounding box center [351, 171] width 346 height 27
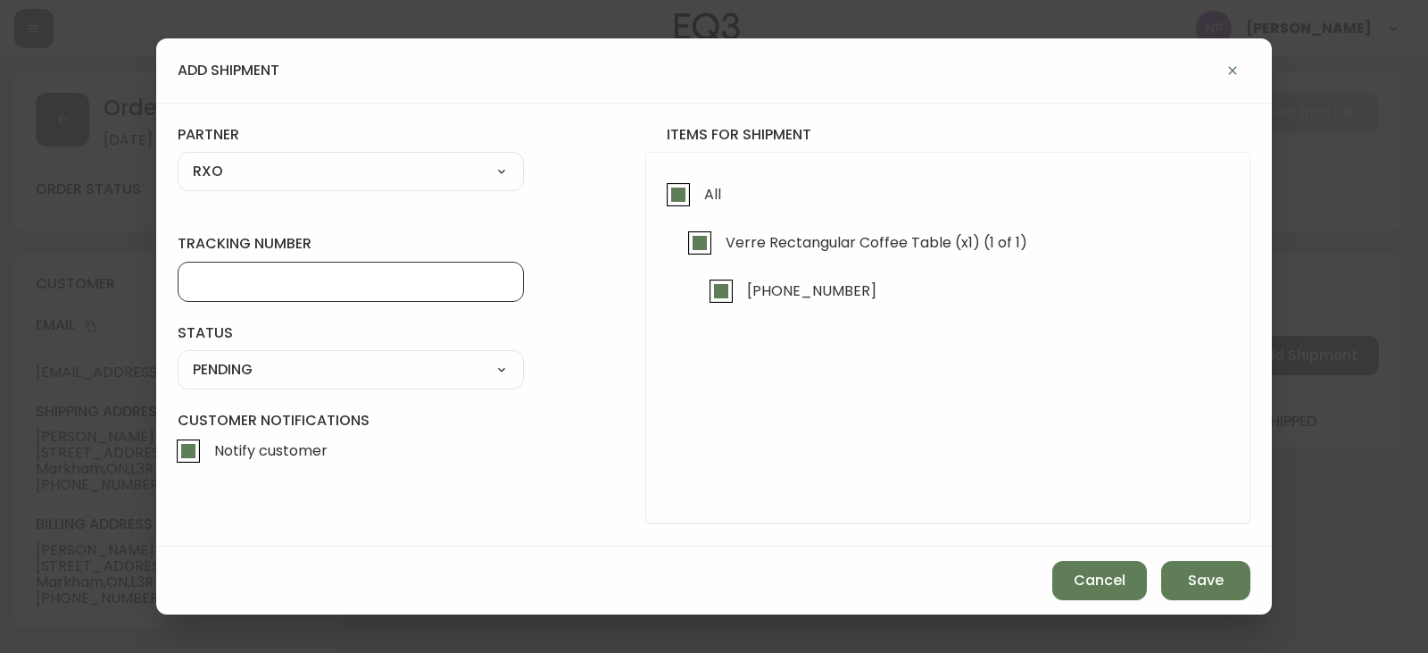
click at [251, 283] on input "tracking number" at bounding box center [351, 281] width 316 height 17
click at [315, 371] on select "SHIPPED PENDING CANCELLED" at bounding box center [351, 369] width 346 height 27
click at [178, 356] on select "SHIPPED PENDING CANCELLED" at bounding box center [351, 369] width 346 height 27
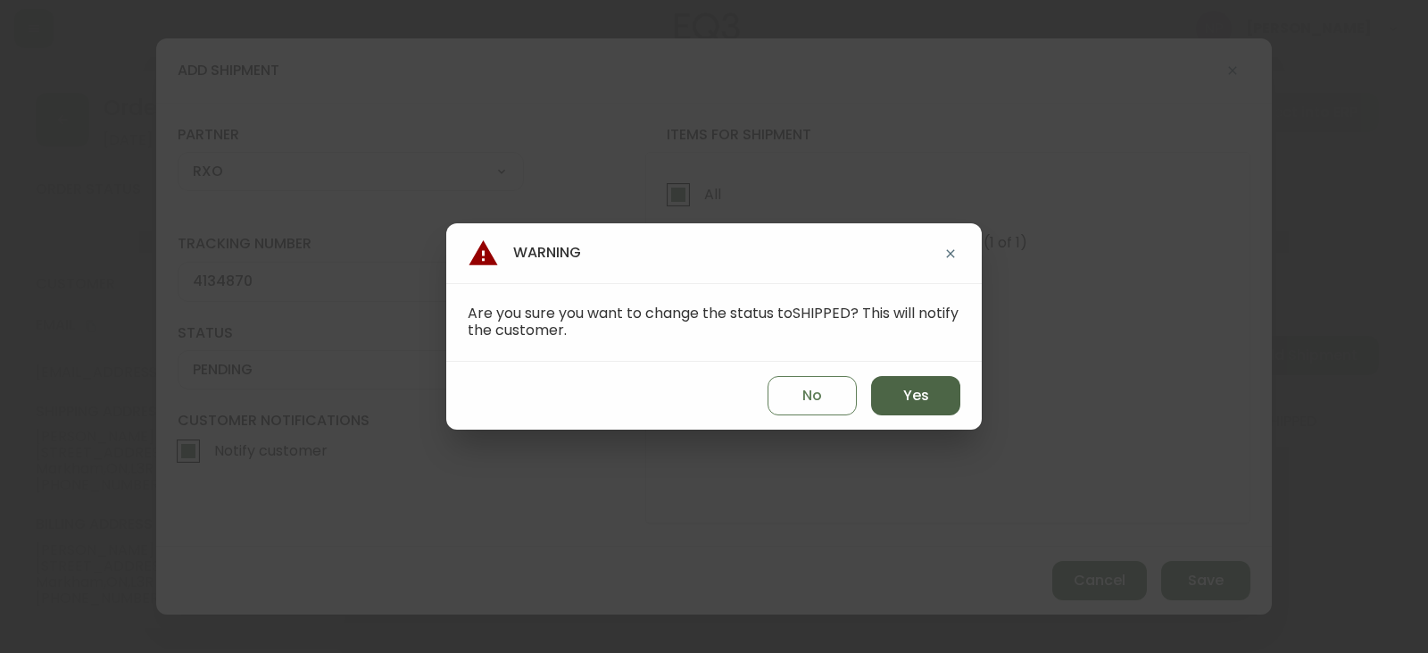
click at [916, 389] on span "Yes" at bounding box center [916, 396] width 26 height 20
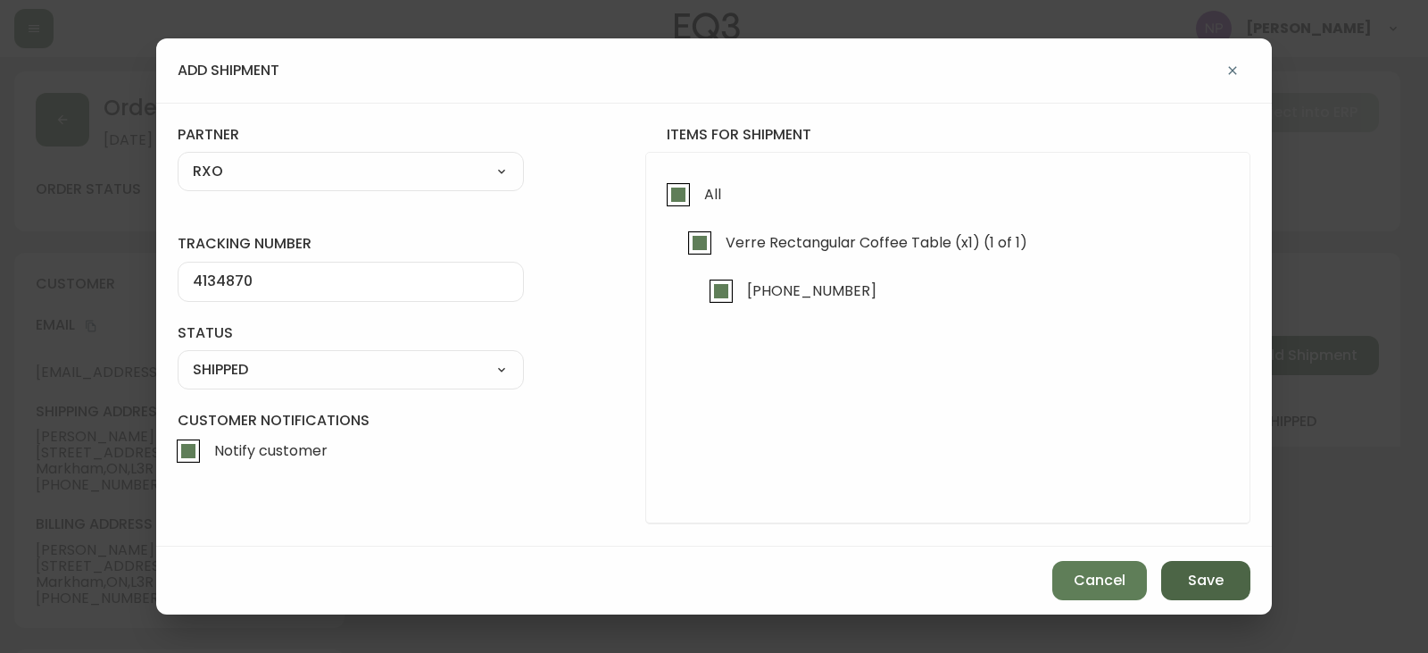
click at [1217, 594] on button "Save" at bounding box center [1206, 580] width 89 height 39
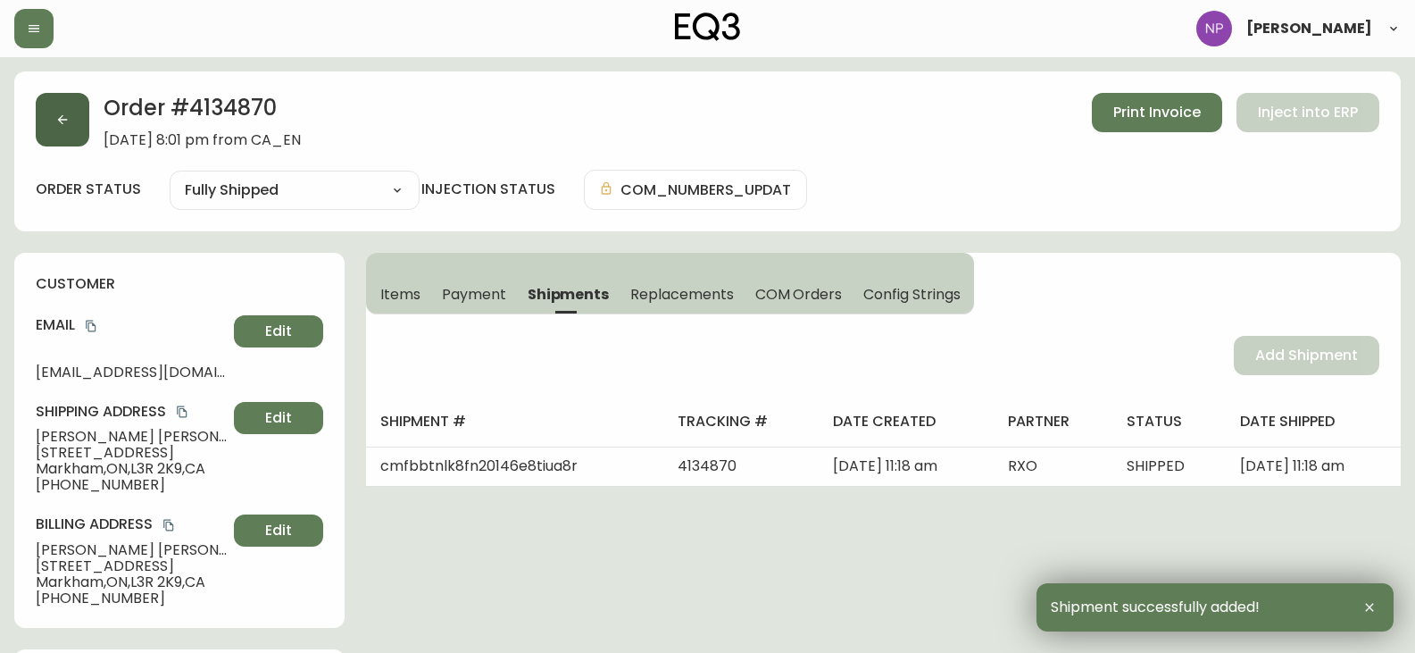
click at [67, 125] on icon "button" at bounding box center [62, 119] width 14 height 14
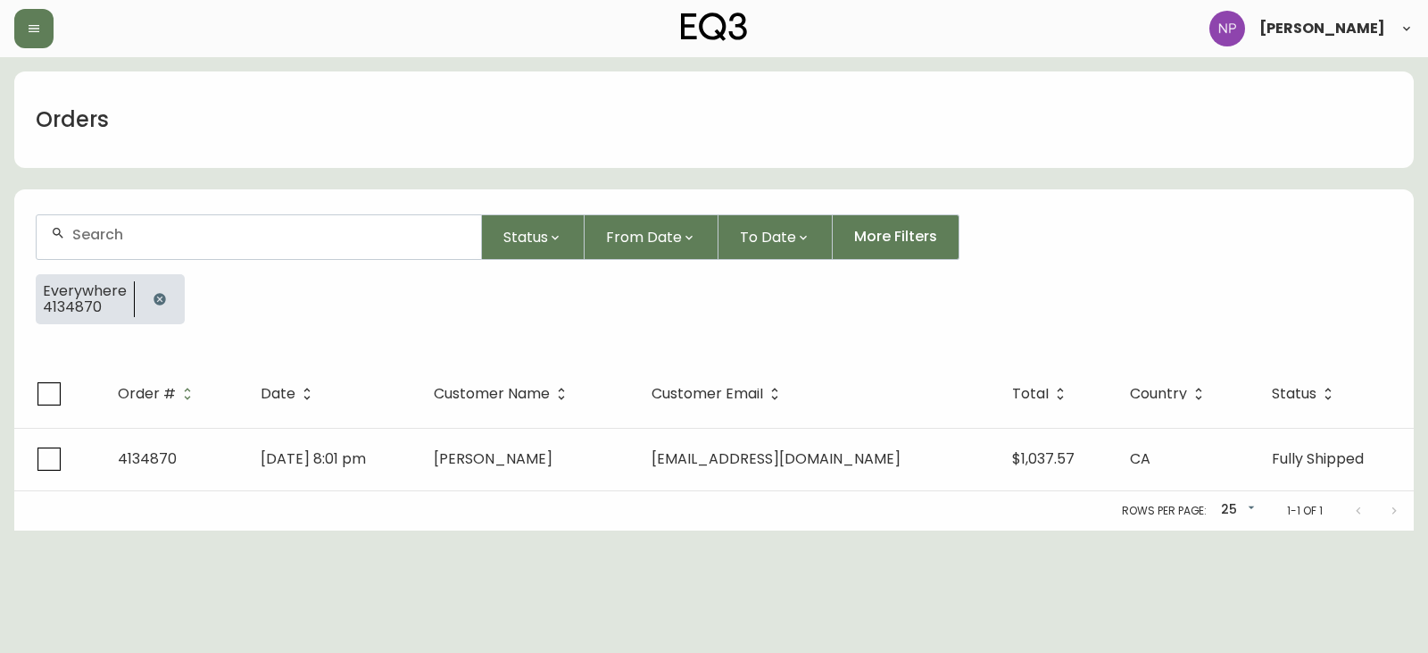
click at [97, 237] on input "text" at bounding box center [269, 234] width 395 height 17
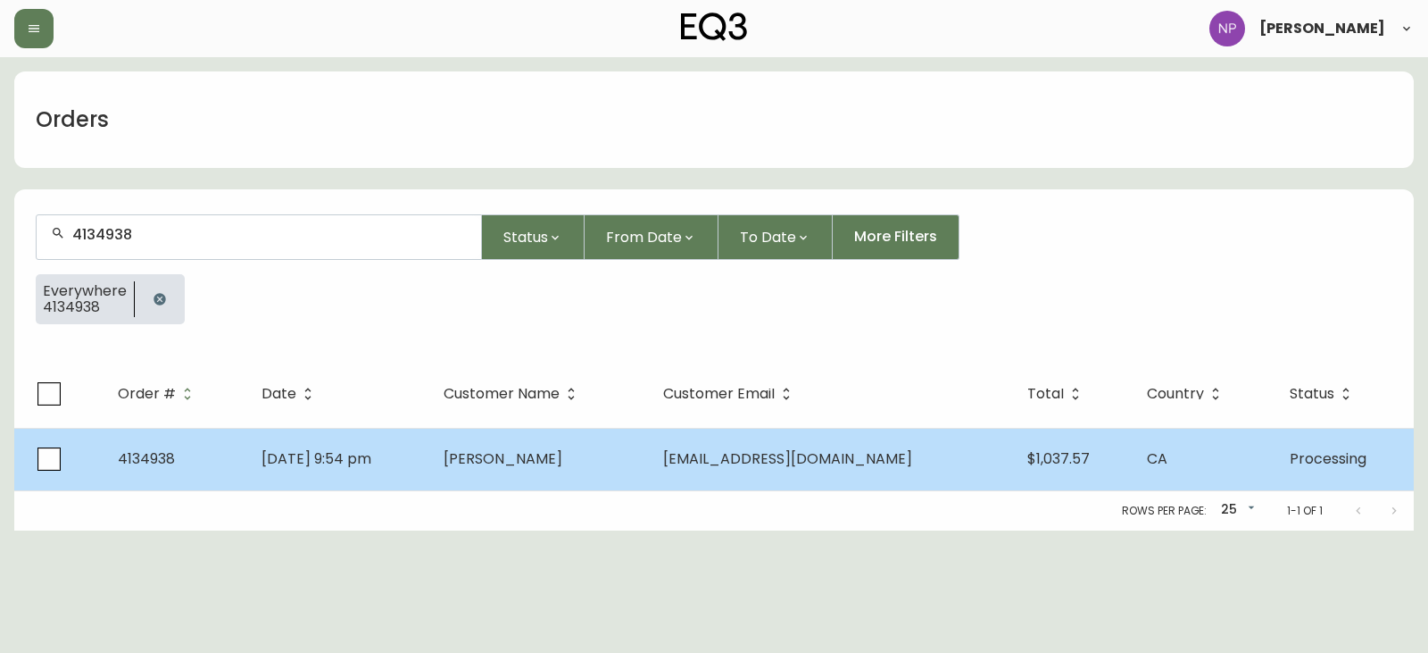
click at [745, 462] on td "hgruper@gmail.com" at bounding box center [831, 459] width 364 height 62
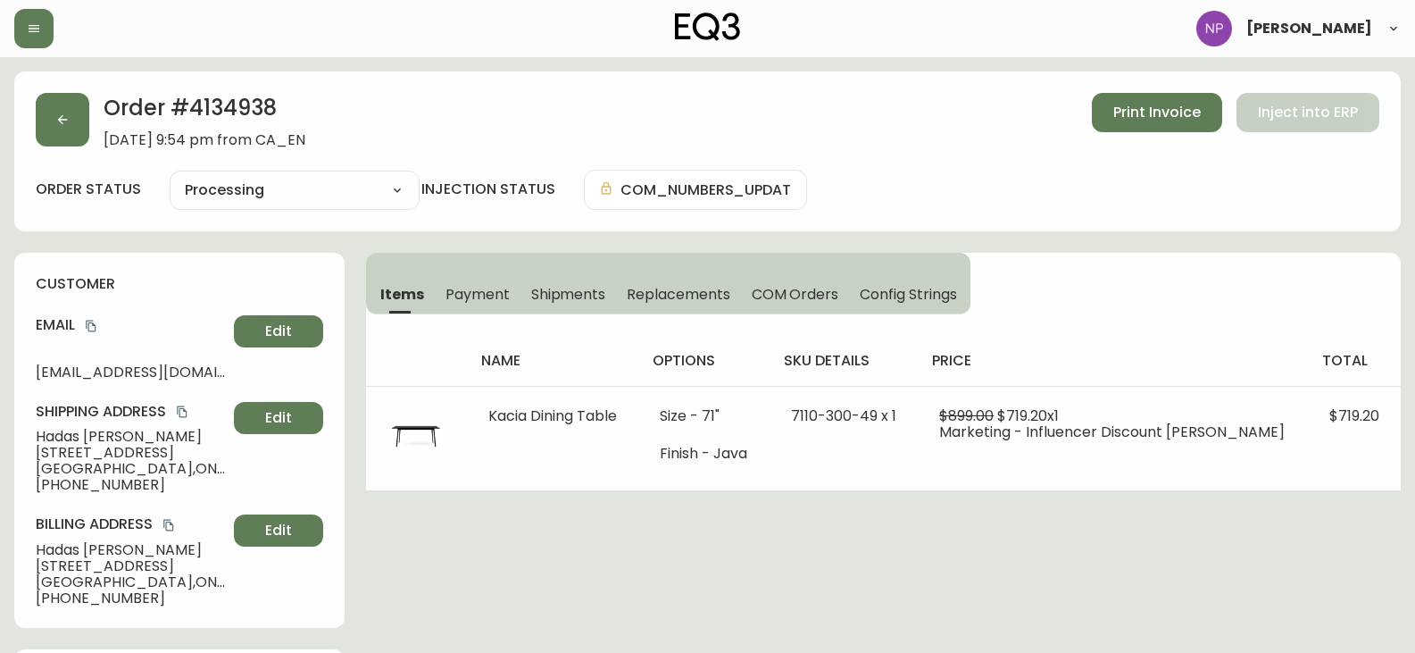
click at [569, 283] on button "Shipments" at bounding box center [568, 293] width 96 height 39
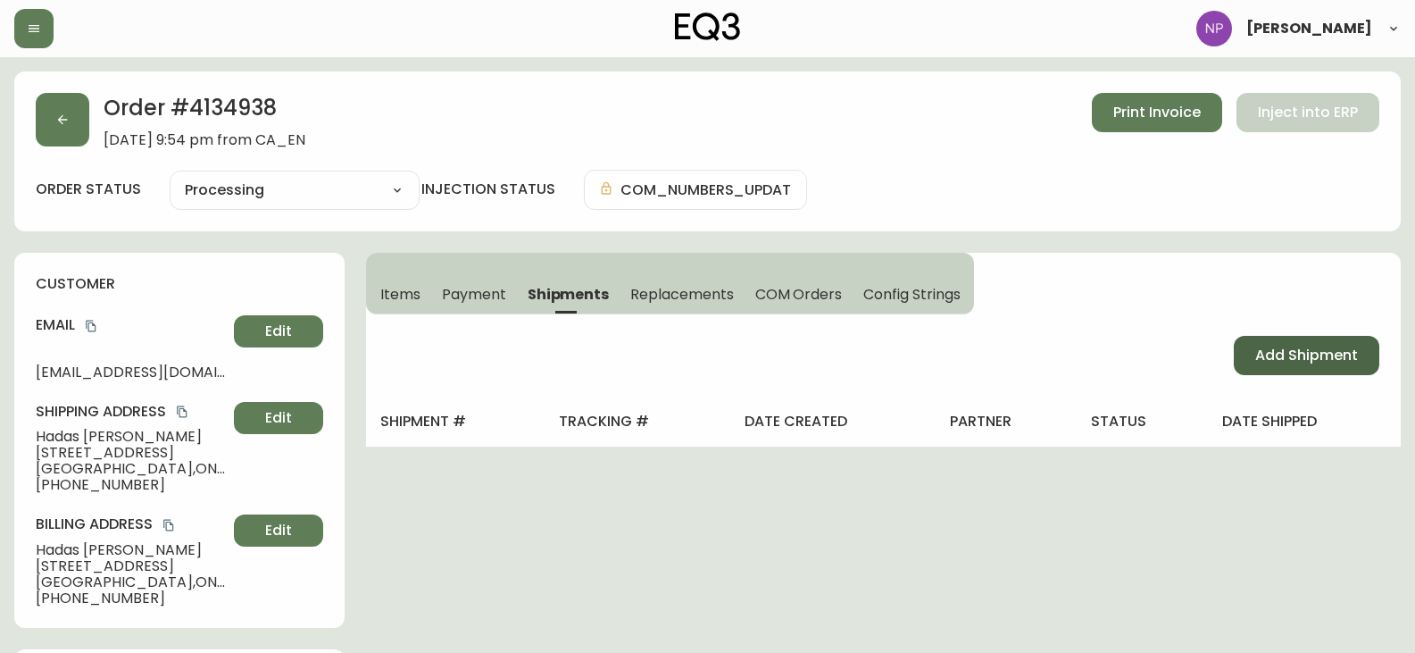
click at [1328, 357] on span "Add Shipment" at bounding box center [1306, 356] width 103 height 20
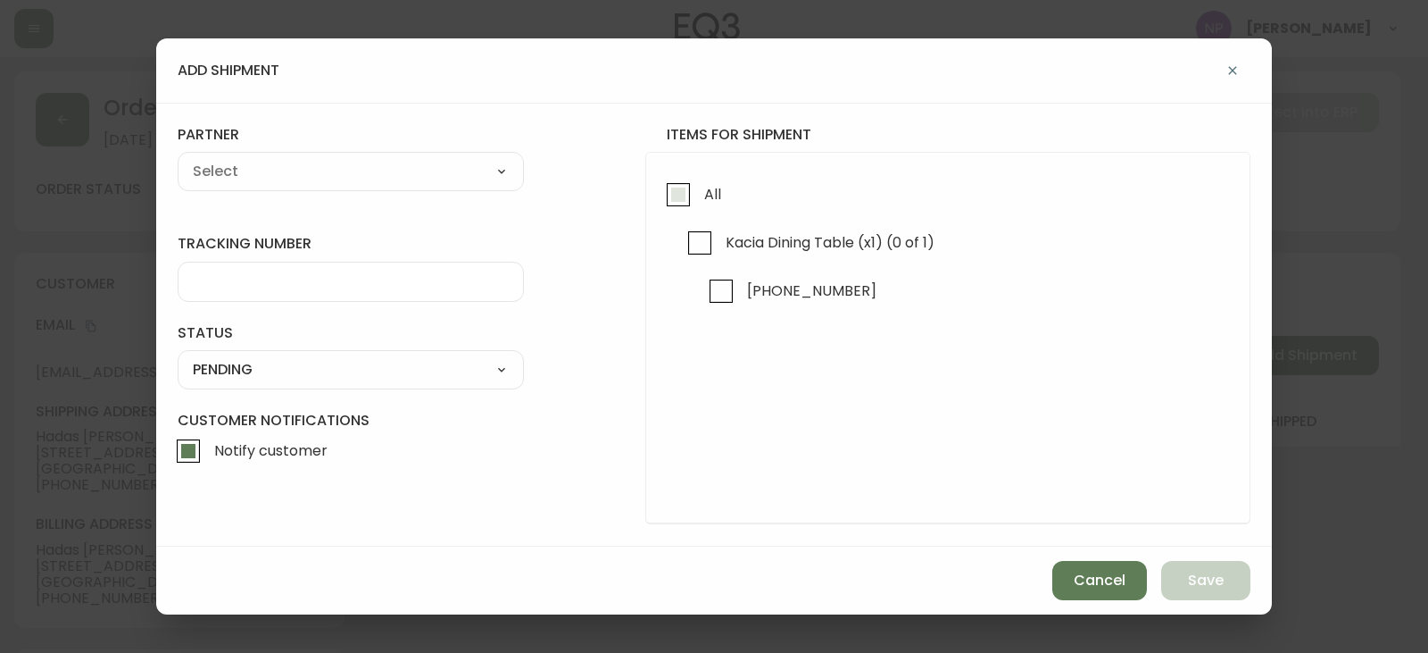
click at [679, 210] on input "All" at bounding box center [678, 194] width 41 height 41
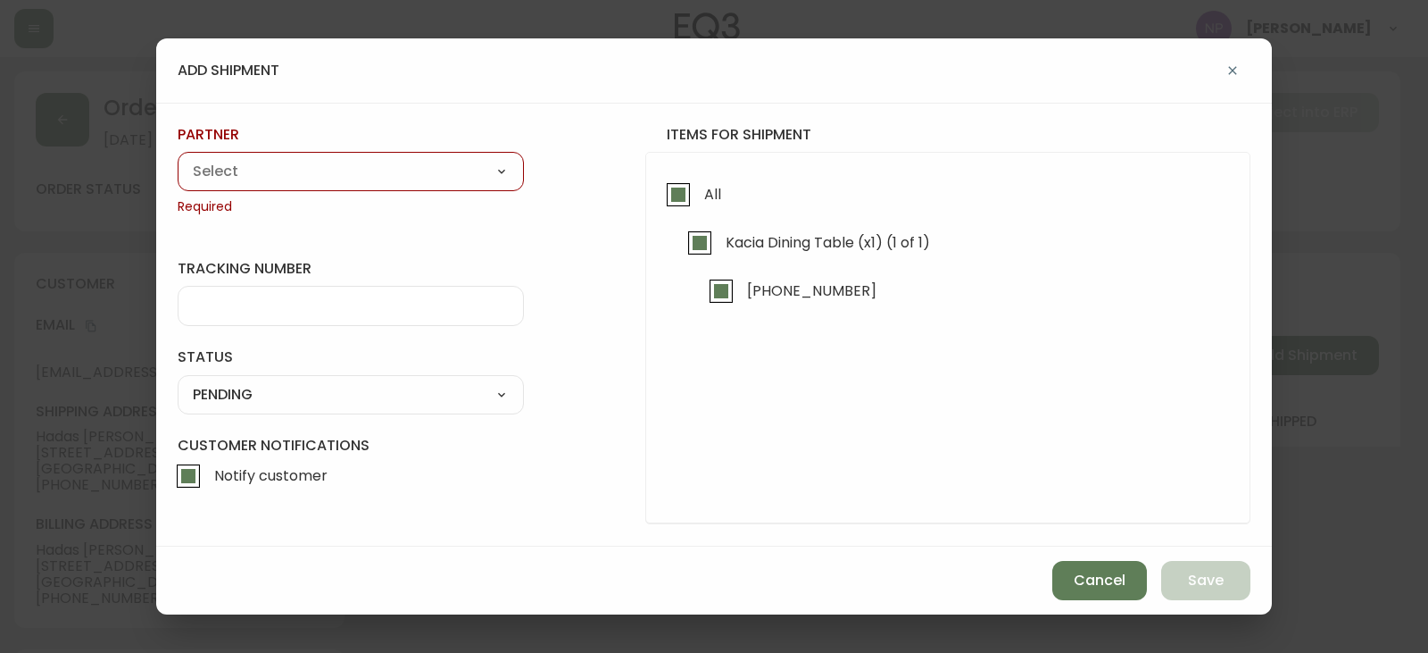
click at [436, 187] on div "A Move to Remember LLC ABF Freight Alero [PERSON_NAME] Canada Post Canpar Expre…" at bounding box center [351, 171] width 346 height 39
click at [427, 175] on select "A Move to Remember LLC ABF Freight Alero [PERSON_NAME] Canada Post Canpar Expre…" at bounding box center [351, 171] width 346 height 27
click at [178, 158] on select "A Move to Remember LLC ABF Freight Alero [PERSON_NAME] Canada Post Canpar Expre…" at bounding box center [351, 171] width 346 height 27
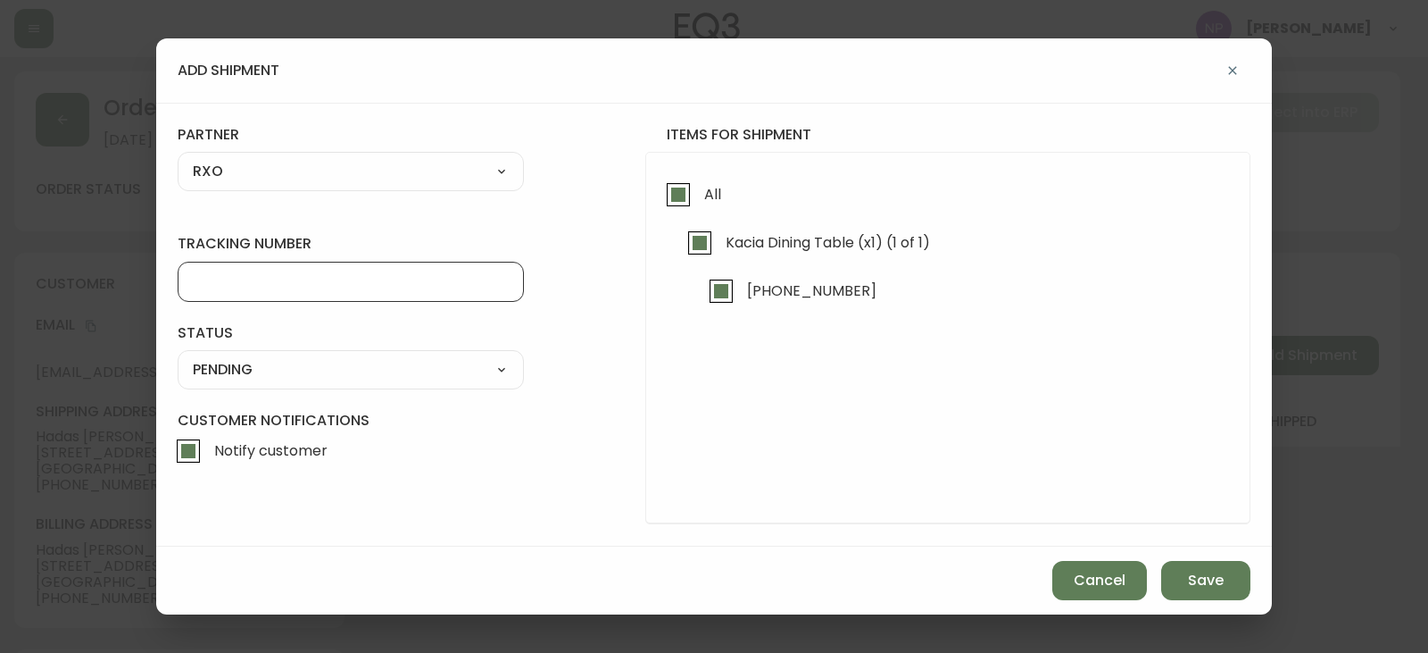
click at [331, 286] on input "tracking number" at bounding box center [351, 281] width 316 height 17
click at [270, 377] on select "SHIPPED PENDING CANCELLED" at bounding box center [351, 369] width 346 height 27
click at [178, 356] on select "SHIPPED PENDING CANCELLED" at bounding box center [351, 369] width 346 height 27
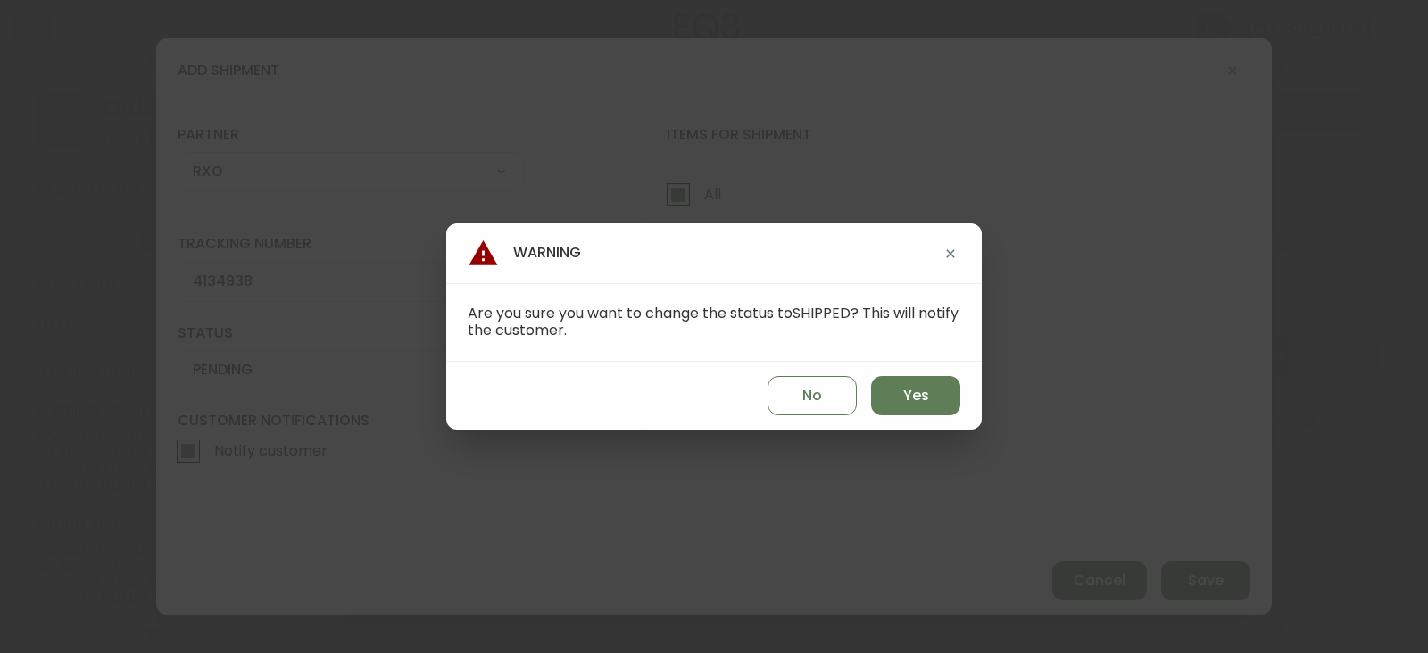
click at [933, 417] on div "No Yes" at bounding box center [714, 396] width 536 height 68
click at [954, 401] on button "Yes" at bounding box center [915, 395] width 89 height 39
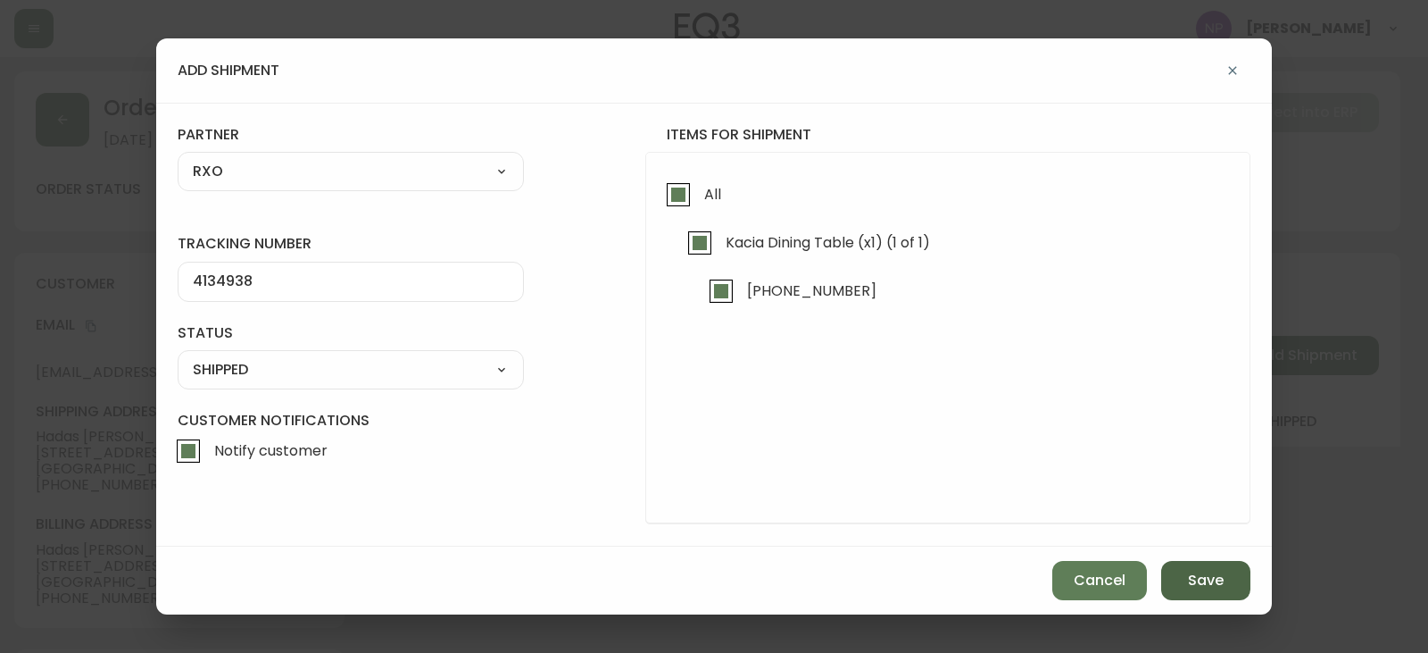
click at [1214, 589] on span "Save" at bounding box center [1206, 580] width 36 height 20
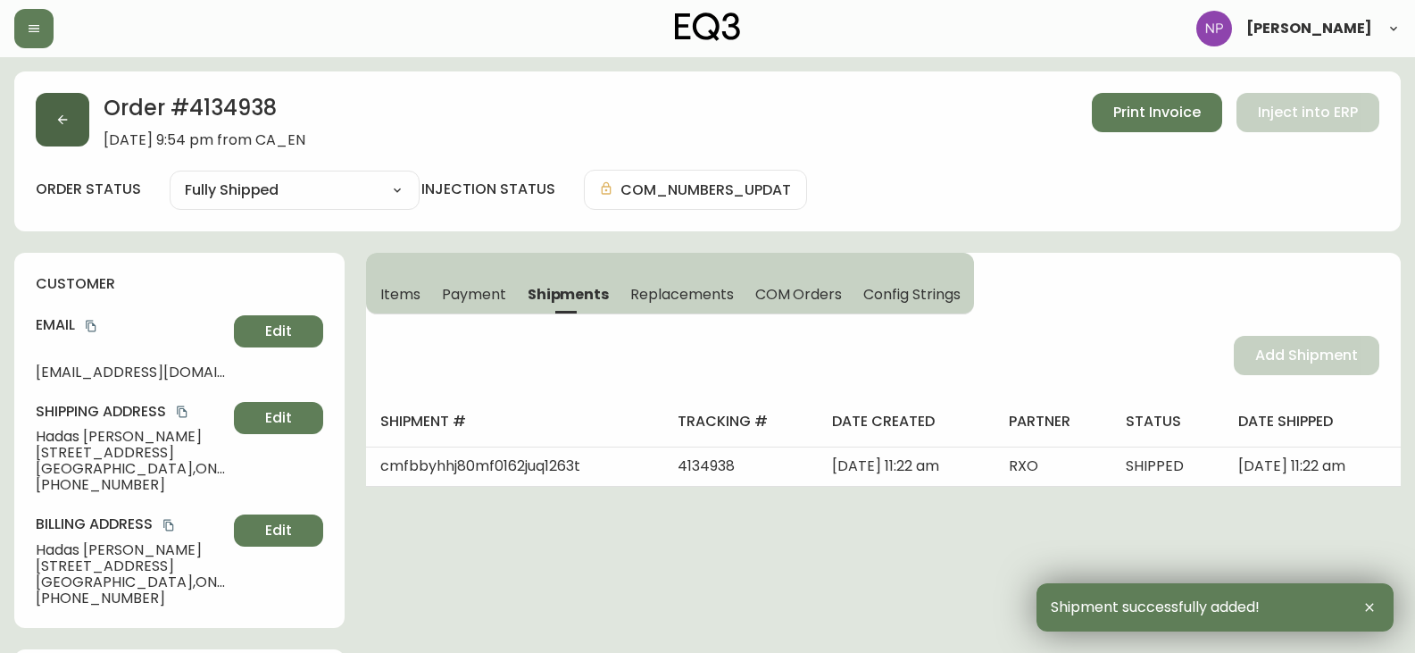
click at [82, 116] on button "button" at bounding box center [63, 120] width 54 height 54
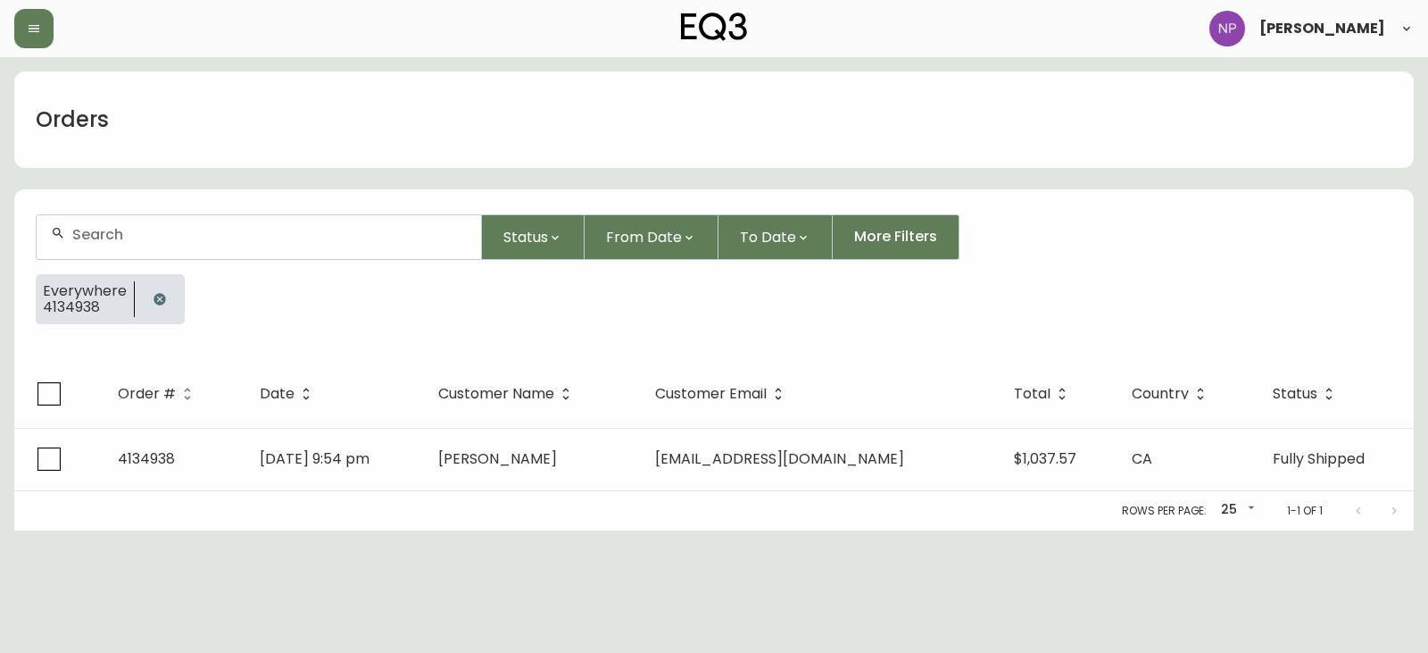
drag, startPoint x: 73, startPoint y: 266, endPoint x: 88, endPoint y: 226, distance: 42.9
click at [73, 263] on form "Status From Date To Date More Filters Everywhere 4134938" at bounding box center [714, 276] width 1400 height 167
click at [91, 221] on div at bounding box center [259, 237] width 445 height 44
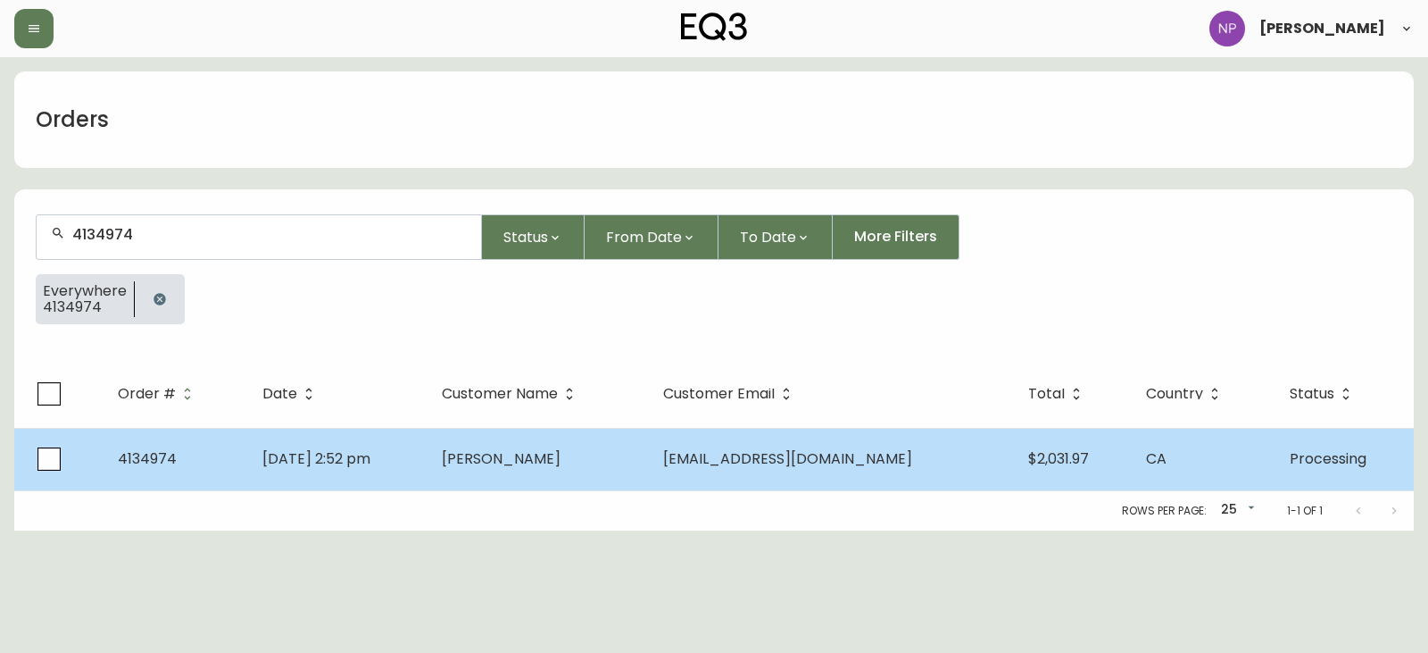
click at [310, 464] on span "Aug 31 2025, 2:52 pm" at bounding box center [316, 458] width 108 height 21
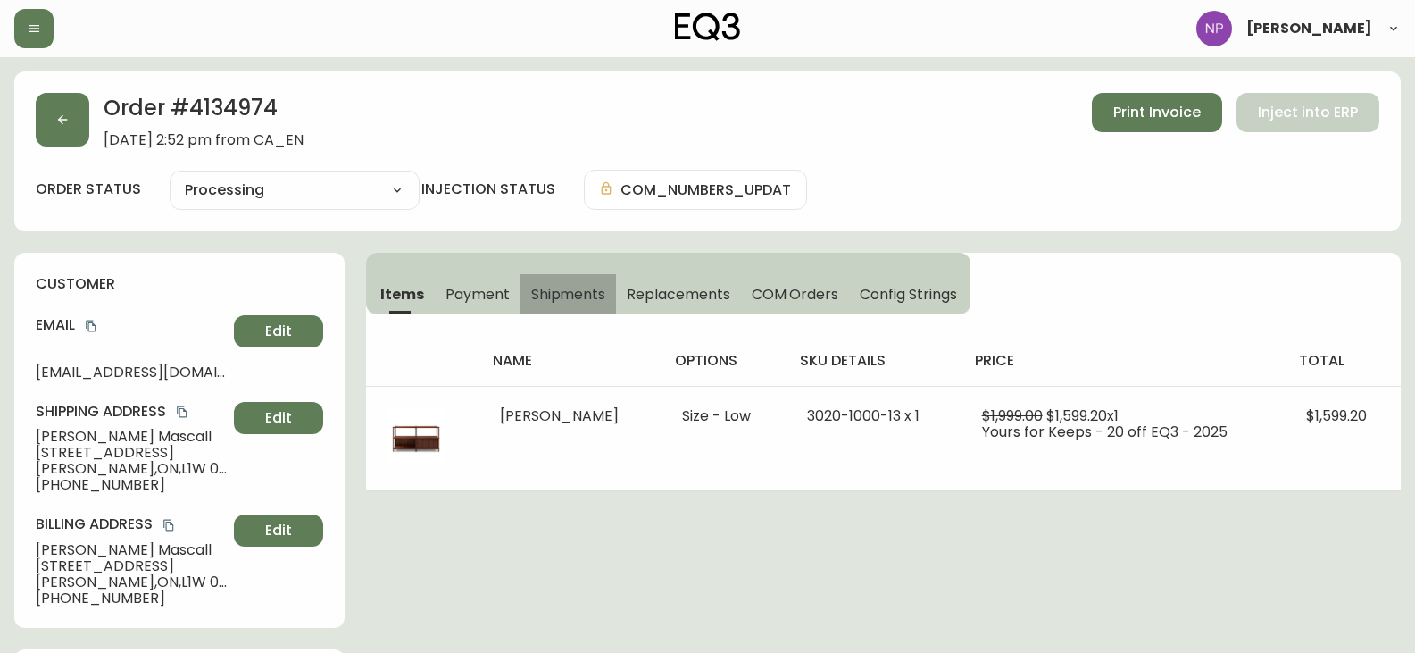
click at [573, 303] on span "Shipments" at bounding box center [568, 294] width 75 height 19
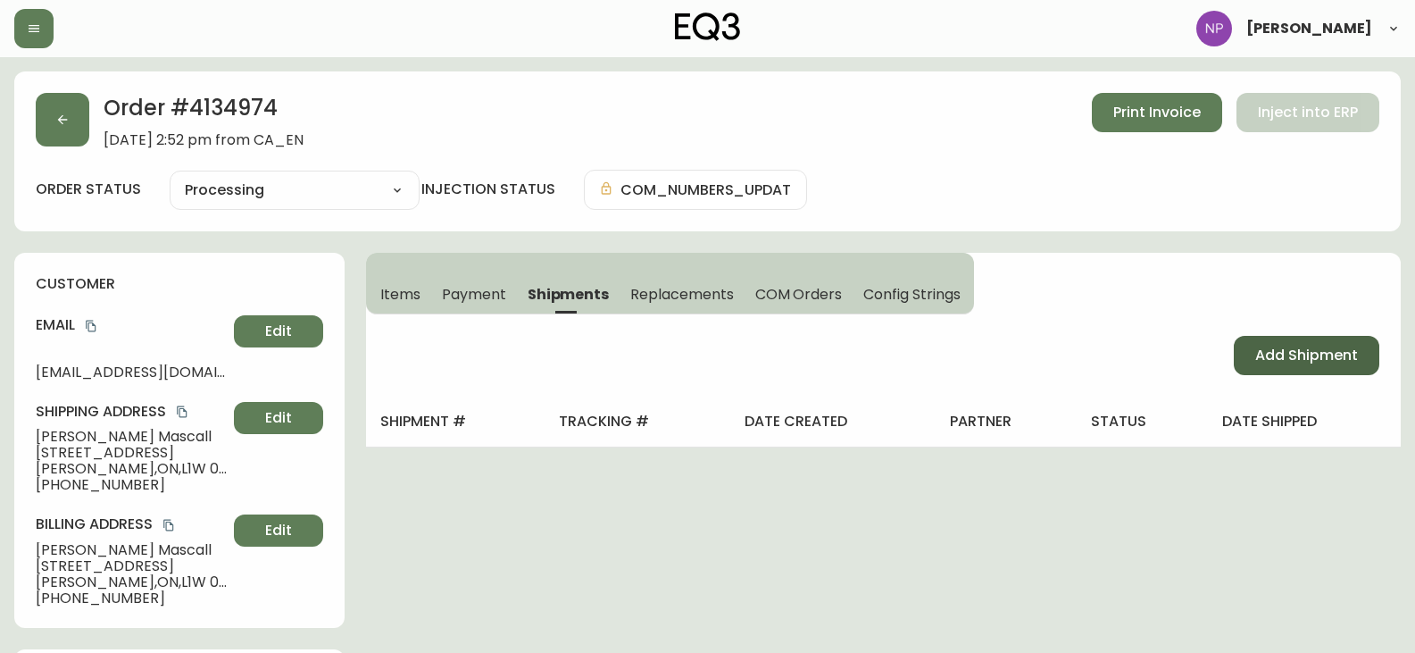
click at [1350, 361] on span "Add Shipment" at bounding box center [1306, 356] width 103 height 20
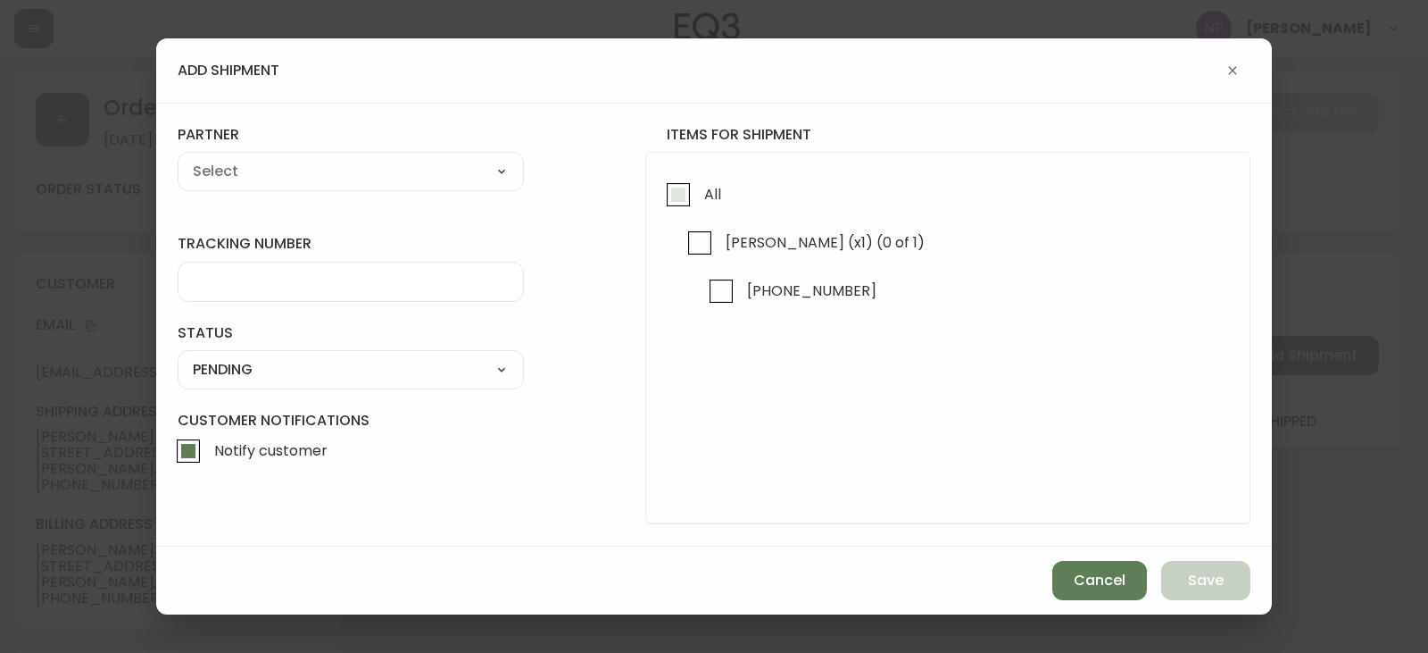
click at [703, 198] on span "All" at bounding box center [710, 193] width 22 height 39
click at [699, 198] on input "All" at bounding box center [678, 194] width 41 height 41
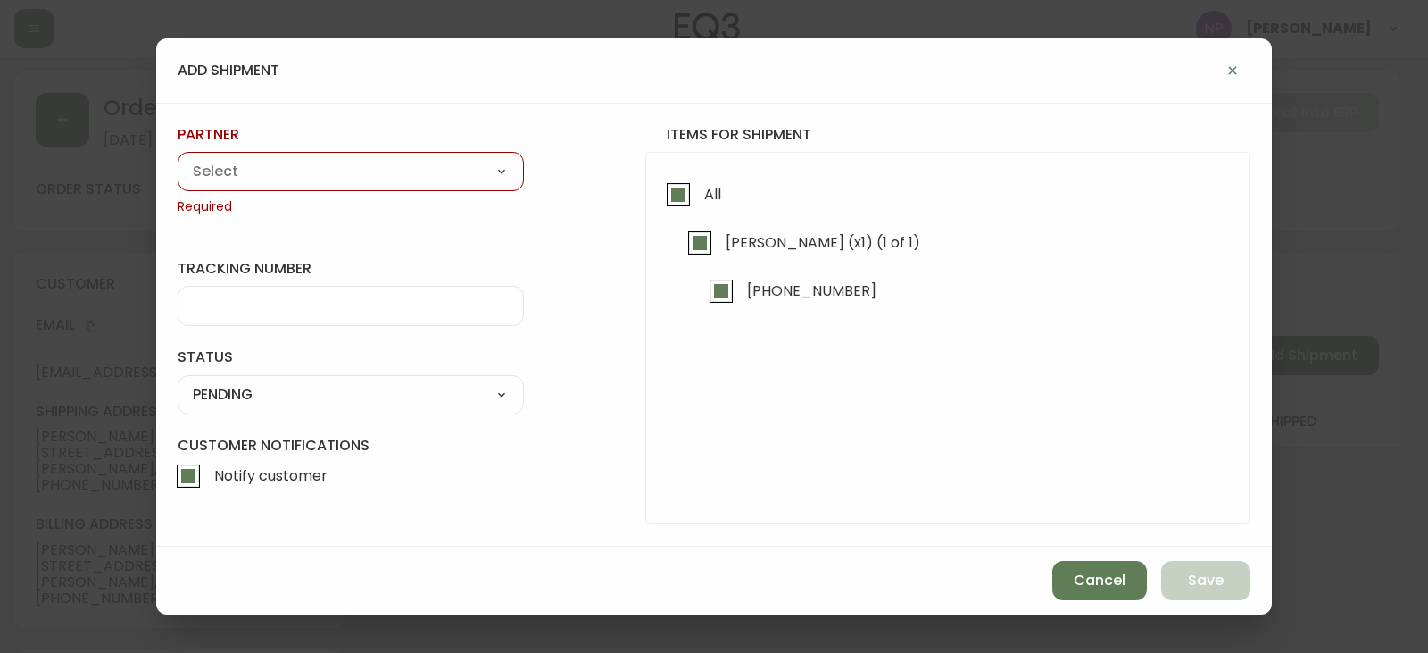
click at [385, 166] on select "A Move to Remember LLC ABF Freight Alero [PERSON_NAME] Canada Post Canpar Expre…" at bounding box center [351, 171] width 346 height 27
click at [178, 158] on select "A Move to Remember LLC ABF Freight Alero [PERSON_NAME] Canada Post Canpar Expre…" at bounding box center [351, 171] width 346 height 27
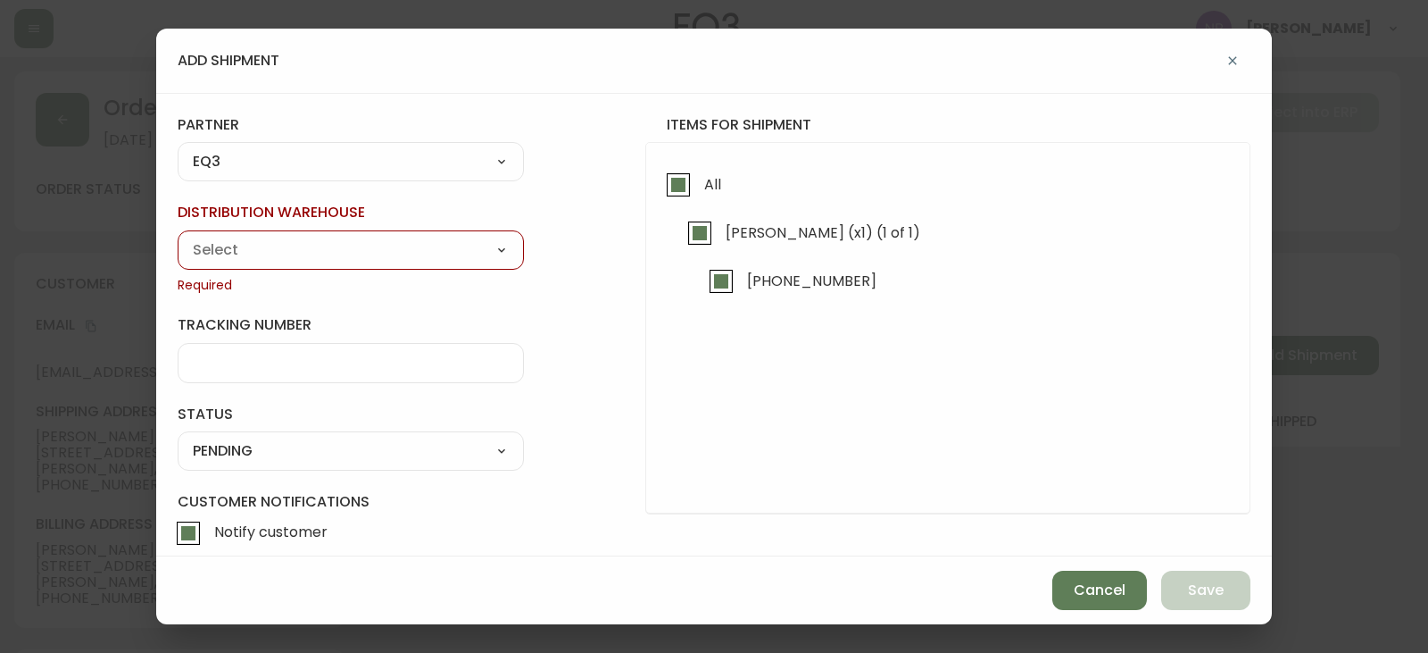
click at [294, 255] on select "Calgary Warehouse GTA Distribution Center Mont-Royal Distribution Center Ottawa…" at bounding box center [351, 250] width 346 height 27
click at [270, 167] on select "A Move to Remember LLC ABF Freight Alero [PERSON_NAME] Canada Post Canpar Expre…" at bounding box center [351, 162] width 346 height 27
click at [178, 158] on select "A Move to Remember LLC ABF Freight Alero [PERSON_NAME] Canada Post Canpar Expre…" at bounding box center [351, 162] width 346 height 27
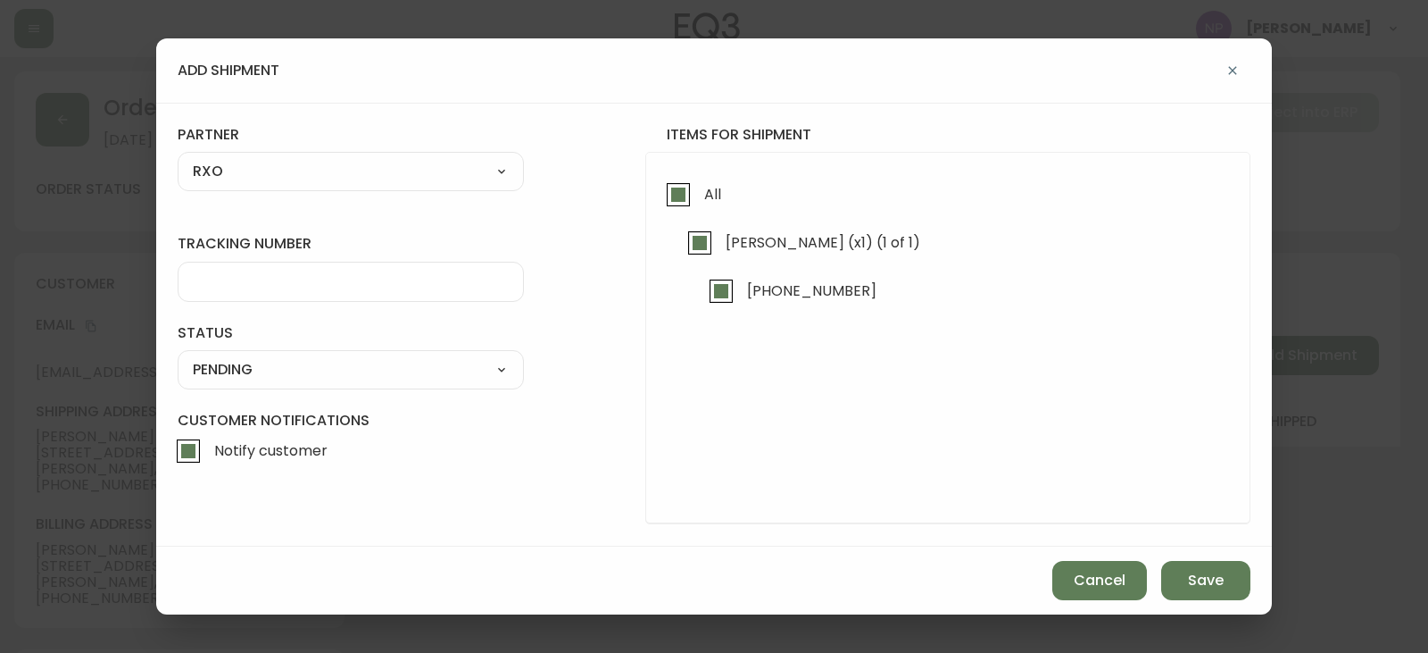
click at [251, 293] on div at bounding box center [351, 282] width 346 height 40
click at [422, 367] on select "SHIPPED PENDING CANCELLED" at bounding box center [351, 369] width 346 height 27
click at [178, 356] on select "SHIPPED PENDING CANCELLED" at bounding box center [351, 369] width 346 height 27
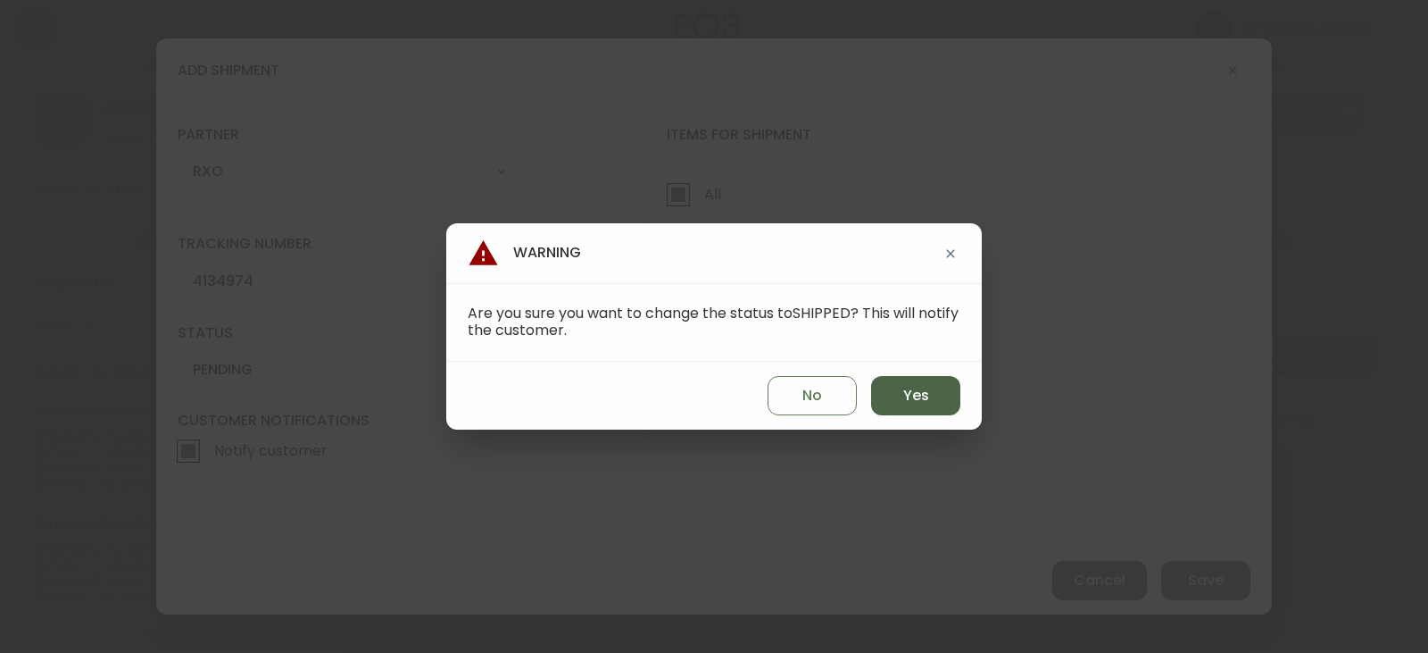
click at [930, 398] on button "Yes" at bounding box center [915, 395] width 89 height 39
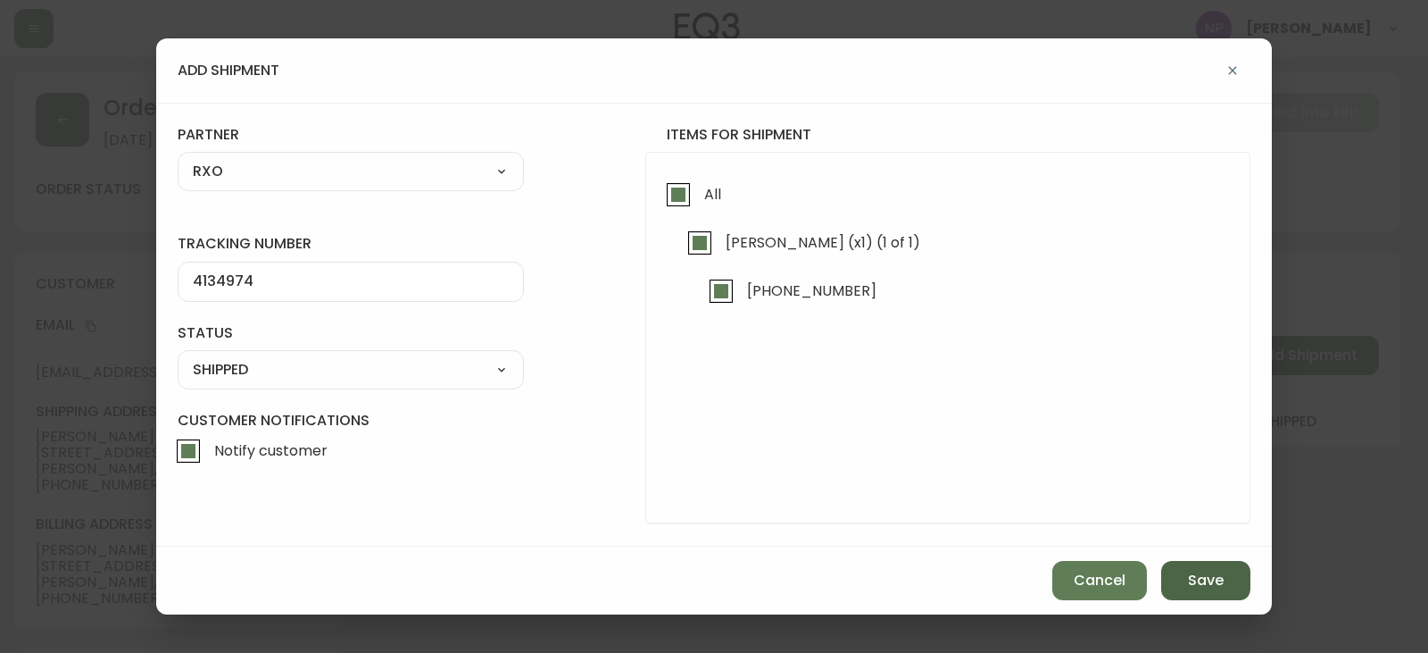
click at [1222, 574] on span "Save" at bounding box center [1206, 580] width 36 height 20
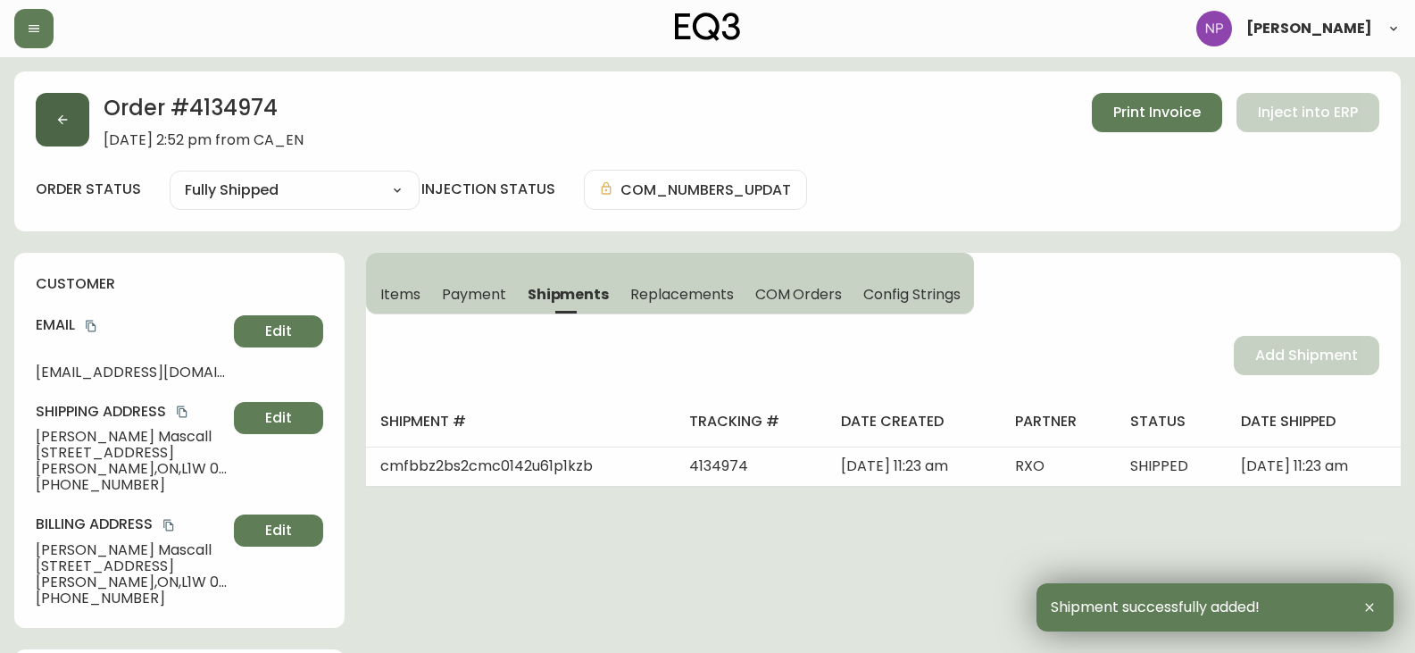
click at [72, 119] on button "button" at bounding box center [63, 120] width 54 height 54
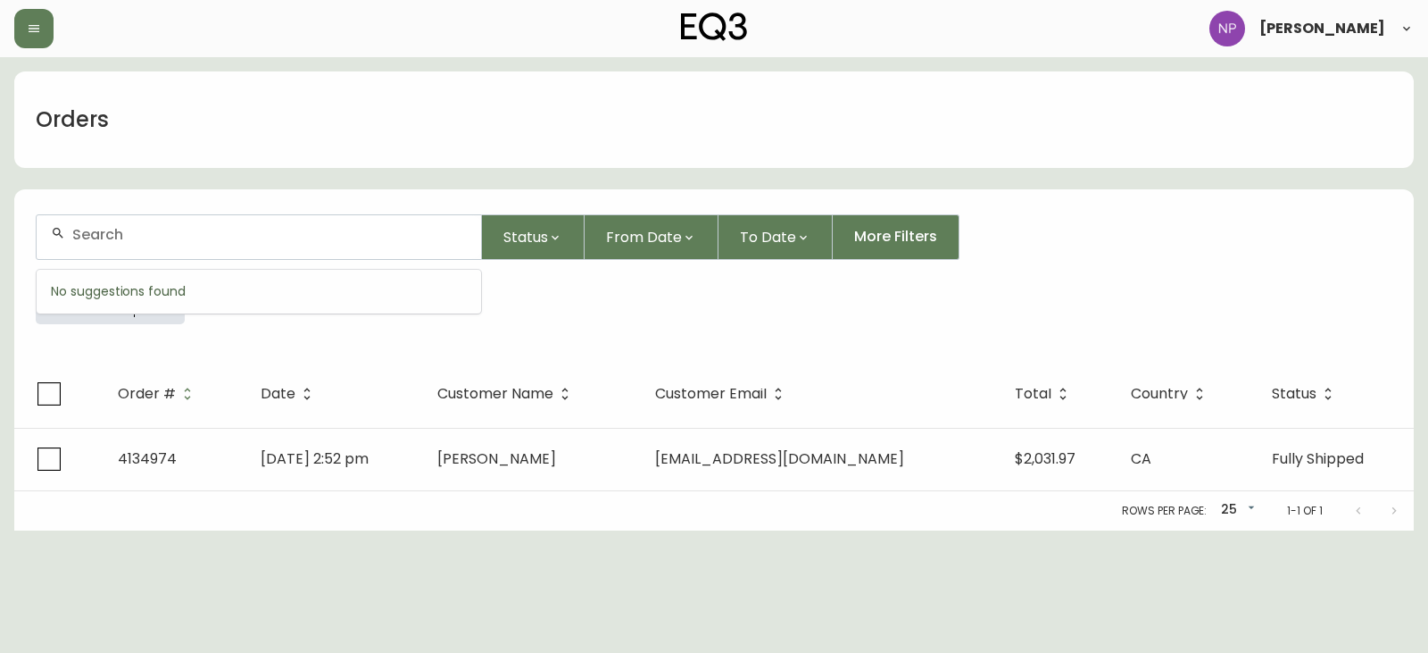
click at [166, 230] on input "text" at bounding box center [269, 234] width 395 height 17
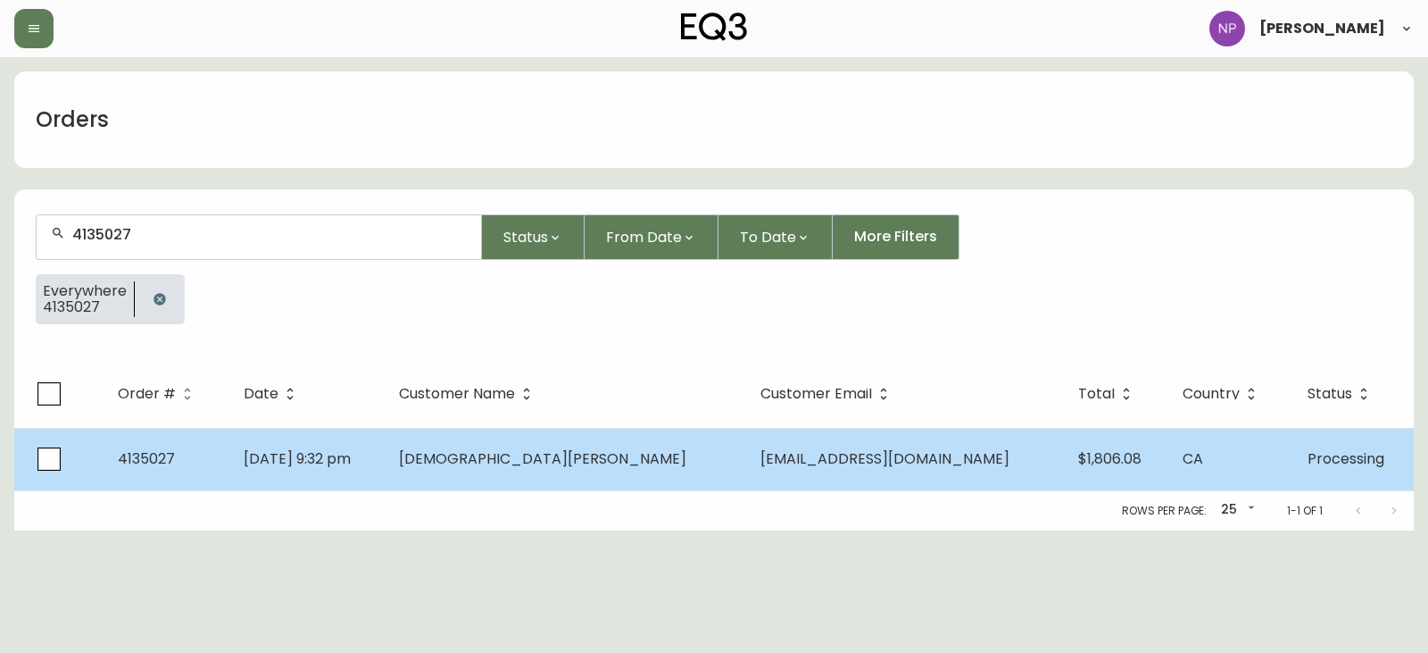
click at [351, 462] on span "Sep 01 2025, 9:32 pm" at bounding box center [297, 458] width 107 height 21
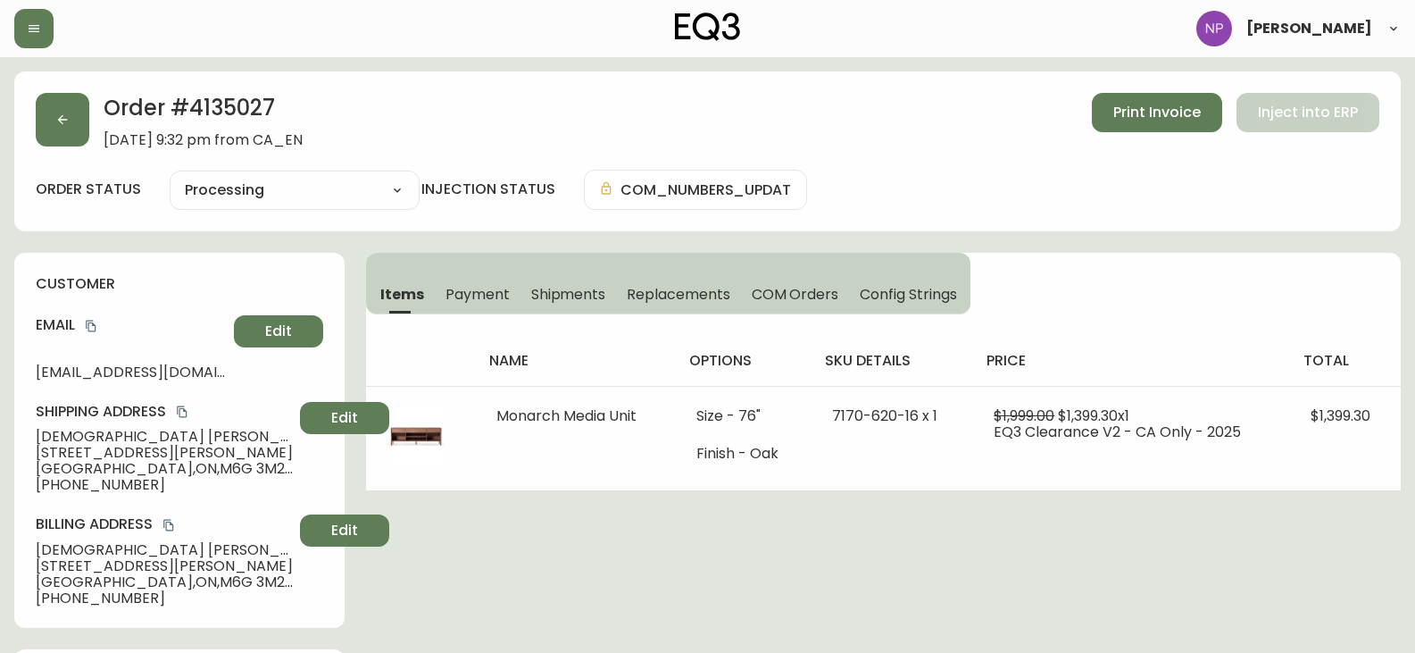
click at [587, 300] on span "Shipments" at bounding box center [568, 294] width 75 height 19
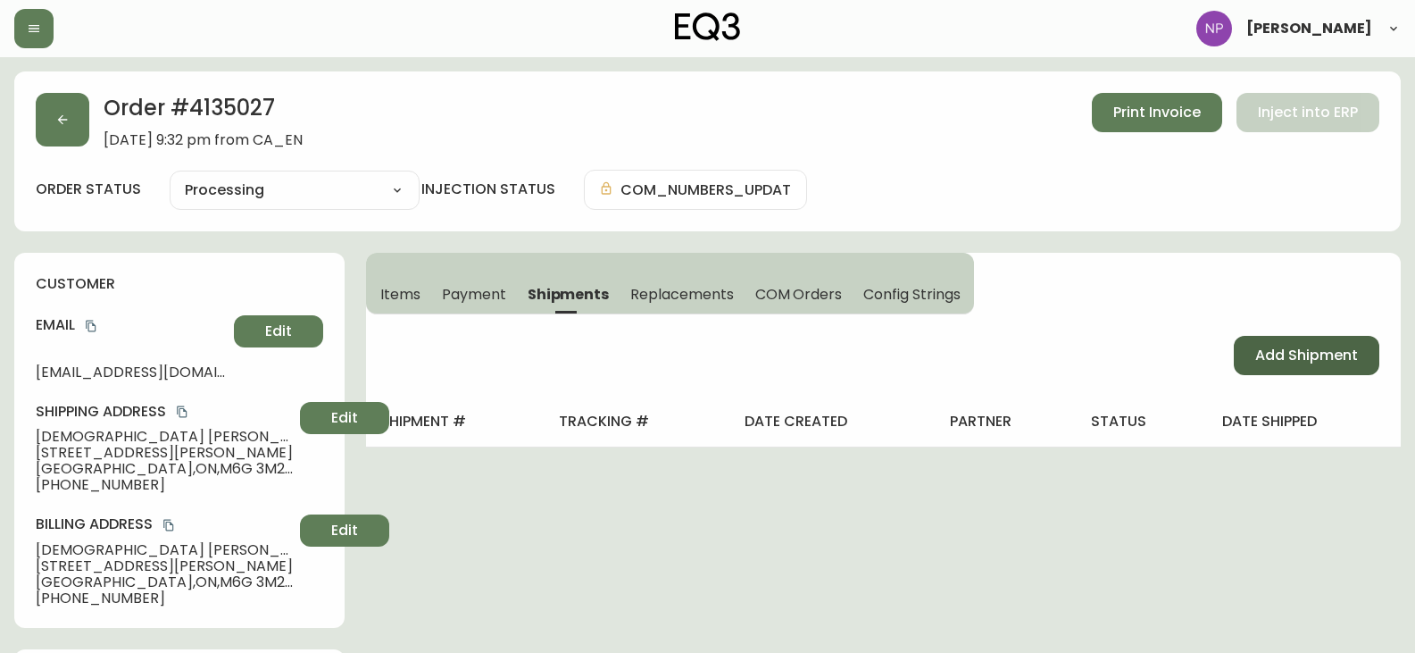
click at [1290, 347] on span "Add Shipment" at bounding box center [1306, 356] width 103 height 20
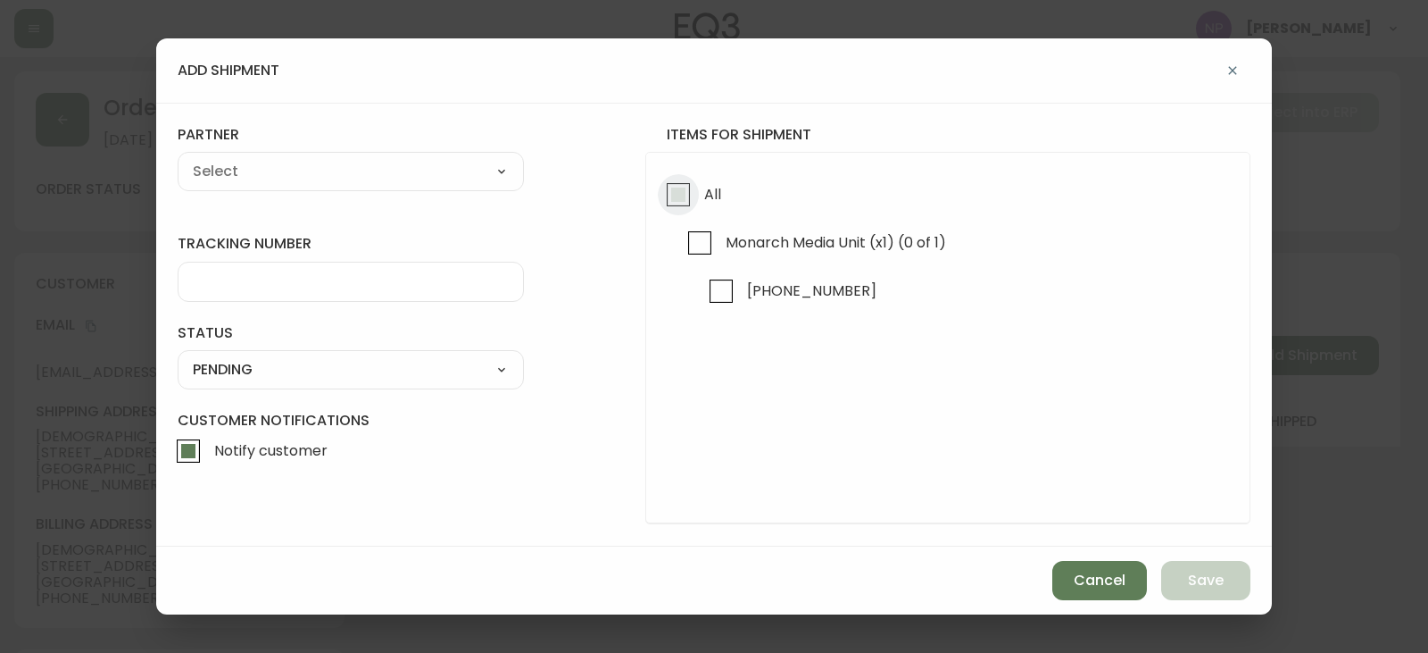
click at [697, 204] on input "All" at bounding box center [678, 194] width 41 height 41
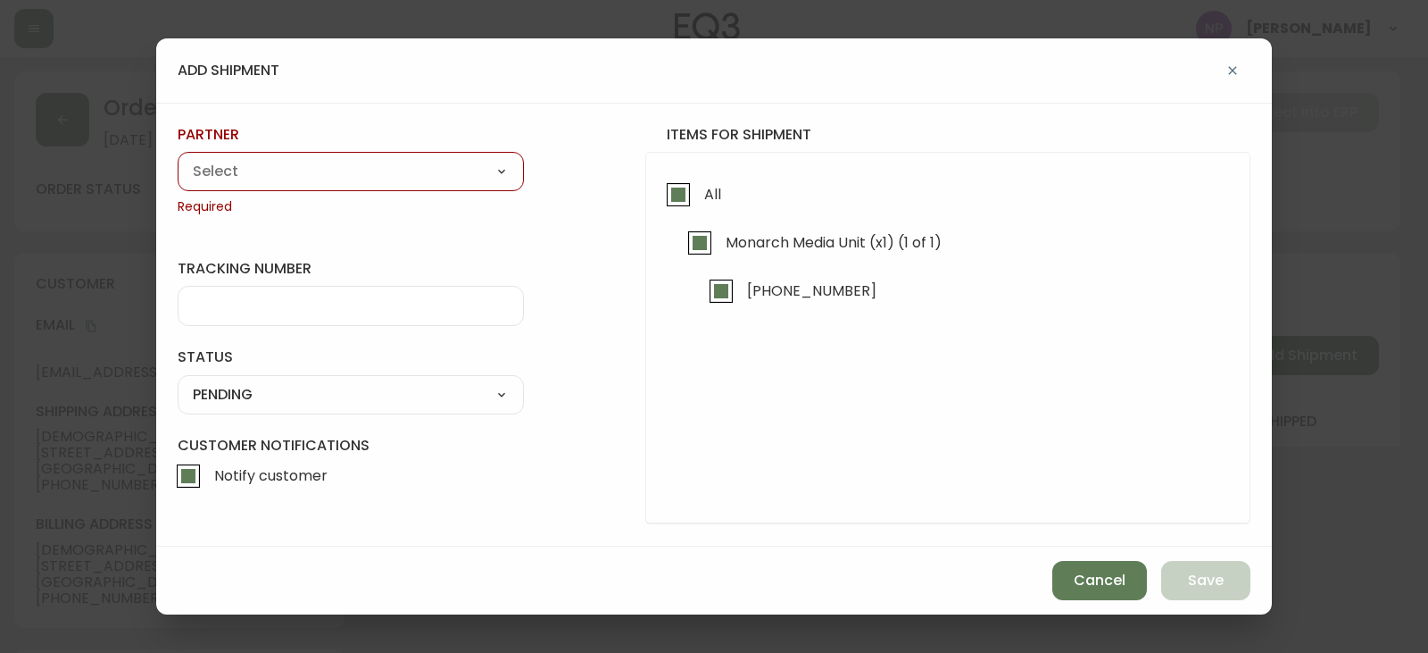
drag, startPoint x: 409, startPoint y: 175, endPoint x: 397, endPoint y: 171, distance: 12.4
click at [409, 175] on select "A Move to Remember LLC ABF Freight Alero [PERSON_NAME] Canada Post Canpar Expre…" at bounding box center [351, 171] width 346 height 27
click at [178, 158] on select "A Move to Remember LLC ABF Freight Alero [PERSON_NAME] Canada Post Canpar Expre…" at bounding box center [351, 171] width 346 height 27
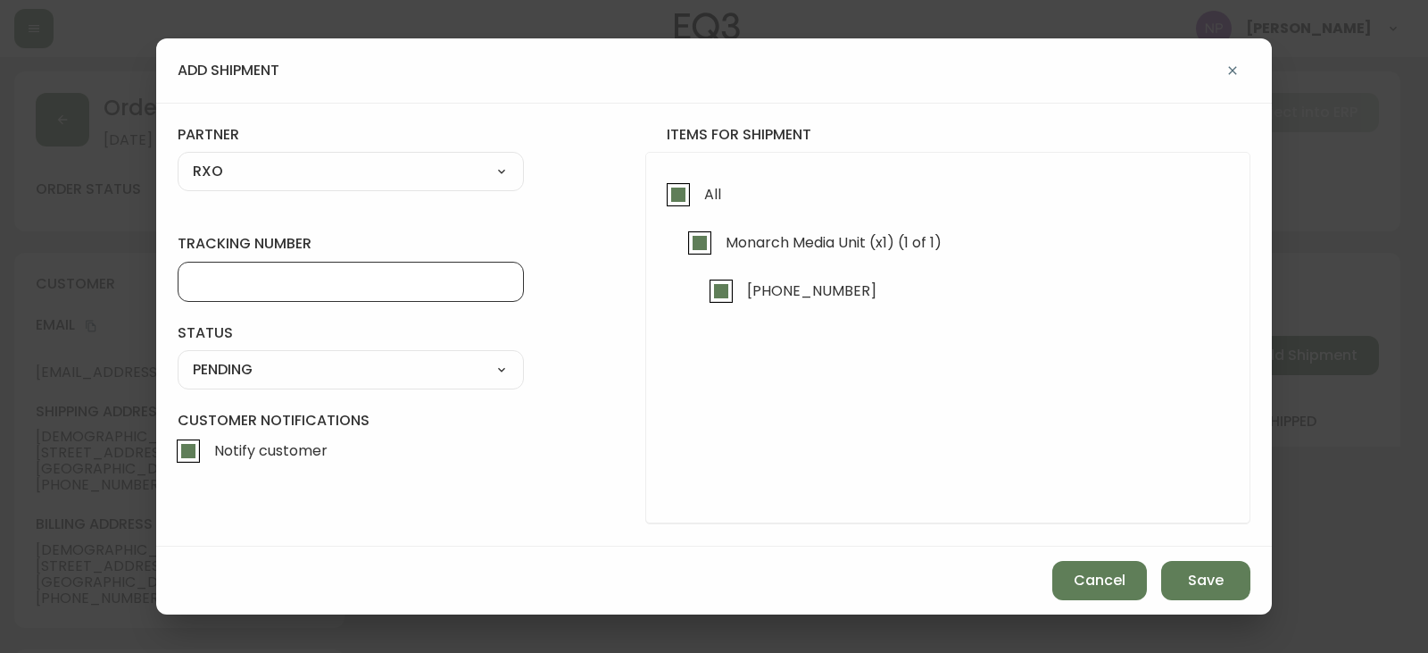
click at [246, 273] on input "tracking number" at bounding box center [351, 281] width 316 height 17
click at [285, 367] on select "SHIPPED PENDING CANCELLED" at bounding box center [351, 369] width 346 height 27
click at [178, 356] on select "SHIPPED PENDING CANCELLED" at bounding box center [351, 369] width 346 height 27
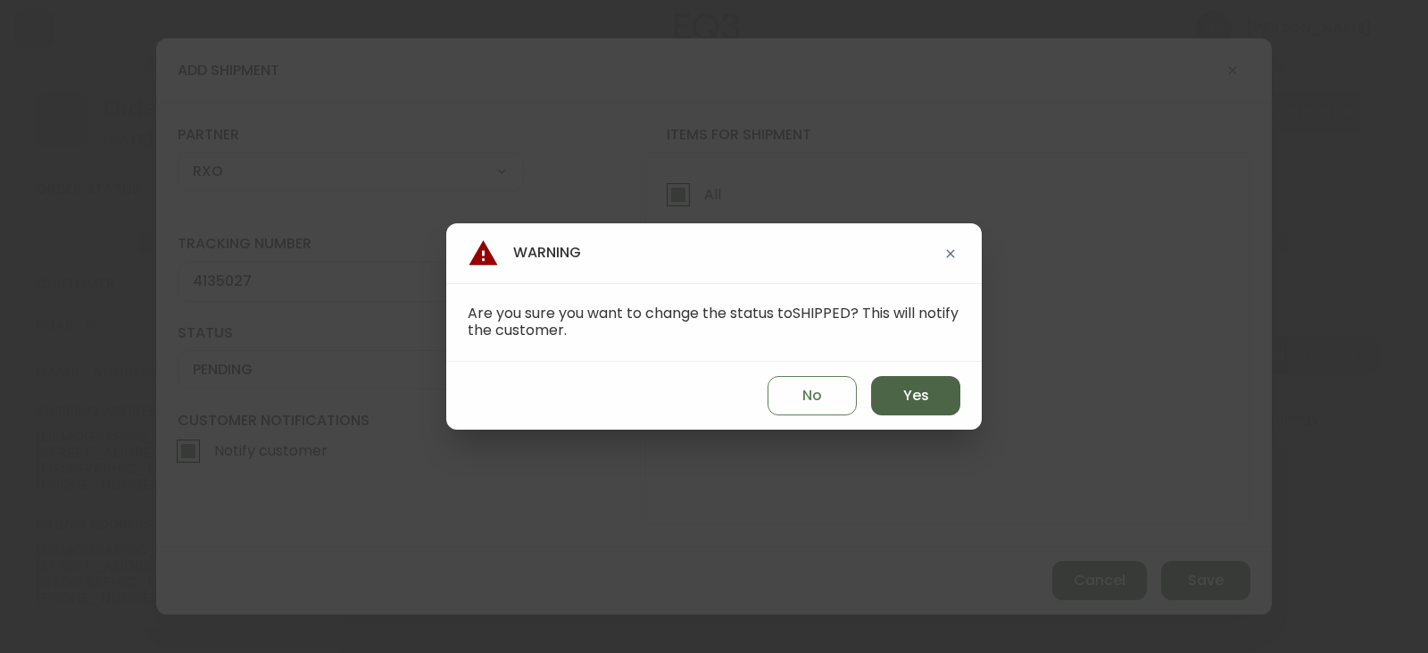
click at [901, 410] on button "Yes" at bounding box center [915, 395] width 89 height 39
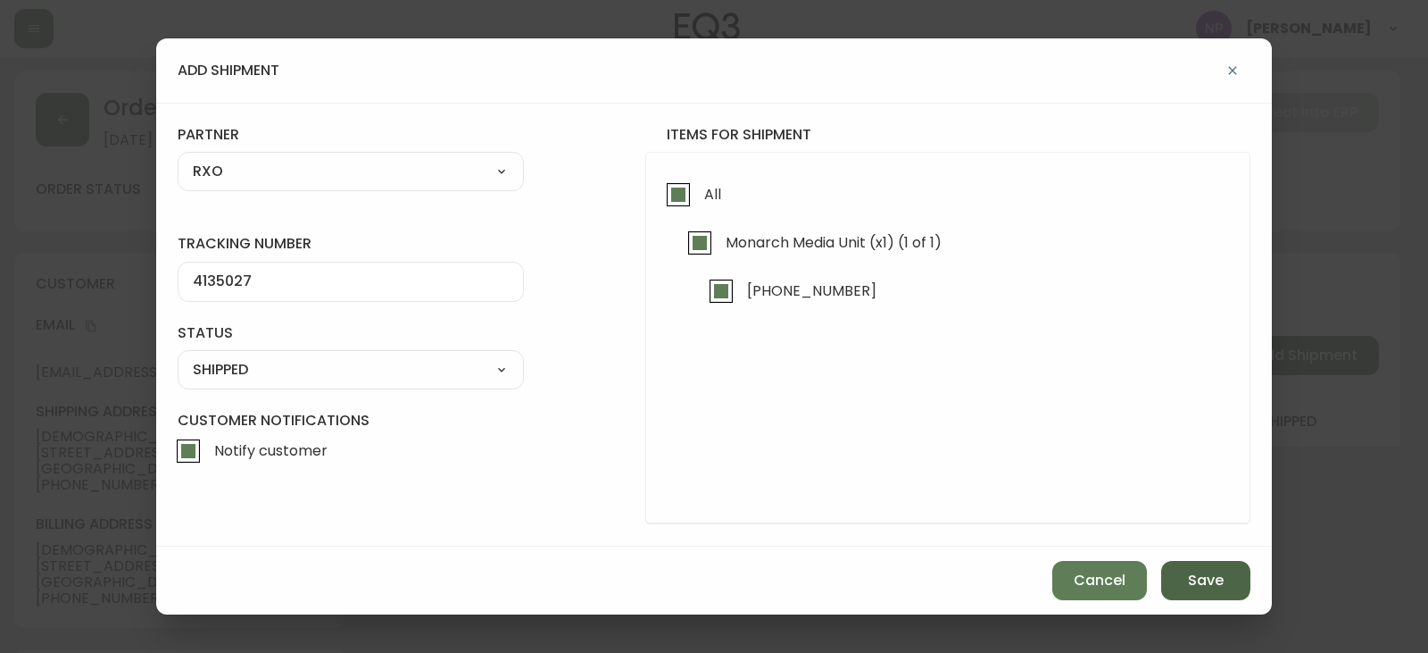
click at [1216, 592] on button "Save" at bounding box center [1206, 580] width 89 height 39
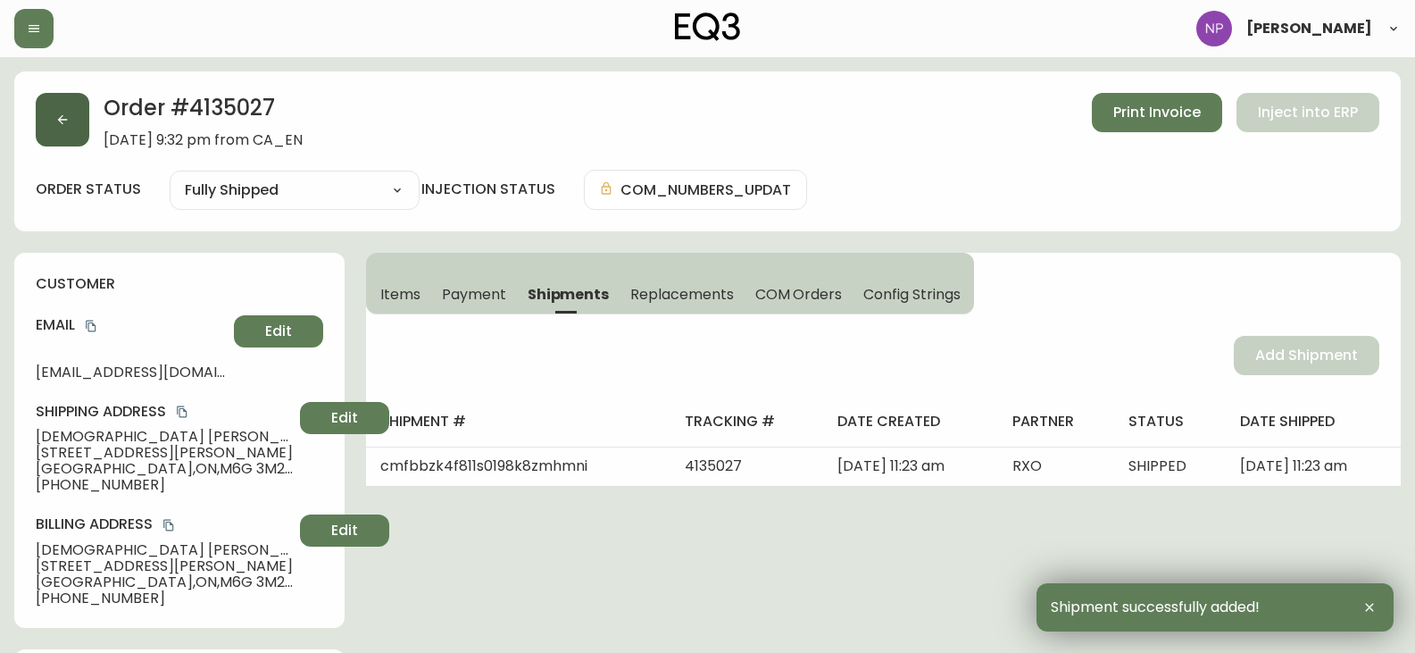
click at [41, 113] on button "button" at bounding box center [63, 120] width 54 height 54
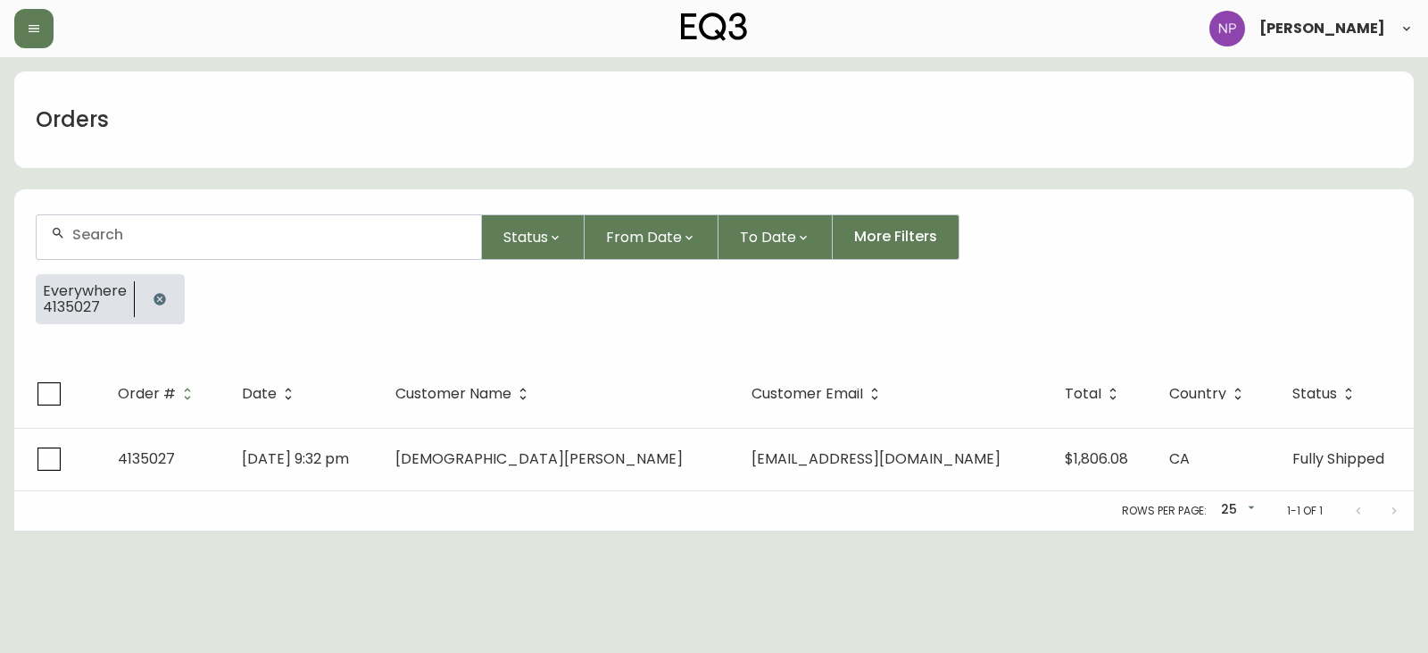
click at [242, 231] on input "text" at bounding box center [269, 234] width 395 height 17
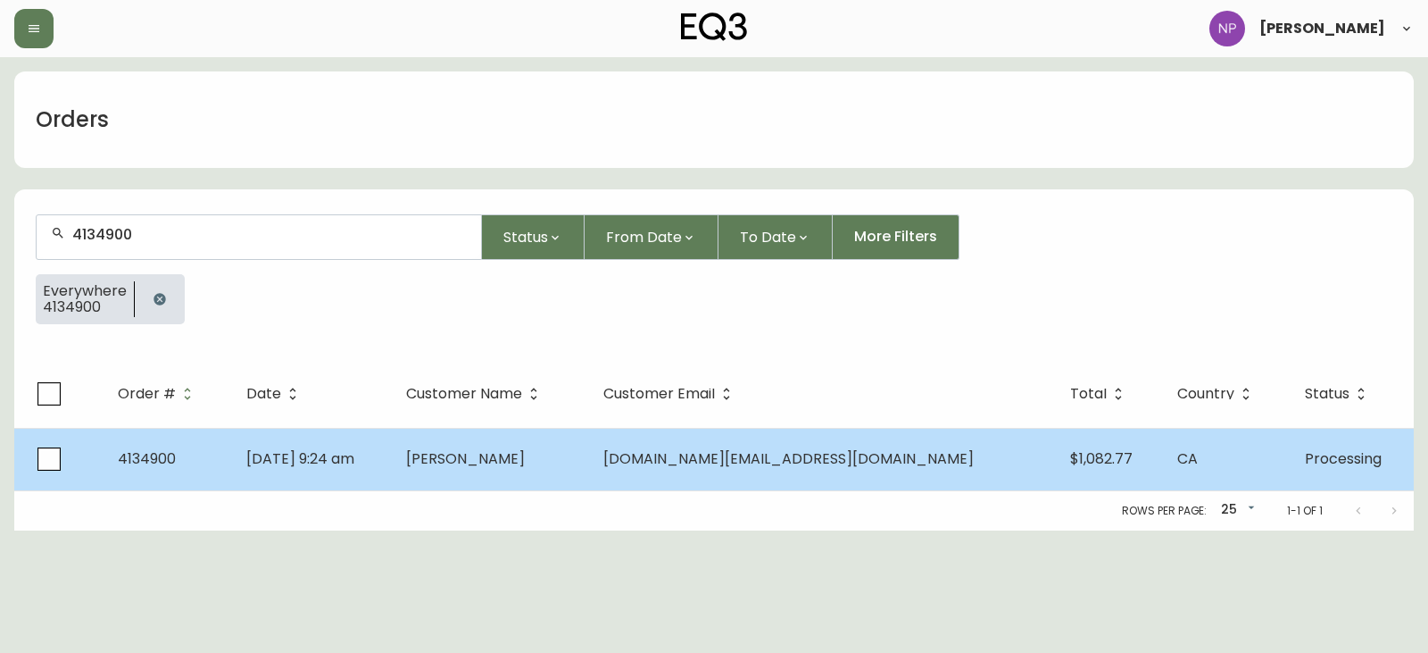
click at [537, 446] on td "Alia Ahmad" at bounding box center [490, 459] width 196 height 62
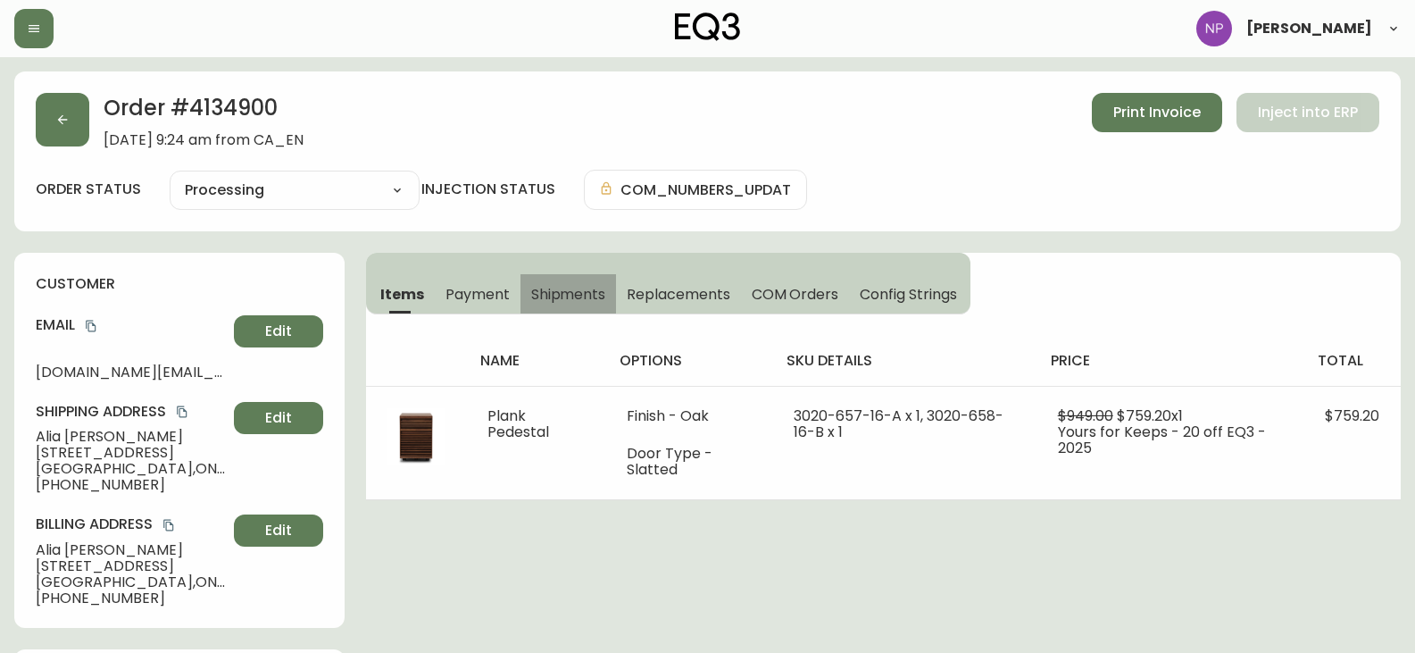
click at [576, 304] on span "Shipments" at bounding box center [568, 294] width 75 height 19
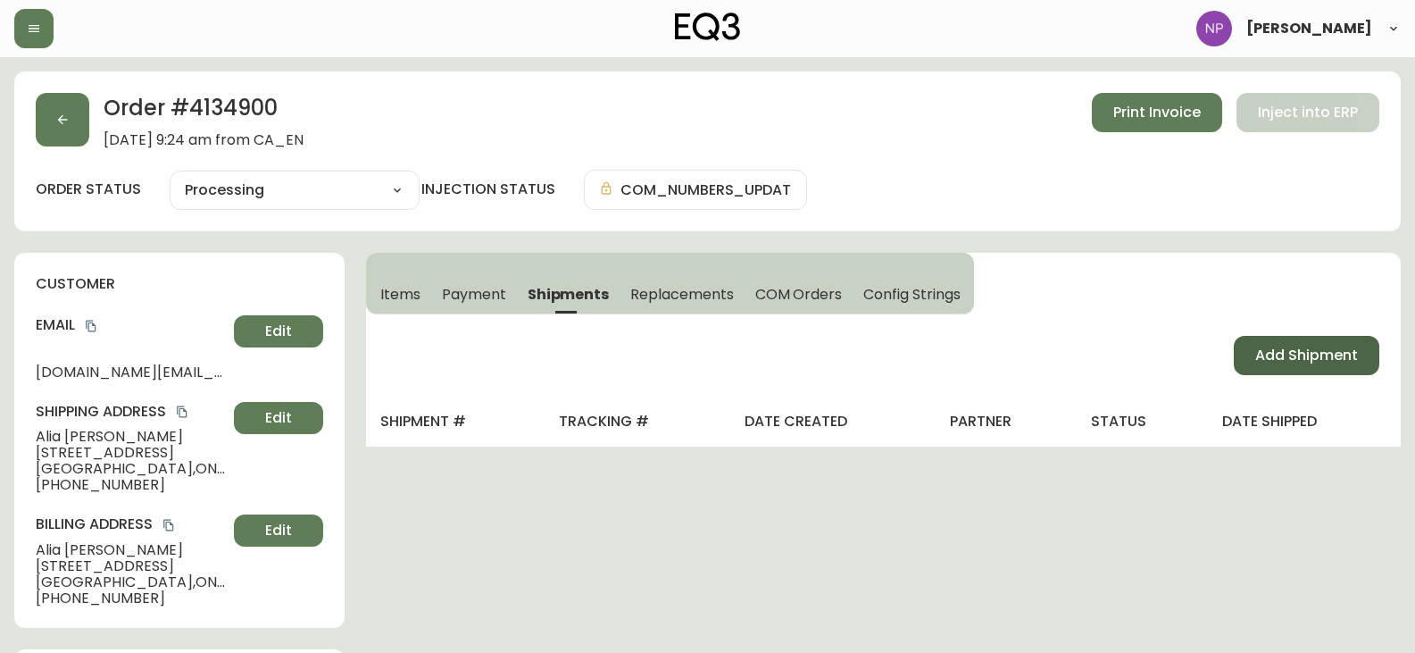
click at [1348, 346] on span "Add Shipment" at bounding box center [1306, 356] width 103 height 20
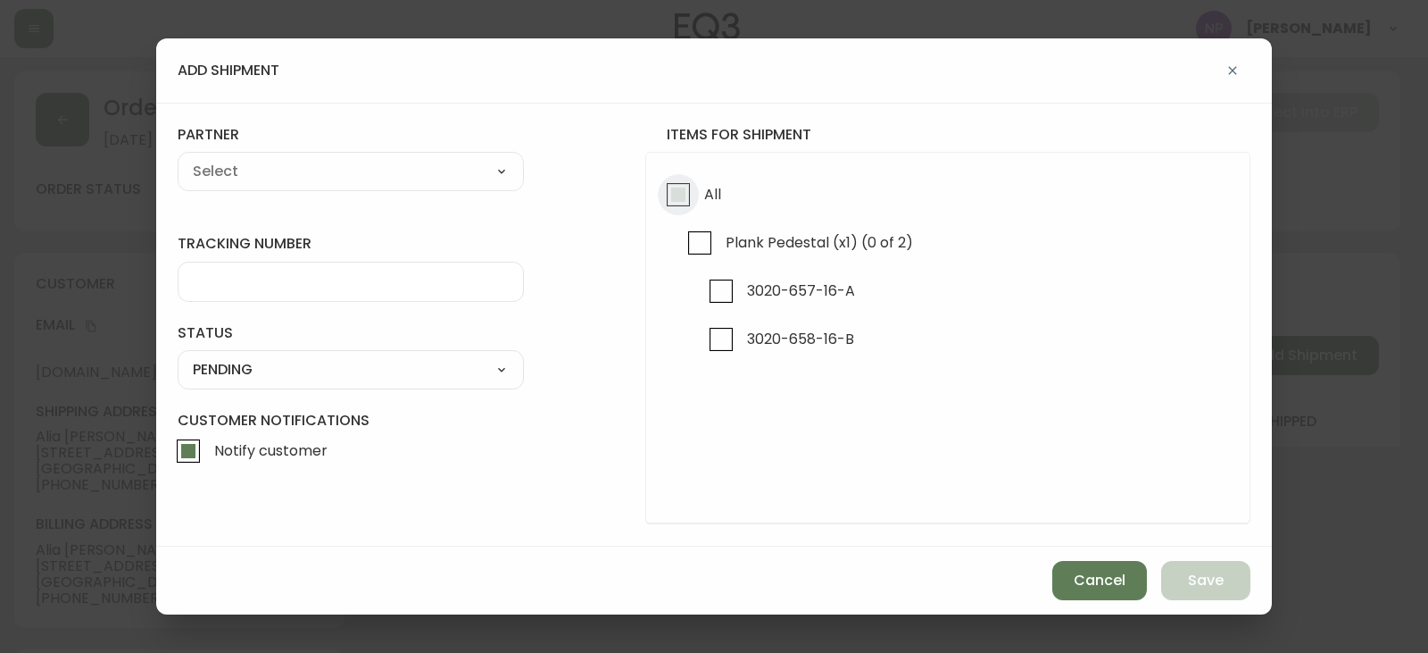
click at [694, 206] on input "All" at bounding box center [678, 194] width 41 height 41
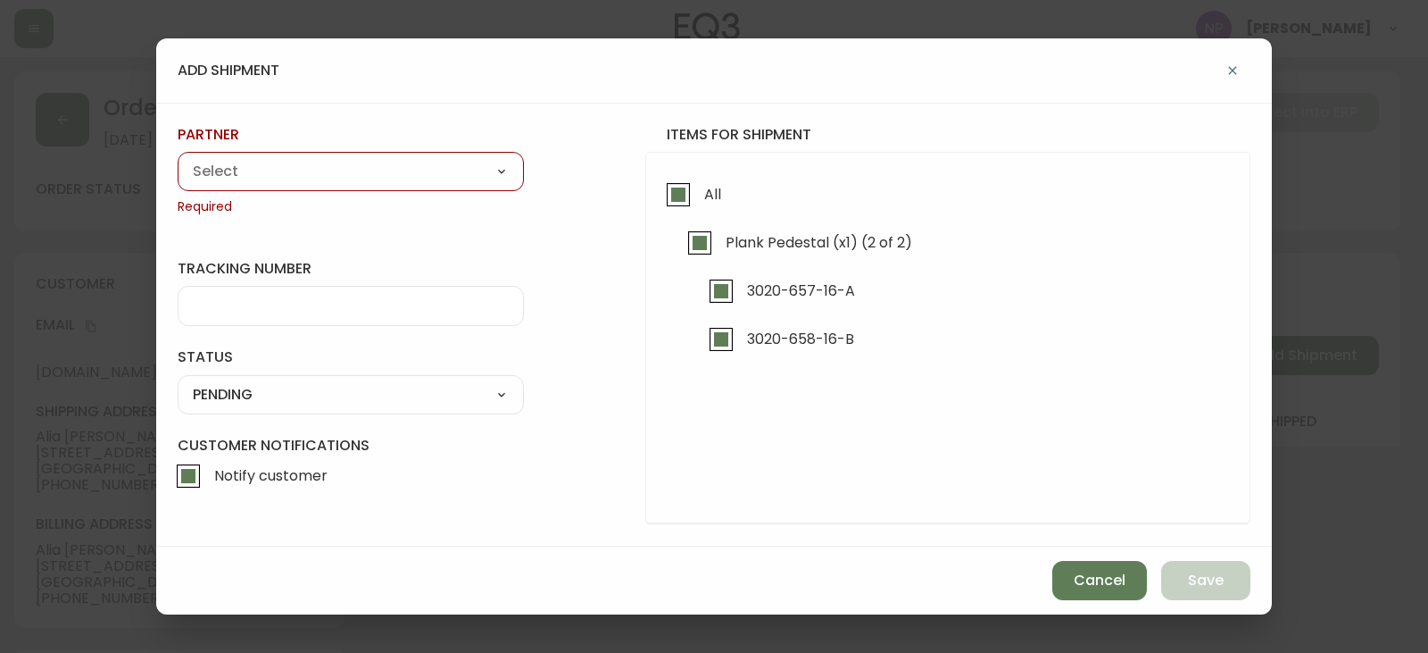
click at [454, 183] on select "A Move to Remember LLC ABF Freight Alero [PERSON_NAME] Canada Post Canpar Expre…" at bounding box center [351, 171] width 346 height 27
click at [178, 158] on select "A Move to Remember LLC ABF Freight Alero [PERSON_NAME] Canada Post Canpar Expre…" at bounding box center [351, 171] width 346 height 27
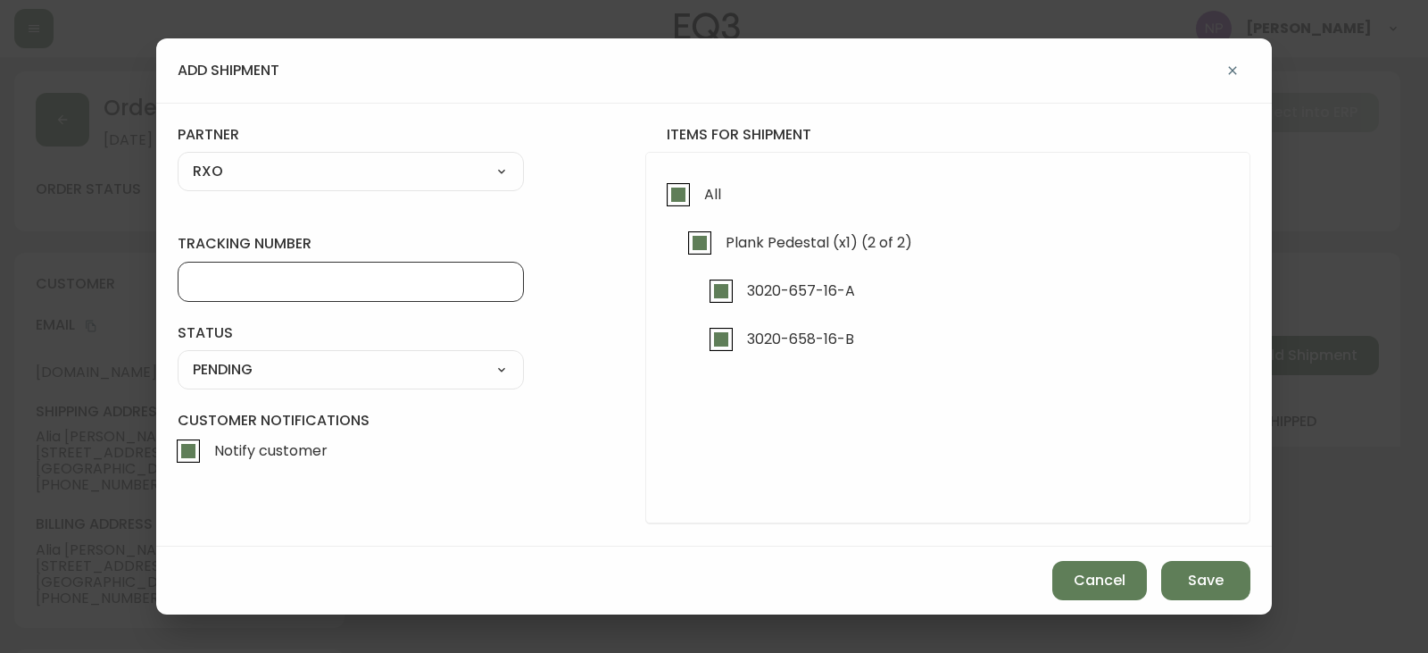
click at [234, 287] on input "tracking number" at bounding box center [351, 281] width 316 height 17
click at [393, 385] on div "SHIPPED PENDING CANCELLED" at bounding box center [351, 369] width 346 height 39
click at [390, 384] on div "SHIPPED PENDING CANCELLED" at bounding box center [351, 369] width 346 height 39
click at [391, 376] on select "SHIPPED PENDING CANCELLED" at bounding box center [351, 369] width 346 height 27
click at [178, 356] on select "SHIPPED PENDING CANCELLED" at bounding box center [351, 369] width 346 height 27
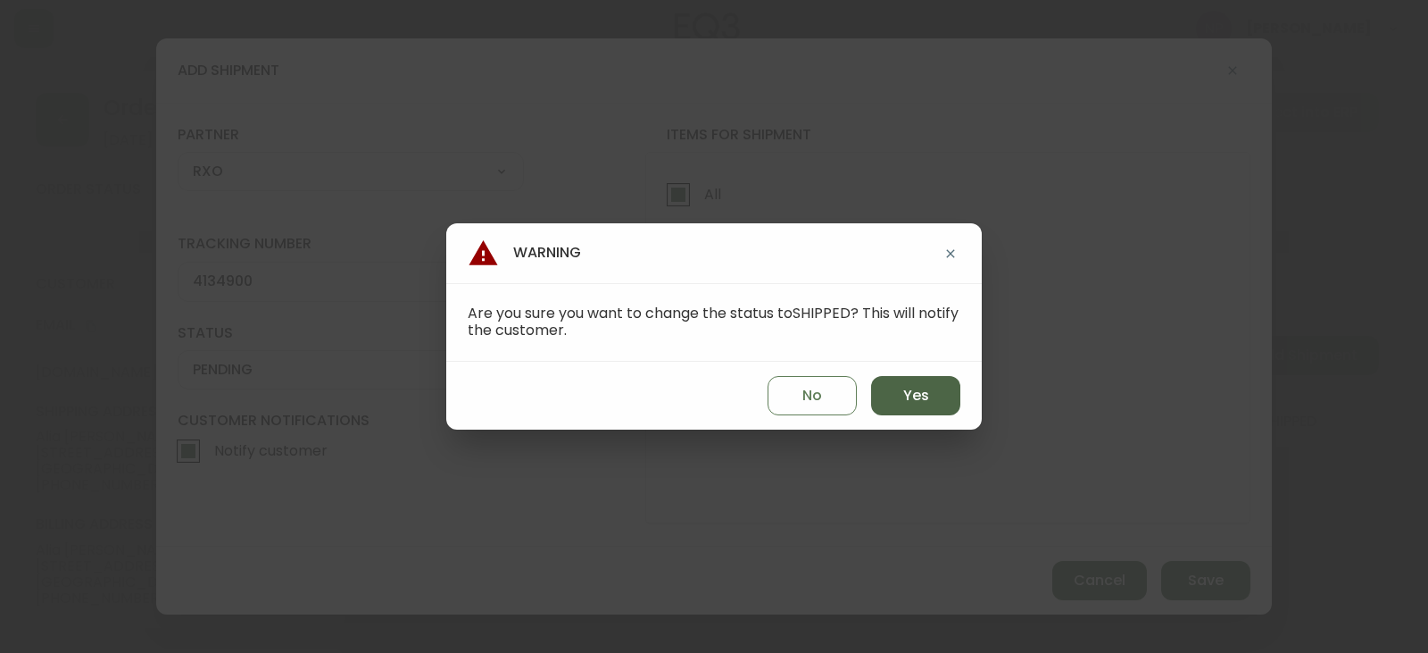
click at [945, 395] on button "Yes" at bounding box center [915, 395] width 89 height 39
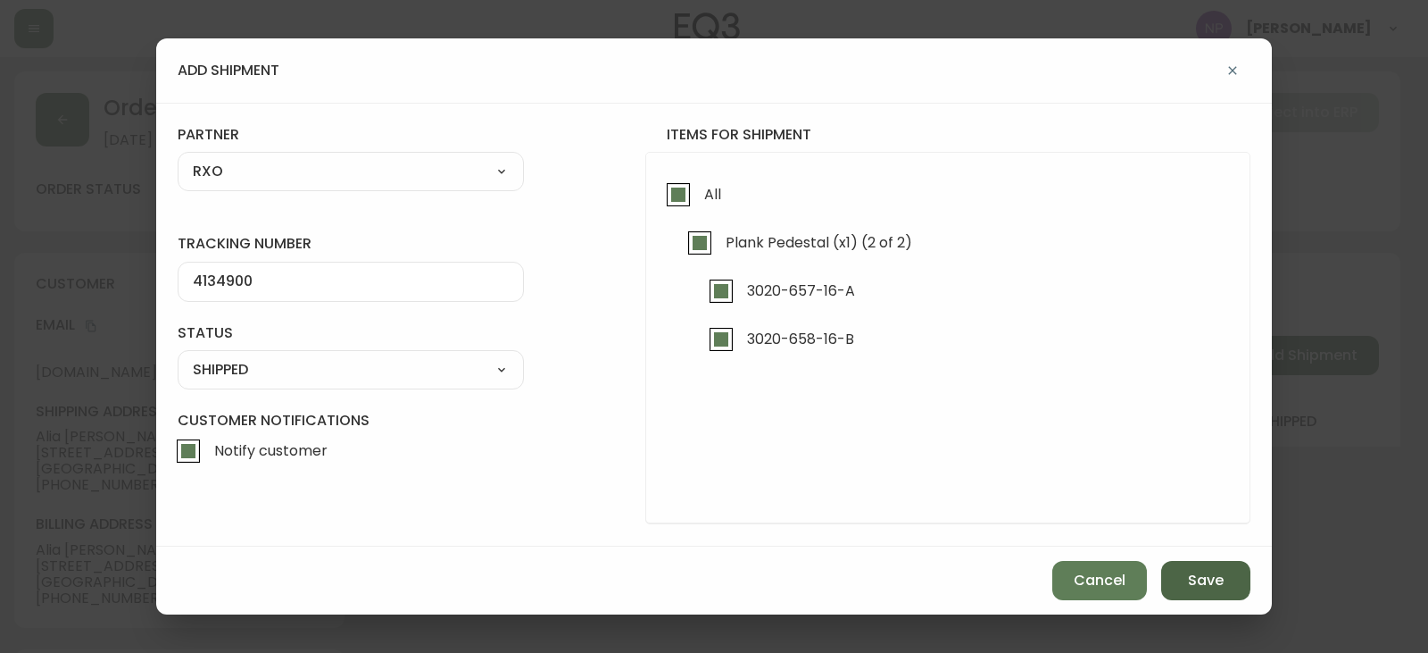
click at [1195, 595] on button "Save" at bounding box center [1206, 580] width 89 height 39
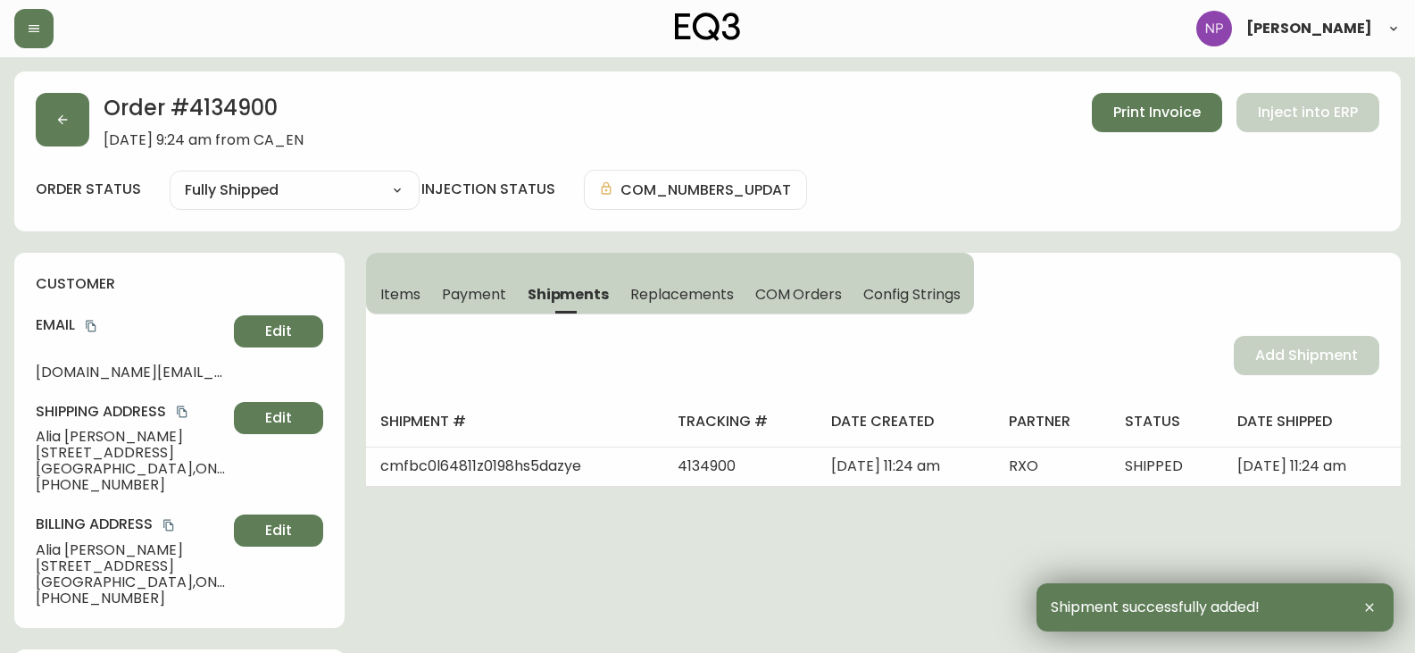
click at [20, 135] on div "Order # 4134900 August 28, 2025 at 9:24 am from CA_EN Print Invoice Inject into…" at bounding box center [707, 151] width 1386 height 160
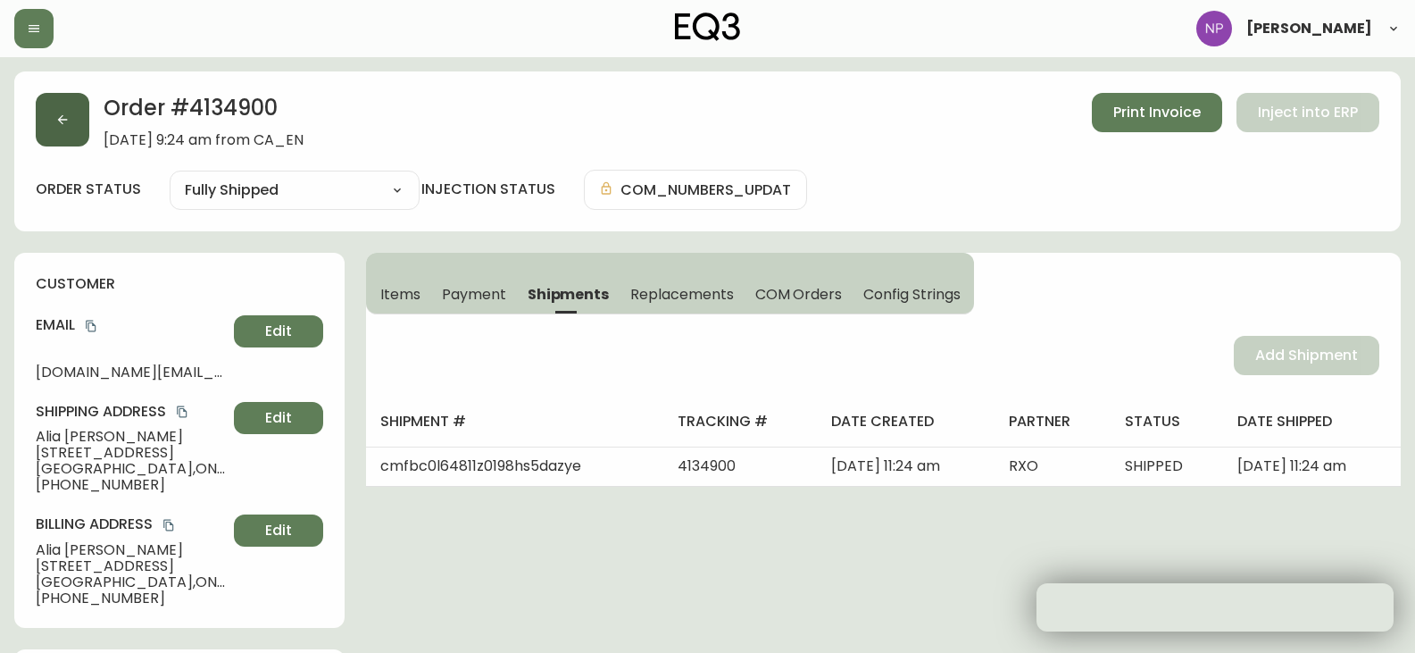
click at [72, 128] on button "button" at bounding box center [63, 120] width 54 height 54
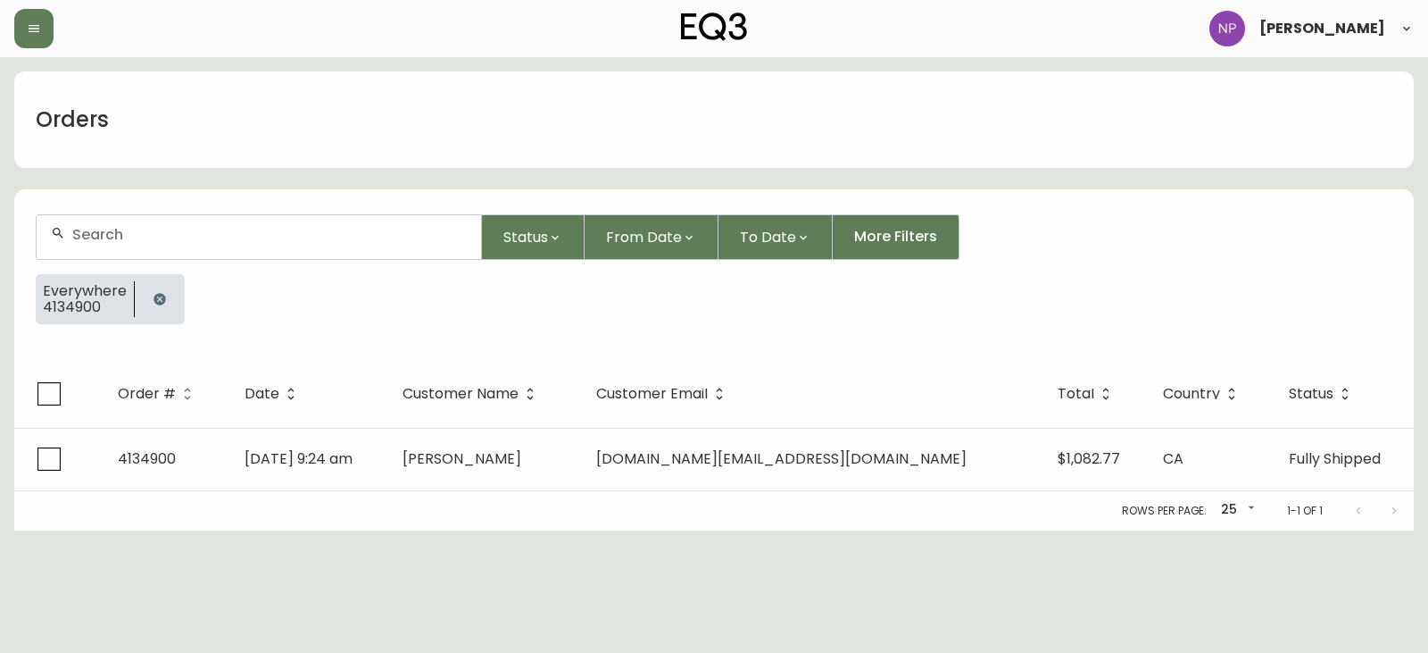
click at [129, 248] on div at bounding box center [259, 237] width 445 height 44
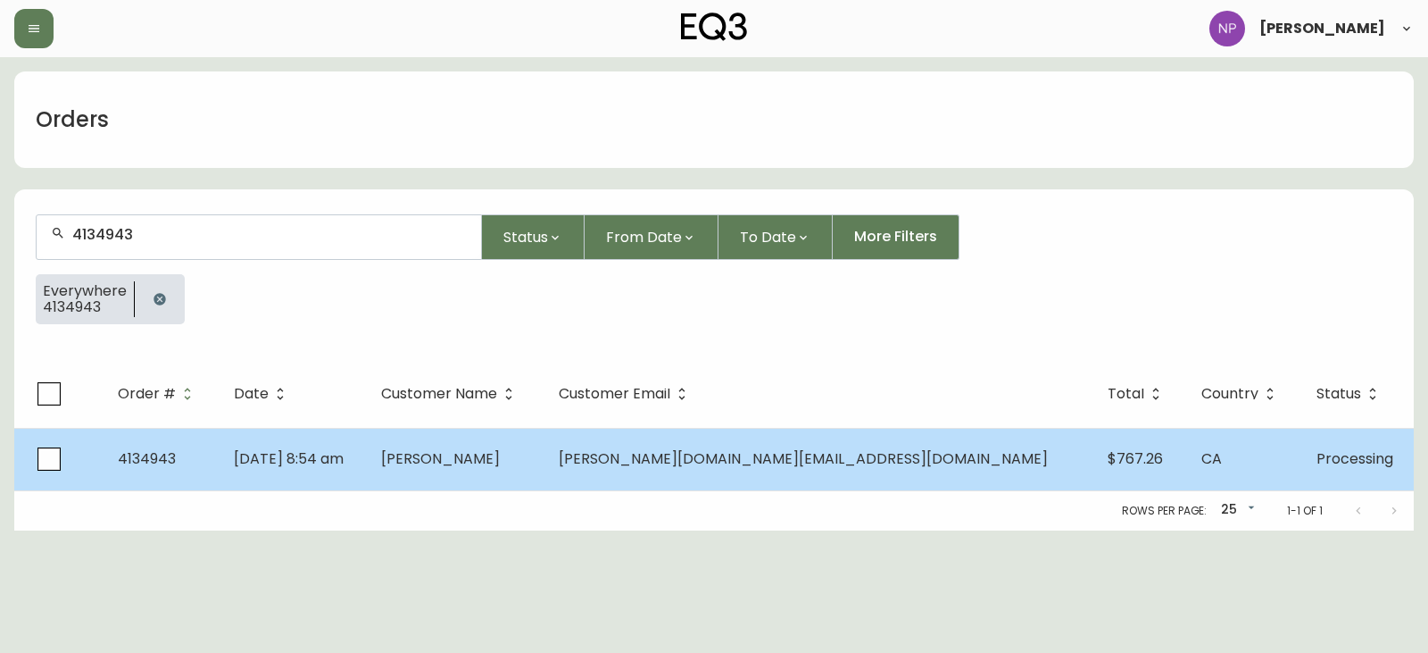
click at [337, 436] on td "Aug 30 2025, 8:54 am" at bounding box center [293, 459] width 146 height 62
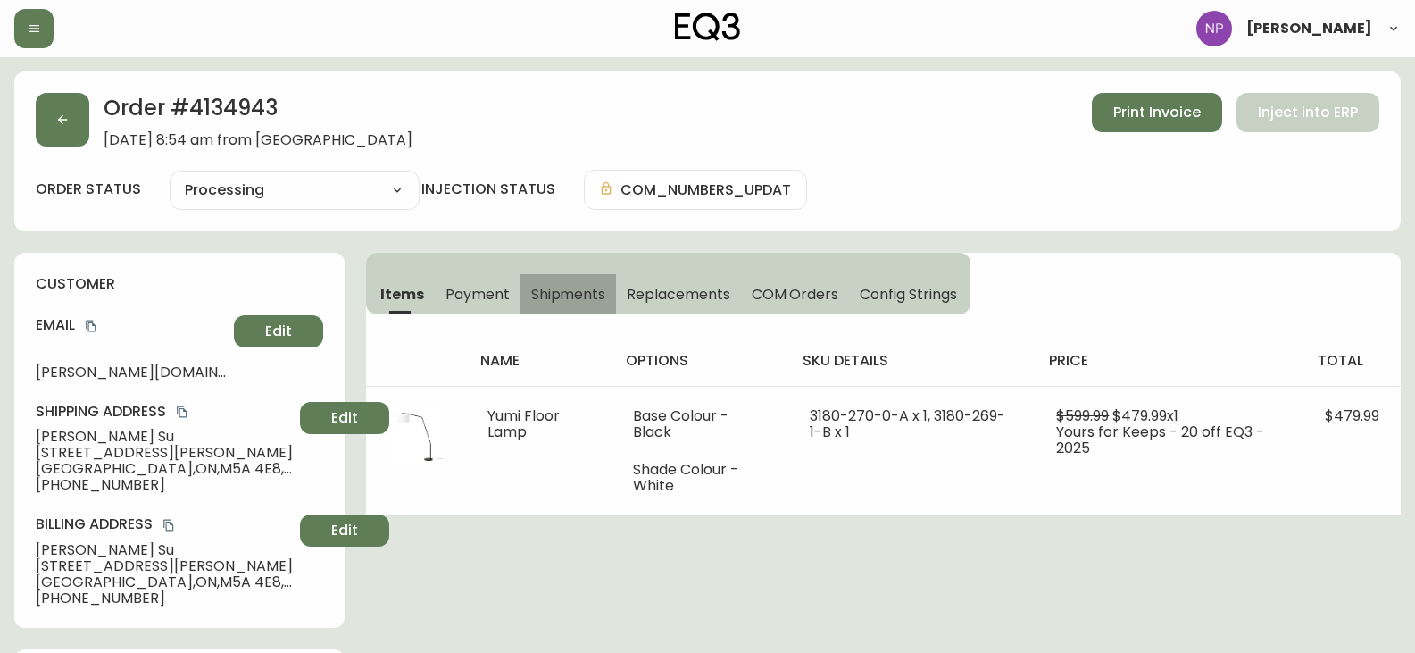
click at [540, 295] on span "Shipments" at bounding box center [568, 294] width 75 height 19
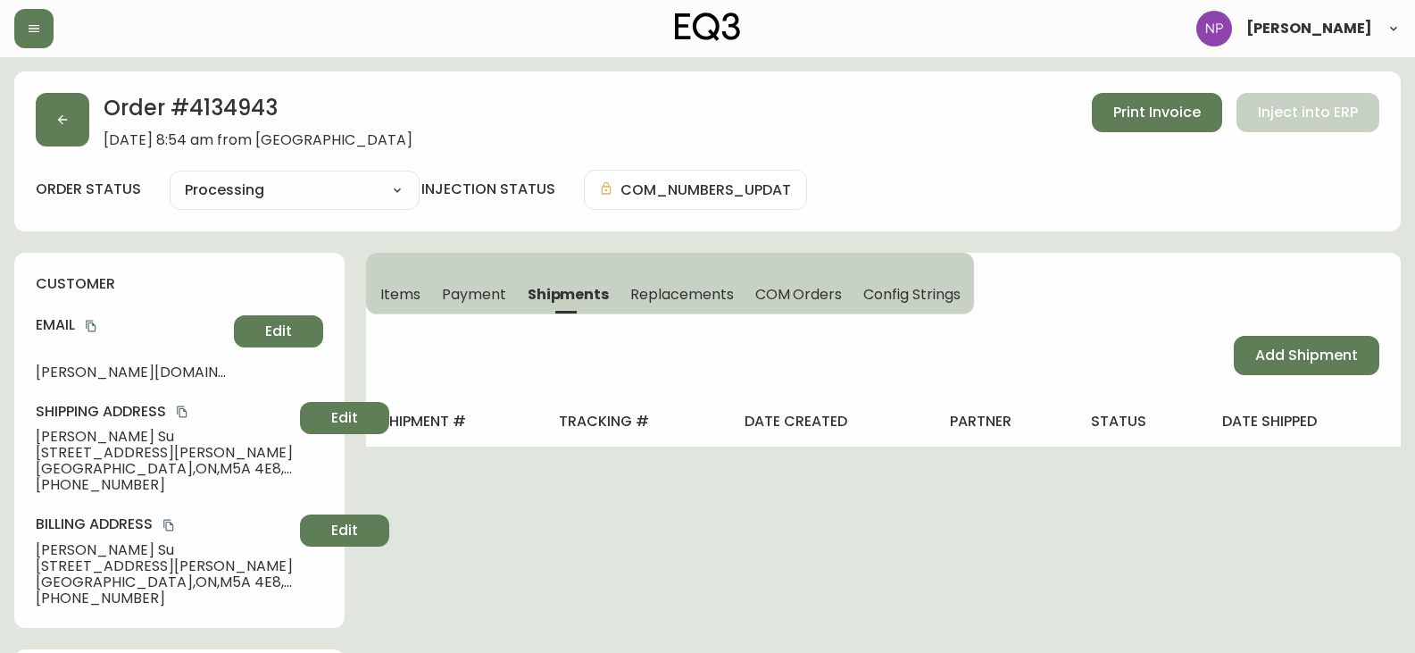
drag, startPoint x: 1231, startPoint y: 337, endPoint x: 1245, endPoint y: 341, distance: 14.7
click at [1232, 337] on div "Add Shipment" at bounding box center [883, 355] width 1035 height 82
click at [1251, 342] on button "Add Shipment" at bounding box center [1307, 355] width 146 height 39
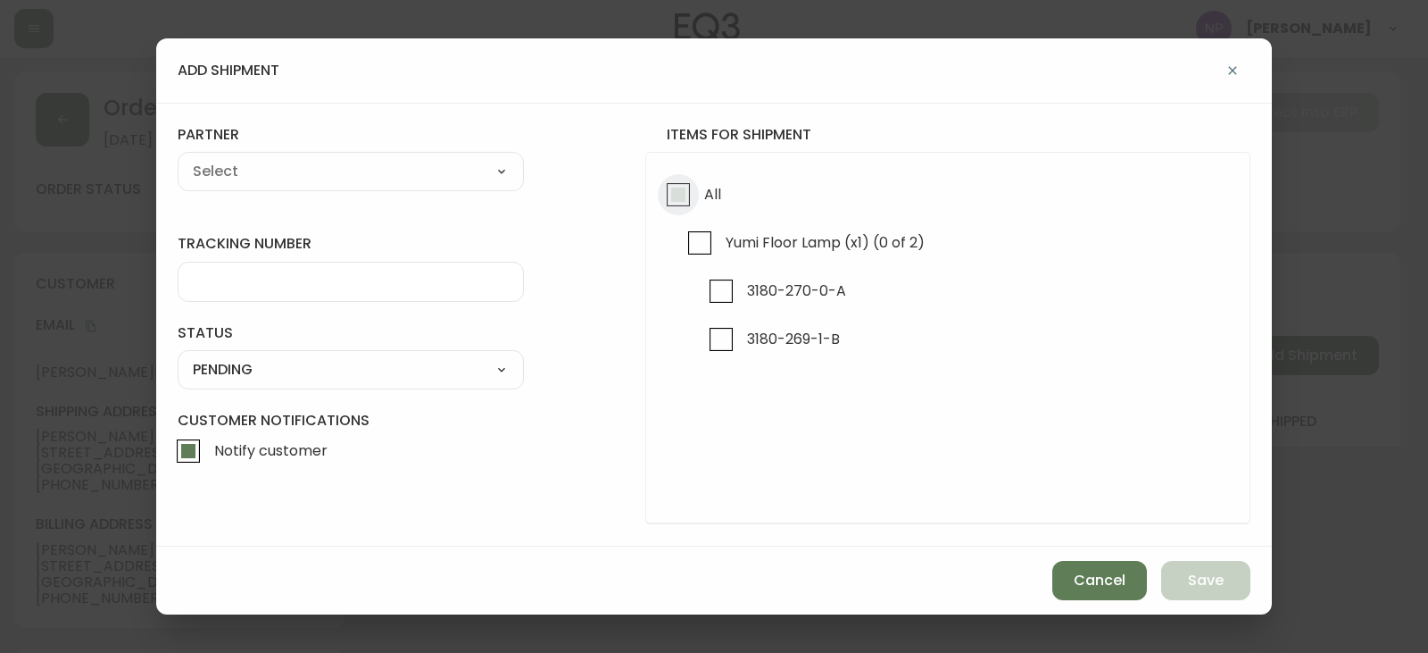
click at [683, 209] on input "All" at bounding box center [678, 194] width 41 height 41
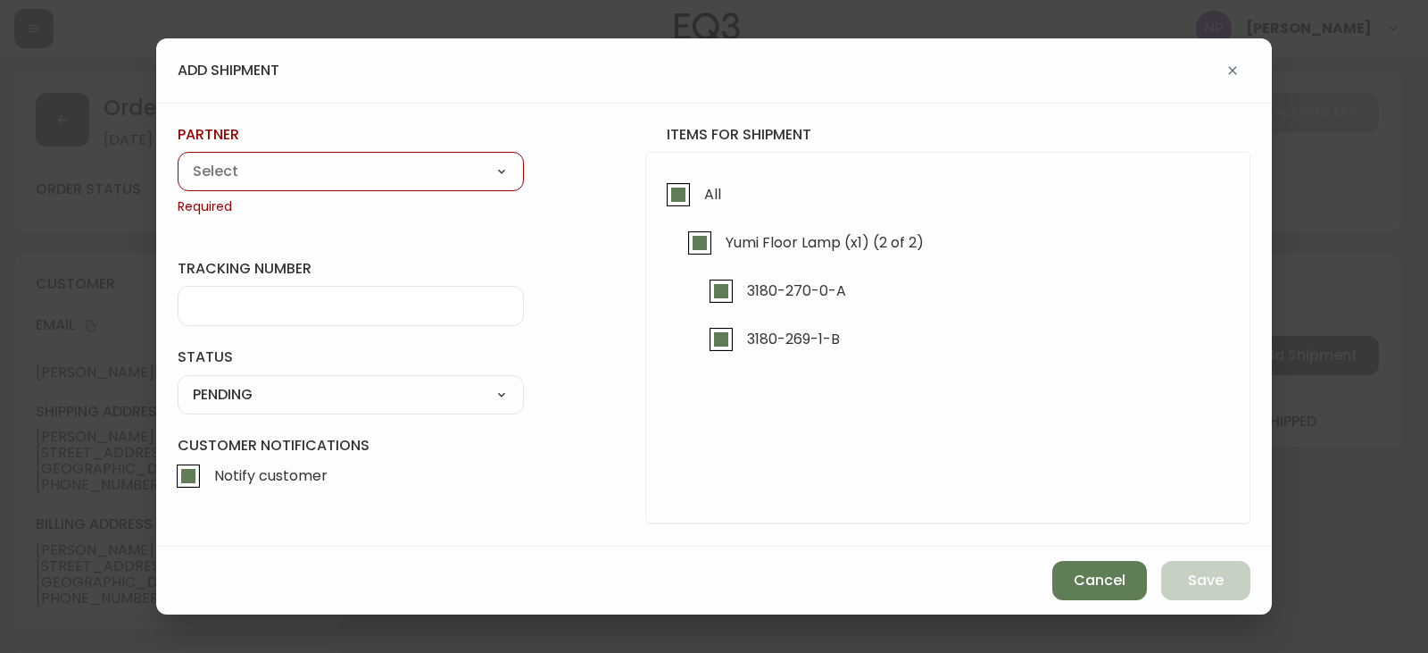
click at [456, 183] on select "A Move to Remember LLC ABF Freight Alero [PERSON_NAME] Canada Post Canpar Expre…" at bounding box center [351, 171] width 346 height 27
click at [178, 158] on select "A Move to Remember LLC ABF Freight Alero [PERSON_NAME] Canada Post Canpar Expre…" at bounding box center [351, 171] width 346 height 27
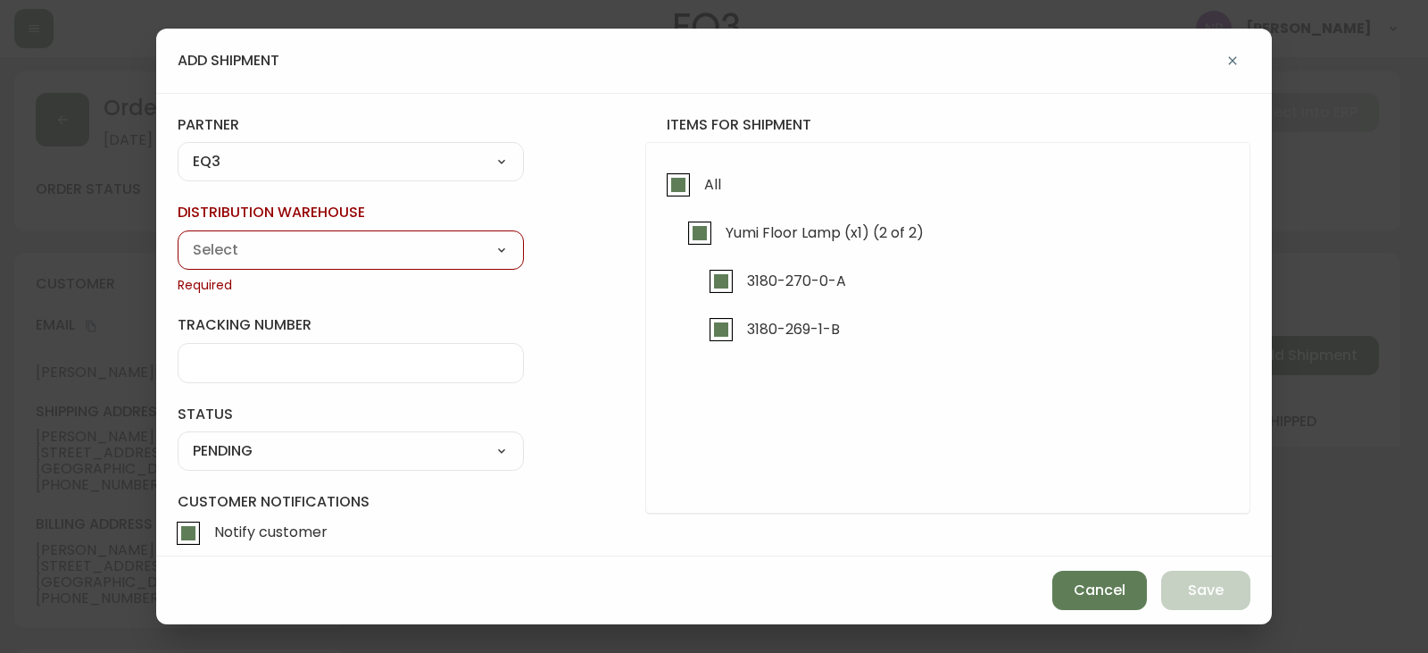
click at [248, 264] on div "Calgary Warehouse GTA Distribution Center Mont-Royal Distribution Center Ottawa…" at bounding box center [351, 249] width 346 height 39
click at [247, 260] on select "Calgary Warehouse GTA Distribution Center Mont-Royal Distribution Center Ottawa…" at bounding box center [351, 250] width 346 height 27
click at [246, 162] on select "A Move to Remember LLC ABF Freight Alero [PERSON_NAME] Canada Post Canpar Expre…" at bounding box center [351, 162] width 346 height 27
click at [178, 158] on select "A Move to Remember LLC ABF Freight Alero [PERSON_NAME] Canada Post Canpar Expre…" at bounding box center [351, 162] width 346 height 27
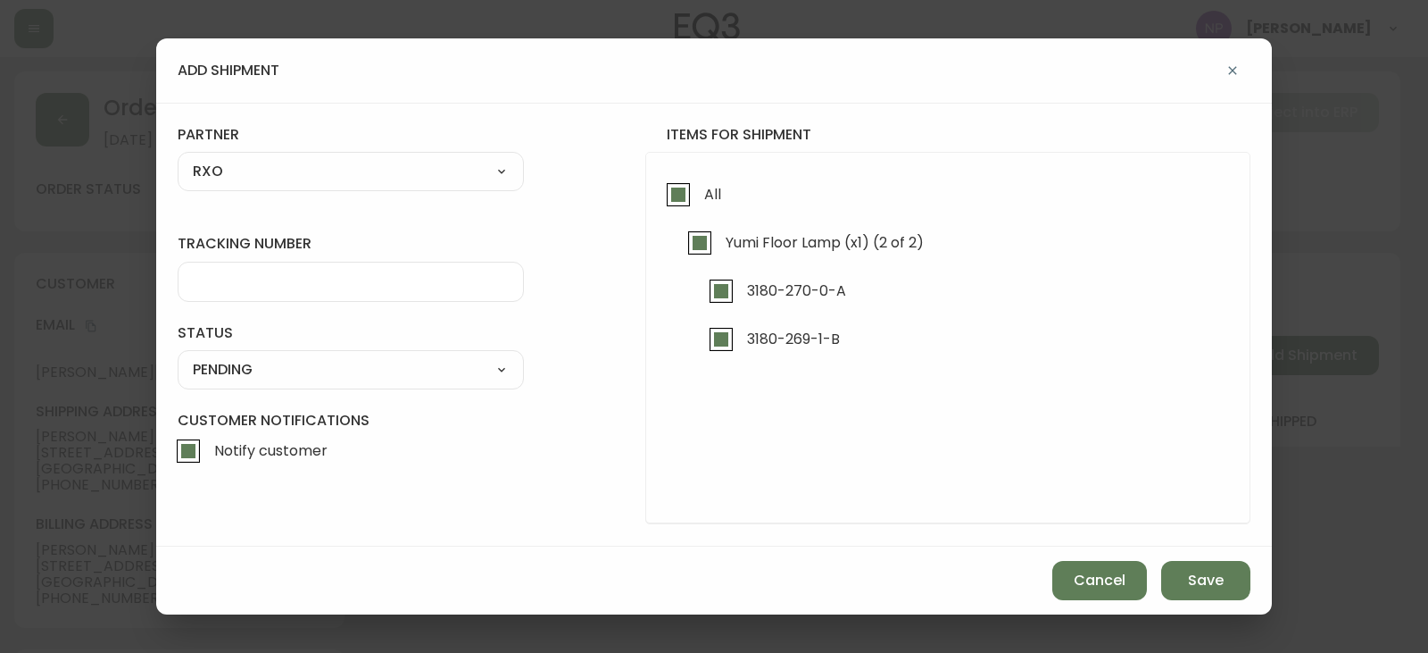
click at [251, 291] on div at bounding box center [351, 282] width 346 height 40
click at [351, 355] on div "SHIPPED PENDING CANCELLED" at bounding box center [351, 369] width 346 height 39
click at [350, 391] on form "tracking number 4134943 status PENDING SHIPPED PENDING CANCELLED partner RXO A …" at bounding box center [714, 324] width 1073 height 399
click at [347, 371] on select "SHIPPED PENDING CANCELLED" at bounding box center [351, 369] width 346 height 27
click at [178, 356] on select "SHIPPED PENDING CANCELLED" at bounding box center [351, 369] width 346 height 27
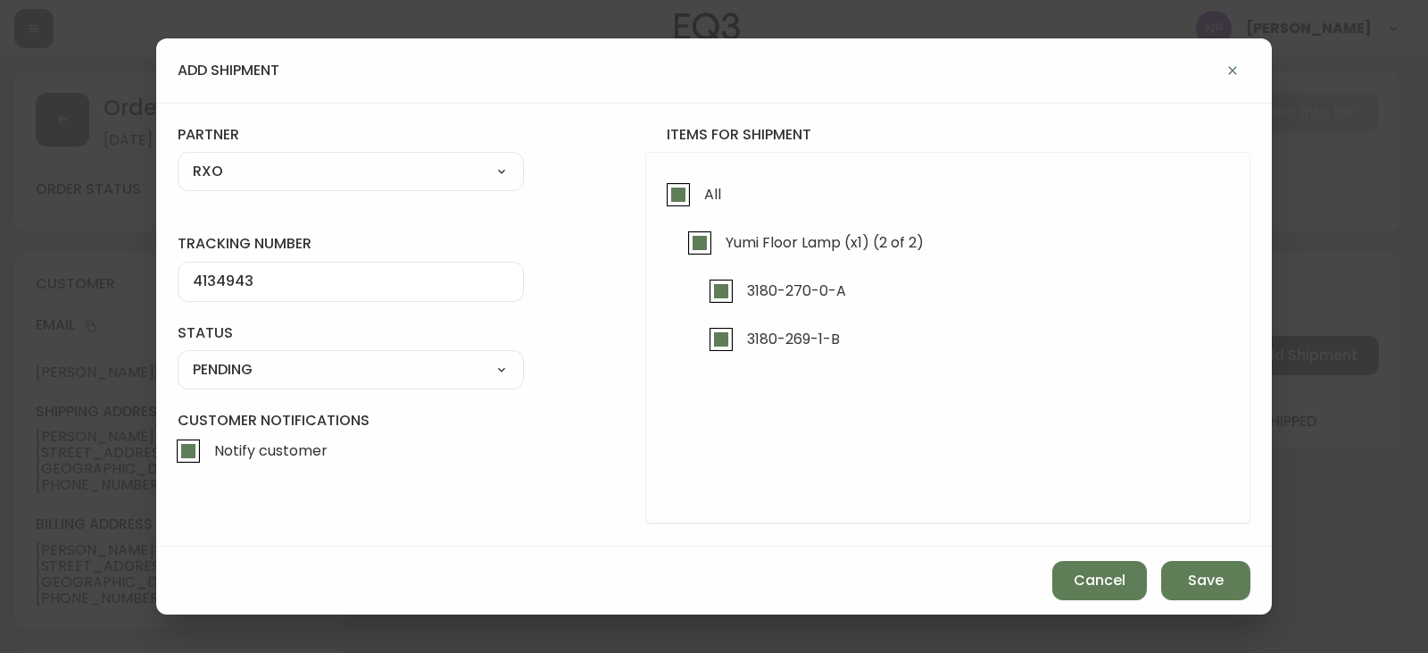
click at [304, 394] on form "tracking number 4134943 status PENDING SHIPPED PENDING CANCELLED partner RXO A …" at bounding box center [714, 324] width 1073 height 399
click at [299, 377] on select "SHIPPED PENDING CANCELLED" at bounding box center [351, 369] width 346 height 27
click at [178, 356] on select "SHIPPED PENDING CANCELLED" at bounding box center [351, 369] width 346 height 27
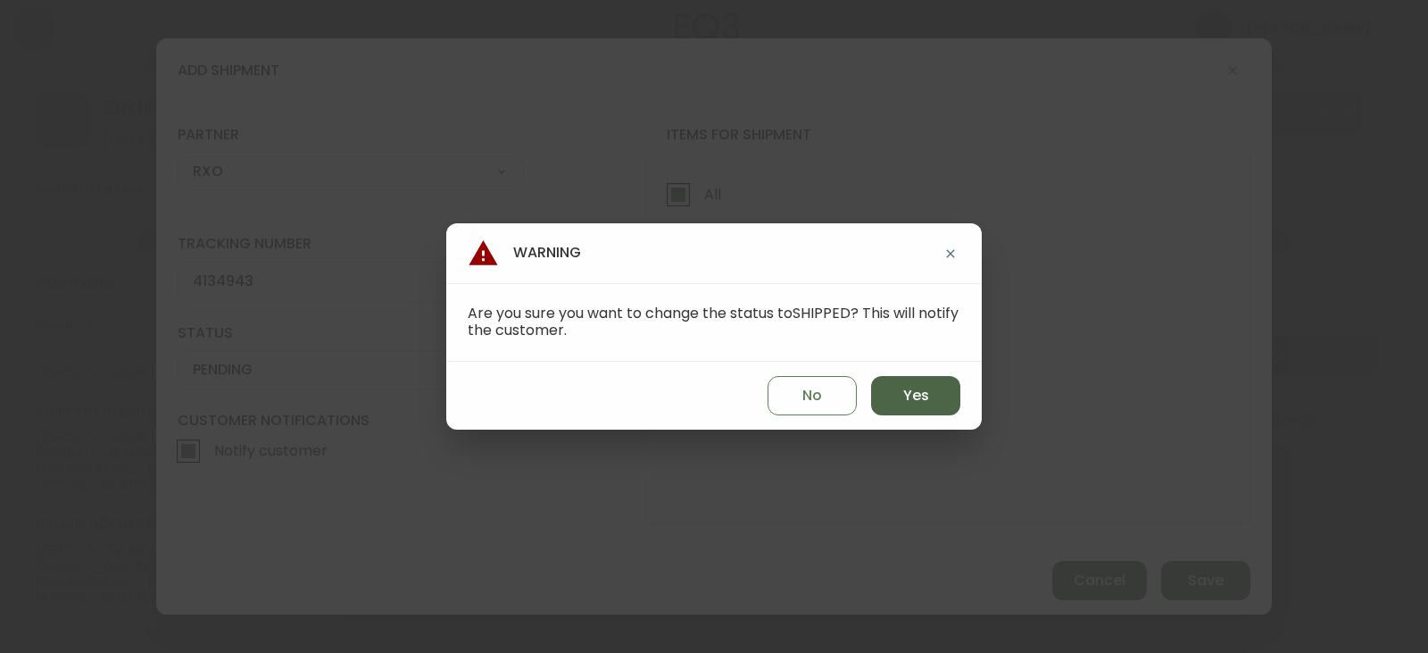
drag, startPoint x: 908, startPoint y: 396, endPoint x: 956, endPoint y: 405, distance: 49.2
click at [908, 395] on span "Yes" at bounding box center [916, 396] width 26 height 20
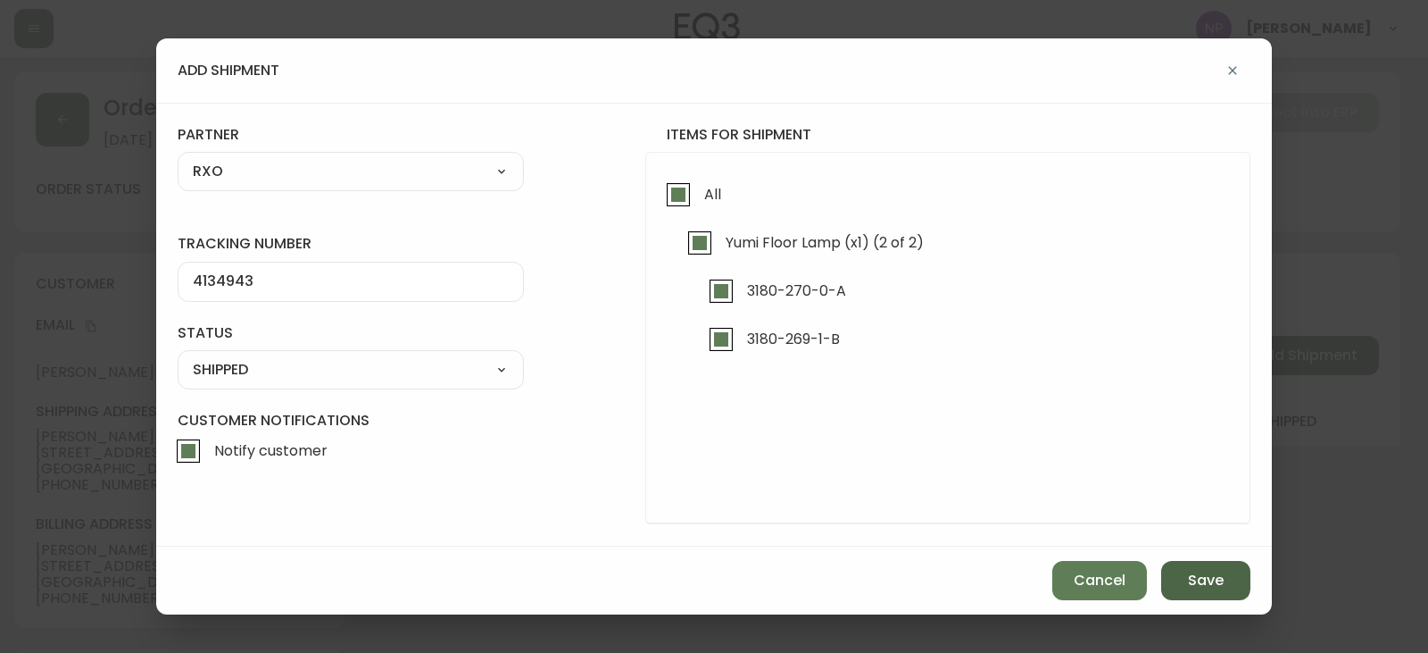
click at [1204, 572] on span "Save" at bounding box center [1206, 580] width 36 height 20
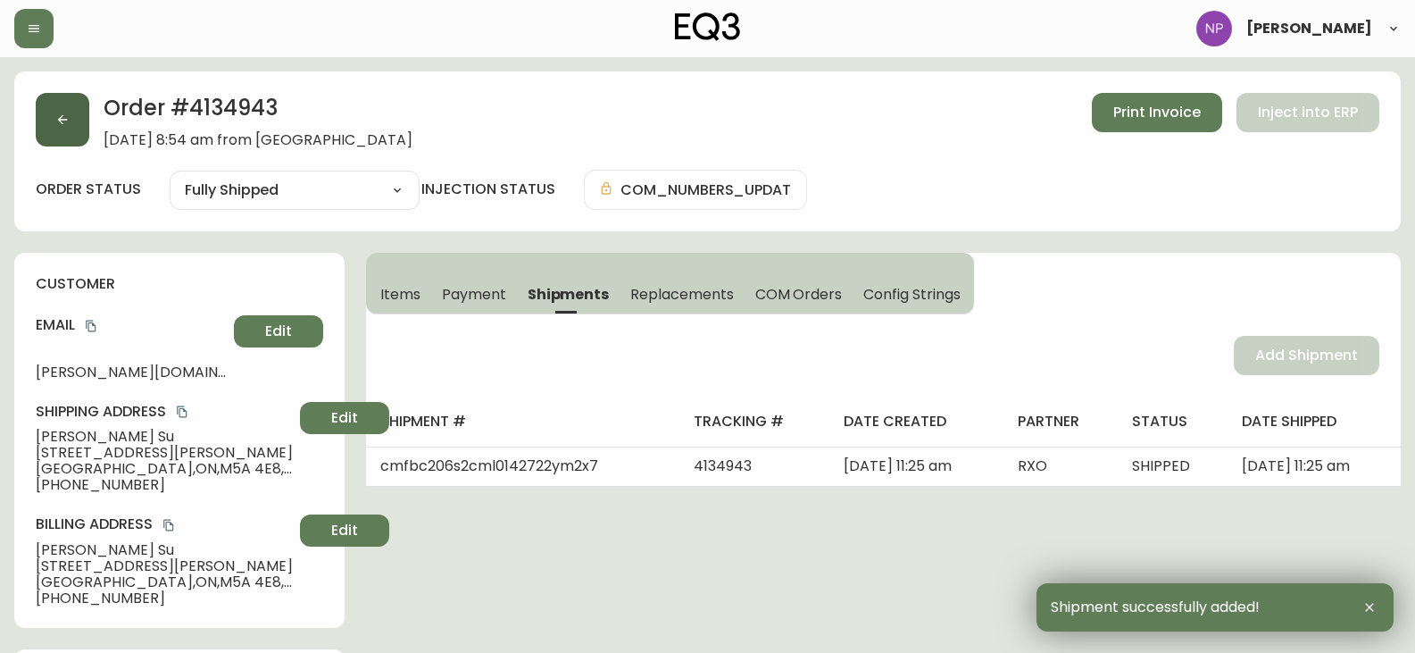
click at [54, 131] on button "button" at bounding box center [63, 120] width 54 height 54
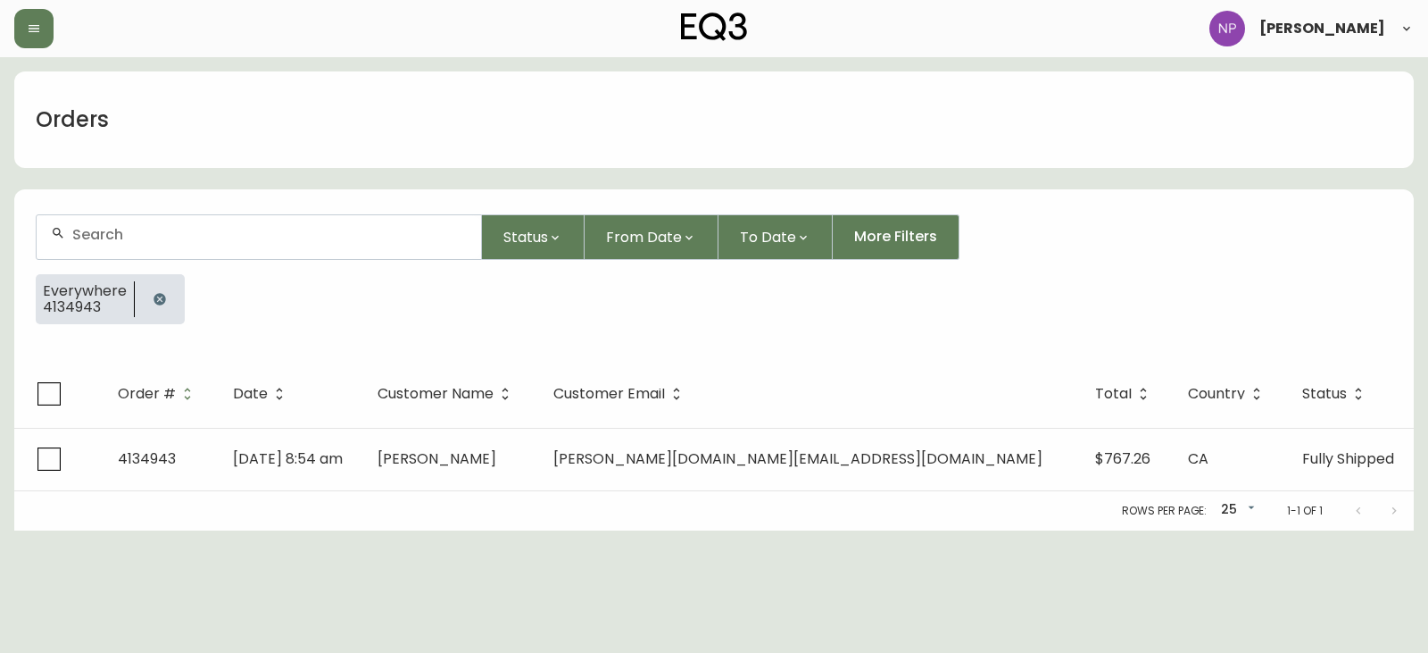
click at [150, 245] on div at bounding box center [259, 237] width 445 height 44
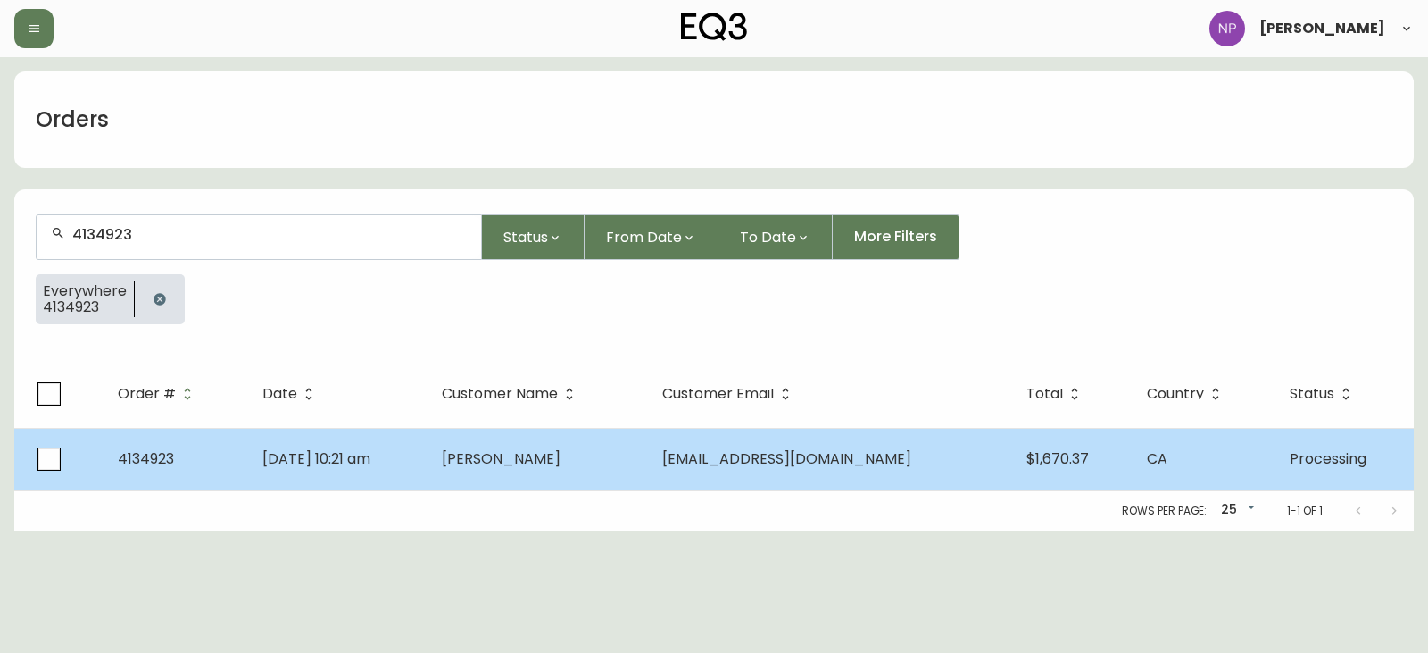
click at [428, 460] on td "Aug 29 2025, 10:21 am" at bounding box center [337, 459] width 179 height 62
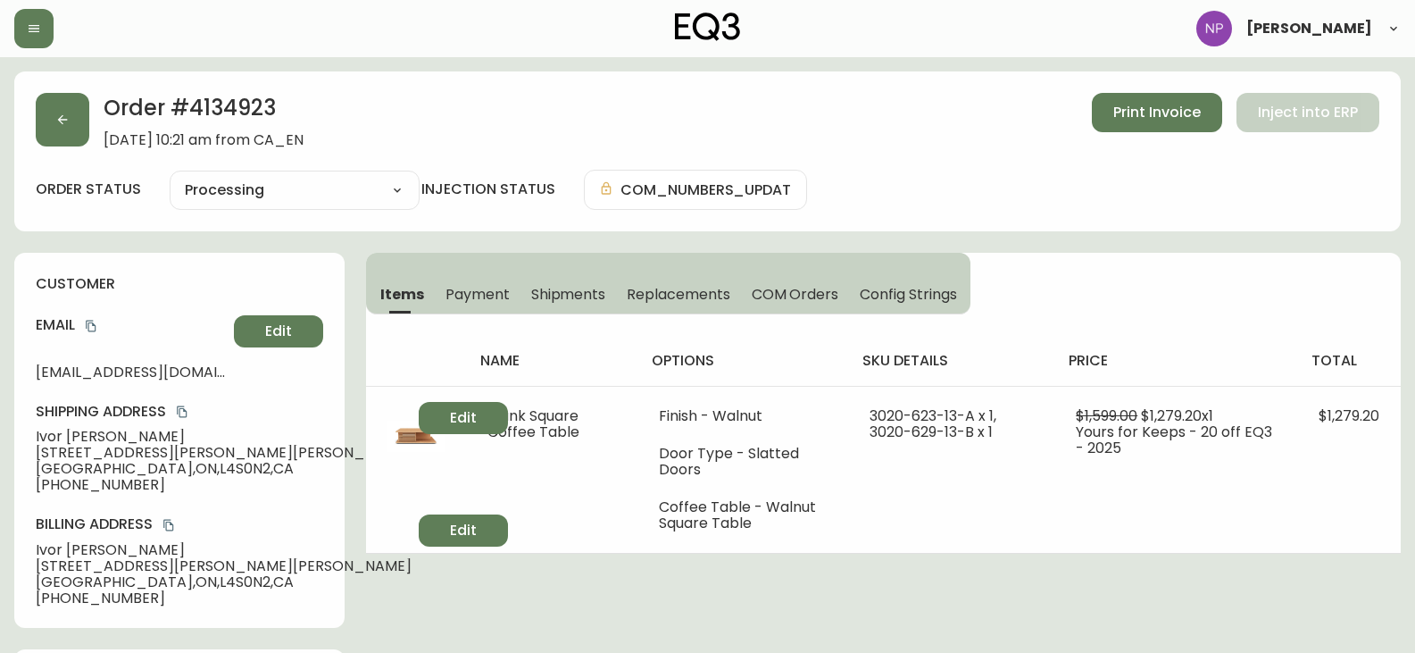
click at [532, 312] on button "Shipments" at bounding box center [568, 293] width 96 height 39
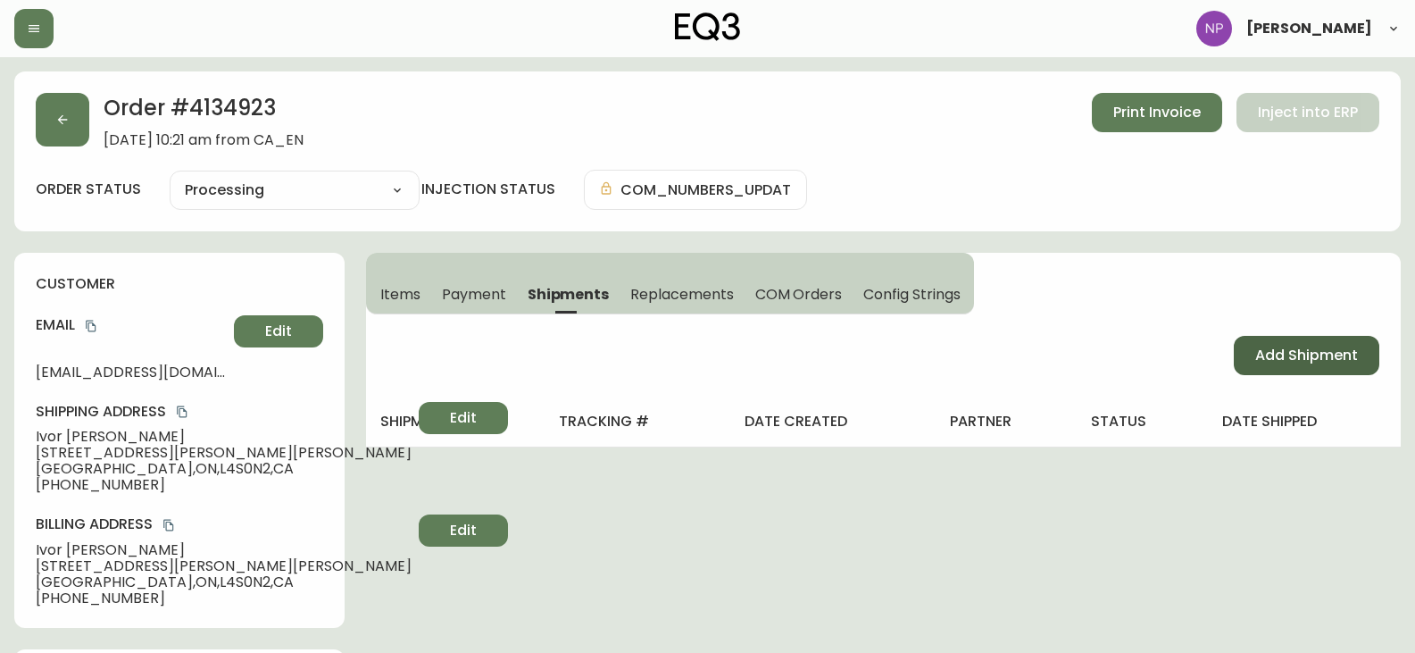
click at [1307, 362] on span "Add Shipment" at bounding box center [1306, 356] width 103 height 20
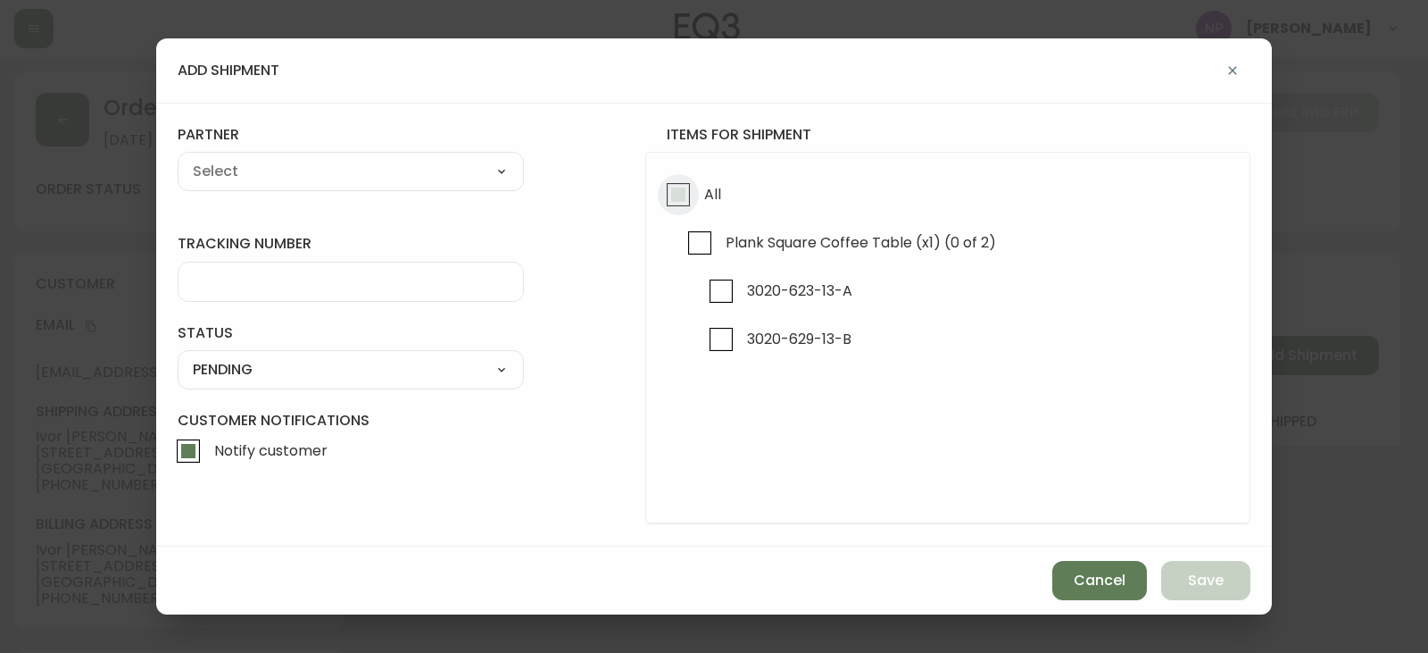
click at [697, 202] on input "All" at bounding box center [678, 194] width 41 height 41
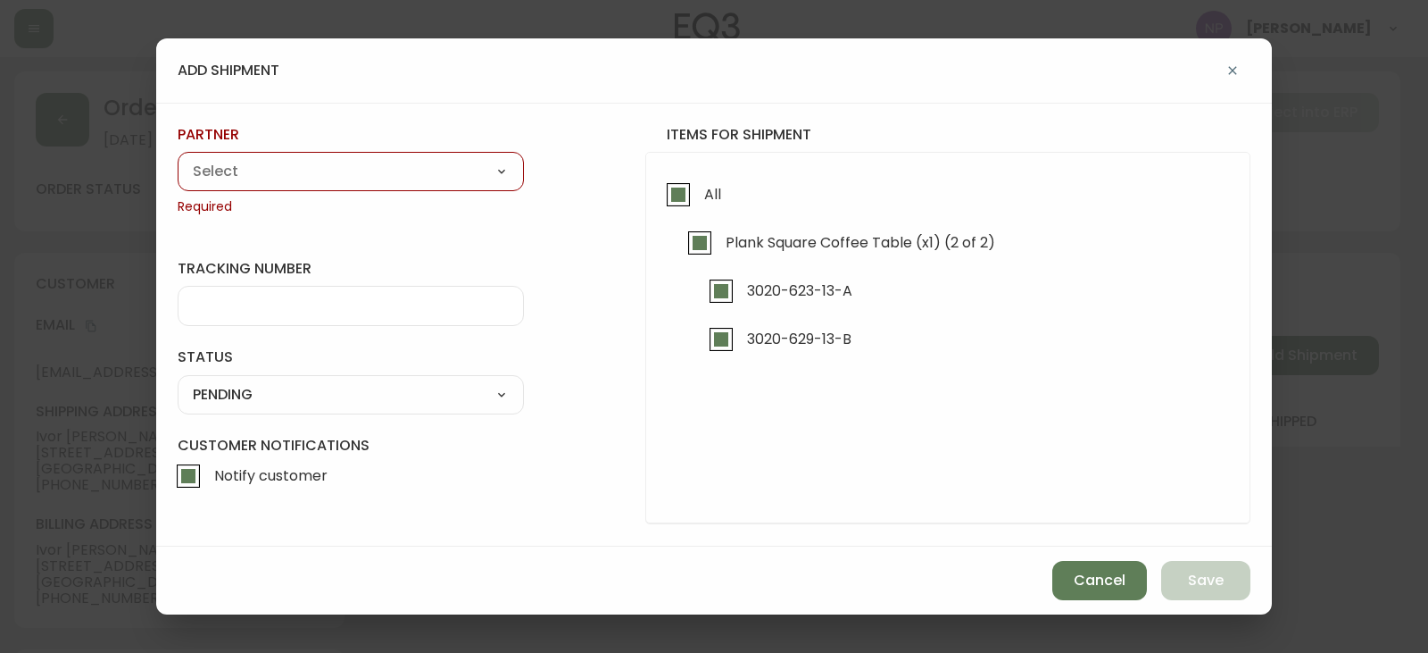
click at [448, 164] on select "A Move to Remember LLC ABF Freight Alero [PERSON_NAME] Canada Post Canpar Expre…" at bounding box center [351, 171] width 346 height 27
click at [178, 158] on select "A Move to Remember LLC ABF Freight Alero [PERSON_NAME] Canada Post Canpar Expre…" at bounding box center [351, 171] width 346 height 27
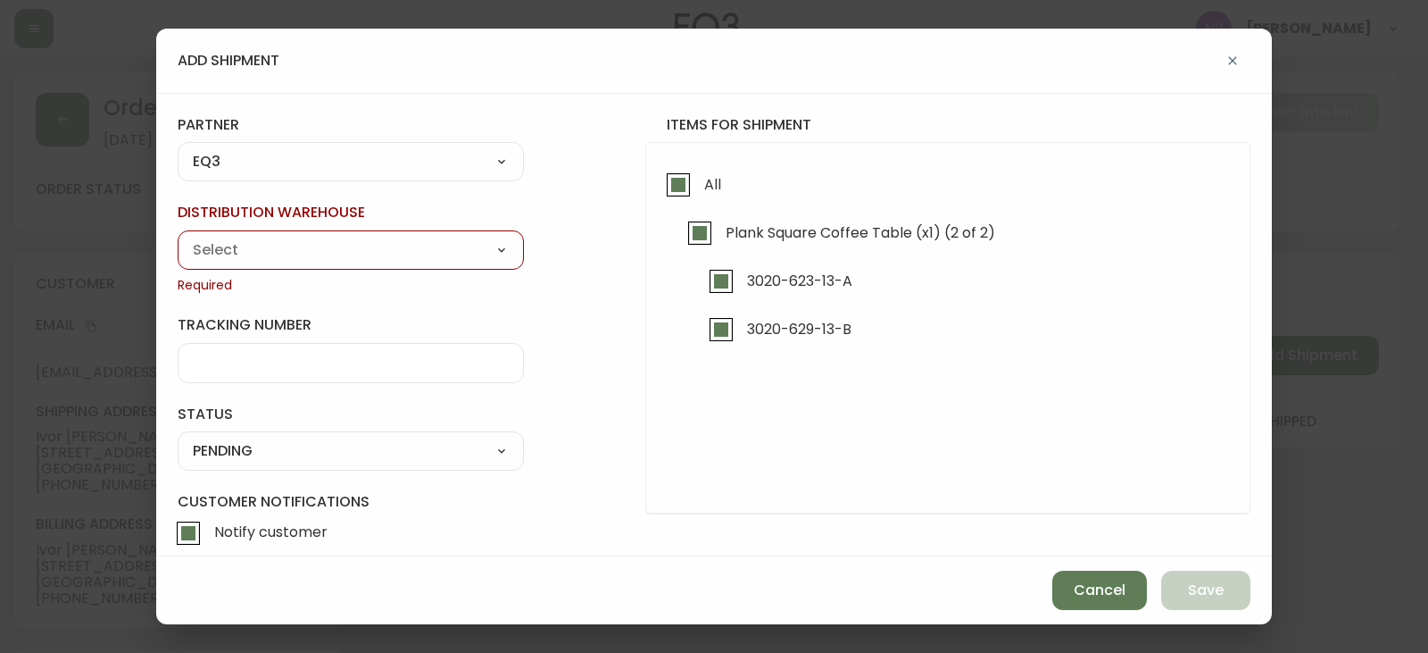
click at [231, 254] on select "Calgary Warehouse GTA Distribution Center Mont-Royal Distribution Center Ottawa…" at bounding box center [351, 250] width 346 height 27
click at [331, 166] on select "A Move to Remember LLC ABF Freight Alero [PERSON_NAME] Canada Post Canpar Expre…" at bounding box center [351, 162] width 346 height 27
click at [334, 159] on select "A Move to Remember LLC ABF Freight Alero [PERSON_NAME] Canada Post Canpar Expre…" at bounding box center [351, 162] width 346 height 27
click at [336, 162] on select "A Move to Remember LLC ABF Freight Alero [PERSON_NAME] Canada Post Canpar Expre…" at bounding box center [351, 162] width 346 height 27
click at [178, 158] on select "A Move to Remember LLC ABF Freight Alero [PERSON_NAME] Canada Post Canpar Expre…" at bounding box center [351, 162] width 346 height 27
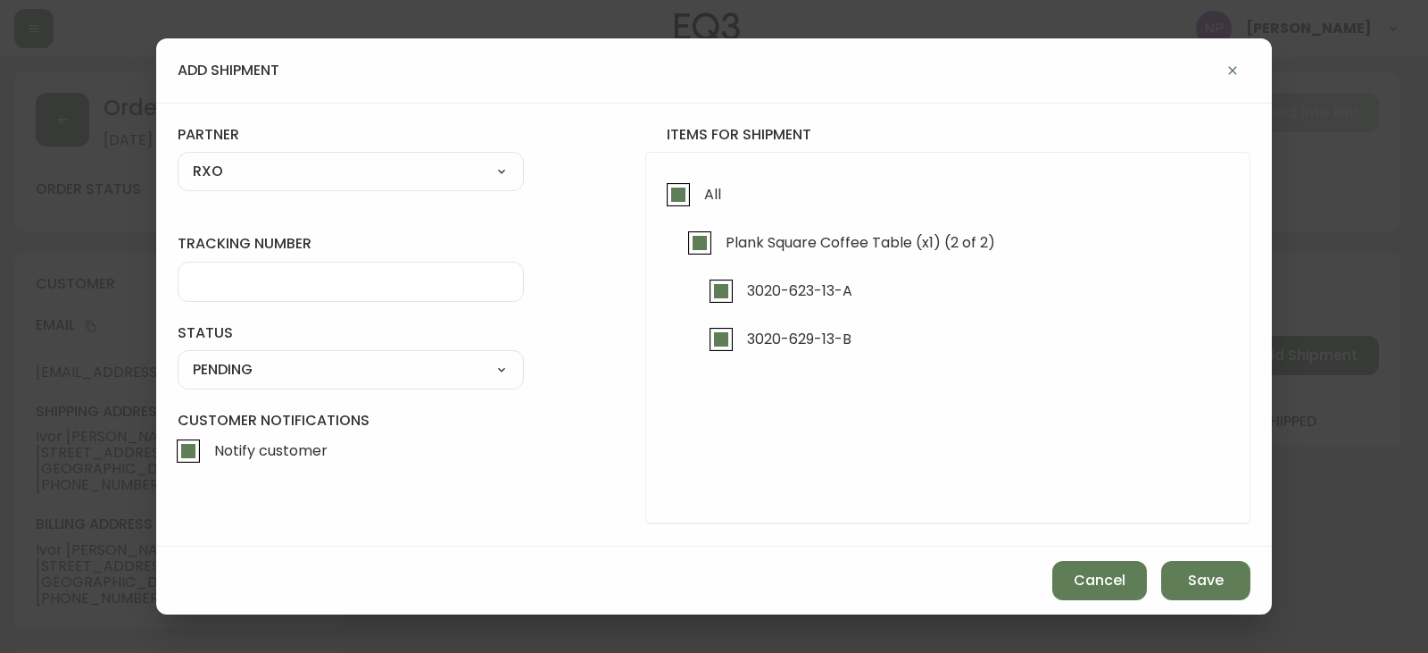
click at [302, 294] on div at bounding box center [351, 282] width 346 height 40
click at [262, 362] on select "SHIPPED PENDING CANCELLED" at bounding box center [351, 369] width 346 height 27
click at [260, 375] on select "SHIPPED PENDING CANCELLED" at bounding box center [351, 369] width 346 height 27
click at [259, 377] on select "SHIPPED PENDING CANCELLED" at bounding box center [351, 369] width 346 height 27
click at [178, 356] on select "SHIPPED PENDING CANCELLED" at bounding box center [351, 369] width 346 height 27
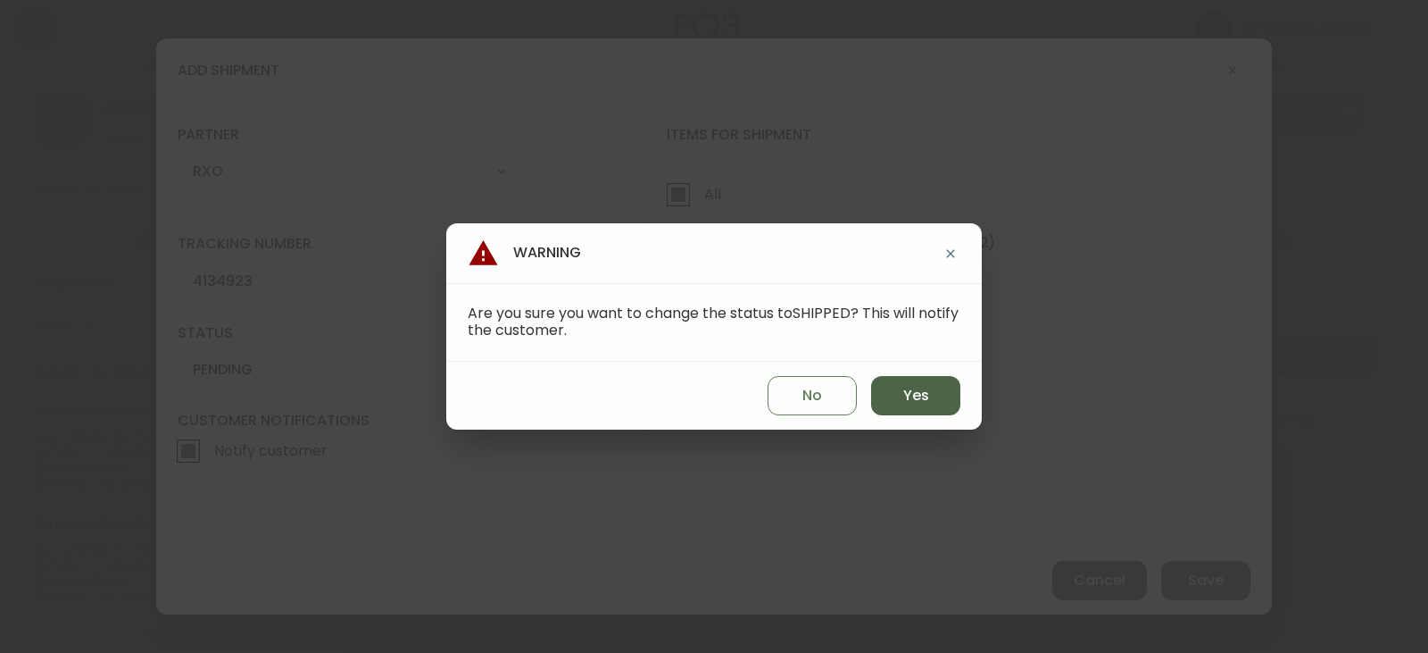
click at [903, 399] on span "Yes" at bounding box center [916, 396] width 26 height 20
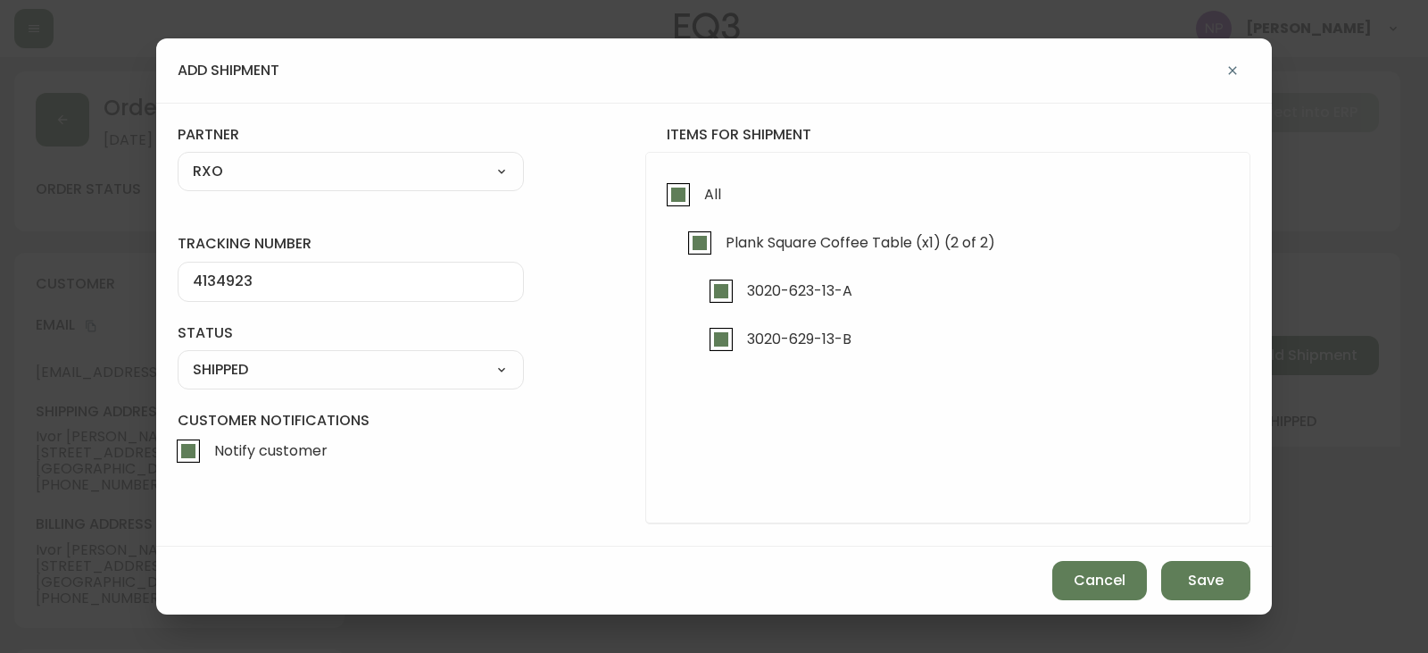
click at [1255, 595] on div "Cancel Save" at bounding box center [714, 580] width 1116 height 68
click at [1219, 586] on span "Save" at bounding box center [1206, 580] width 36 height 20
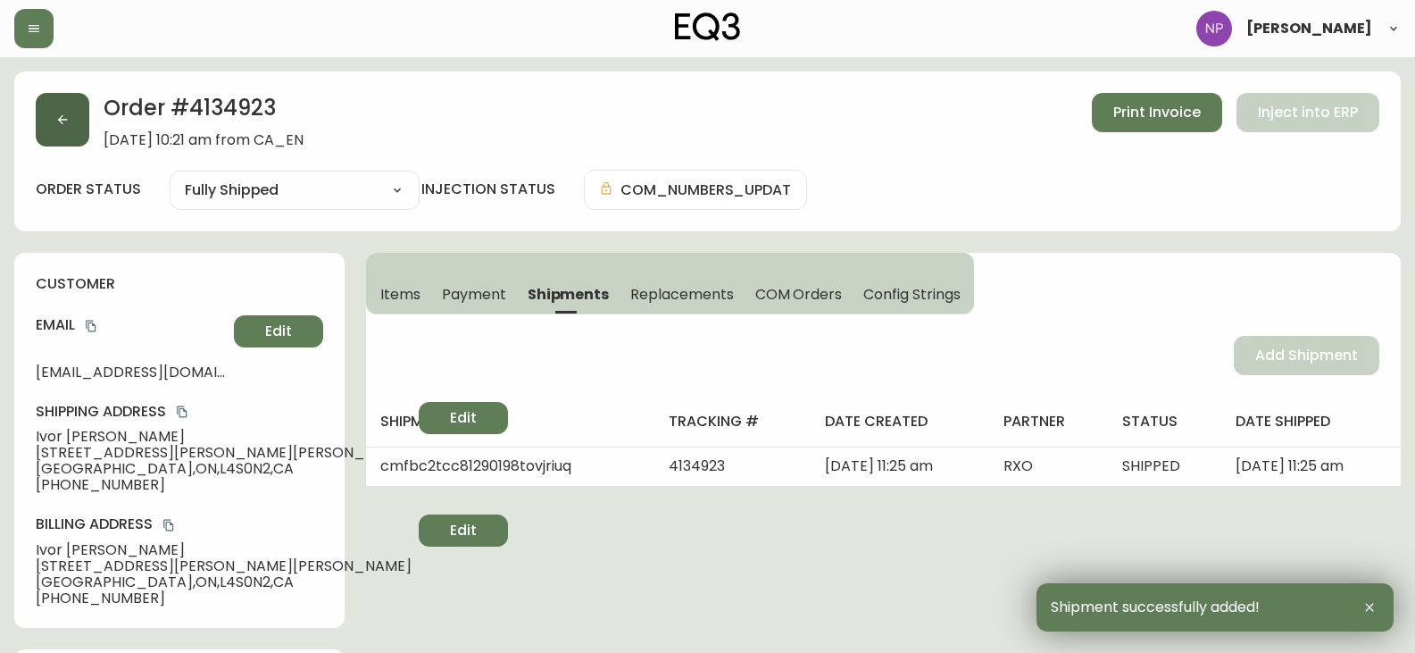
click at [52, 123] on button "button" at bounding box center [63, 120] width 54 height 54
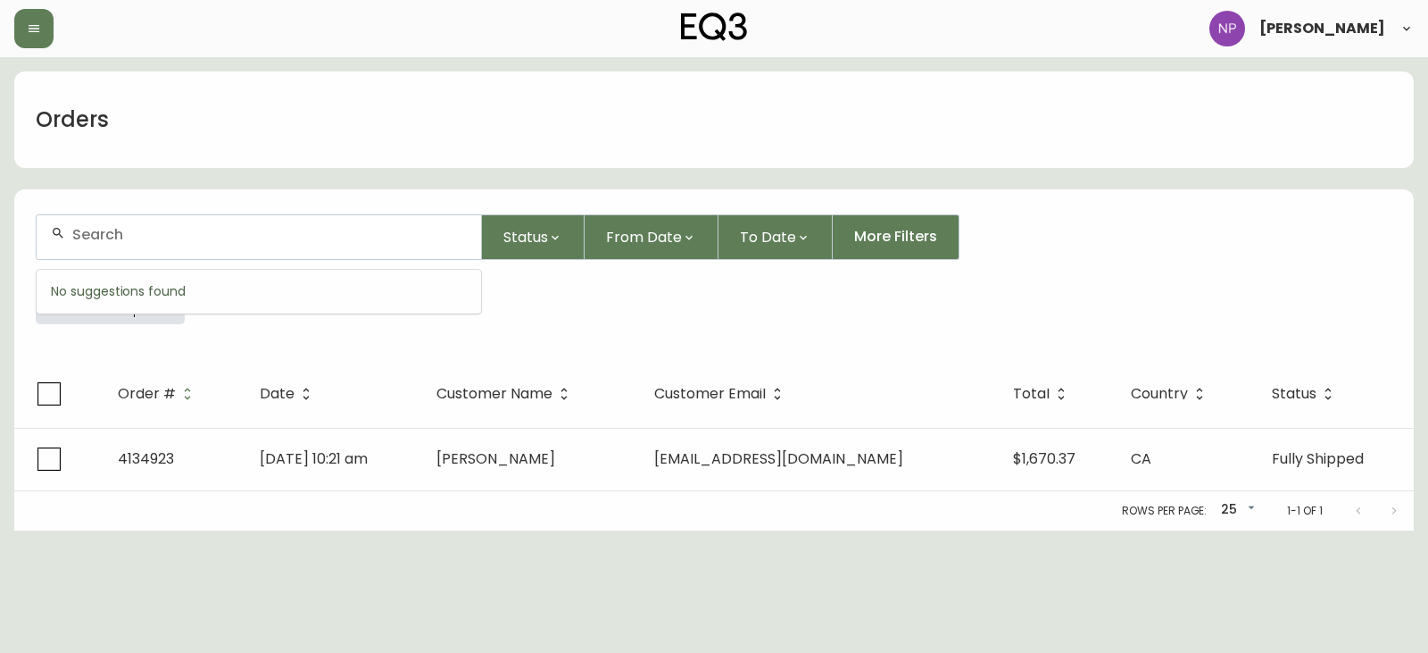
click at [79, 238] on input "text" at bounding box center [269, 234] width 395 height 17
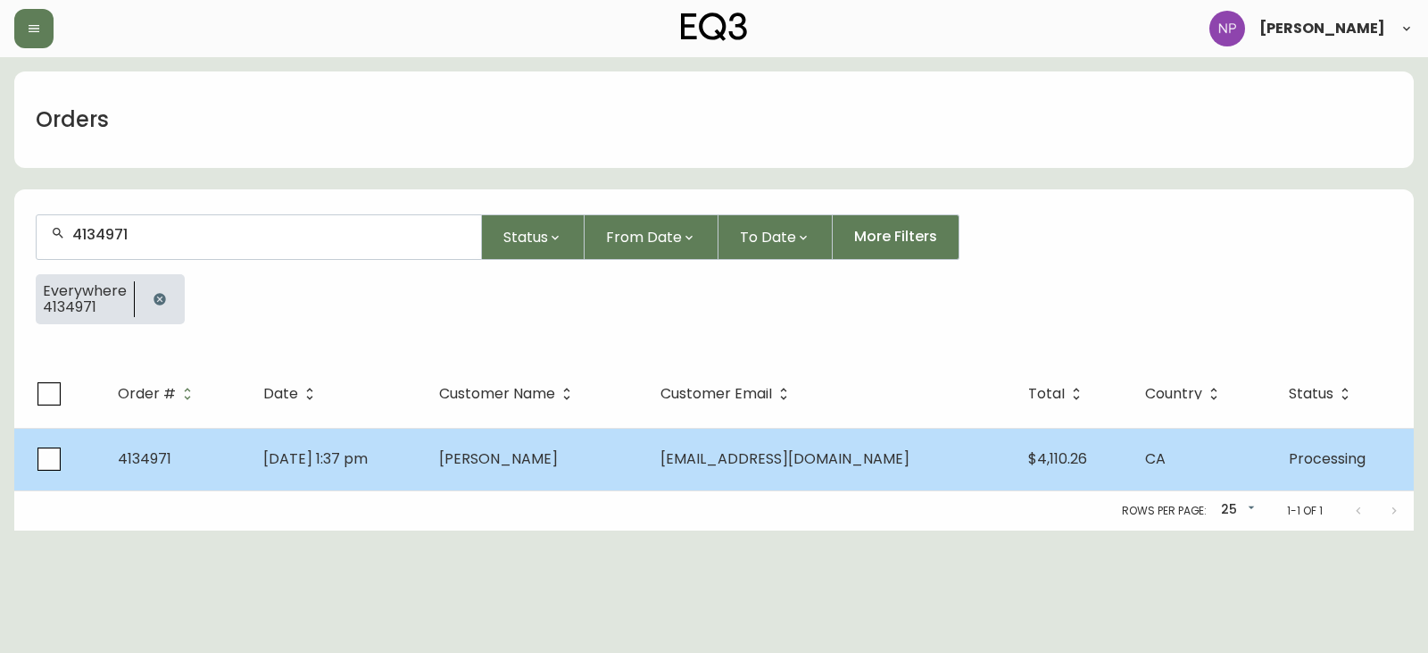
click at [1131, 461] on td "CA" at bounding box center [1203, 459] width 144 height 62
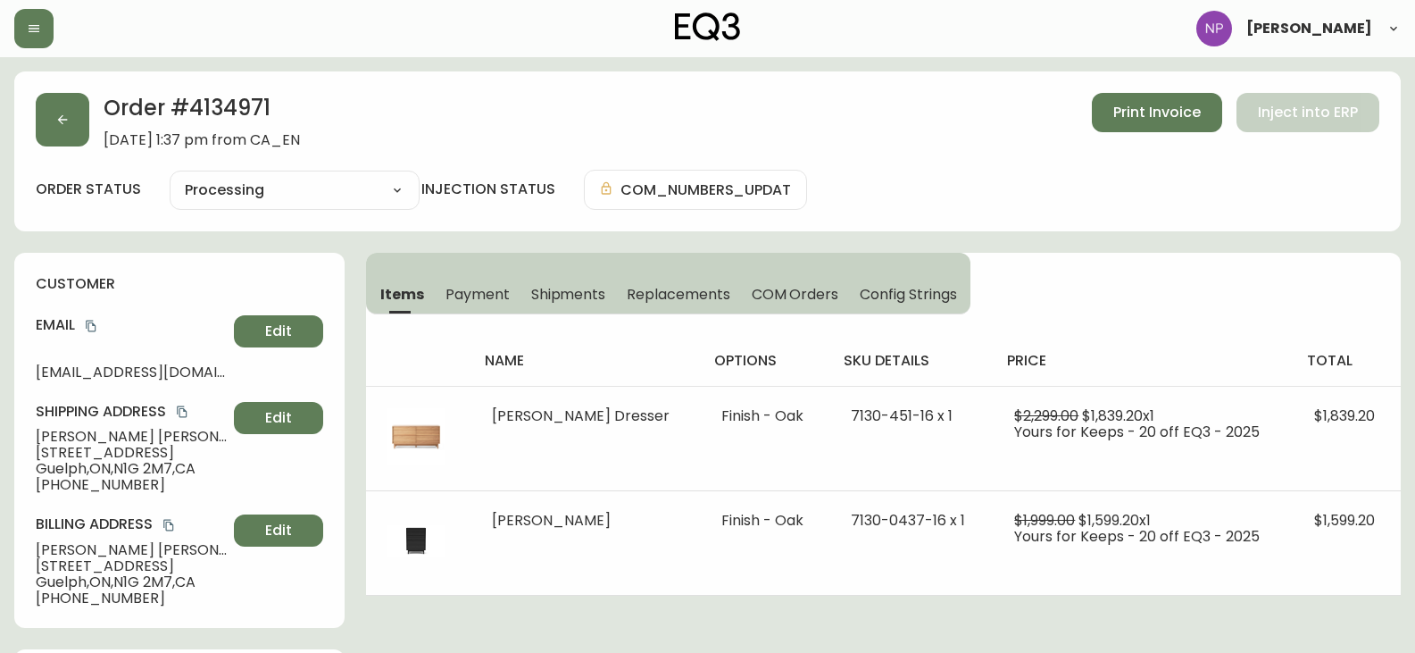
click at [557, 291] on span "Shipments" at bounding box center [568, 294] width 75 height 19
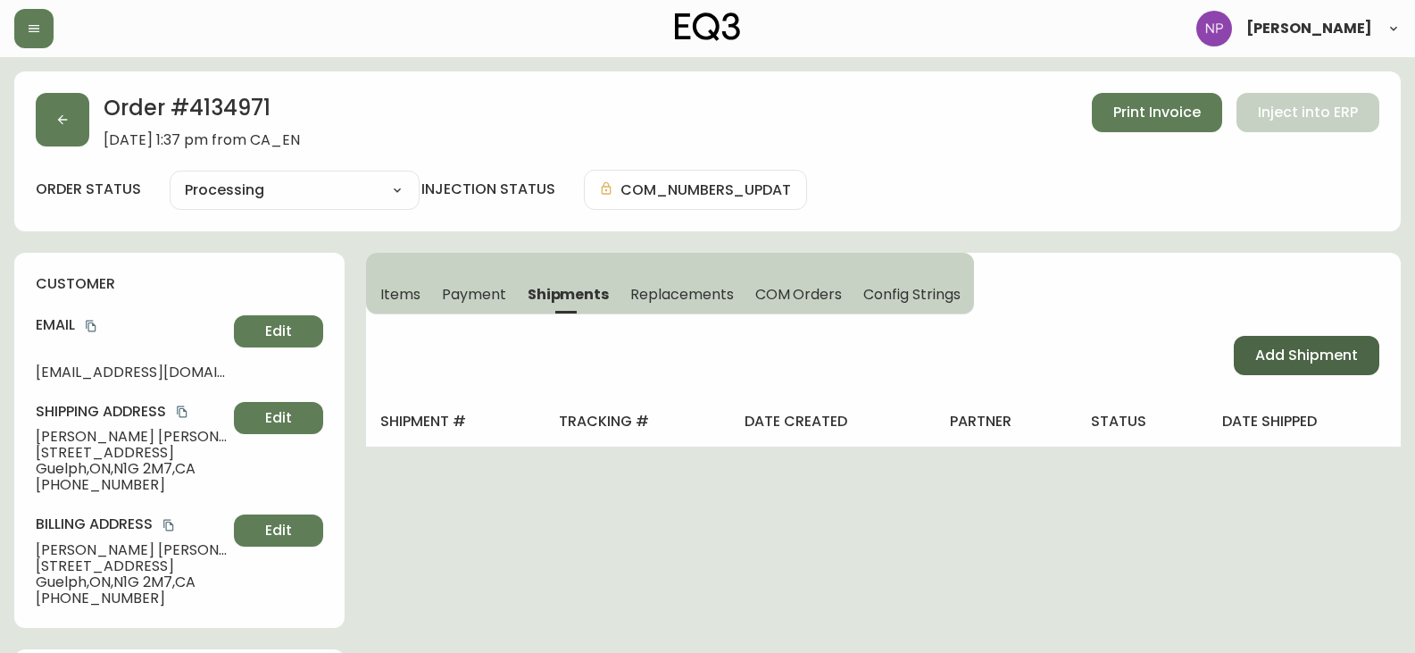
click at [1234, 355] on button "Add Shipment" at bounding box center [1307, 355] width 146 height 39
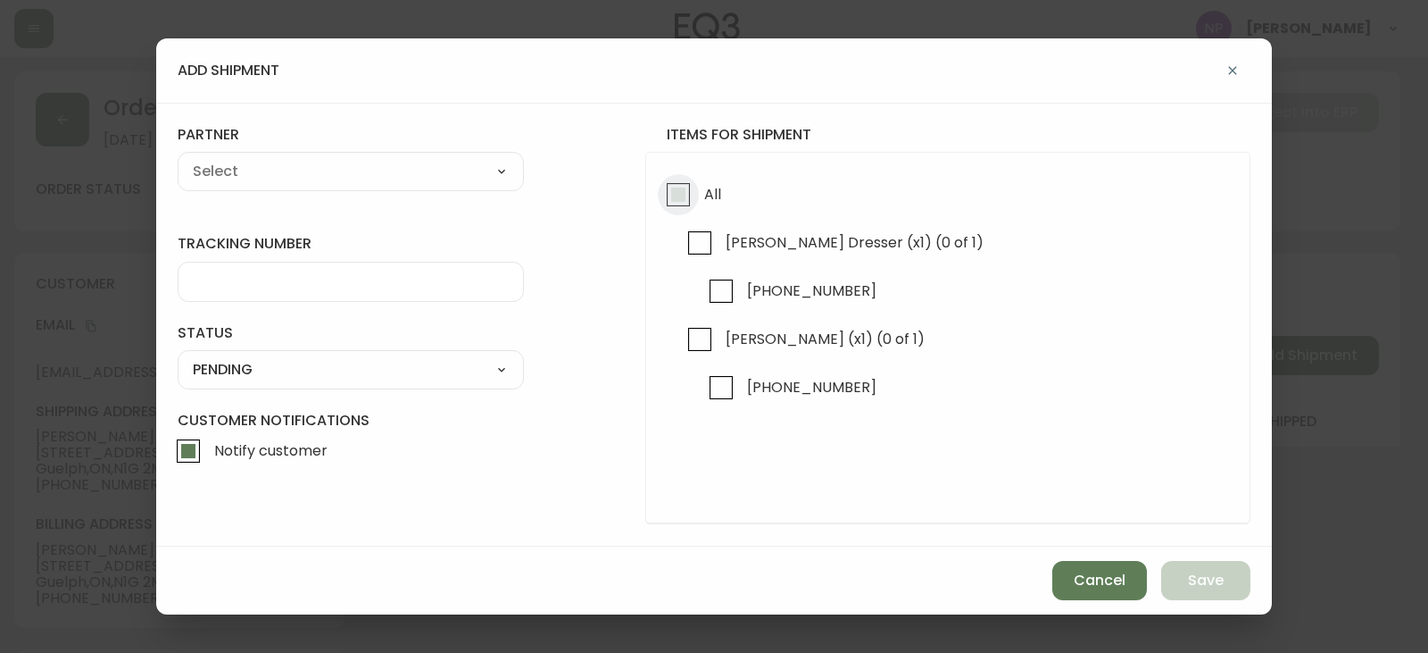
click at [671, 195] on input "All" at bounding box center [678, 194] width 41 height 41
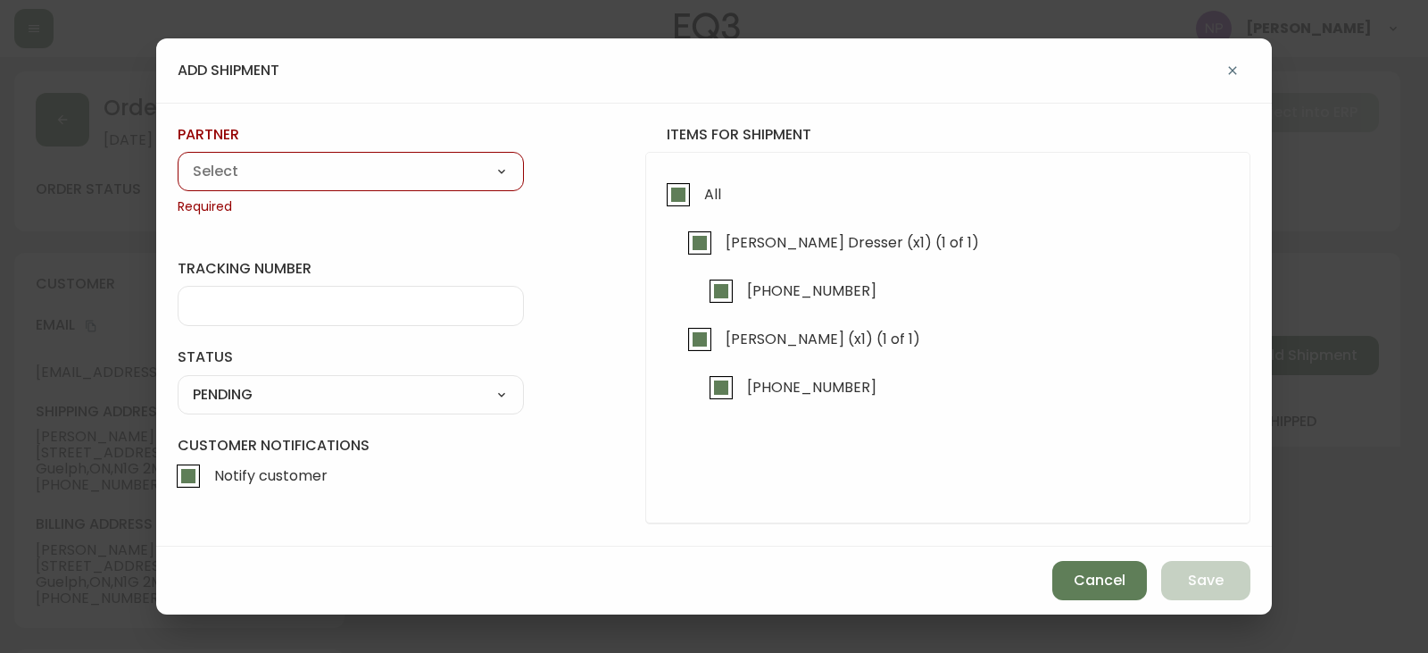
click at [438, 186] on div "A Move to Remember LLC ABF Freight Alero [PERSON_NAME] Canada Post Canpar Expre…" at bounding box center [351, 171] width 346 height 39
click at [423, 164] on select "A Move to Remember LLC ABF Freight Alero [PERSON_NAME] Canada Post Canpar Expre…" at bounding box center [351, 171] width 346 height 27
click at [178, 158] on select "A Move to Remember LLC ABF Freight Alero [PERSON_NAME] Canada Post Canpar Expre…" at bounding box center [351, 171] width 346 height 27
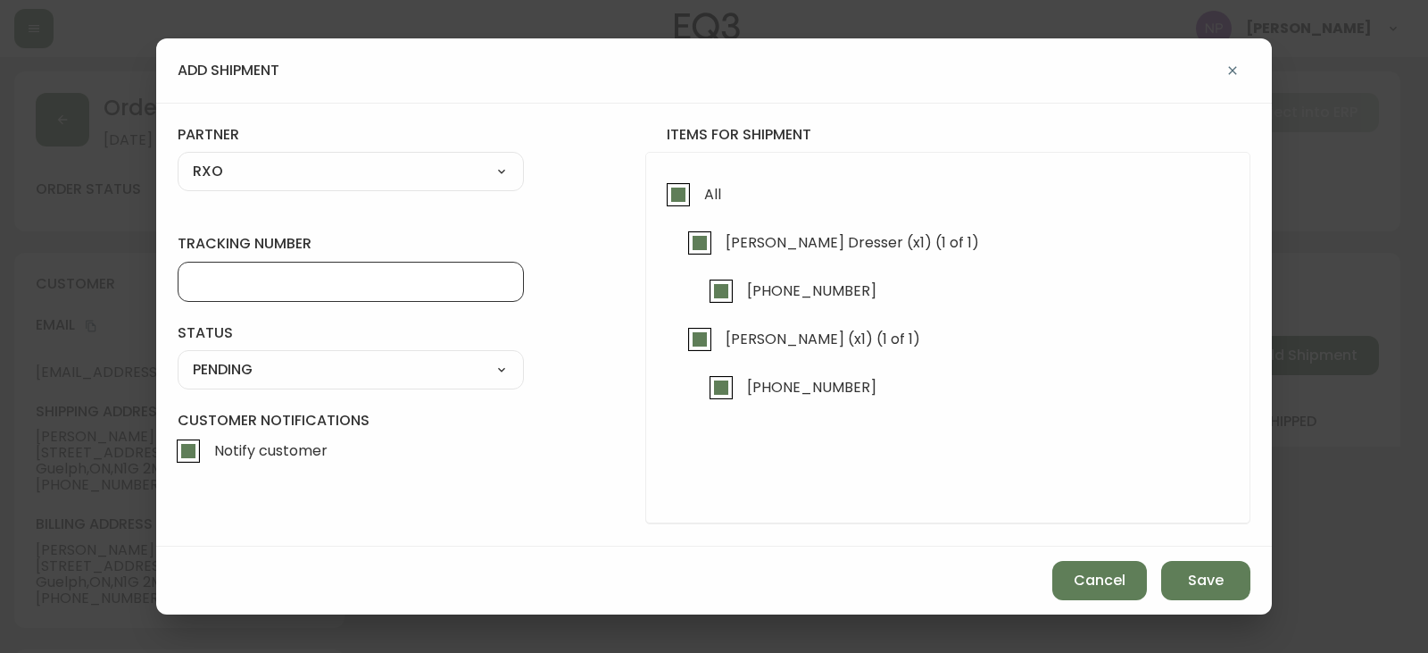
click at [269, 275] on input "tracking number" at bounding box center [351, 281] width 316 height 17
click at [237, 373] on select "SHIPPED PENDING CANCELLED" at bounding box center [351, 369] width 346 height 27
click at [178, 356] on select "SHIPPED PENDING CANCELLED" at bounding box center [351, 369] width 346 height 27
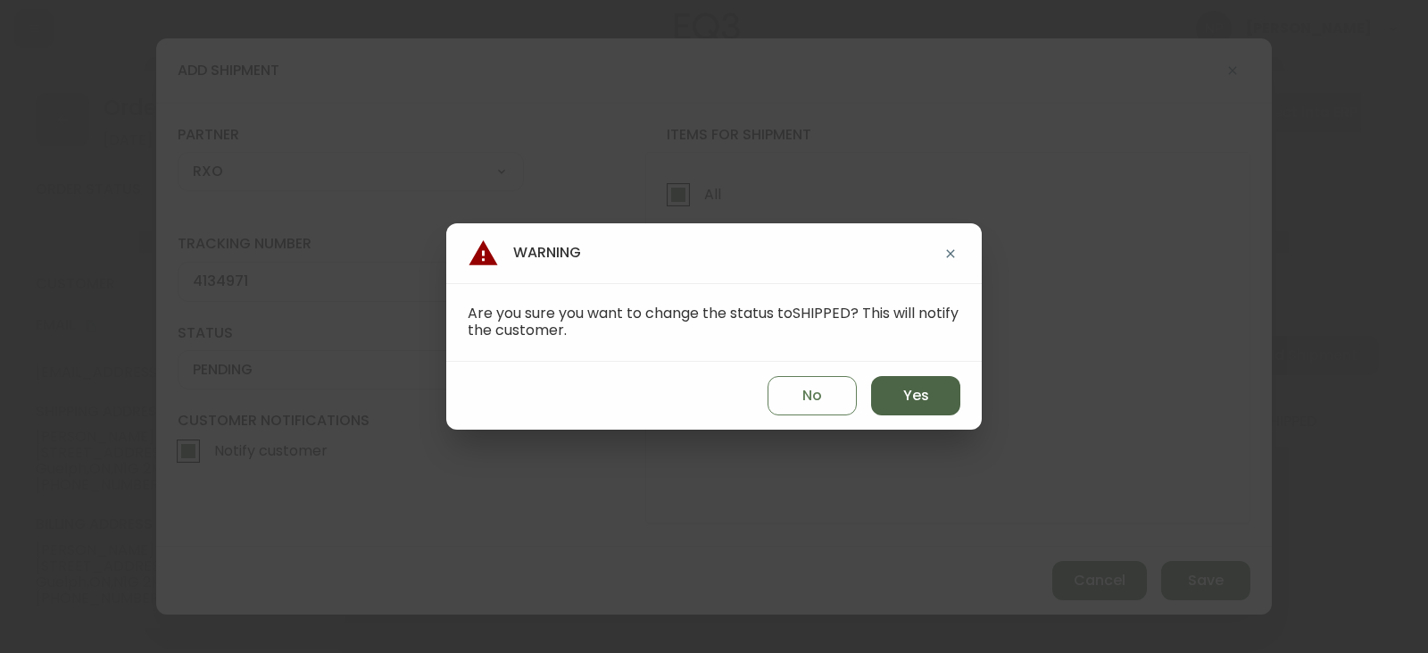
click at [943, 402] on button "Yes" at bounding box center [915, 395] width 89 height 39
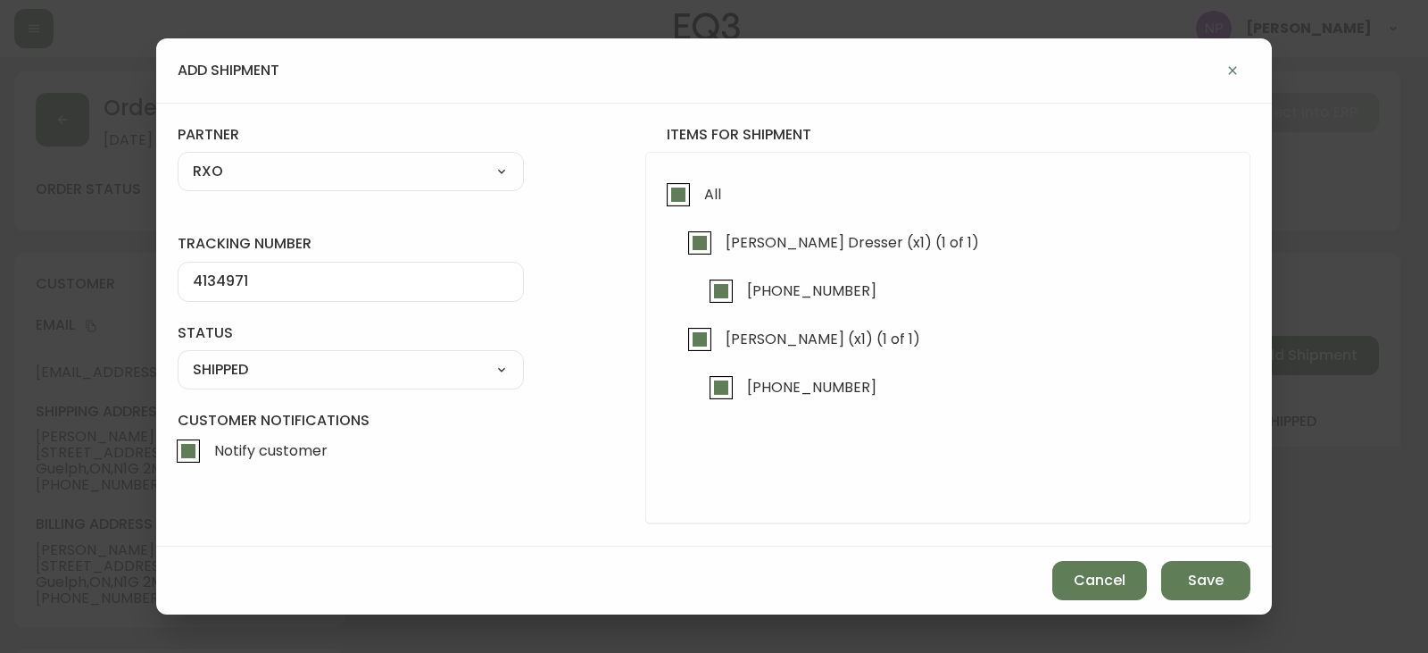
click at [1230, 601] on div "Cancel Save" at bounding box center [714, 580] width 1116 height 68
click at [1225, 587] on button "Save" at bounding box center [1206, 580] width 89 height 39
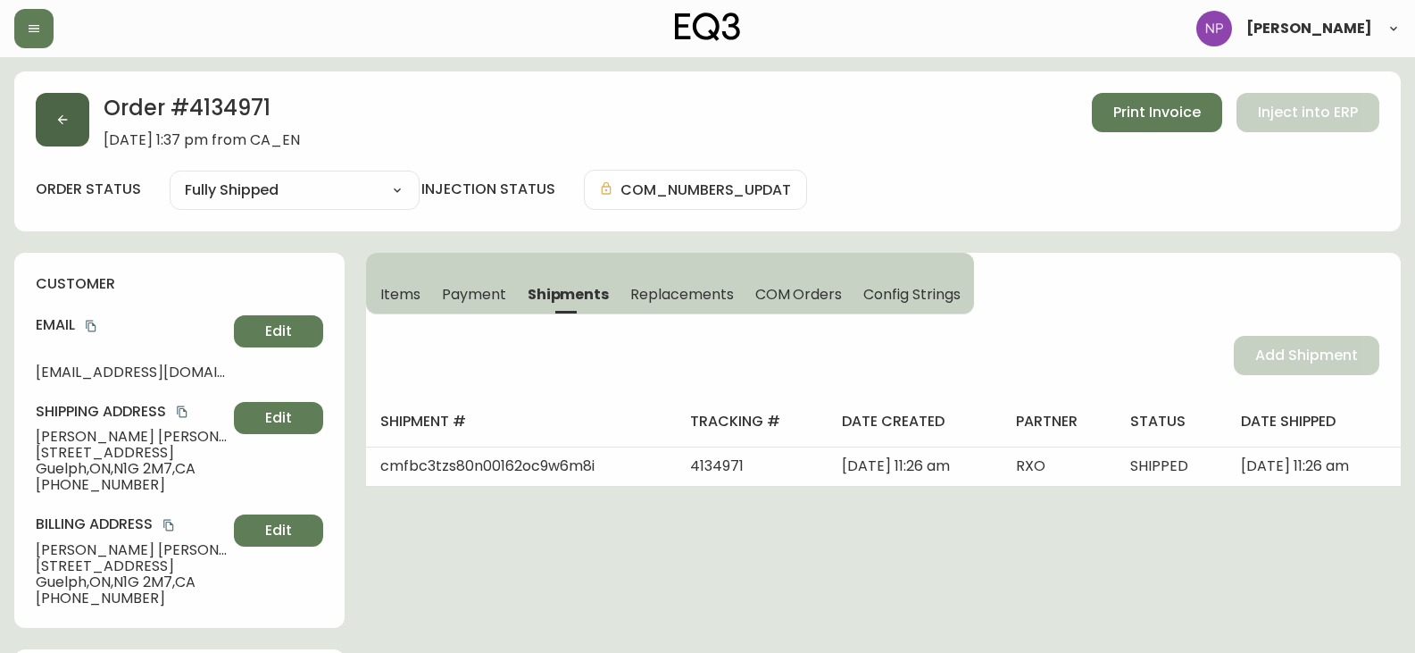
click at [46, 142] on button "button" at bounding box center [63, 120] width 54 height 54
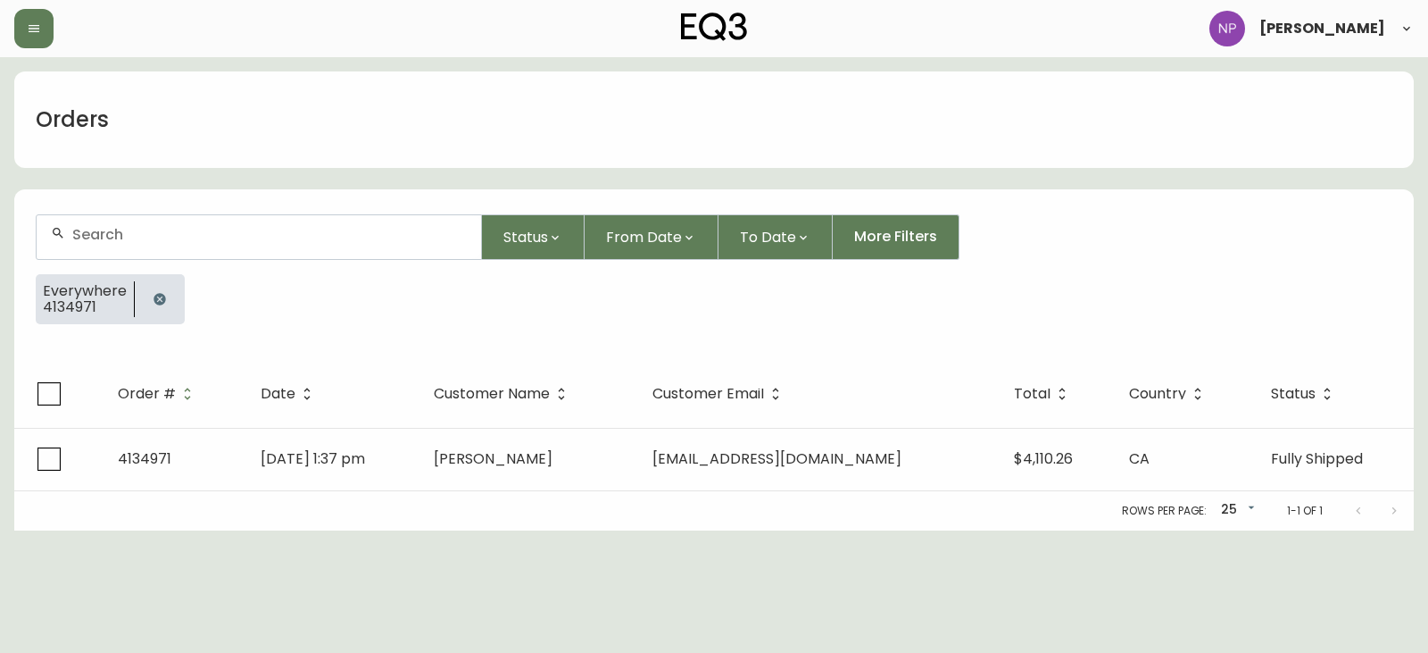
click at [149, 245] on div at bounding box center [259, 237] width 445 height 44
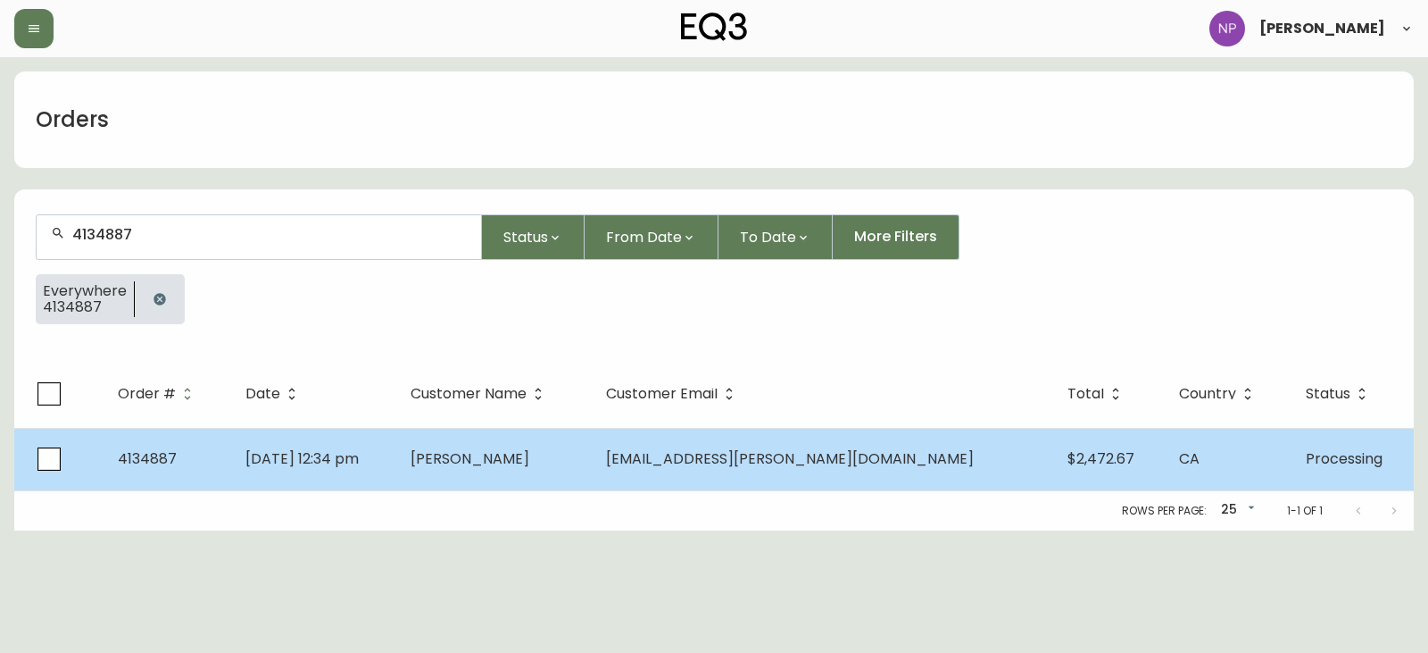
click at [291, 460] on span "Aug 27 2025, 12:34 pm" at bounding box center [302, 458] width 113 height 21
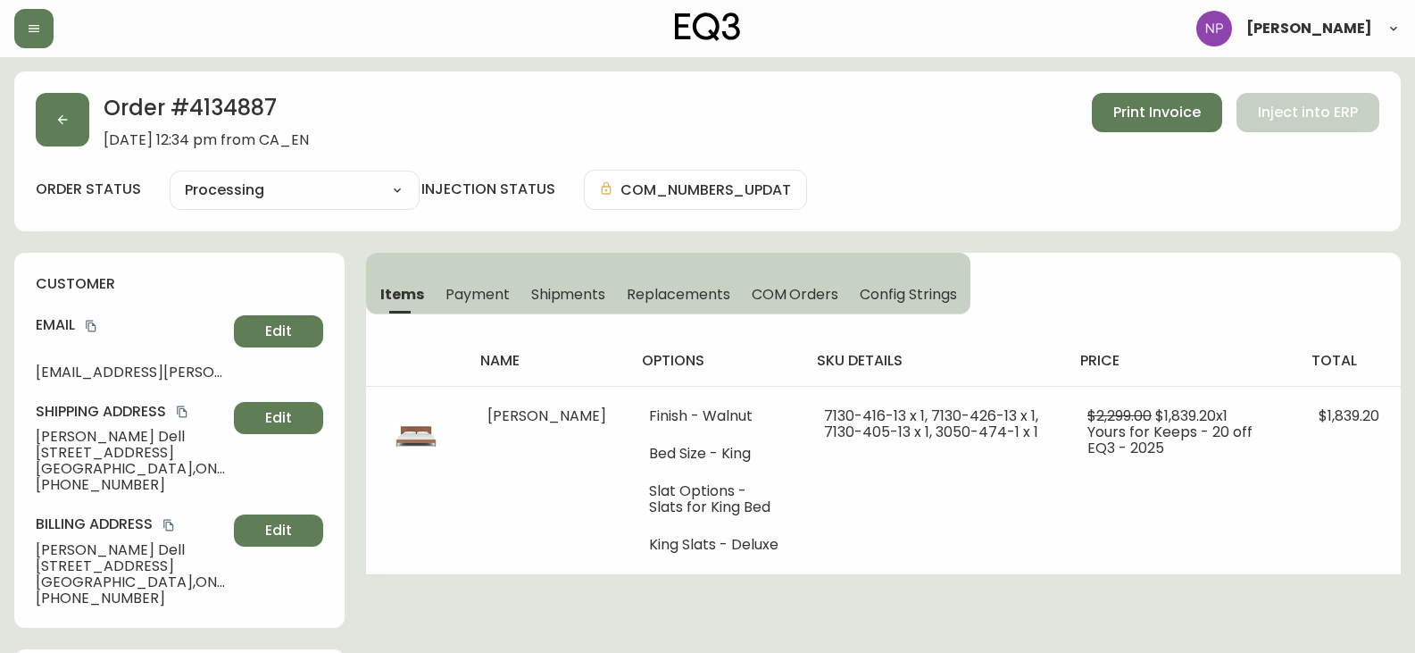
click at [564, 294] on span "Shipments" at bounding box center [568, 294] width 75 height 19
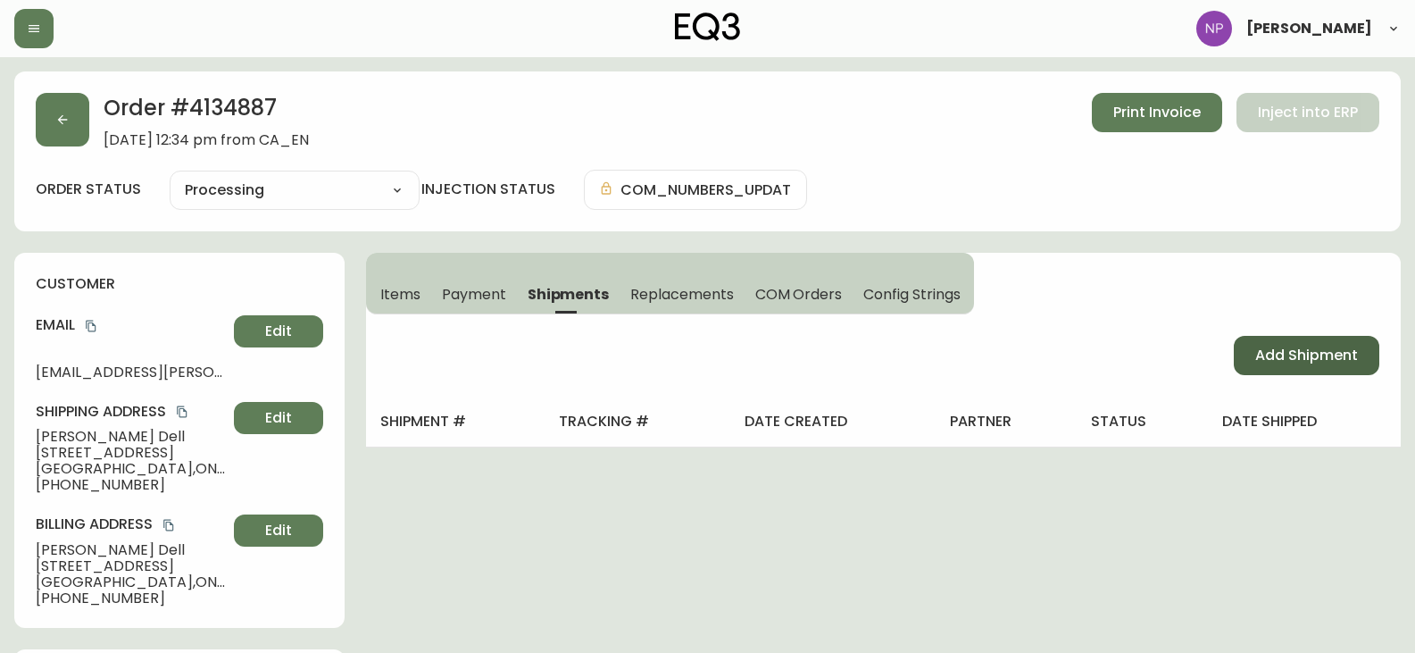
click at [1278, 352] on span "Add Shipment" at bounding box center [1306, 356] width 103 height 20
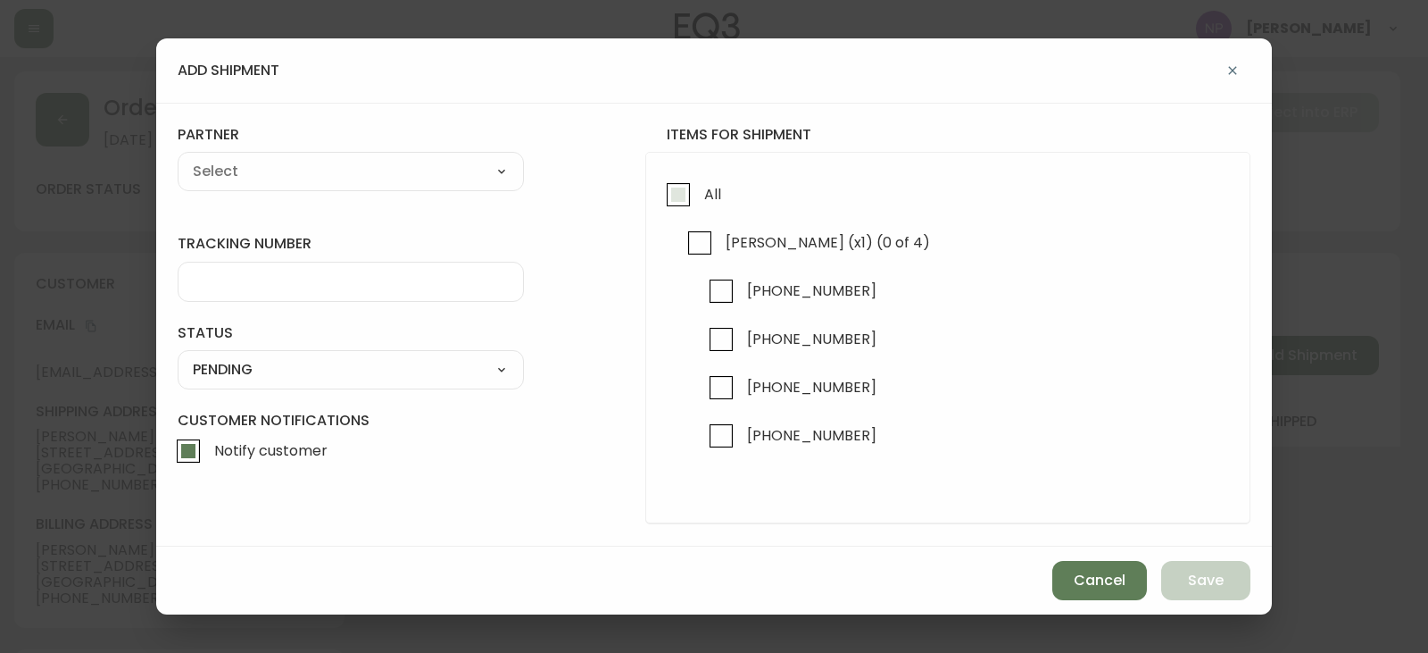
click at [693, 178] on input "All" at bounding box center [678, 194] width 41 height 41
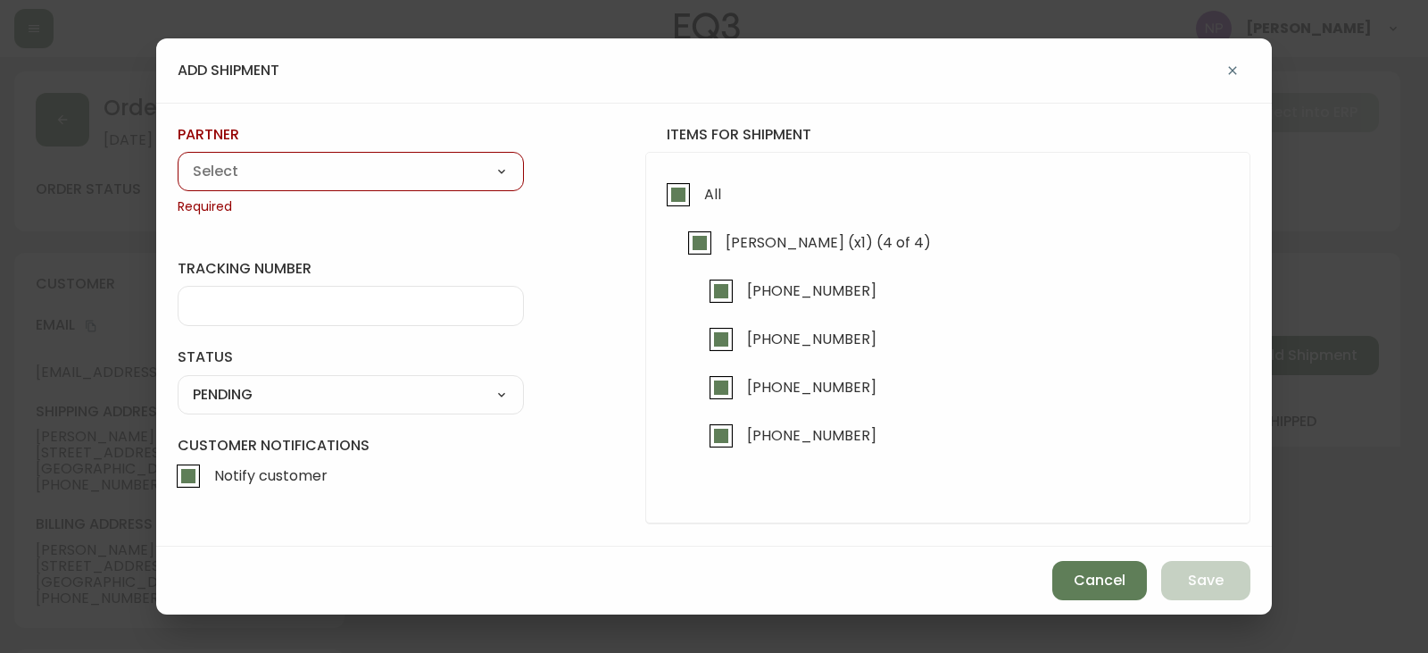
click at [419, 169] on select "A Move to Remember LLC ABF Freight Alero [PERSON_NAME] Canada Post Canpar Expre…" at bounding box center [351, 171] width 346 height 27
click at [178, 158] on select "A Move to Remember LLC ABF Freight Alero [PERSON_NAME] Canada Post Canpar Expre…" at bounding box center [351, 171] width 346 height 27
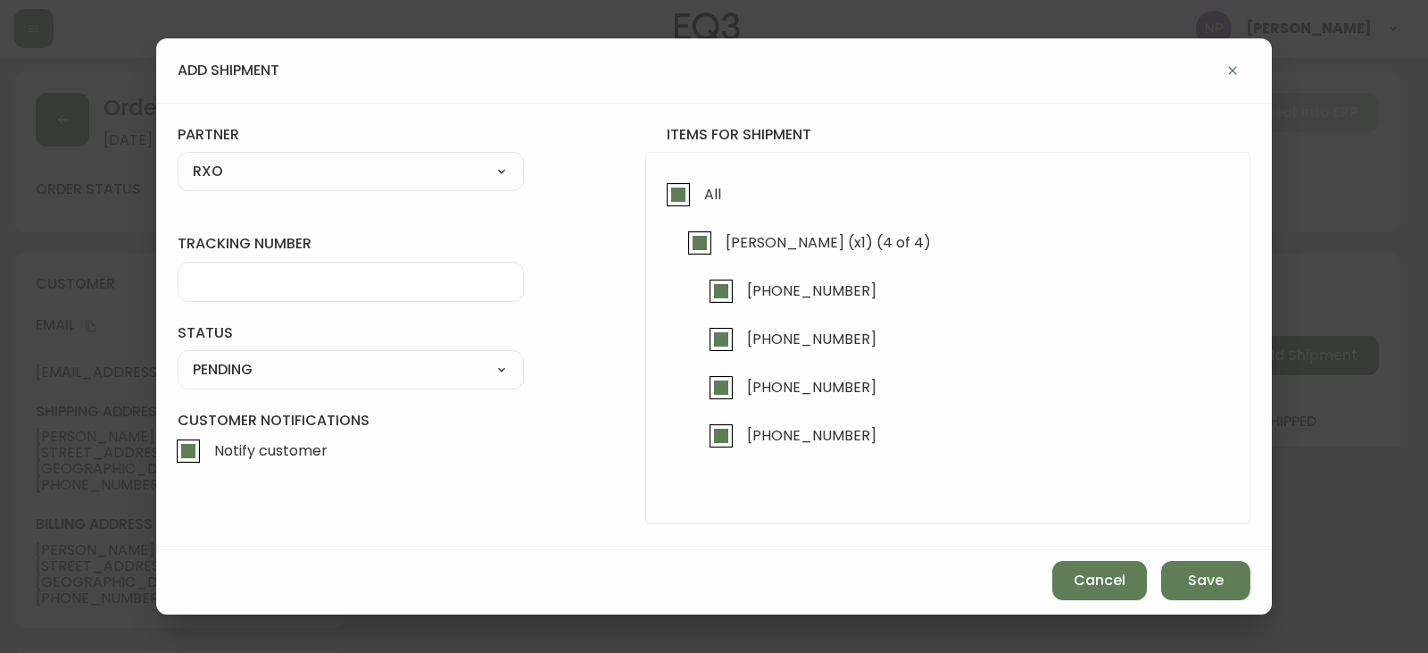
click at [263, 271] on div at bounding box center [351, 282] width 346 height 40
drag, startPoint x: 207, startPoint y: 359, endPoint x: 209, endPoint y: 379, distance: 19.7
click at [207, 359] on select "SHIPPED PENDING CANCELLED" at bounding box center [351, 369] width 346 height 27
click at [178, 356] on select "SHIPPED PENDING CANCELLED" at bounding box center [351, 369] width 346 height 27
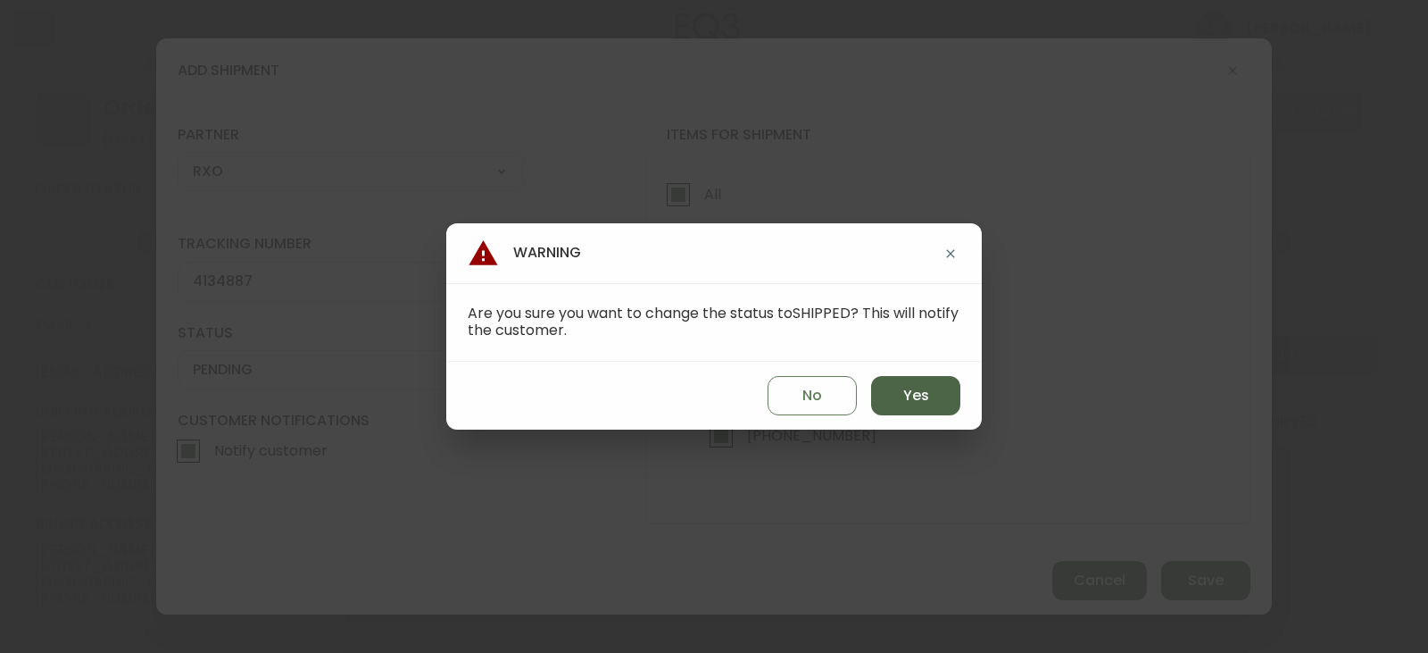
drag, startPoint x: 913, startPoint y: 401, endPoint x: 909, endPoint y: 382, distance: 19.3
click at [914, 404] on span "Yes" at bounding box center [916, 396] width 26 height 20
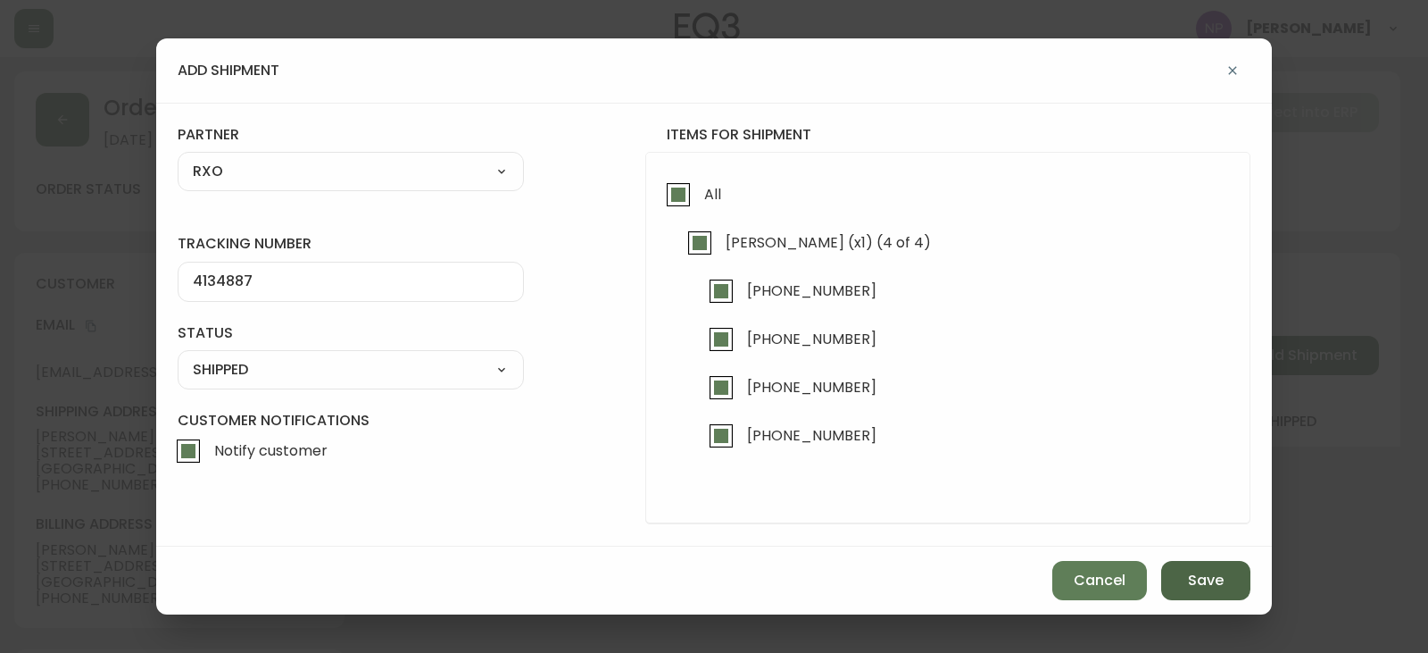
click at [1202, 597] on button "Save" at bounding box center [1206, 580] width 89 height 39
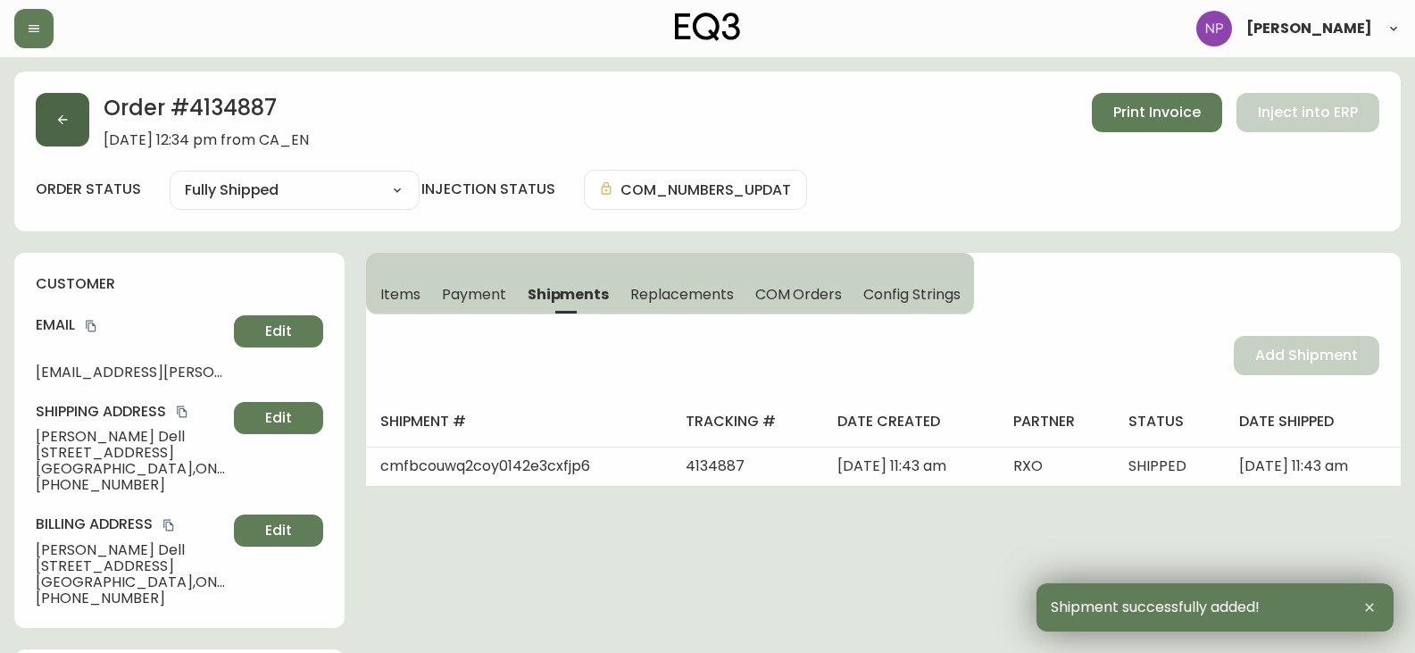
click at [75, 126] on button "button" at bounding box center [63, 120] width 54 height 54
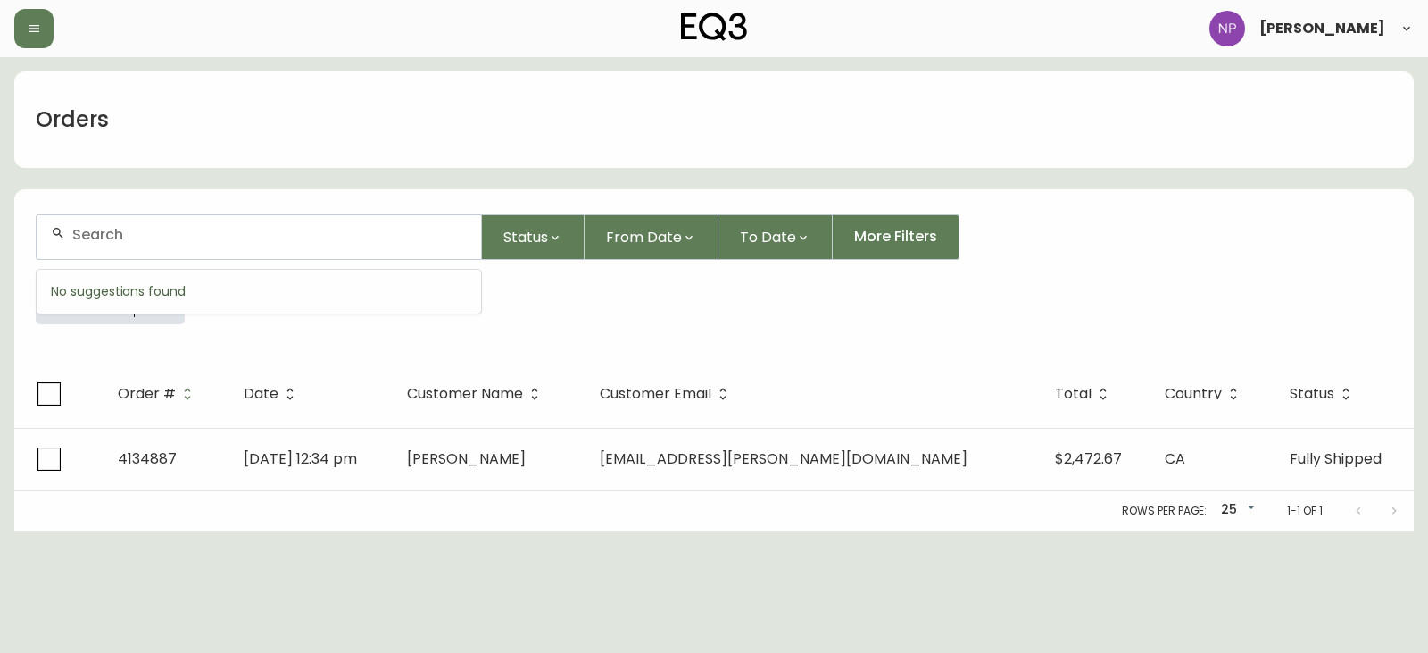
click at [84, 239] on input "text" at bounding box center [269, 234] width 395 height 17
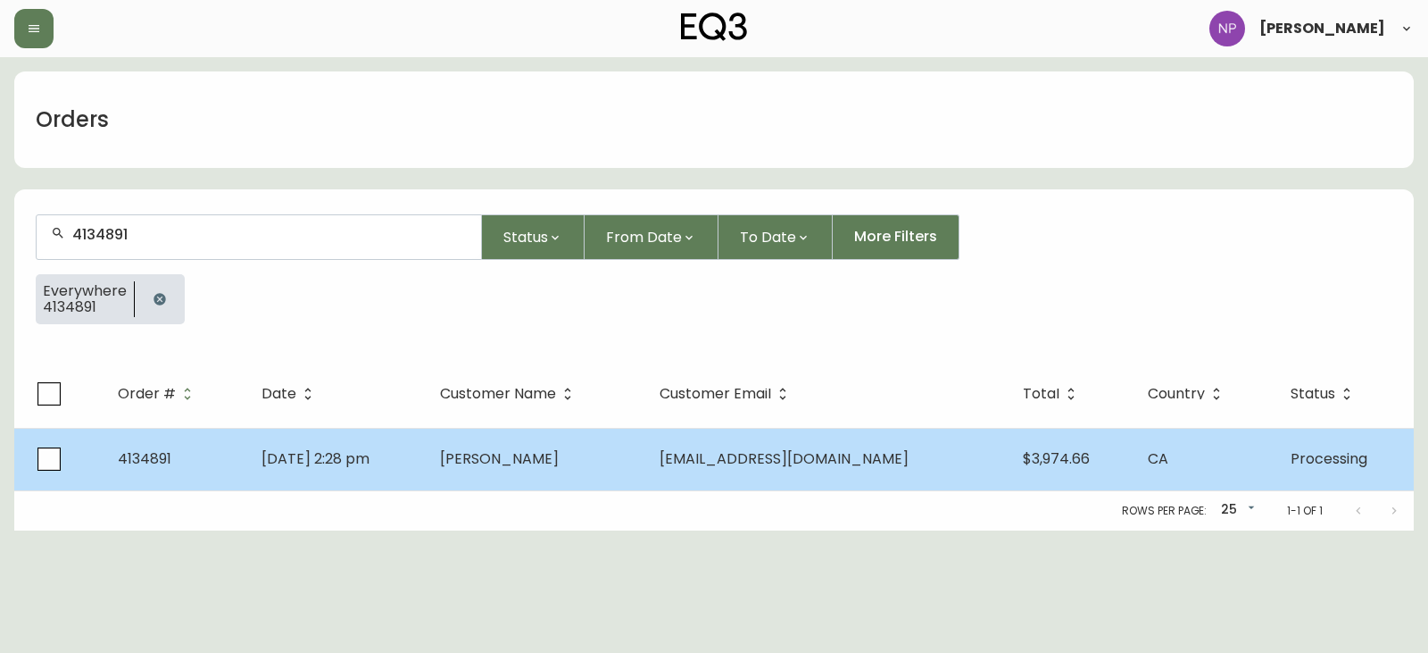
click at [775, 489] on td "lola_at_sea@hotmail.com" at bounding box center [826, 459] width 363 height 62
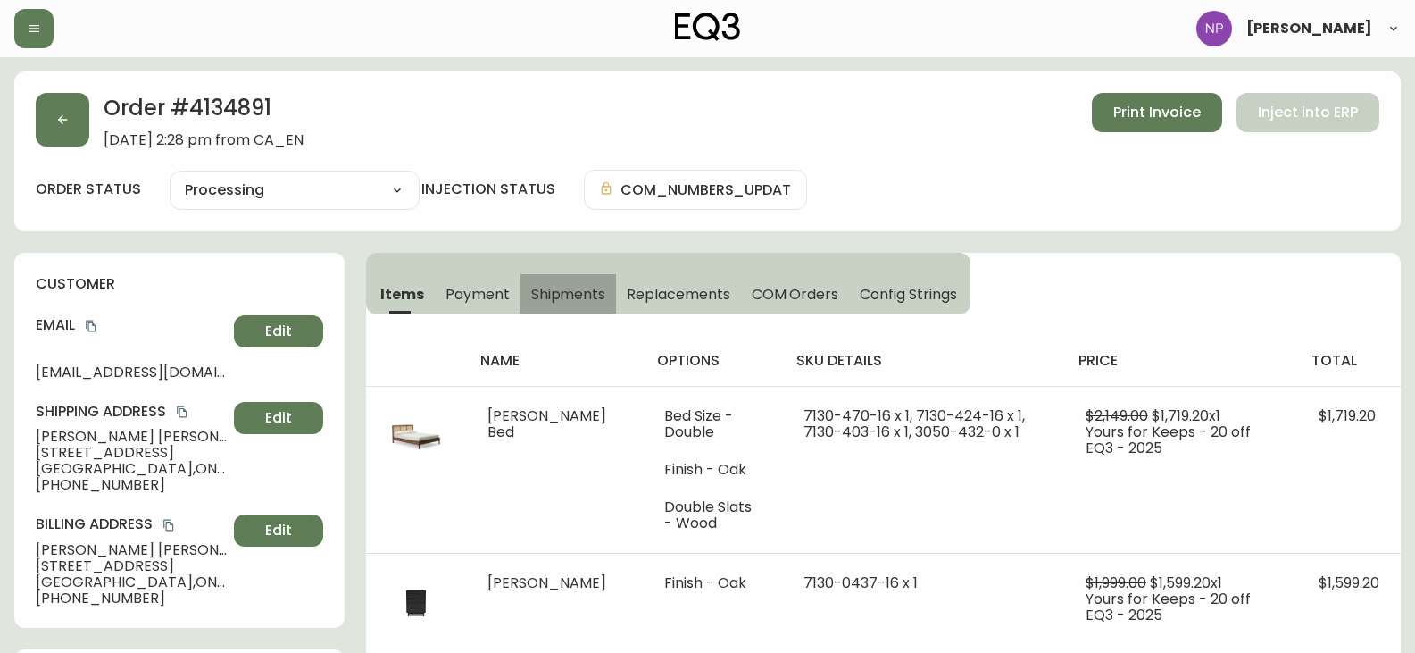
click at [554, 285] on span "Shipments" at bounding box center [568, 294] width 75 height 19
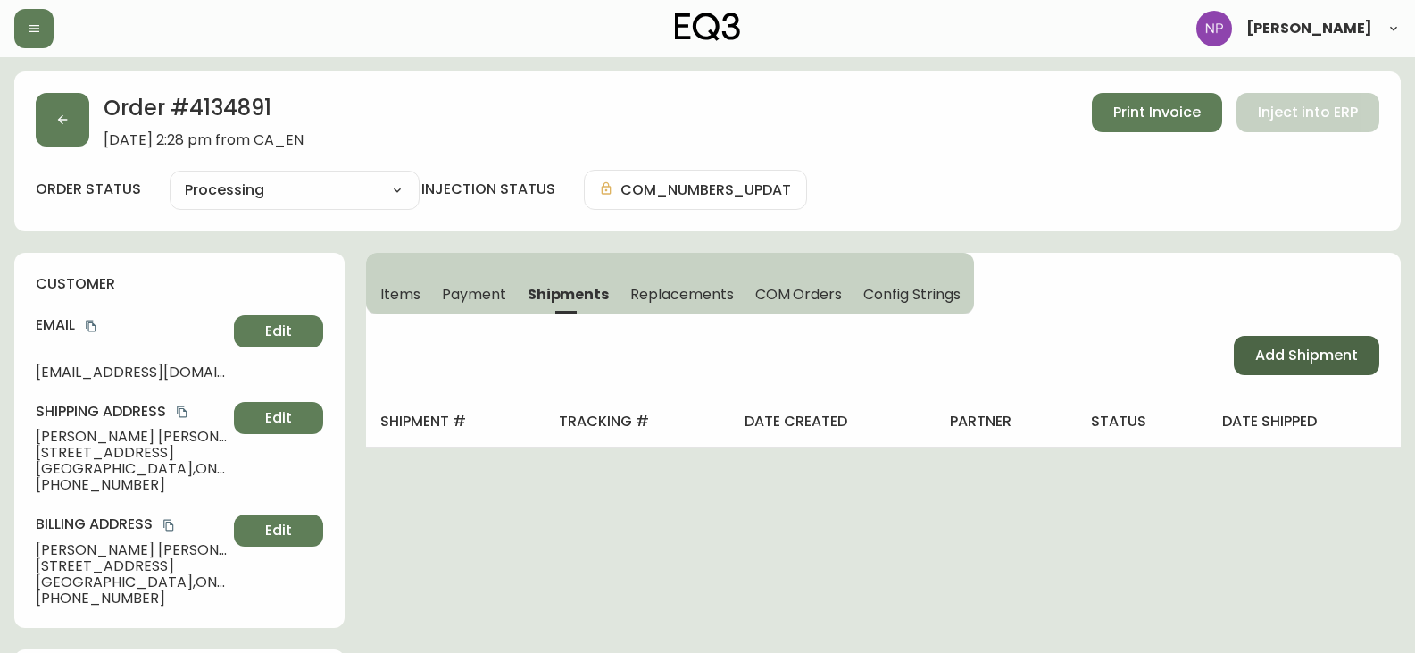
click at [1355, 338] on button "Add Shipment" at bounding box center [1307, 355] width 146 height 39
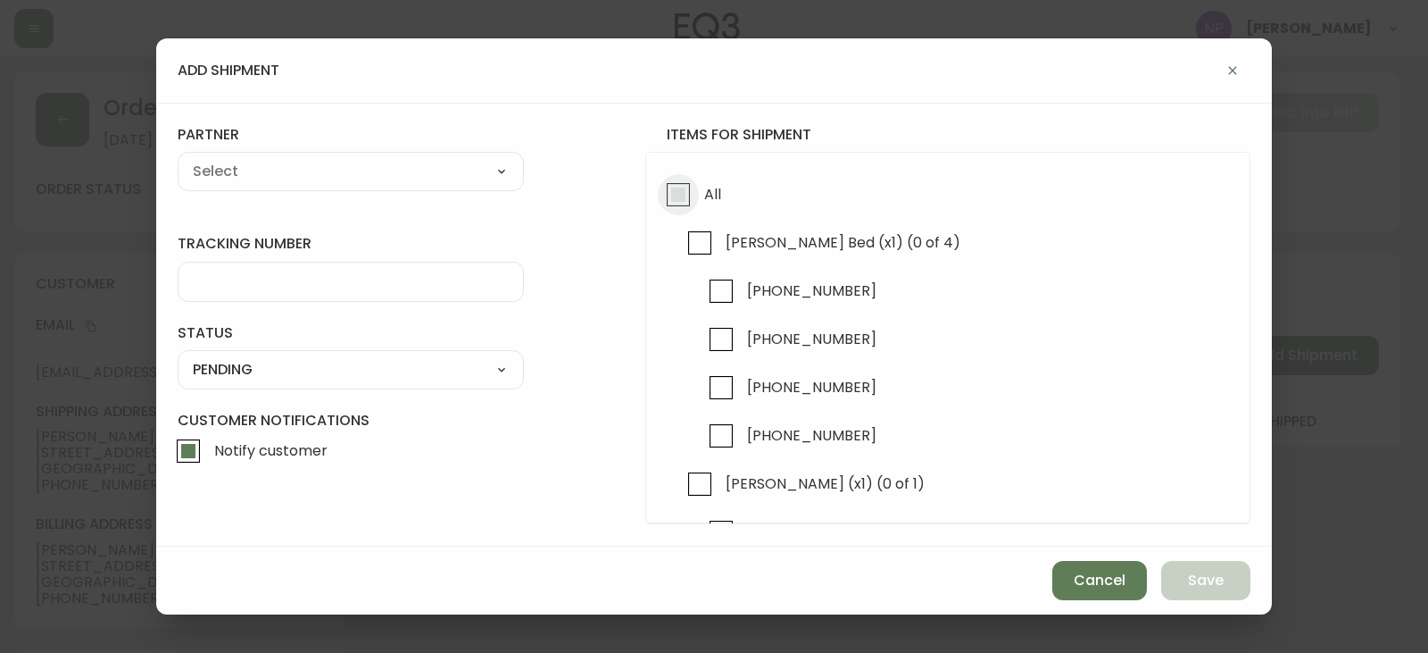
click at [674, 193] on input "All" at bounding box center [678, 194] width 41 height 41
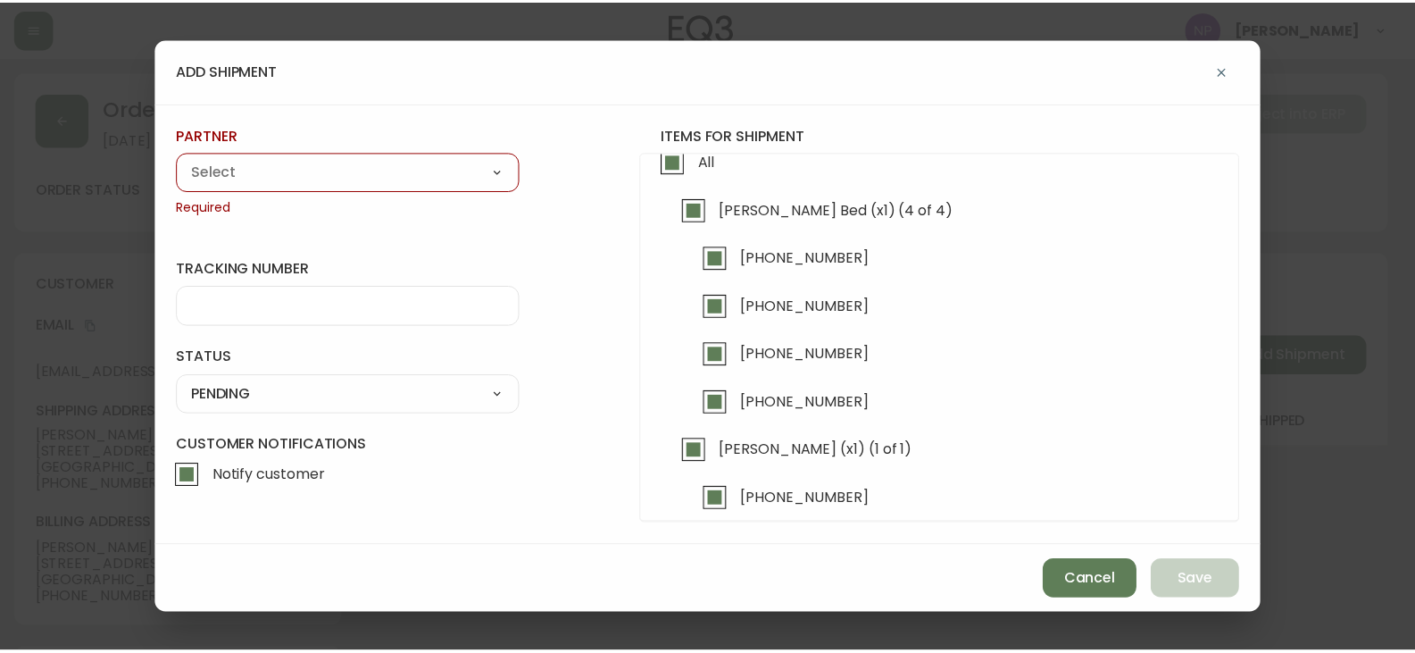
scroll to position [51, 0]
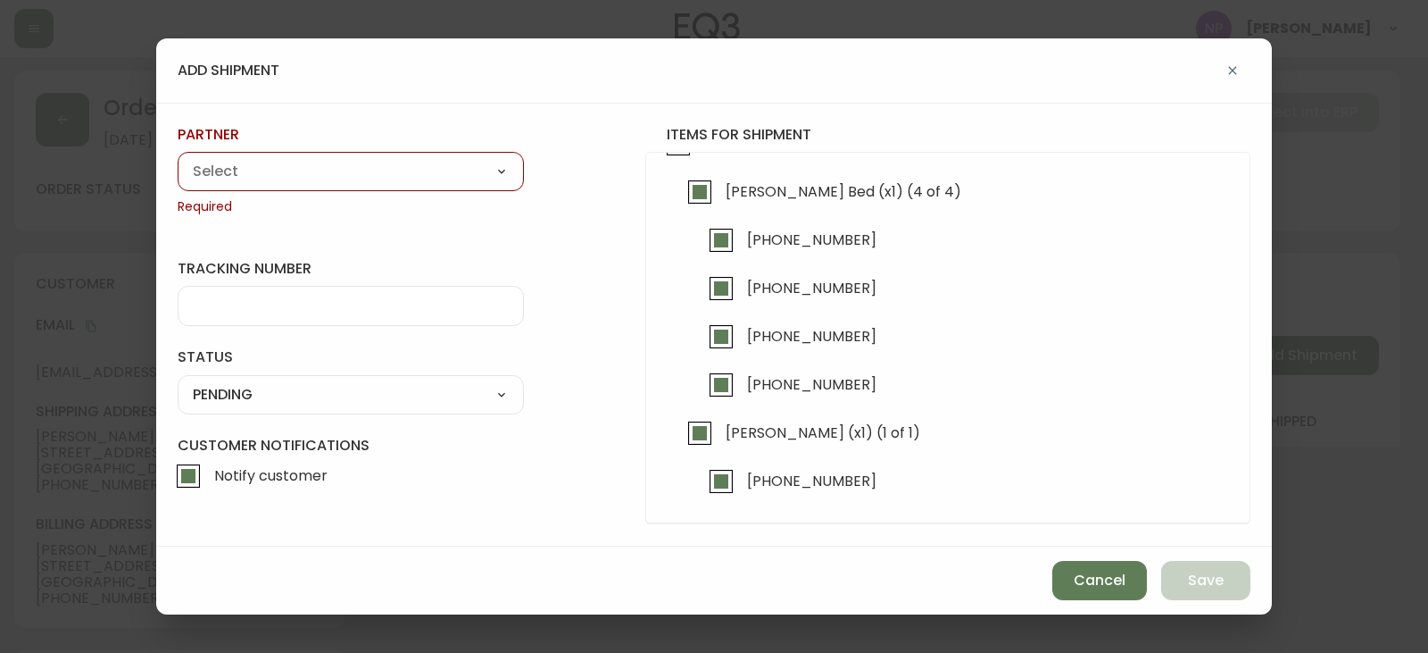
click at [311, 162] on select "A Move to Remember LLC ABF Freight Alero [PERSON_NAME] Canada Post Canpar Expre…" at bounding box center [351, 171] width 346 height 27
click at [178, 158] on select "A Move to Remember LLC ABF Freight Alero [PERSON_NAME] Canada Post Canpar Expre…" at bounding box center [351, 171] width 346 height 27
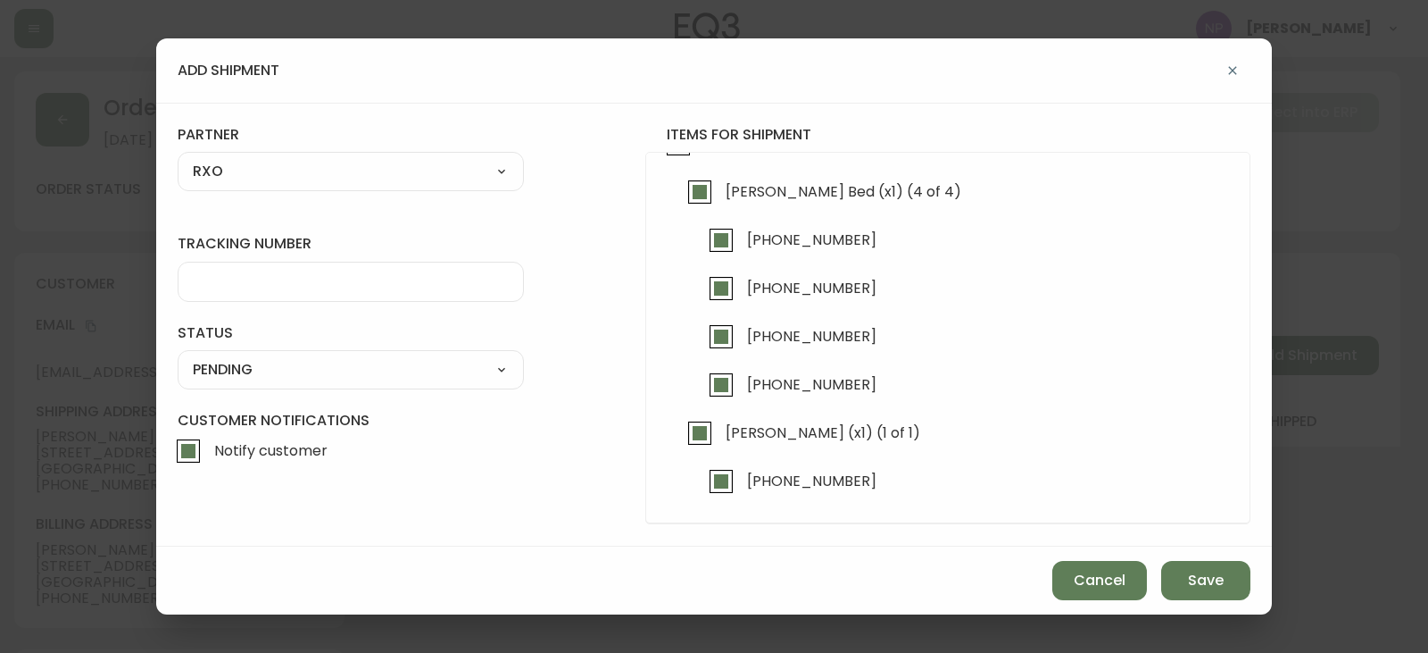
click at [249, 280] on input "tracking number" at bounding box center [351, 281] width 316 height 17
drag, startPoint x: 251, startPoint y: 362, endPoint x: 248, endPoint y: 371, distance: 9.3
click at [251, 363] on select "SHIPPED PENDING CANCELLED" at bounding box center [351, 369] width 346 height 27
click at [178, 356] on select "SHIPPED PENDING CANCELLED" at bounding box center [351, 369] width 346 height 27
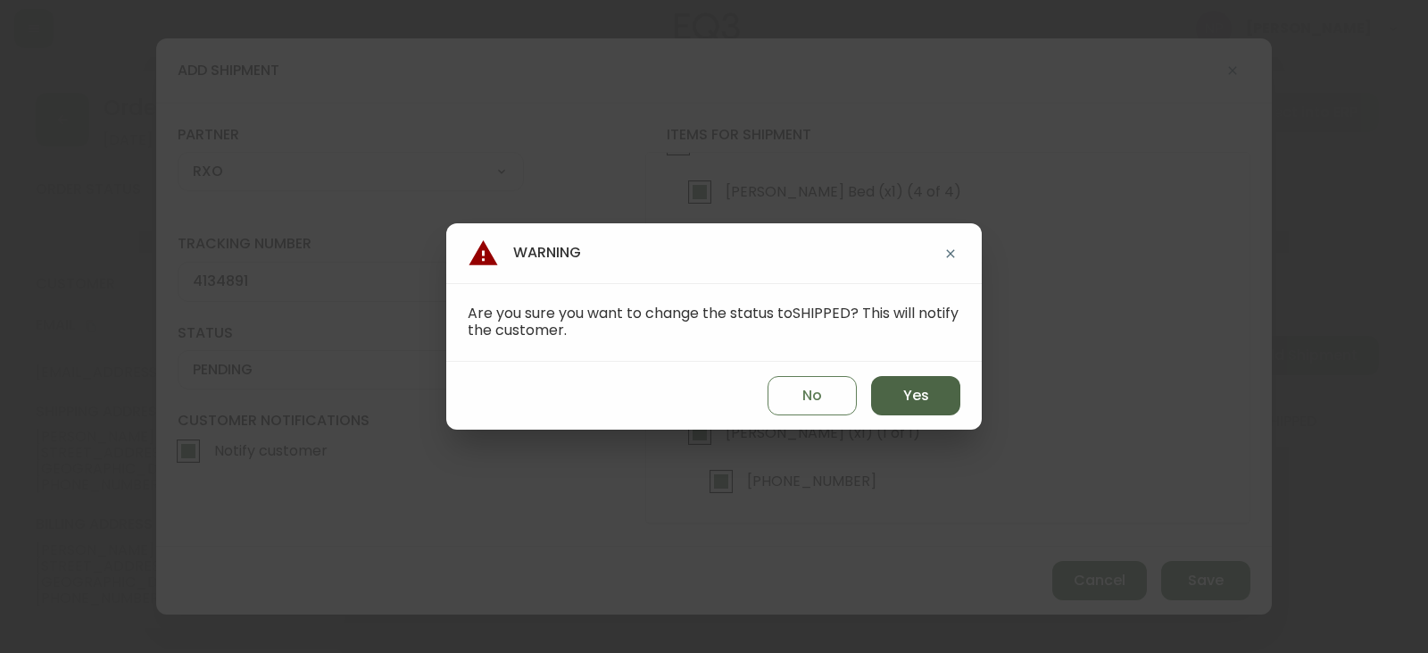
click at [895, 387] on button "Yes" at bounding box center [915, 395] width 89 height 39
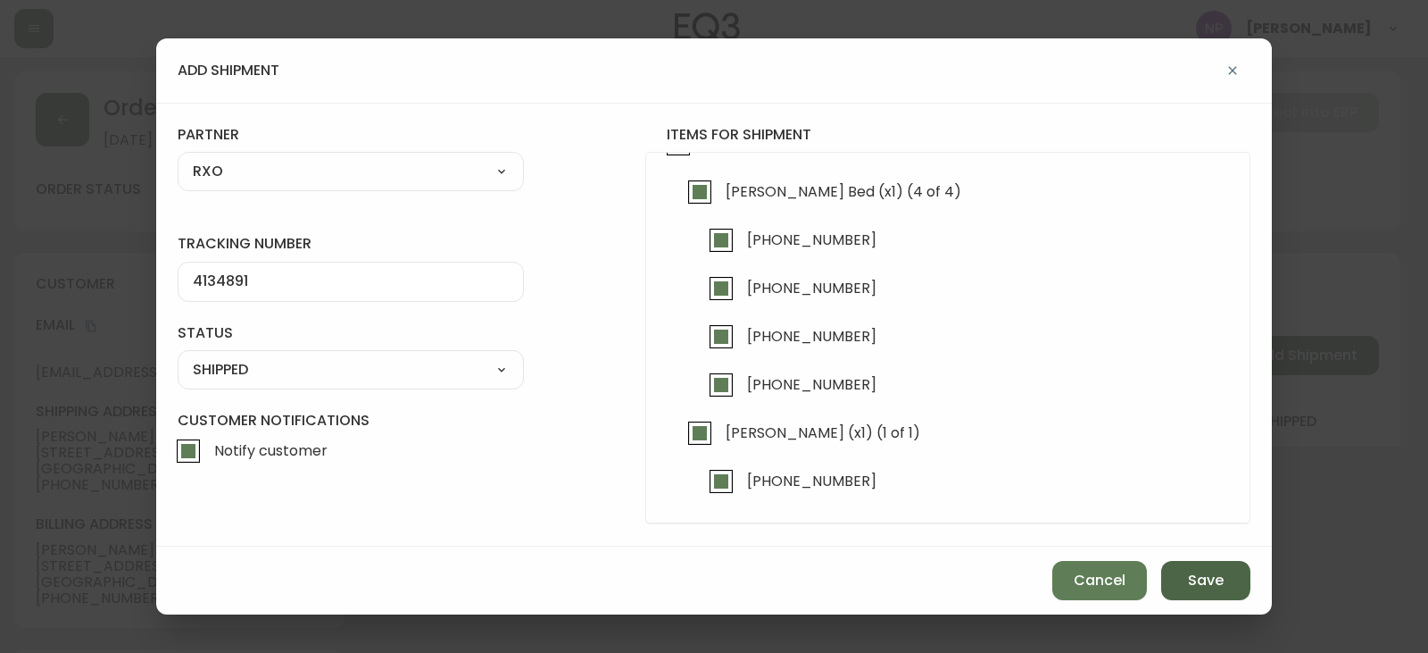
drag, startPoint x: 1255, startPoint y: 582, endPoint x: 1247, endPoint y: 587, distance: 9.2
click at [1251, 583] on div "Cancel Save" at bounding box center [714, 580] width 1116 height 68
click at [1212, 583] on span "Save" at bounding box center [1206, 580] width 36 height 20
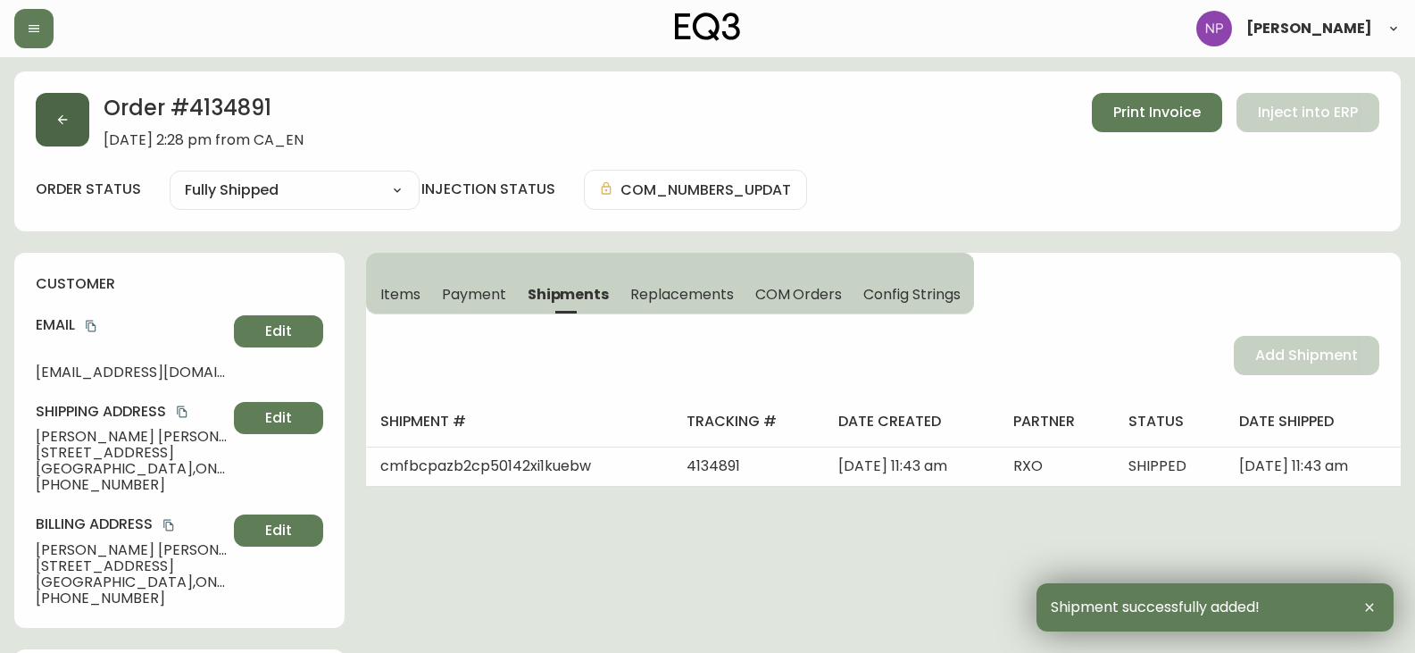
click at [62, 121] on icon "button" at bounding box center [62, 119] width 14 height 14
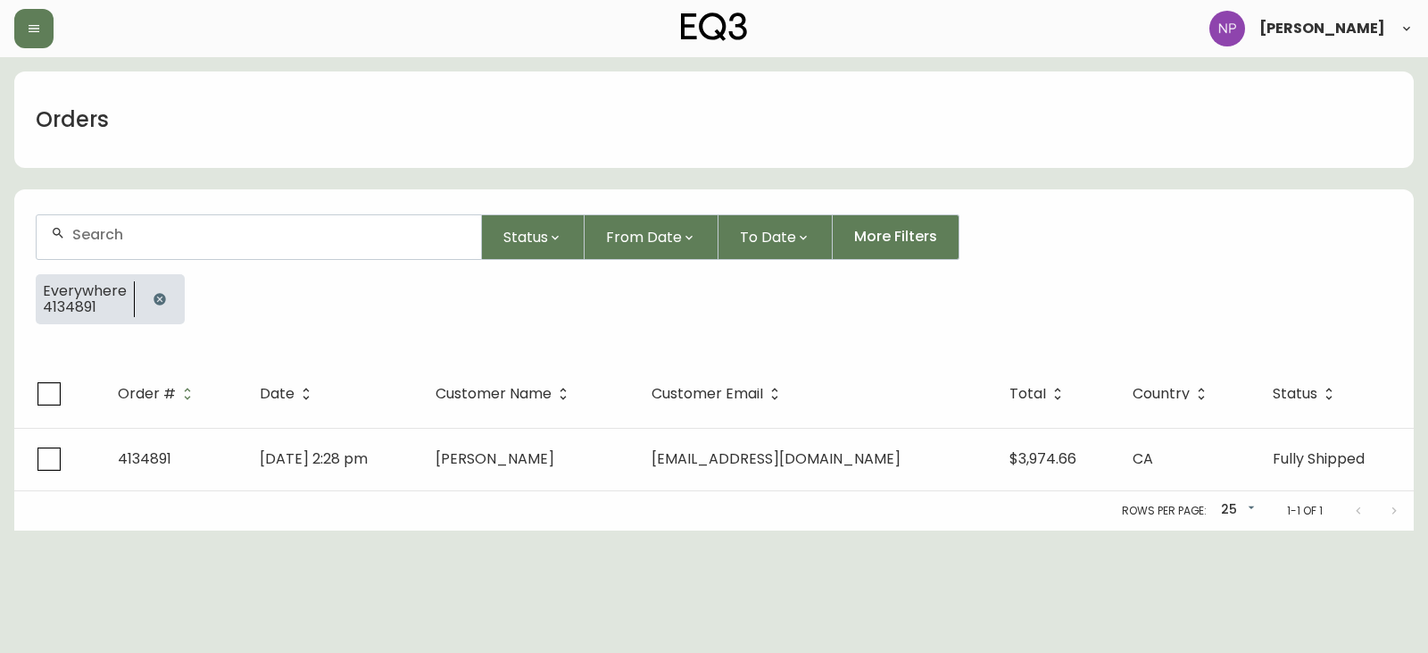
click at [146, 251] on div at bounding box center [259, 237] width 445 height 44
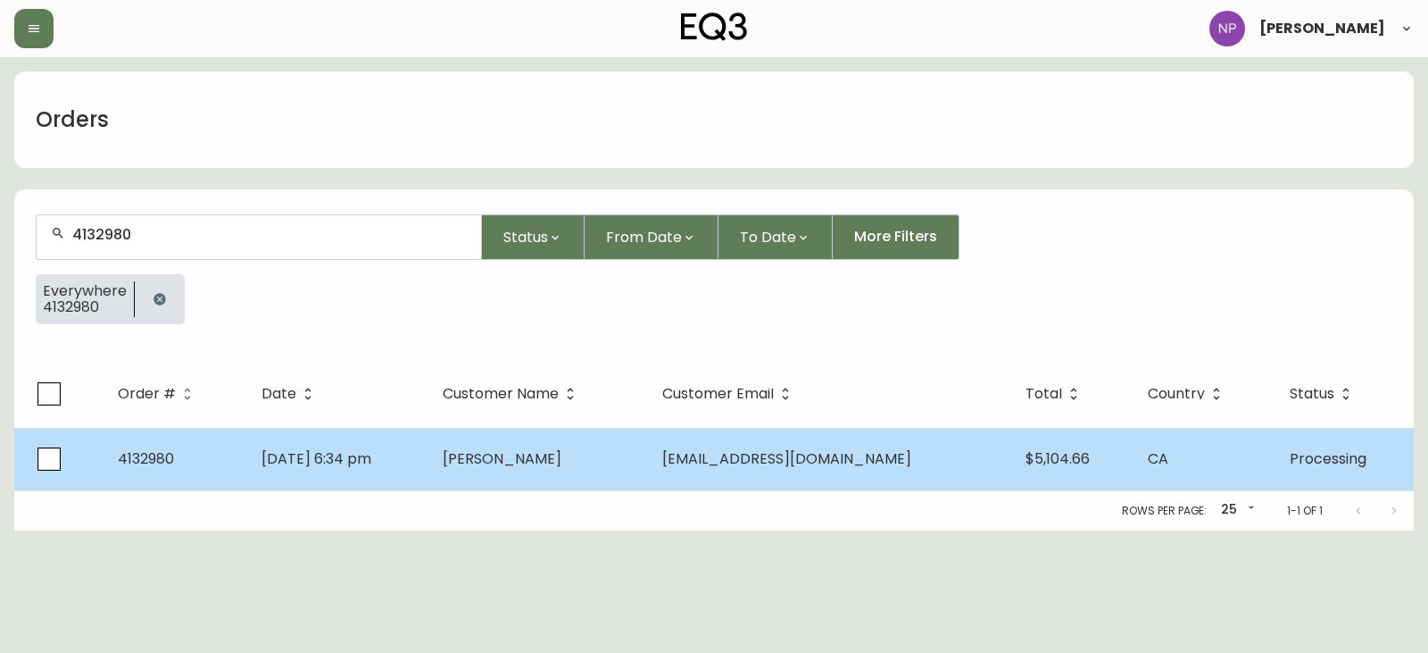
click at [279, 429] on td "May 15 2025, 6:34 pm" at bounding box center [337, 459] width 181 height 62
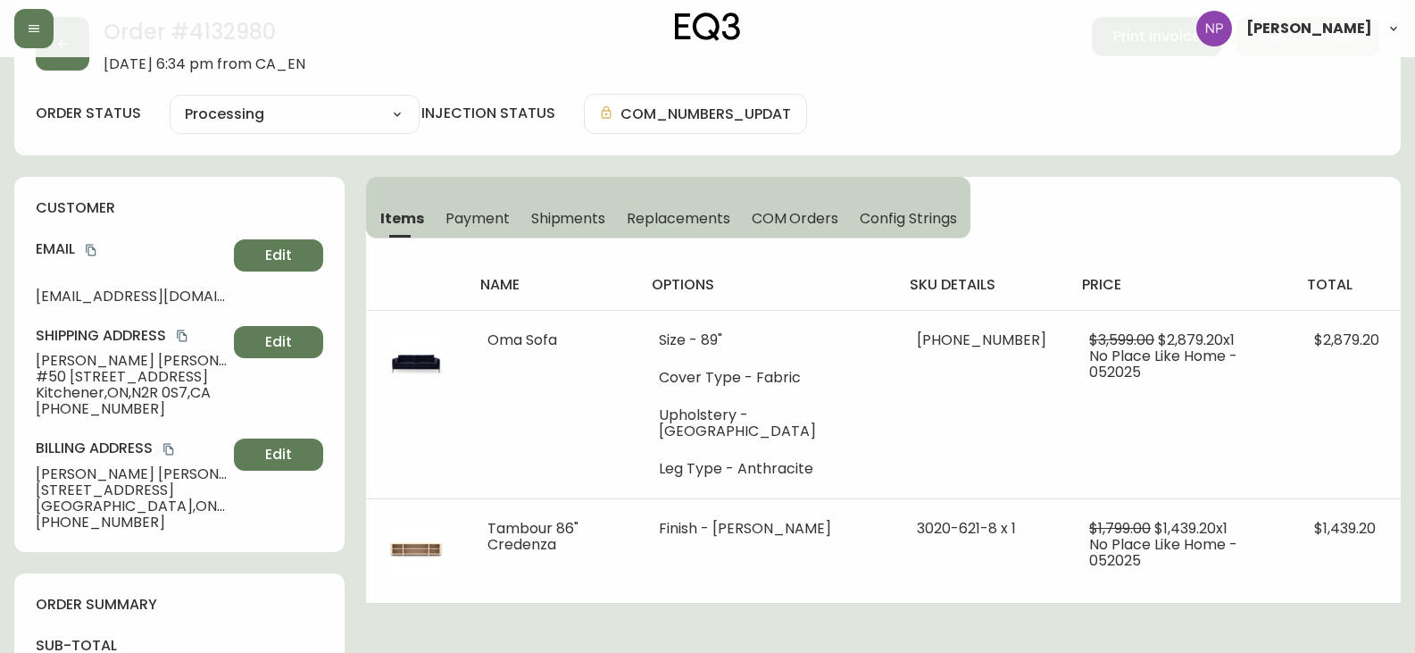
scroll to position [179, 0]
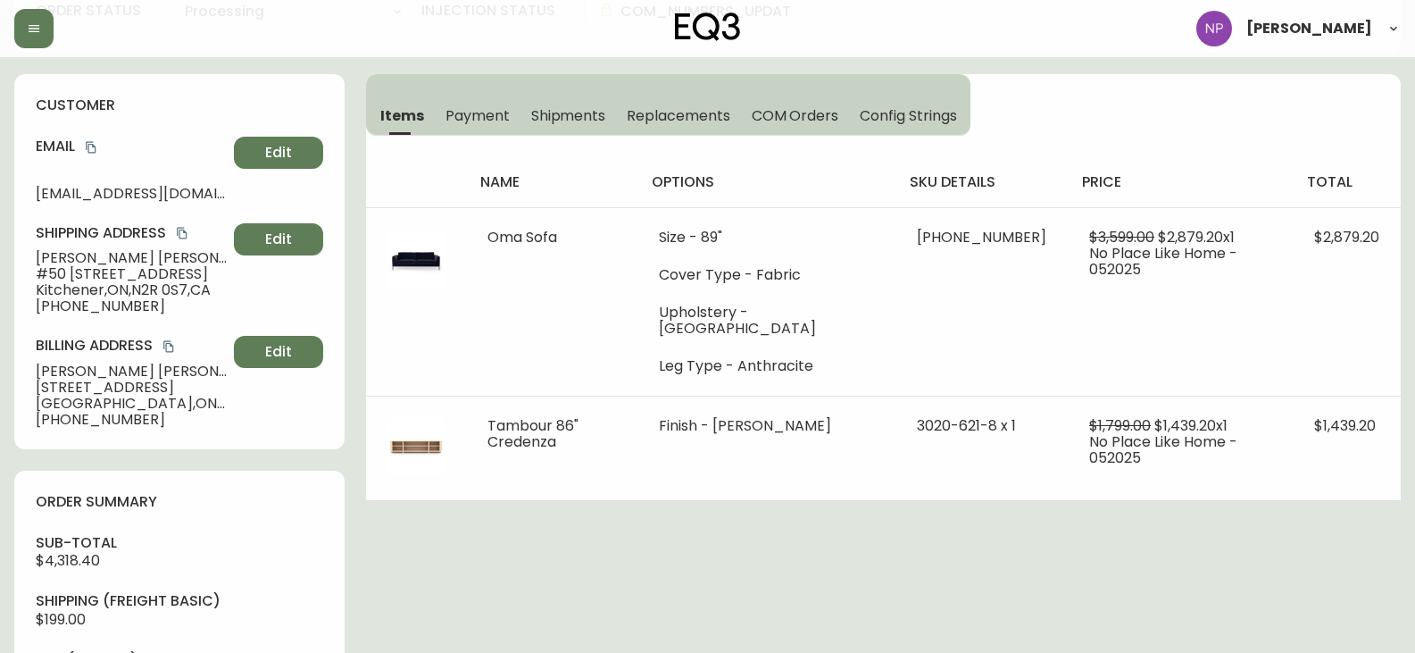
click at [554, 112] on span "Shipments" at bounding box center [568, 115] width 75 height 19
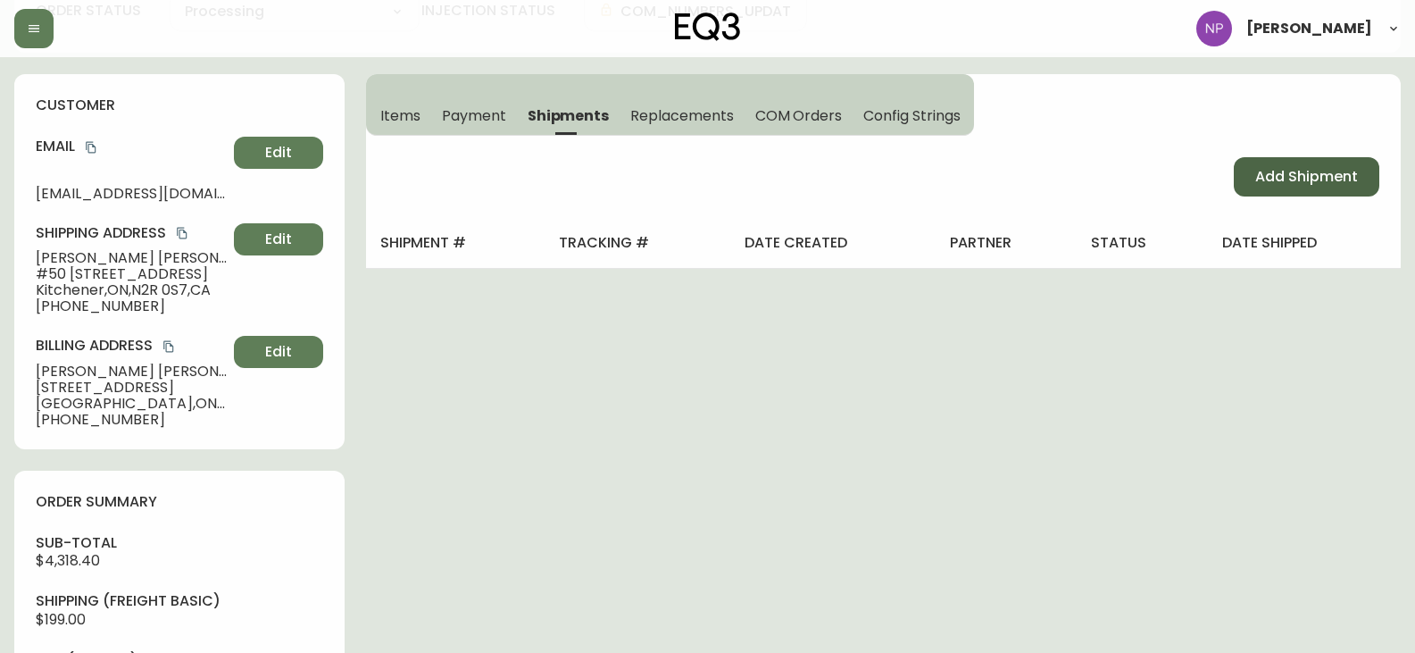
click at [1347, 183] on span "Add Shipment" at bounding box center [1306, 177] width 103 height 20
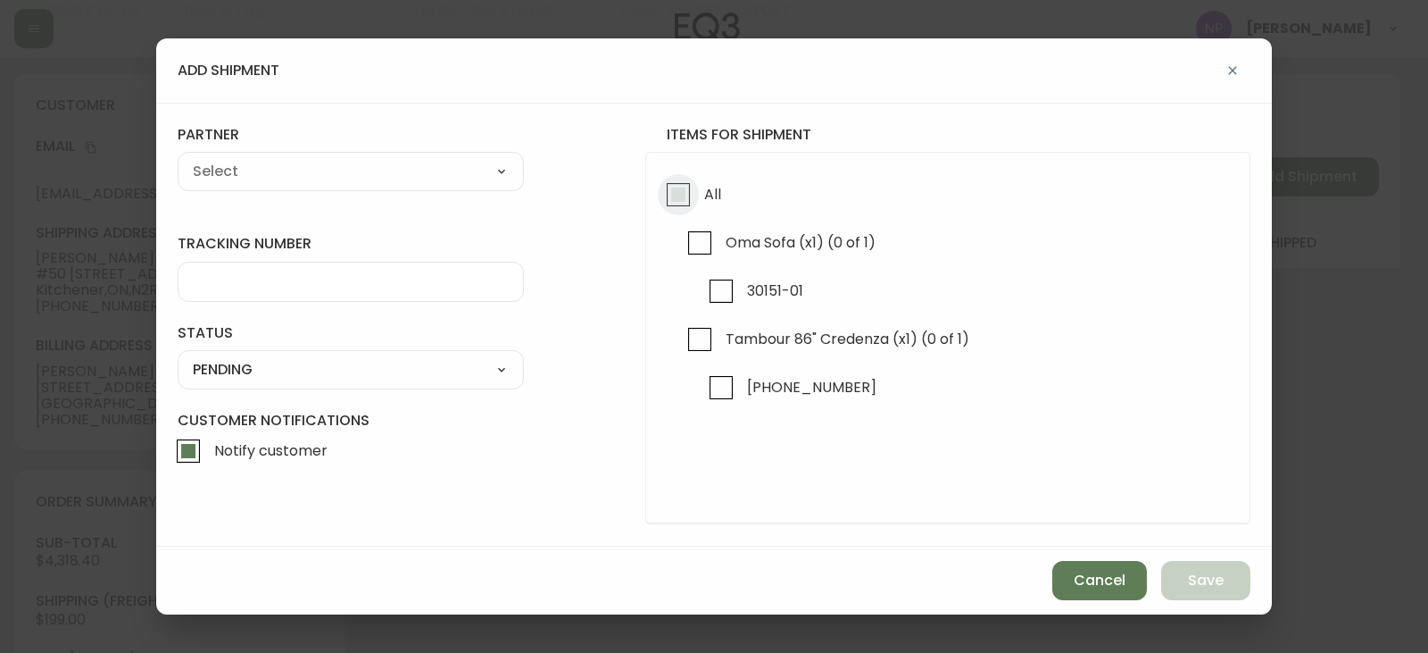
click at [693, 195] on input "All" at bounding box center [678, 194] width 41 height 41
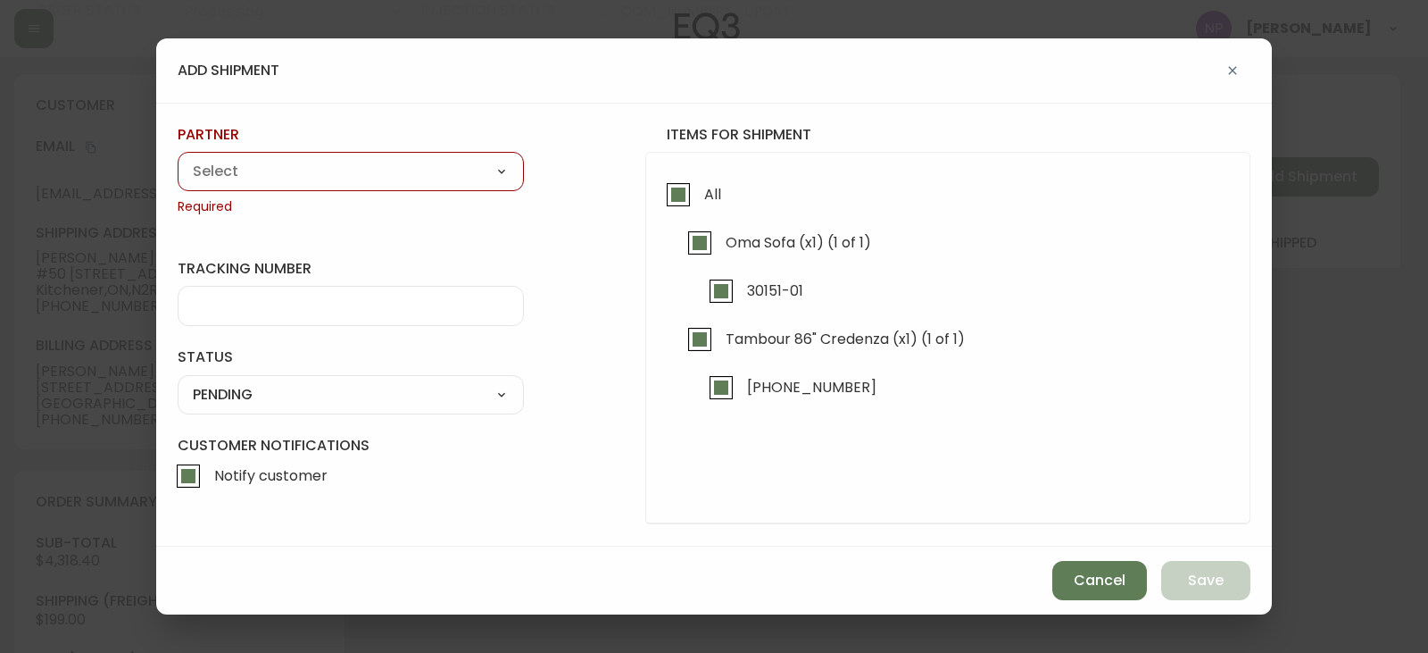
click at [416, 170] on select "A Move to Remember LLC ABF Freight Alero [PERSON_NAME] Canada Post Canpar Expre…" at bounding box center [351, 171] width 346 height 27
click at [178, 158] on select "A Move to Remember LLC ABF Freight Alero [PERSON_NAME] Canada Post Canpar Expre…" at bounding box center [351, 171] width 346 height 27
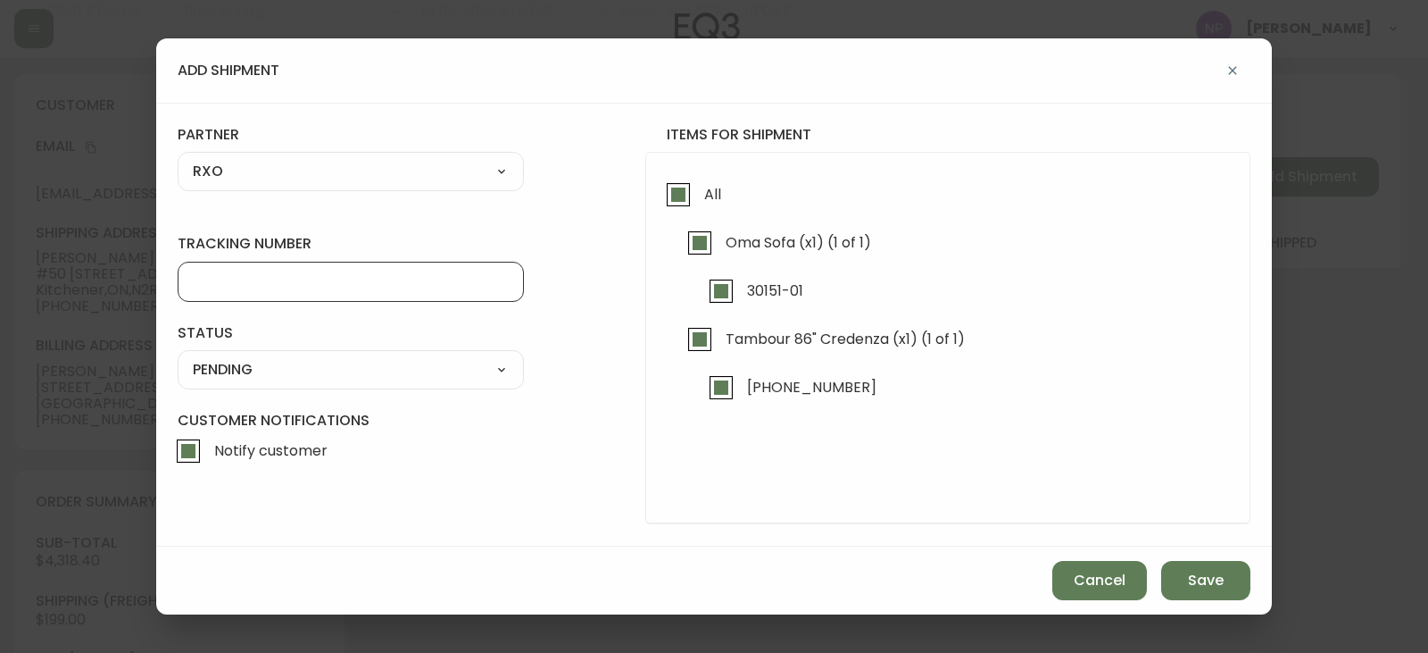
click at [259, 286] on input "tracking number" at bounding box center [351, 281] width 316 height 17
click at [322, 376] on select "SHIPPED PENDING CANCELLED" at bounding box center [351, 369] width 346 height 27
click at [178, 356] on select "SHIPPED PENDING CANCELLED" at bounding box center [351, 369] width 346 height 27
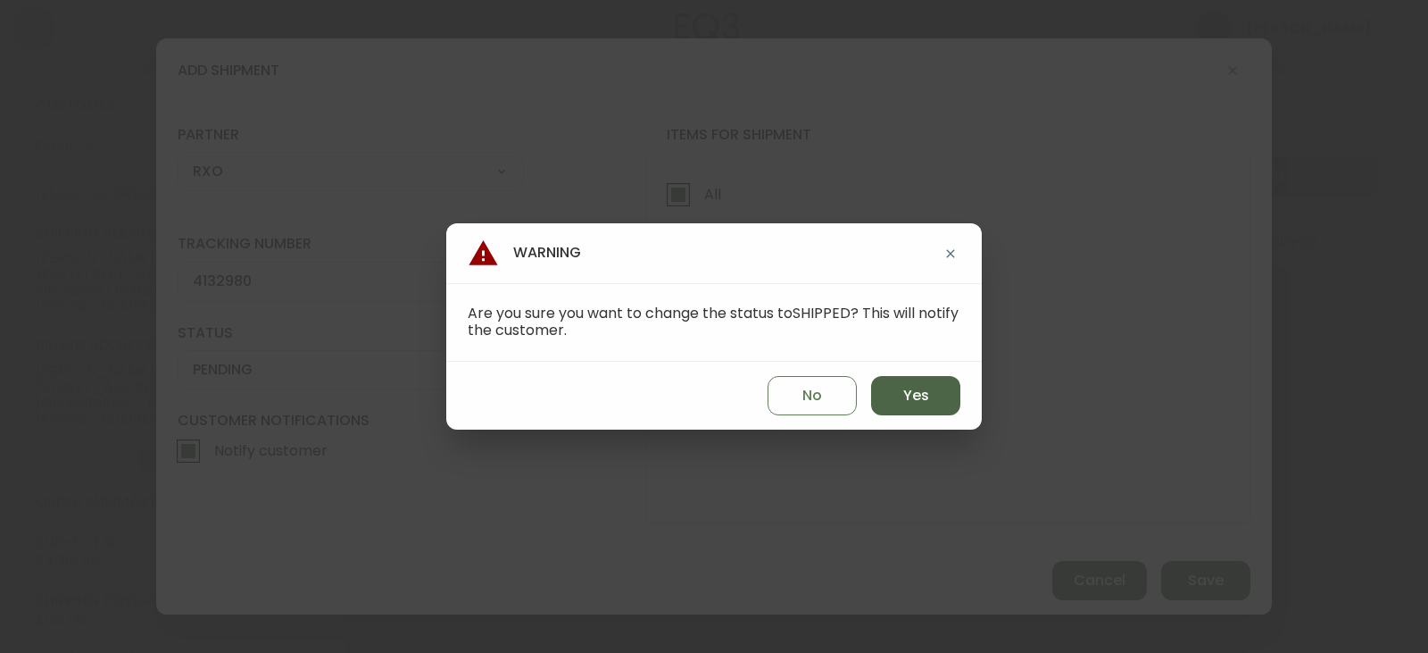
click at [908, 396] on span "Yes" at bounding box center [916, 396] width 26 height 20
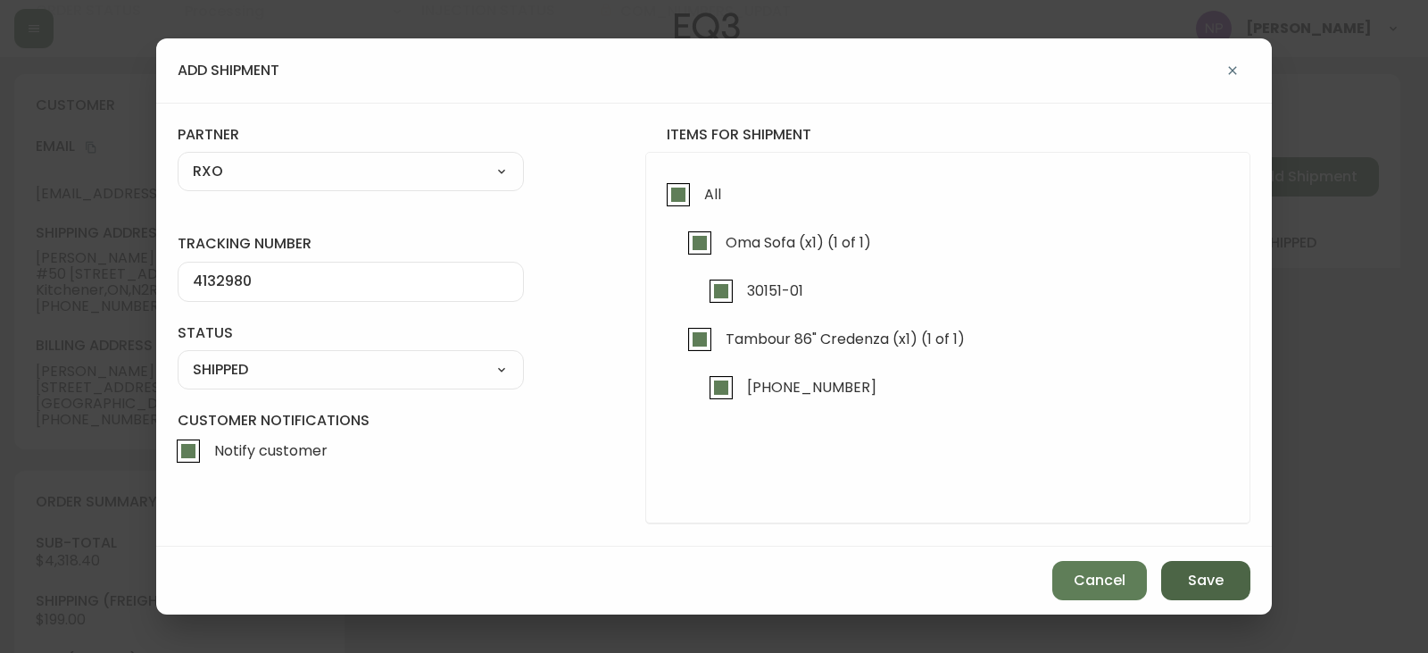
click at [1222, 590] on span "Save" at bounding box center [1206, 580] width 36 height 20
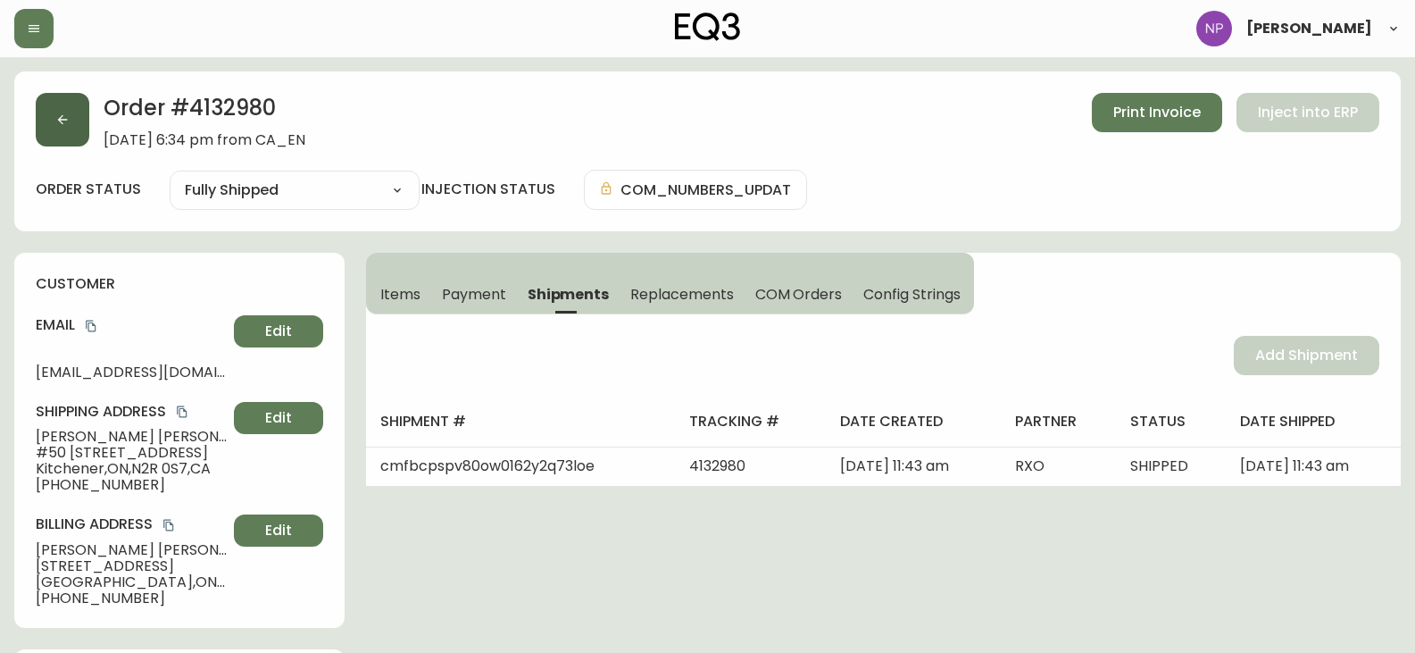
click at [80, 107] on button "button" at bounding box center [63, 120] width 54 height 54
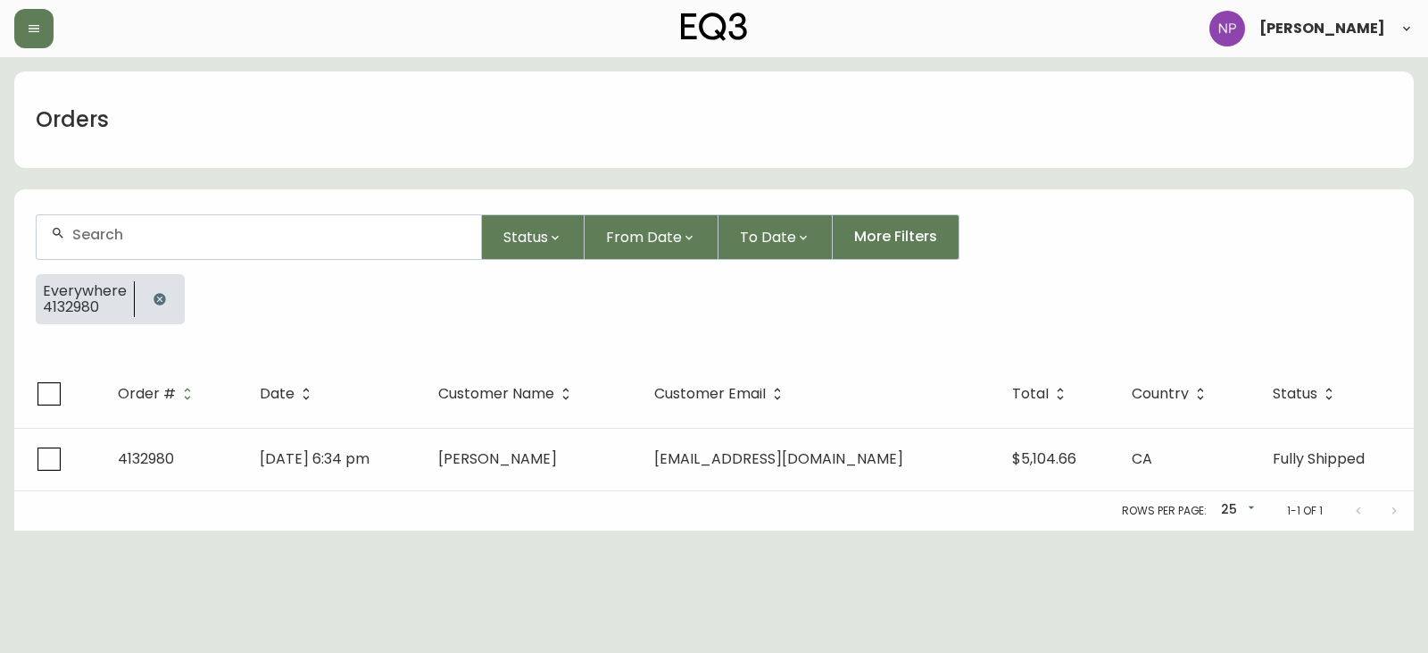
click at [98, 221] on div at bounding box center [259, 237] width 445 height 44
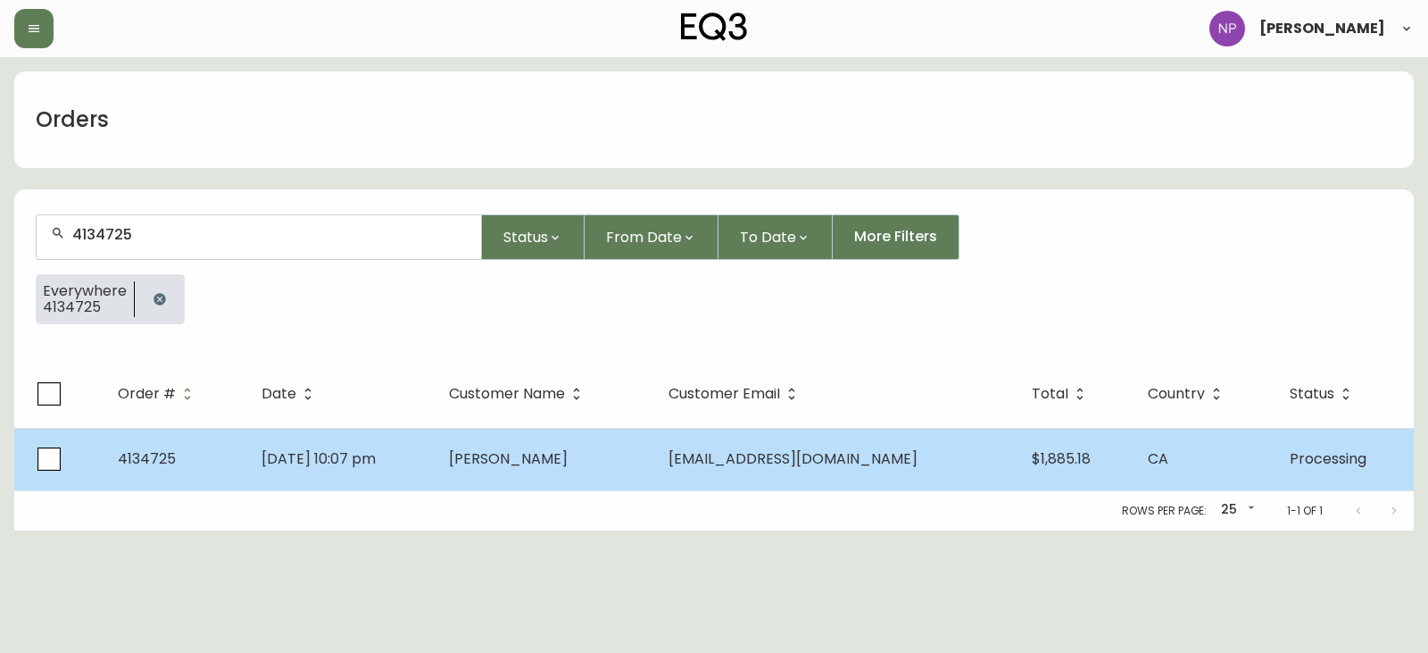
click at [435, 478] on td "Aug 20 2025, 10:07 pm" at bounding box center [340, 459] width 187 height 62
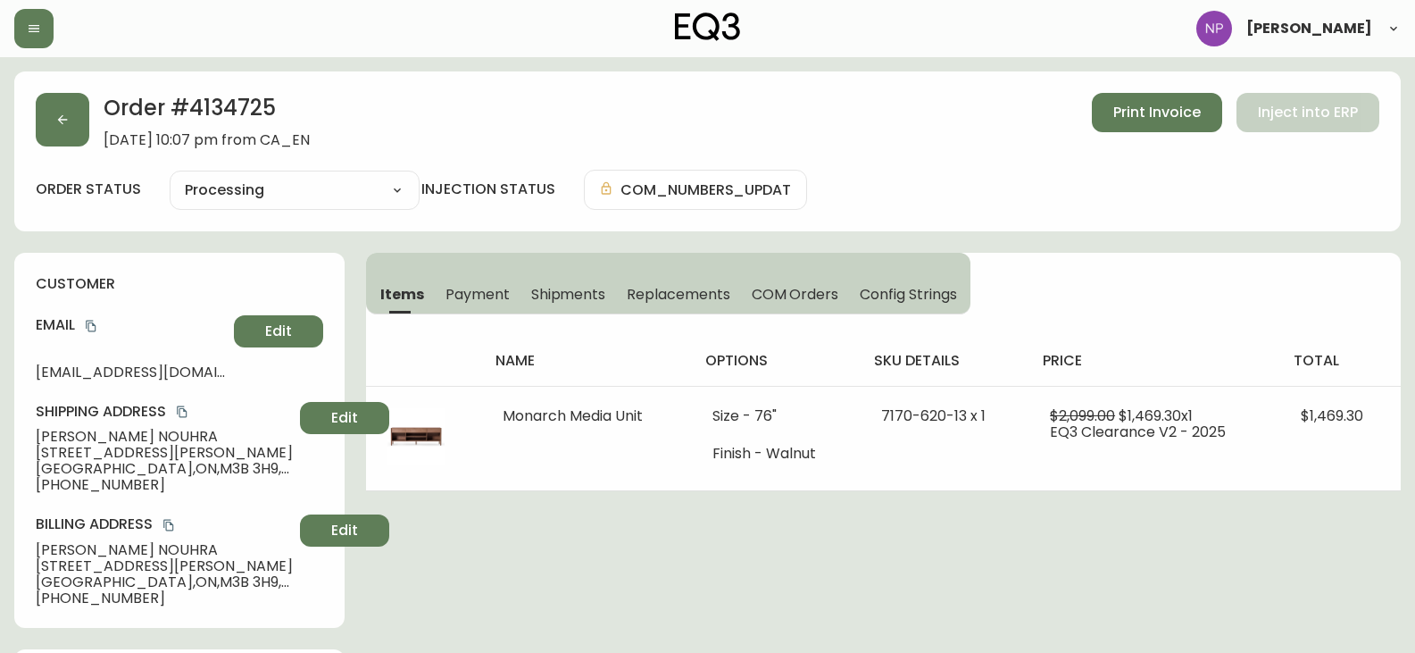
click at [567, 310] on button "Shipments" at bounding box center [568, 293] width 96 height 39
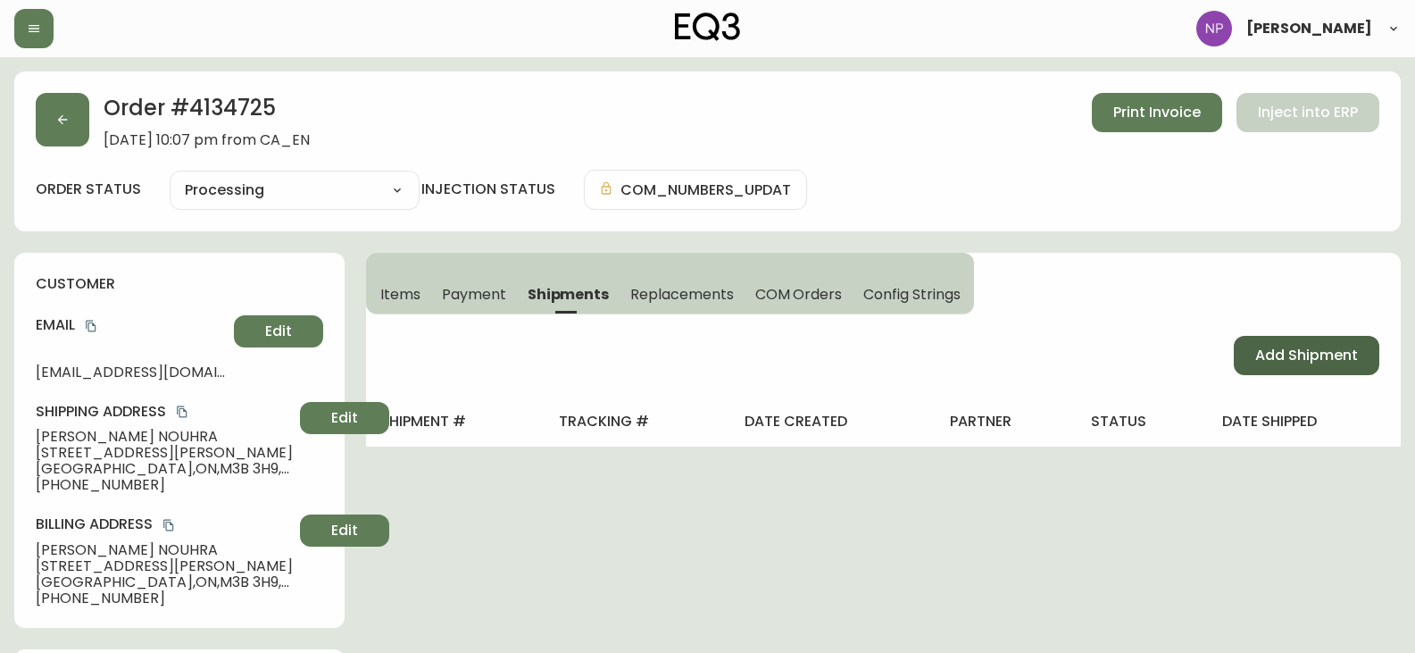
click at [1272, 342] on button "Add Shipment" at bounding box center [1307, 355] width 146 height 39
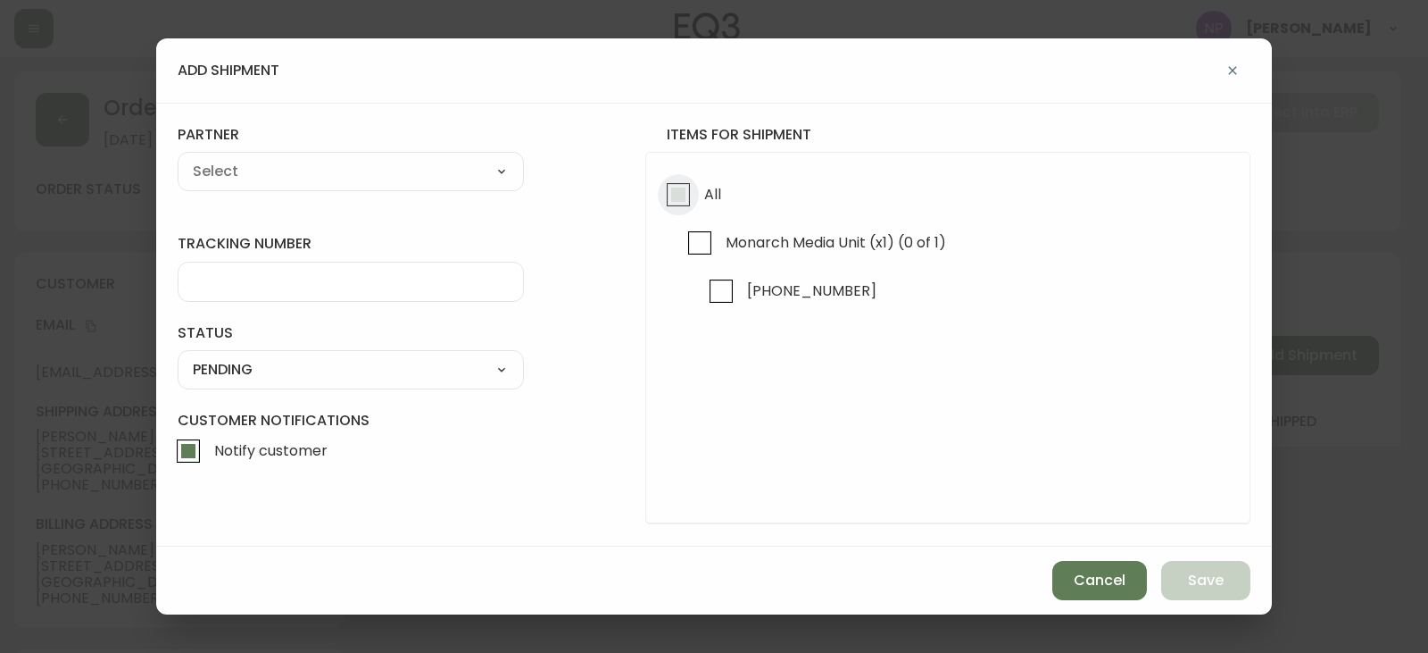
click at [667, 190] on input "All" at bounding box center [678, 194] width 41 height 41
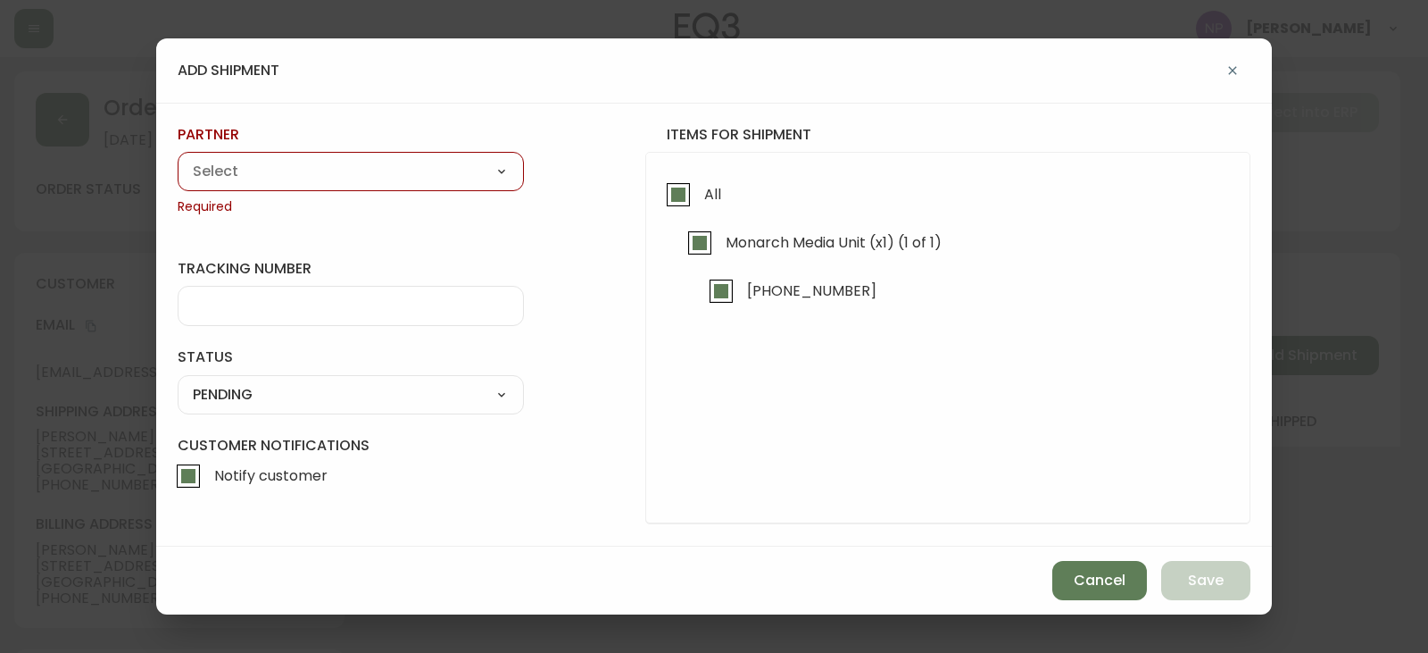
click at [368, 162] on select "A Move to Remember LLC ABF Freight Alero [PERSON_NAME] Canada Post Canpar Expre…" at bounding box center [351, 171] width 346 height 27
click at [178, 158] on select "A Move to Remember LLC ABF Freight Alero [PERSON_NAME] Canada Post Canpar Expre…" at bounding box center [351, 171] width 346 height 27
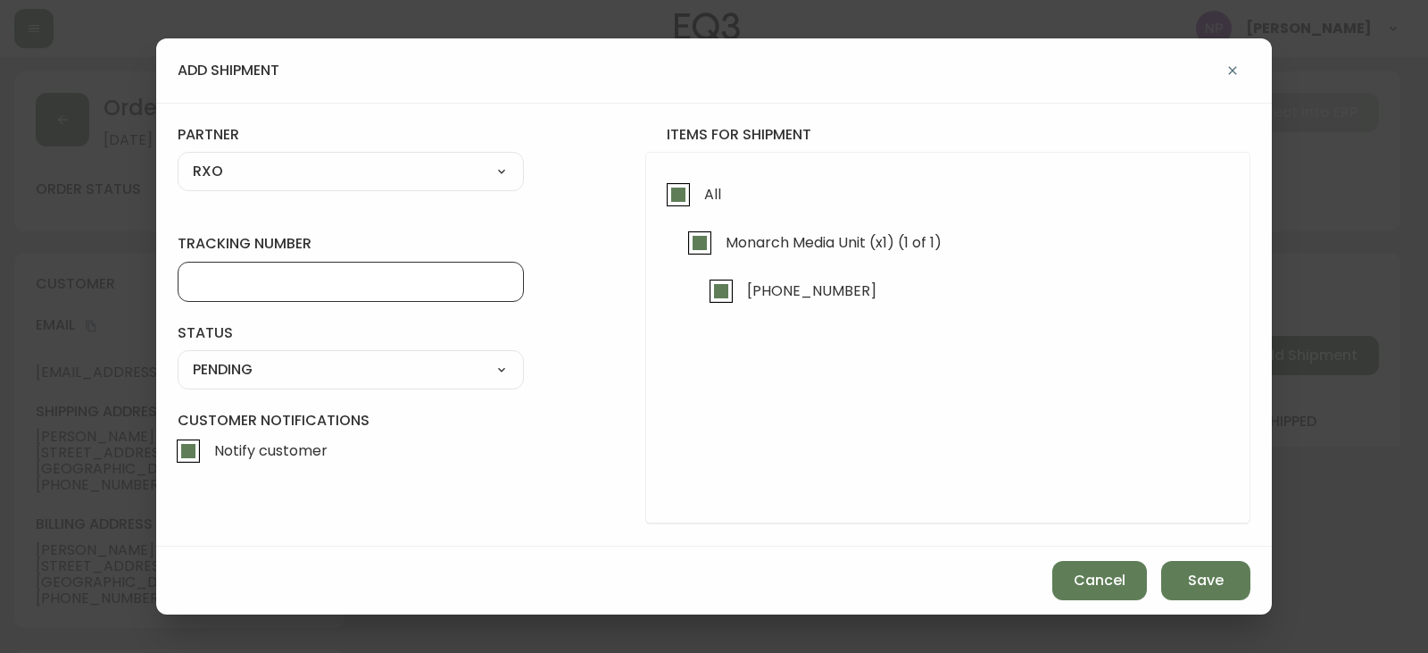
click at [254, 281] on input "tracking number" at bounding box center [351, 281] width 316 height 17
drag, startPoint x: 211, startPoint y: 366, endPoint x: 221, endPoint y: 371, distance: 12.0
click at [211, 366] on select "SHIPPED PENDING CANCELLED" at bounding box center [351, 369] width 346 height 27
click at [231, 383] on div "SHIPPED PENDING CANCELLED" at bounding box center [351, 369] width 346 height 39
click at [231, 375] on select "SHIPPED PENDING CANCELLED" at bounding box center [351, 369] width 346 height 27
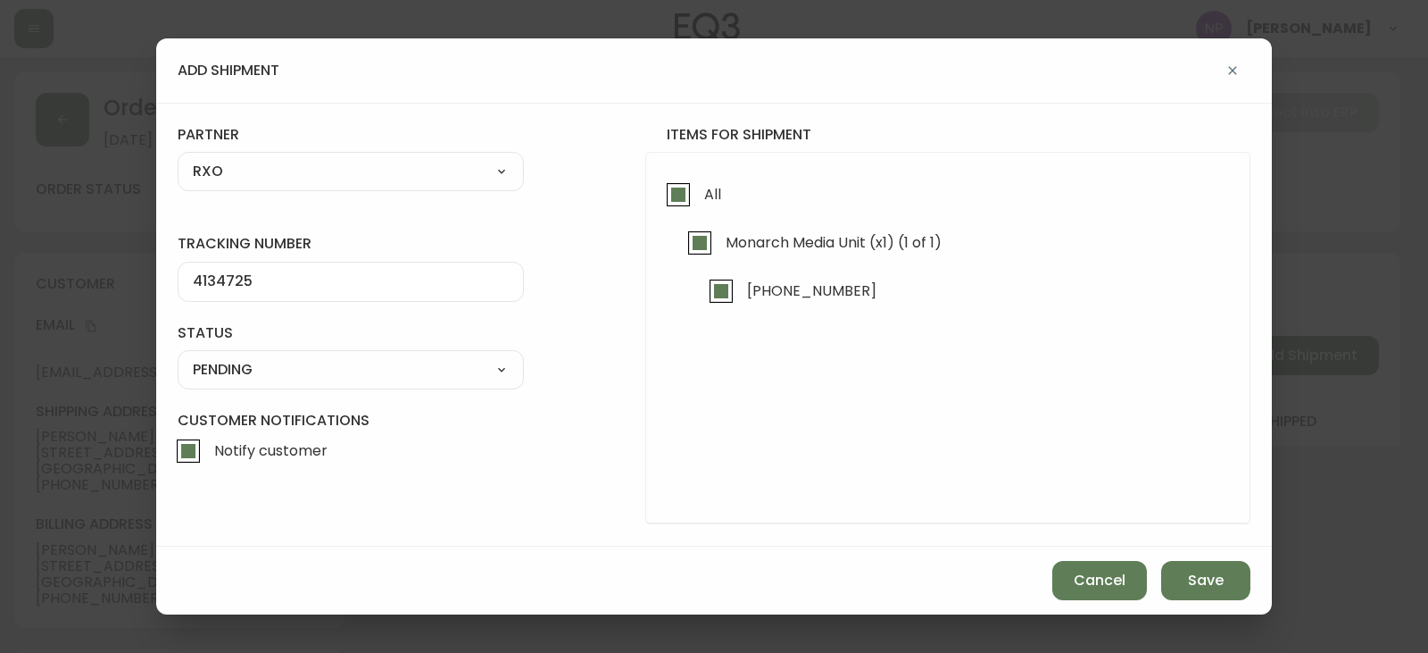
click at [231, 380] on select "SHIPPED PENDING CANCELLED" at bounding box center [351, 369] width 346 height 27
click at [233, 383] on div "SHIPPED PENDING CANCELLED" at bounding box center [351, 369] width 346 height 39
click at [234, 377] on select "SHIPPED PENDING CANCELLED" at bounding box center [351, 369] width 346 height 27
click at [178, 356] on select "SHIPPED PENDING CANCELLED" at bounding box center [351, 369] width 346 height 27
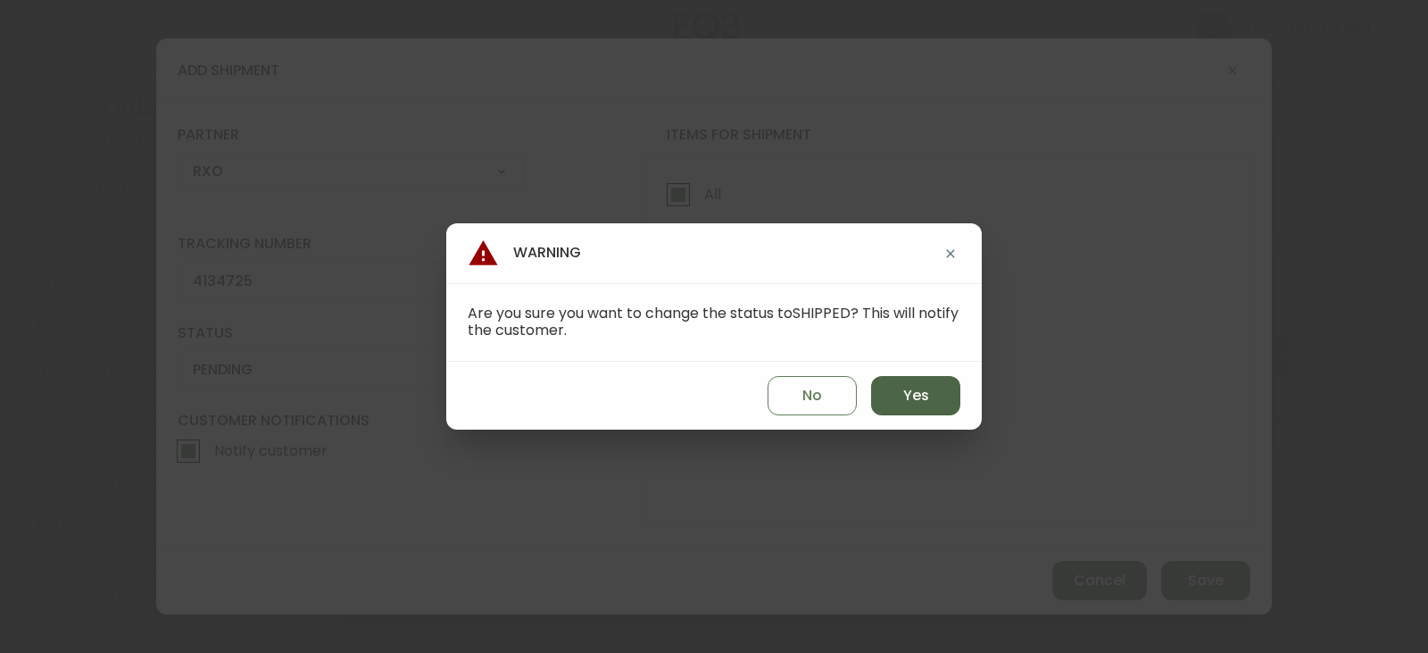
click at [927, 399] on span "Yes" at bounding box center [916, 396] width 26 height 20
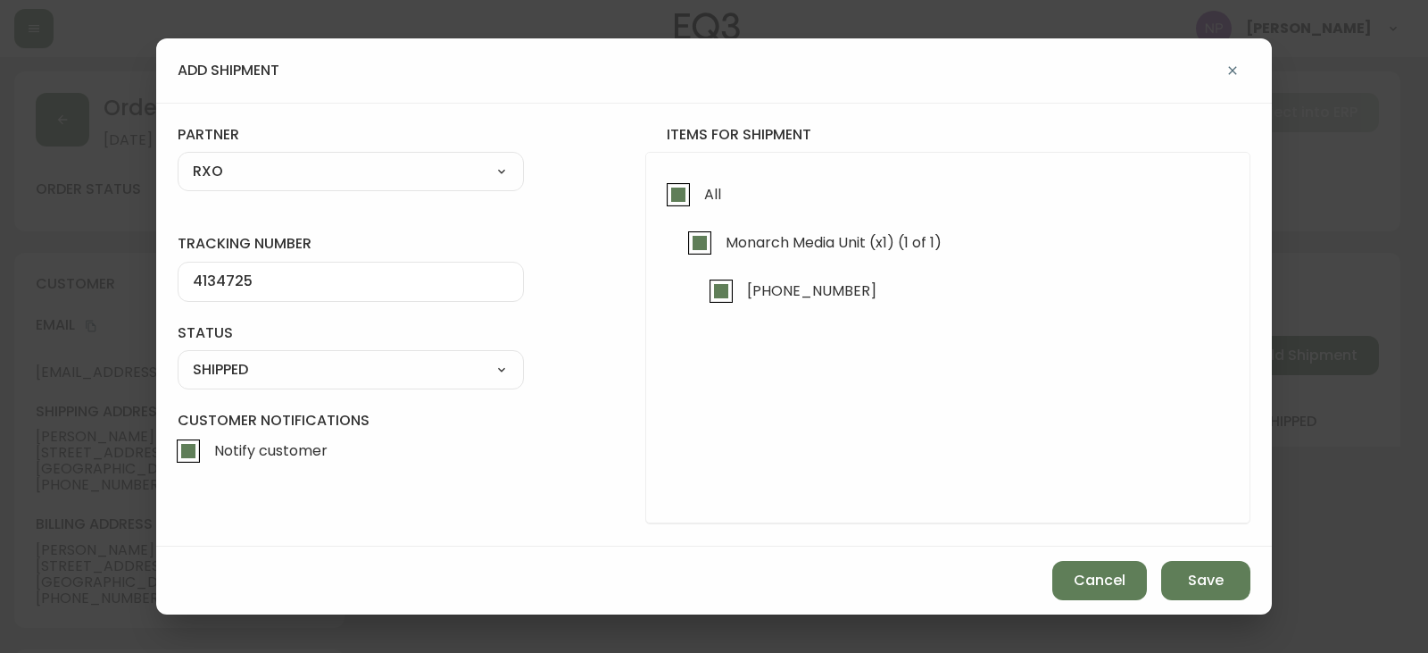
drag, startPoint x: 1240, startPoint y: 574, endPoint x: 1260, endPoint y: 566, distance: 21.2
click at [1241, 575] on button "Save" at bounding box center [1206, 580] width 89 height 39
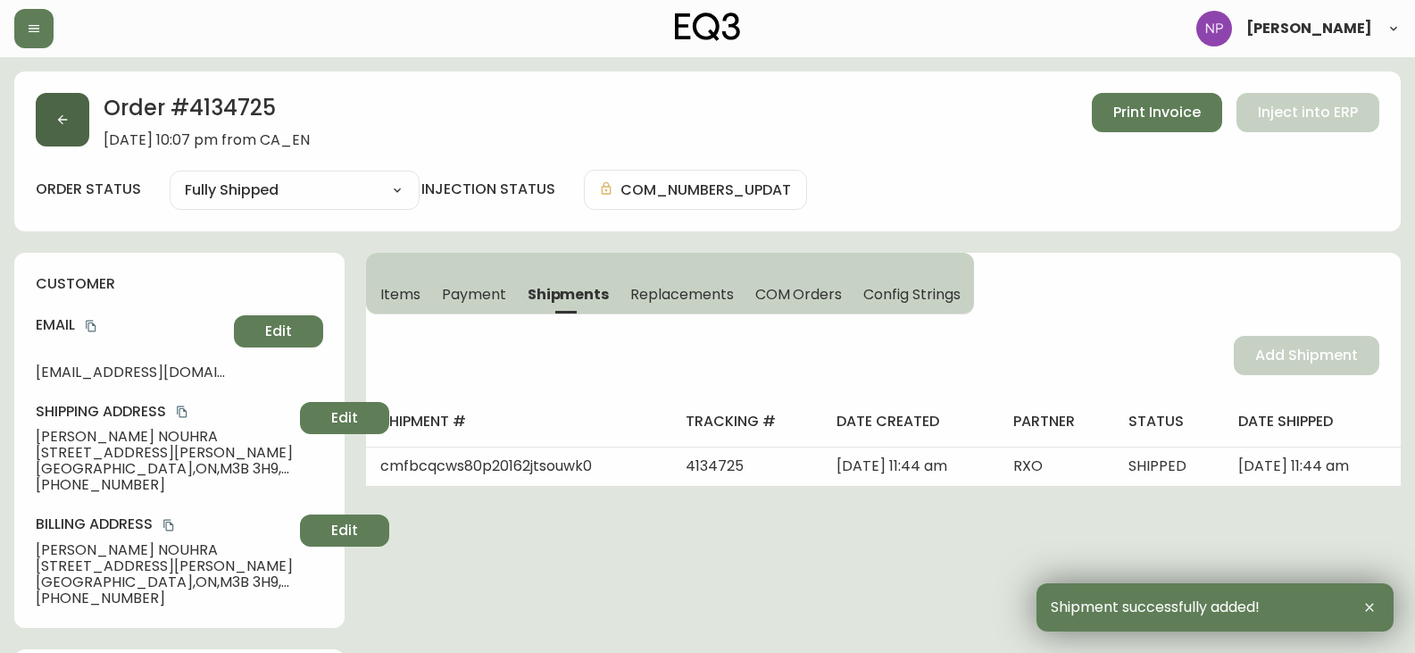
click at [71, 113] on button "button" at bounding box center [63, 120] width 54 height 54
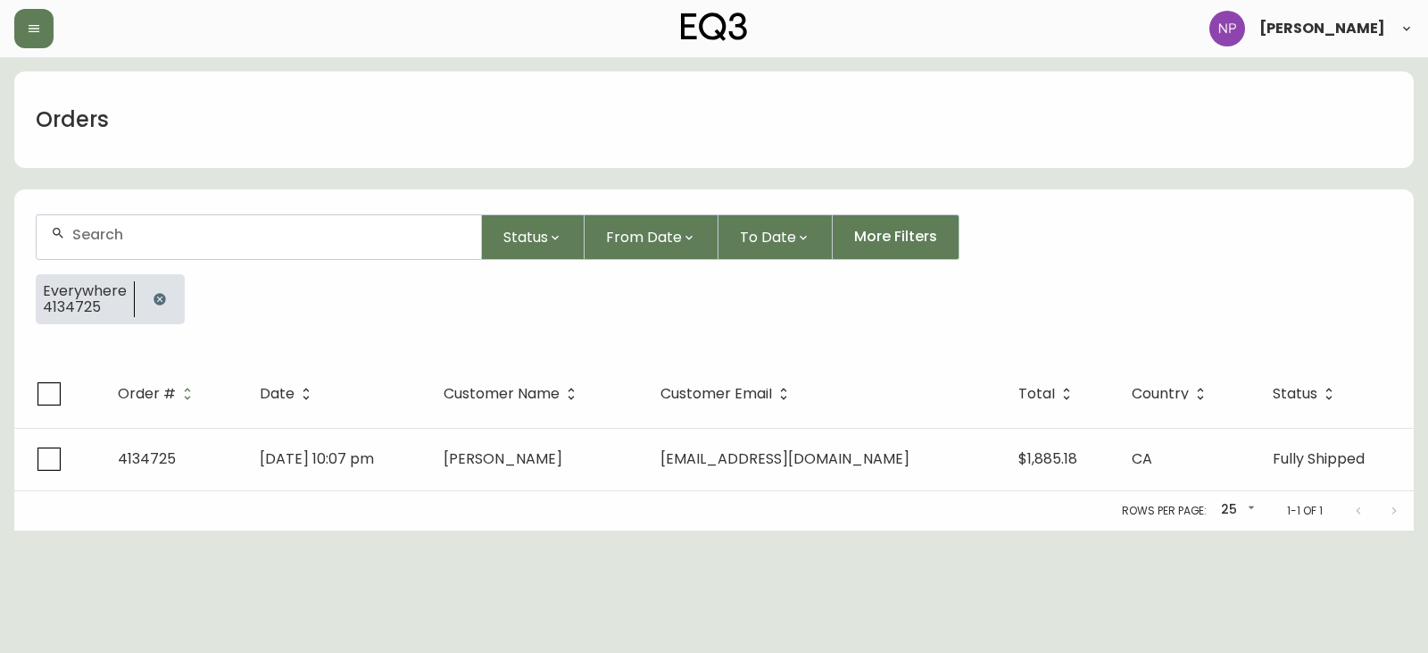
click at [221, 251] on div at bounding box center [259, 237] width 445 height 44
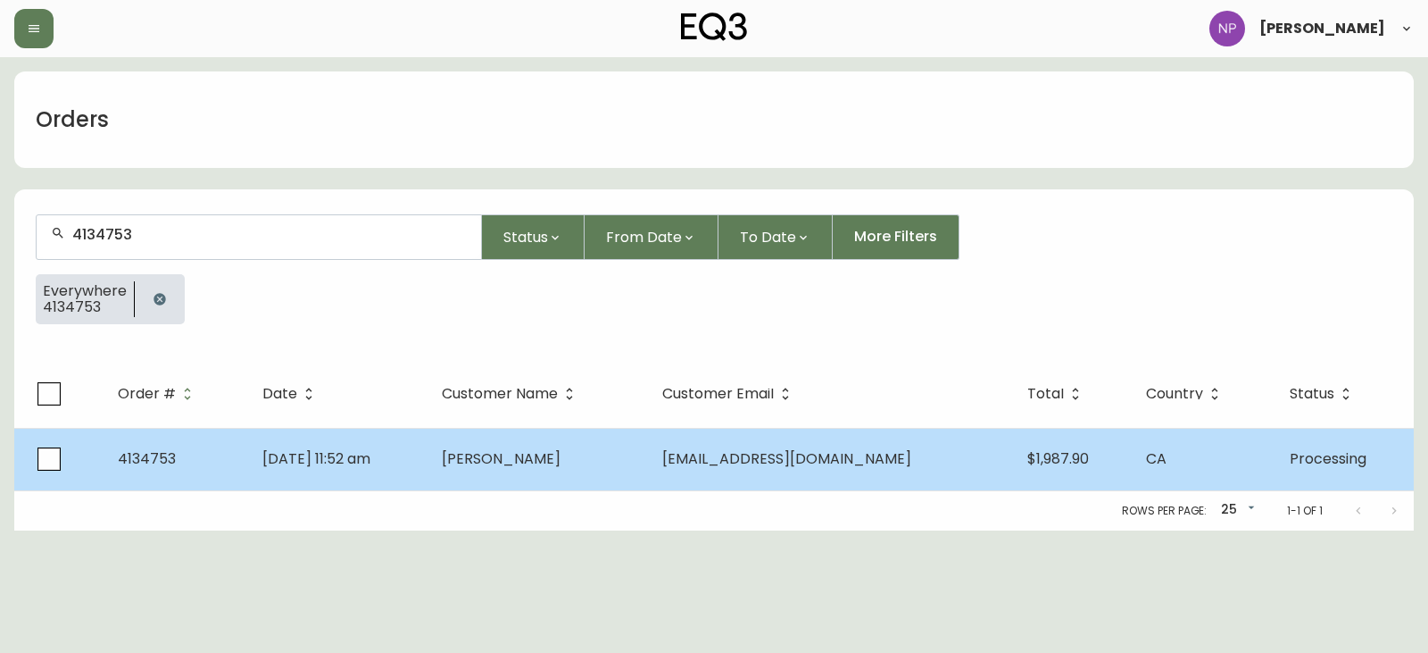
click at [648, 461] on td "Peter Gray" at bounding box center [538, 459] width 221 height 62
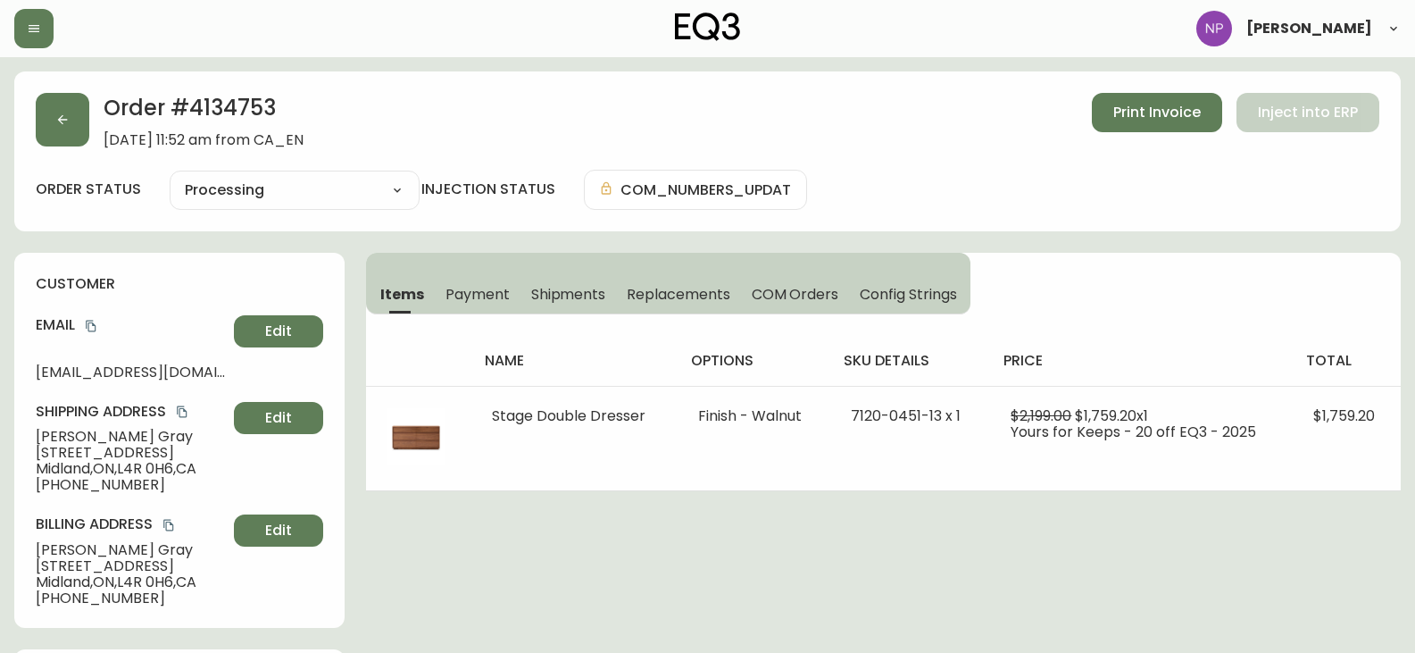
drag, startPoint x: 577, startPoint y: 293, endPoint x: 729, endPoint y: 294, distance: 151.8
click at [576, 295] on span "Shipments" at bounding box center [568, 294] width 75 height 19
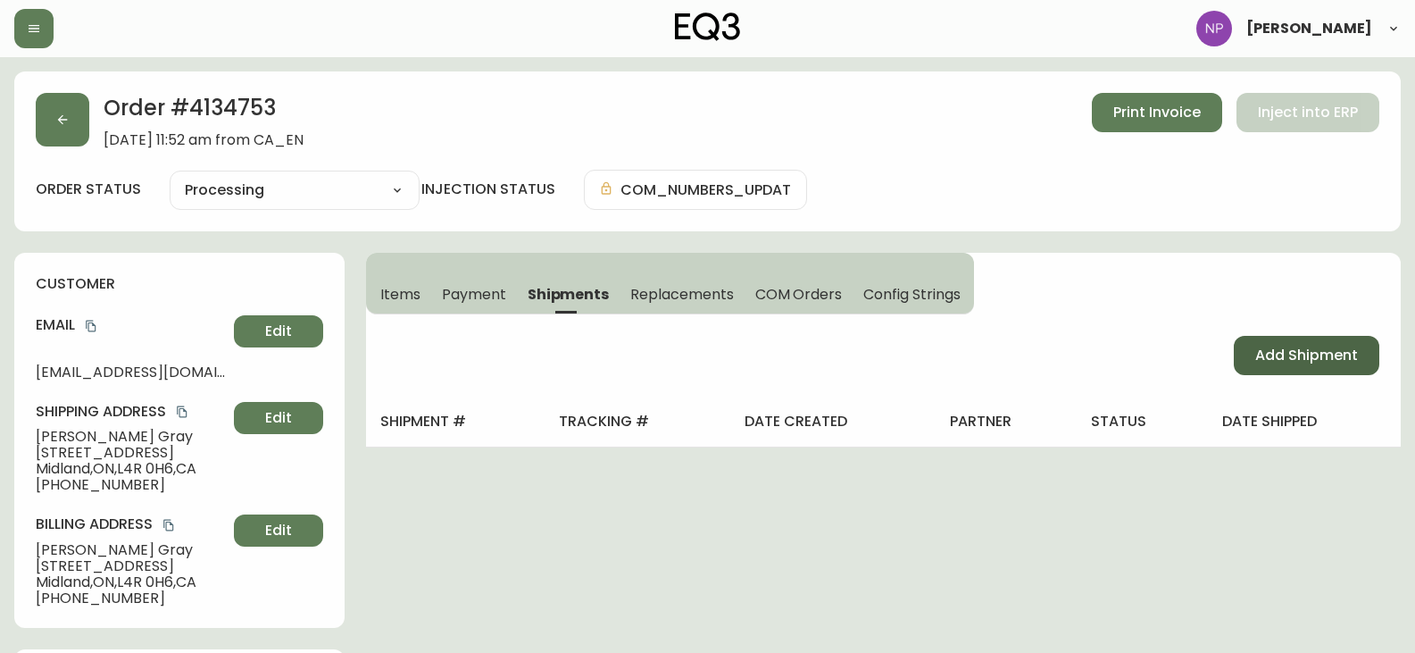
click at [1287, 362] on span "Add Shipment" at bounding box center [1306, 356] width 103 height 20
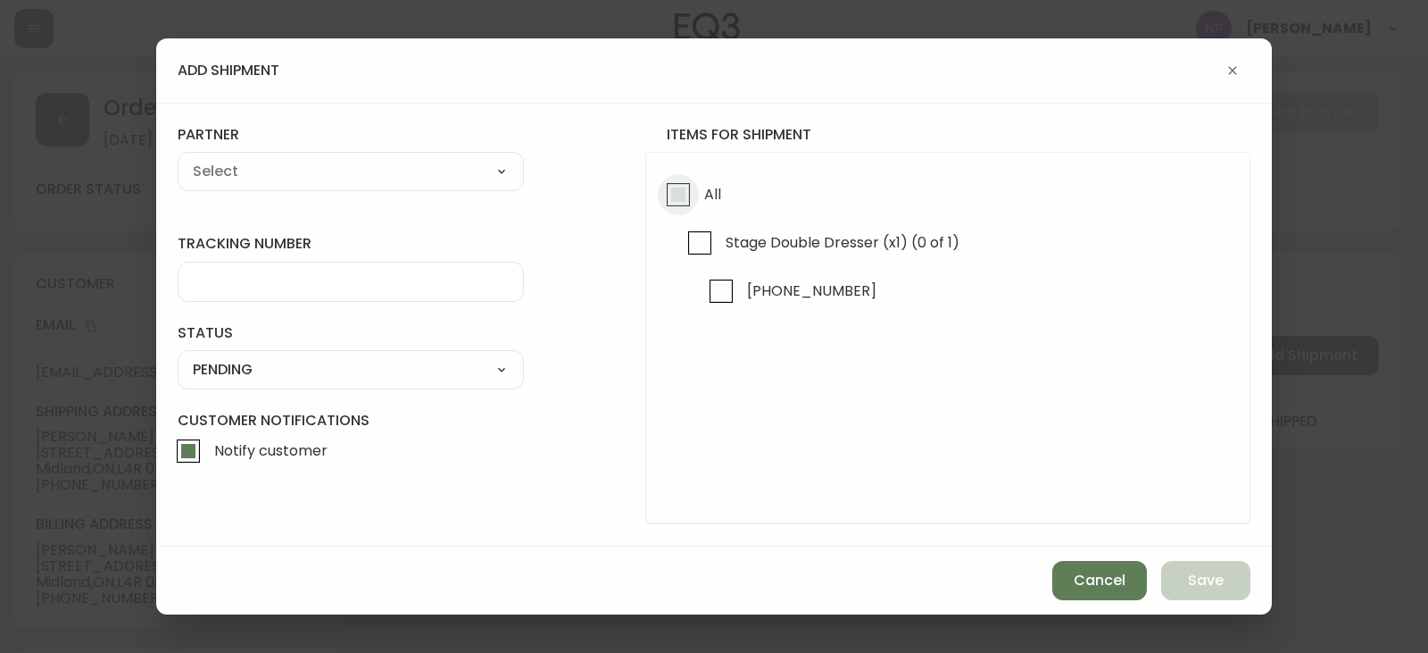
click at [675, 188] on input "All" at bounding box center [678, 194] width 41 height 41
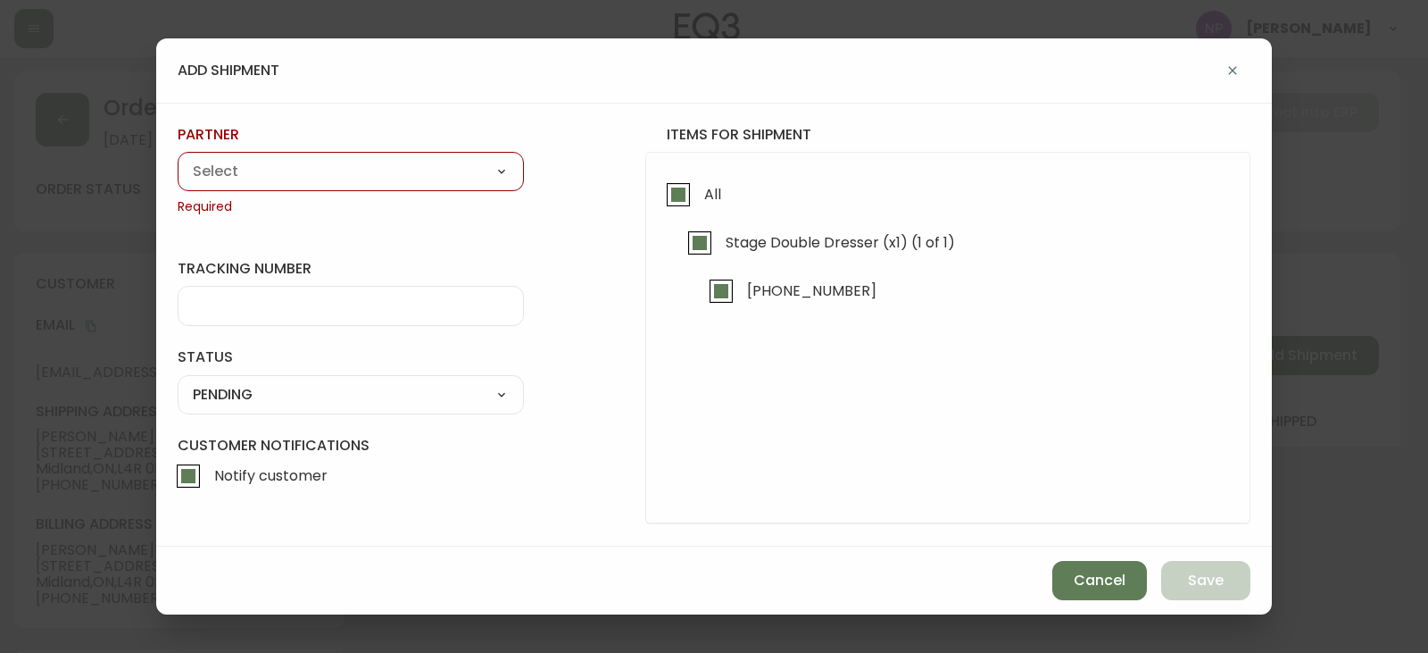
click at [421, 175] on select "A Move to Remember LLC ABF Freight Alero [PERSON_NAME] Canada Post Canpar Expre…" at bounding box center [351, 171] width 346 height 27
click at [178, 158] on select "A Move to Remember LLC ABF Freight Alero [PERSON_NAME] Canada Post Canpar Expre…" at bounding box center [351, 171] width 346 height 27
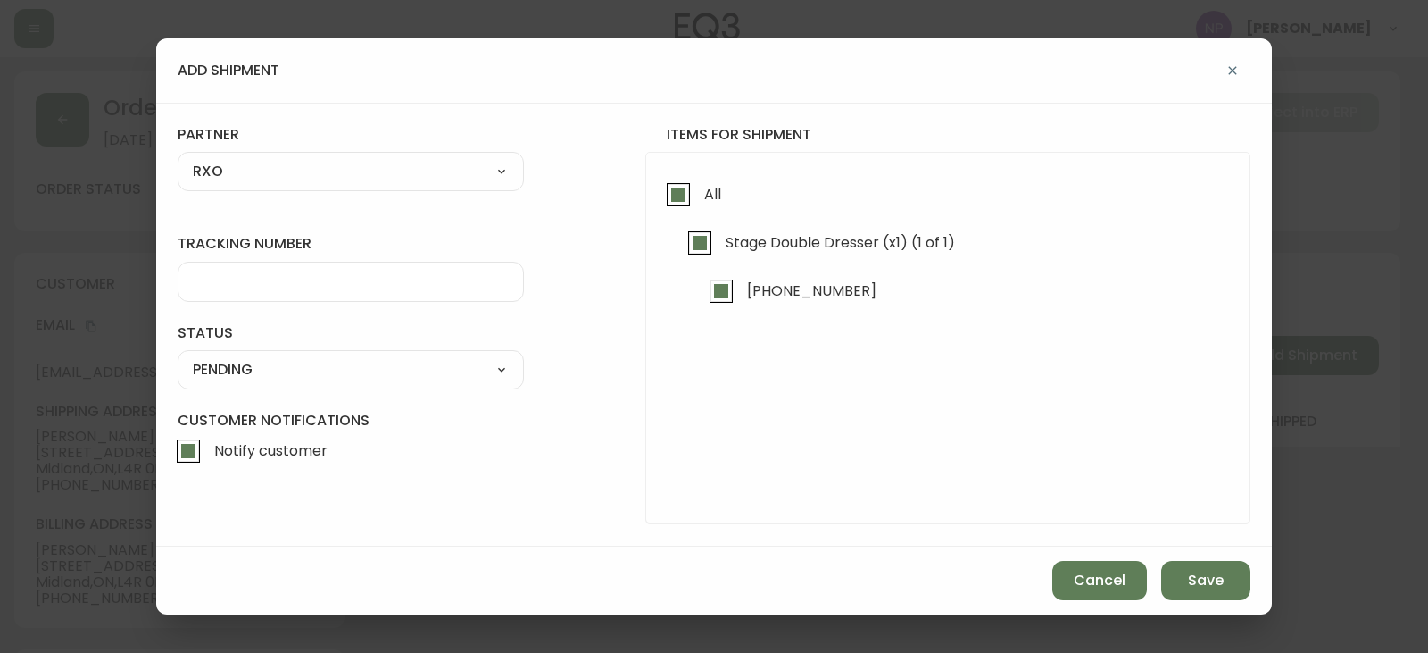
click at [245, 293] on div at bounding box center [351, 282] width 346 height 40
click at [239, 361] on select "SHIPPED PENDING CANCELLED" at bounding box center [351, 369] width 346 height 27
click at [178, 356] on select "SHIPPED PENDING CANCELLED" at bounding box center [351, 369] width 346 height 27
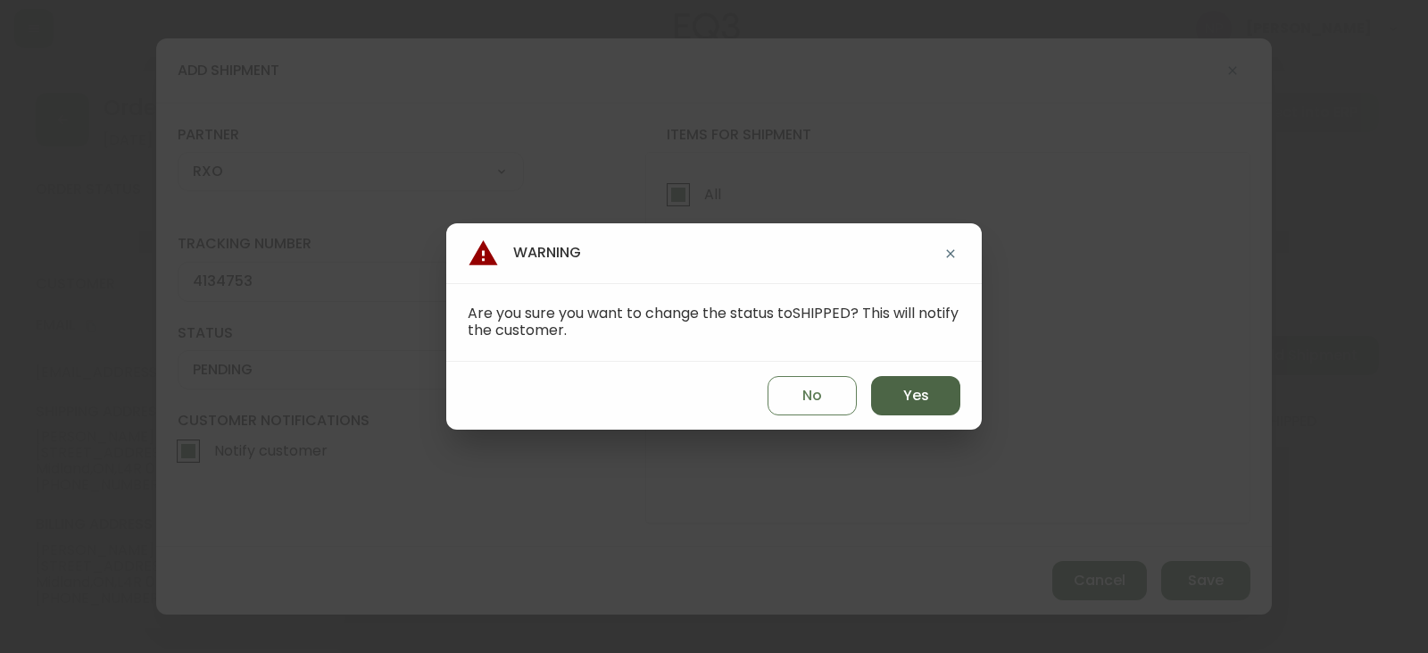
drag, startPoint x: 953, startPoint y: 394, endPoint x: 935, endPoint y: 399, distance: 18.6
click at [953, 395] on button "Yes" at bounding box center [915, 395] width 89 height 39
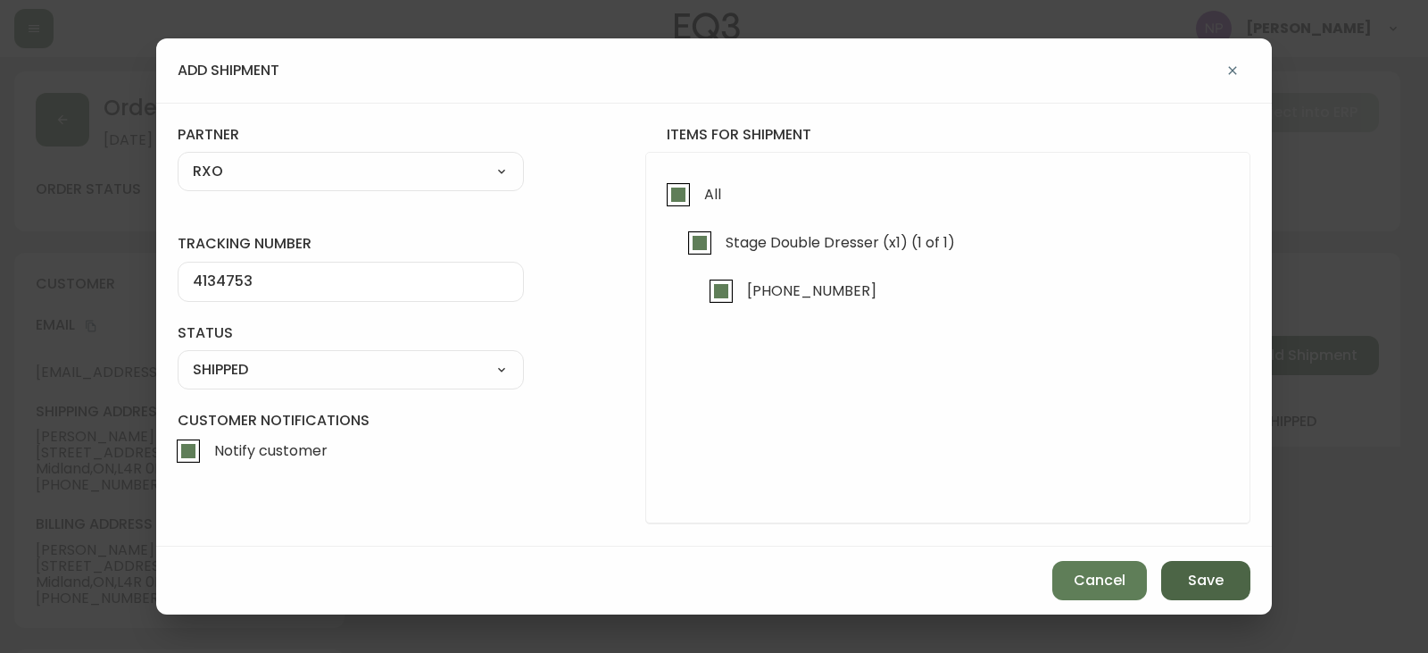
click at [1213, 578] on span "Save" at bounding box center [1206, 580] width 36 height 20
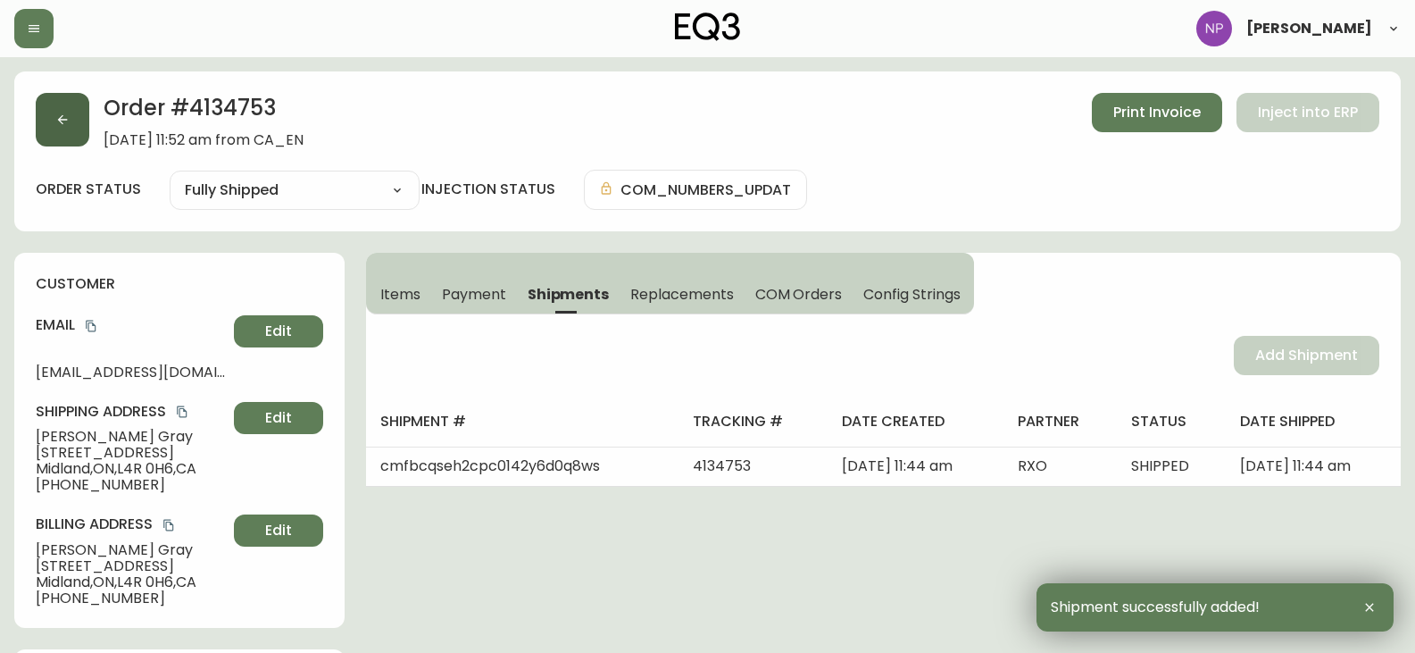
click at [64, 135] on button "button" at bounding box center [63, 120] width 54 height 54
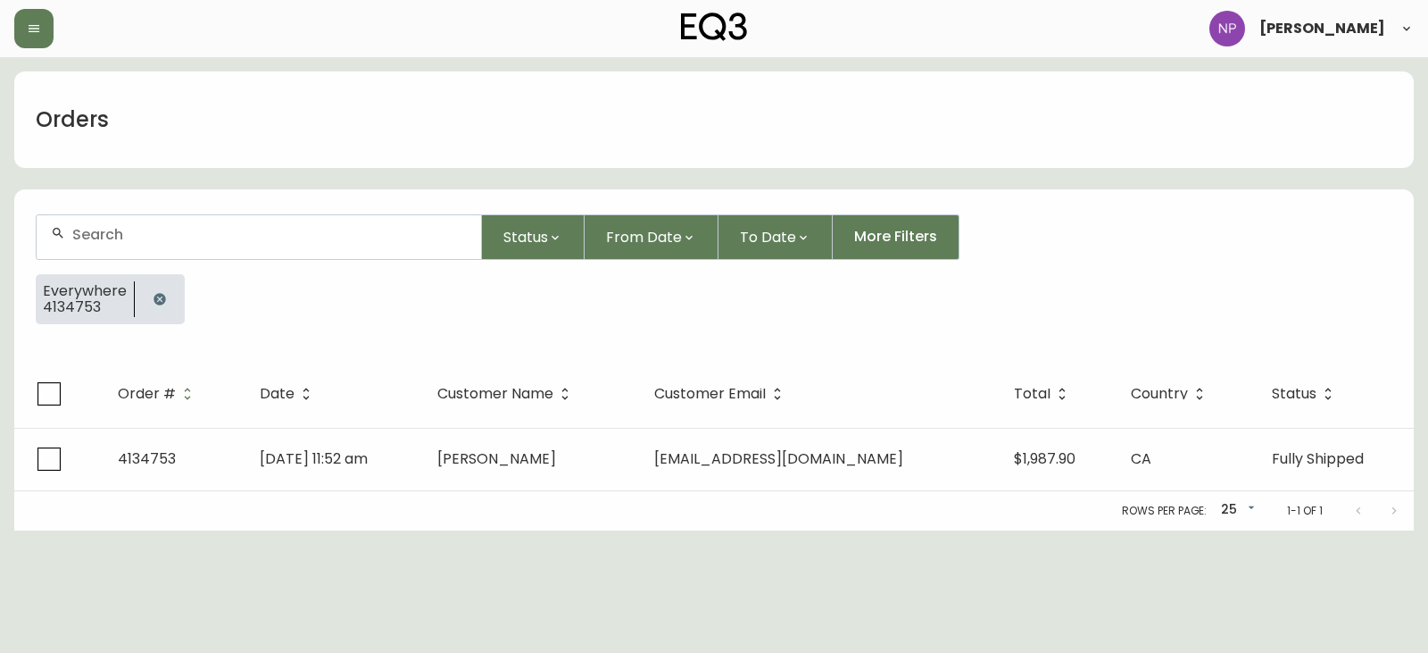
click at [122, 249] on div at bounding box center [259, 237] width 445 height 44
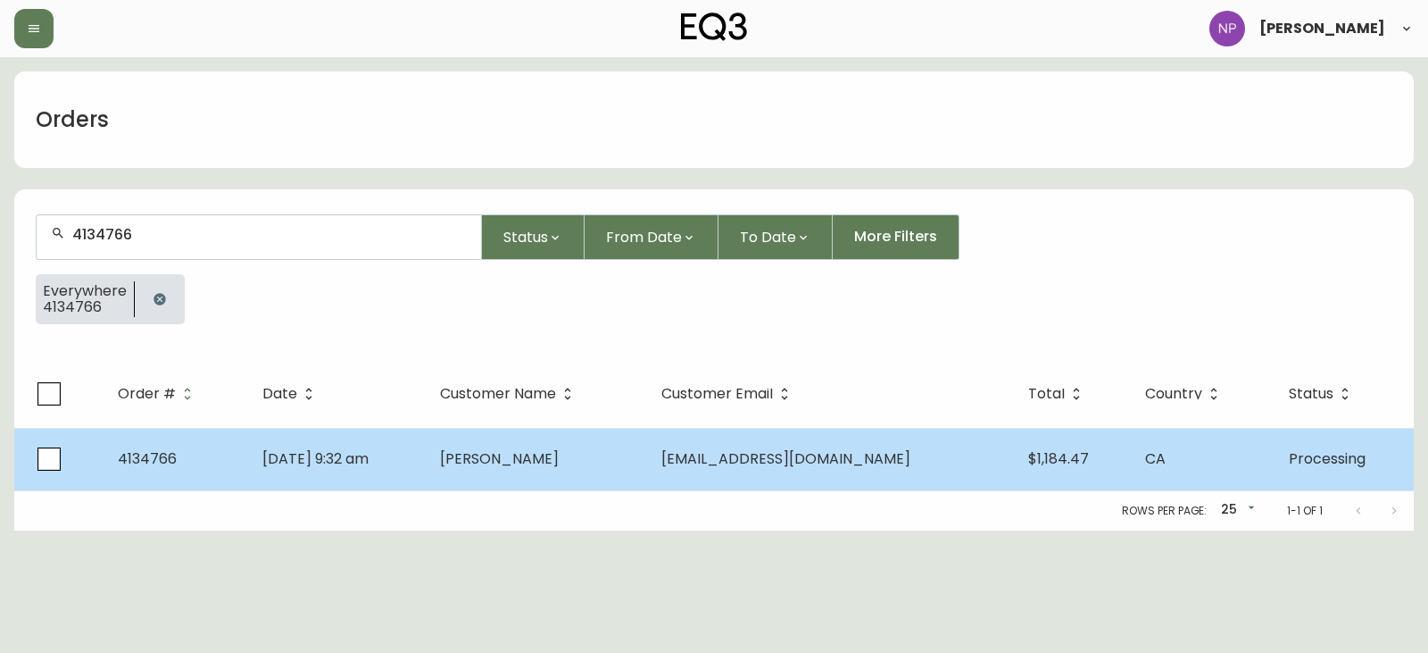
click at [520, 479] on td "Zaahir Moolla" at bounding box center [536, 459] width 221 height 62
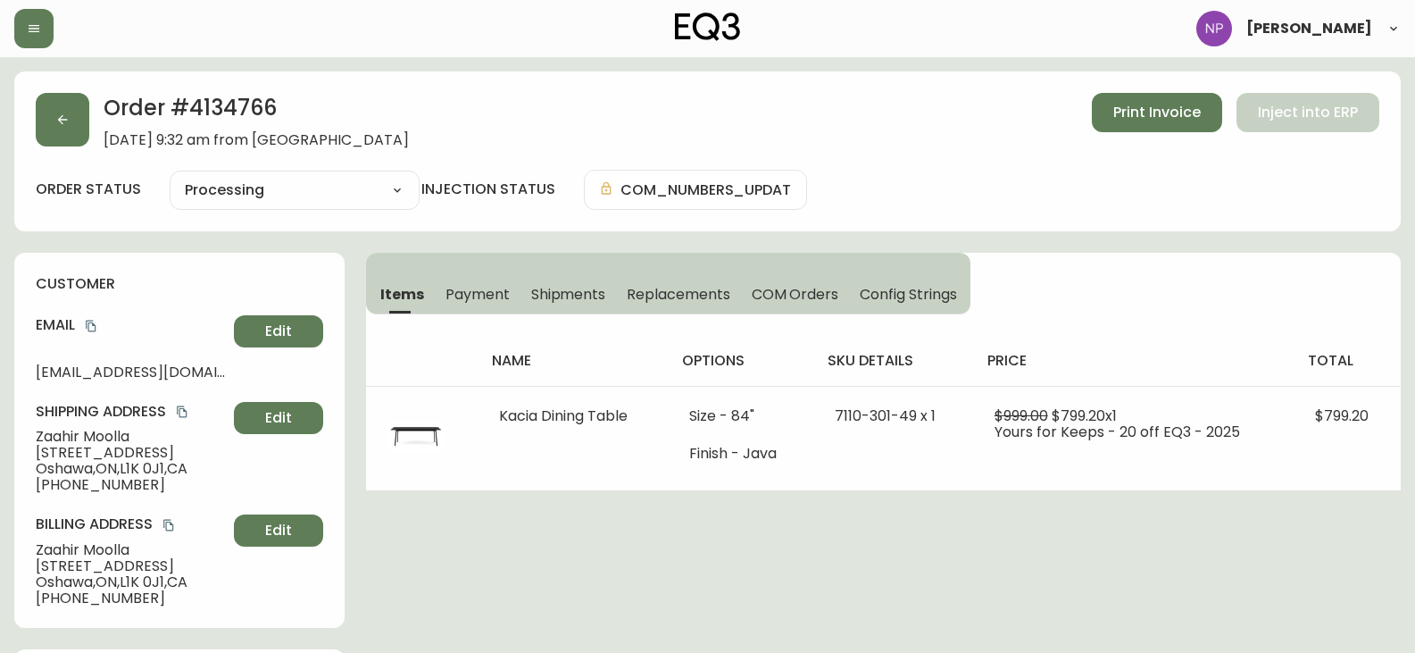
click at [499, 271] on div "Items Payment Shipments Replacements COM Orders Config Strings" at bounding box center [668, 284] width 604 height 62
click at [595, 282] on button "Shipments" at bounding box center [568, 293] width 96 height 39
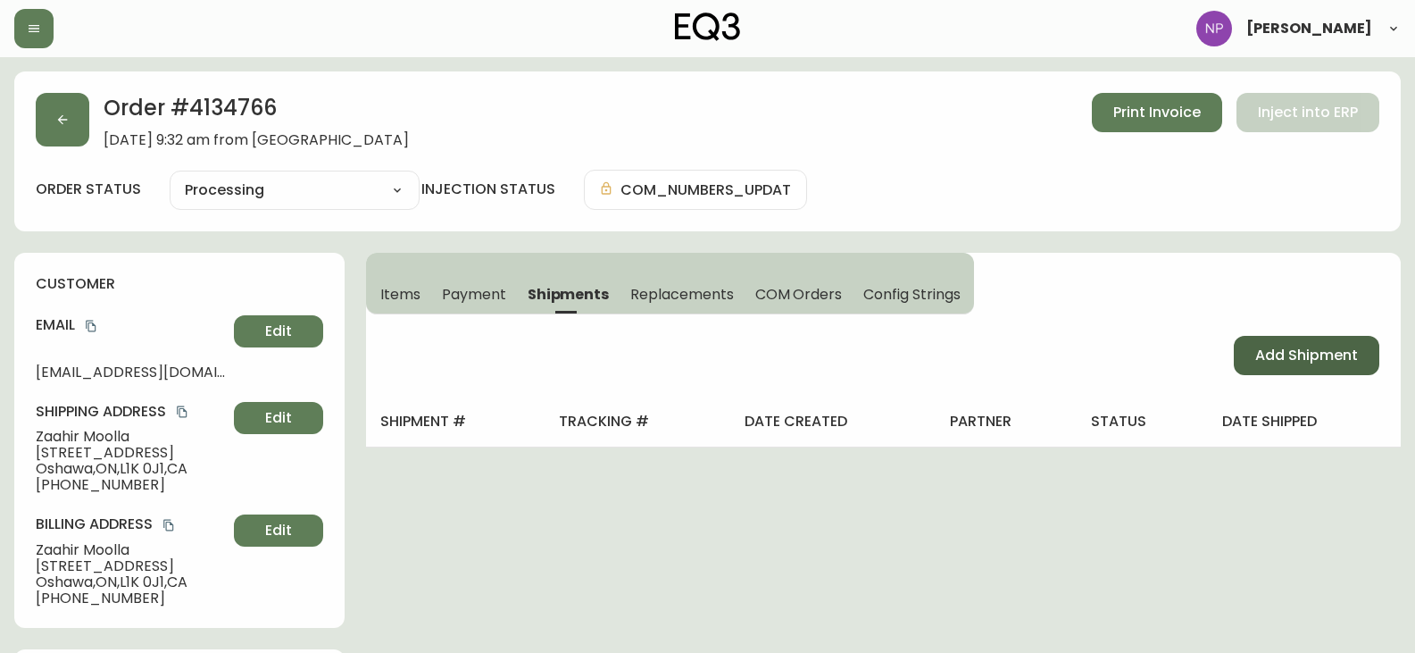
drag, startPoint x: 1253, startPoint y: 367, endPoint x: 1236, endPoint y: 366, distance: 17.9
click at [1254, 368] on button "Add Shipment" at bounding box center [1307, 355] width 146 height 39
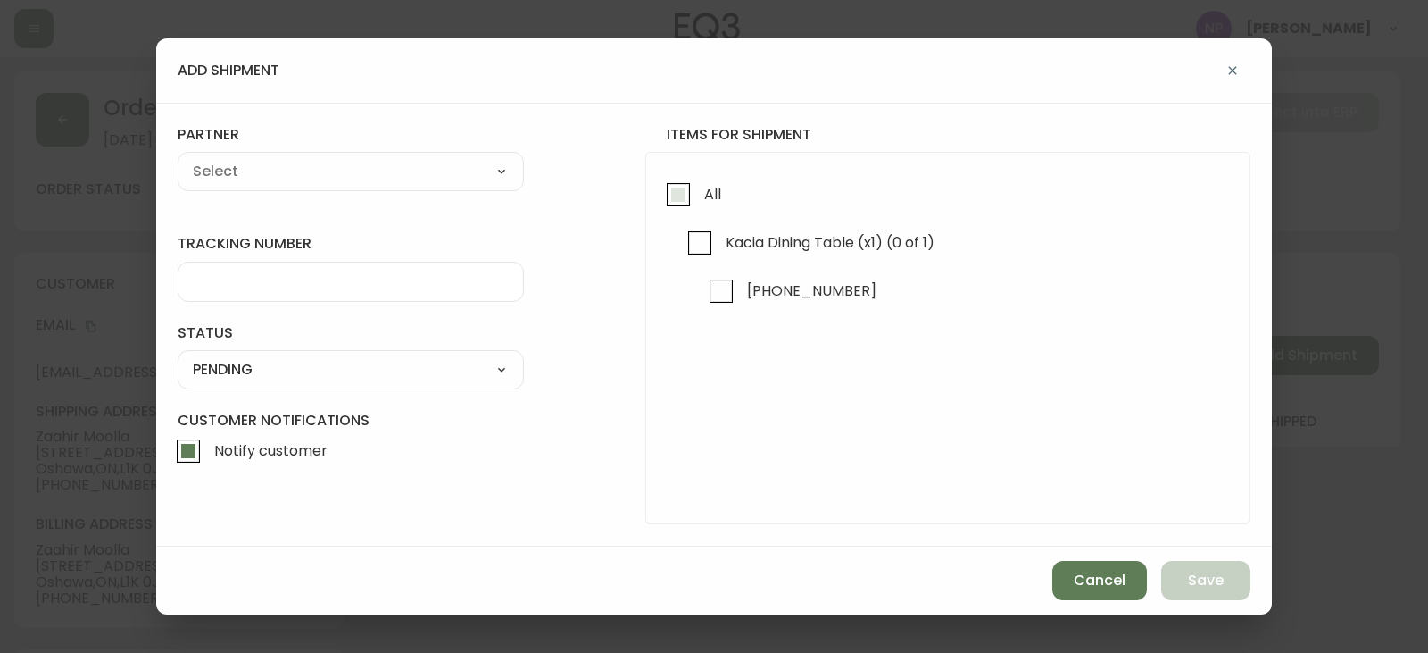
click at [686, 206] on input "All" at bounding box center [678, 194] width 41 height 41
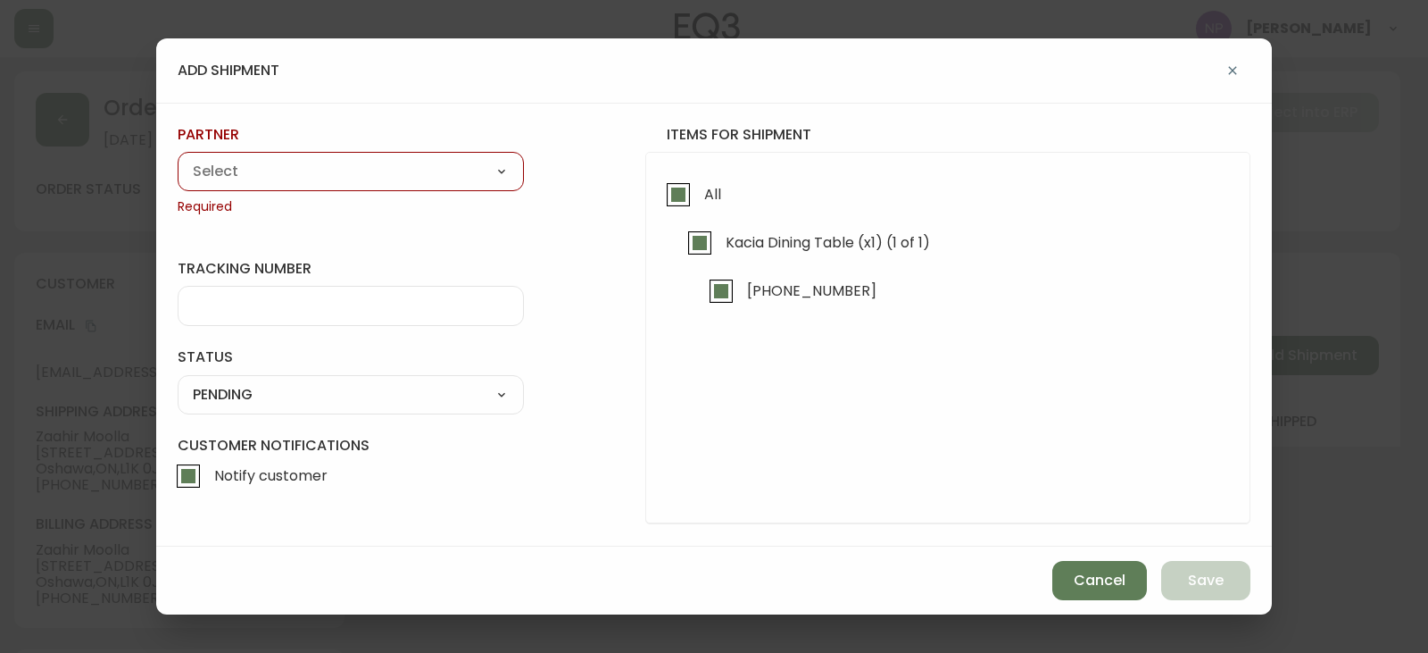
click at [423, 181] on select "A Move to Remember LLC ABF Freight Alero [PERSON_NAME] Canada Post Canpar Expre…" at bounding box center [351, 171] width 346 height 27
click at [178, 158] on select "A Move to Remember LLC ABF Freight Alero [PERSON_NAME] Canada Post Canpar Expre…" at bounding box center [351, 171] width 346 height 27
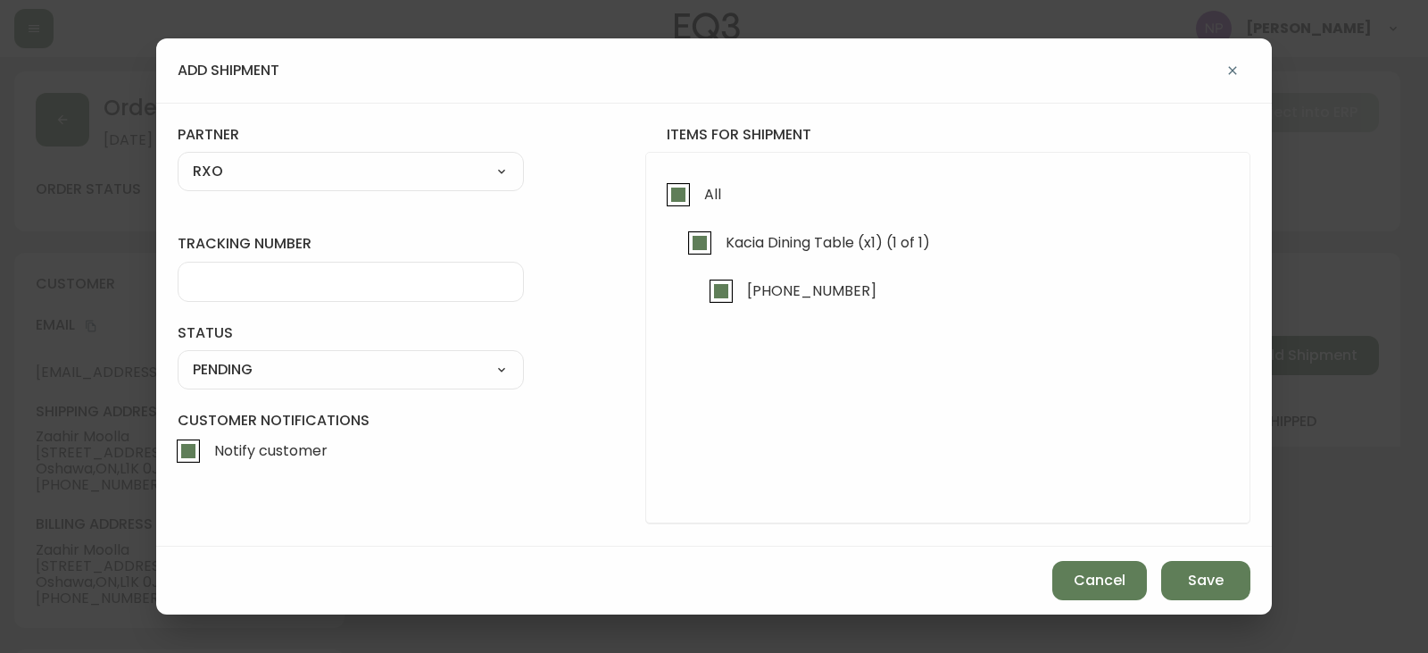
click at [251, 263] on div at bounding box center [351, 282] width 346 height 40
drag, startPoint x: 291, startPoint y: 365, endPoint x: 287, endPoint y: 376, distance: 11.6
click at [291, 365] on select "SHIPPED PENDING CANCELLED" at bounding box center [351, 369] width 346 height 27
click at [178, 356] on select "SHIPPED PENDING CANCELLED" at bounding box center [351, 369] width 346 height 27
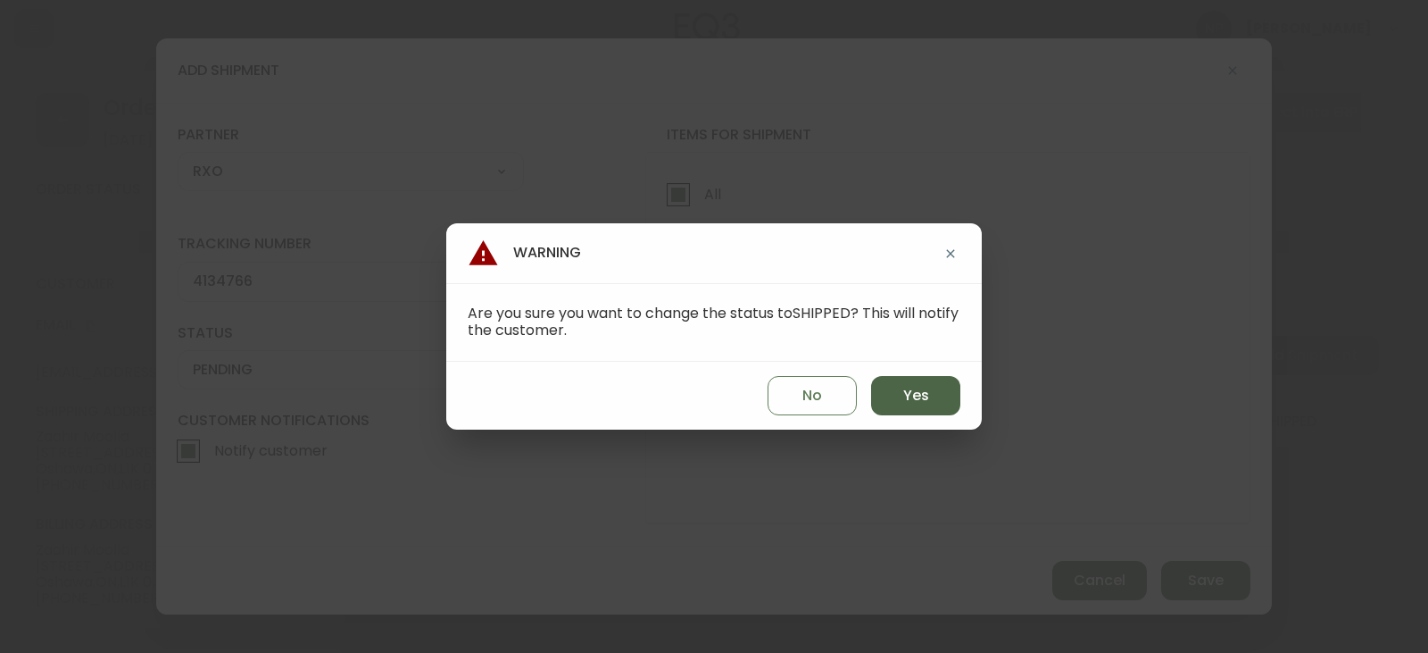
click at [903, 391] on span "Yes" at bounding box center [916, 396] width 26 height 20
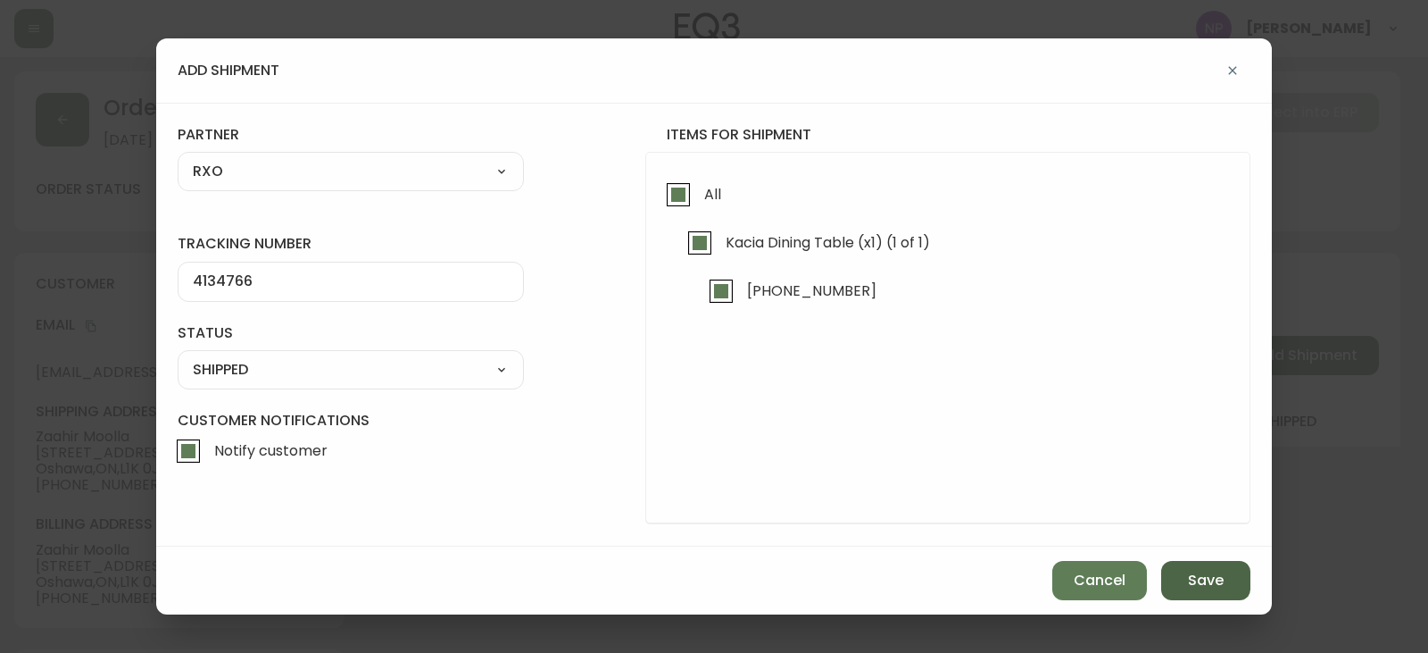
click at [1189, 587] on span "Save" at bounding box center [1206, 580] width 36 height 20
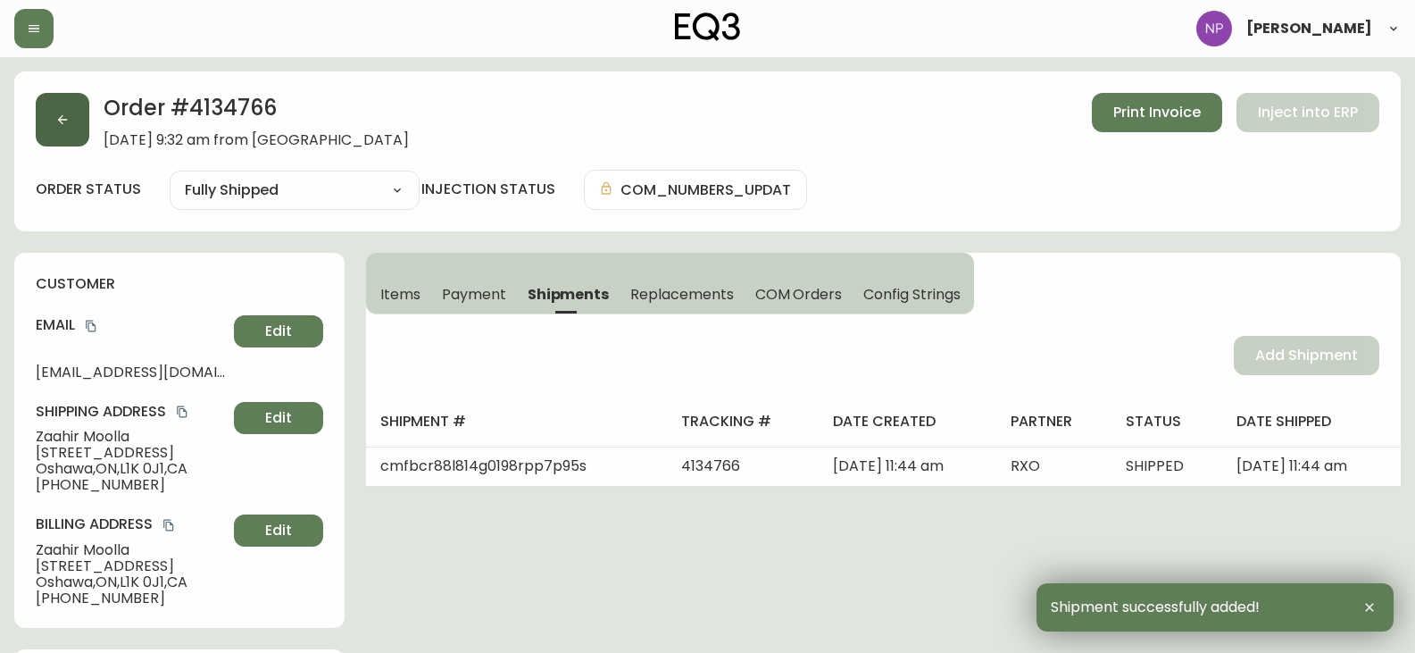
click at [63, 105] on button "button" at bounding box center [63, 120] width 54 height 54
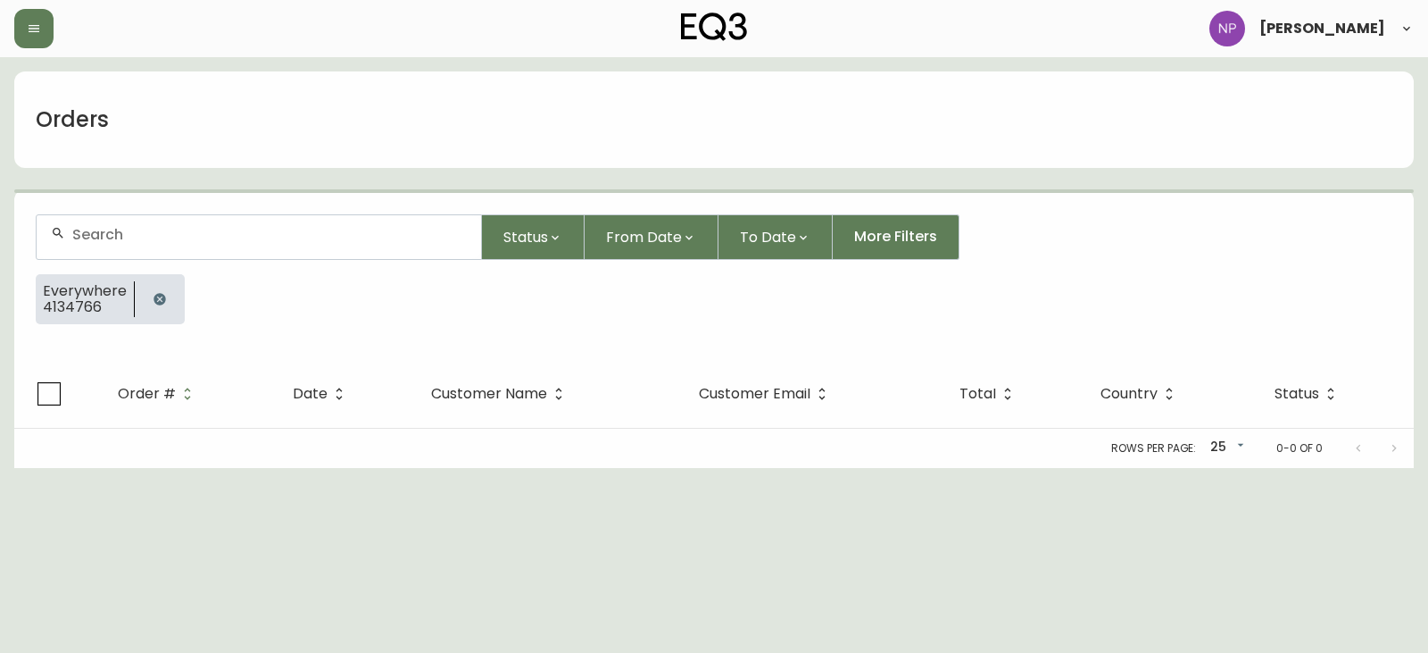
click at [132, 232] on form "Status From Date To Date More Filters Everywhere 4134766" at bounding box center [714, 276] width 1400 height 167
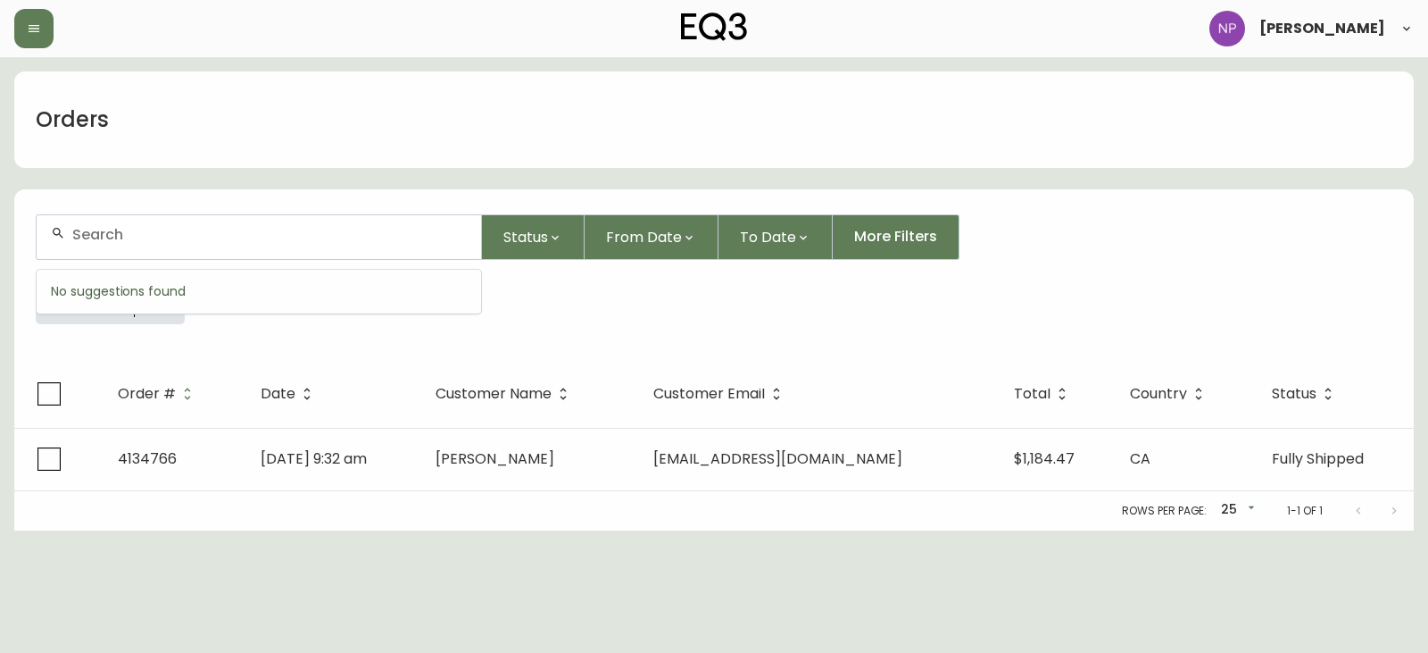
click at [132, 237] on input "text" at bounding box center [269, 234] width 395 height 17
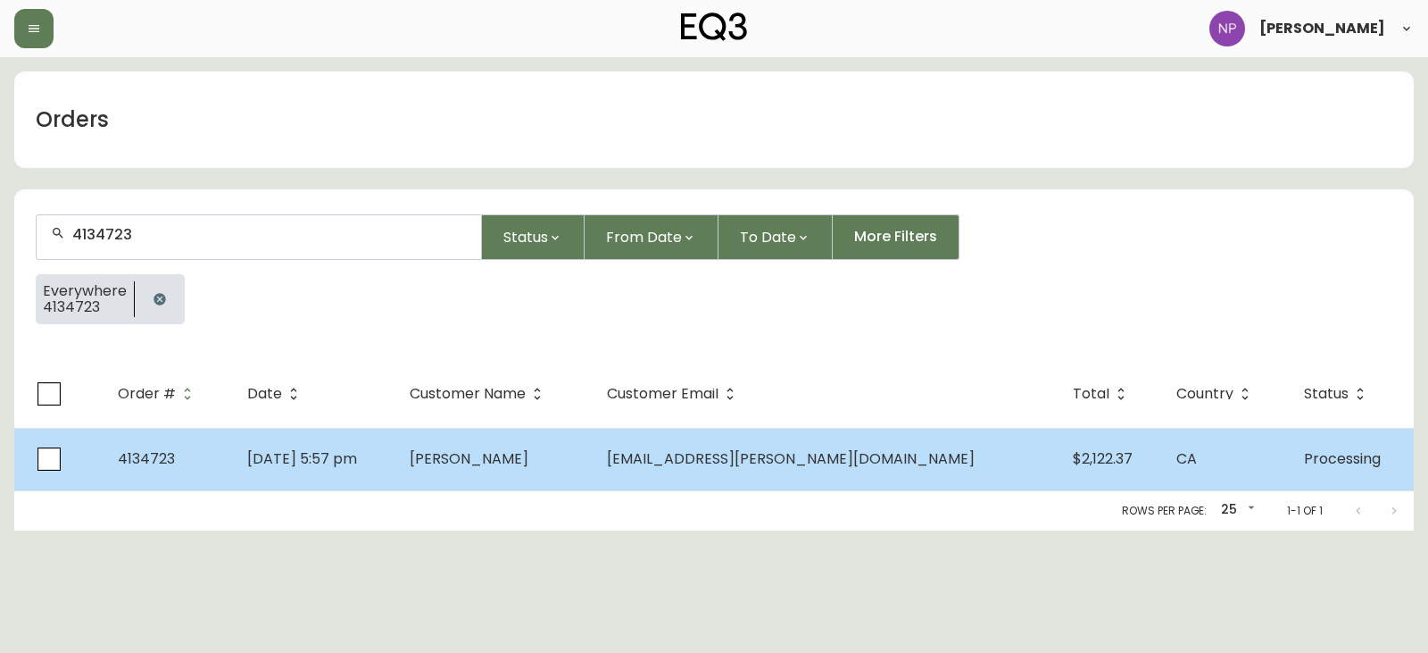
click at [593, 429] on td "Mara Szybalski" at bounding box center [494, 459] width 197 height 62
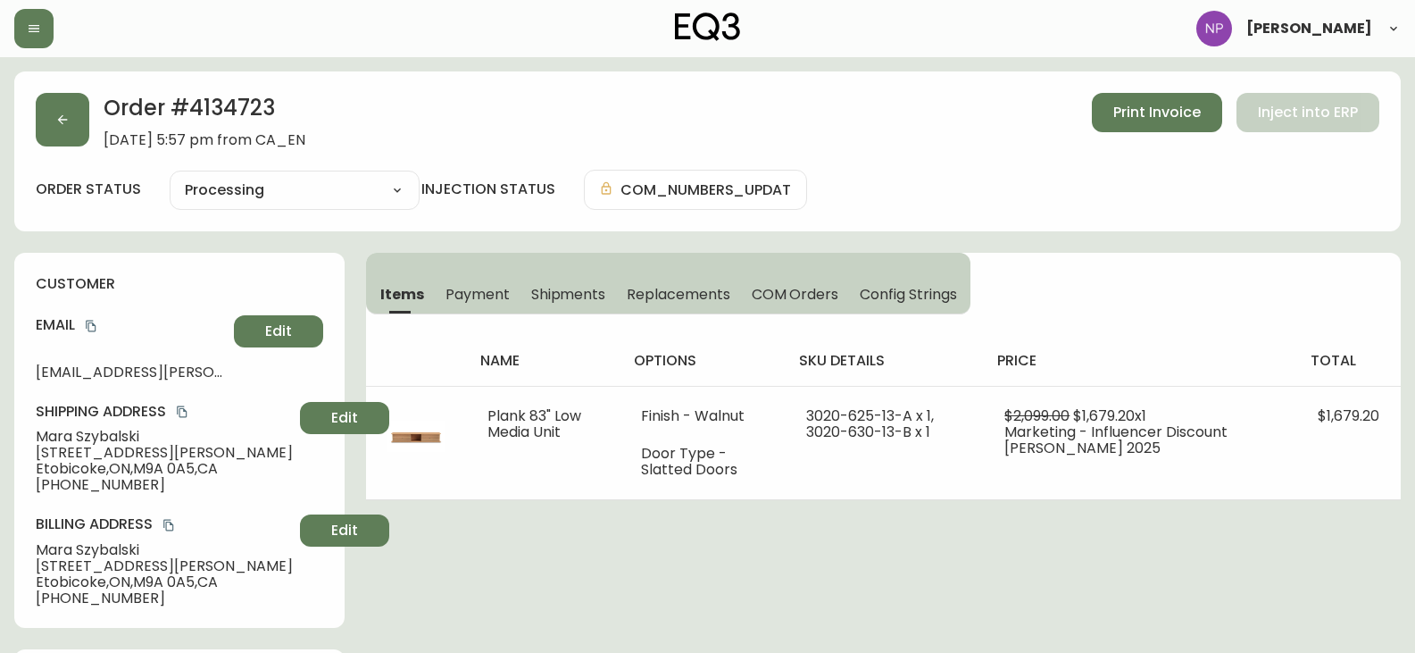
click at [556, 312] on button "Shipments" at bounding box center [568, 293] width 96 height 39
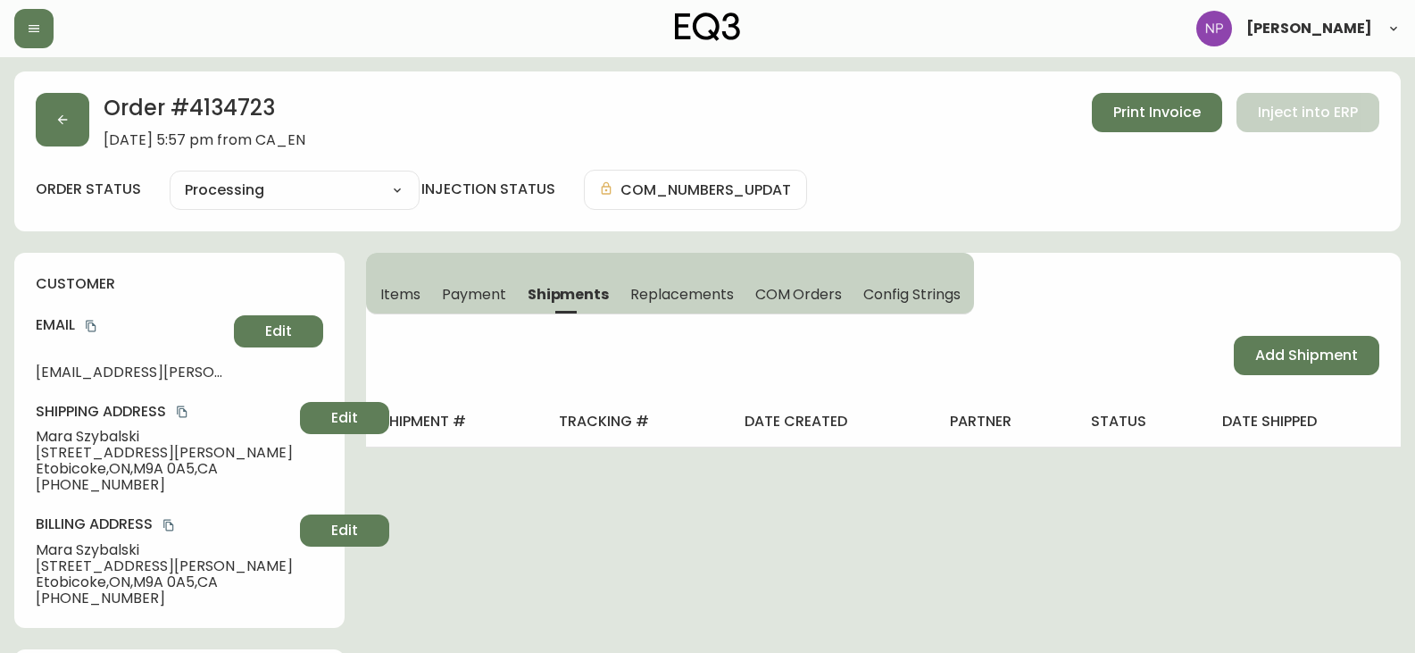
click at [1303, 333] on div "Add Shipment" at bounding box center [883, 355] width 1035 height 82
click at [1308, 339] on button "Add Shipment" at bounding box center [1307, 355] width 146 height 39
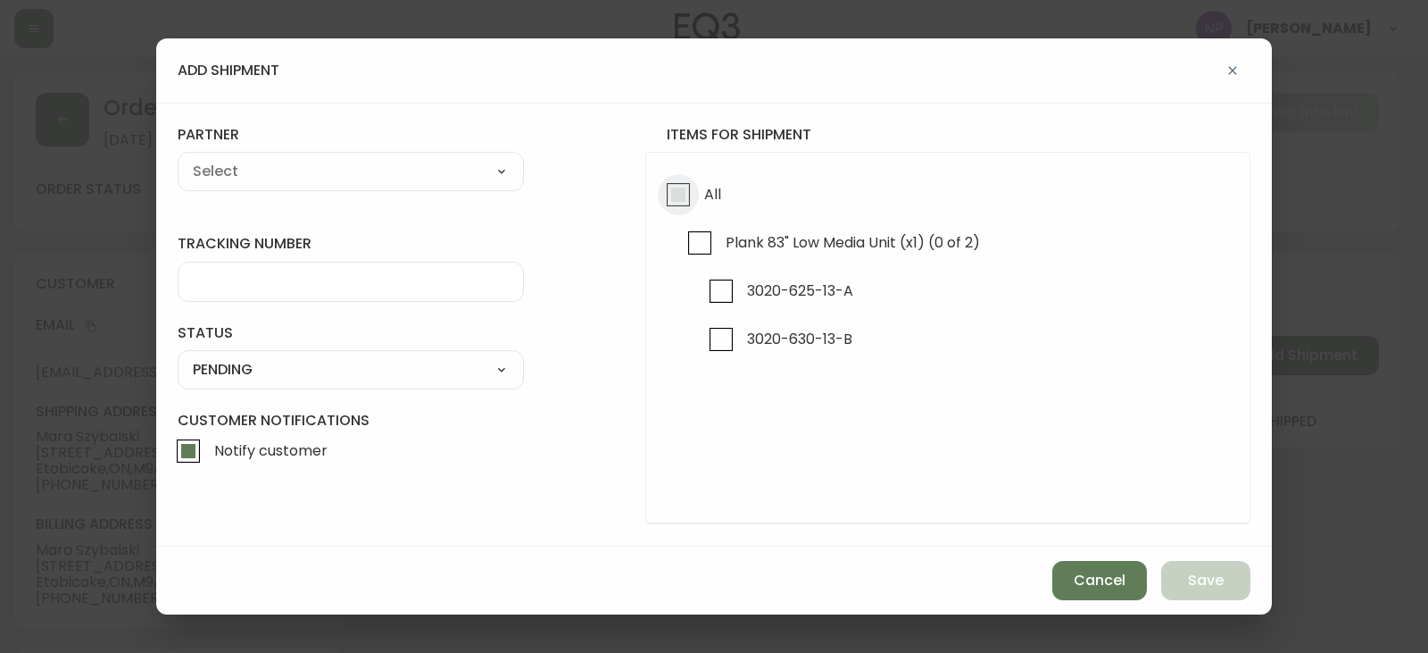
click at [659, 201] on input "All" at bounding box center [678, 194] width 41 height 41
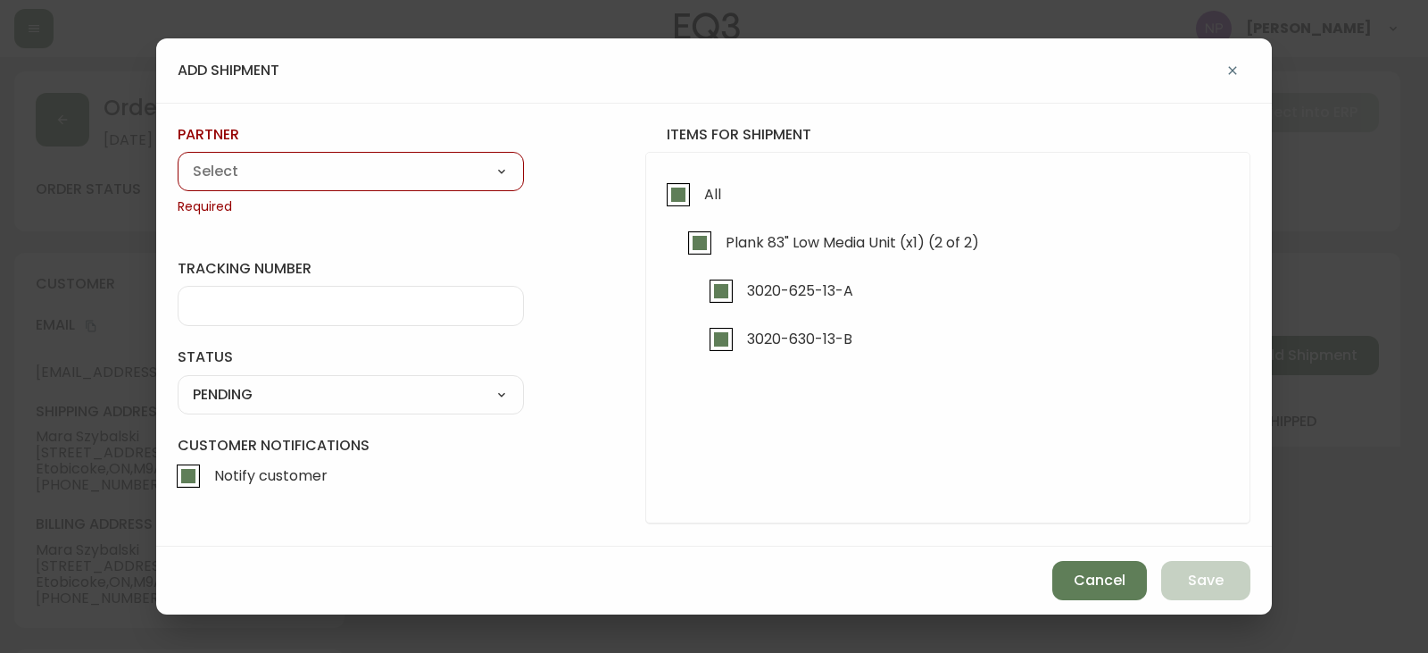
click at [396, 182] on select "A Move to Remember LLC ABF Freight Alero [PERSON_NAME] Canada Post Canpar Expre…" at bounding box center [351, 171] width 346 height 27
click at [178, 158] on select "A Move to Remember LLC ABF Freight Alero [PERSON_NAME] Canada Post Canpar Expre…" at bounding box center [351, 171] width 346 height 27
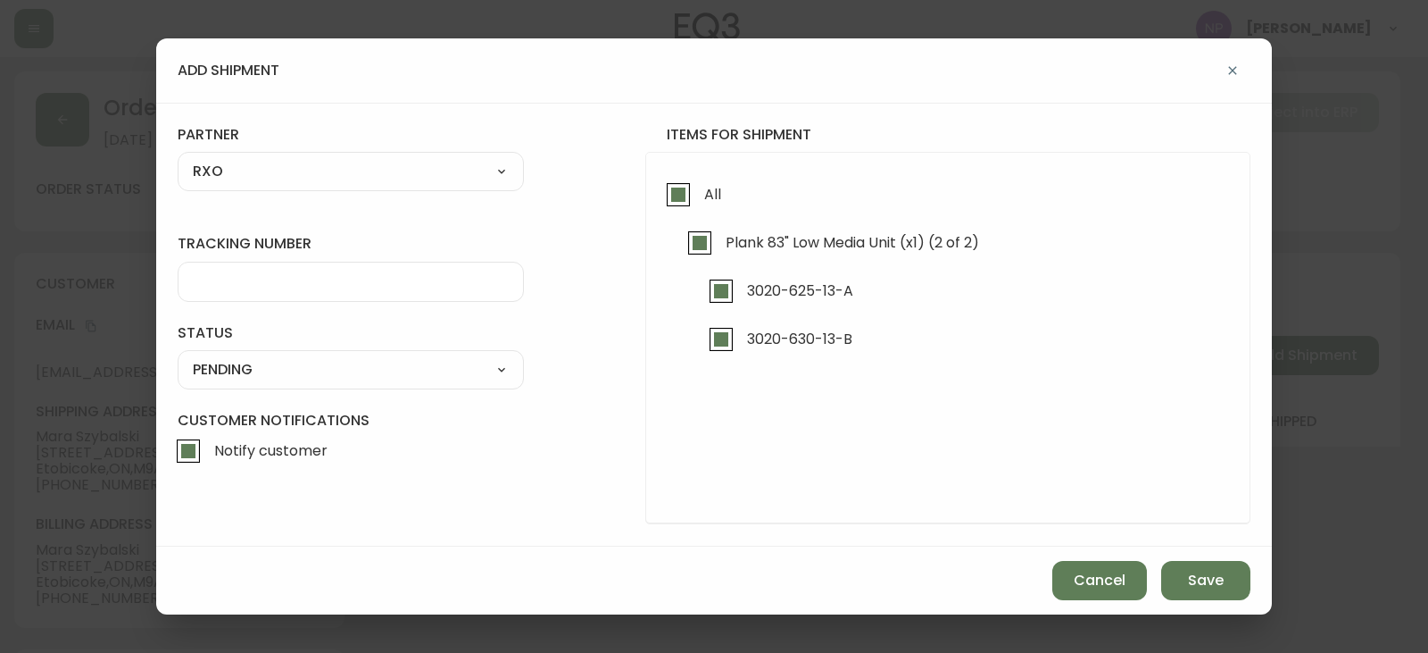
click at [240, 286] on input "tracking number" at bounding box center [351, 281] width 316 height 17
drag, startPoint x: 316, startPoint y: 372, endPoint x: 313, endPoint y: 381, distance: 9.3
click at [315, 371] on select "SHIPPED PENDING CANCELLED" at bounding box center [351, 369] width 346 height 27
click at [178, 356] on select "SHIPPED PENDING CANCELLED" at bounding box center [351, 369] width 346 height 27
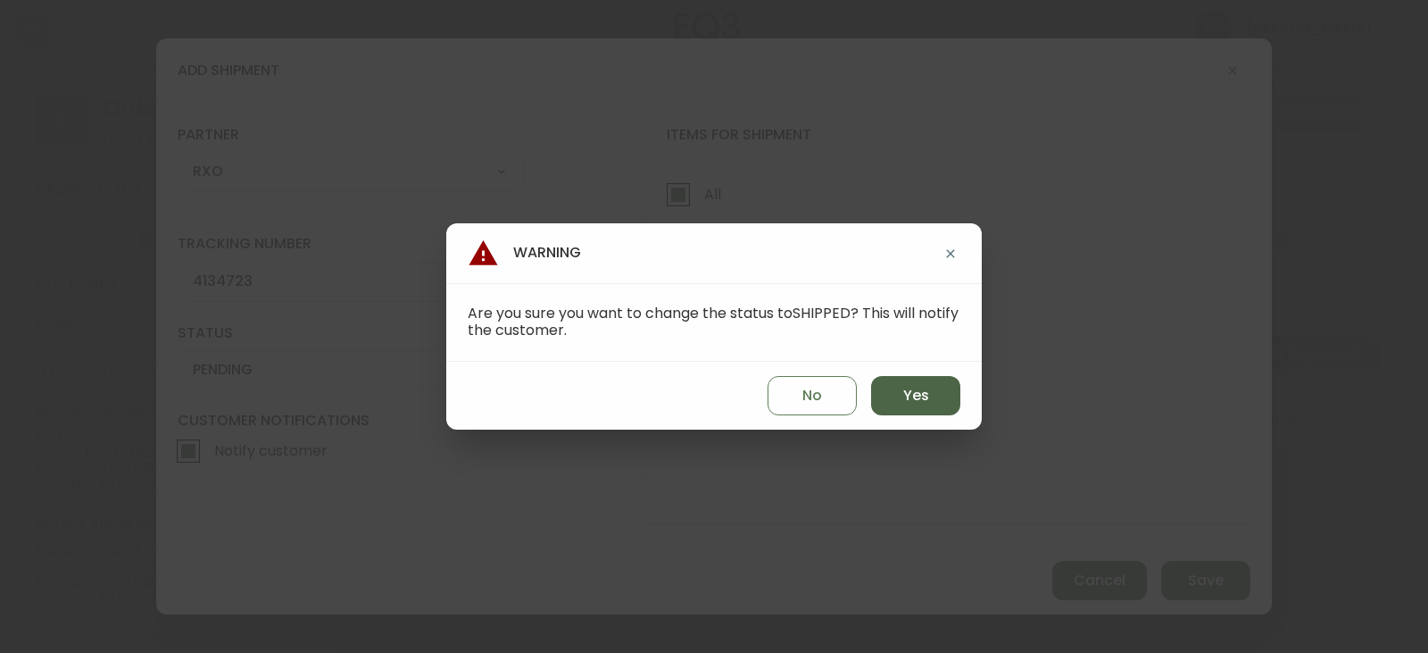
click at [920, 395] on span "Yes" at bounding box center [916, 396] width 26 height 20
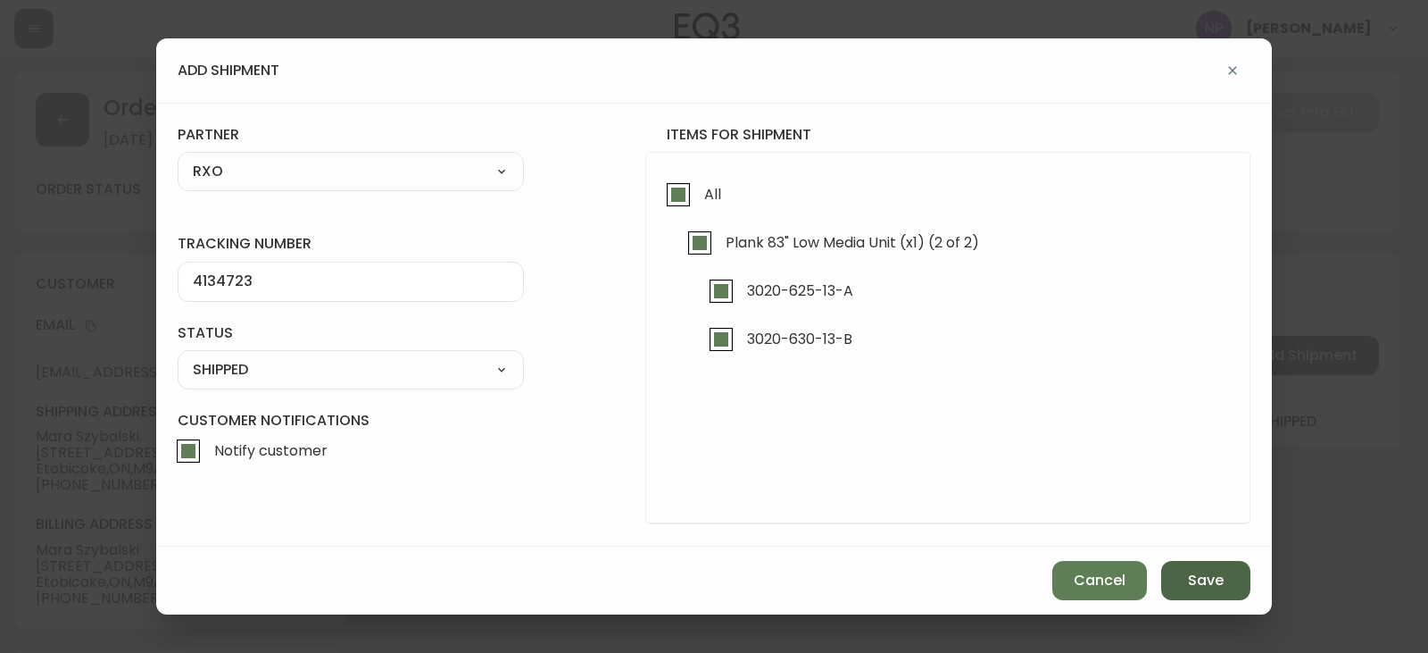
click at [1208, 570] on button "Save" at bounding box center [1206, 580] width 89 height 39
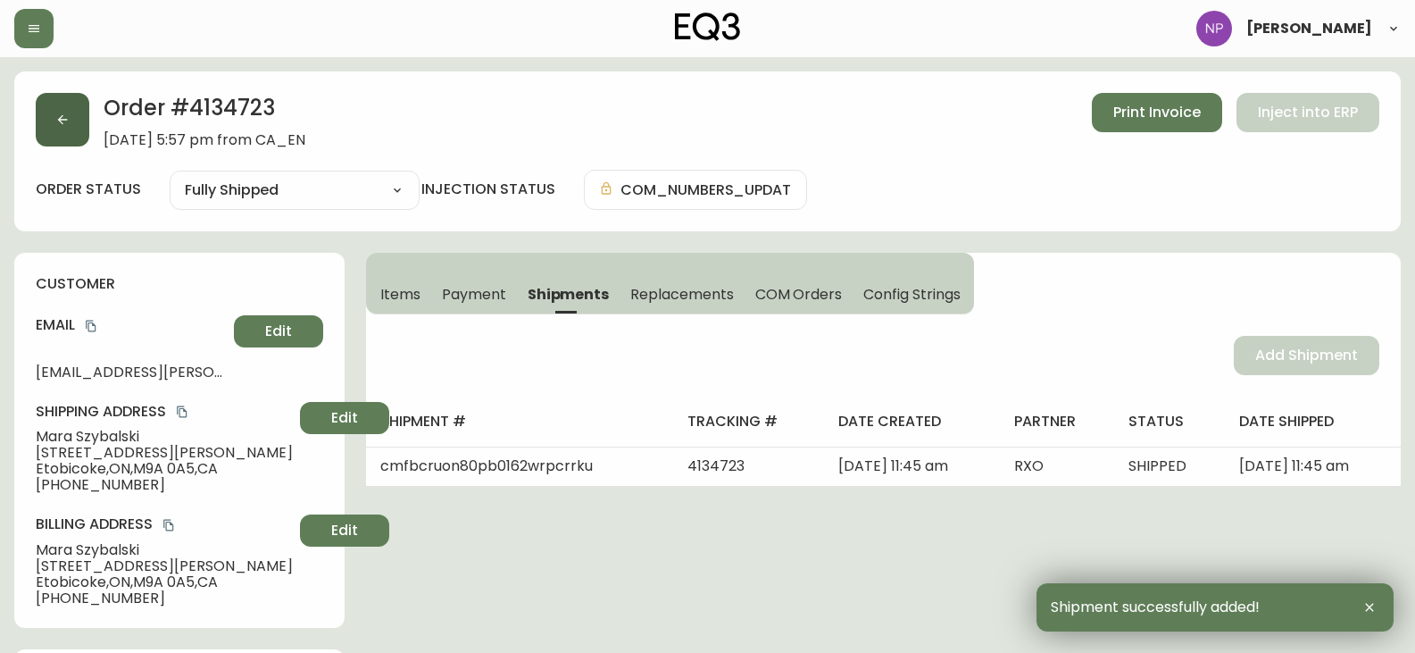
click at [62, 121] on icon "button" at bounding box center [62, 119] width 14 height 14
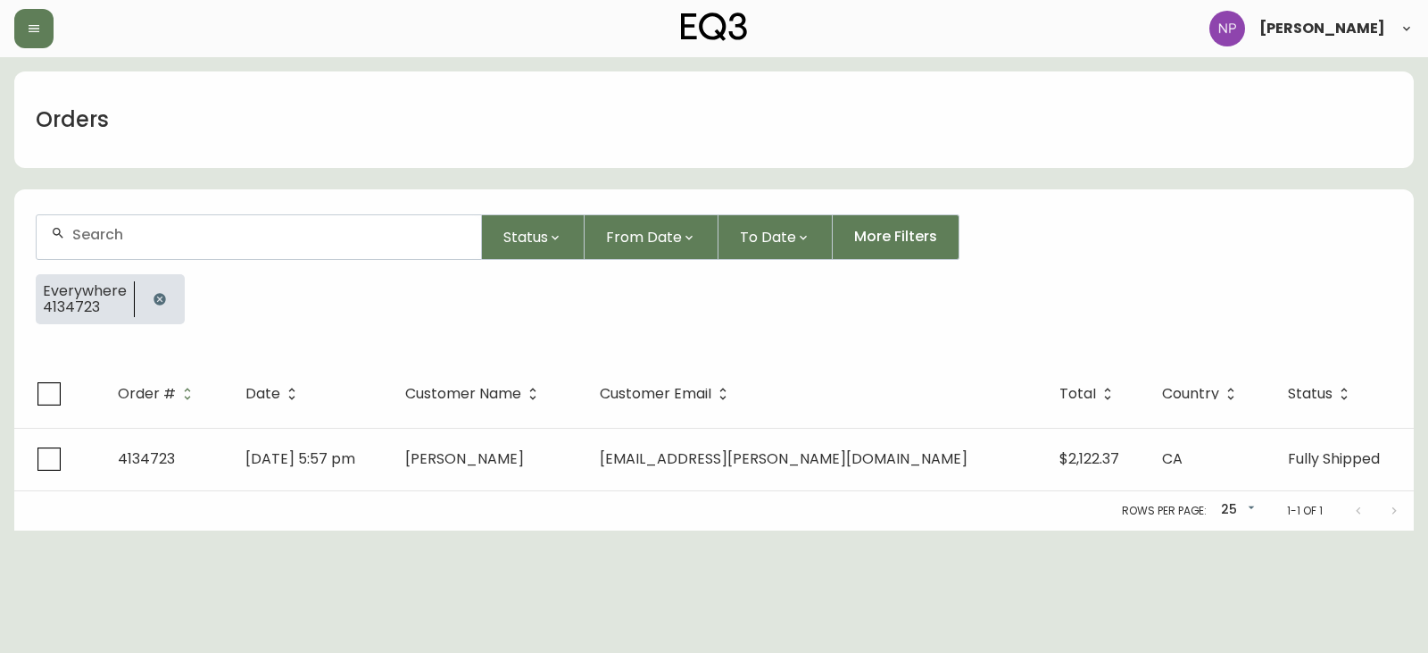
click at [65, 237] on div at bounding box center [259, 237] width 445 height 44
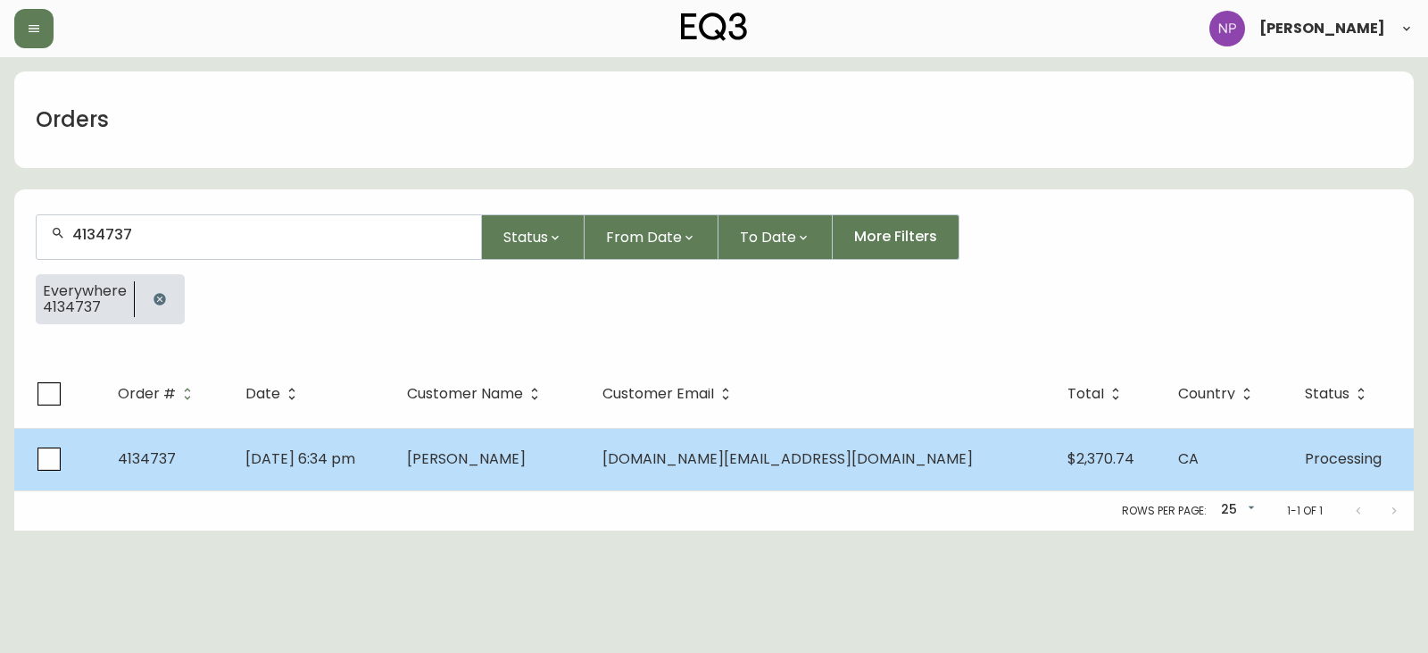
click at [339, 447] on td "Aug 21 2025, 6:34 pm" at bounding box center [312, 459] width 162 height 62
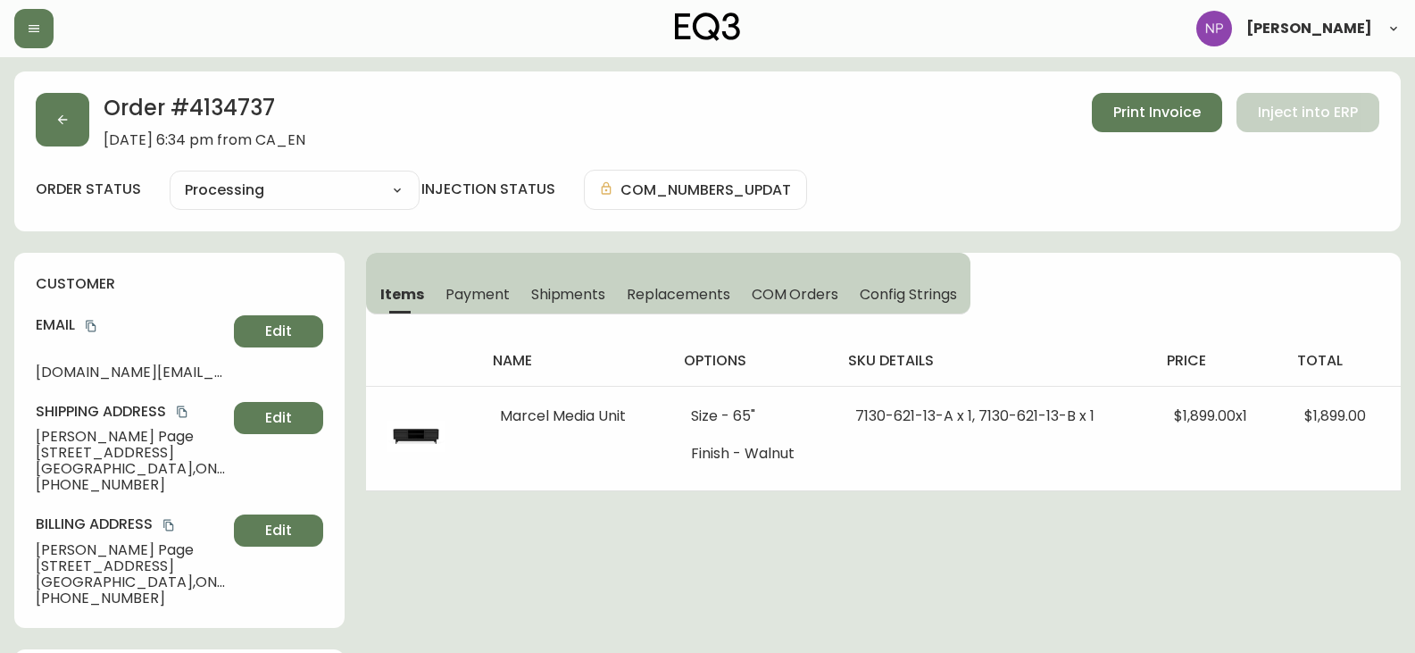
click at [524, 281] on button "Shipments" at bounding box center [568, 293] width 96 height 39
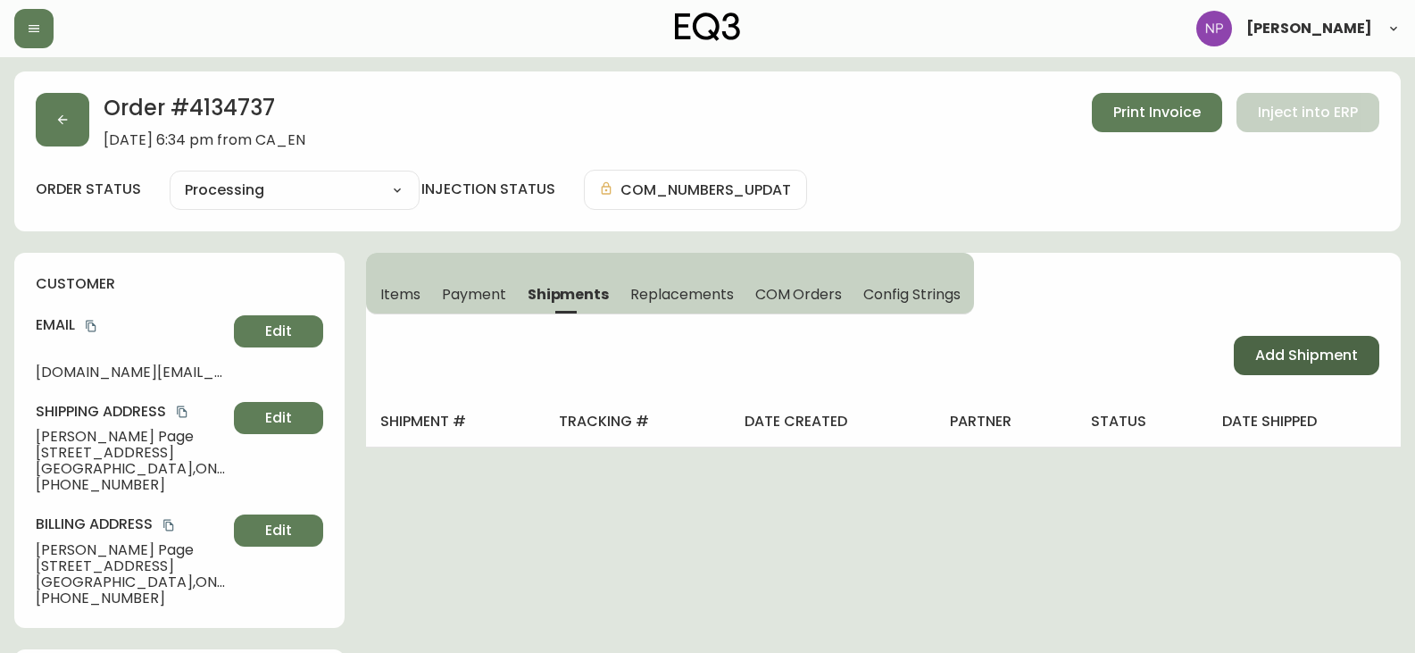
click at [1287, 353] on span "Add Shipment" at bounding box center [1306, 356] width 103 height 20
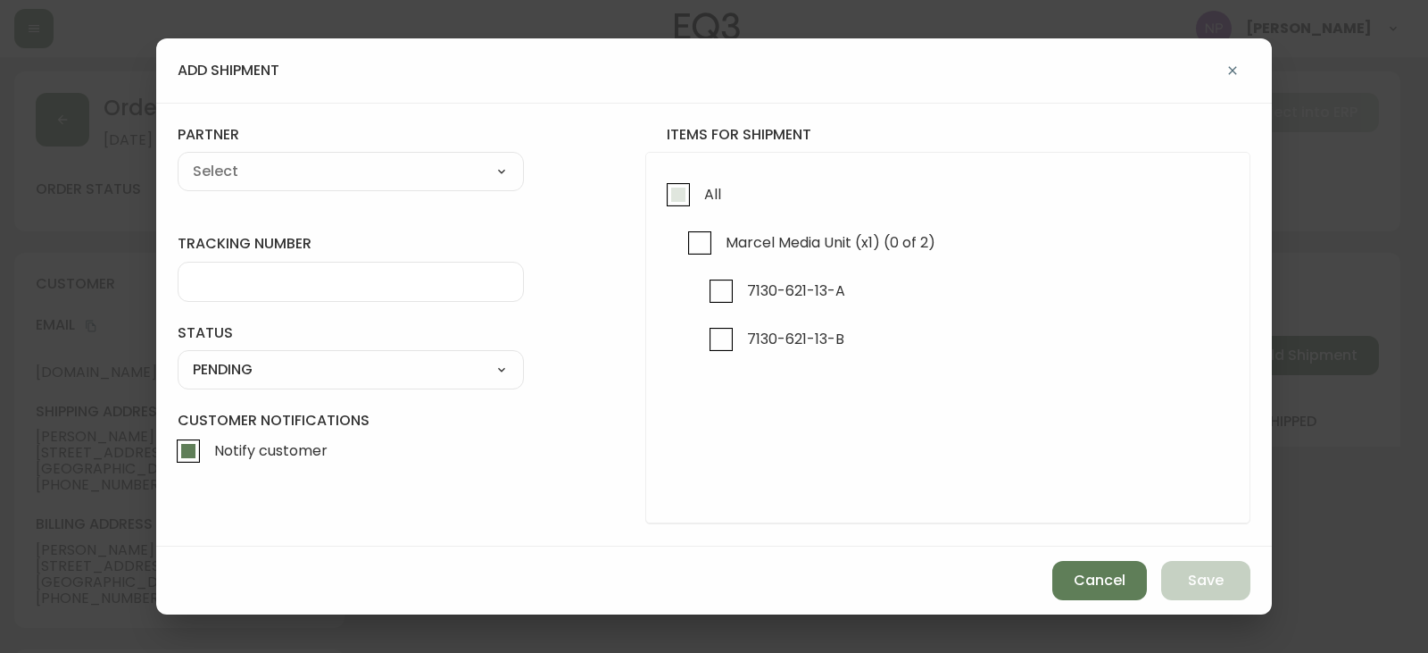
drag, startPoint x: 704, startPoint y: 167, endPoint x: 683, endPoint y: 211, distance: 48.3
click at [703, 171] on div "All Marcel Media Unit (x1) (0 of 2) 7130-621-13-A 7130-621-13-B" at bounding box center [947, 338] width 605 height 372
click at [683, 211] on input "All" at bounding box center [678, 194] width 41 height 41
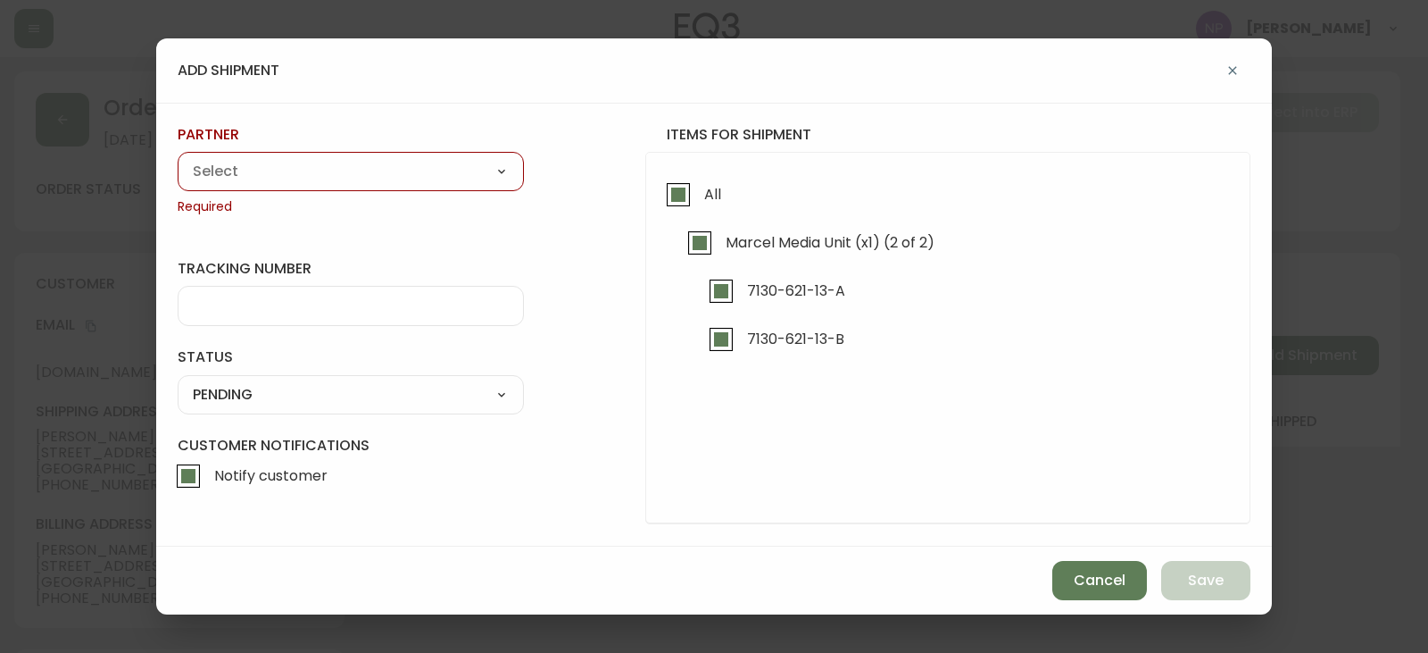
drag, startPoint x: 448, startPoint y: 177, endPoint x: 440, endPoint y: 187, distance: 12.7
click at [440, 187] on div "A Move to Remember LLC ABF Freight Alero [PERSON_NAME] Canada Post Canpar Expre…" at bounding box center [351, 171] width 346 height 39
click at [402, 171] on select "A Move to Remember LLC ABF Freight Alero [PERSON_NAME] Canada Post Canpar Expre…" at bounding box center [351, 171] width 346 height 27
click at [178, 158] on select "A Move to Remember LLC ABF Freight Alero [PERSON_NAME] Canada Post Canpar Expre…" at bounding box center [351, 171] width 346 height 27
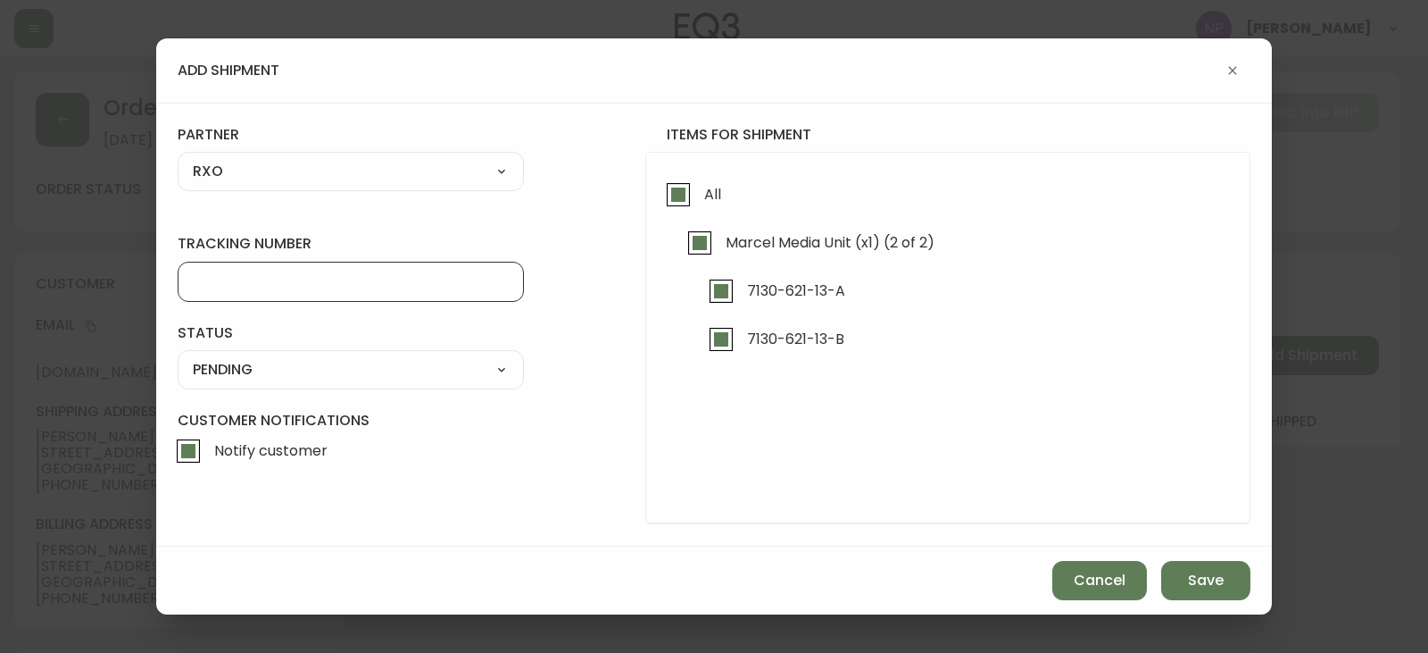
click at [263, 273] on input "tracking number" at bounding box center [351, 281] width 316 height 17
click at [279, 379] on select "SHIPPED PENDING CANCELLED" at bounding box center [351, 369] width 346 height 27
click at [178, 356] on select "SHIPPED PENDING CANCELLED" at bounding box center [351, 369] width 346 height 27
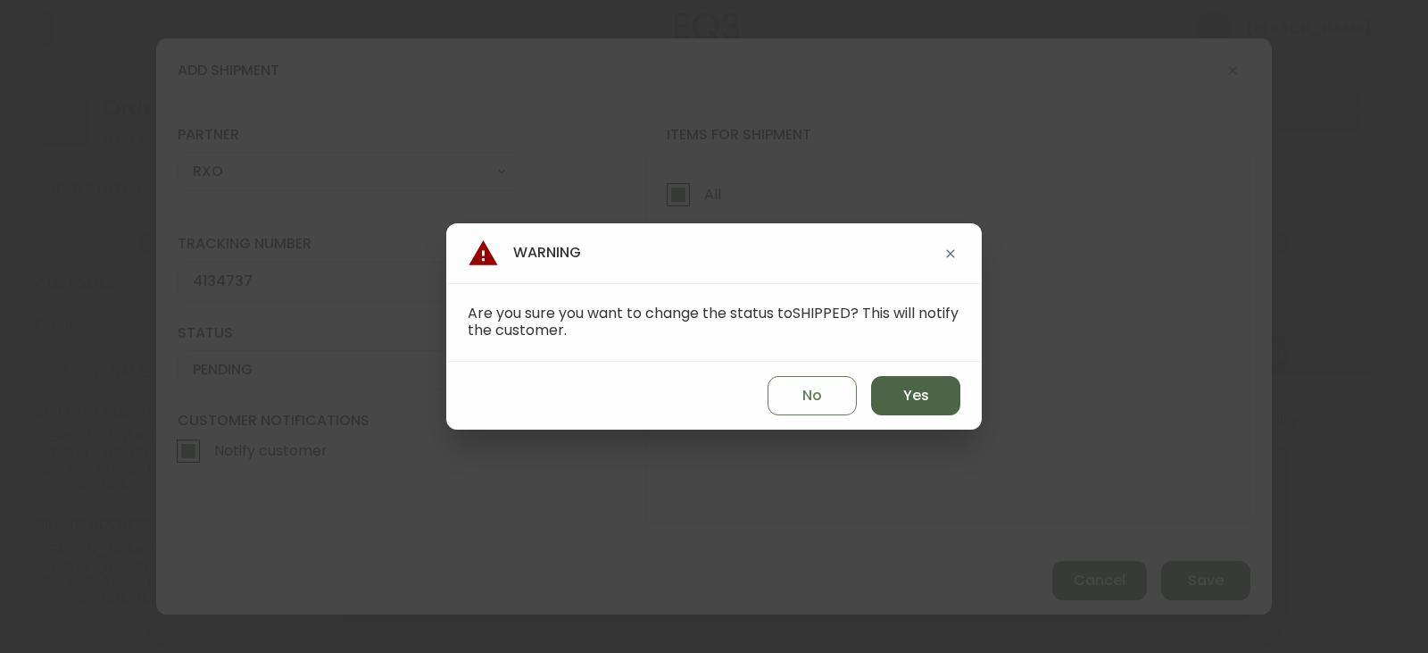
click at [930, 400] on button "Yes" at bounding box center [915, 395] width 89 height 39
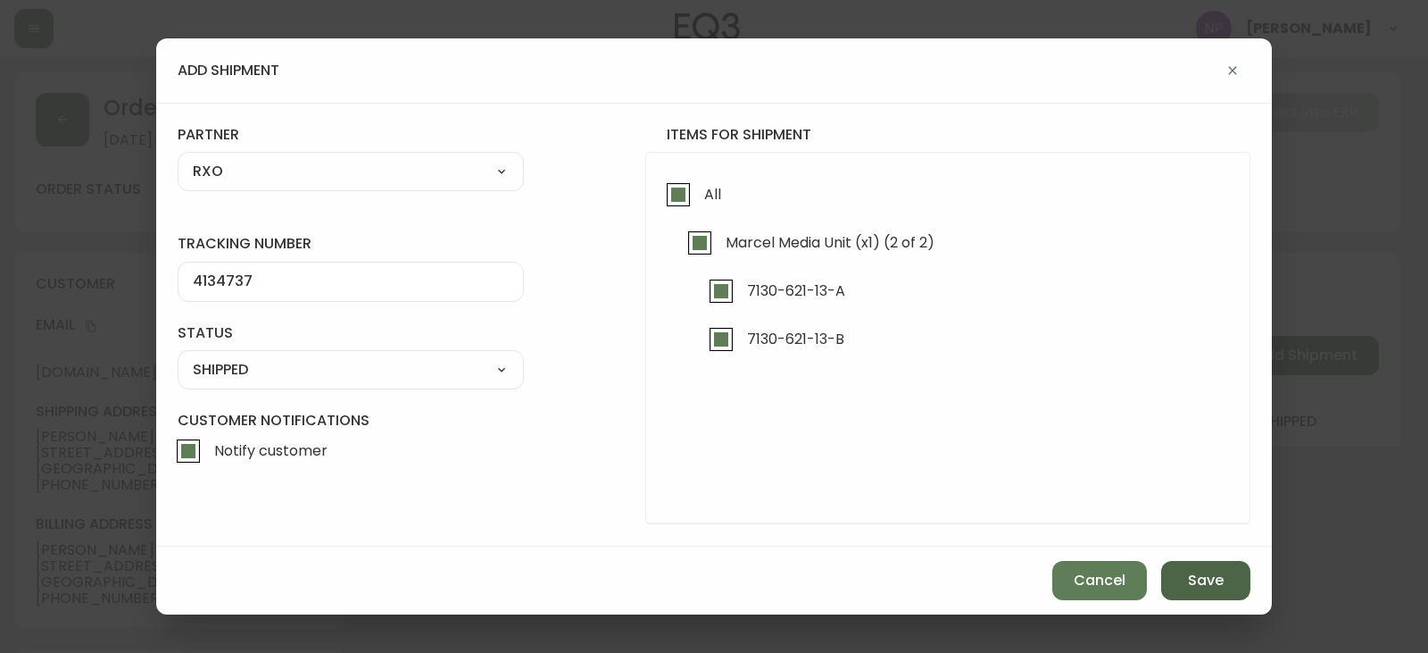
click at [1219, 596] on button "Save" at bounding box center [1206, 580] width 89 height 39
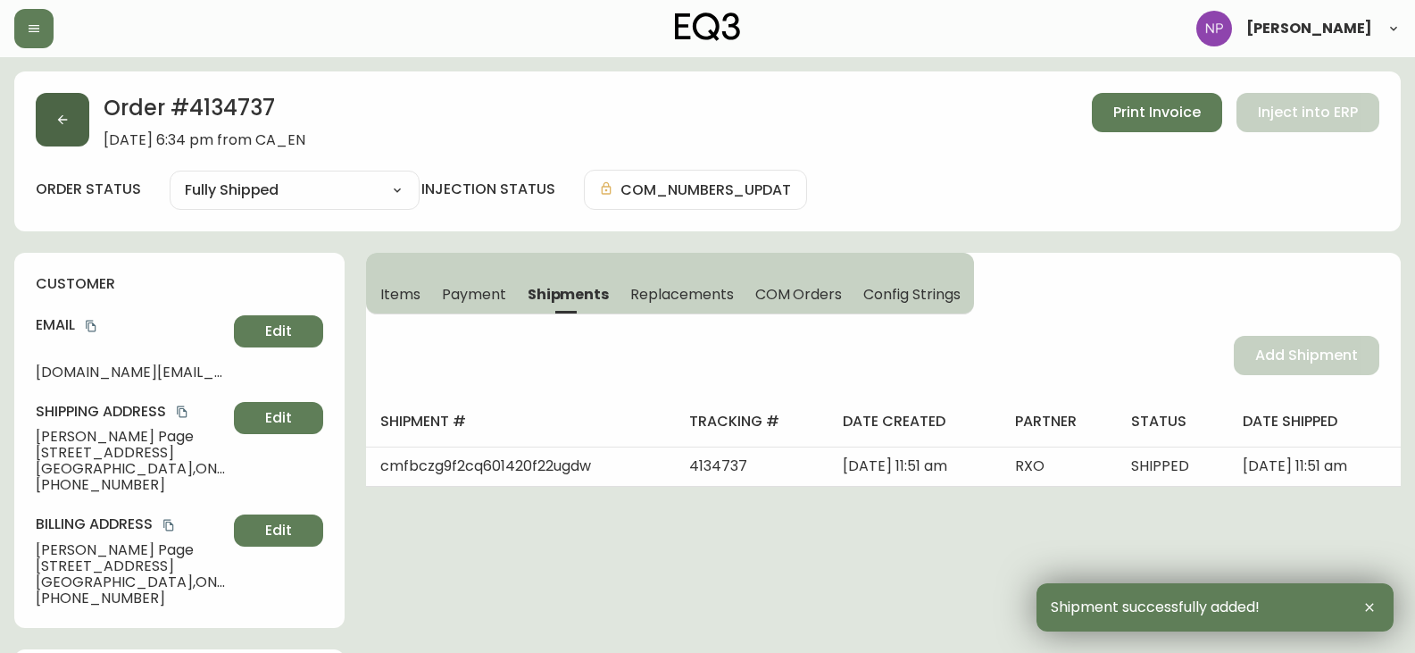
click at [87, 137] on button "button" at bounding box center [63, 120] width 54 height 54
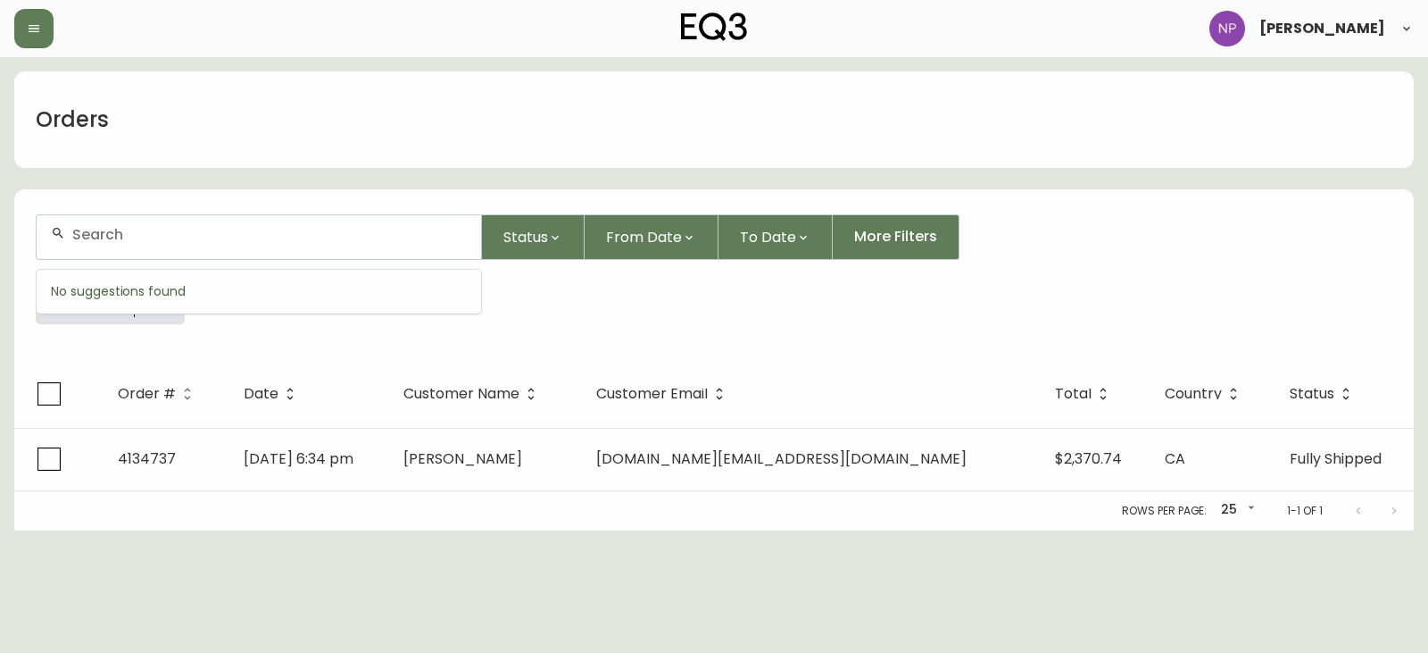
click at [112, 230] on input "text" at bounding box center [269, 234] width 395 height 17
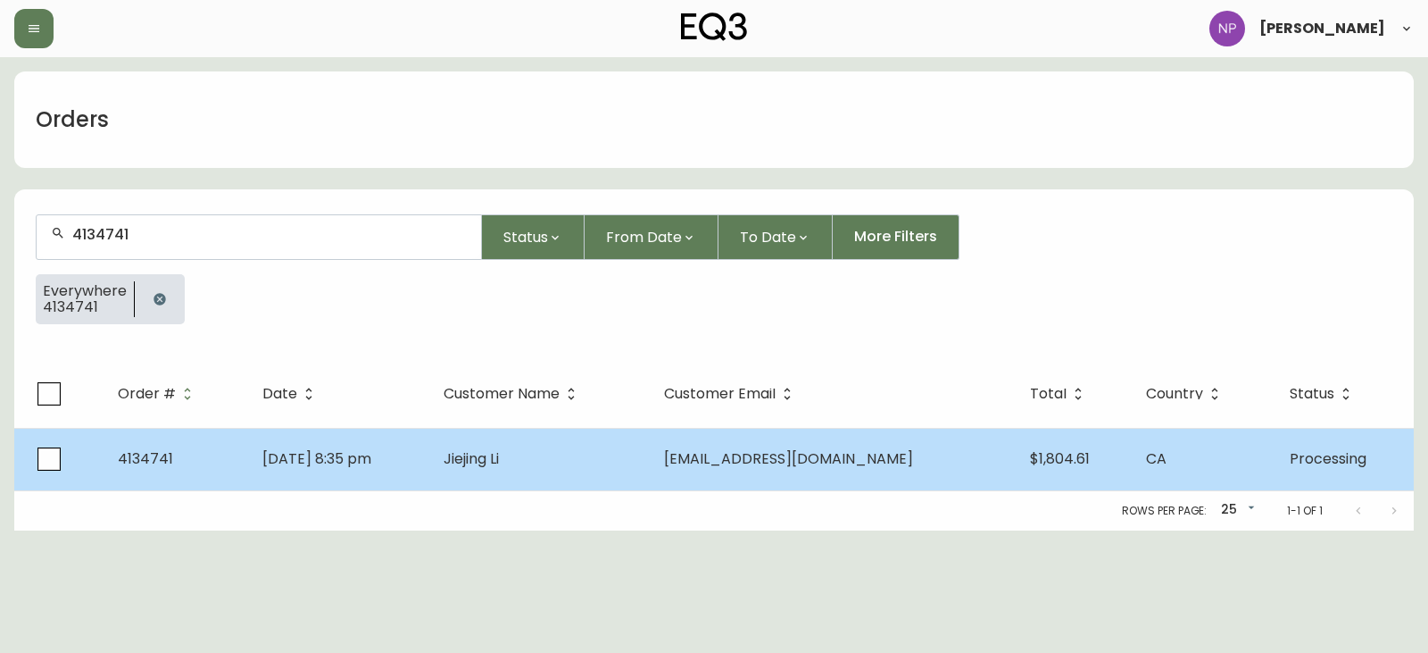
click at [429, 476] on td "Aug 21 2025, 8:35 pm" at bounding box center [338, 459] width 181 height 62
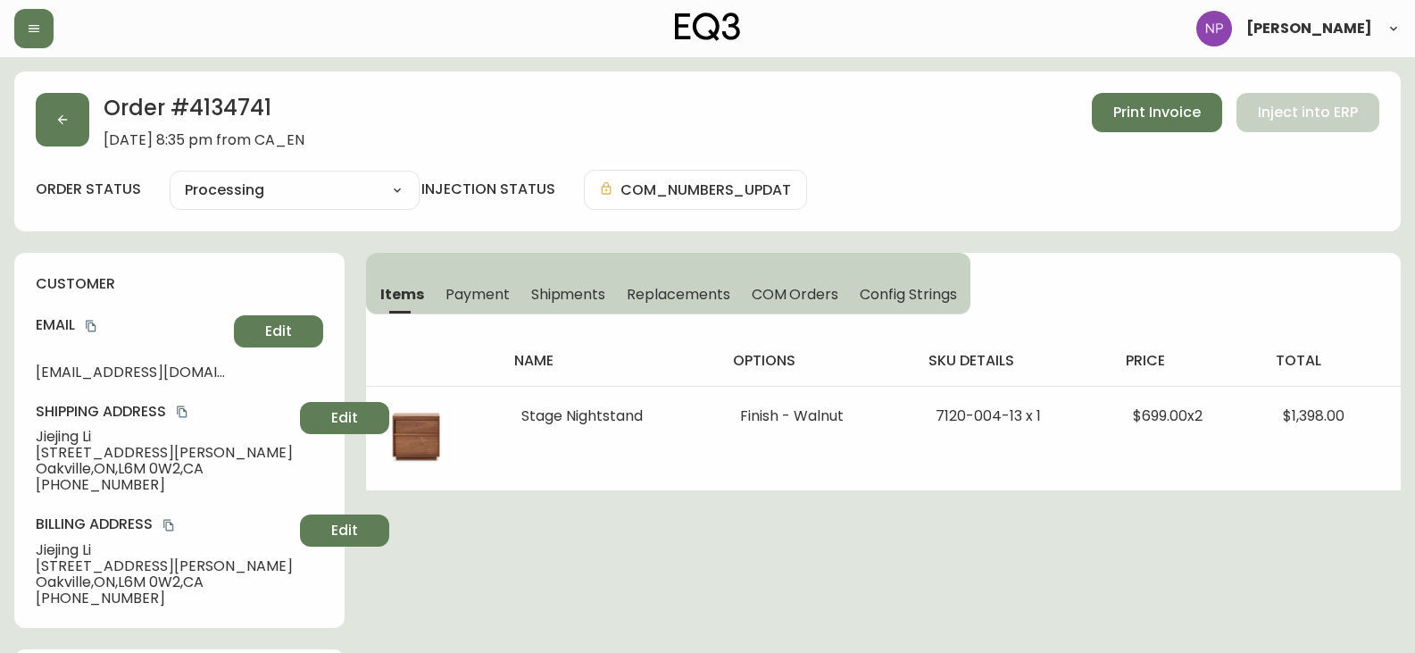
click at [594, 296] on span "Shipments" at bounding box center [568, 294] width 75 height 19
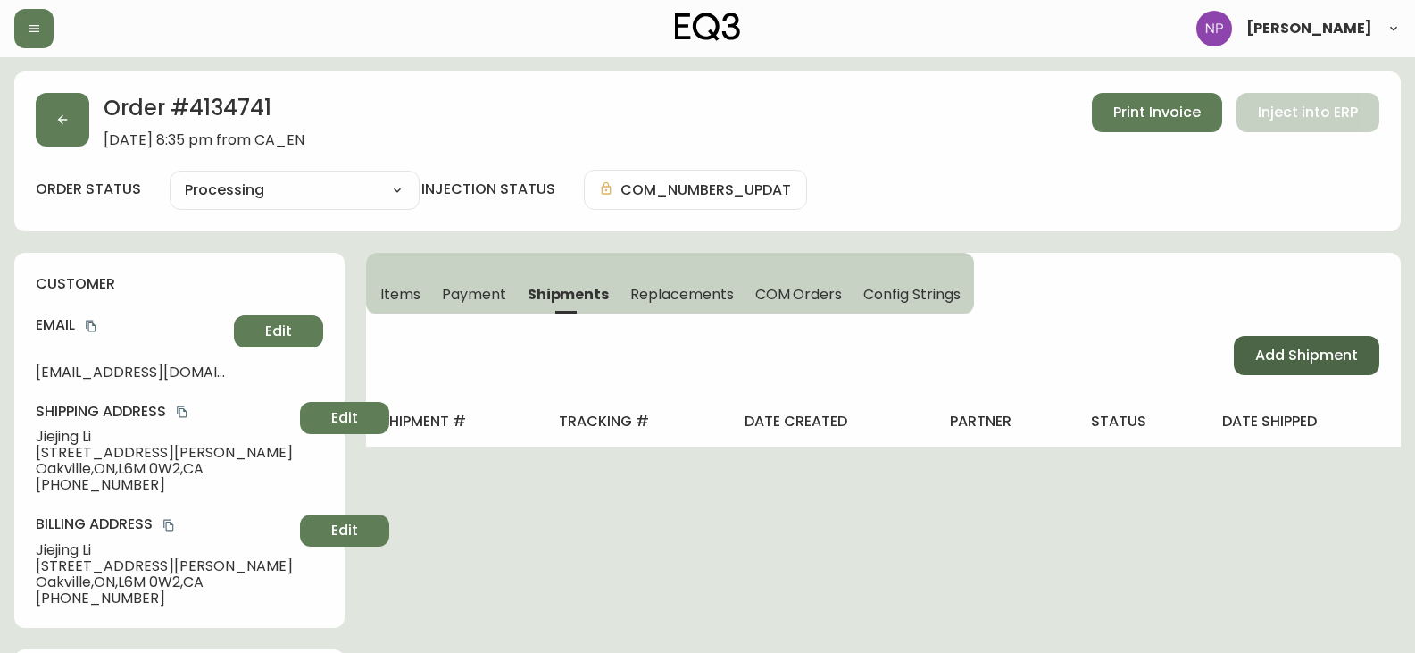
click at [1281, 368] on button "Add Shipment" at bounding box center [1307, 355] width 146 height 39
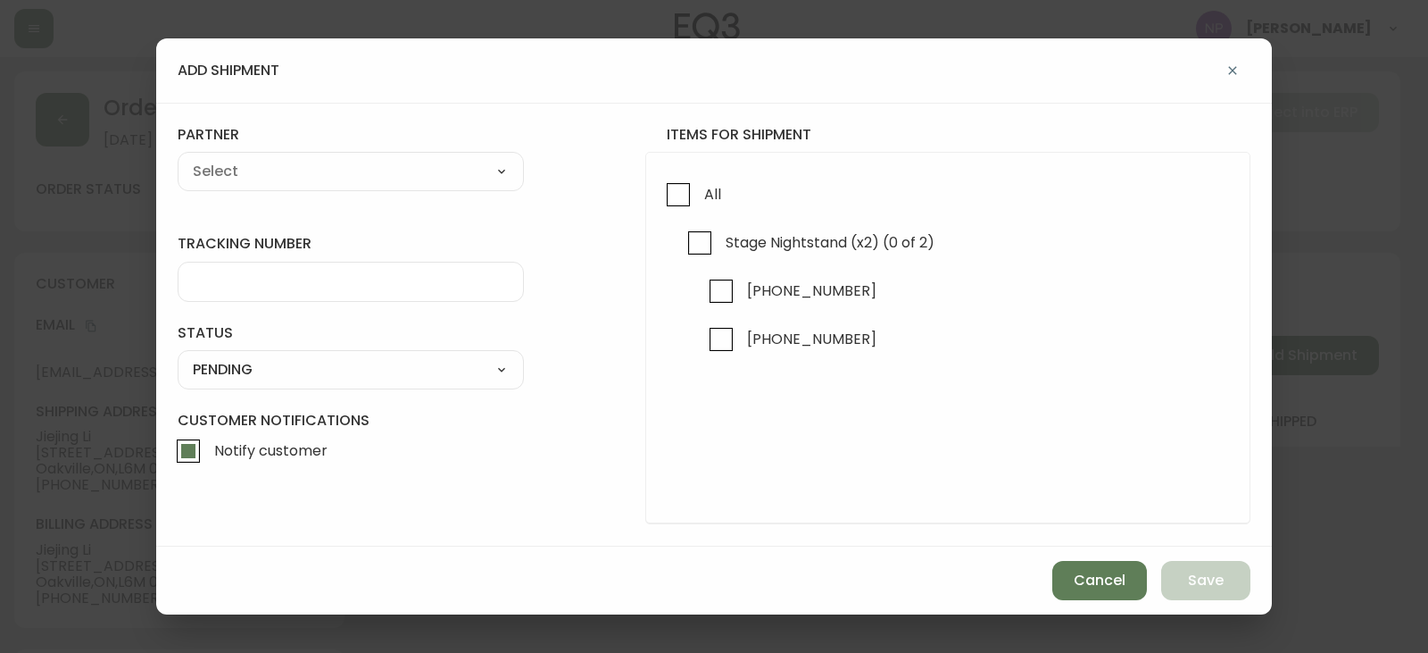
click at [665, 165] on div "All Stage Nightstand (x2) (0 of 2) 7120-004-13 7120-004-13" at bounding box center [947, 338] width 605 height 372
click at [666, 204] on input "All" at bounding box center [678, 194] width 41 height 41
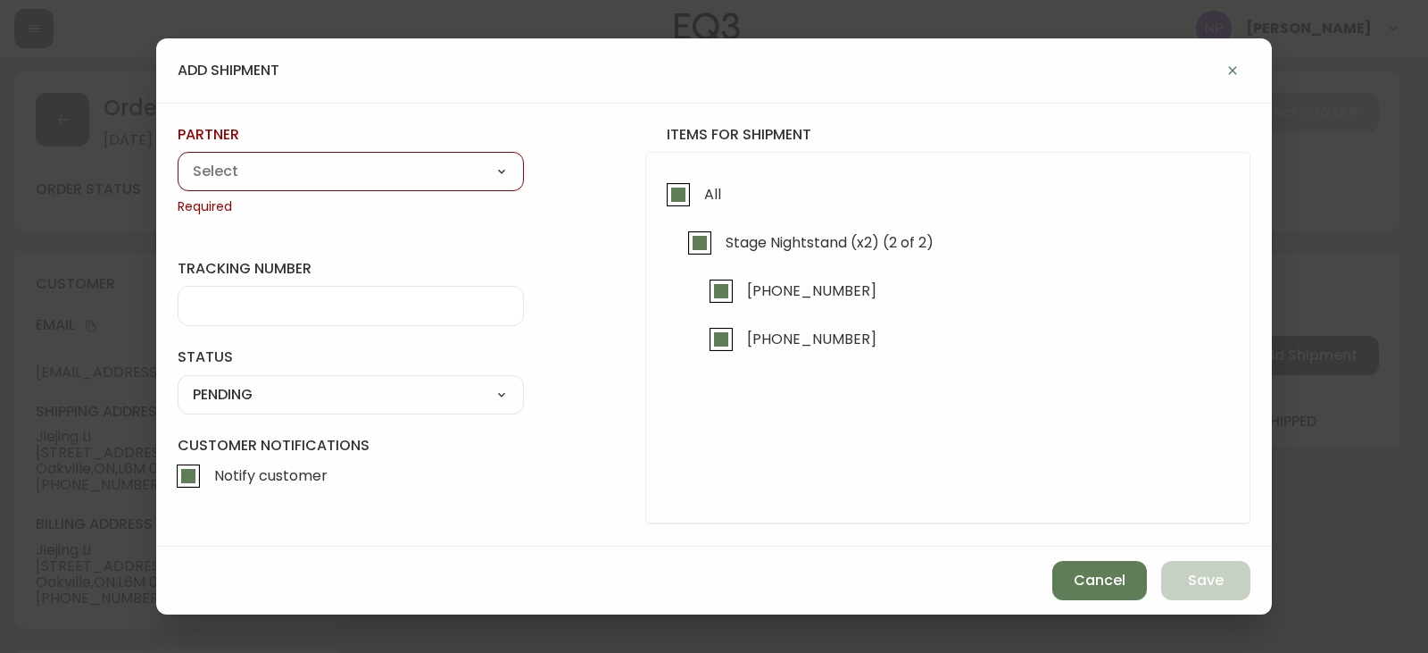
click at [443, 178] on select "A Move to Remember LLC ABF Freight Alero [PERSON_NAME] Canada Post Canpar Expre…" at bounding box center [351, 171] width 346 height 27
click at [178, 158] on select "A Move to Remember LLC ABF Freight Alero [PERSON_NAME] Canada Post Canpar Expre…" at bounding box center [351, 171] width 346 height 27
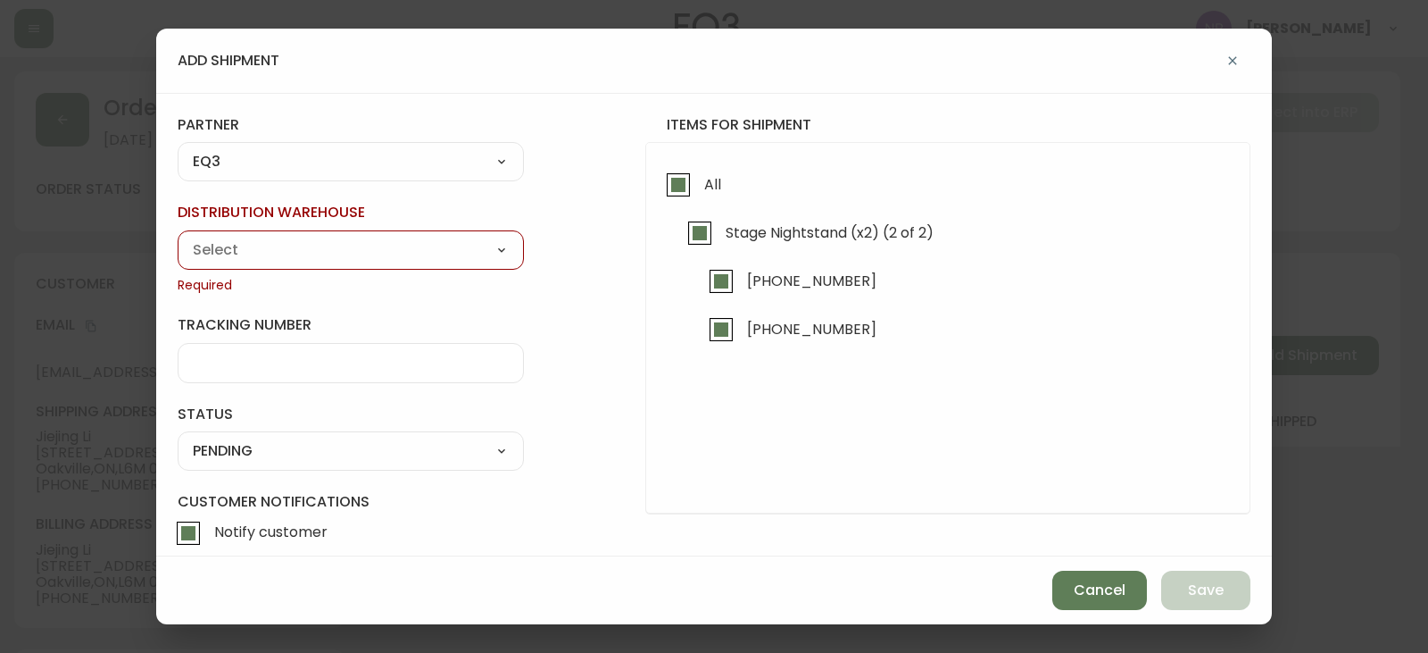
click at [306, 252] on select "Calgary Warehouse GTA Distribution Center Mont-Royal Distribution Center Ottawa…" at bounding box center [351, 250] width 346 height 27
click at [259, 162] on select "A Move to Remember LLC ABF Freight Alero [PERSON_NAME] Canada Post Canpar Expre…" at bounding box center [351, 162] width 346 height 27
click at [178, 158] on select "A Move to Remember LLC ABF Freight Alero [PERSON_NAME] Canada Post Canpar Expre…" at bounding box center [351, 162] width 346 height 27
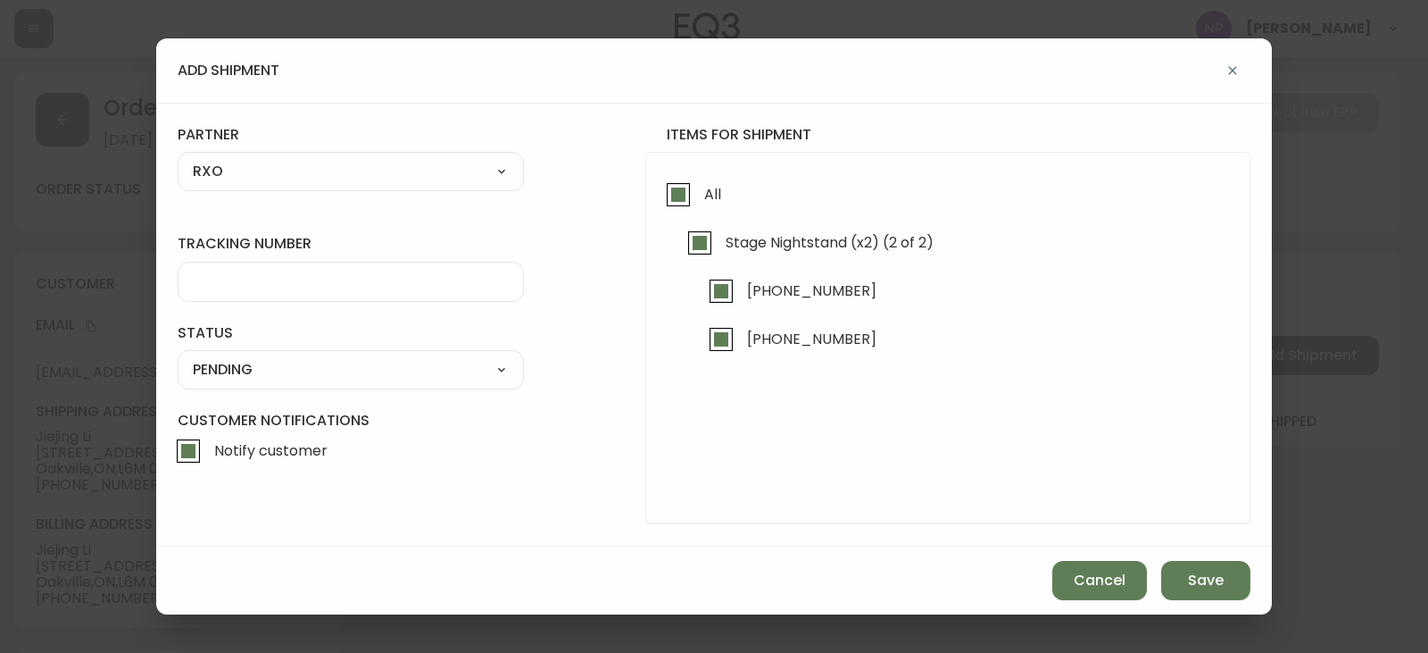
click at [287, 271] on div at bounding box center [351, 282] width 346 height 40
click at [293, 369] on select "SHIPPED PENDING CANCELLED" at bounding box center [351, 369] width 346 height 27
click at [178, 356] on select "SHIPPED PENDING CANCELLED" at bounding box center [351, 369] width 346 height 27
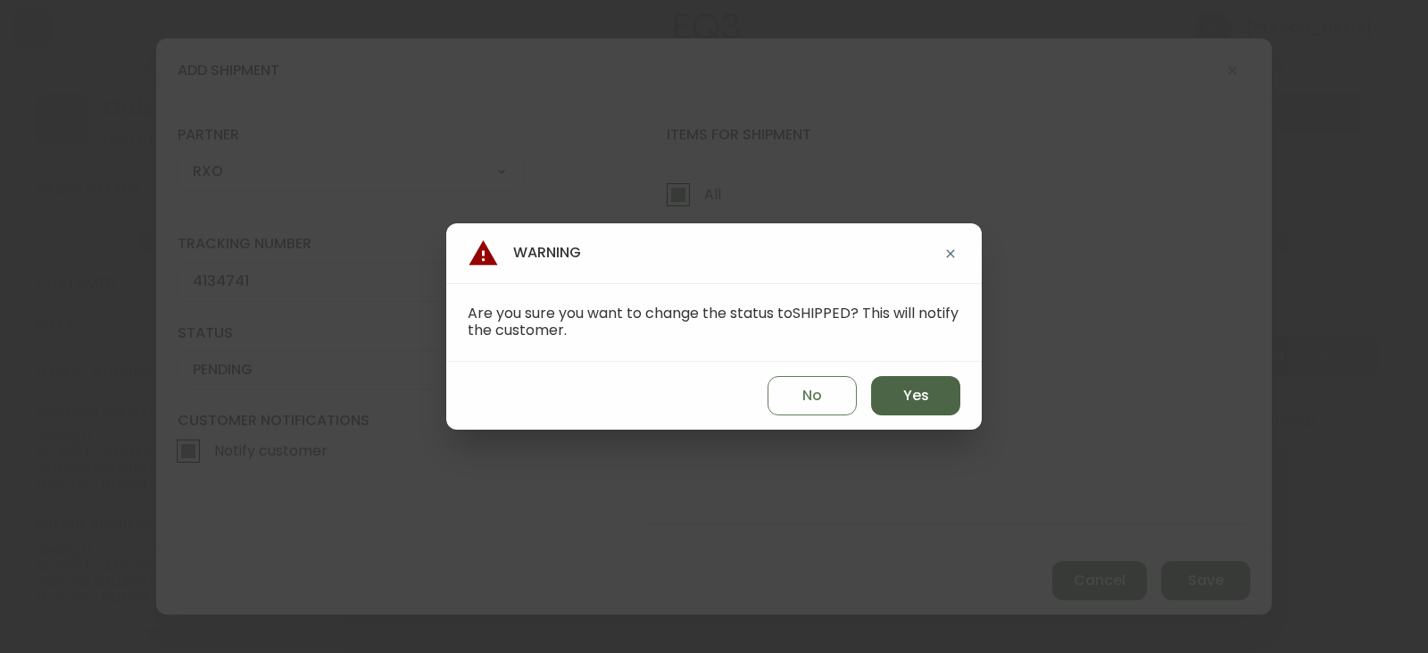
click at [936, 404] on button "Yes" at bounding box center [915, 395] width 89 height 39
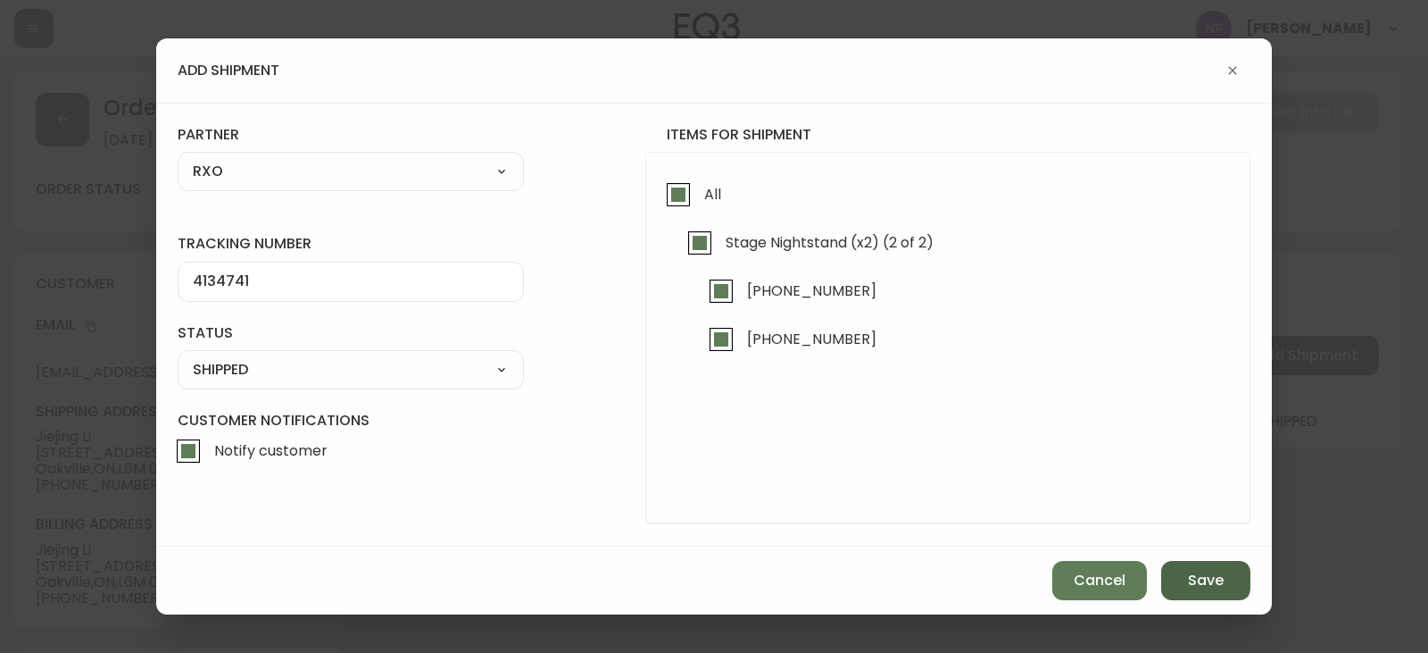
click at [1201, 580] on span "Save" at bounding box center [1206, 580] width 36 height 20
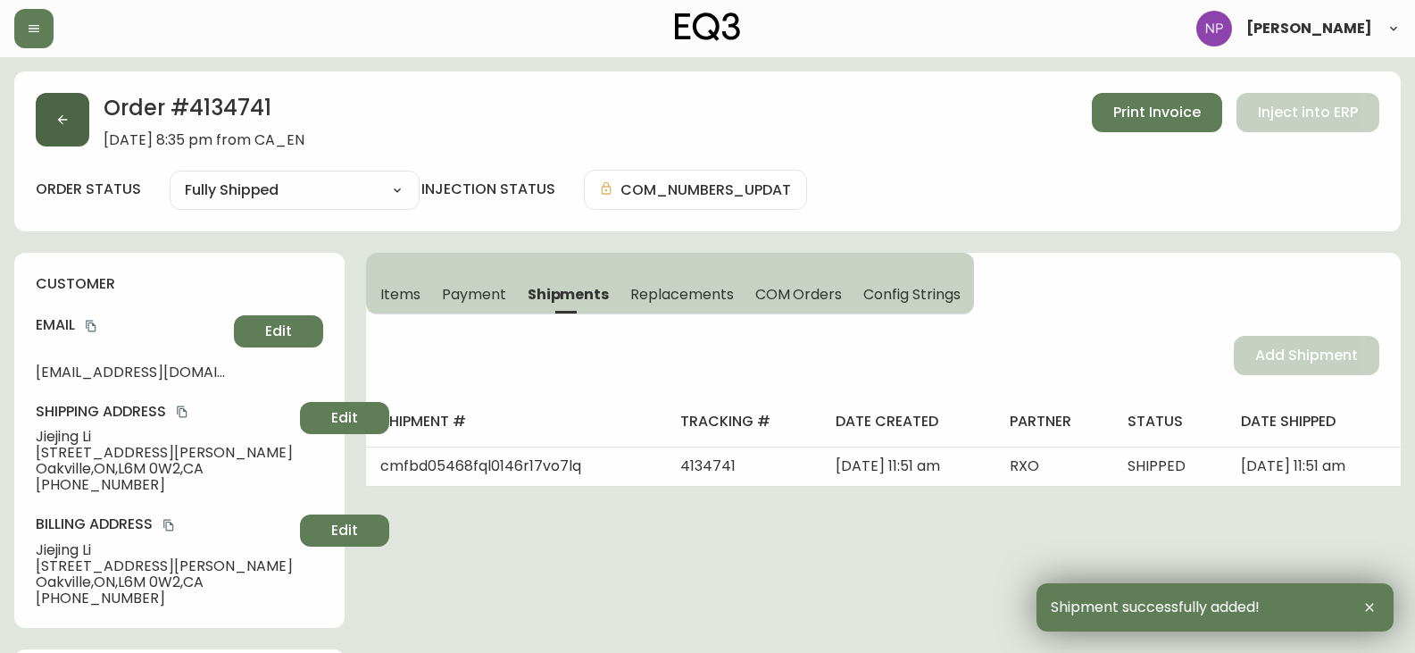
click at [72, 115] on button "button" at bounding box center [63, 120] width 54 height 54
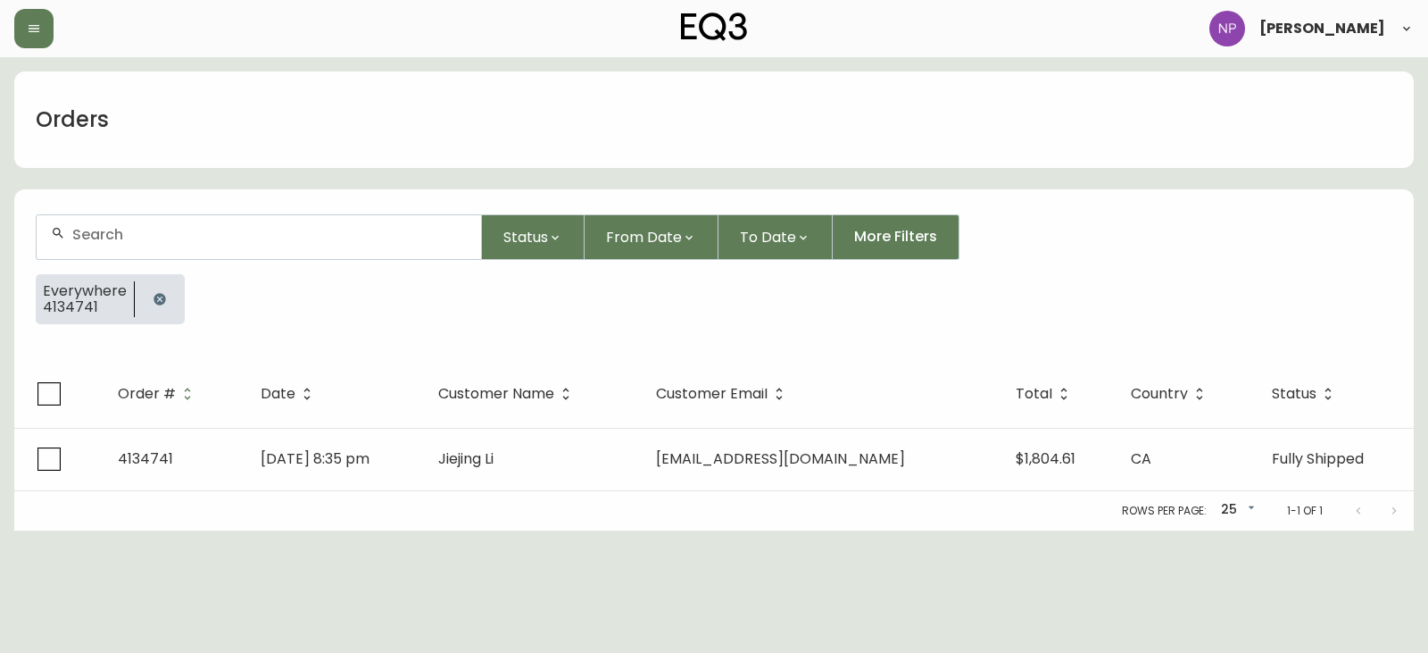
click at [105, 247] on div at bounding box center [259, 237] width 445 height 44
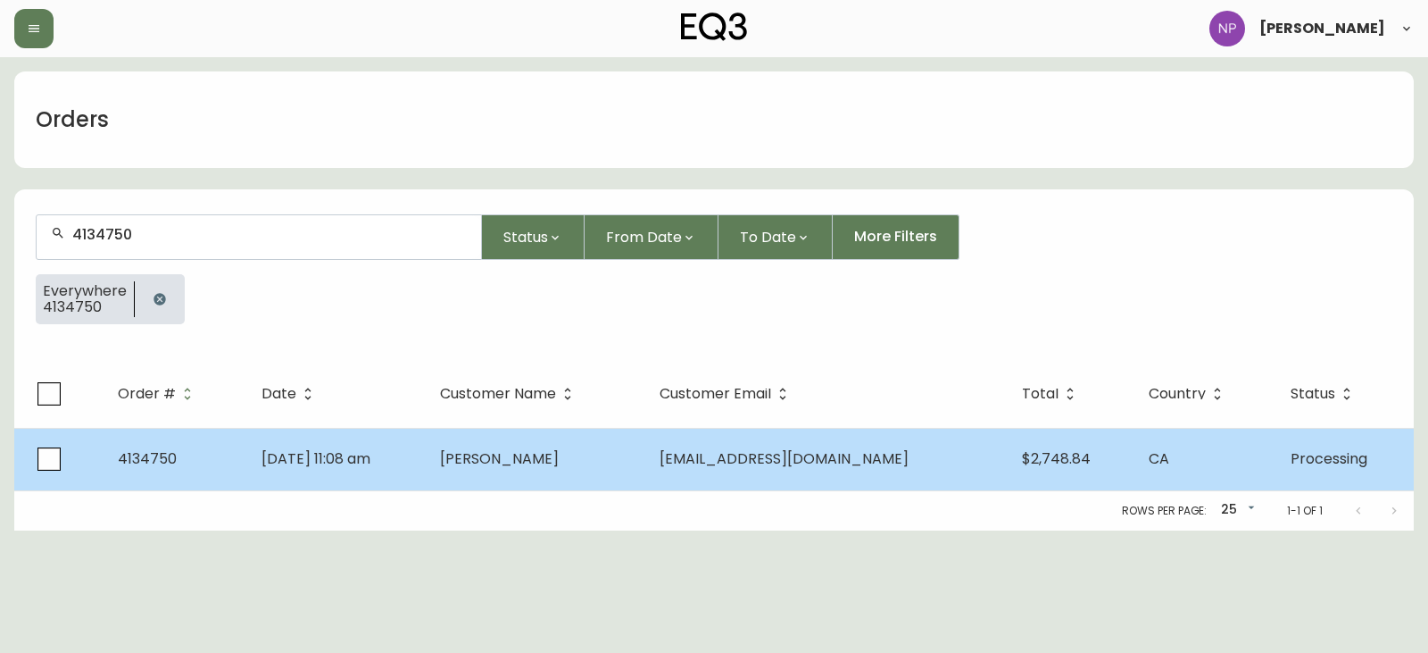
click at [325, 450] on span "Aug 22 2025, 11:08 am" at bounding box center [316, 458] width 109 height 21
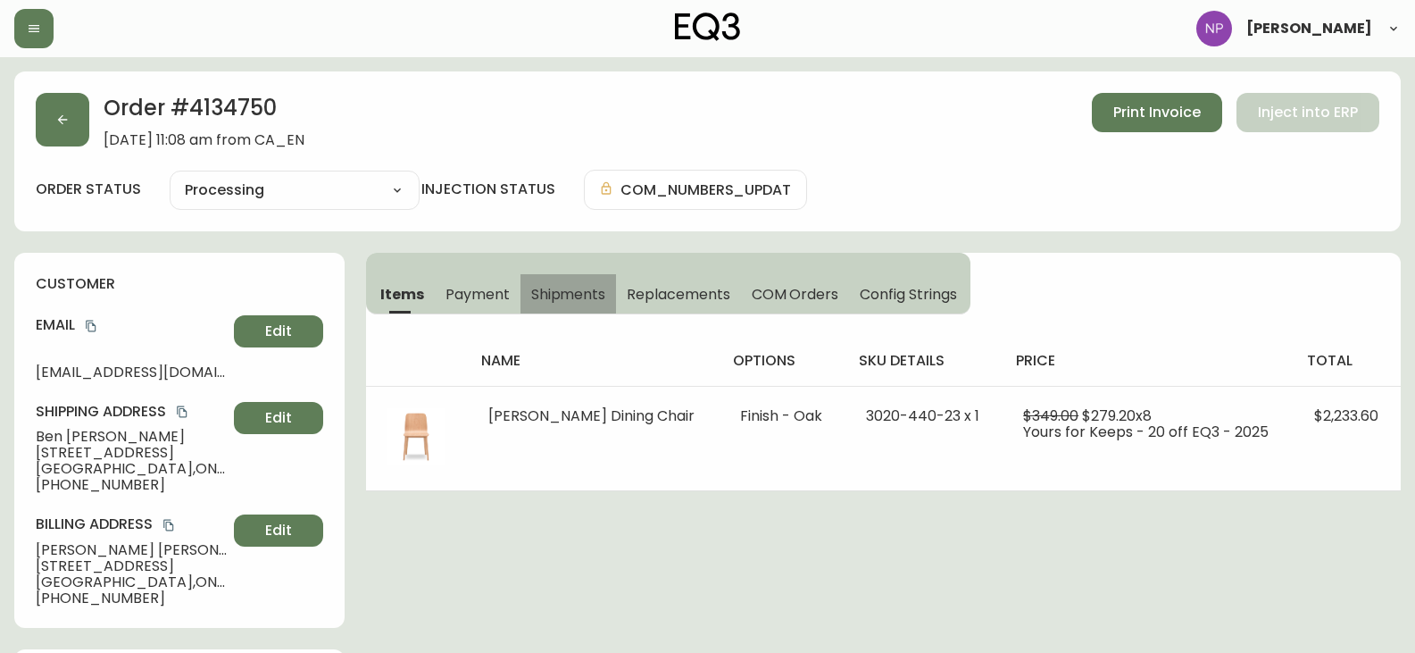
click at [551, 292] on span "Shipments" at bounding box center [568, 294] width 75 height 19
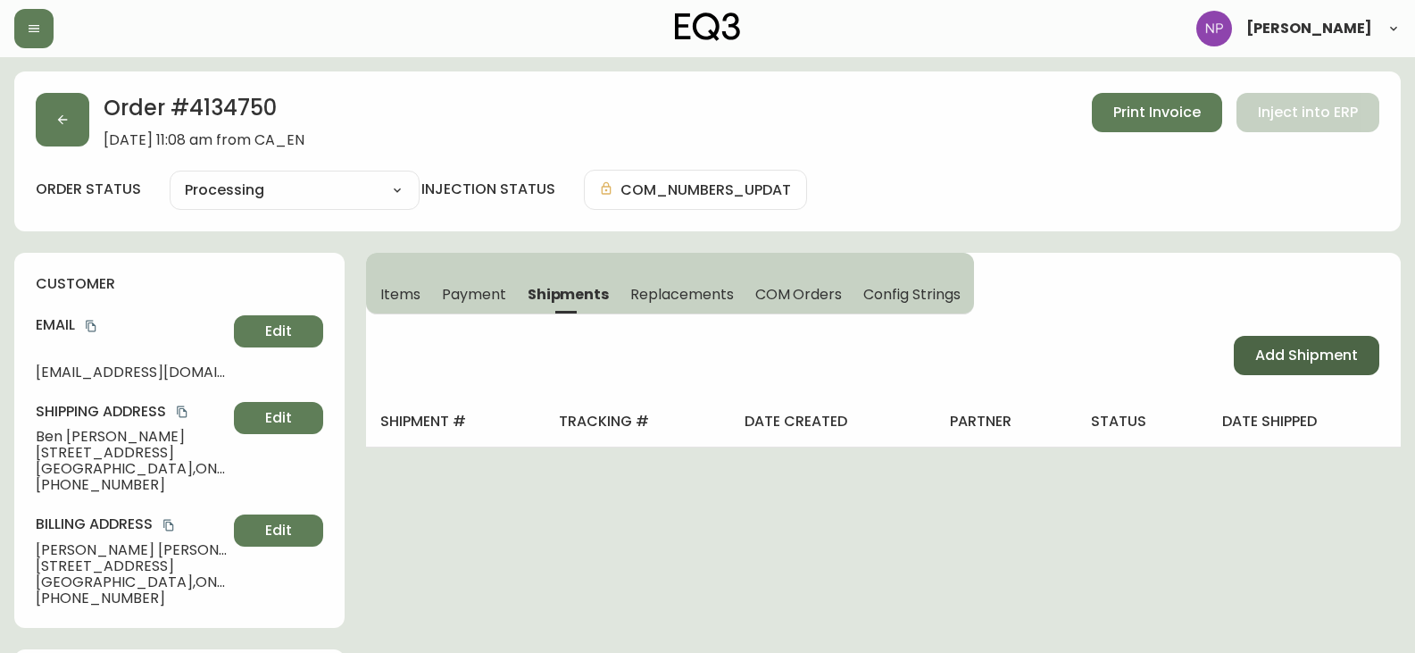
click at [1296, 346] on span "Add Shipment" at bounding box center [1306, 356] width 103 height 20
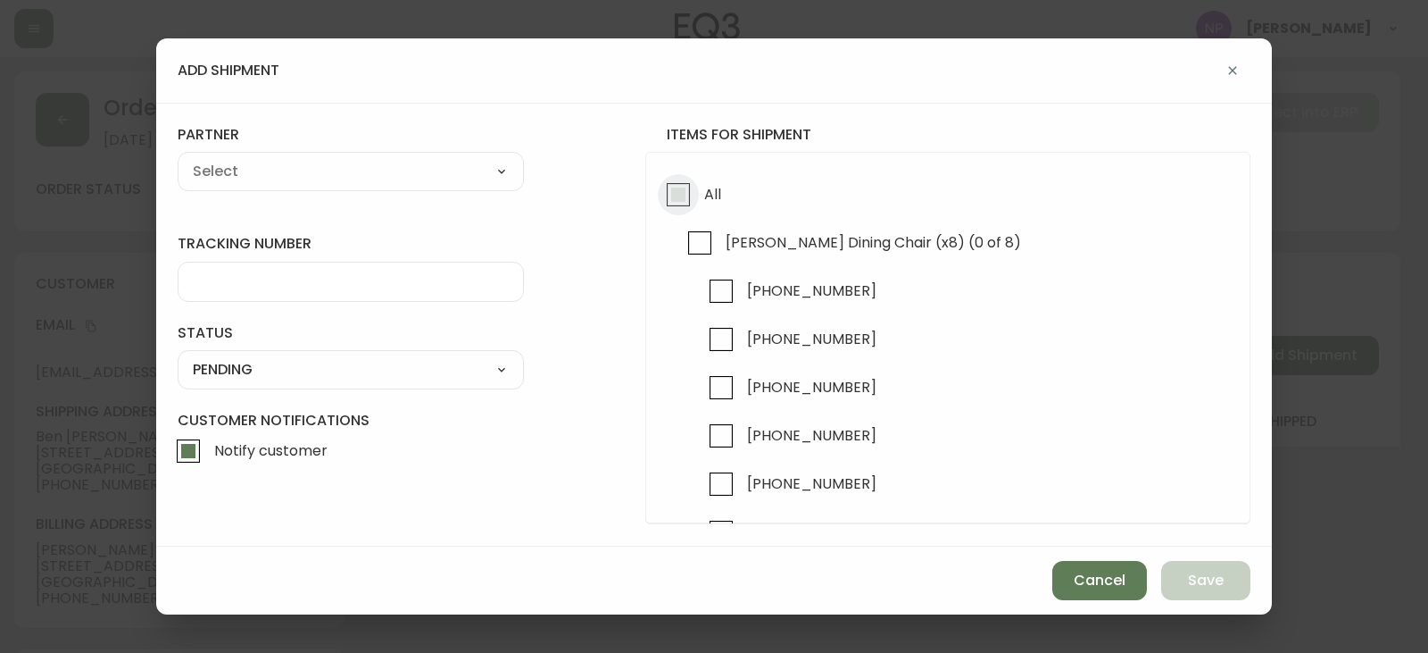
click at [690, 198] on input "All" at bounding box center [678, 194] width 41 height 41
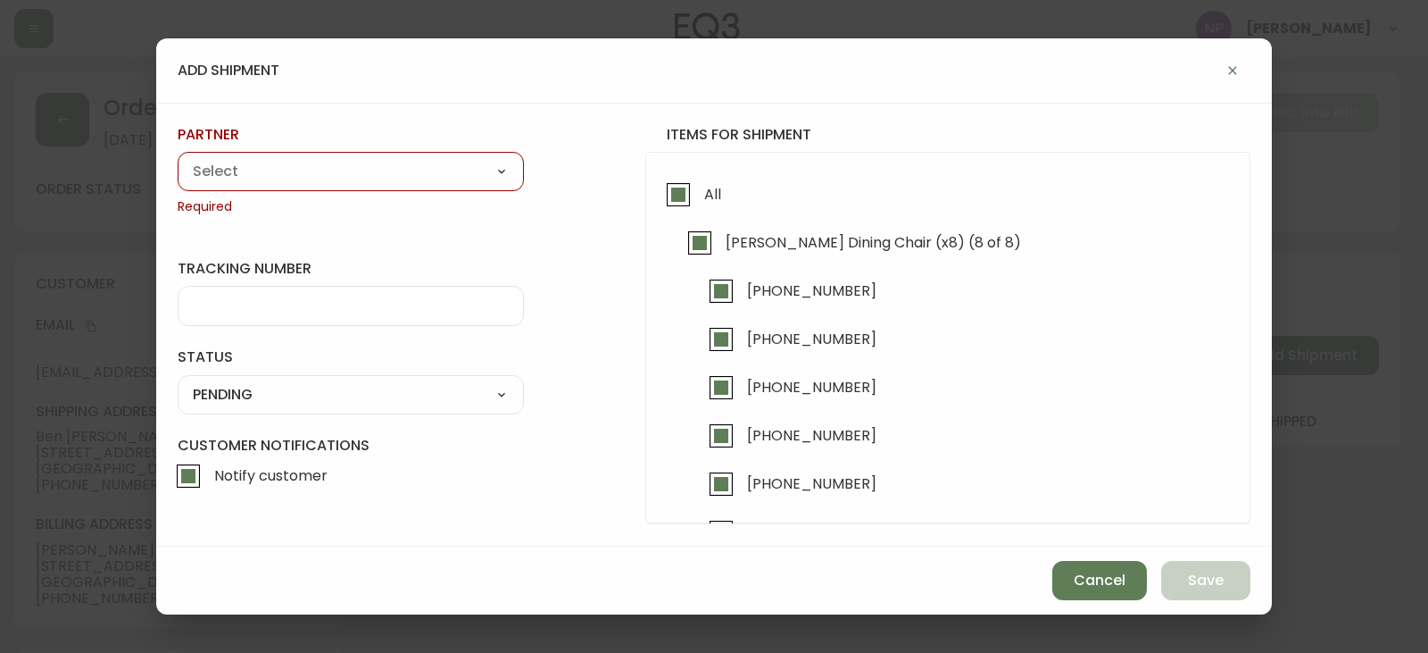
click at [315, 154] on div "A Move to Remember LLC ABF Freight Alero [PERSON_NAME] Canada Post Canpar Expre…" at bounding box center [351, 171] width 346 height 39
click at [334, 184] on select "A Move to Remember LLC ABF Freight Alero [PERSON_NAME] Canada Post Canpar Expre…" at bounding box center [351, 171] width 346 height 27
click at [178, 158] on select "A Move to Remember LLC ABF Freight Alero [PERSON_NAME] Canada Post Canpar Expre…" at bounding box center [351, 171] width 346 height 27
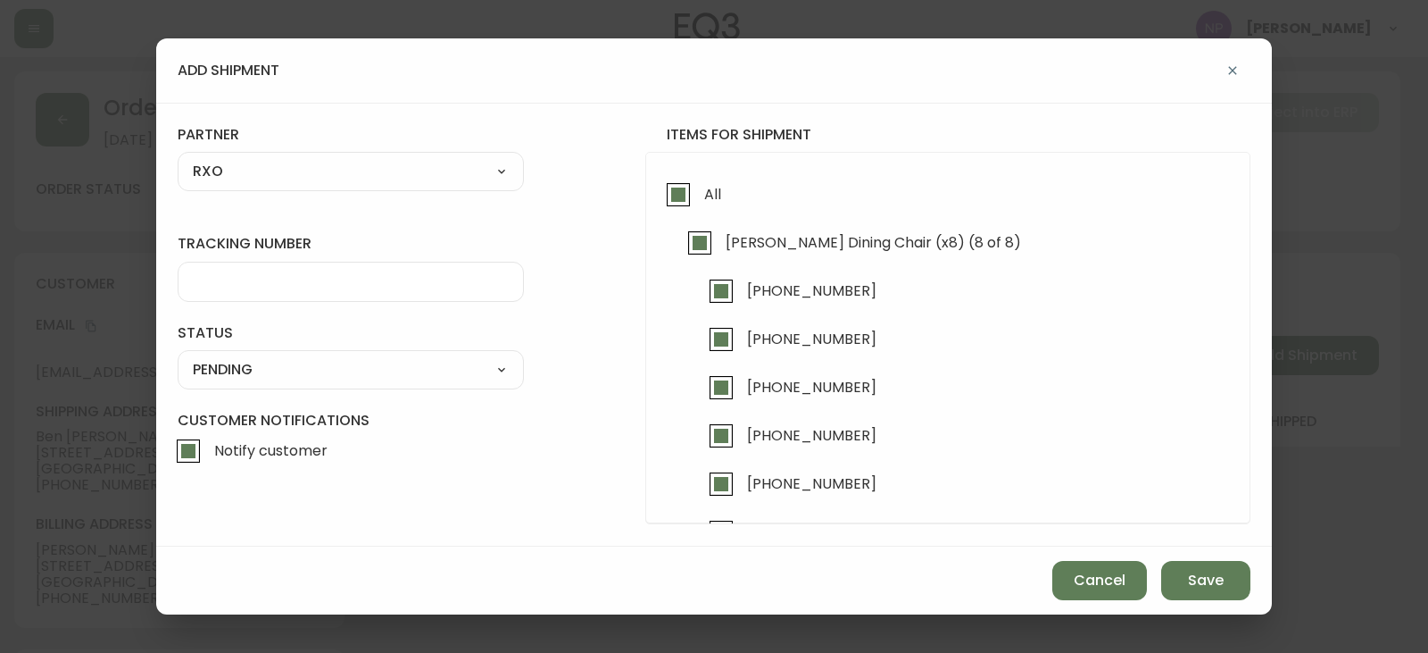
click at [252, 298] on div at bounding box center [351, 282] width 346 height 40
click at [255, 374] on select "SHIPPED PENDING CANCELLED" at bounding box center [351, 369] width 346 height 27
click at [178, 356] on select "SHIPPED PENDING CANCELLED" at bounding box center [351, 369] width 346 height 27
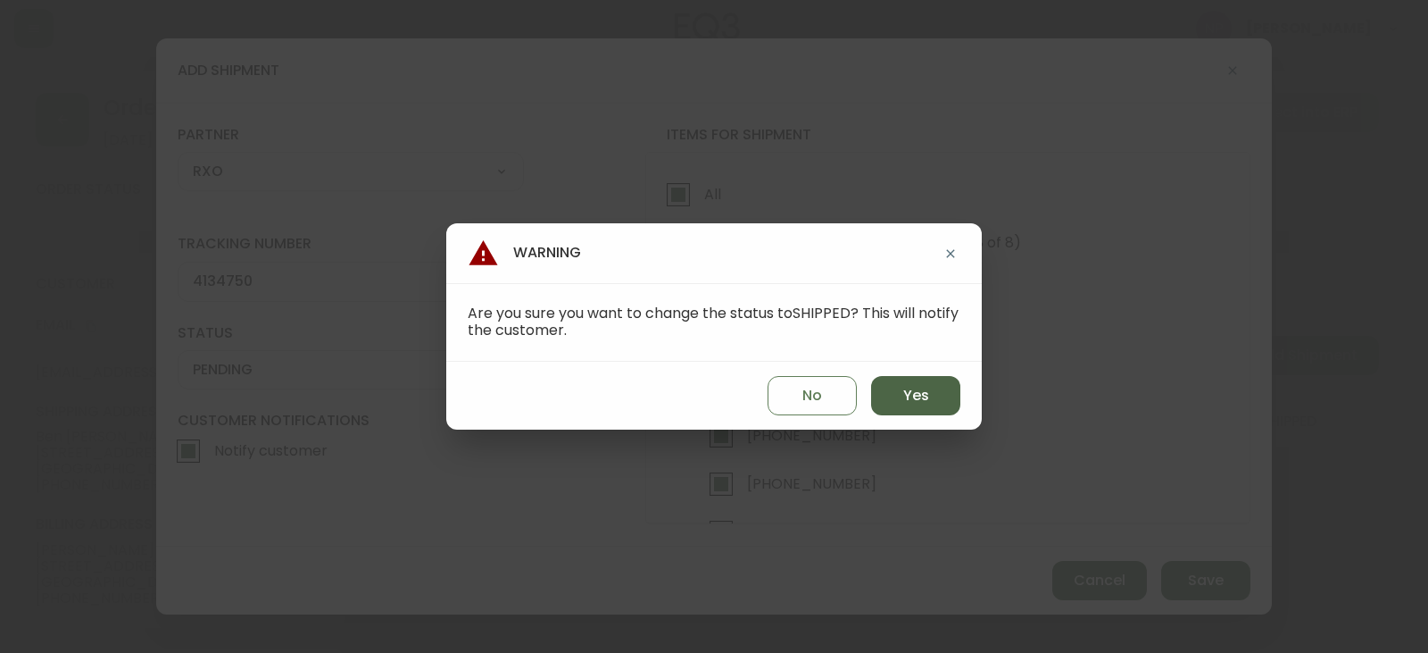
click at [892, 403] on button "Yes" at bounding box center [915, 395] width 89 height 39
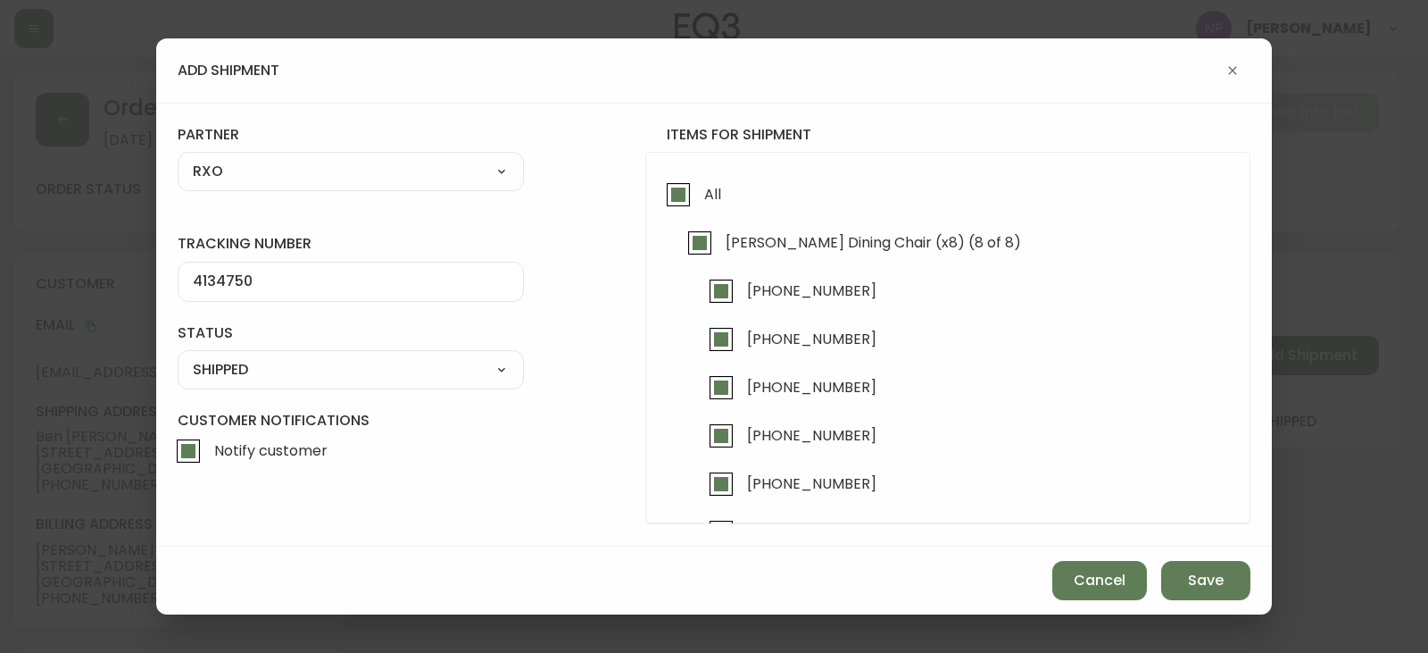
click at [1232, 601] on div "Cancel Save" at bounding box center [714, 580] width 1116 height 68
click at [1211, 594] on button "Save" at bounding box center [1206, 580] width 89 height 39
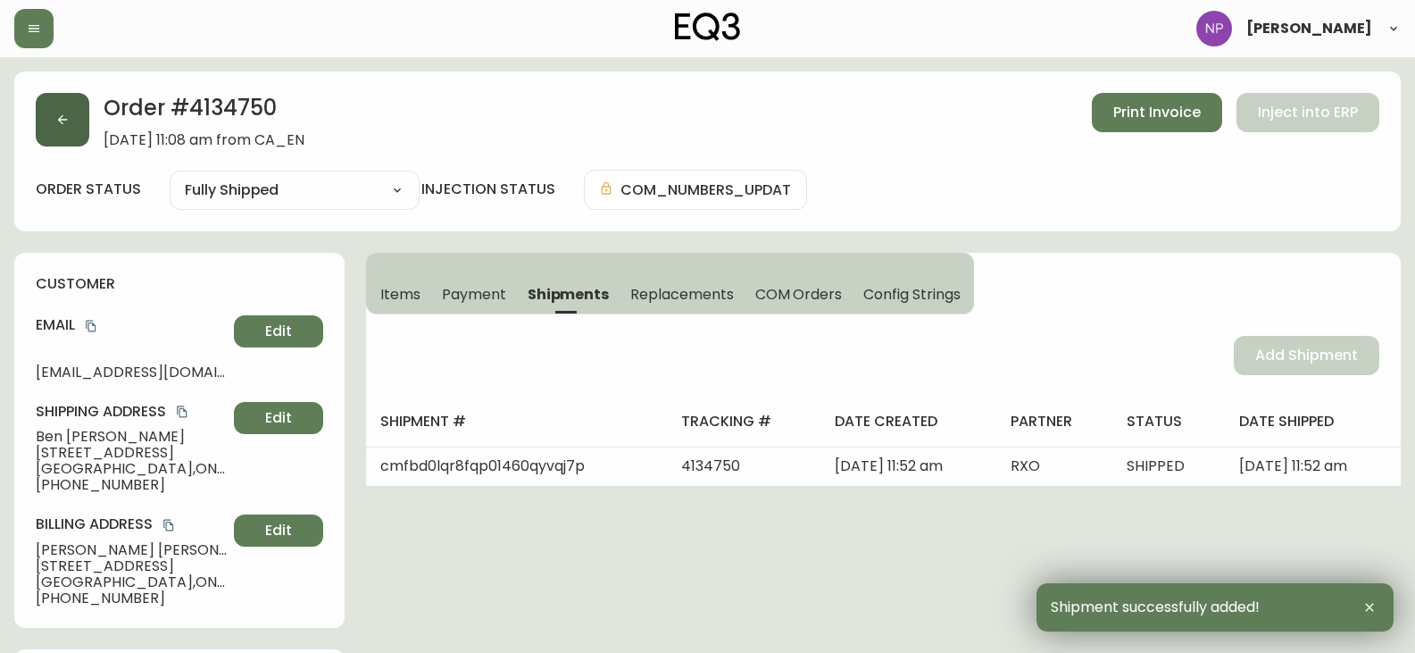
click at [72, 119] on button "button" at bounding box center [63, 120] width 54 height 54
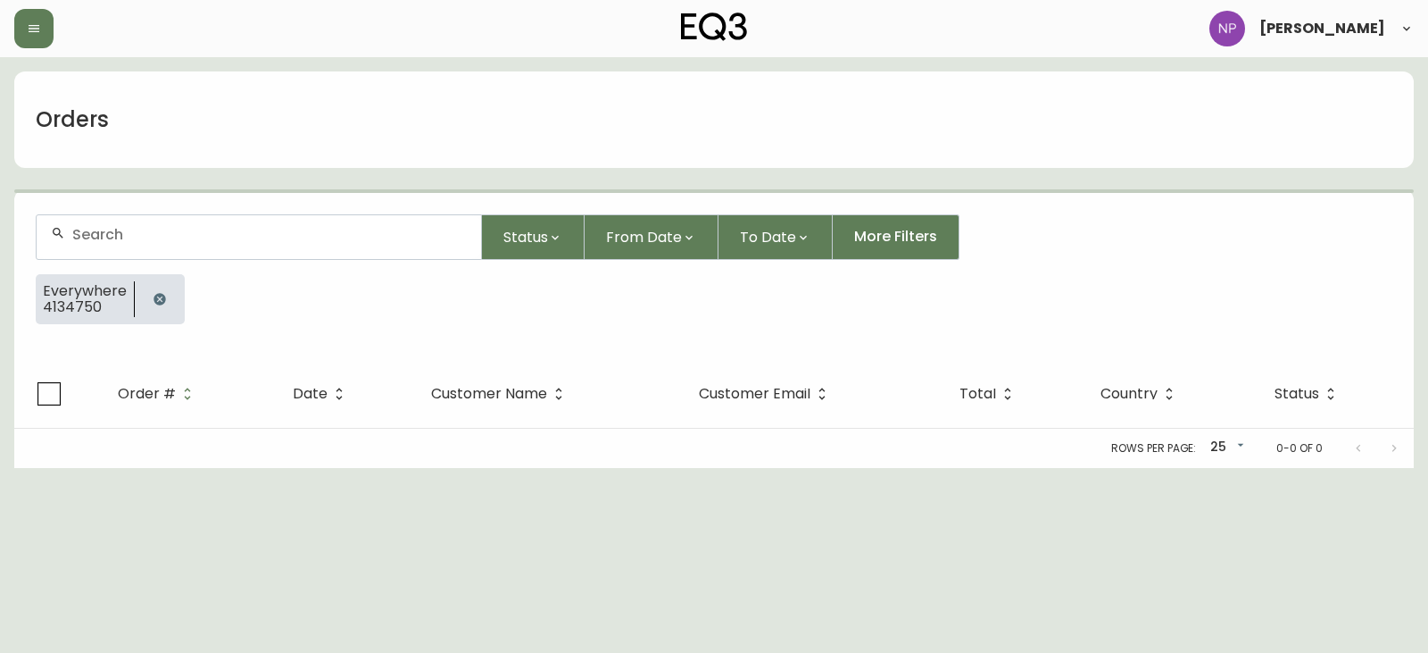
click at [153, 236] on input "text" at bounding box center [269, 234] width 395 height 17
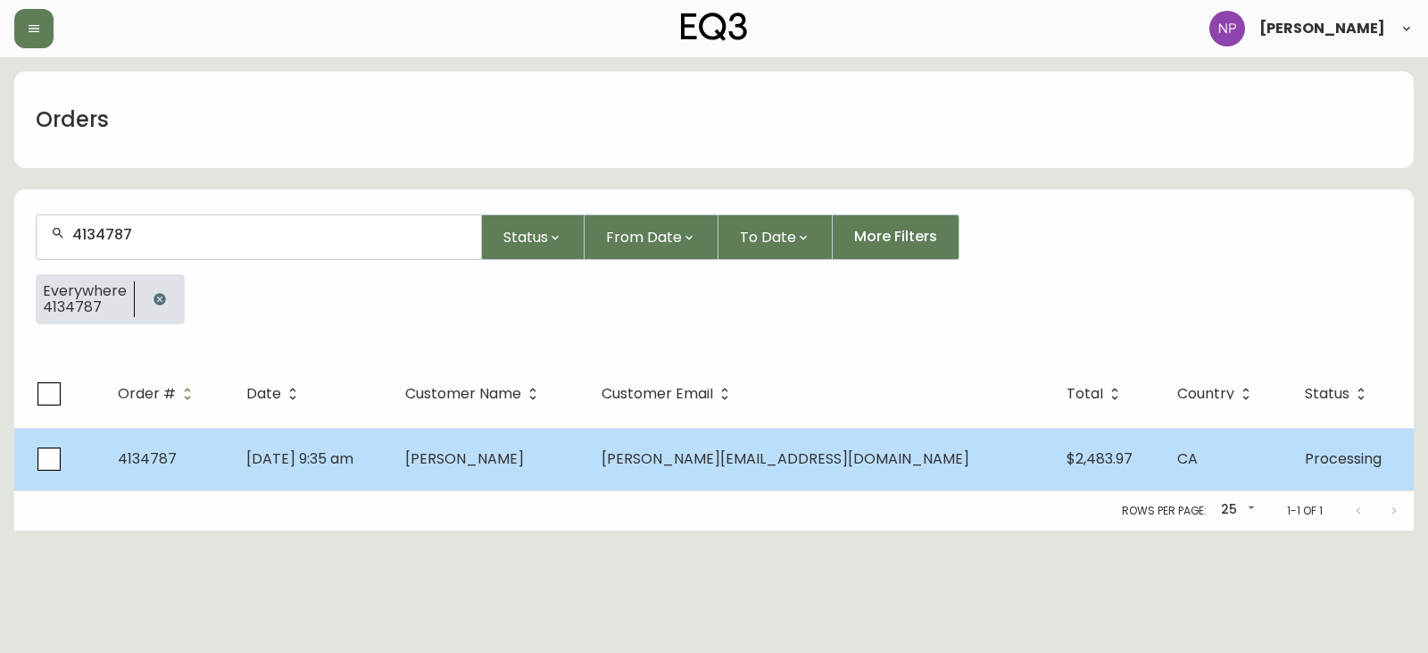
click at [587, 470] on td "Hannah Nogiec" at bounding box center [489, 459] width 196 height 62
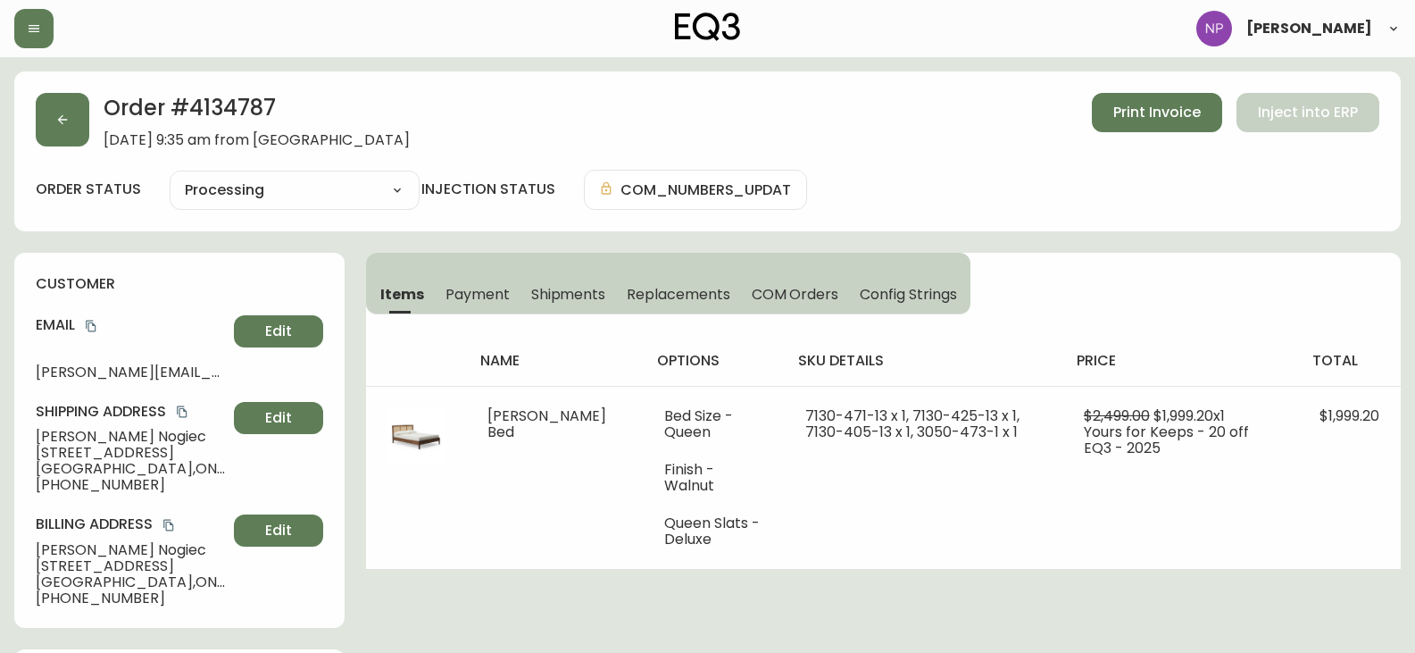
click at [573, 304] on button "Shipments" at bounding box center [568, 293] width 96 height 39
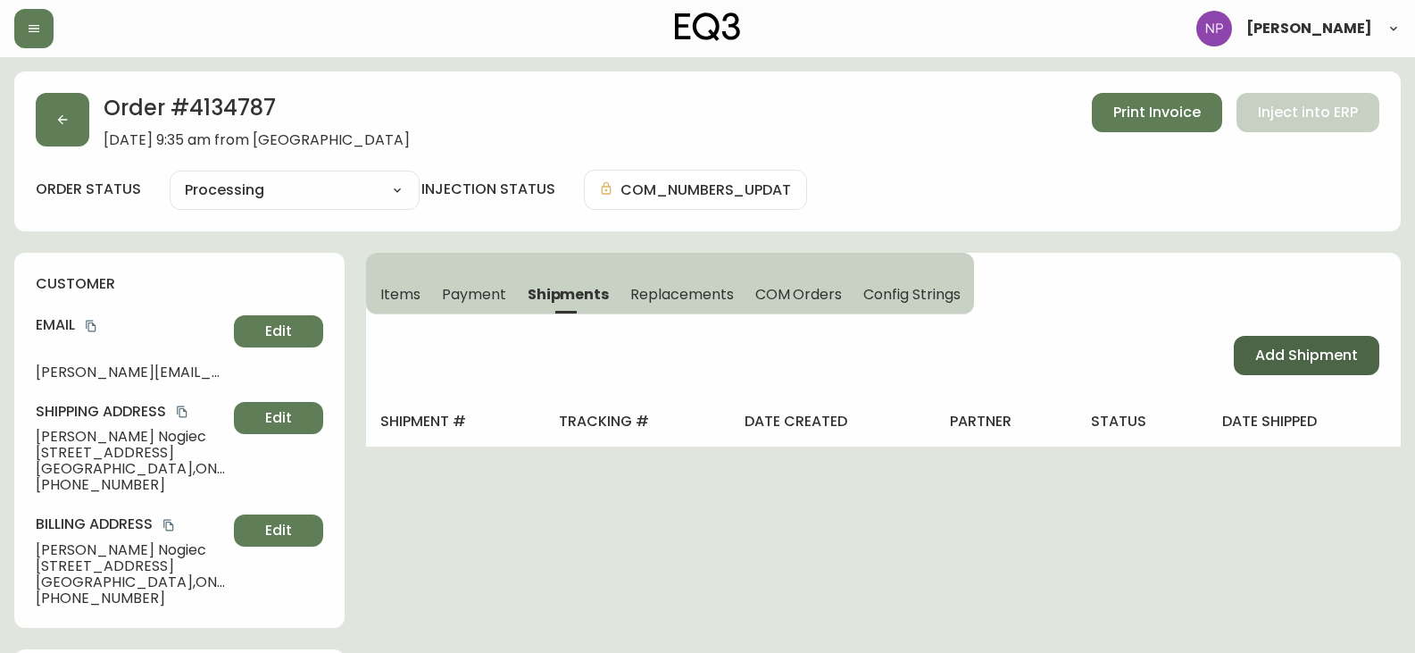
click at [1265, 354] on span "Add Shipment" at bounding box center [1306, 356] width 103 height 20
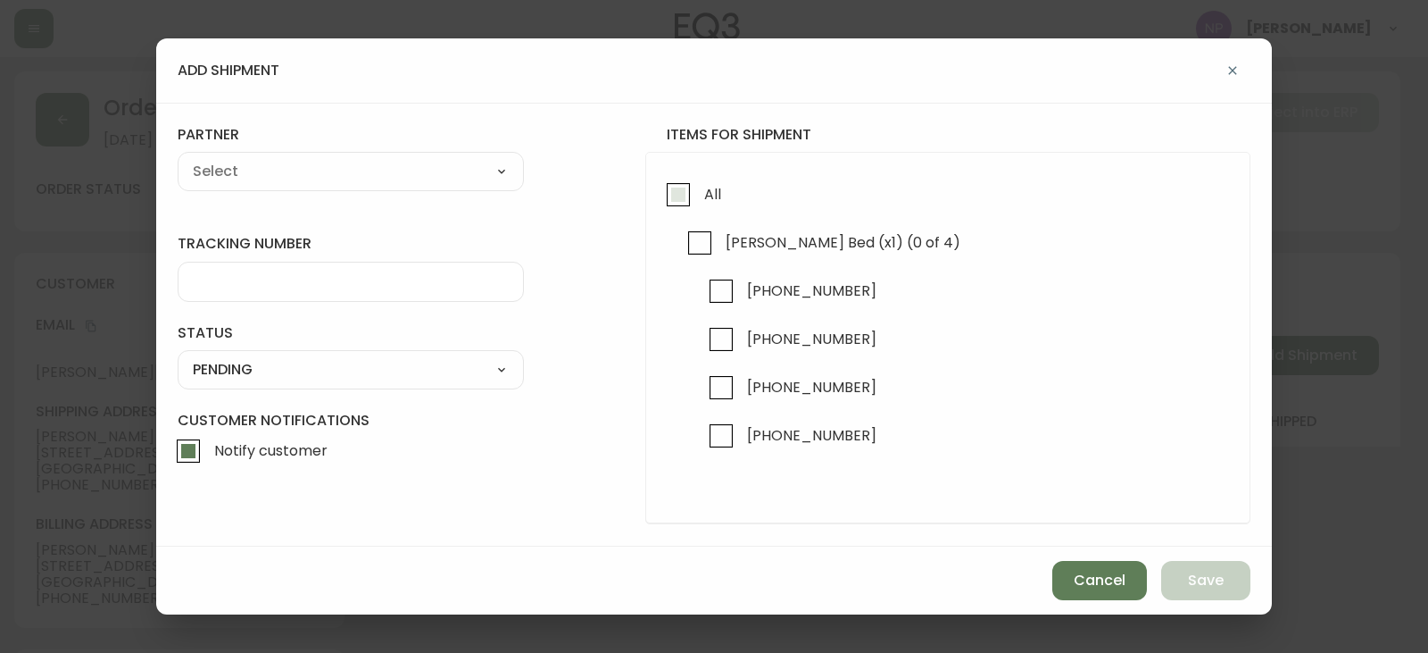
click at [712, 192] on span "All" at bounding box center [712, 194] width 17 height 19
click at [699, 192] on input "All" at bounding box center [678, 194] width 41 height 41
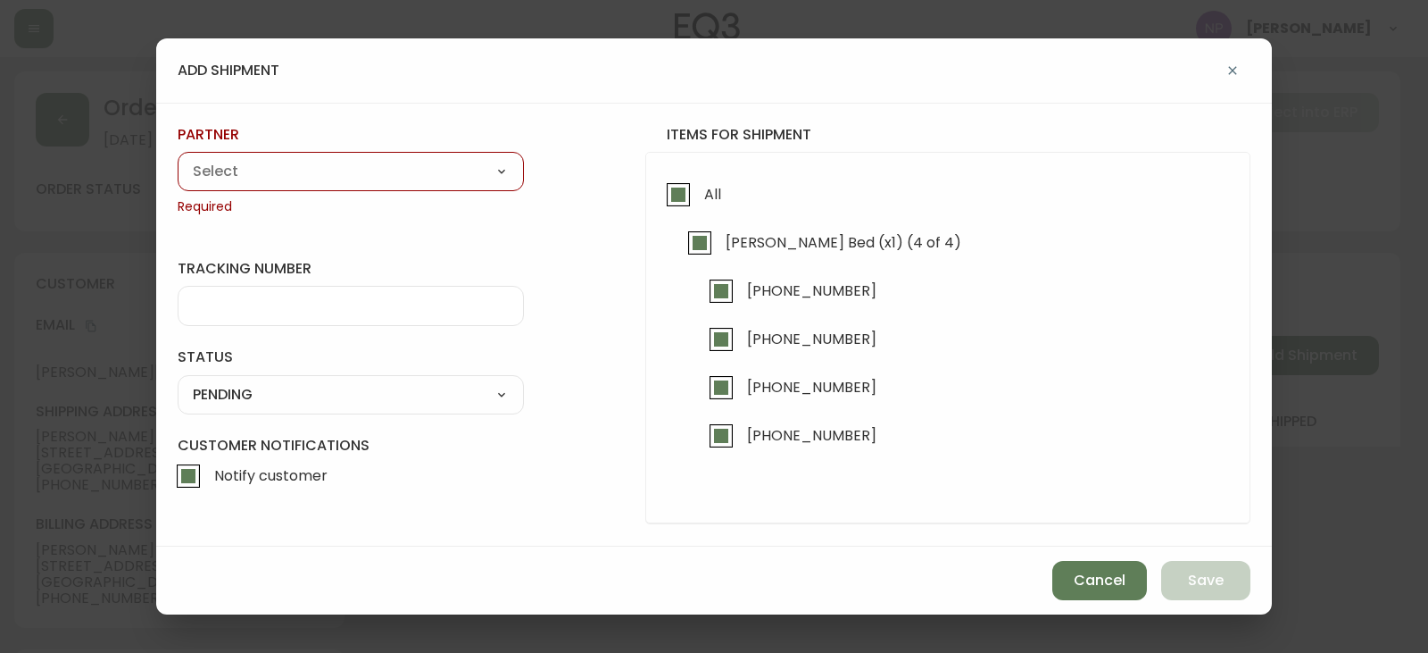
click at [383, 157] on div "A Move to Remember LLC ABF Freight Alero [PERSON_NAME] Canada Post Canpar Expre…" at bounding box center [351, 171] width 346 height 39
click at [386, 168] on select "A Move to Remember LLC ABF Freight Alero [PERSON_NAME] Canada Post Canpar Expre…" at bounding box center [351, 171] width 346 height 27
click at [178, 158] on select "A Move to Remember LLC ABF Freight Alero [PERSON_NAME] Canada Post Canpar Expre…" at bounding box center [351, 171] width 346 height 27
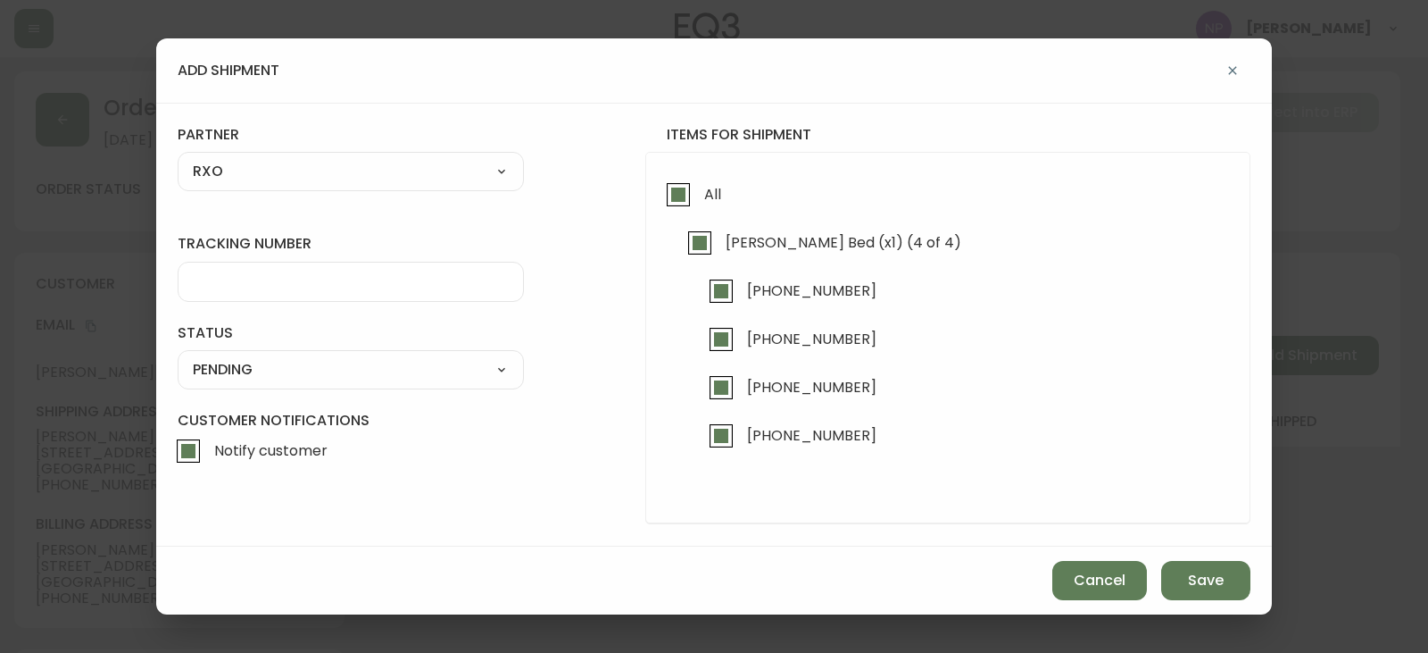
click at [243, 291] on div at bounding box center [351, 282] width 346 height 40
click at [246, 372] on select "SHIPPED PENDING CANCELLED" at bounding box center [351, 369] width 346 height 27
click at [178, 356] on select "SHIPPED PENDING CANCELLED" at bounding box center [351, 369] width 346 height 27
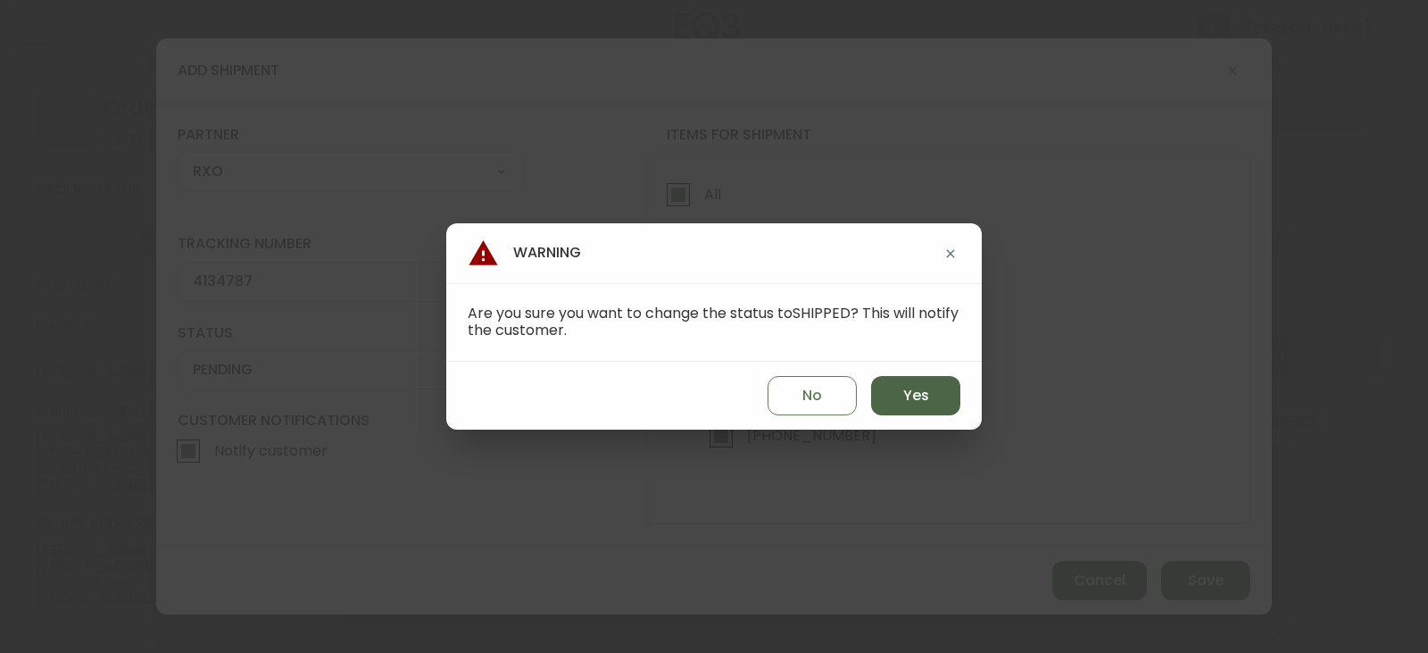
click at [903, 388] on span "Yes" at bounding box center [916, 396] width 26 height 20
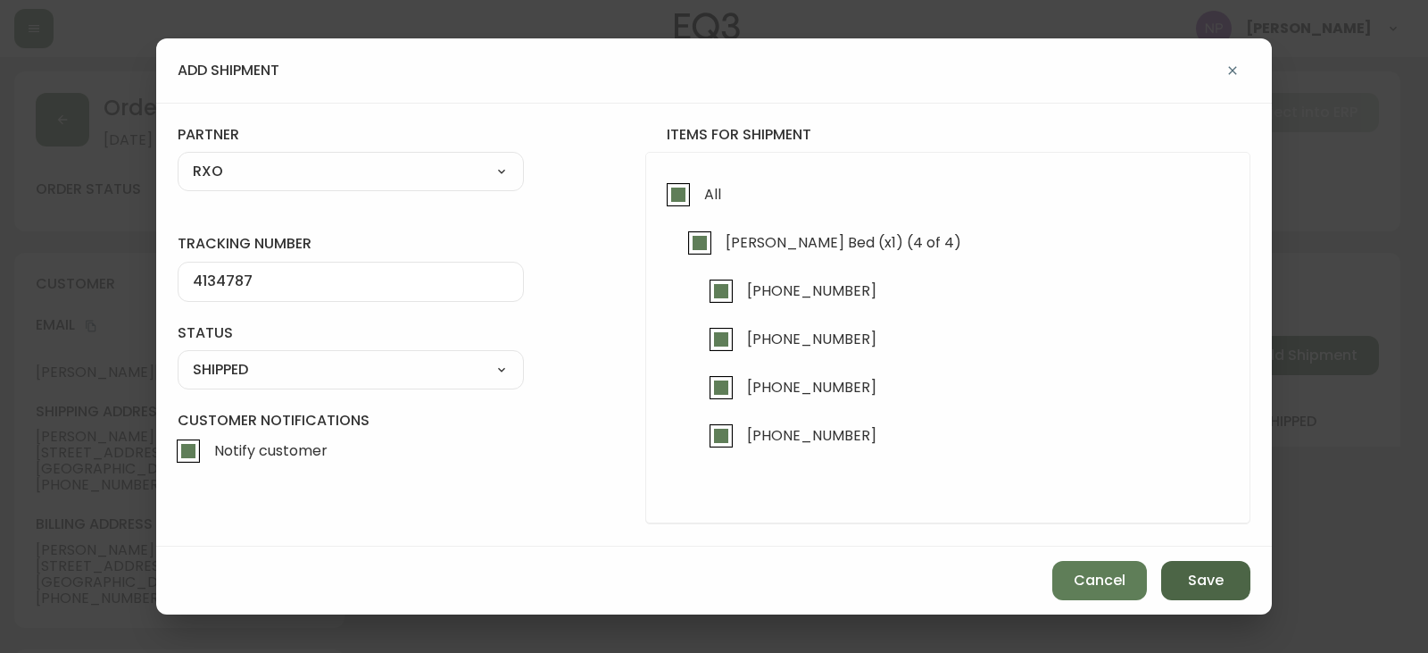
click at [1241, 579] on button "Save" at bounding box center [1206, 580] width 89 height 39
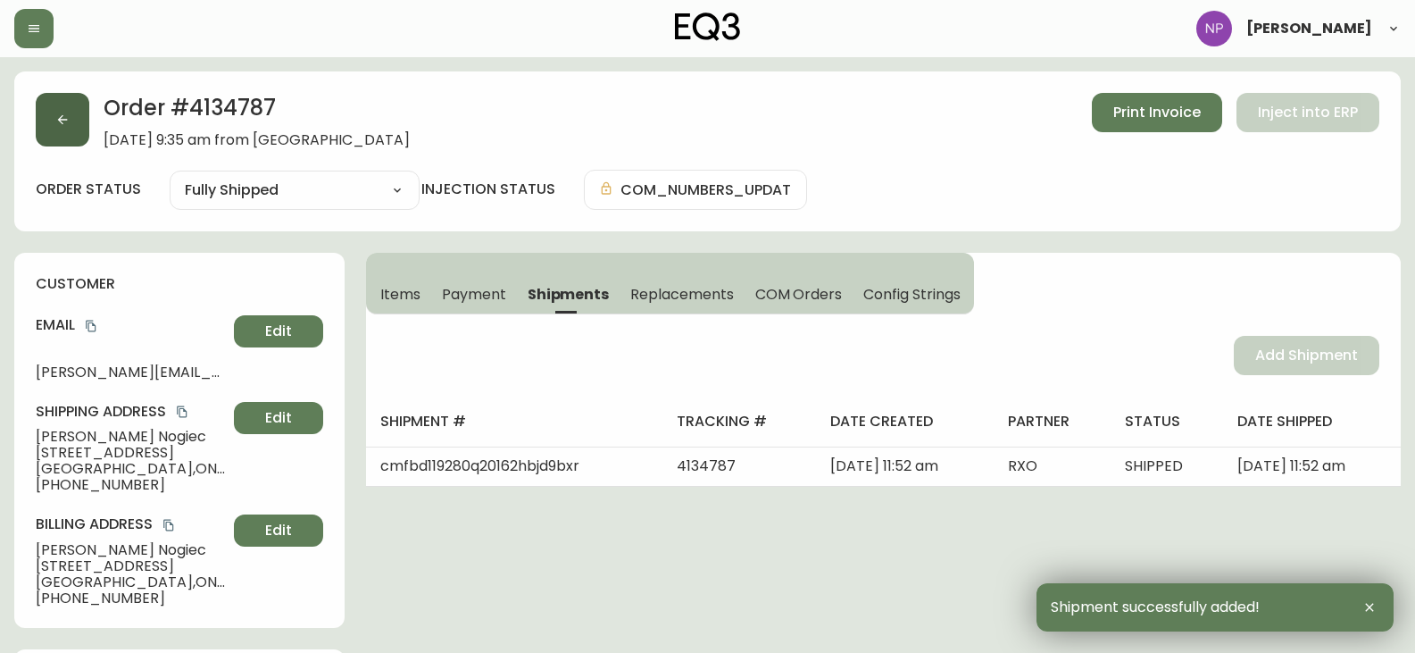
click at [76, 120] on button "button" at bounding box center [63, 120] width 54 height 54
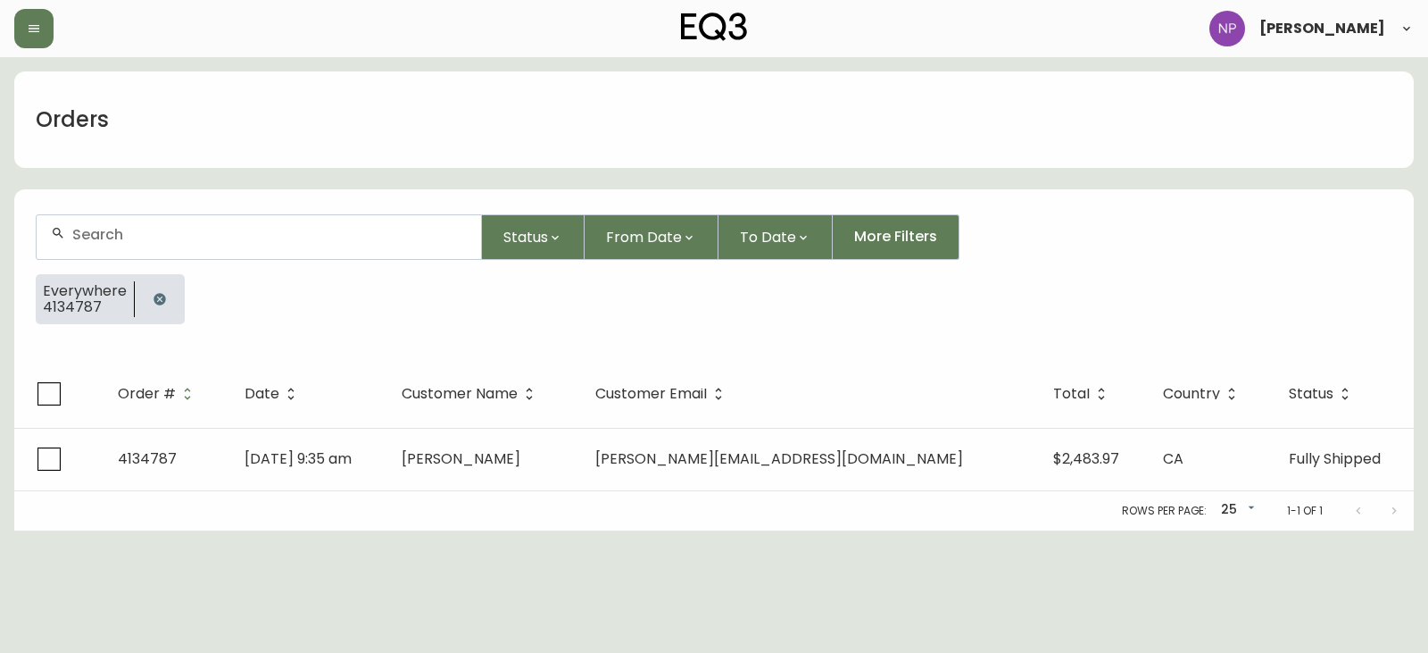
click at [138, 237] on input "text" at bounding box center [269, 234] width 395 height 17
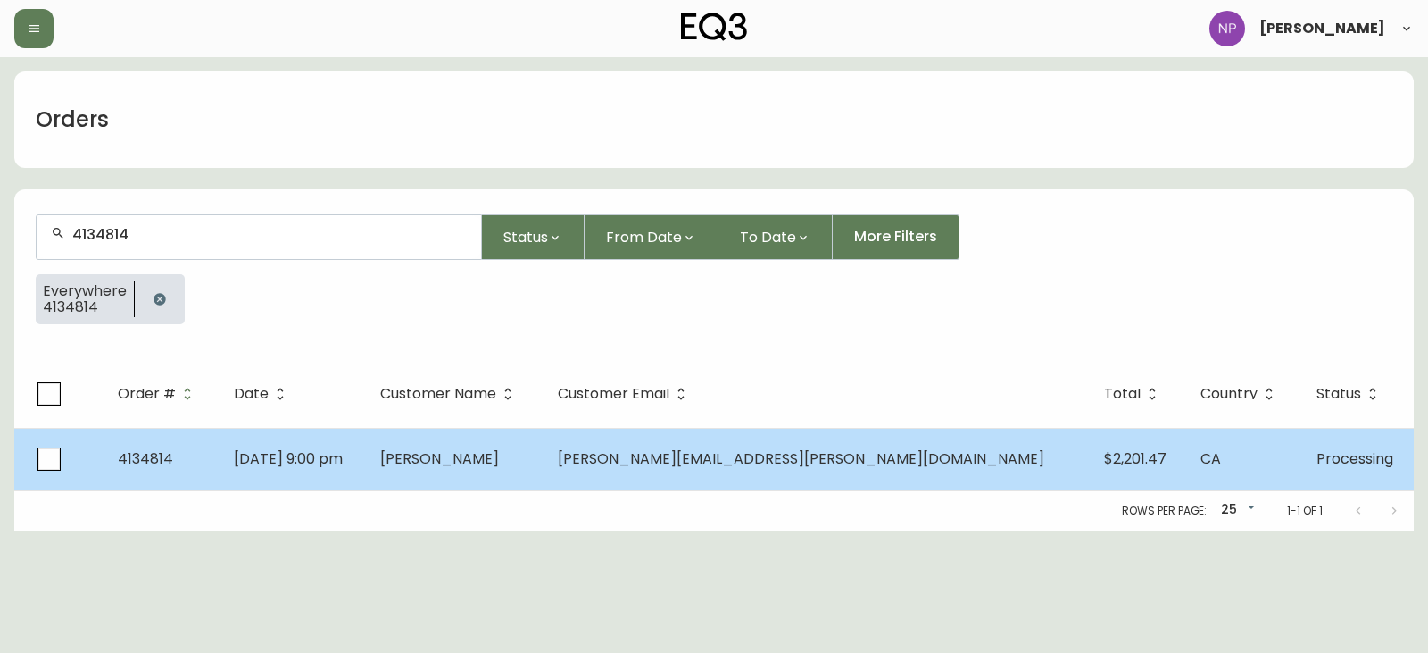
click at [365, 487] on td "Aug 24 2025, 9:00 pm" at bounding box center [293, 459] width 146 height 62
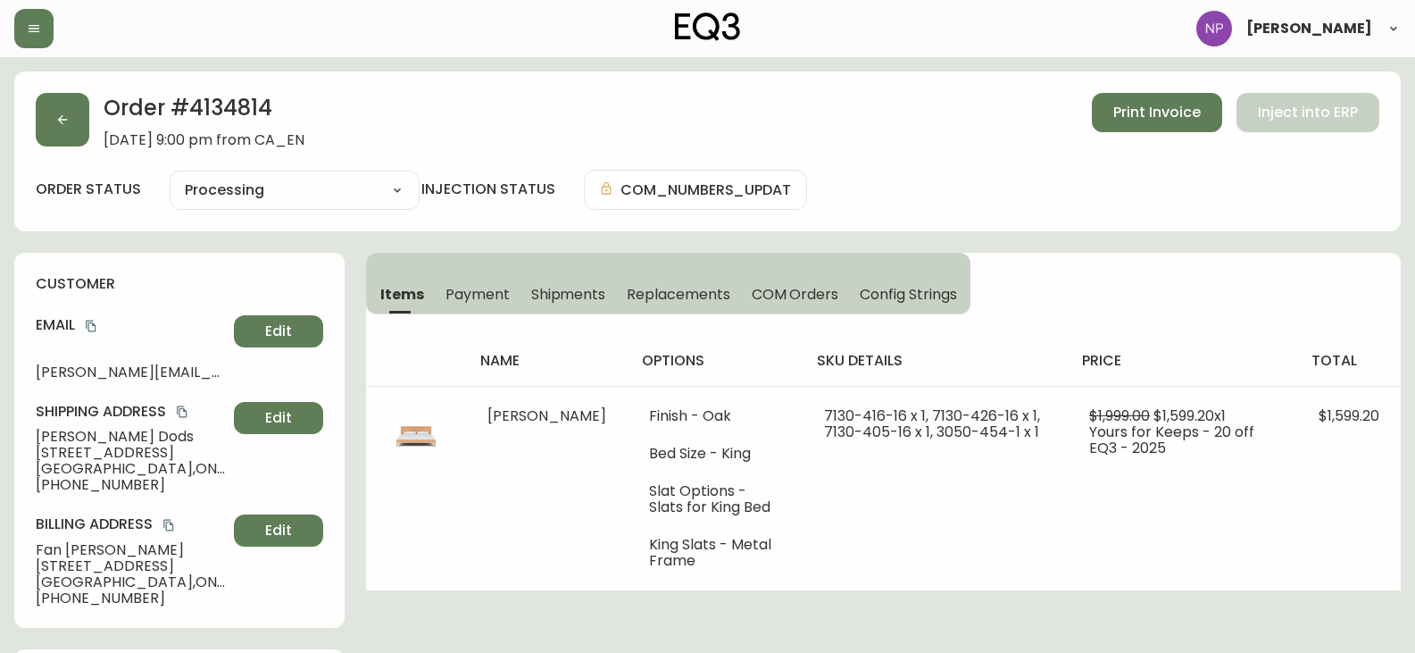
click at [554, 299] on span "Shipments" at bounding box center [568, 294] width 75 height 19
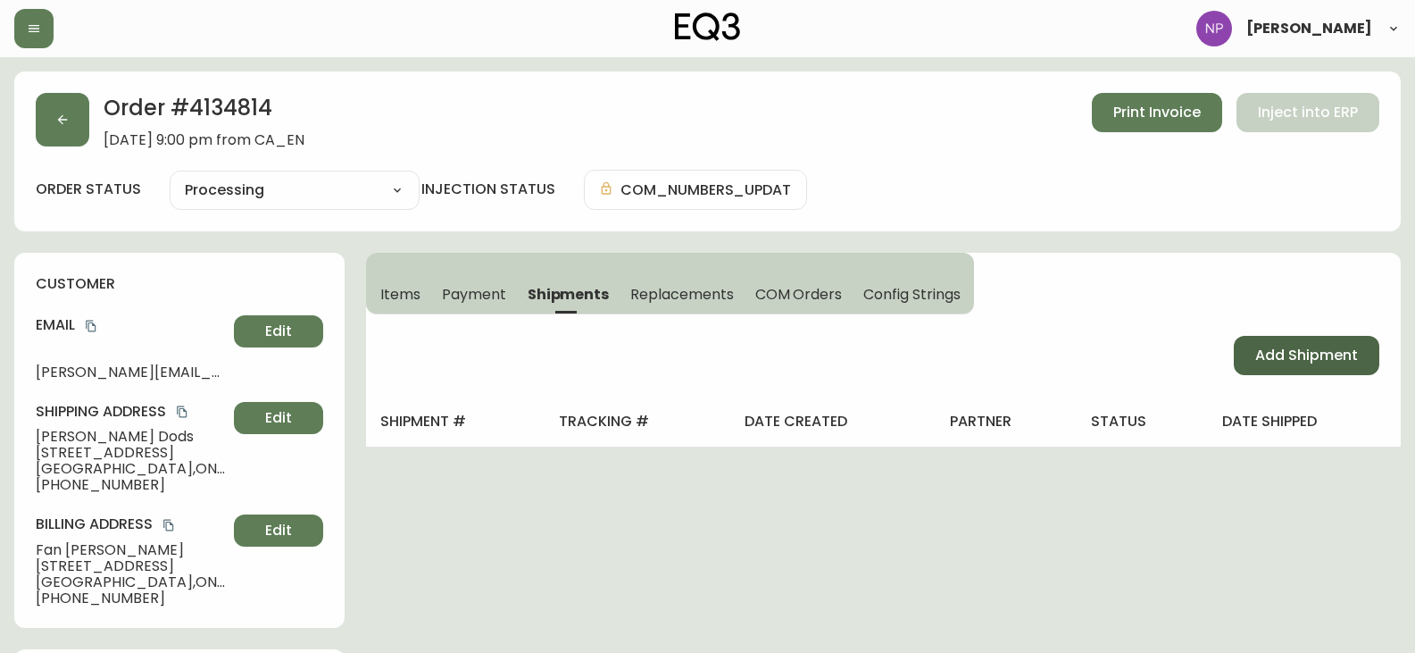
click at [1343, 367] on button "Add Shipment" at bounding box center [1307, 355] width 146 height 39
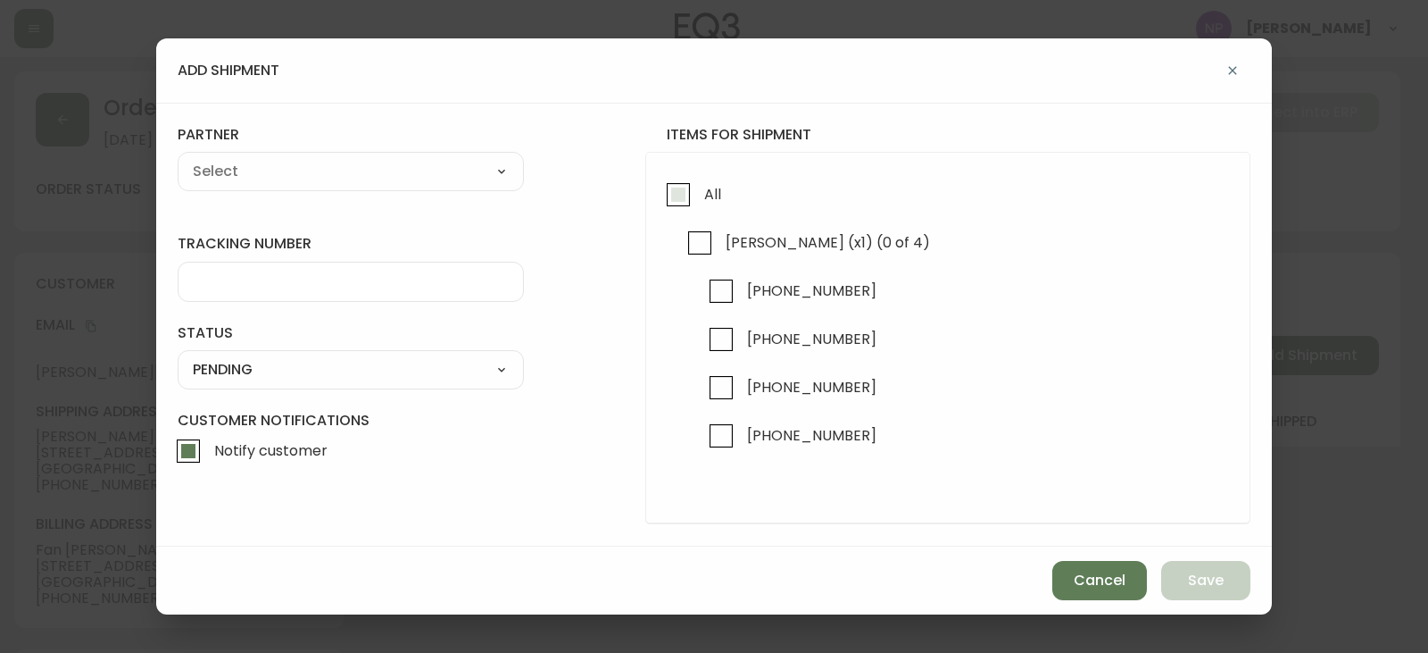
click at [679, 196] on input "All" at bounding box center [678, 194] width 41 height 41
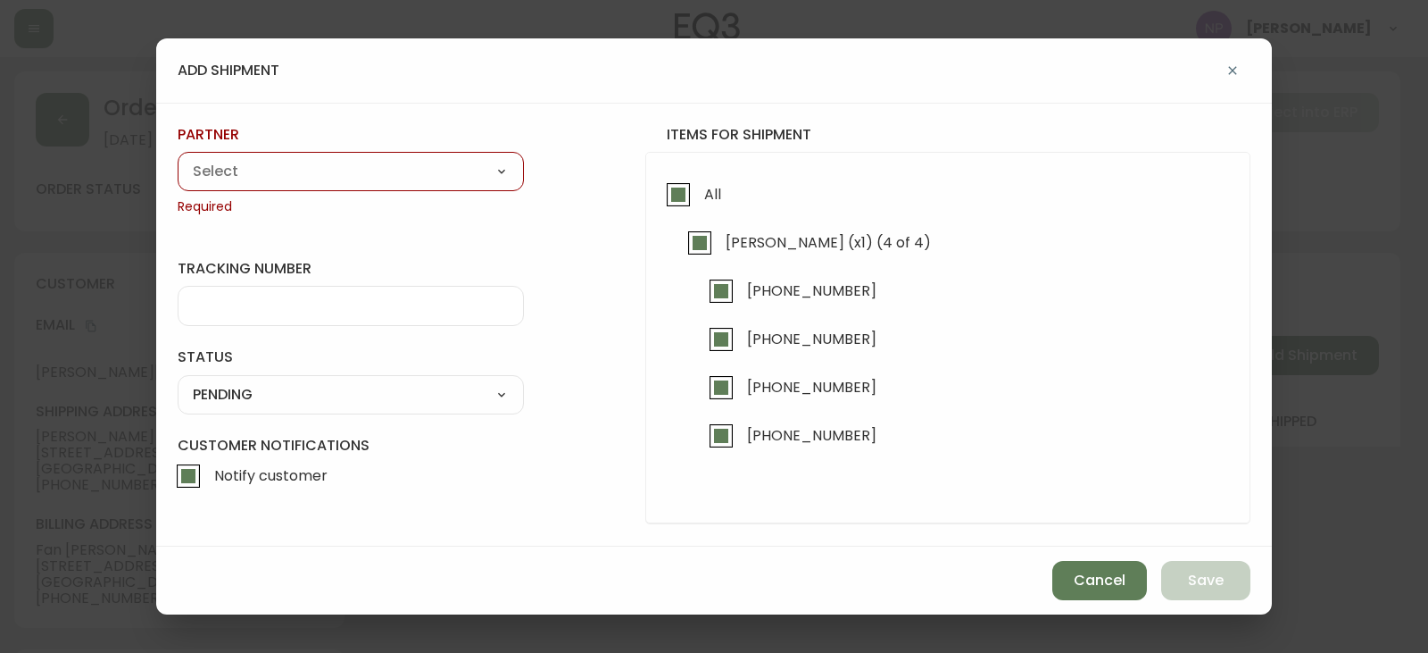
click at [320, 181] on select "A Move to Remember LLC ABF Freight Alero [PERSON_NAME] Canada Post Canpar Expre…" at bounding box center [351, 171] width 346 height 27
click at [178, 158] on select "A Move to Remember LLC ABF Freight Alero [PERSON_NAME] Canada Post Canpar Expre…" at bounding box center [351, 171] width 346 height 27
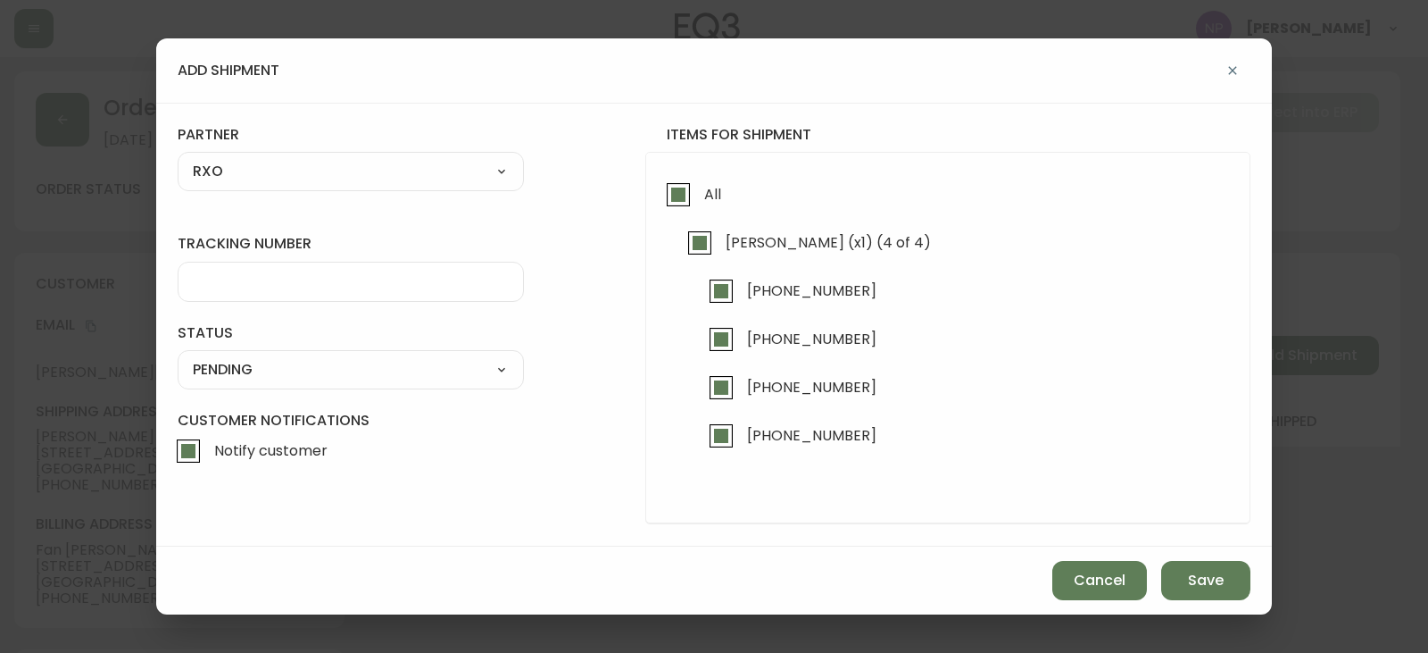
click at [266, 291] on div at bounding box center [351, 282] width 346 height 40
click at [279, 365] on select "SHIPPED PENDING CANCELLED" at bounding box center [351, 369] width 346 height 27
click at [178, 356] on select "SHIPPED PENDING CANCELLED" at bounding box center [351, 369] width 346 height 27
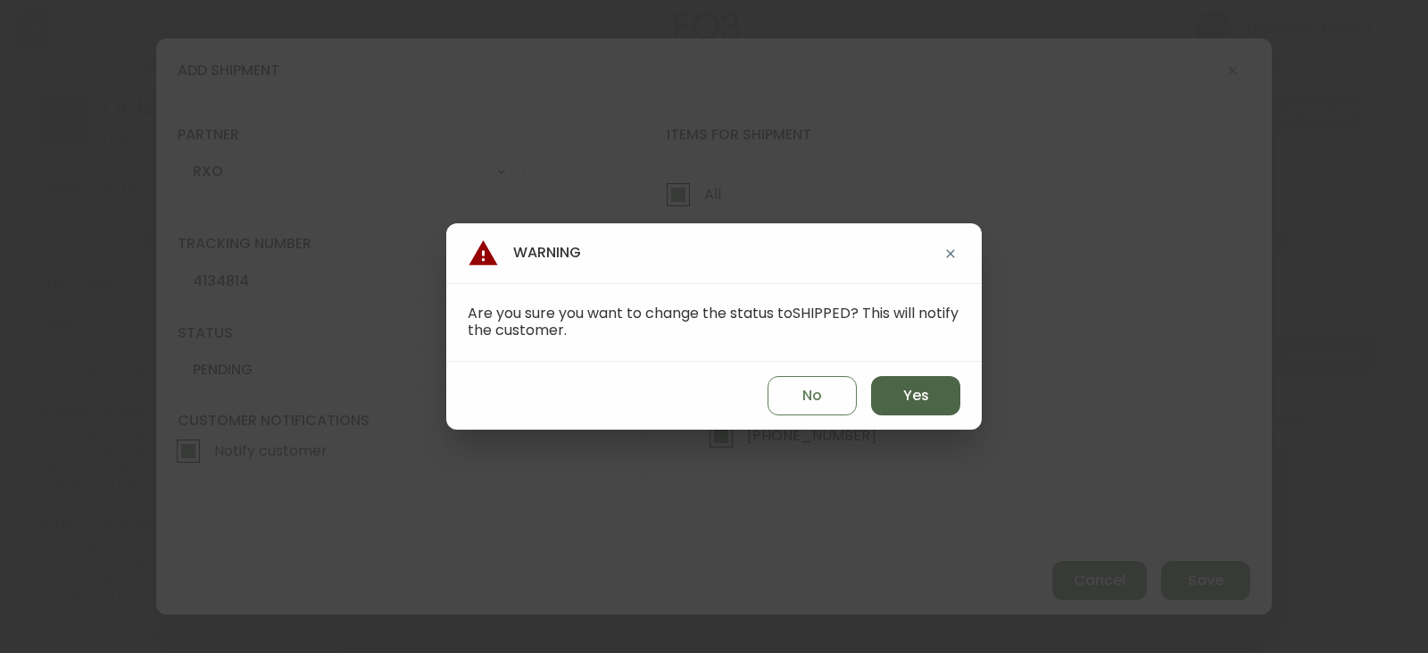
click at [917, 396] on span "Yes" at bounding box center [916, 396] width 26 height 20
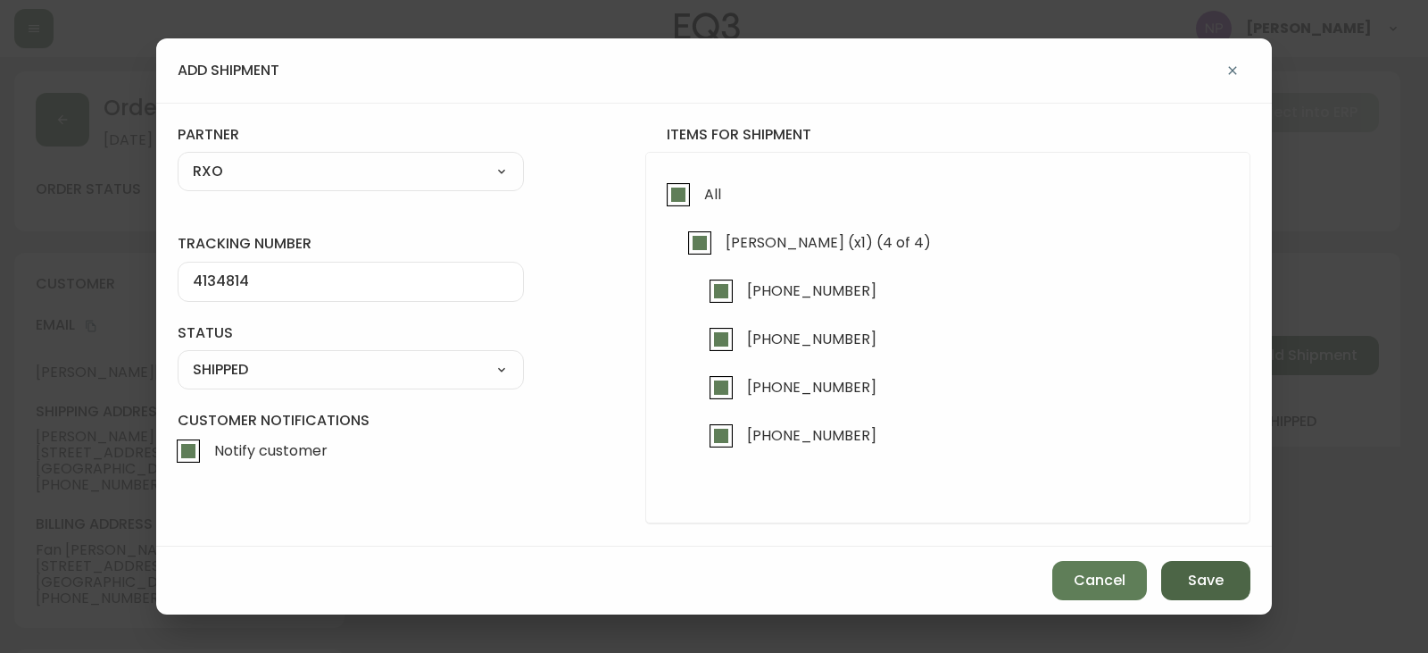
click at [1211, 579] on span "Save" at bounding box center [1206, 580] width 36 height 20
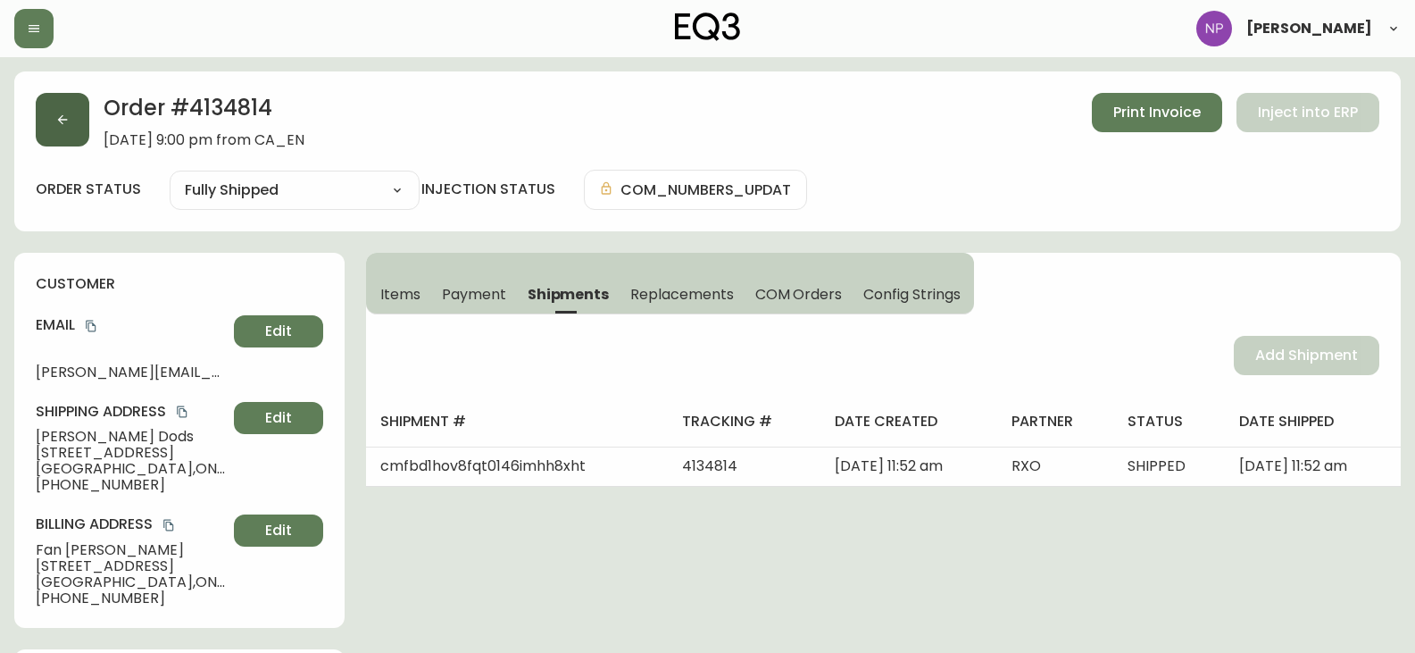
click at [80, 131] on button "button" at bounding box center [63, 120] width 54 height 54
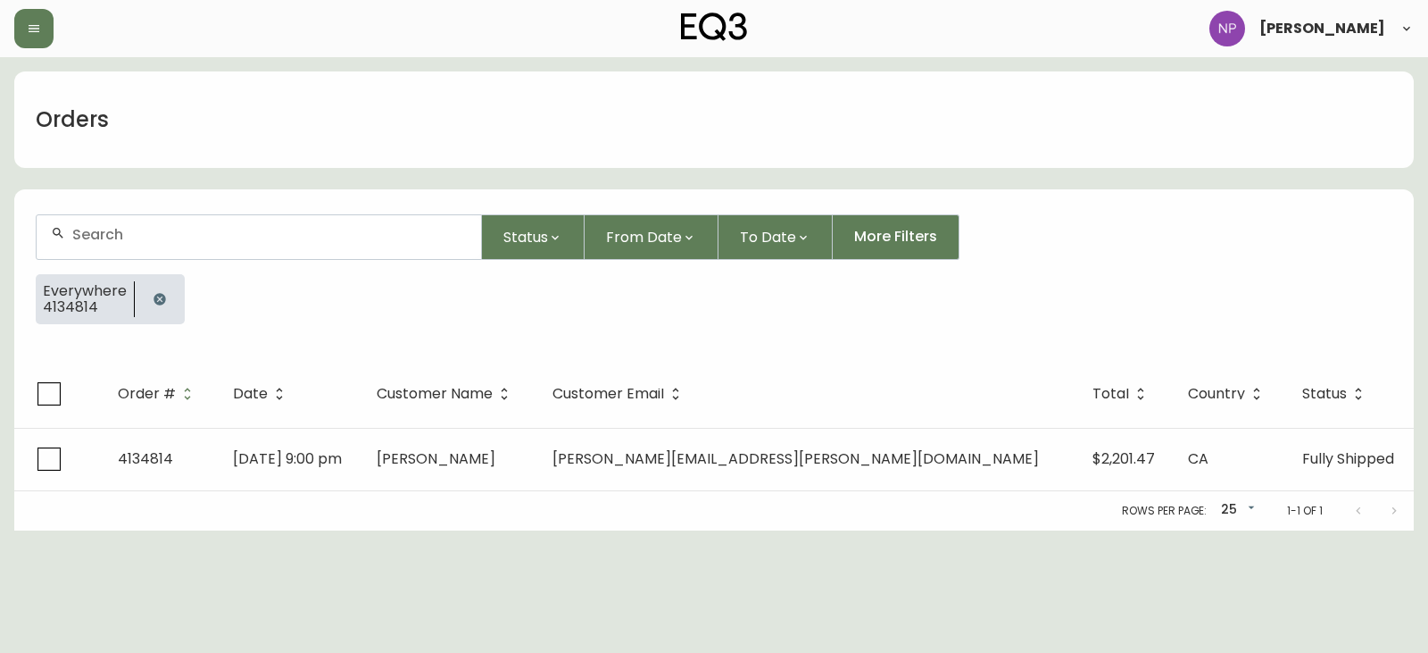
click at [126, 230] on input "text" at bounding box center [269, 234] width 395 height 17
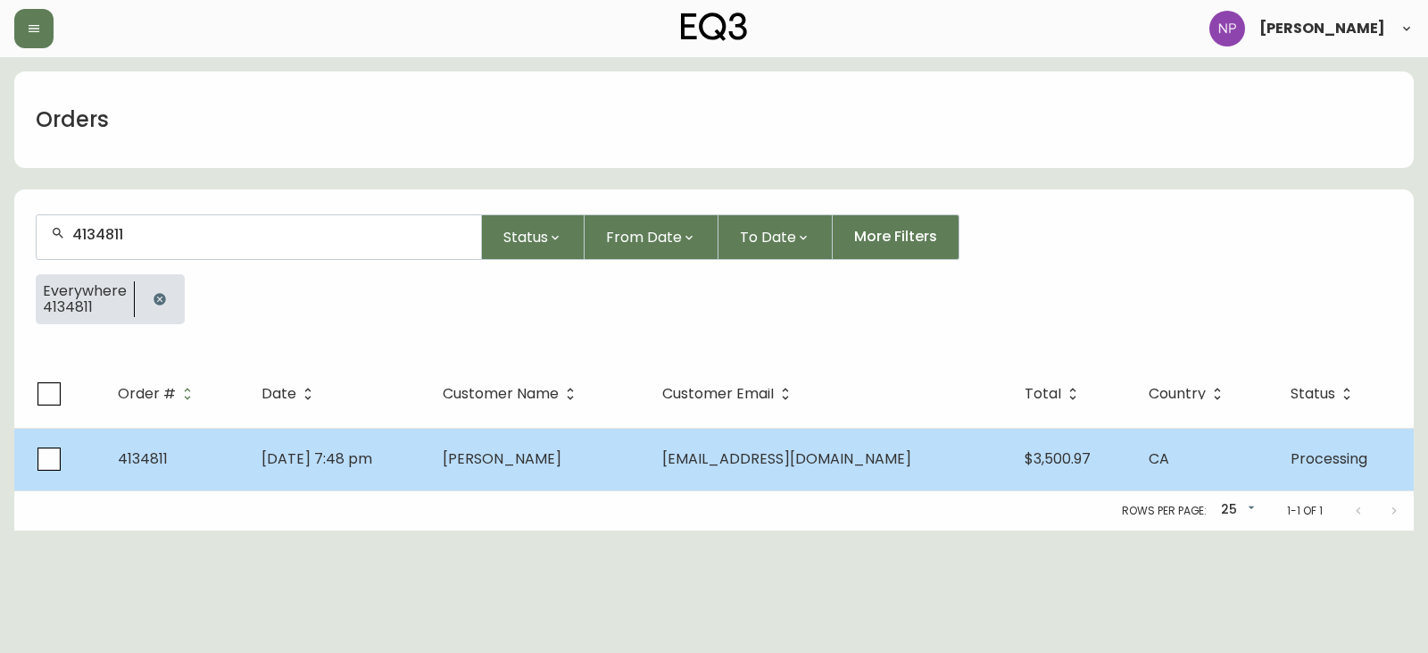
click at [237, 484] on td "4134811" at bounding box center [176, 459] width 144 height 62
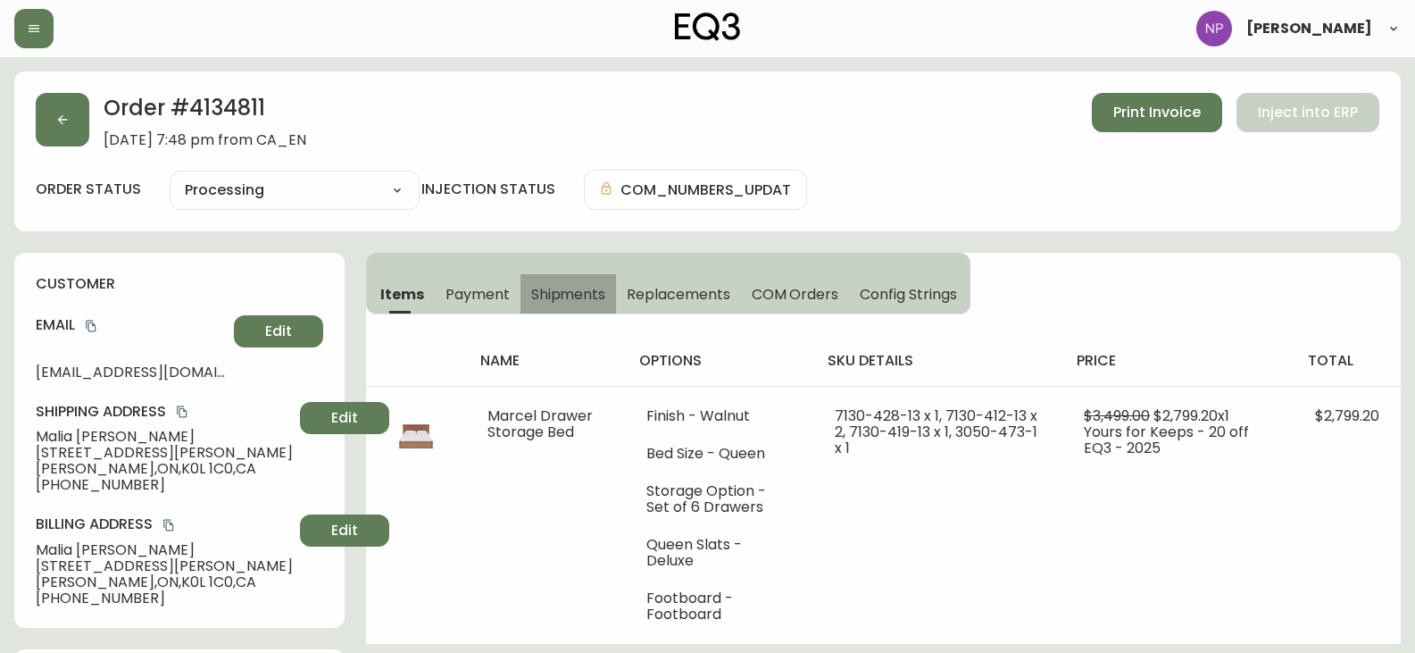
click at [532, 292] on span "Shipments" at bounding box center [568, 294] width 75 height 19
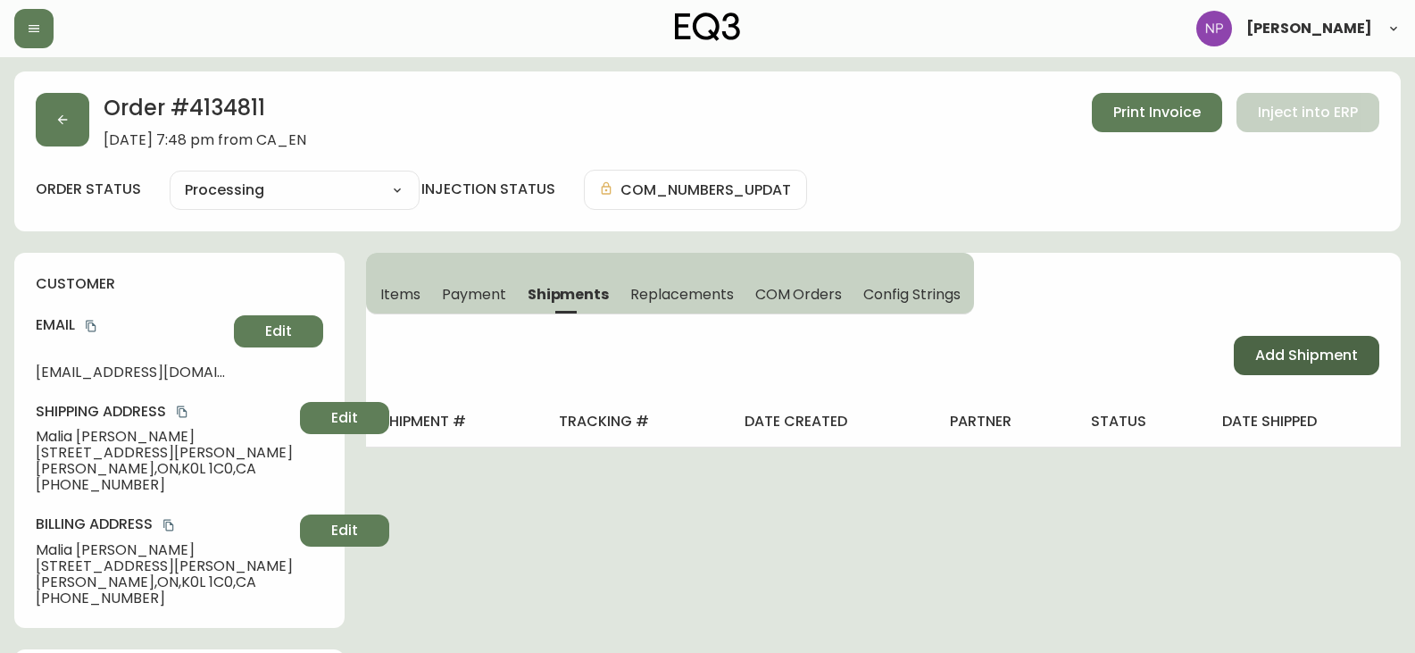
click at [1243, 350] on button "Add Shipment" at bounding box center [1307, 355] width 146 height 39
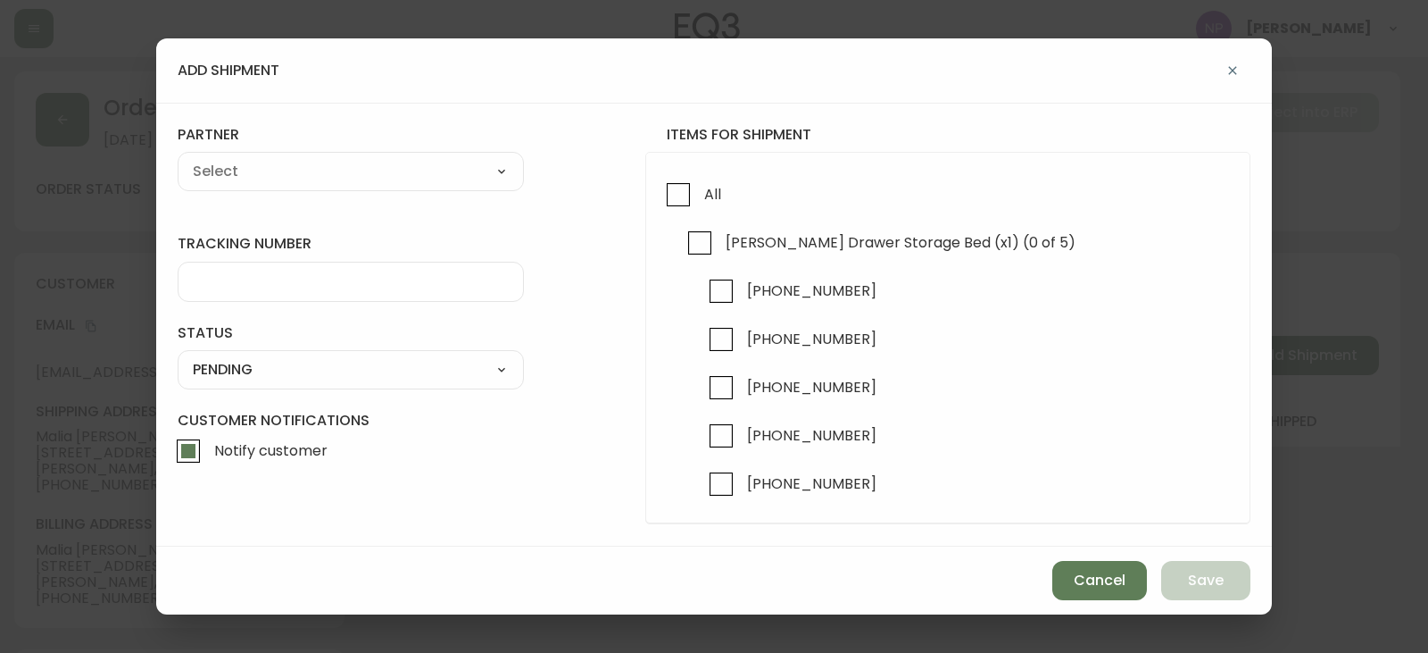
click at [646, 204] on div "All Marcel Drawer Storage Bed (x1) (0 of 5) 7130-428-13 7130-412-13 7130-412-13…" at bounding box center [947, 338] width 605 height 372
click at [672, 203] on input "All" at bounding box center [678, 194] width 41 height 41
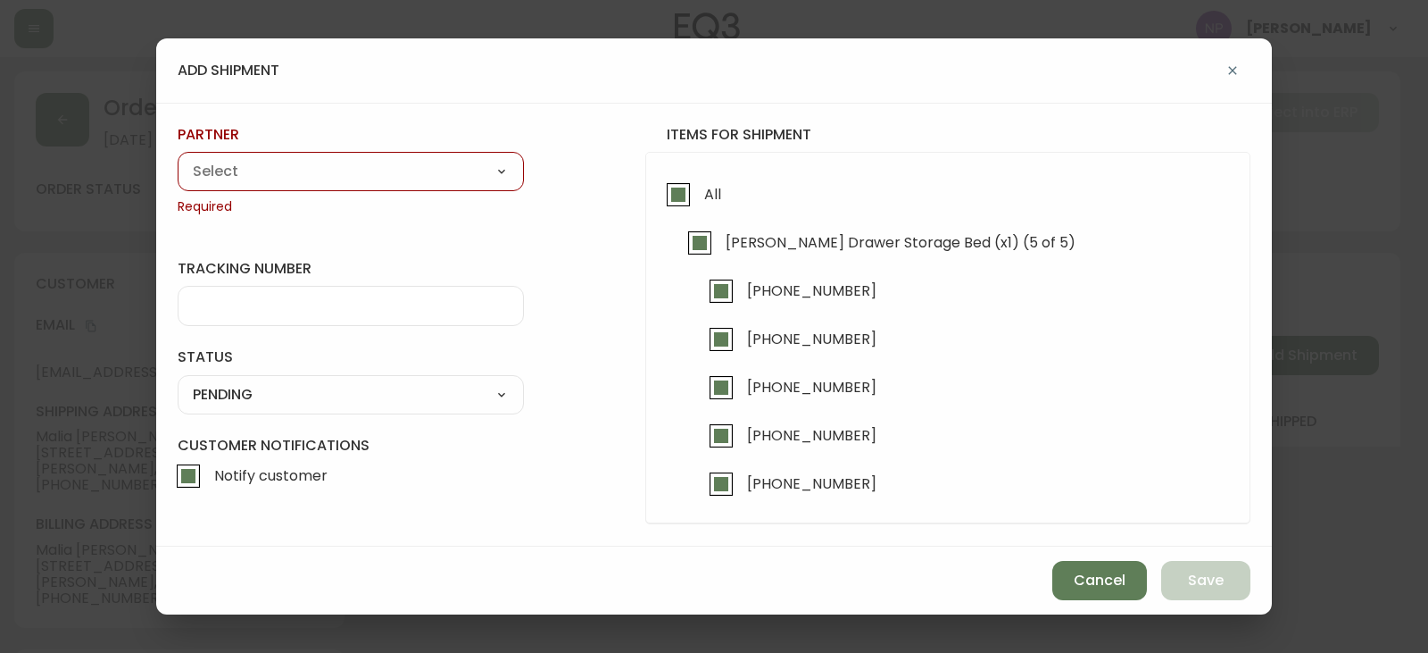
drag, startPoint x: 434, startPoint y: 170, endPoint x: 423, endPoint y: 179, distance: 14.5
click at [434, 170] on select "A Move to Remember LLC ABF Freight Alero [PERSON_NAME] Canada Post Canpar Expre…" at bounding box center [351, 171] width 346 height 27
click at [178, 158] on select "A Move to Remember LLC ABF Freight Alero [PERSON_NAME] Canada Post Canpar Expre…" at bounding box center [351, 171] width 346 height 27
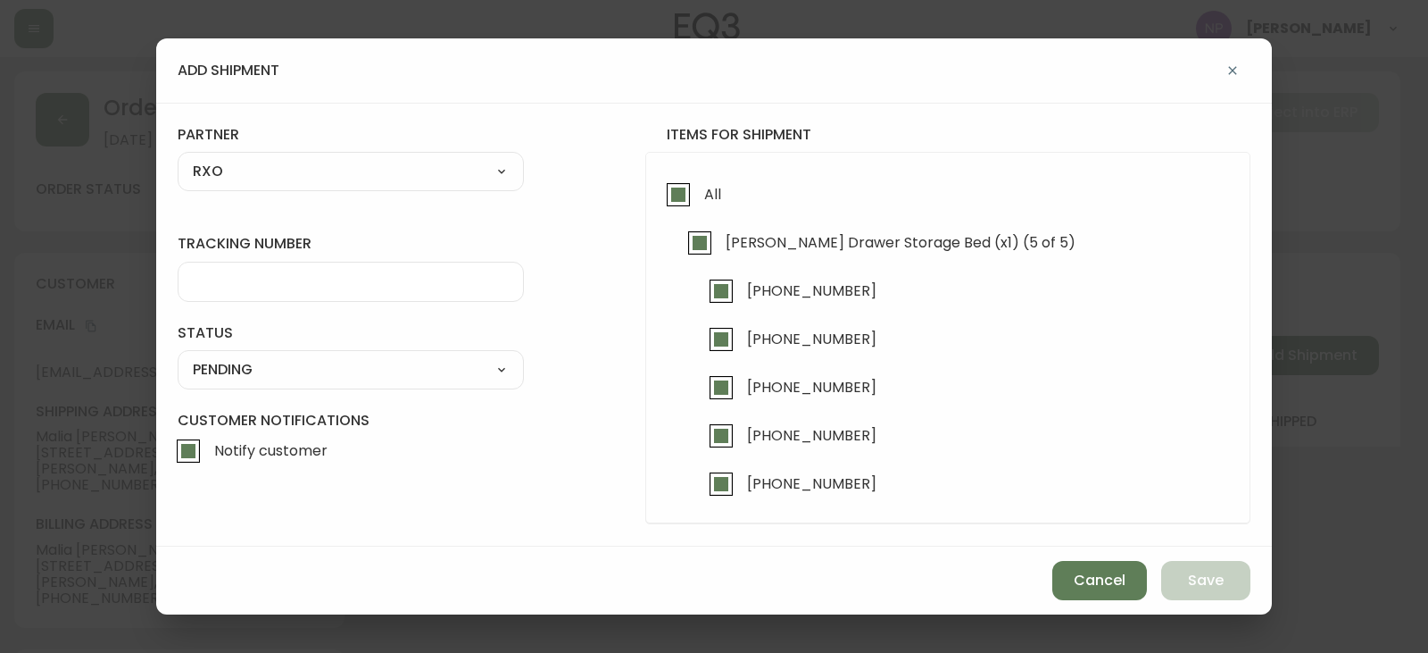
click at [256, 286] on input "tracking number" at bounding box center [351, 281] width 316 height 17
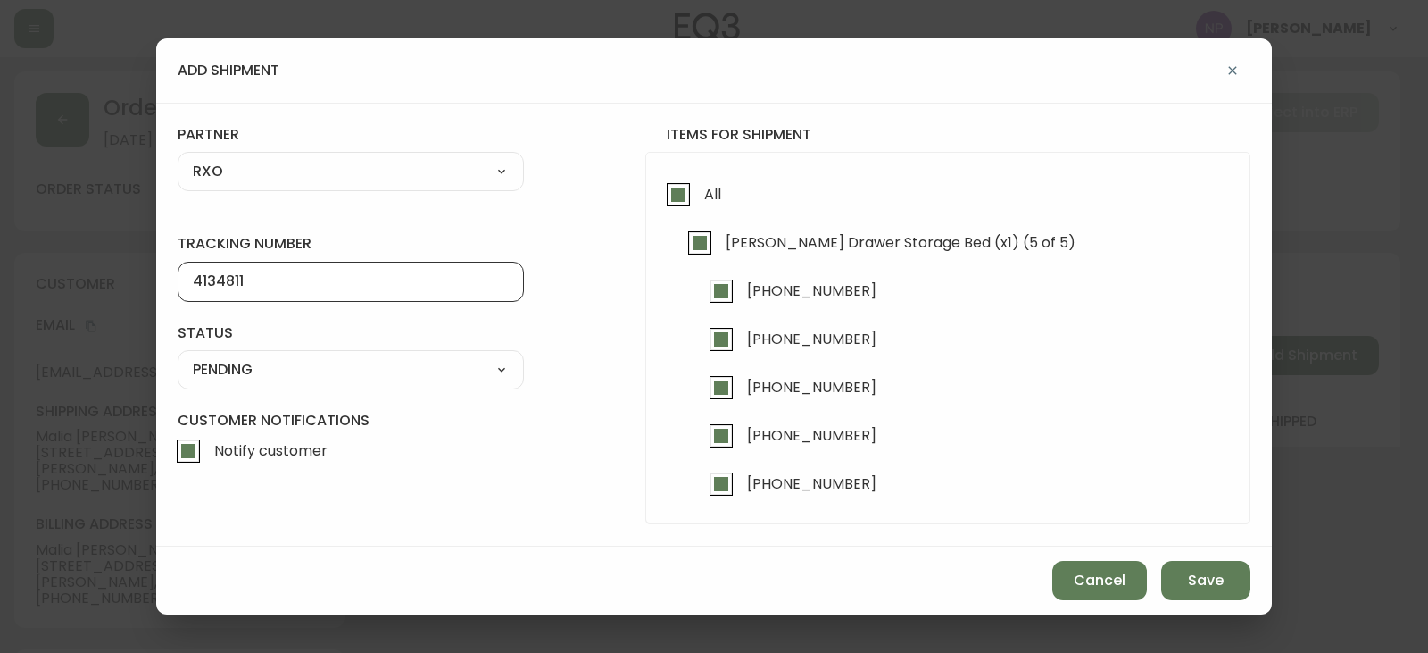
click at [251, 383] on div "SHIPPED PENDING CANCELLED" at bounding box center [351, 369] width 346 height 39
click at [249, 369] on select "SHIPPED PENDING CANCELLED" at bounding box center [351, 369] width 346 height 27
click at [178, 356] on select "SHIPPED PENDING CANCELLED" at bounding box center [351, 369] width 346 height 27
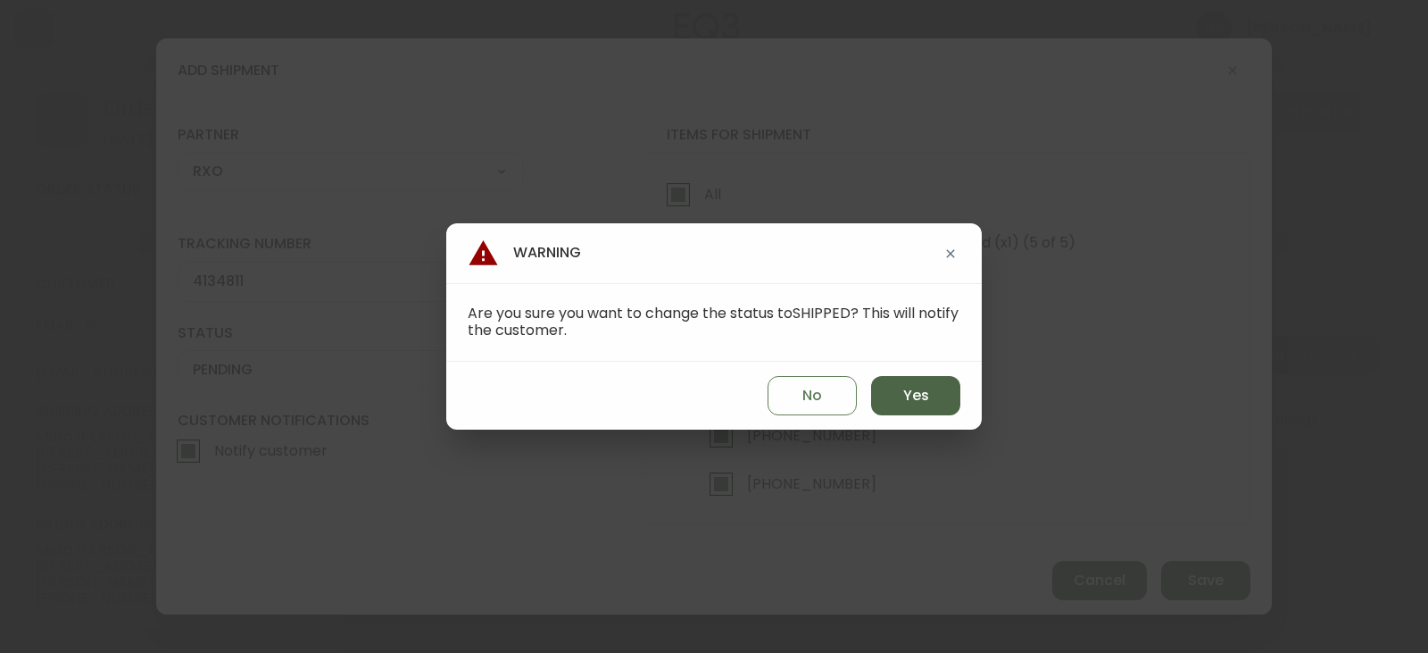
drag, startPoint x: 902, startPoint y: 366, endPoint x: 905, endPoint y: 378, distance: 12.1
click at [905, 378] on div "No Yes" at bounding box center [714, 396] width 536 height 68
click at [905, 378] on button "Yes" at bounding box center [915, 395] width 89 height 39
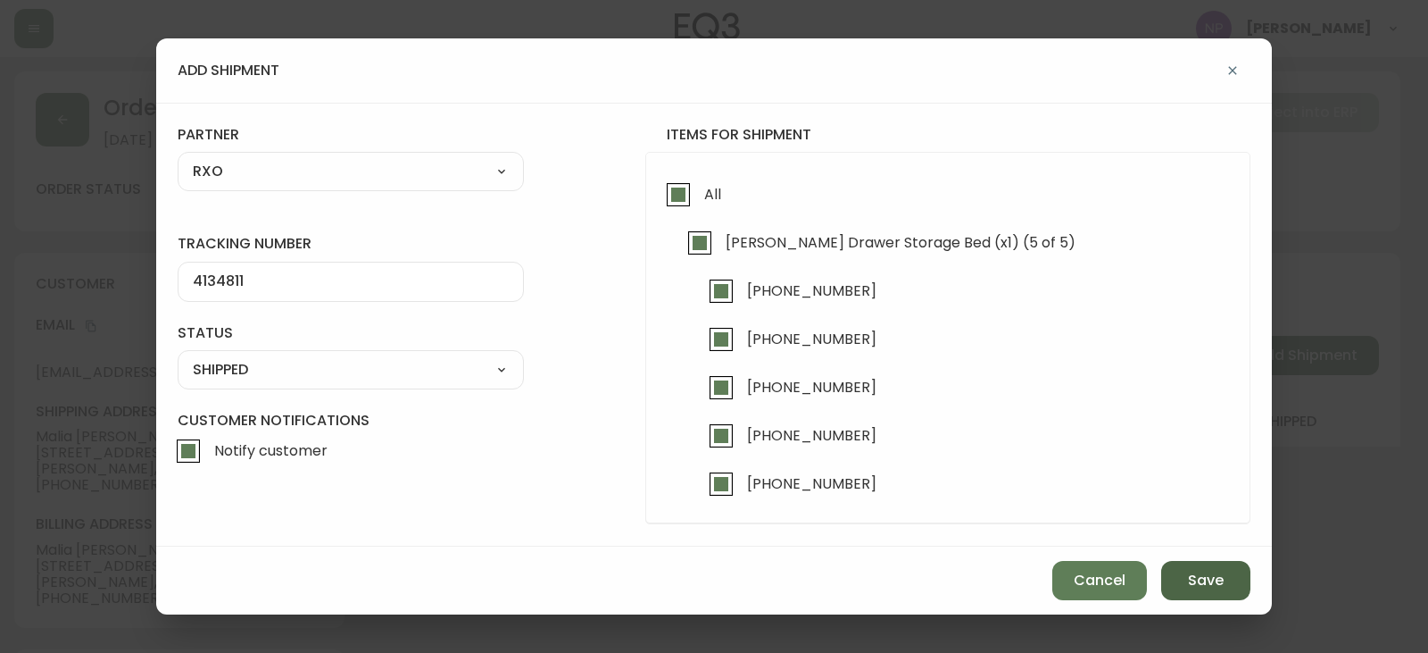
click at [1245, 589] on button "Save" at bounding box center [1206, 580] width 89 height 39
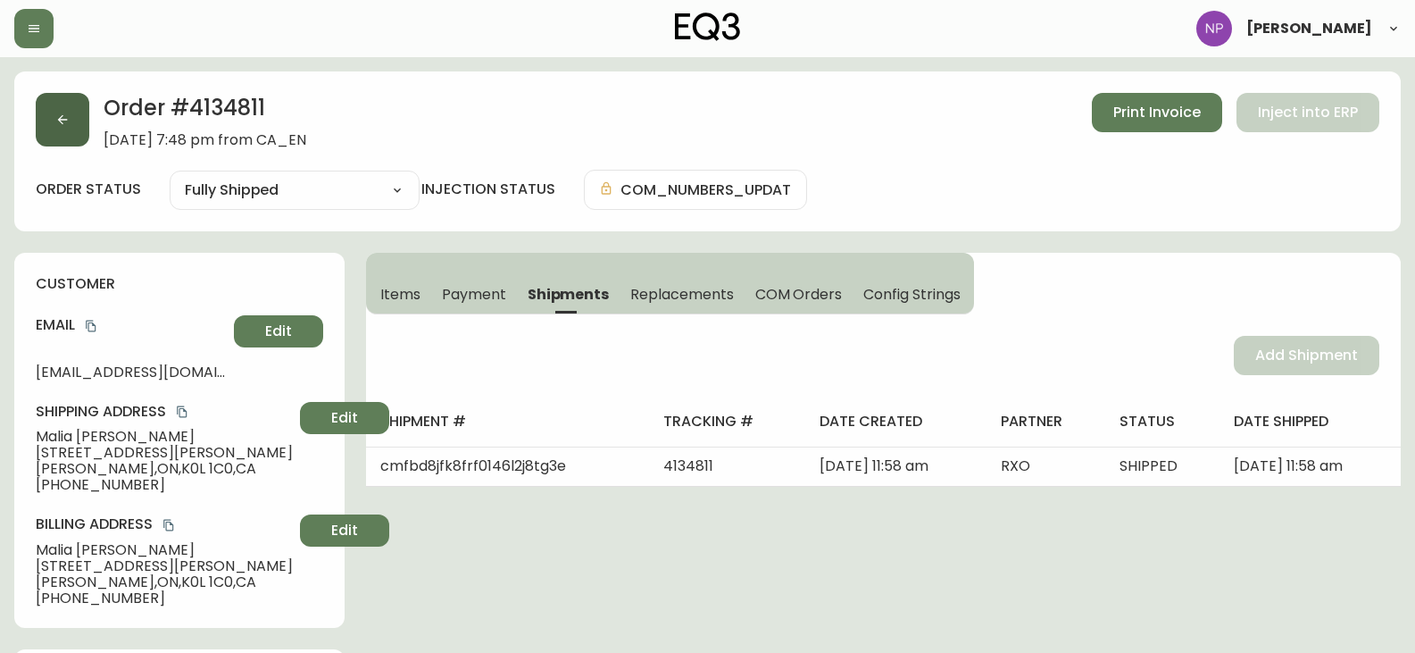
click at [60, 109] on button "button" at bounding box center [63, 120] width 54 height 54
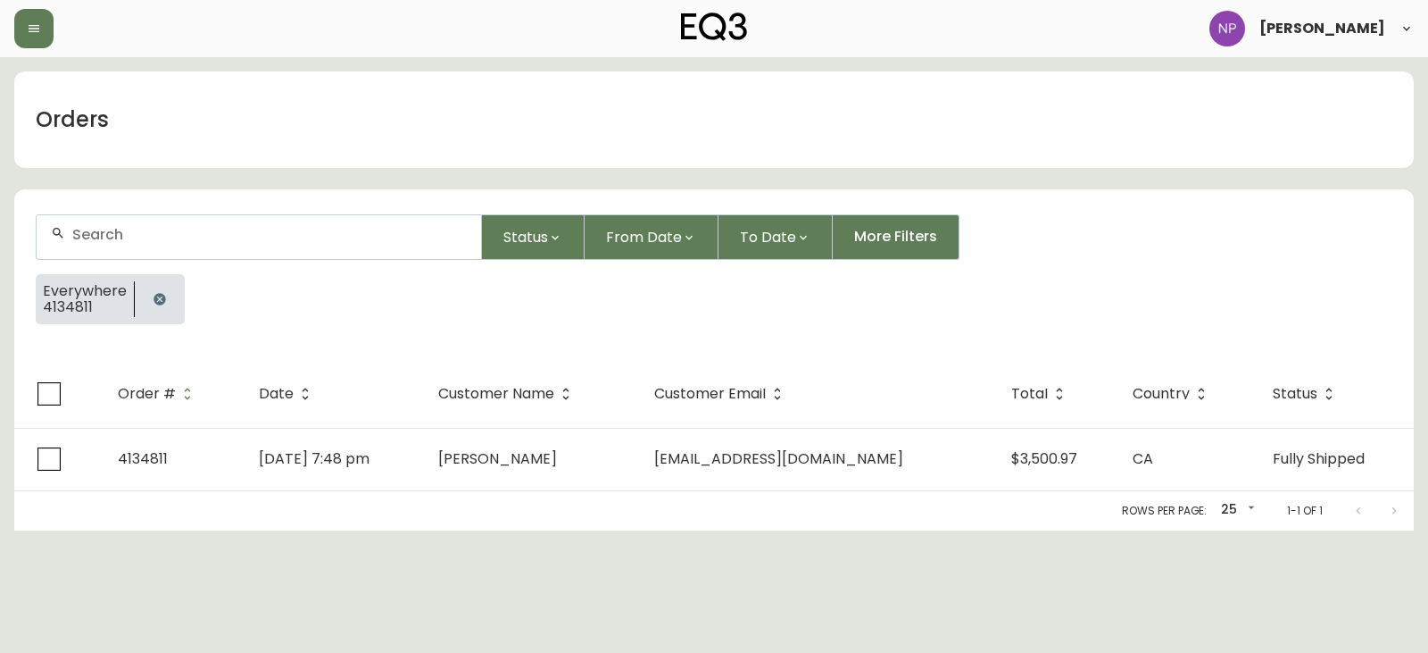
click at [142, 244] on div at bounding box center [259, 237] width 445 height 44
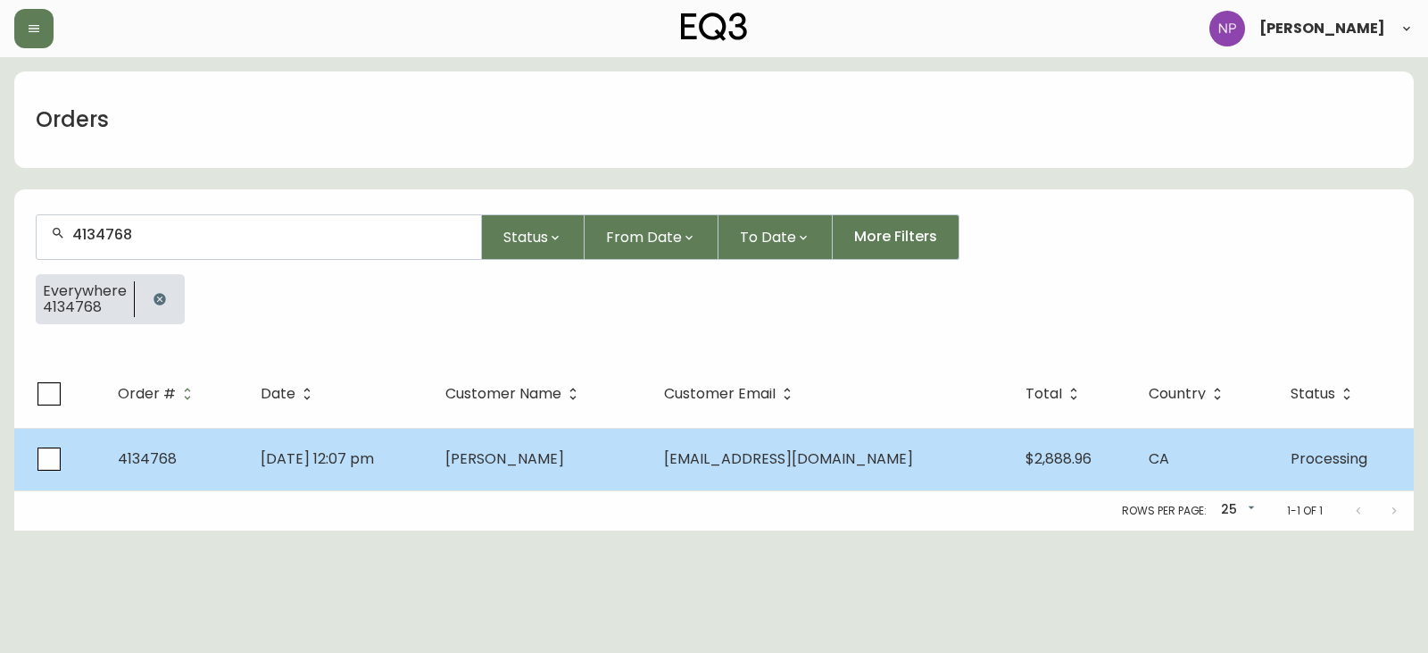
click at [564, 467] on span "Emily Czuczman" at bounding box center [505, 458] width 119 height 21
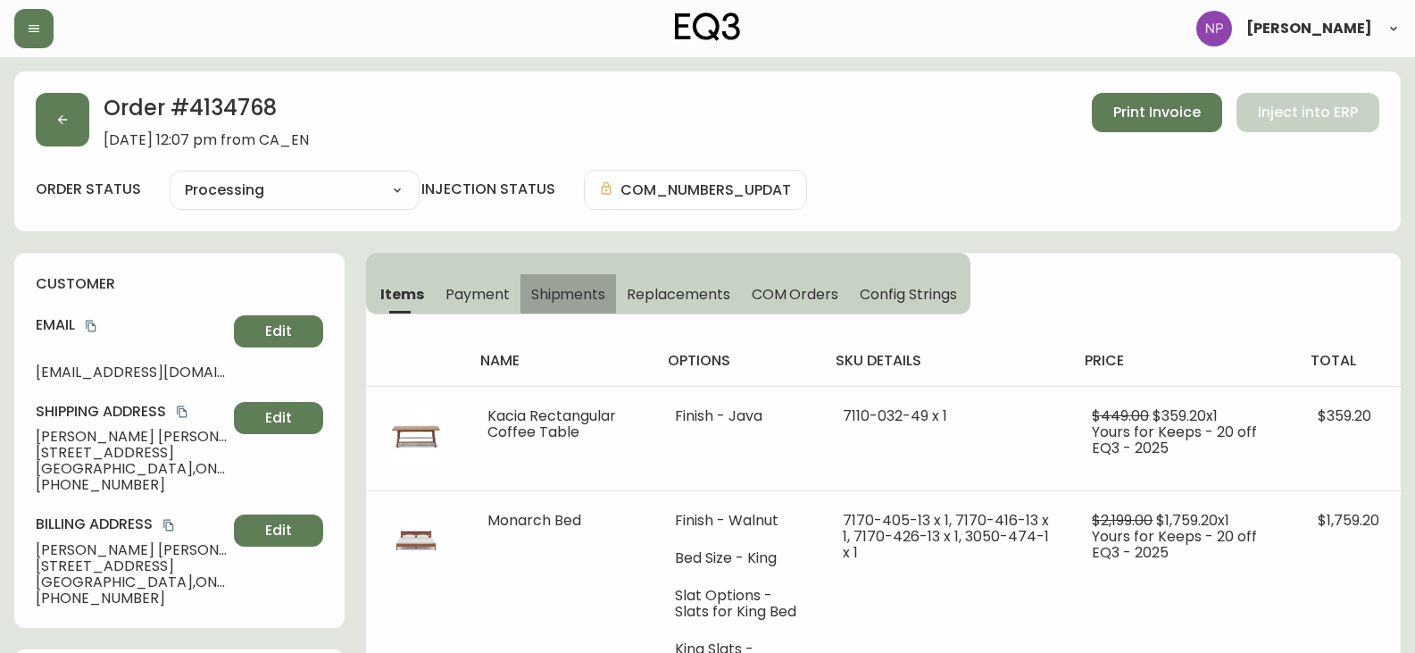
drag, startPoint x: 592, startPoint y: 288, endPoint x: 637, endPoint y: 304, distance: 48.0
click at [591, 289] on span "Shipments" at bounding box center [568, 294] width 75 height 19
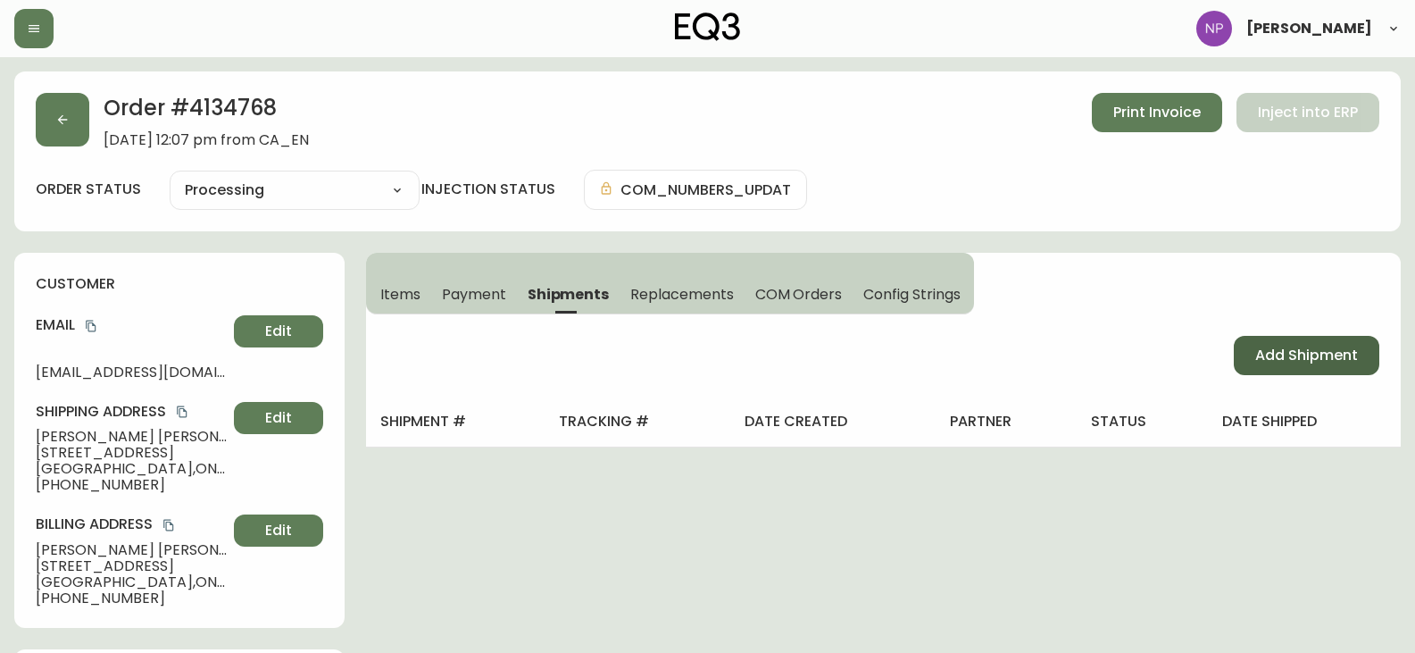
click at [1287, 362] on span "Add Shipment" at bounding box center [1306, 356] width 103 height 20
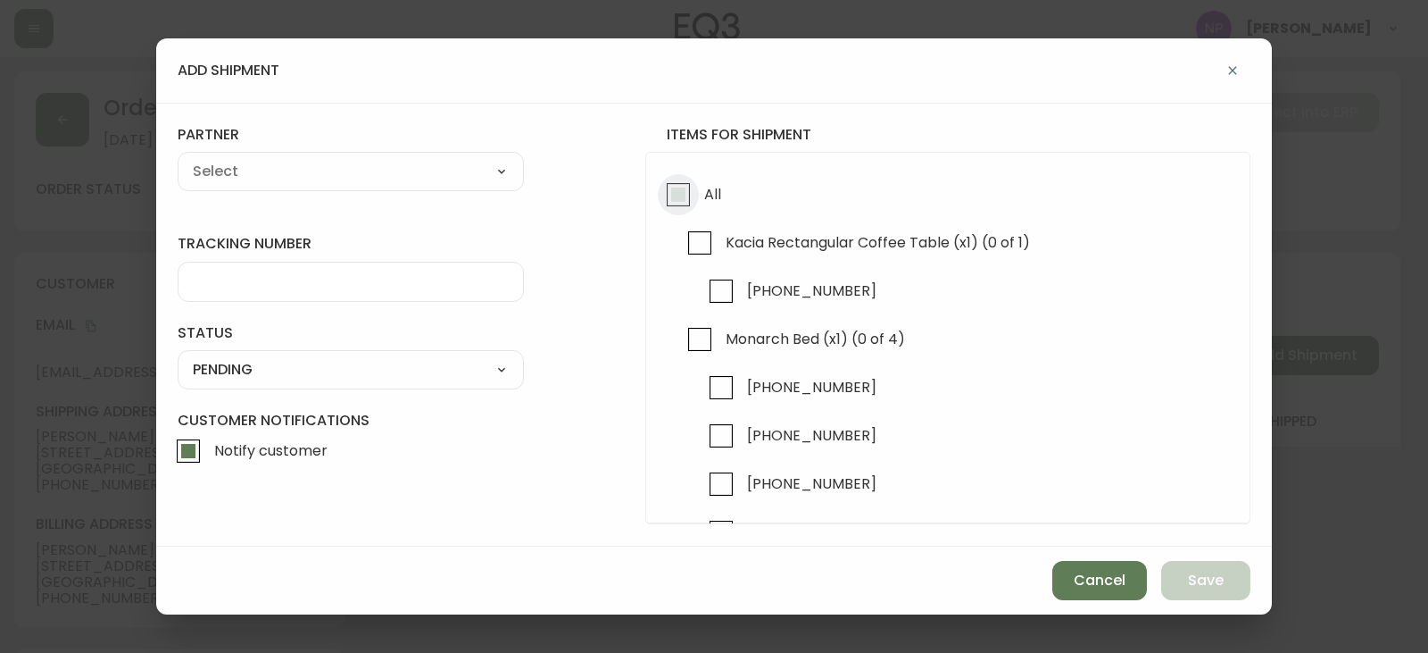
click at [675, 194] on input "All" at bounding box center [678, 194] width 41 height 41
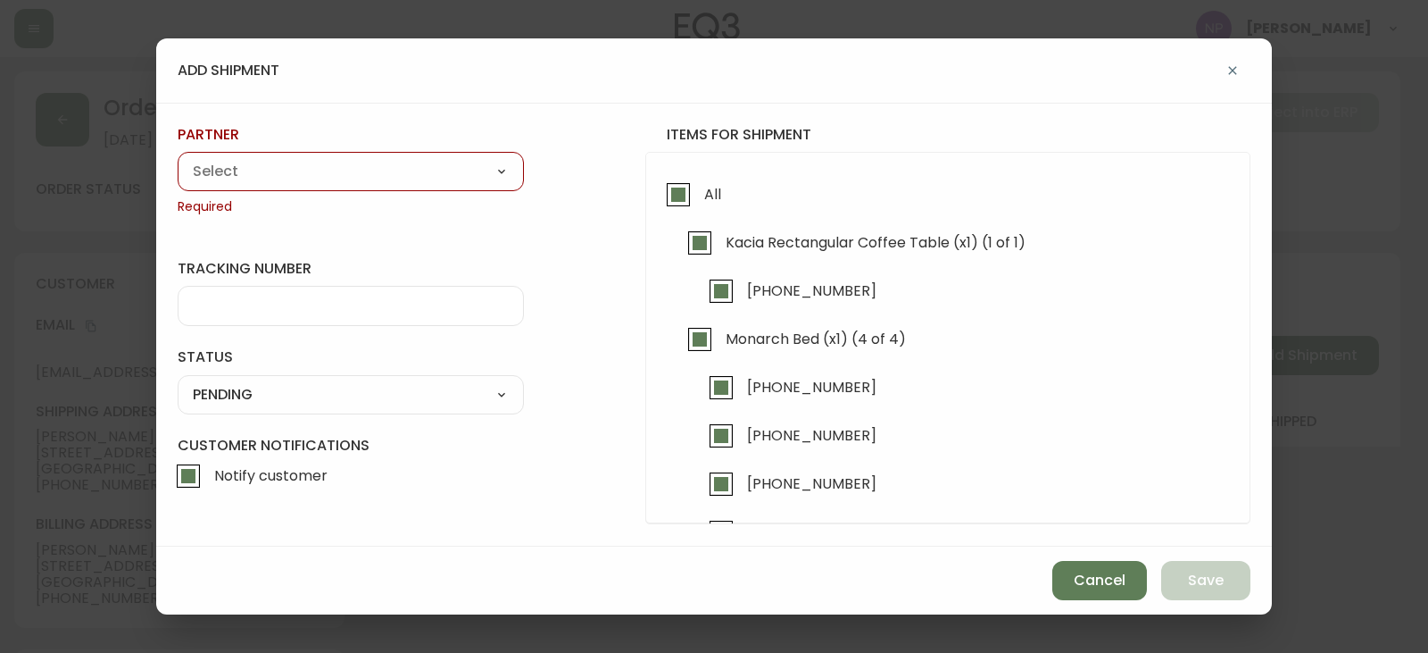
click at [366, 176] on select "A Move to Remember LLC ABF Freight Alero [PERSON_NAME] Canada Post Canpar Expre…" at bounding box center [351, 171] width 346 height 27
click at [178, 158] on select "A Move to Remember LLC ABF Freight Alero [PERSON_NAME] Canada Post Canpar Expre…" at bounding box center [351, 171] width 346 height 27
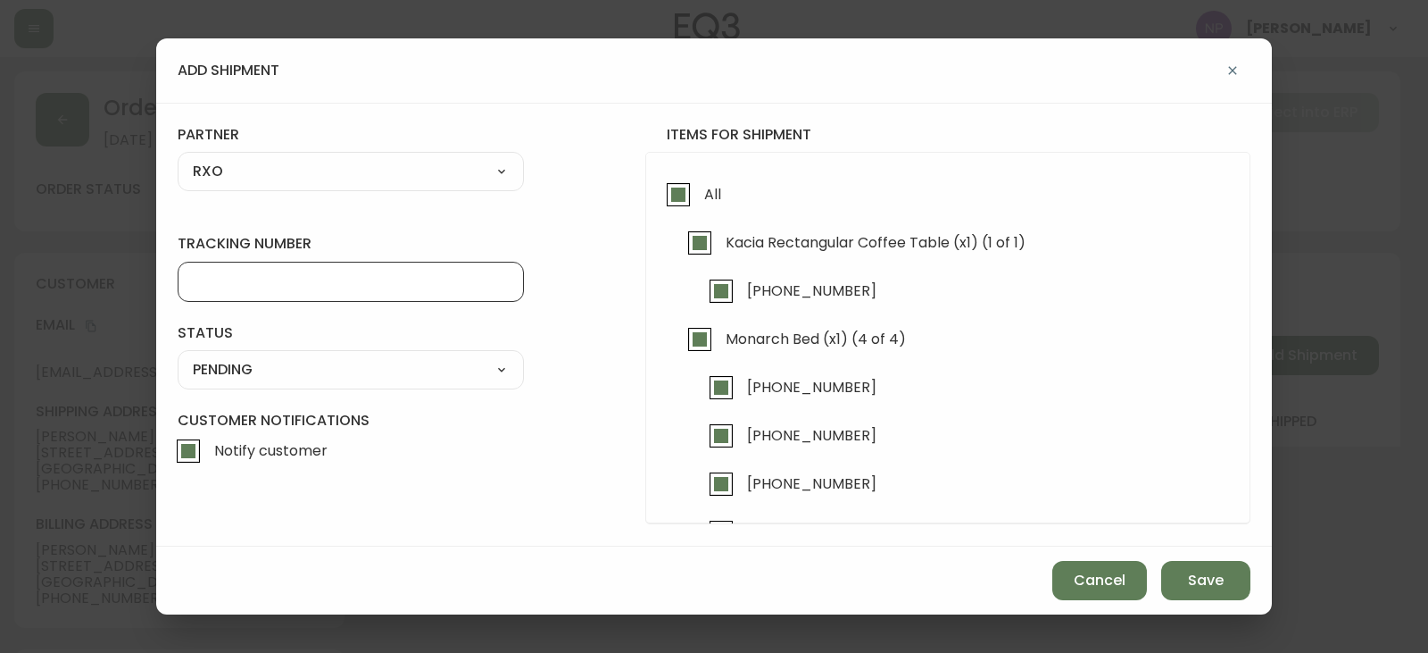
click at [265, 276] on input "tracking number" at bounding box center [351, 281] width 316 height 17
click at [312, 375] on select "SHIPPED PENDING CANCELLED" at bounding box center [351, 369] width 346 height 27
click at [178, 356] on select "SHIPPED PENDING CANCELLED" at bounding box center [351, 369] width 346 height 27
click at [312, 381] on select "SHIPPED PENDING CANCELLED" at bounding box center [351, 369] width 346 height 27
click at [178, 356] on select "SHIPPED PENDING CANCELLED" at bounding box center [351, 369] width 346 height 27
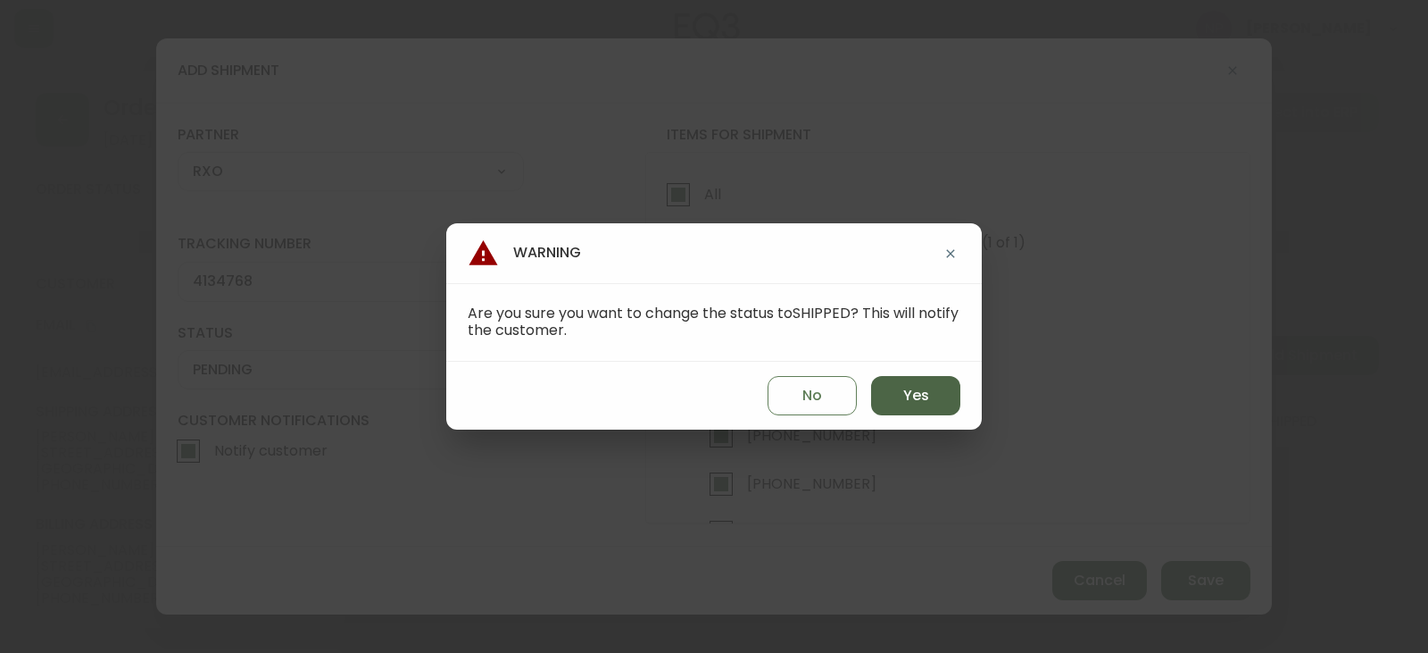
click at [919, 404] on span "Yes" at bounding box center [916, 396] width 26 height 20
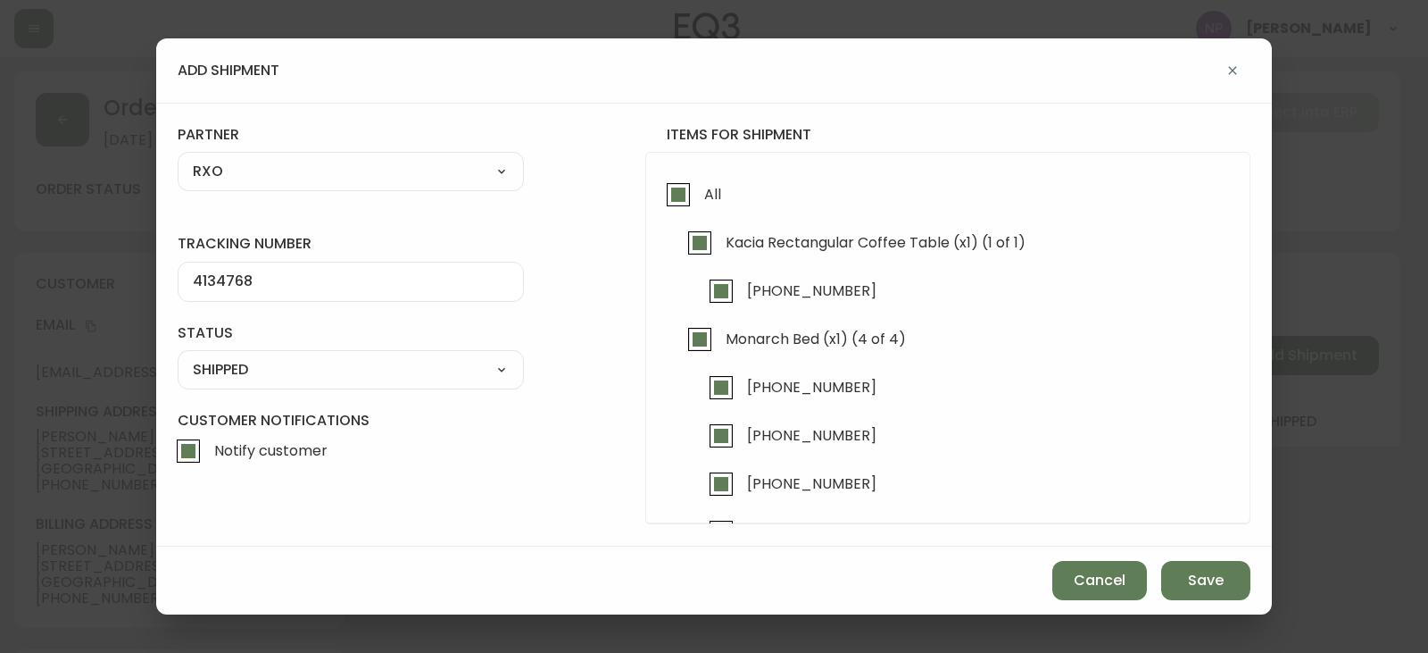
click at [1243, 600] on div "Cancel Save" at bounding box center [714, 580] width 1116 height 68
click at [1196, 591] on button "Save" at bounding box center [1206, 580] width 89 height 39
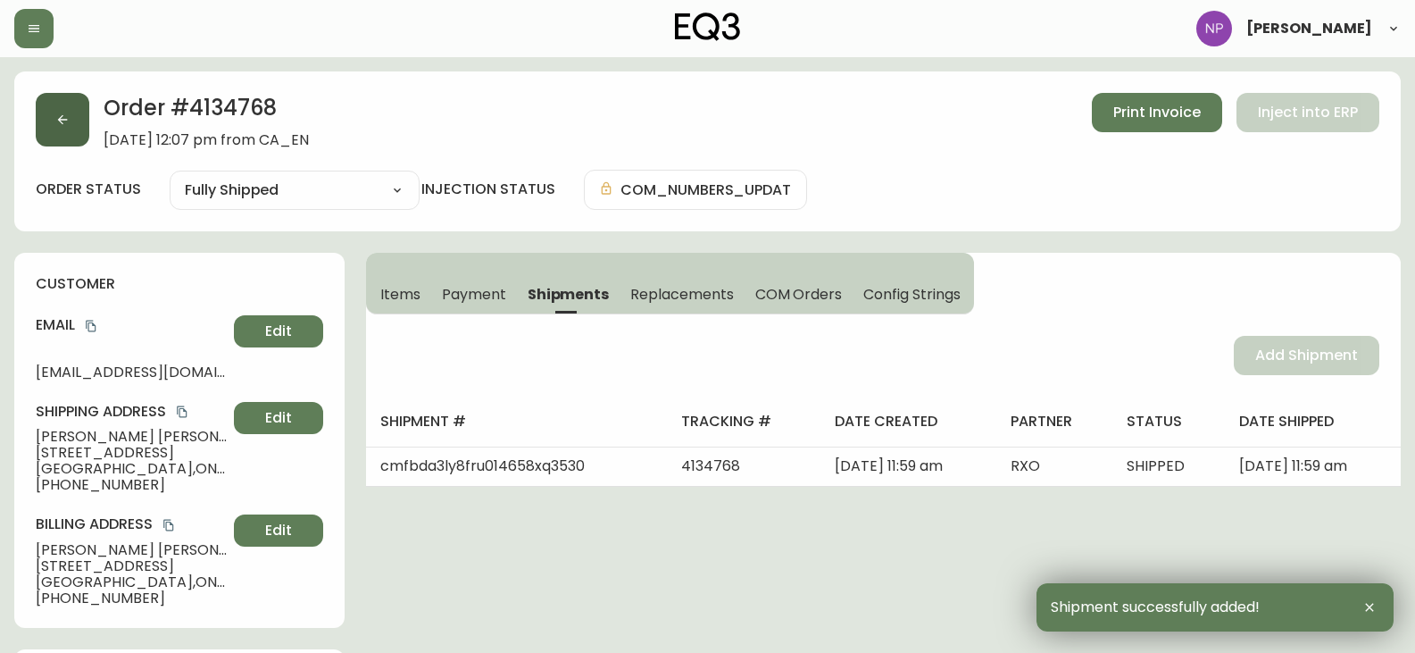
click at [51, 113] on button "button" at bounding box center [63, 120] width 54 height 54
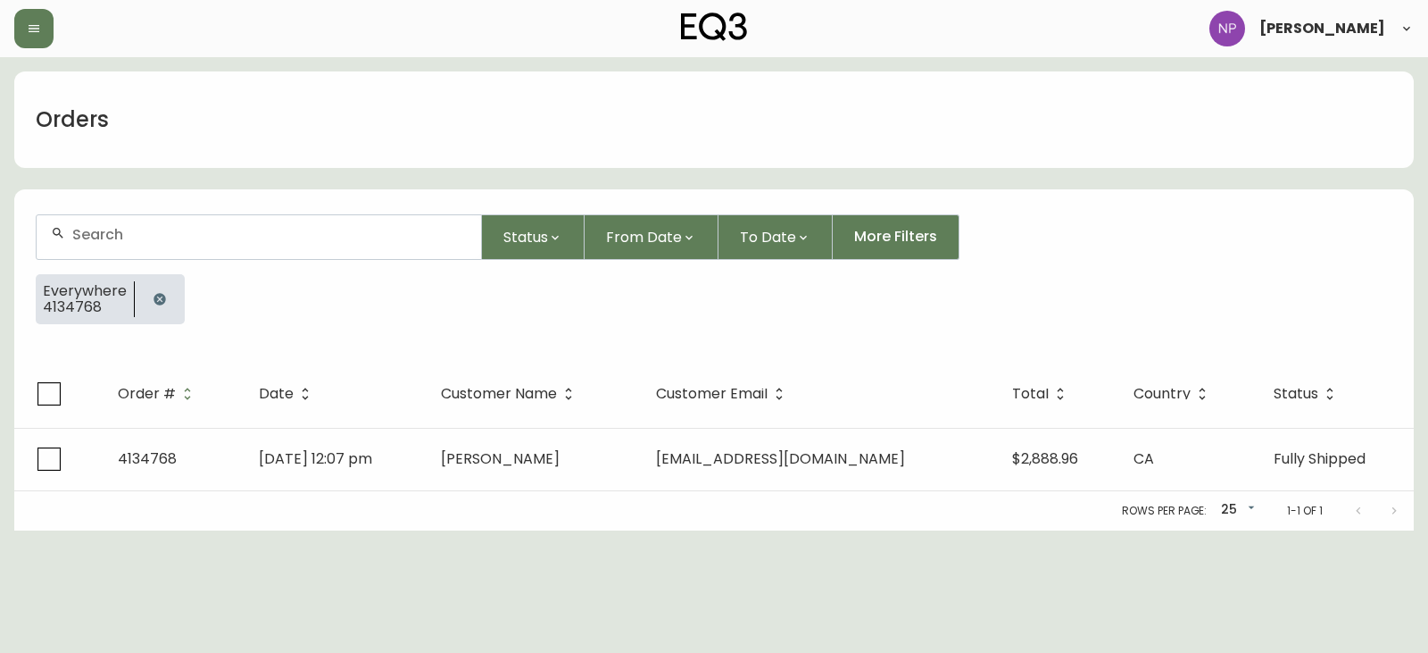
click at [197, 226] on input "text" at bounding box center [269, 234] width 395 height 17
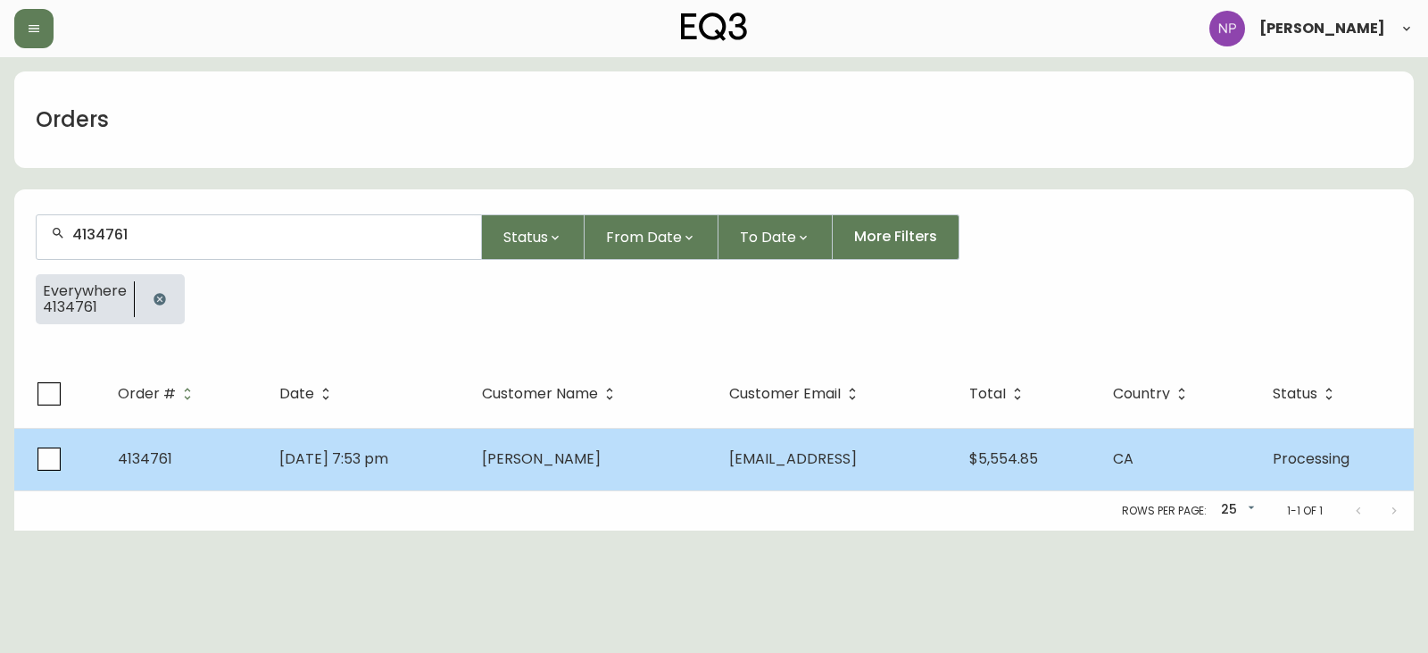
click at [441, 466] on td "Aug 22 2025, 7:53 pm" at bounding box center [366, 459] width 203 height 62
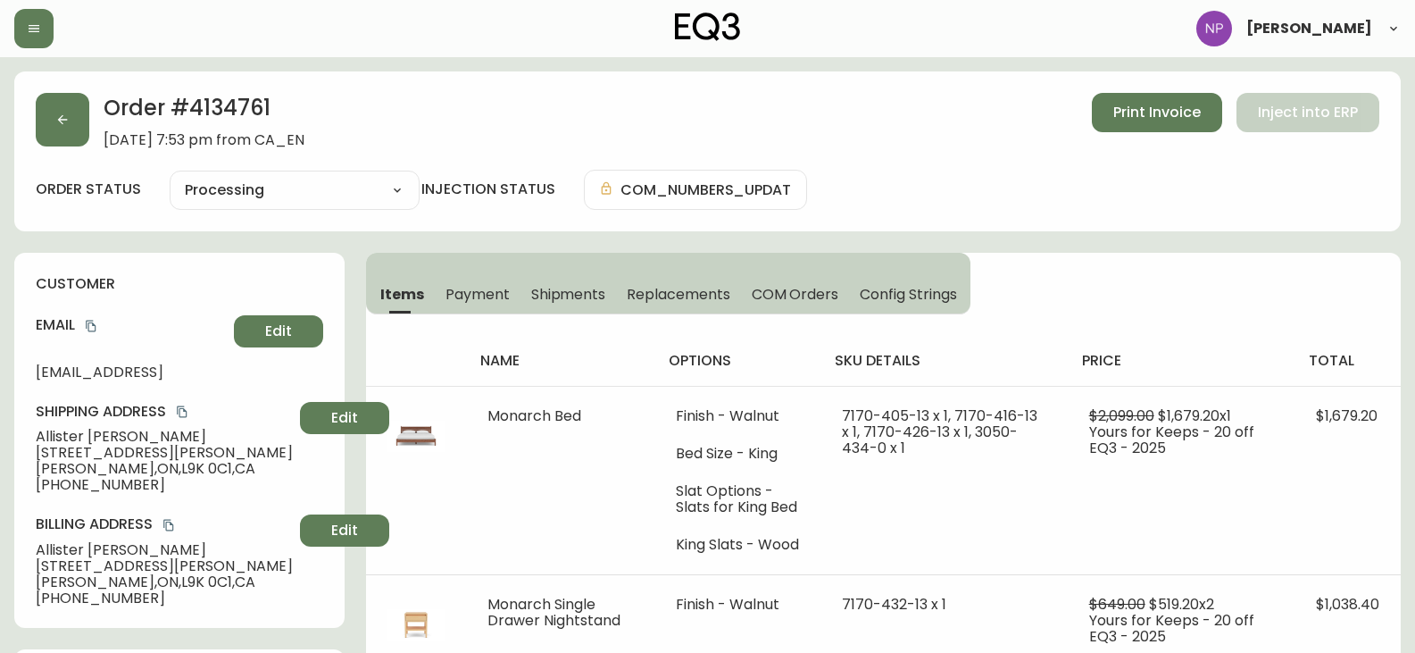
click at [559, 300] on span "Shipments" at bounding box center [568, 294] width 75 height 19
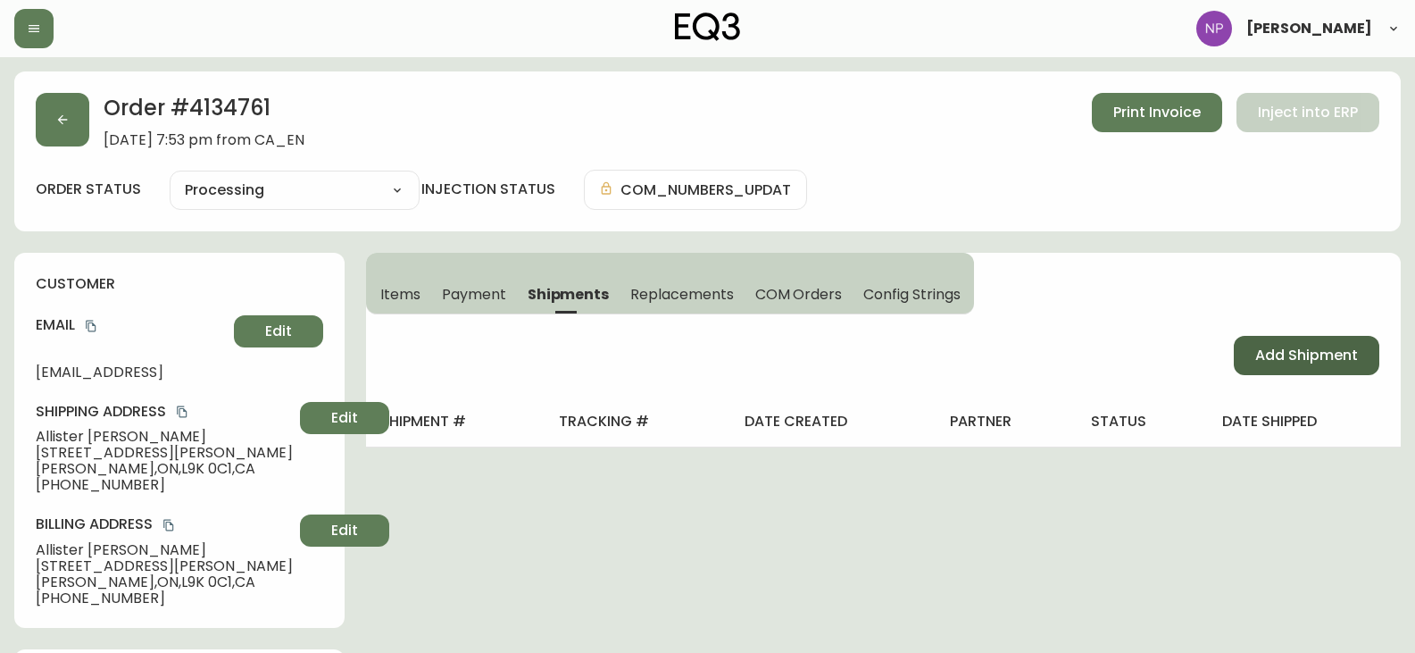
click at [1295, 351] on span "Add Shipment" at bounding box center [1306, 356] width 103 height 20
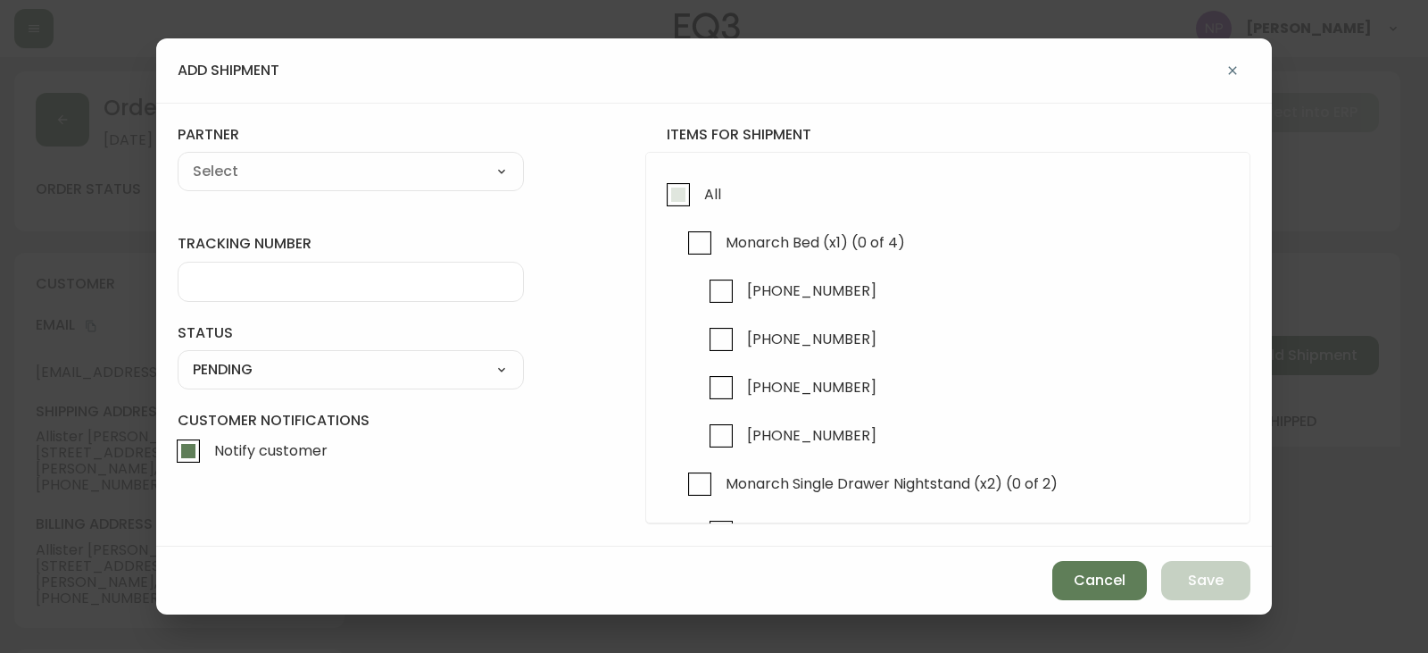
click at [671, 210] on input "All" at bounding box center [678, 194] width 41 height 41
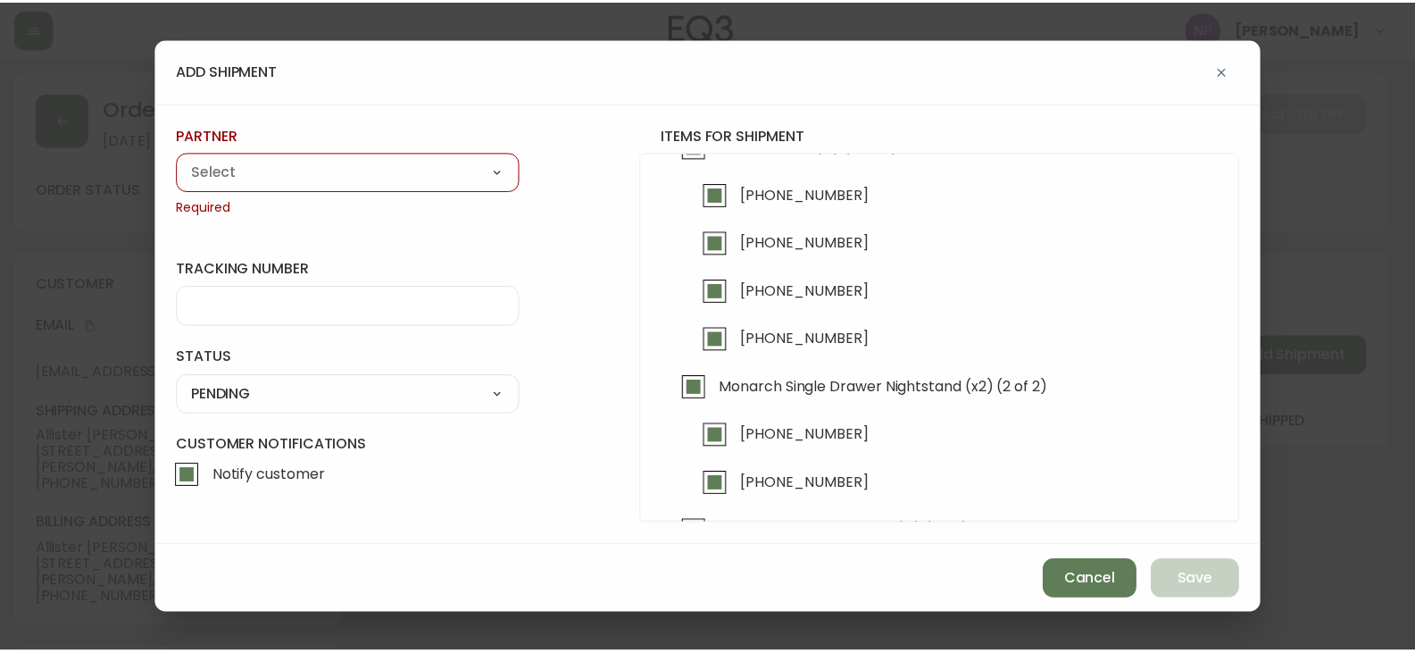
scroll to position [196, 0]
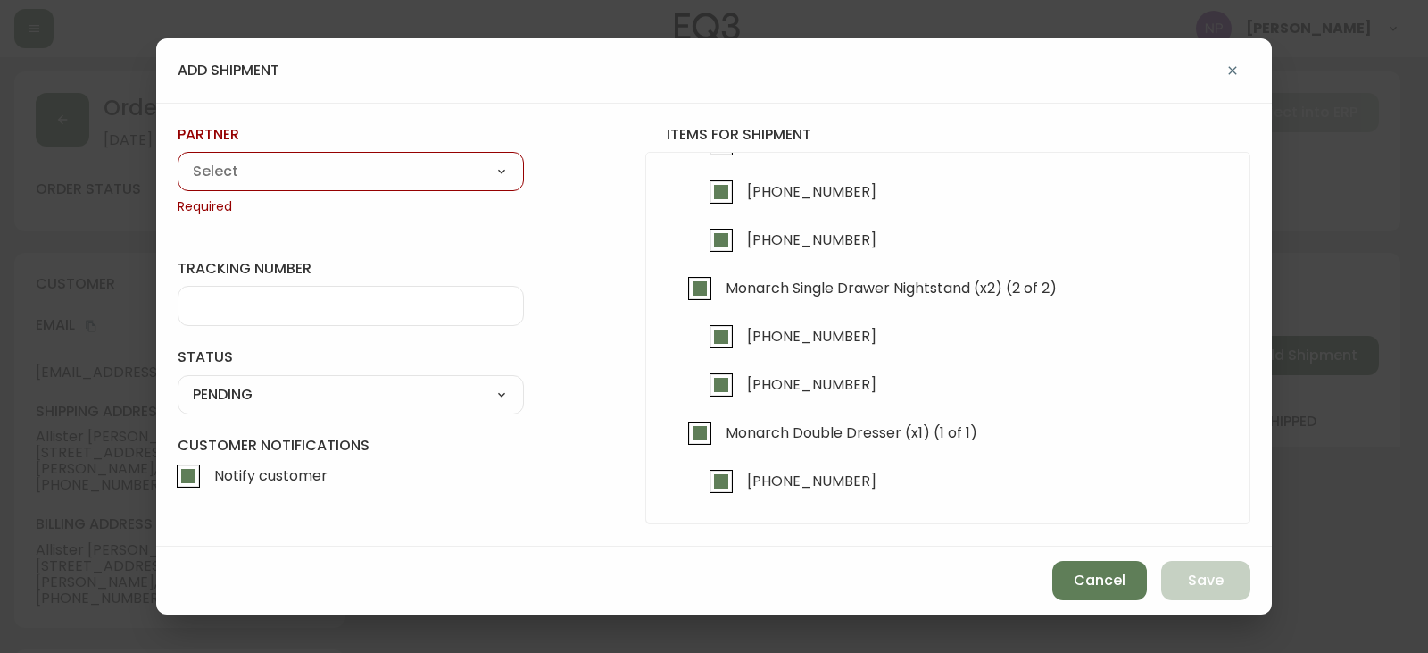
click at [365, 167] on select "A Move to Remember LLC ABF Freight Alero [PERSON_NAME] Canada Post Canpar Expre…" at bounding box center [351, 171] width 346 height 27
click at [178, 158] on select "A Move to Remember LLC ABF Freight Alero [PERSON_NAME] Canada Post Canpar Expre…" at bounding box center [351, 171] width 346 height 27
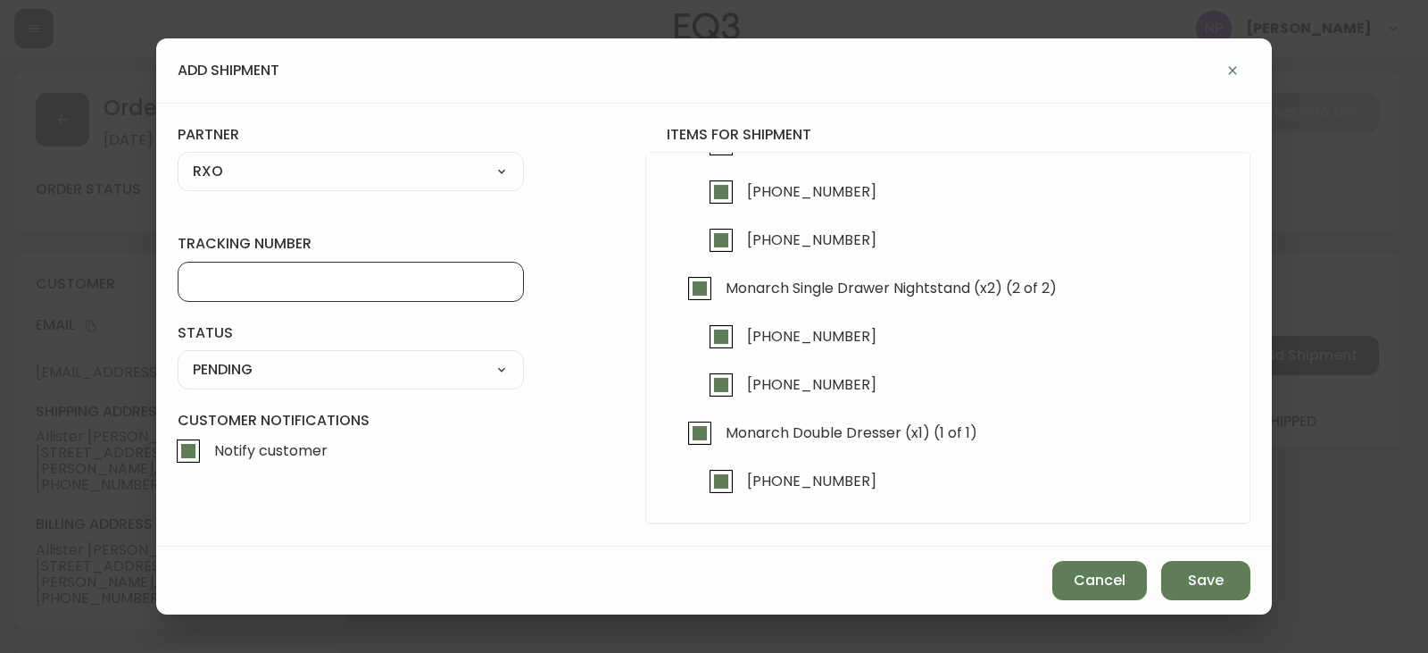
click at [239, 275] on input "tracking number" at bounding box center [351, 281] width 316 height 17
click at [212, 388] on div "SHIPPED PENDING CANCELLED" at bounding box center [351, 369] width 346 height 39
click at [216, 377] on select "SHIPPED PENDING CANCELLED" at bounding box center [351, 369] width 346 height 27
click at [178, 356] on select "SHIPPED PENDING CANCELLED" at bounding box center [351, 369] width 346 height 27
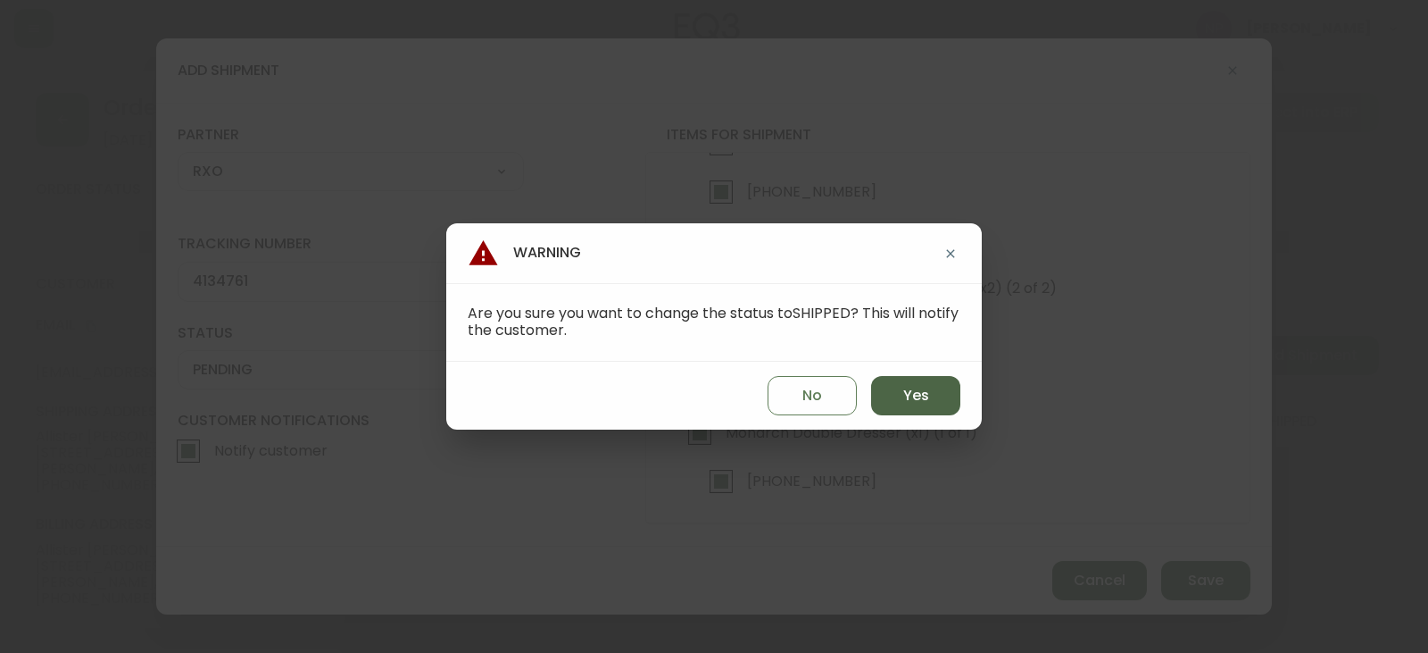
click at [891, 389] on button "Yes" at bounding box center [915, 395] width 89 height 39
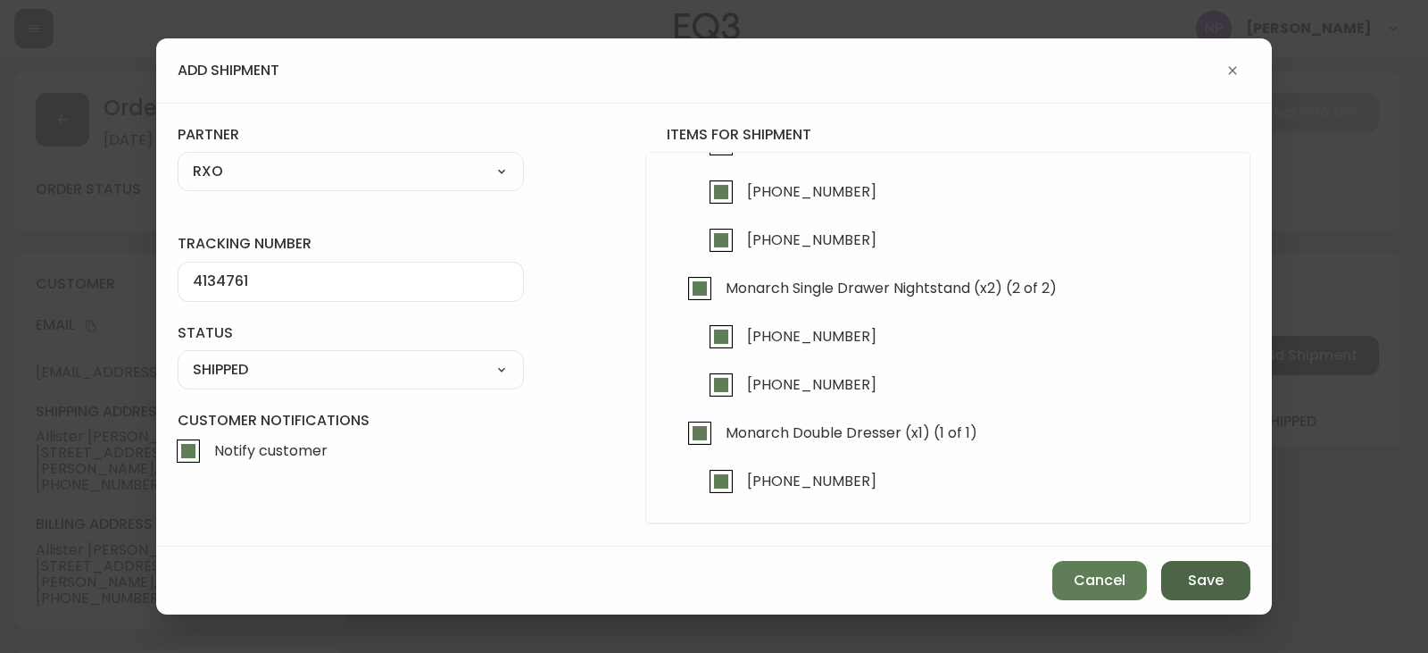
click at [1230, 583] on button "Save" at bounding box center [1206, 580] width 89 height 39
